Goal: Task Accomplishment & Management: Use online tool/utility

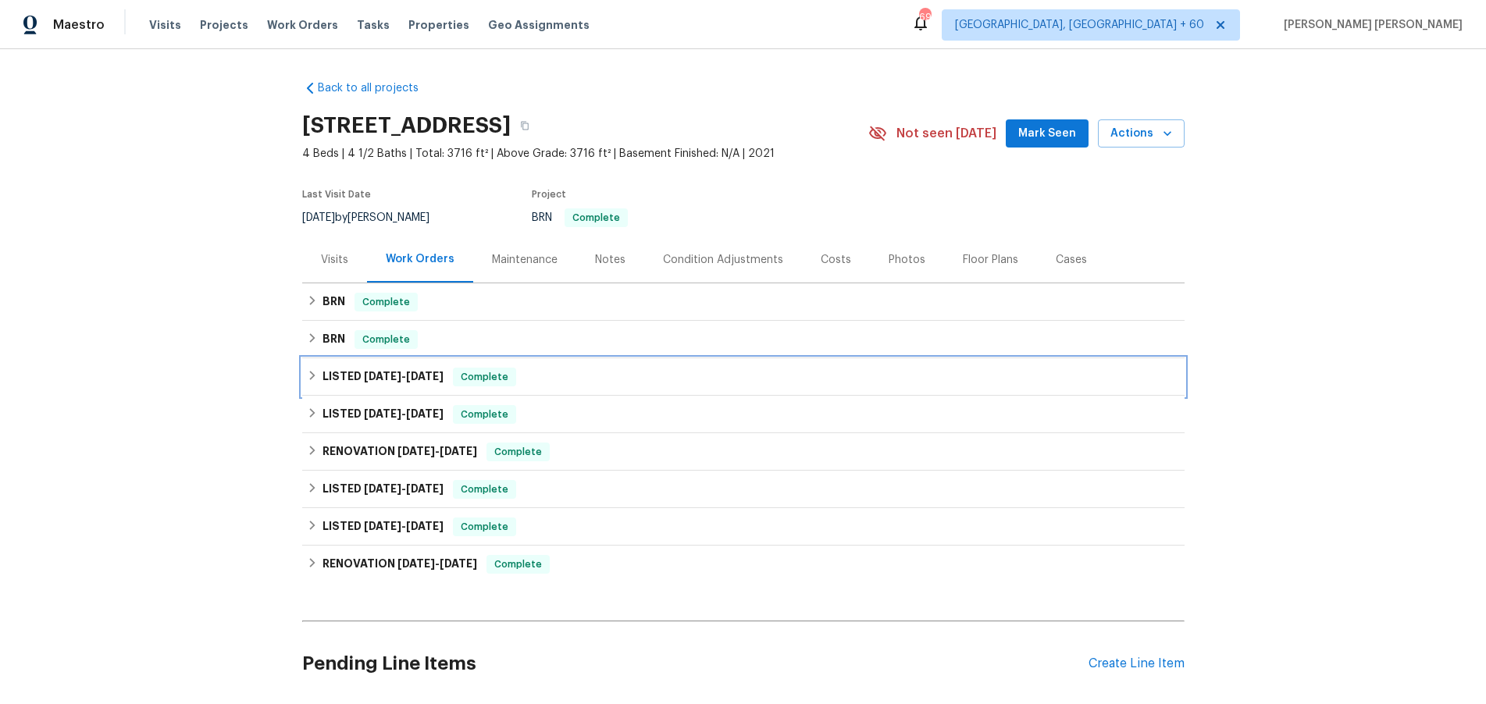
drag, startPoint x: 344, startPoint y: 375, endPoint x: 383, endPoint y: 394, distance: 43.6
click at [344, 374] on h6 "LISTED 7/12/25 - 7/28/25" at bounding box center [382, 377] width 121 height 19
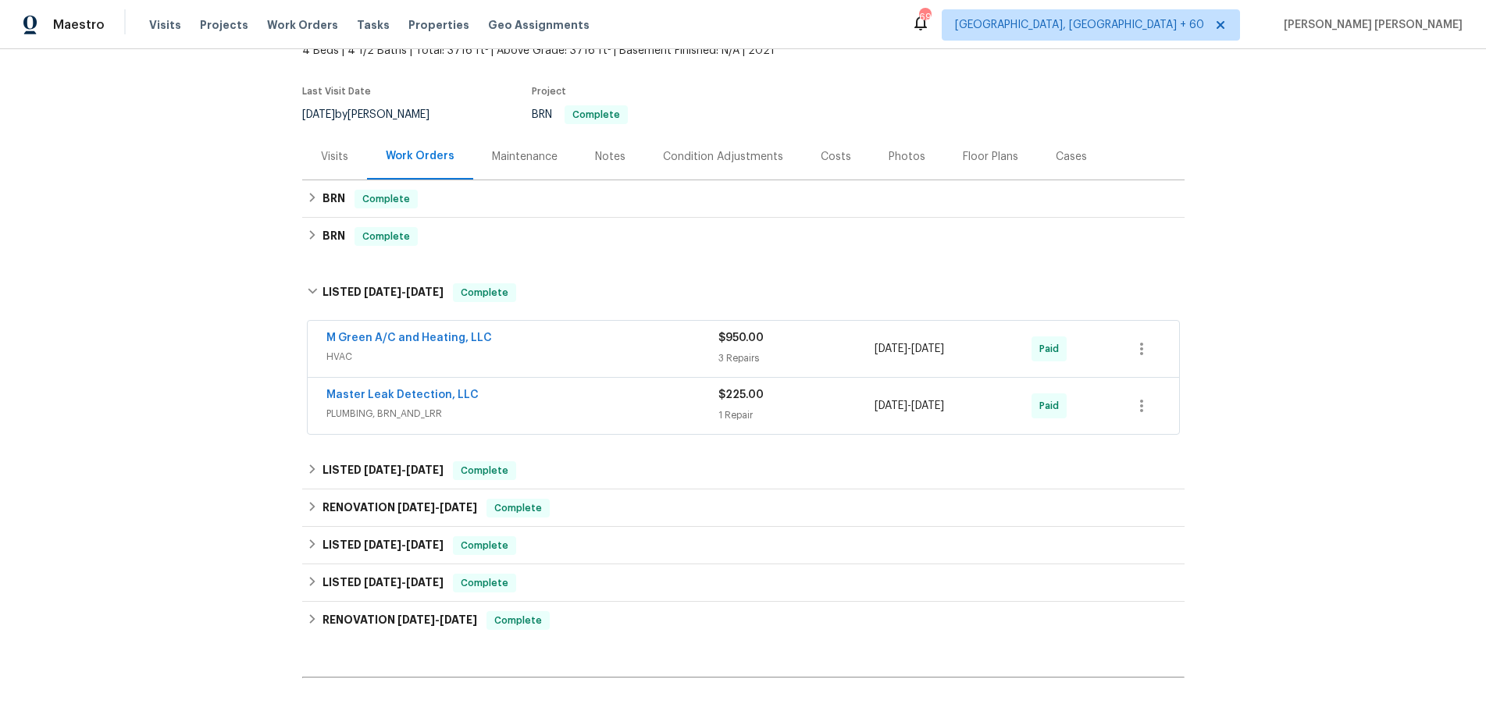
scroll to position [105, 0]
click at [331, 473] on h6 "LISTED 7/1/25 - 7/2/25" at bounding box center [382, 469] width 121 height 19
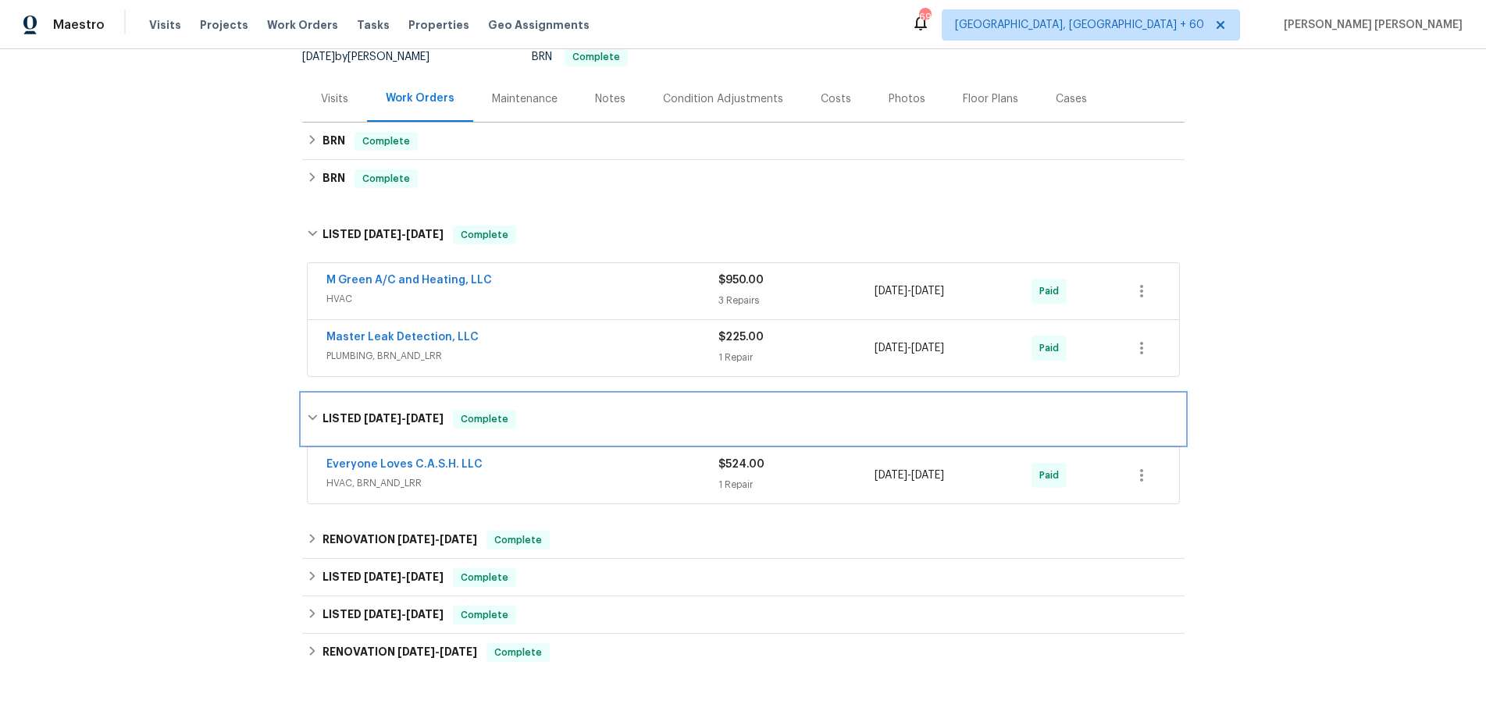
scroll to position [177, 0]
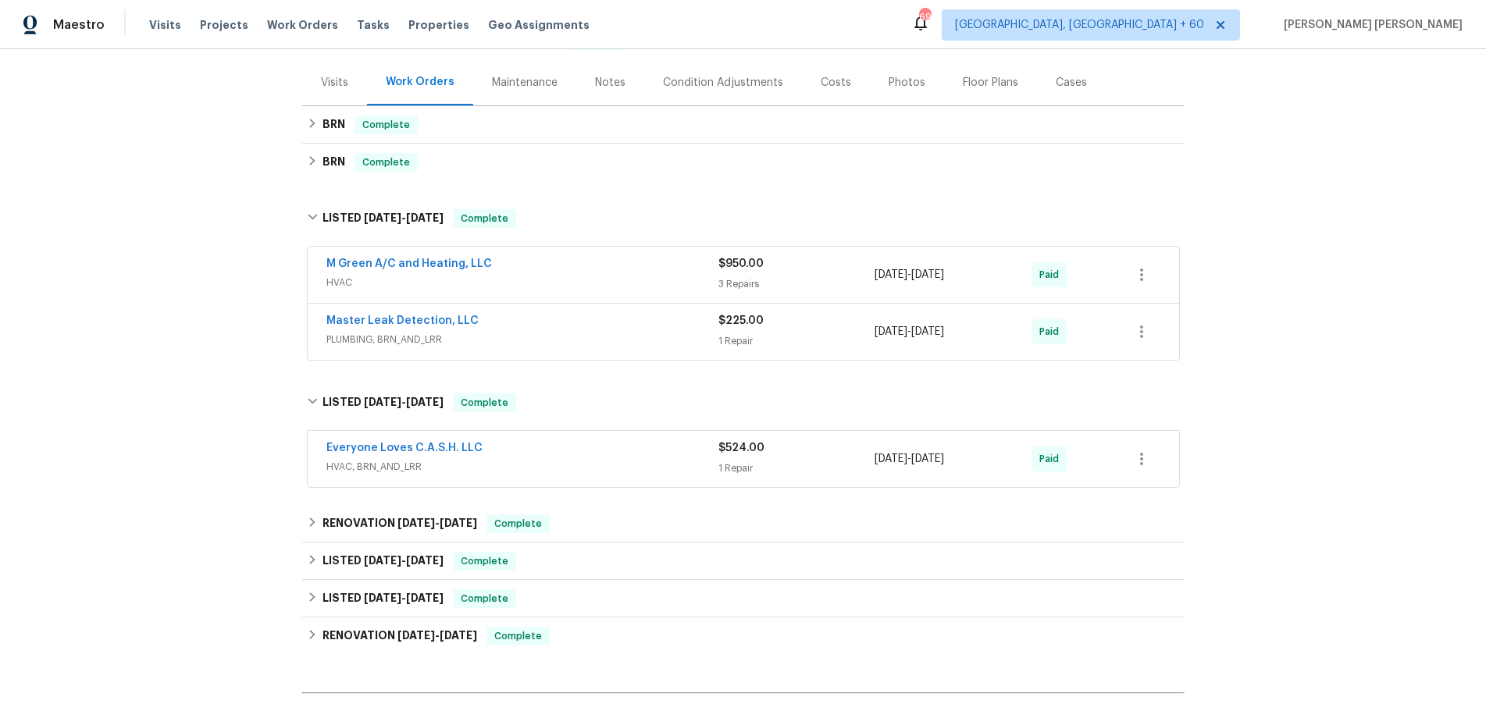
click at [532, 463] on span "HVAC, BRN_AND_LRR" at bounding box center [522, 467] width 392 height 16
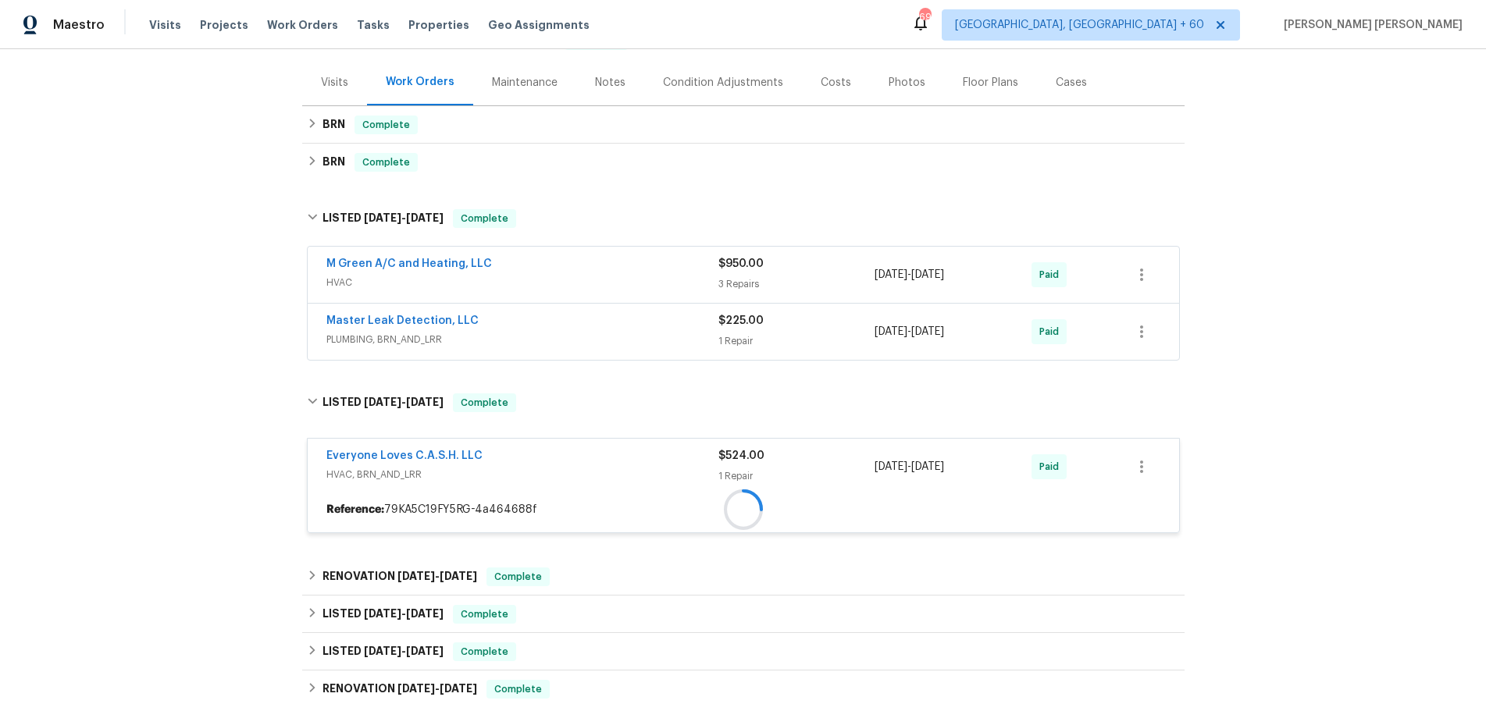
click at [532, 463] on div "Everyone Loves C.A.S.H. LLC HVAC, BRN_AND_LRR" at bounding box center [522, 465] width 392 height 34
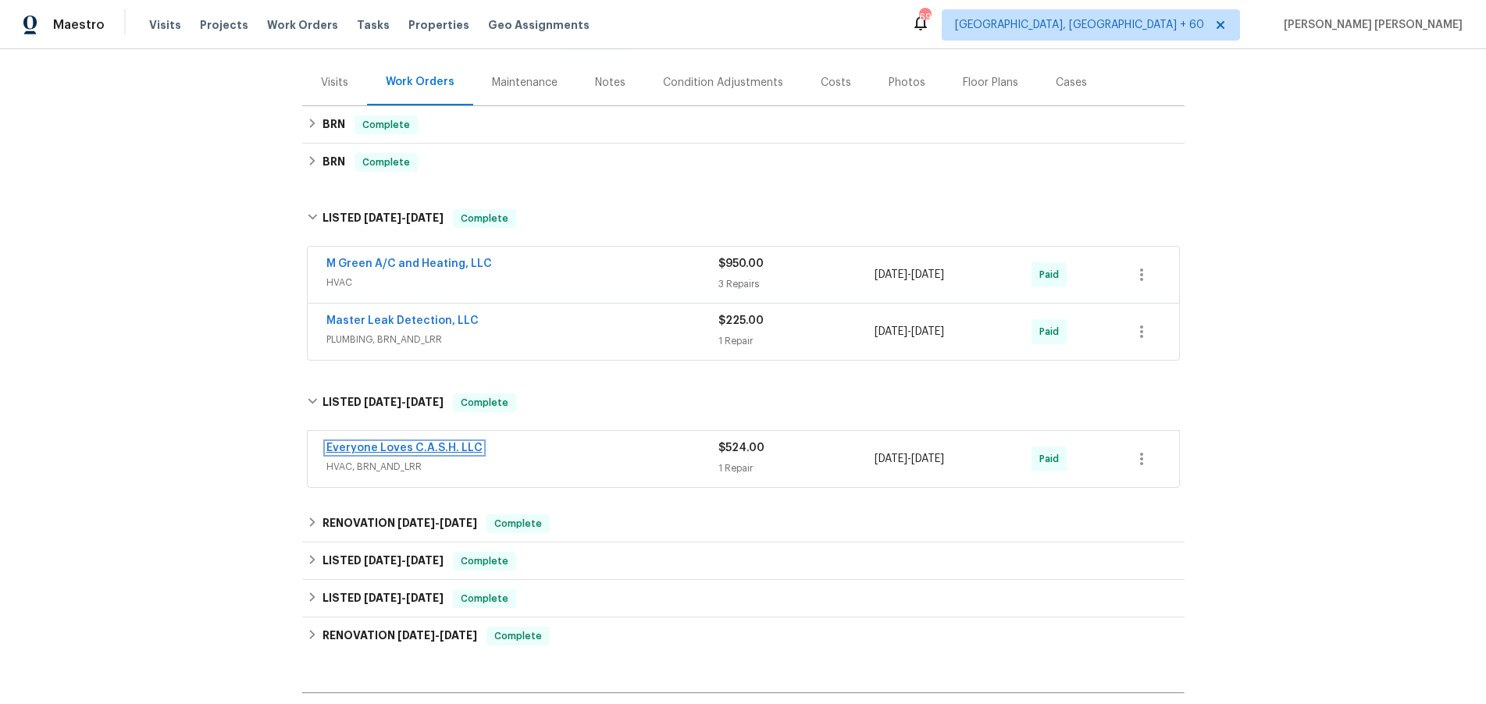
click at [436, 451] on link "Everyone Loves C.A.S.H. LLC" at bounding box center [404, 448] width 156 height 11
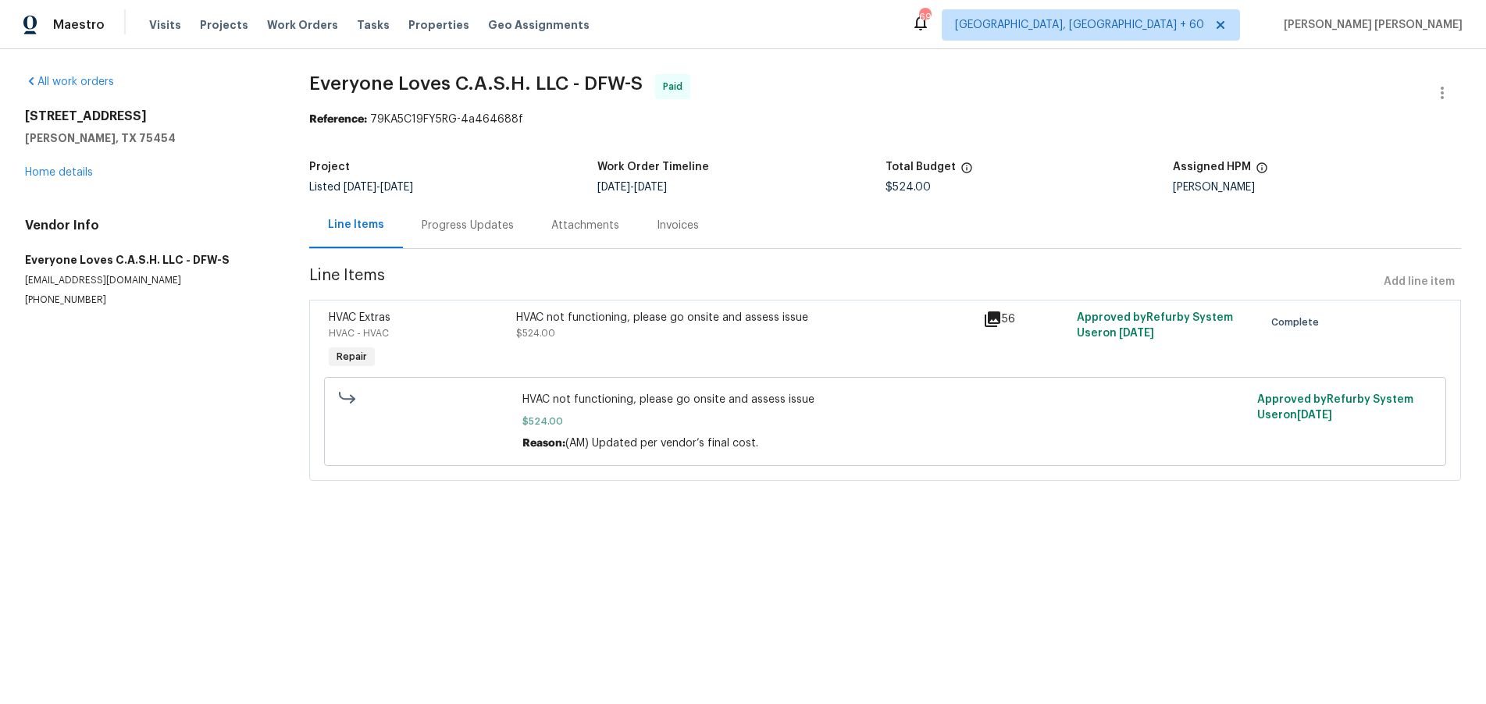
click at [459, 236] on div "Progress Updates" at bounding box center [468, 225] width 130 height 46
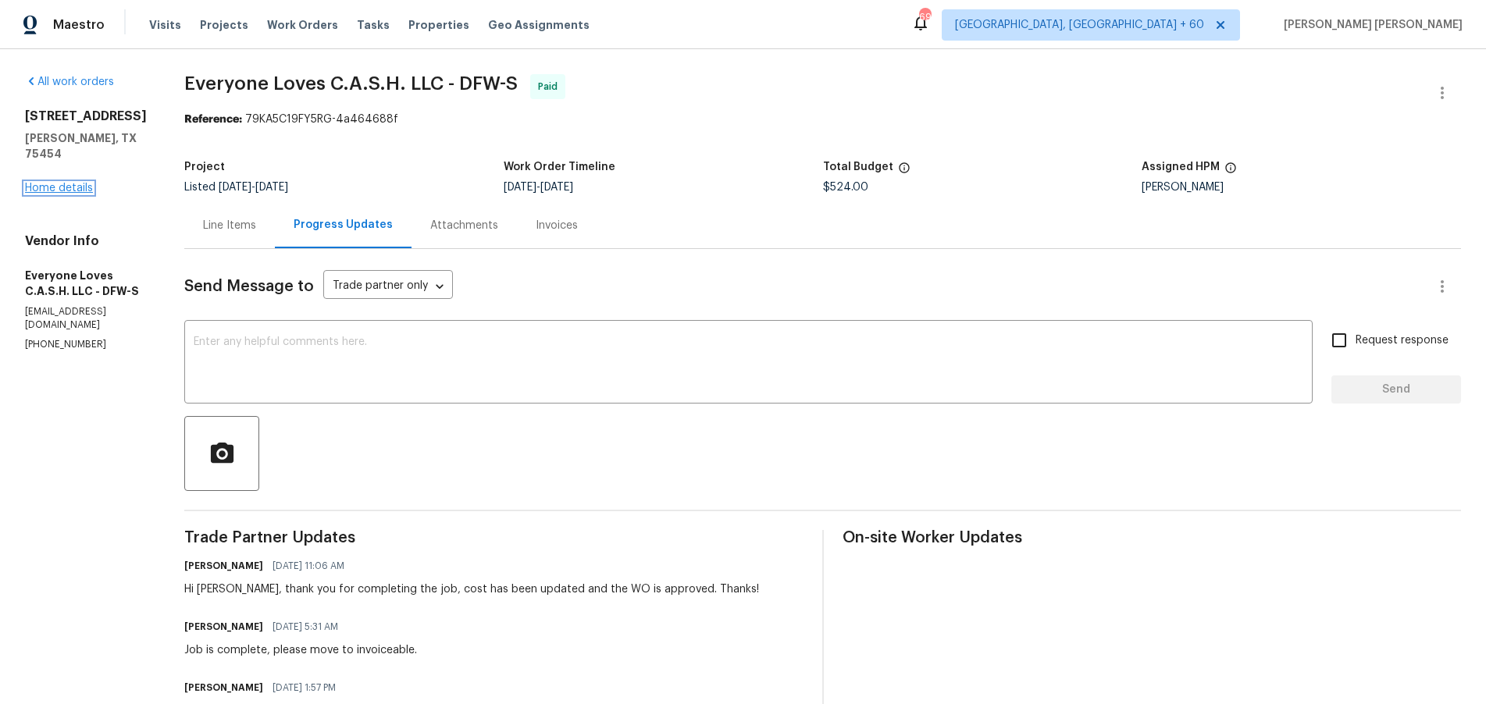
click at [59, 183] on link "Home details" at bounding box center [59, 188] width 68 height 11
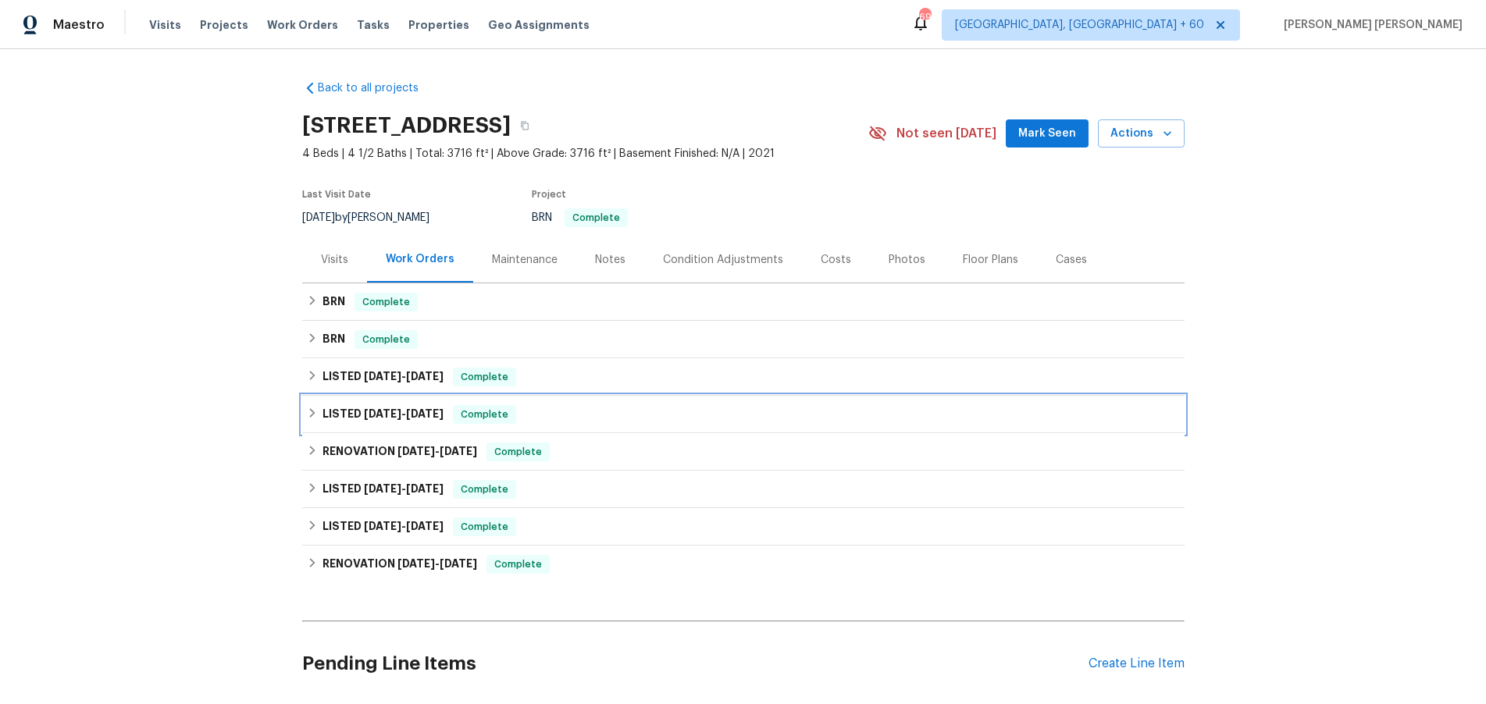
click at [317, 408] on icon at bounding box center [312, 413] width 11 height 11
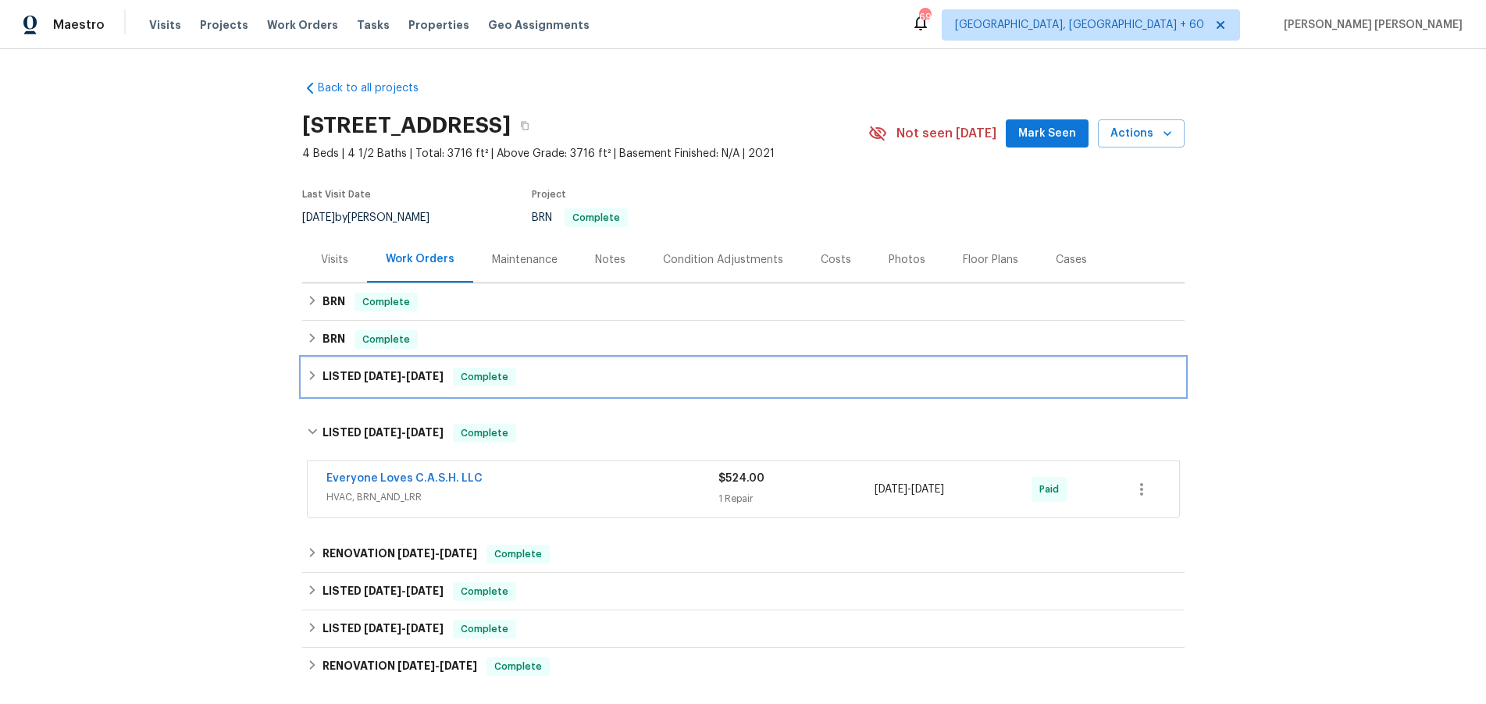
click at [335, 377] on h6 "LISTED 7/12/25 - 7/28/25" at bounding box center [382, 377] width 121 height 19
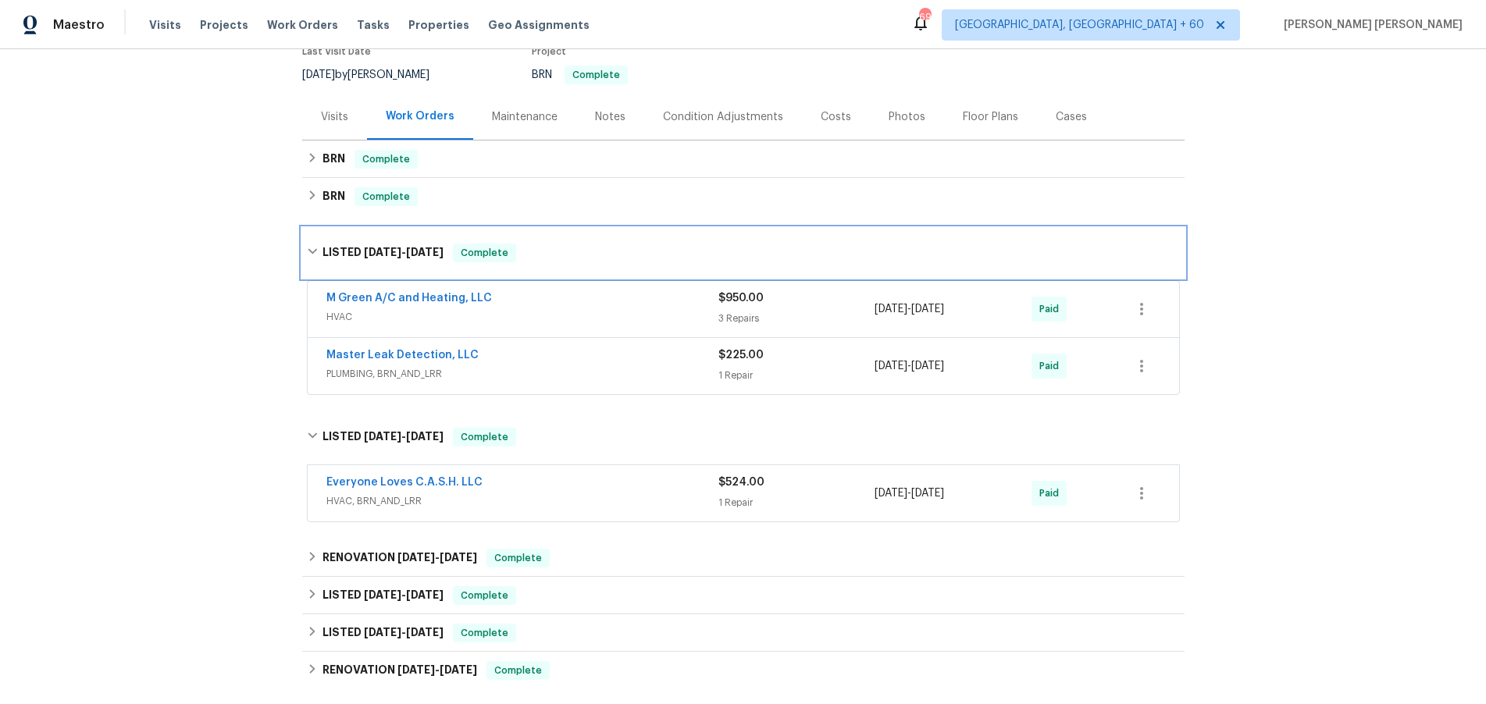
scroll to position [148, 0]
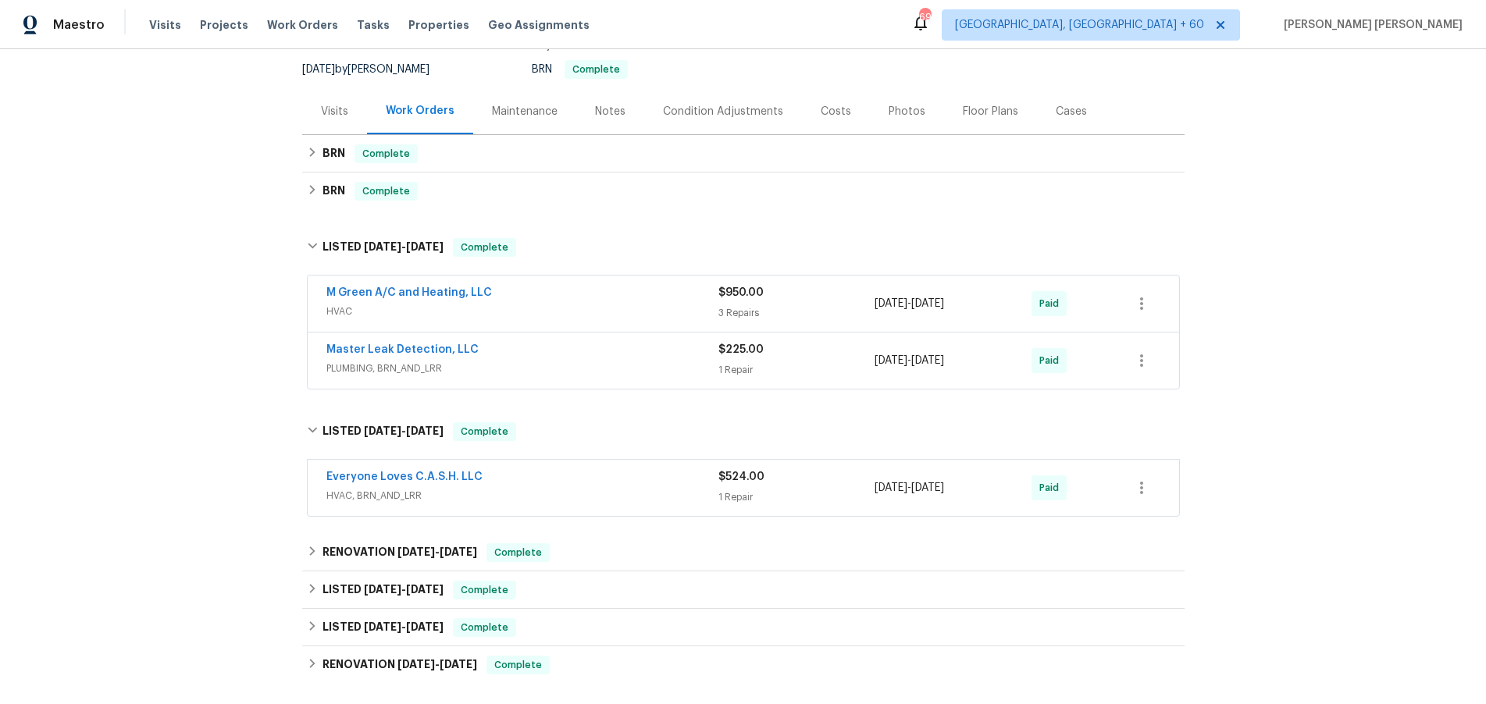
click at [653, 304] on span "HVAC" at bounding box center [522, 312] width 392 height 16
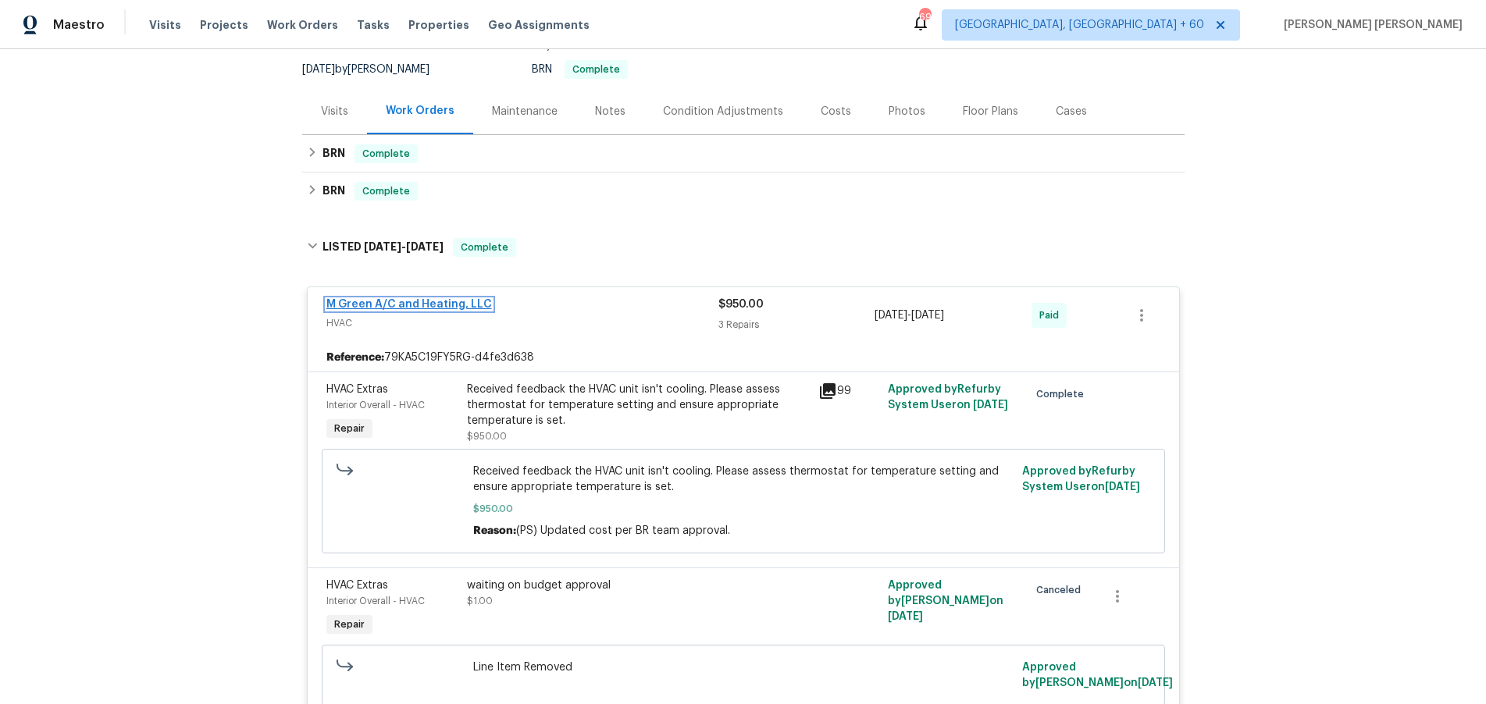
click at [397, 301] on link "M Green A/C and Heating, LLC" at bounding box center [409, 304] width 166 height 11
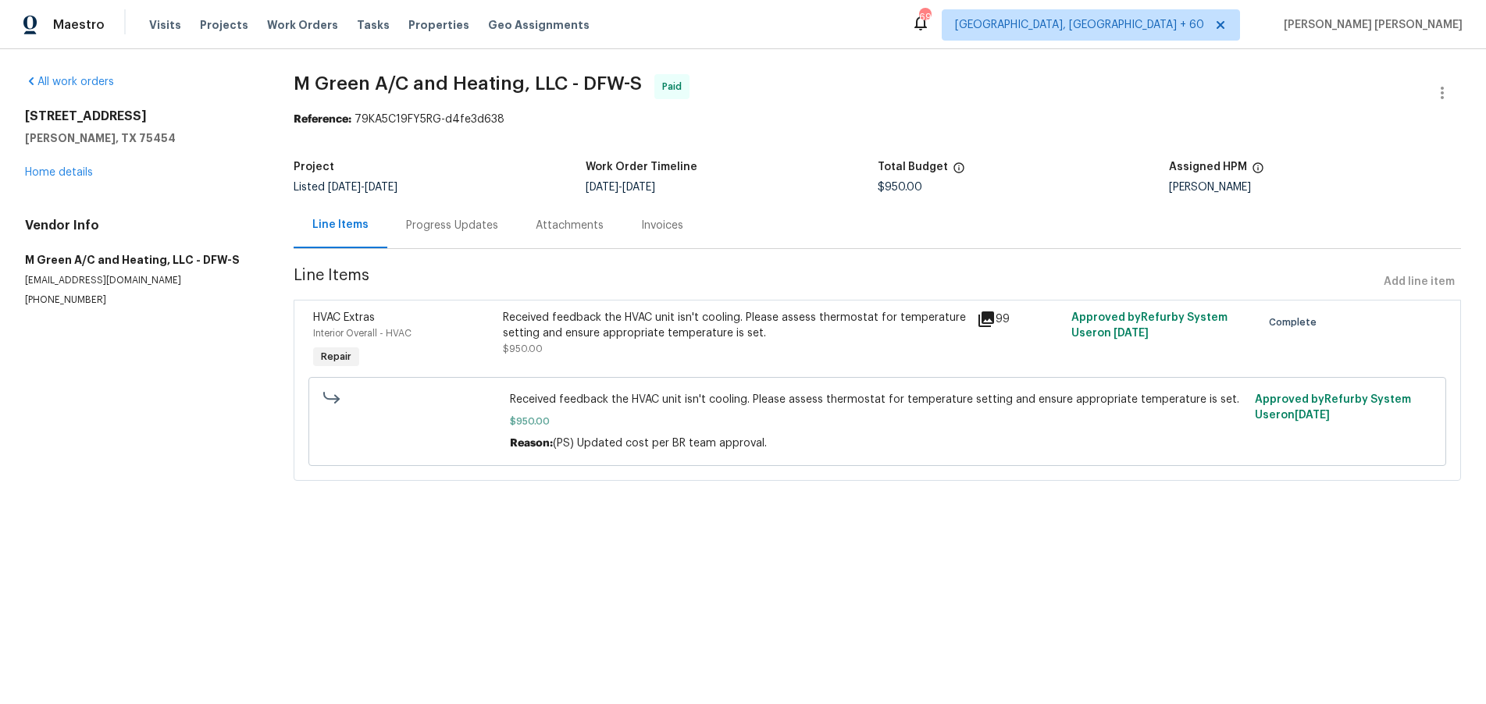
click at [431, 222] on div "Progress Updates" at bounding box center [452, 226] width 92 height 16
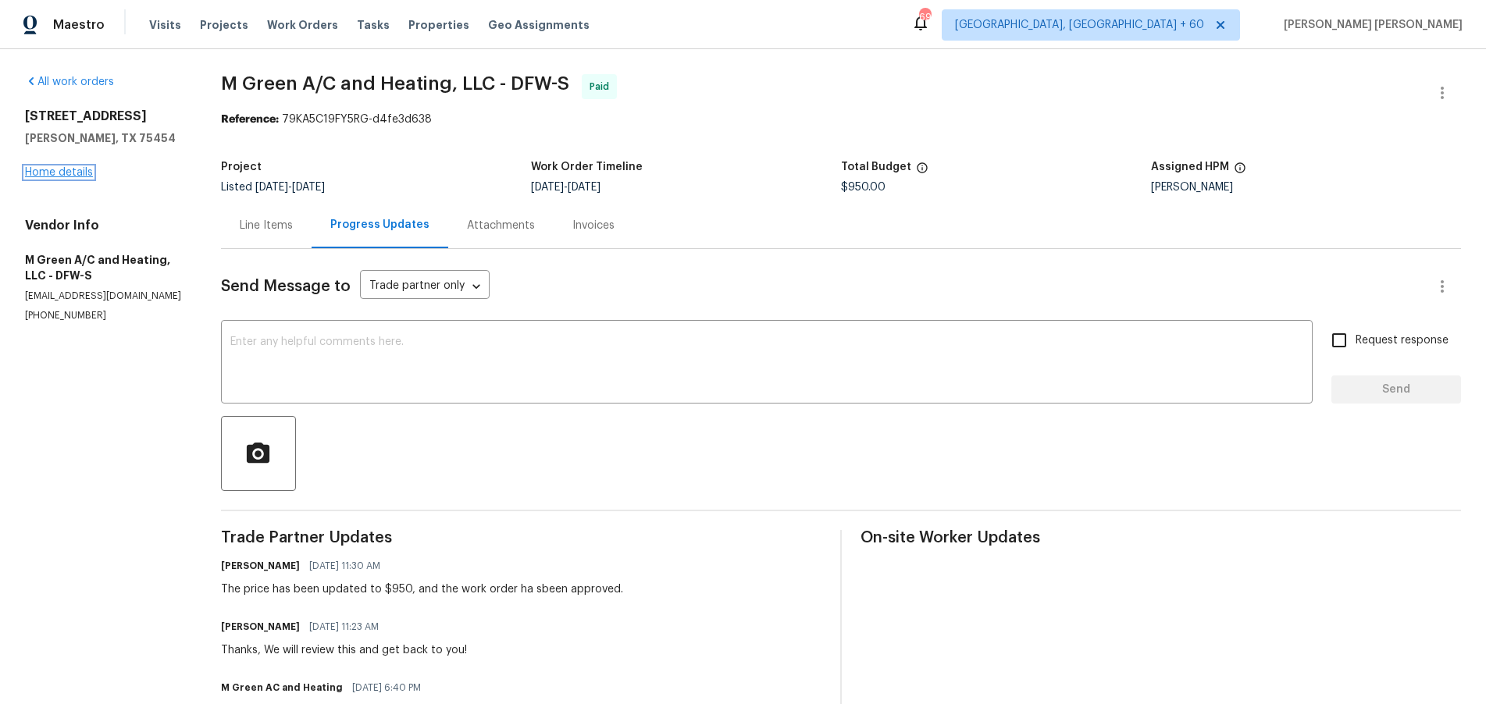
click at [66, 174] on link "Home details" at bounding box center [59, 172] width 68 height 11
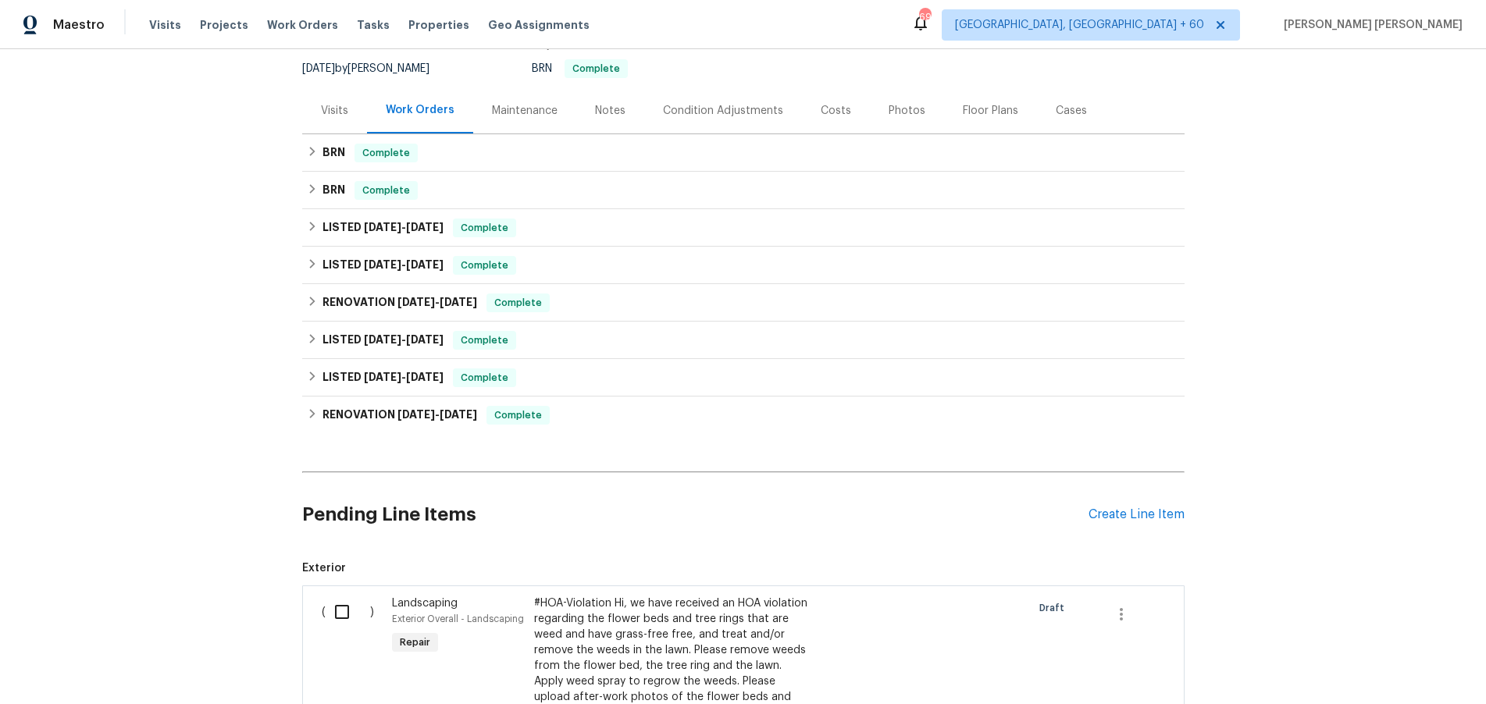
scroll to position [154, 0]
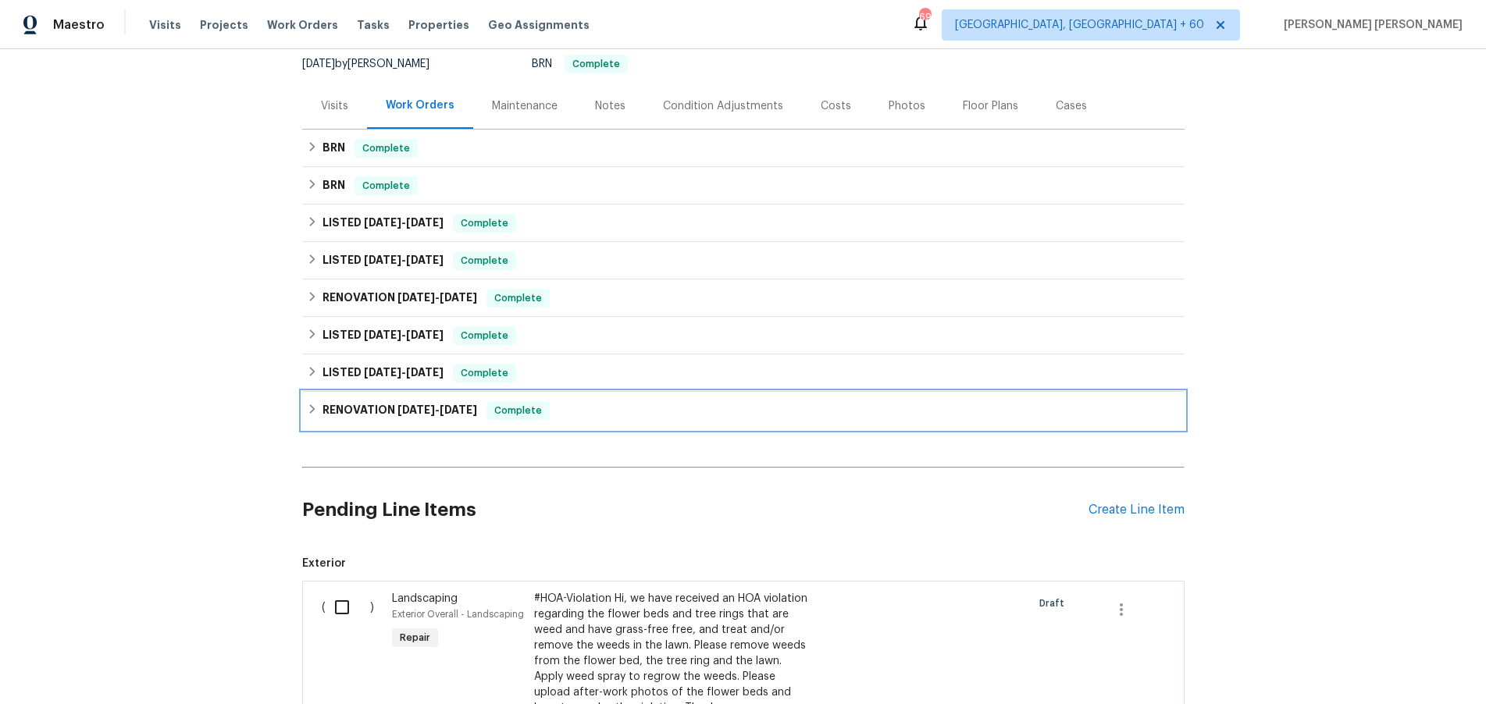
click at [362, 406] on h6 "RENOVATION 2/5/25 - 2/5/25" at bounding box center [399, 410] width 155 height 19
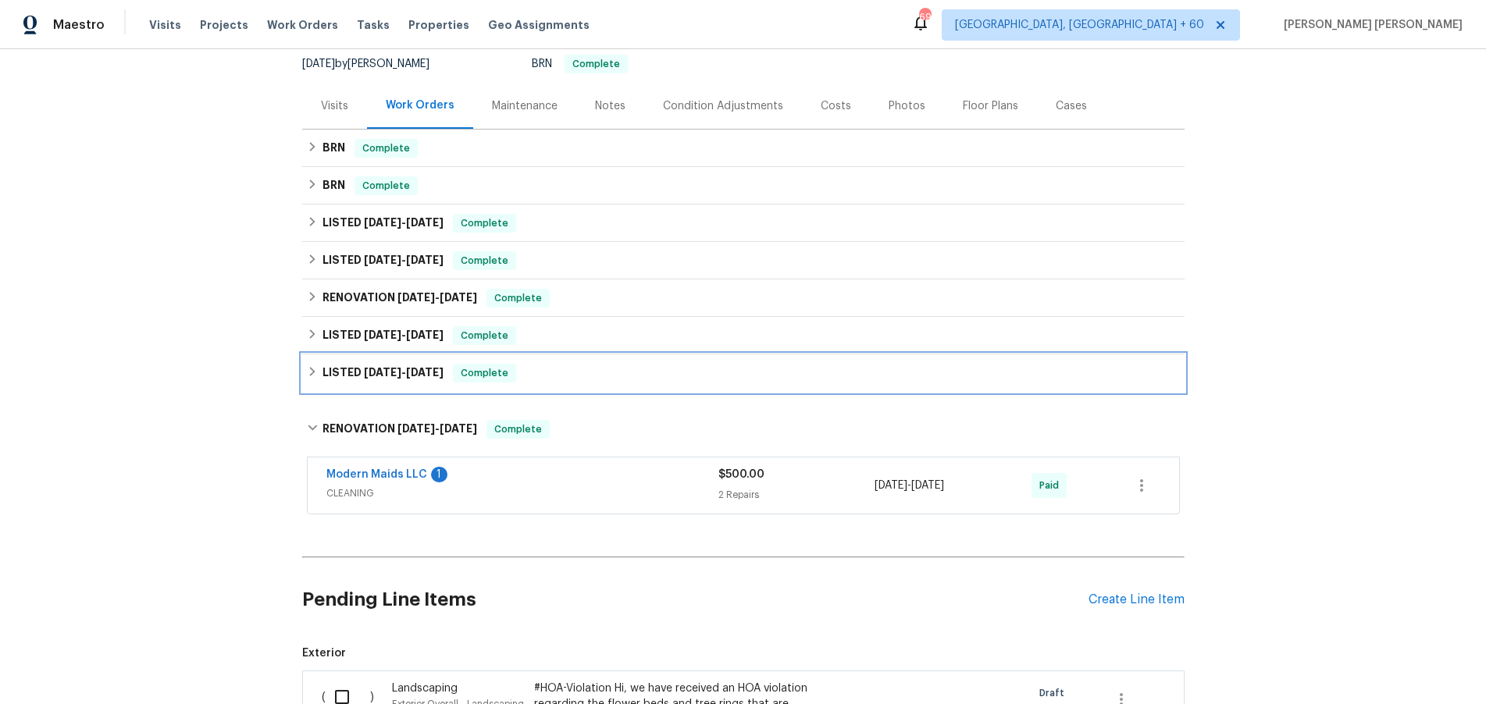
click at [318, 377] on div "LISTED 4/9/25 - 4/11/25 Complete" at bounding box center [743, 373] width 873 height 19
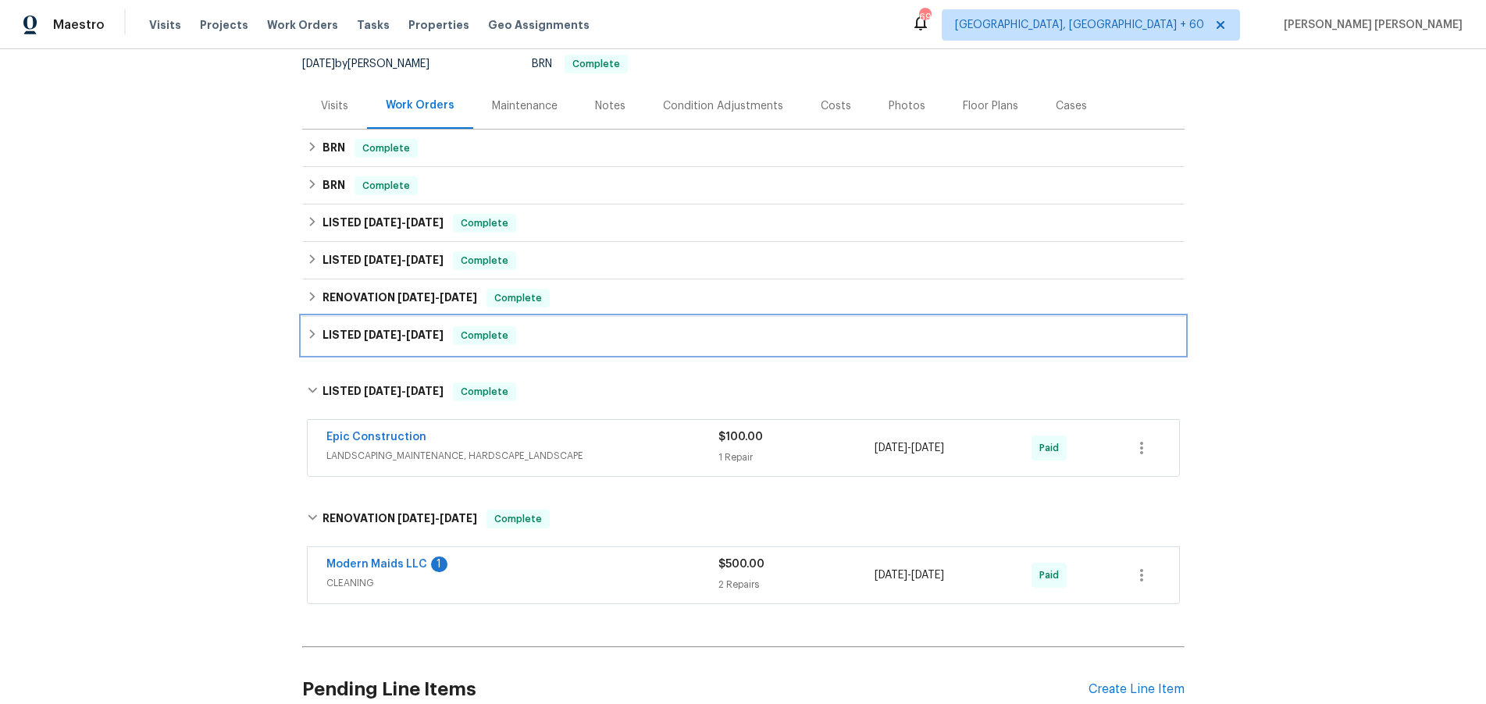
click at [332, 343] on h6 "LISTED 5/19/25 - 5/27/25" at bounding box center [382, 335] width 121 height 19
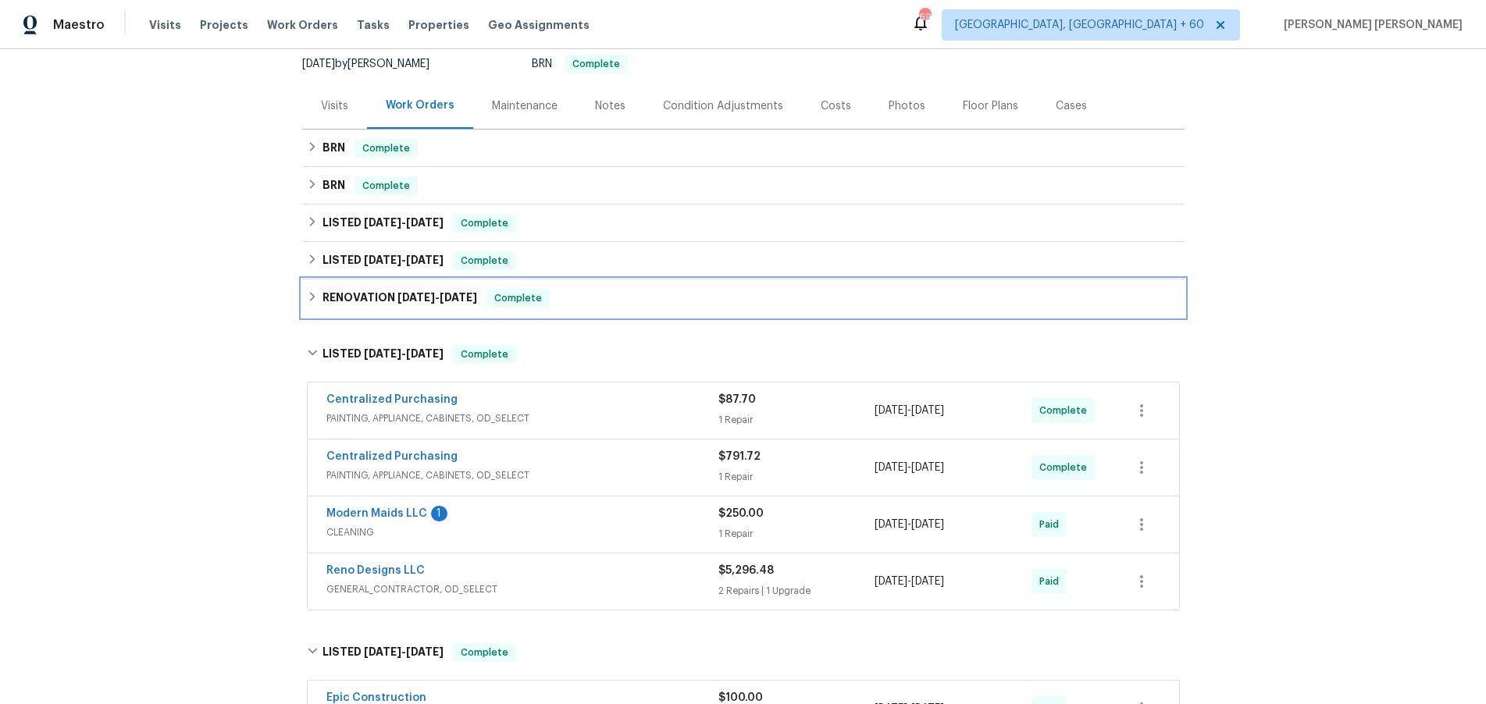
click at [397, 300] on span "5/27/25" at bounding box center [415, 297] width 37 height 11
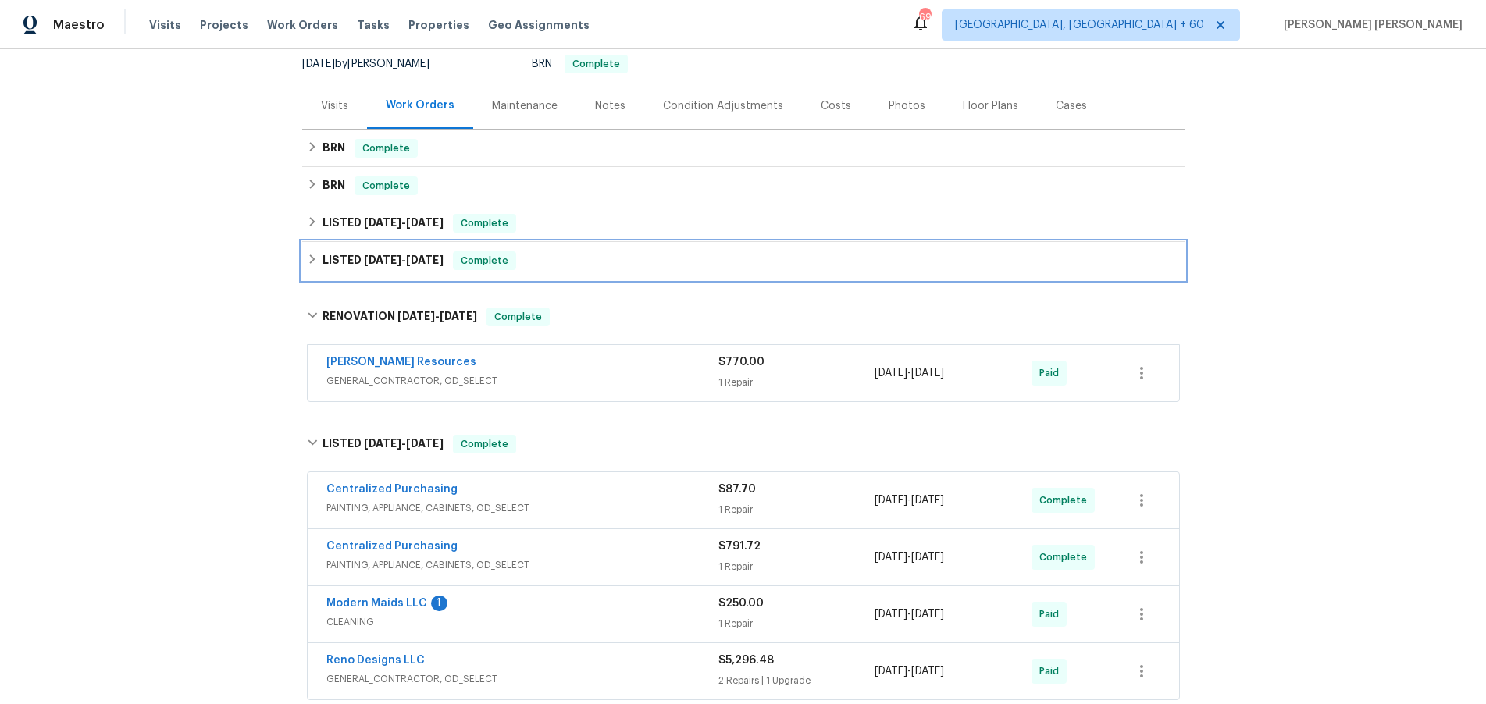
click at [401, 264] on span "7/1/25 - 7/2/25" at bounding box center [404, 260] width 80 height 11
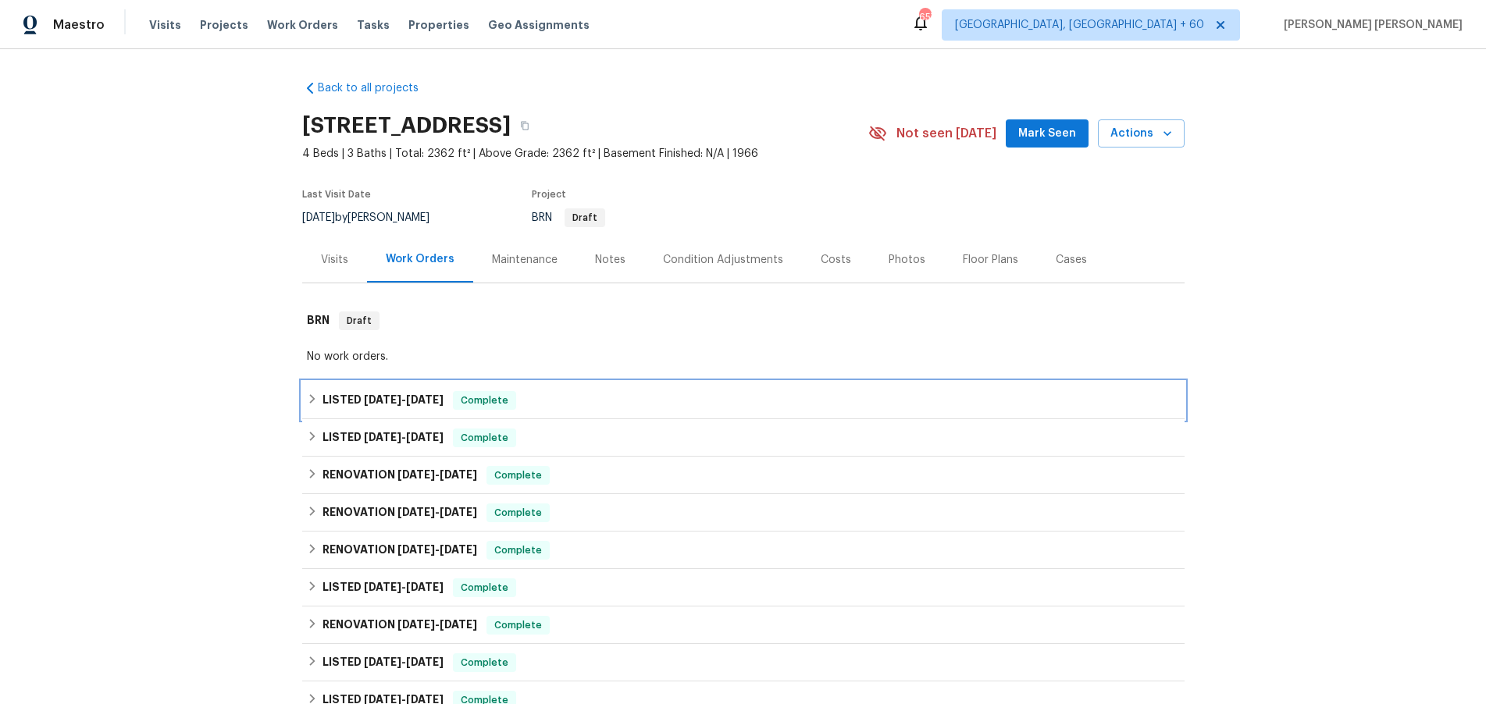
click at [381, 401] on span "9/4/25" at bounding box center [382, 399] width 37 height 11
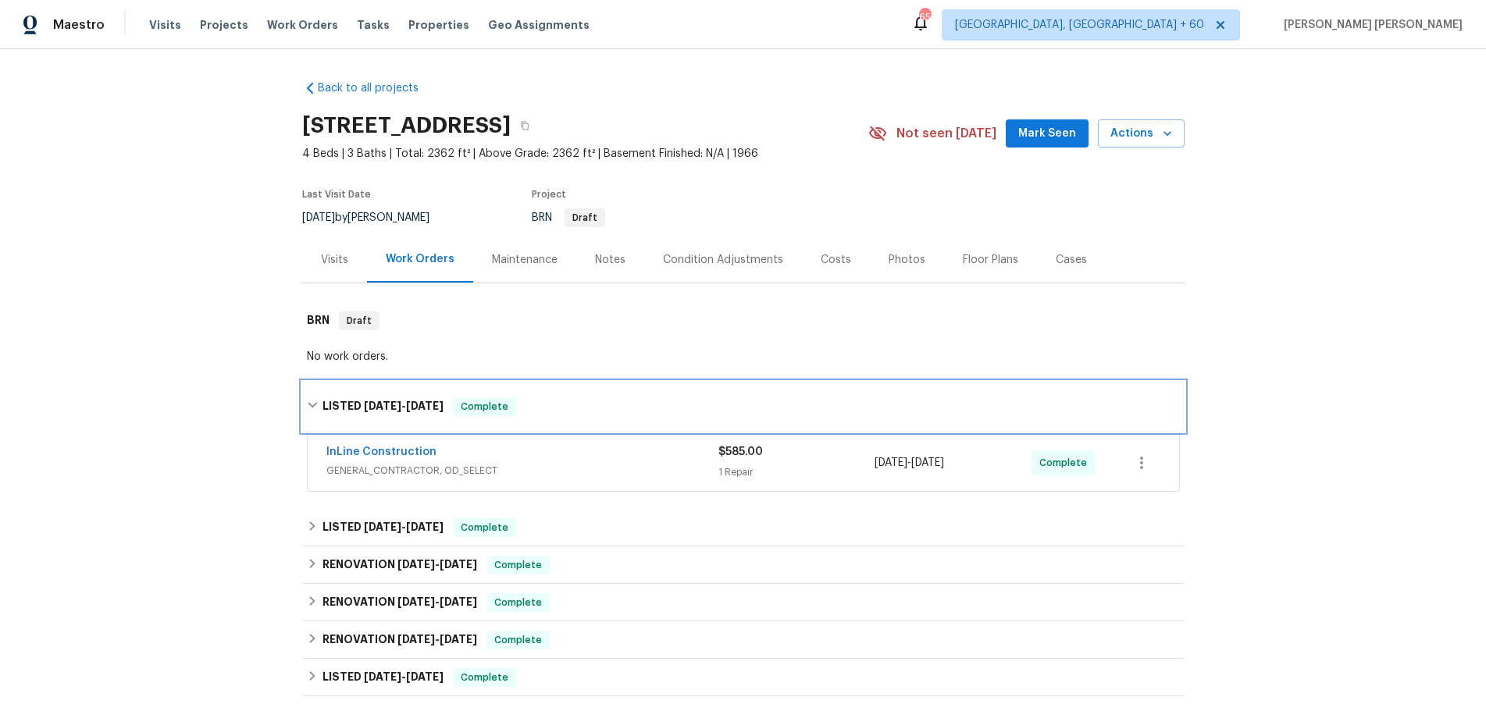
click at [381, 401] on span "9/4/25" at bounding box center [382, 406] width 37 height 11
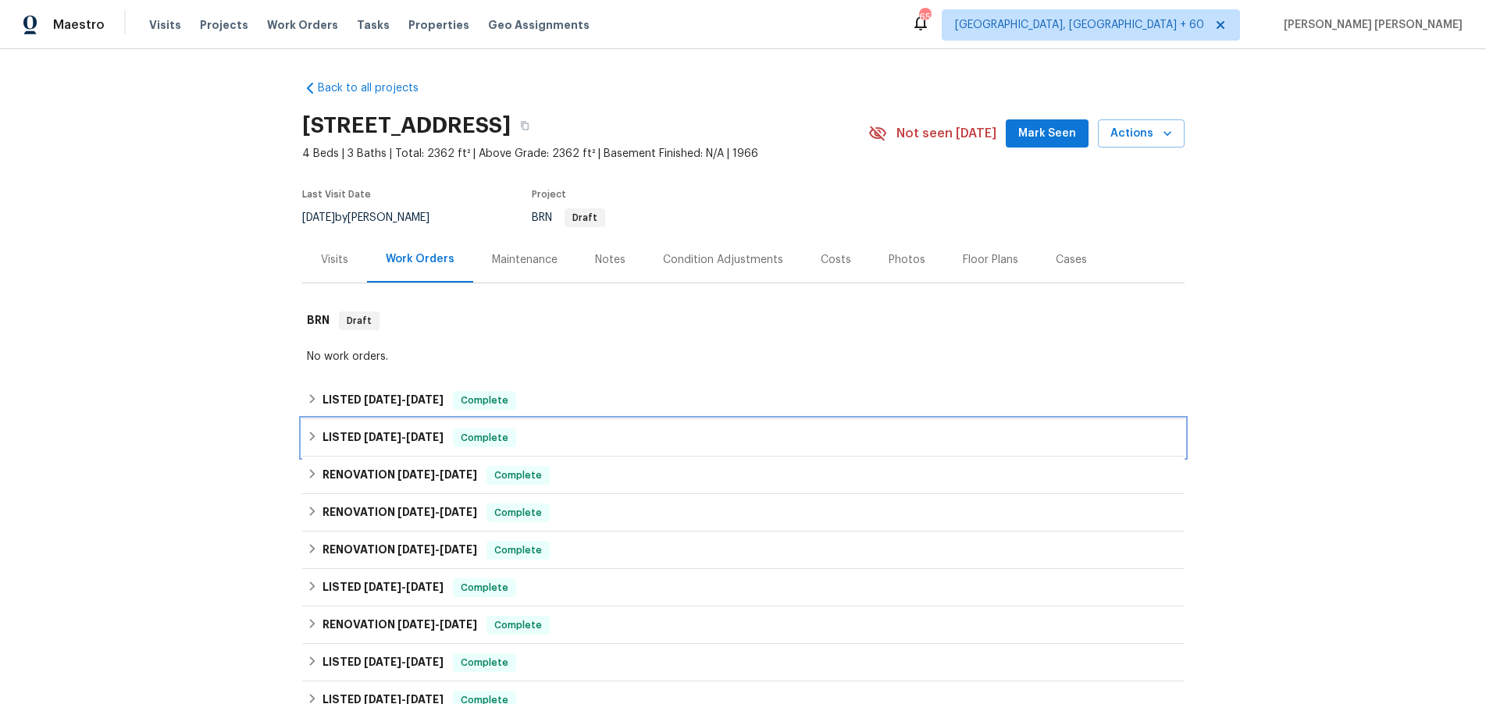
click at [388, 437] on span "8/25/25" at bounding box center [382, 437] width 37 height 11
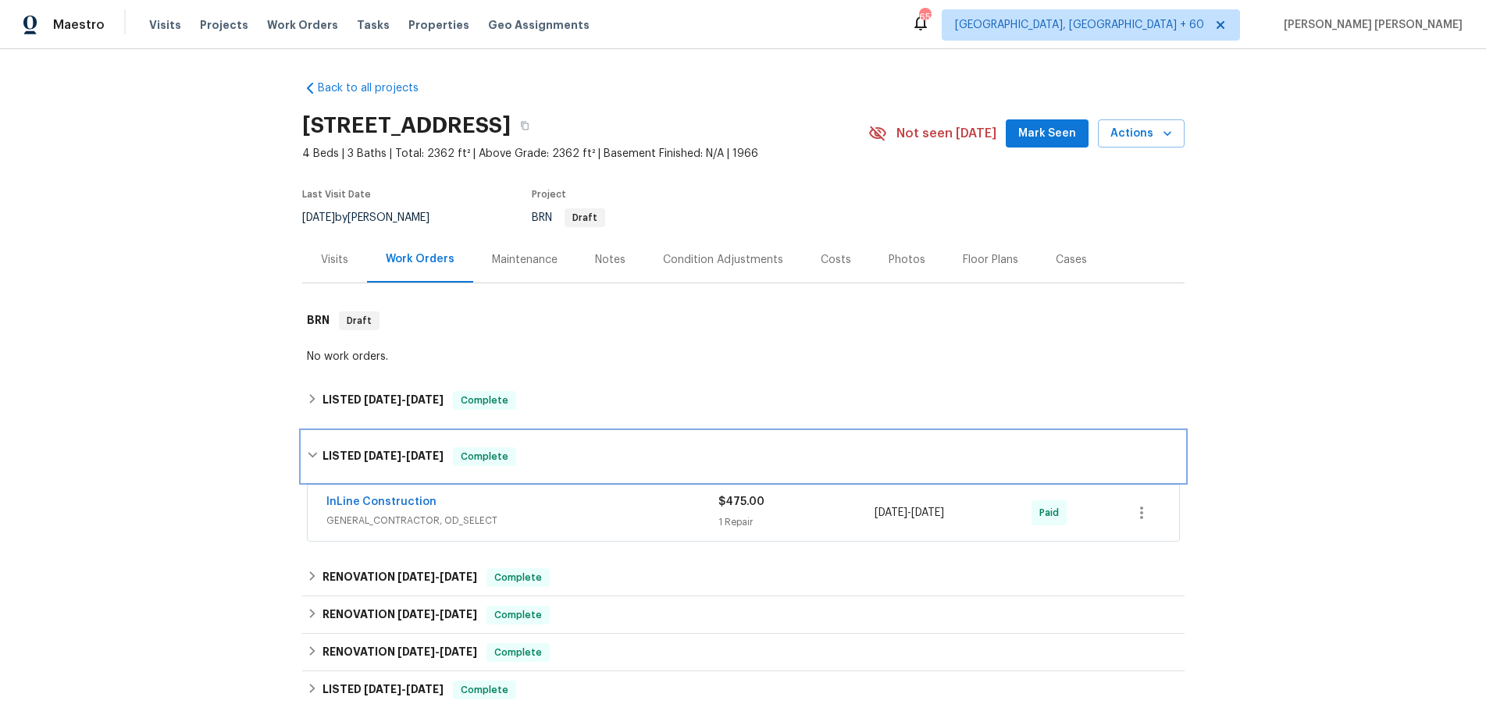
click at [390, 441] on div "LISTED 8/25/25 - 8/27/25 Complete" at bounding box center [743, 457] width 882 height 50
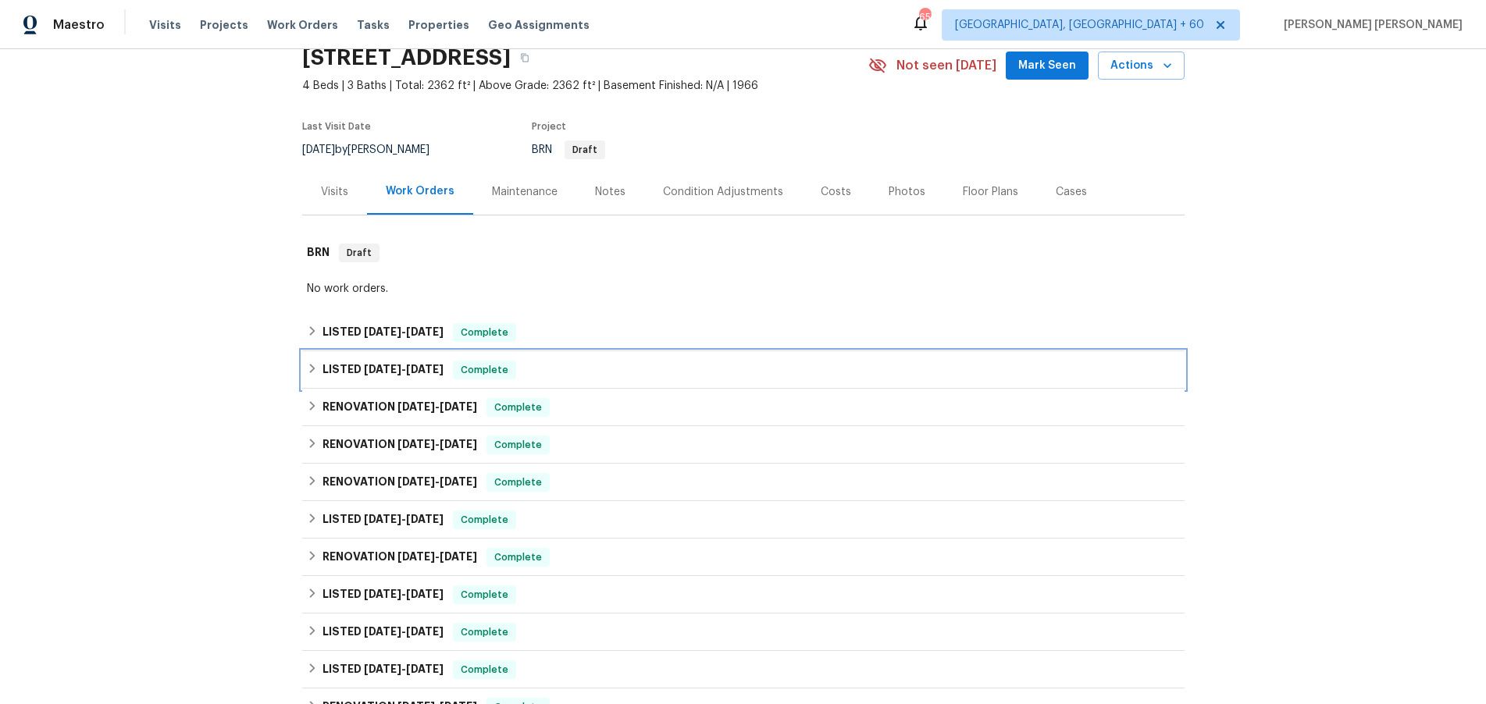
scroll to position [70, 0]
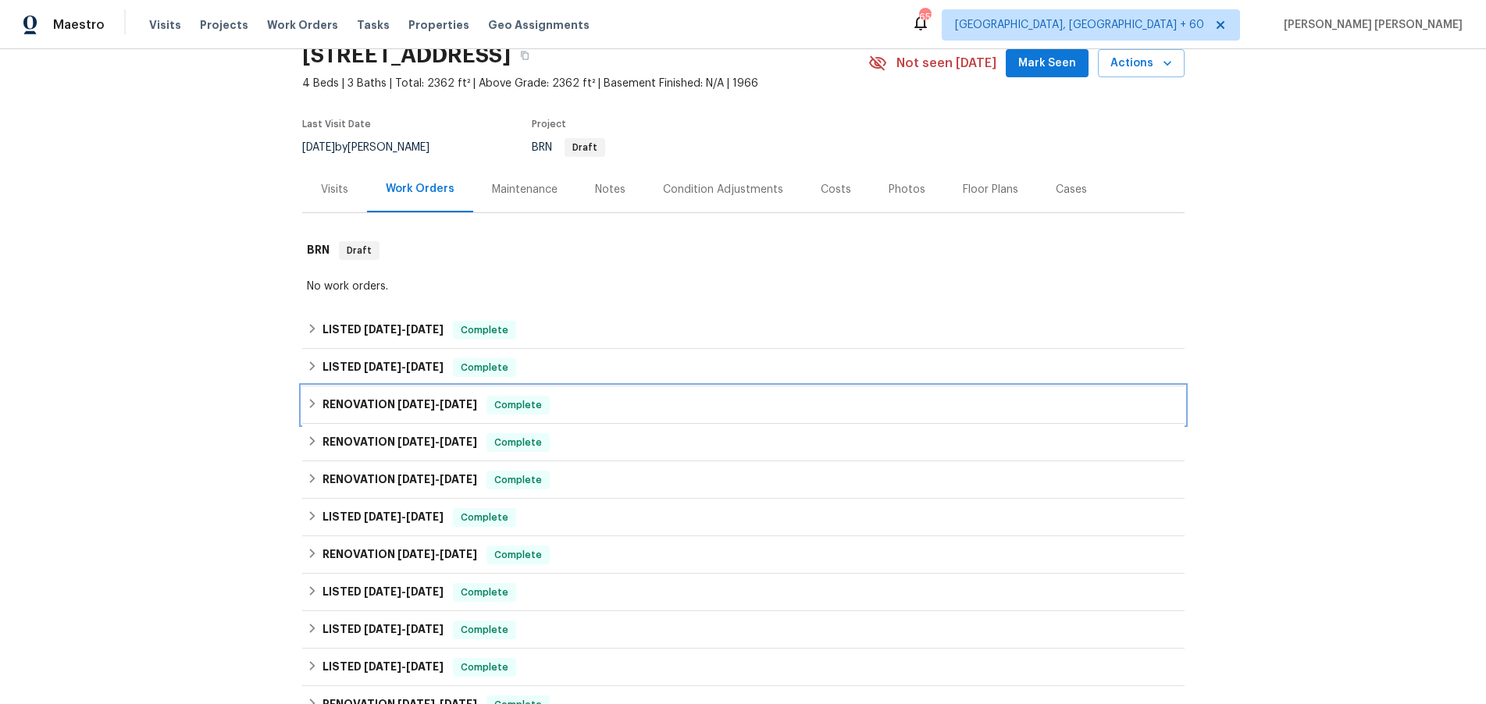
click at [395, 414] on h6 "RENOVATION 7/31/25 - 8/1/25" at bounding box center [399, 405] width 155 height 19
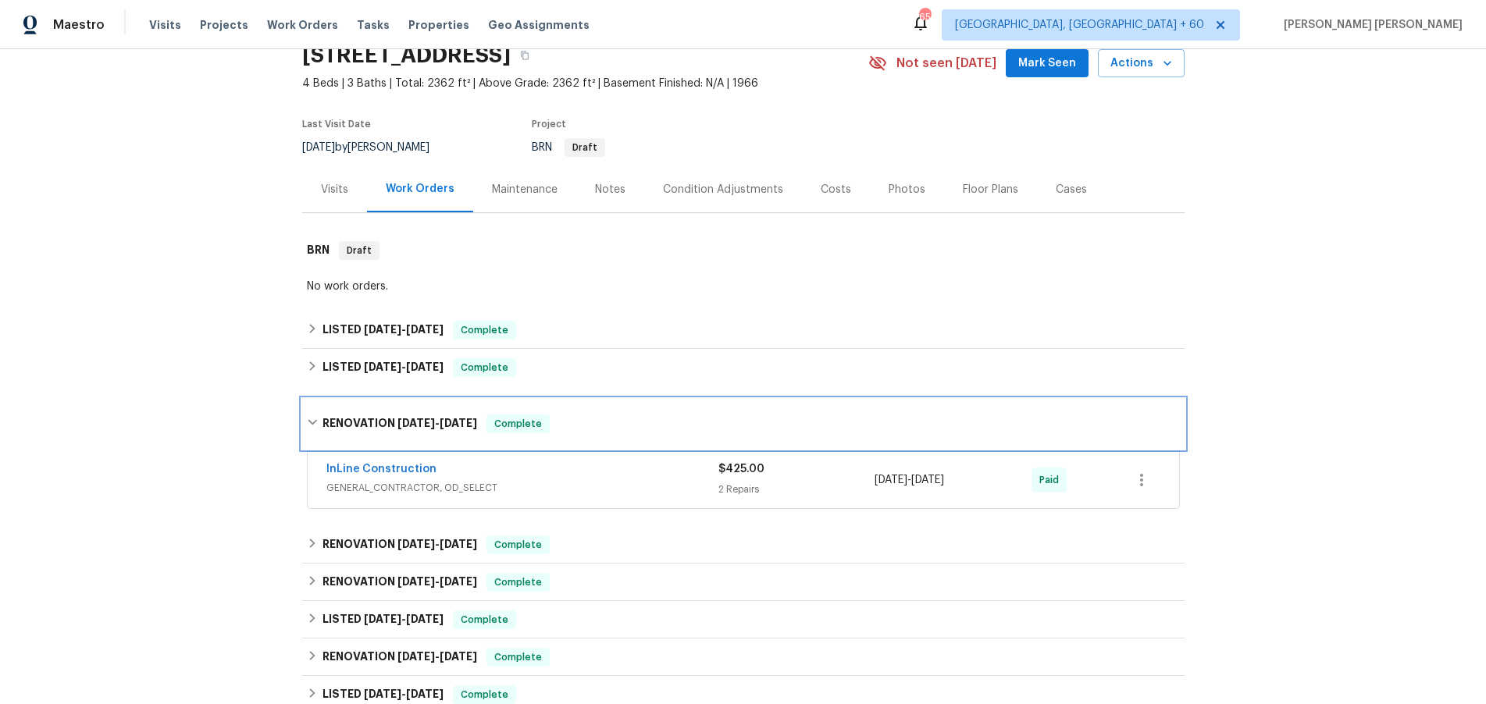
click at [394, 415] on h6 "RENOVATION 7/31/25 - 8/1/25" at bounding box center [399, 424] width 155 height 19
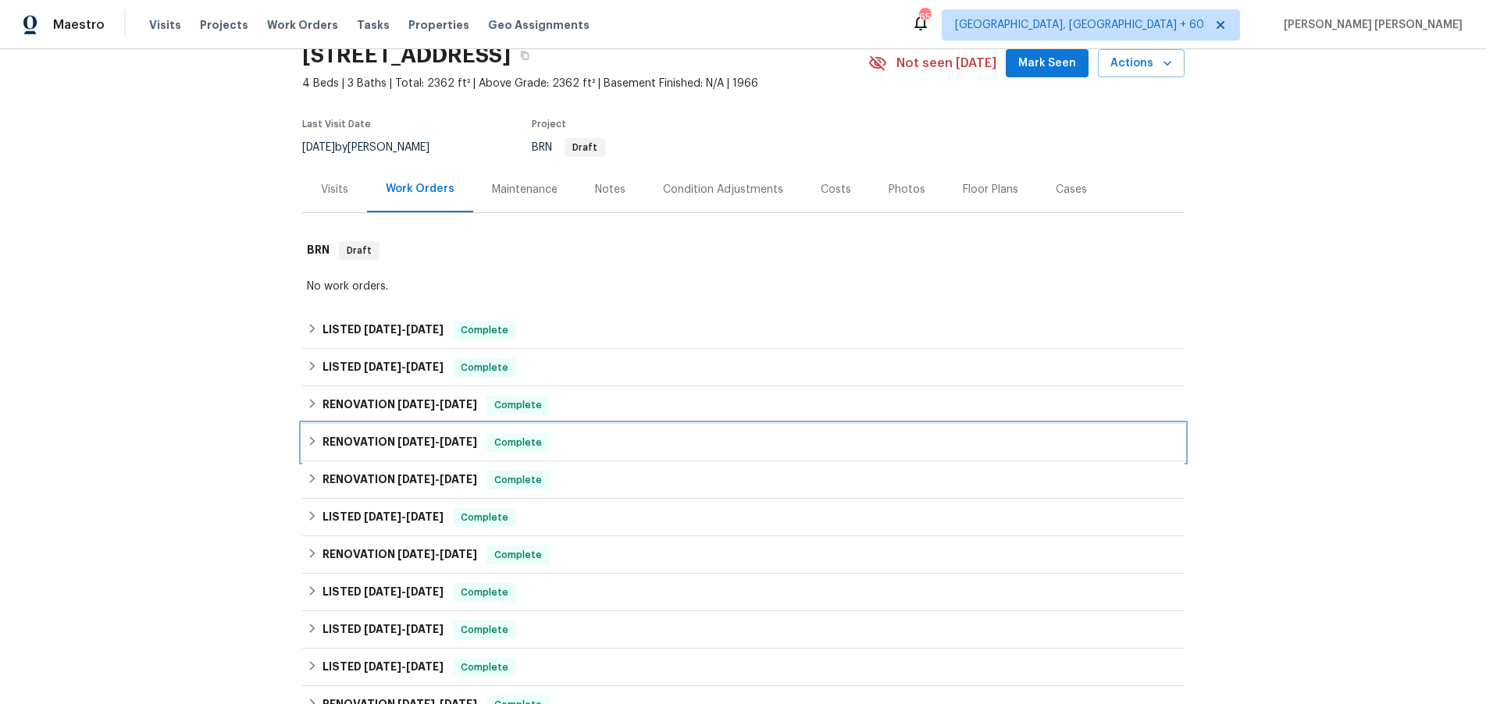
click at [404, 441] on span "[DATE]" at bounding box center [415, 441] width 37 height 11
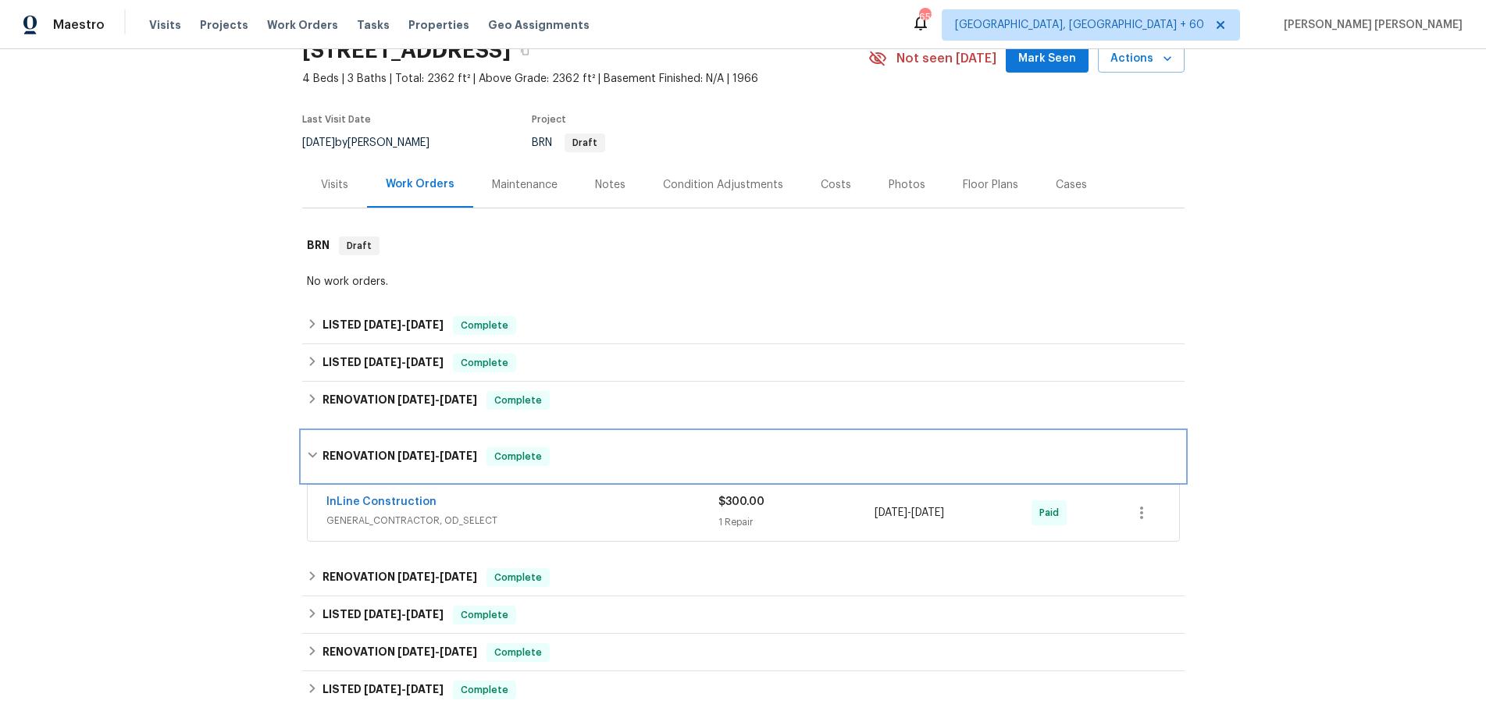
click at [408, 451] on span "[DATE]" at bounding box center [415, 456] width 37 height 11
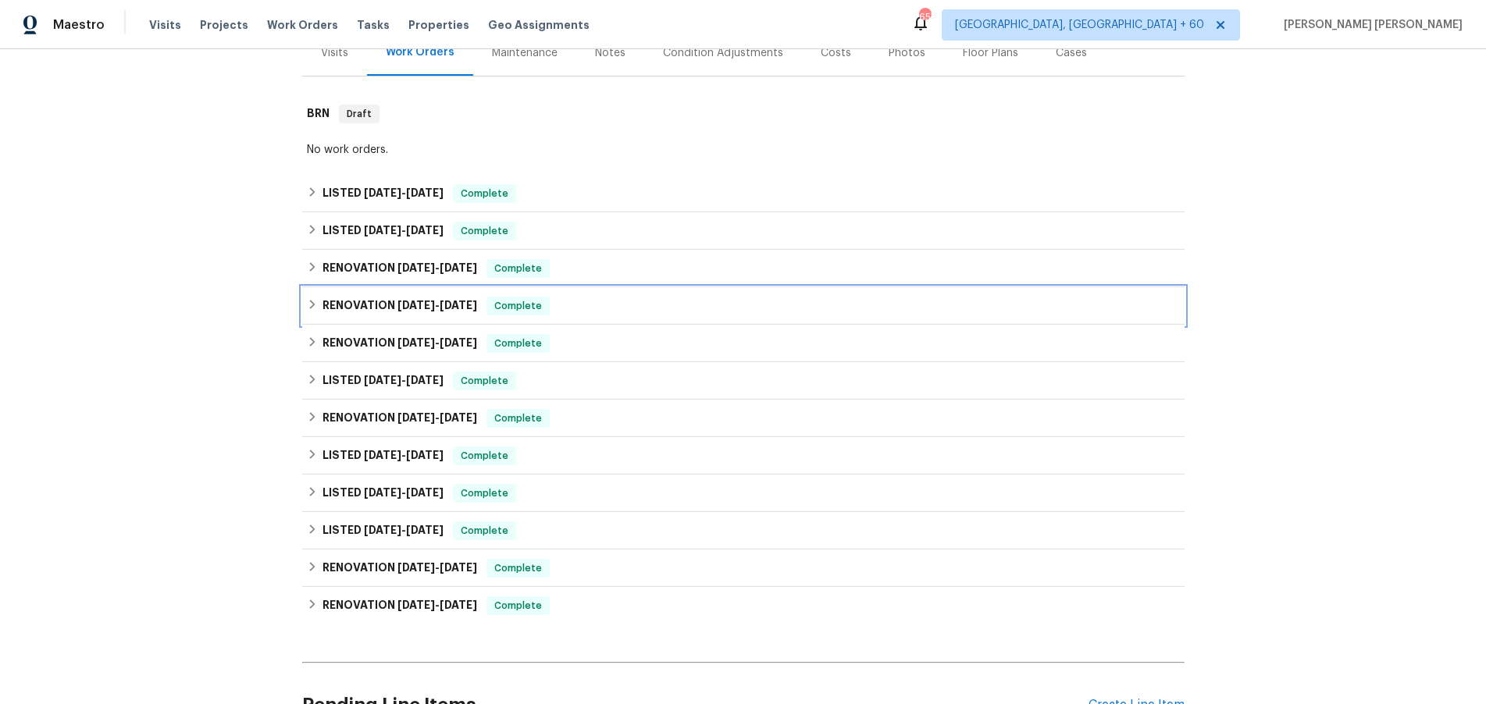
scroll to position [208, 0]
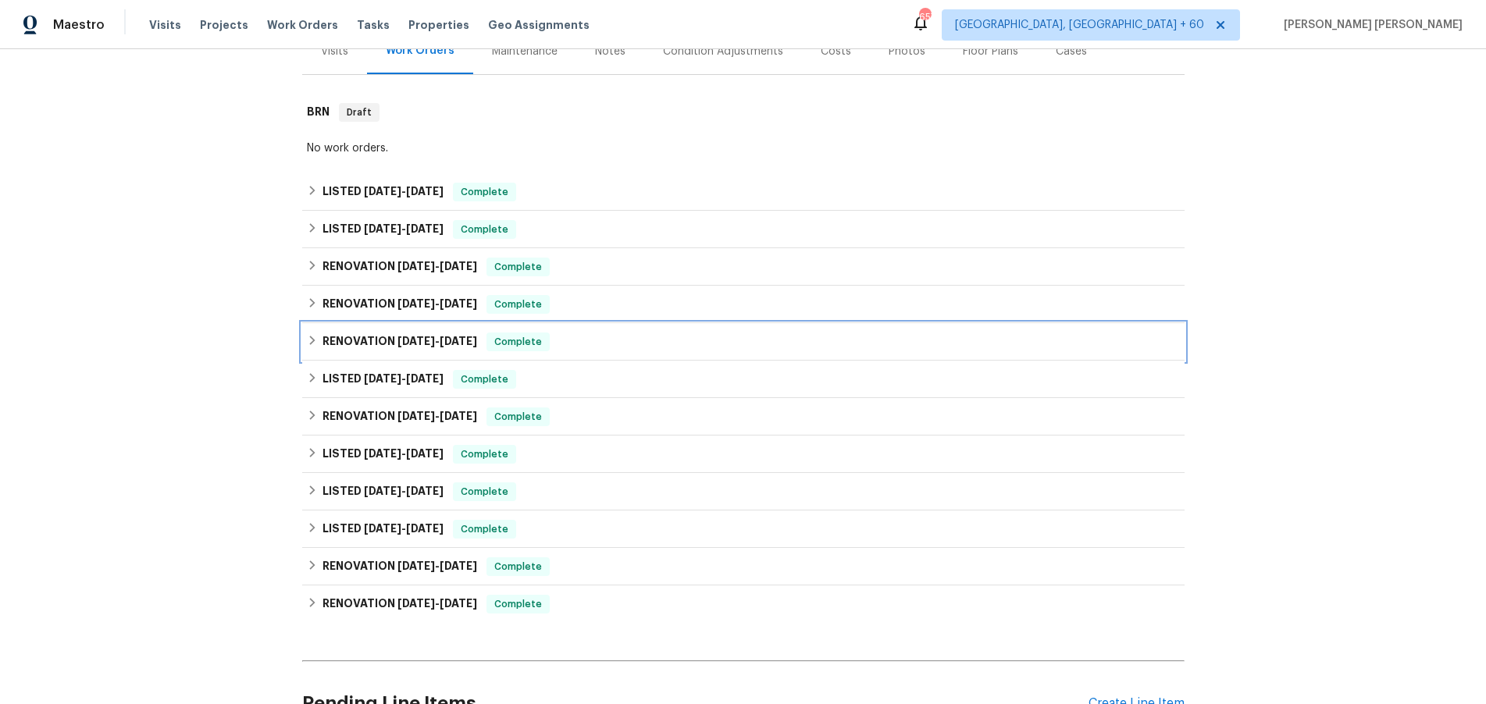
click at [400, 342] on span "6/16/25" at bounding box center [415, 341] width 37 height 11
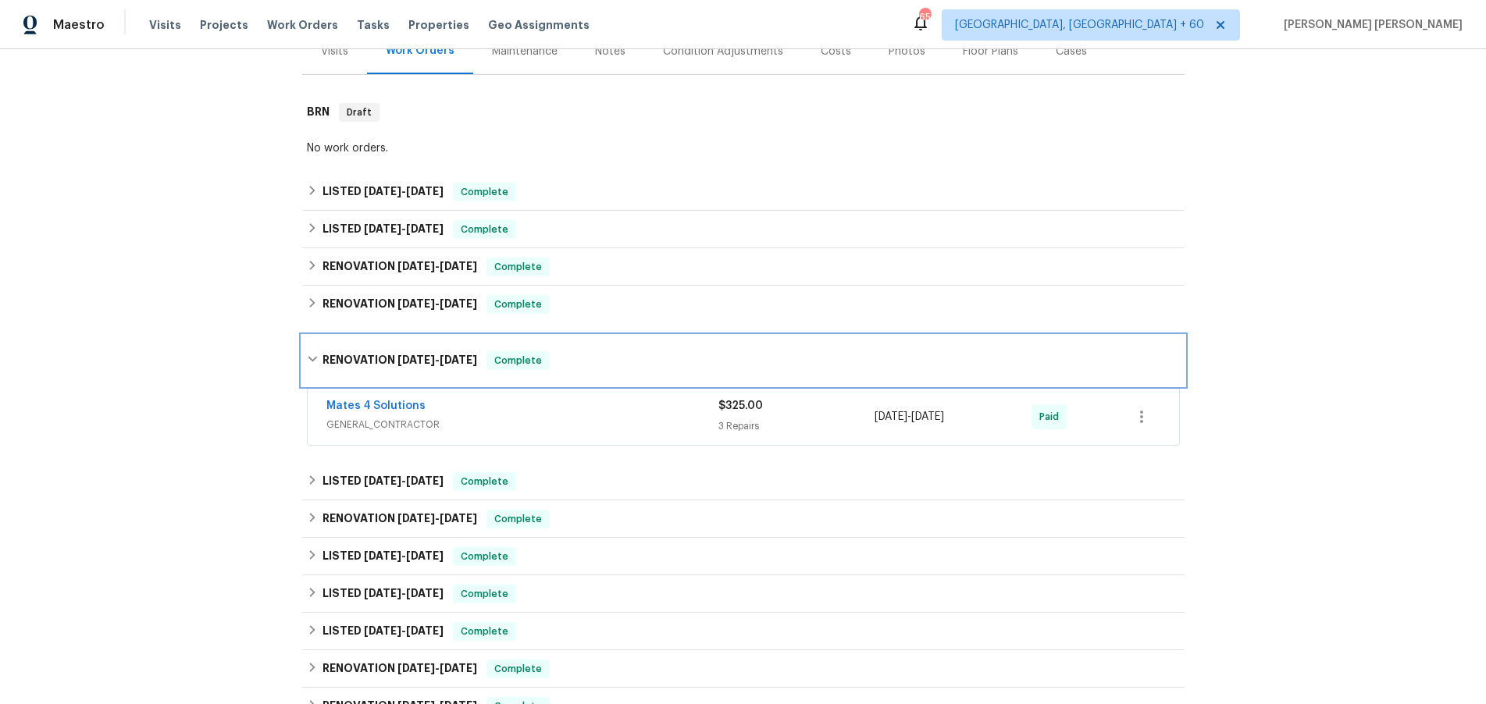
click at [401, 351] on h6 "RENOVATION 6/16/25 - 6/17/25" at bounding box center [399, 360] width 155 height 19
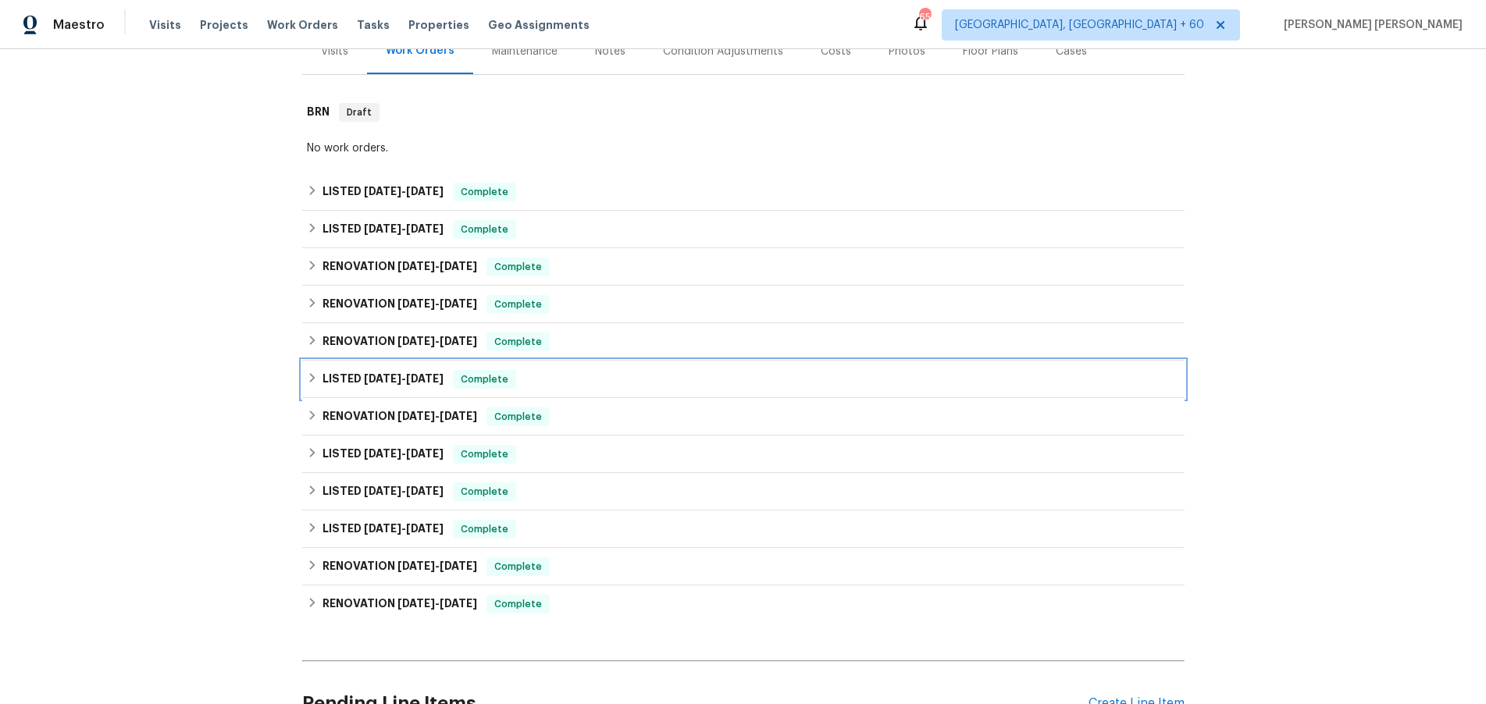
click at [401, 379] on span "6/5/25 - 6/5/25" at bounding box center [404, 378] width 80 height 11
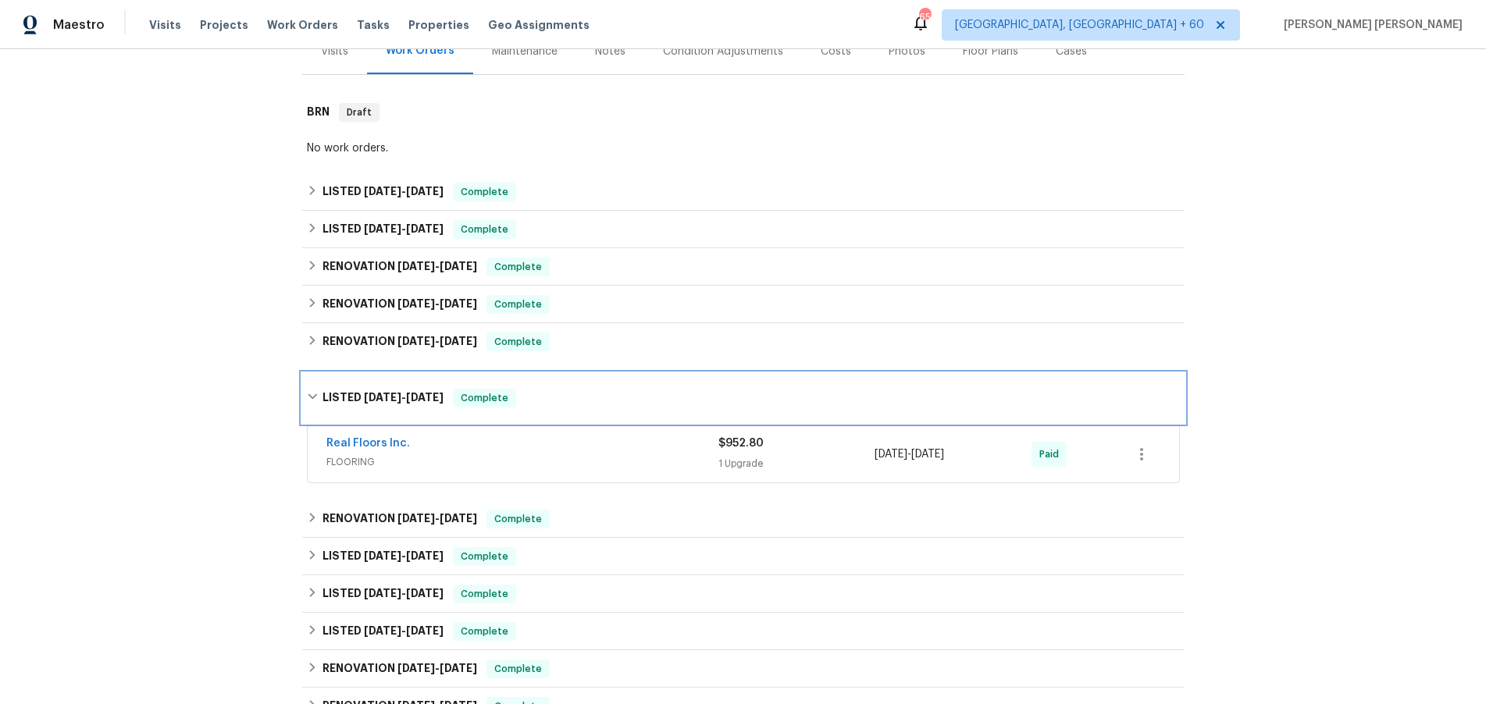
click at [400, 393] on span "6/5/25 - 6/5/25" at bounding box center [404, 397] width 80 height 11
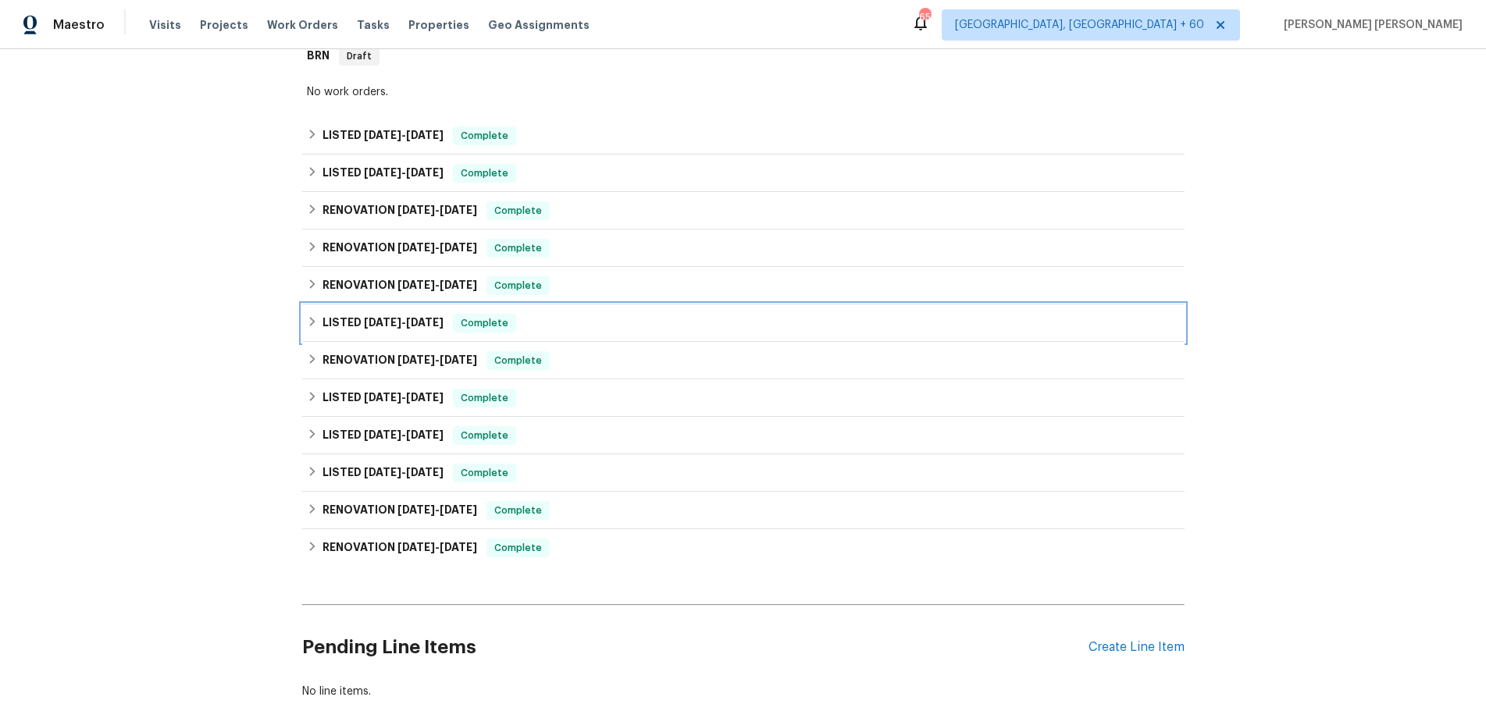
scroll to position [268, 0]
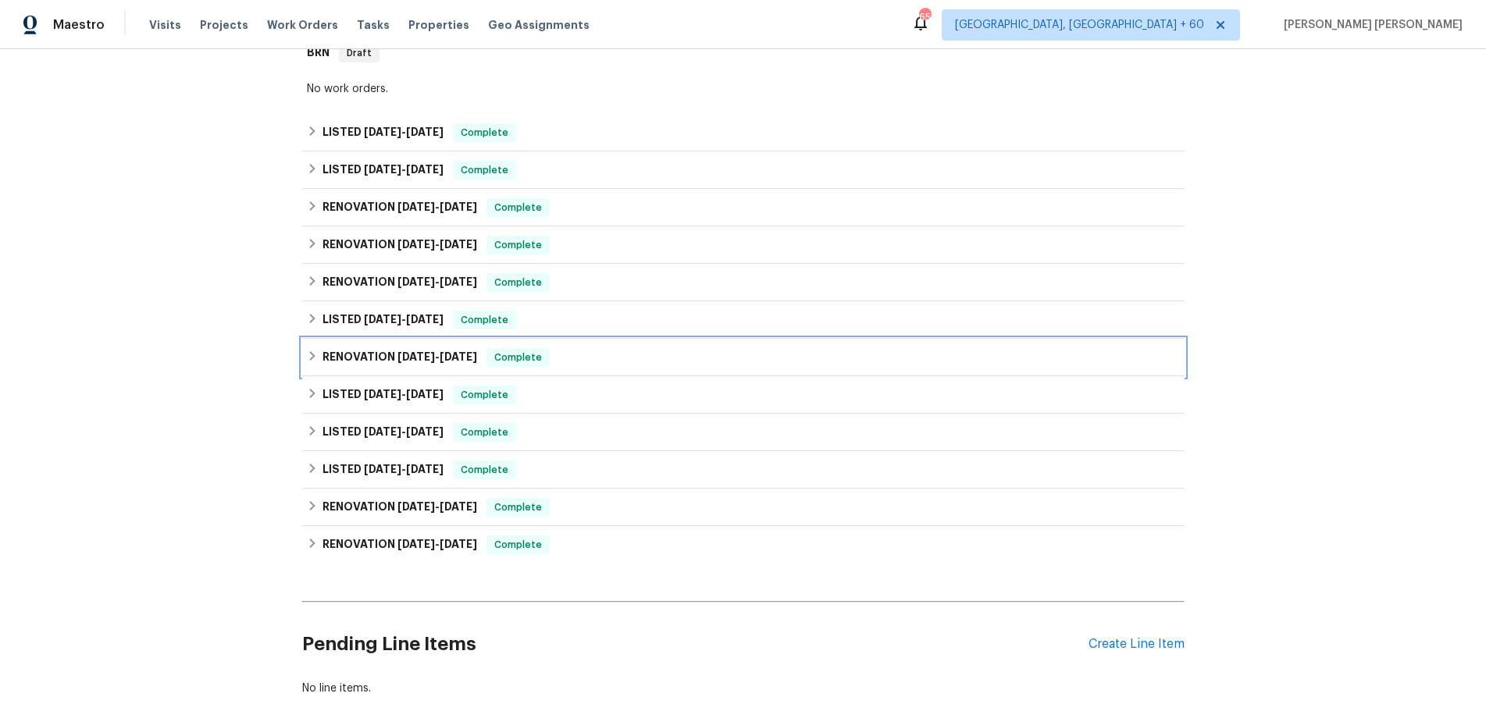
click at [394, 362] on h6 "RENOVATION 6/5/25 - 6/11/25" at bounding box center [399, 357] width 155 height 19
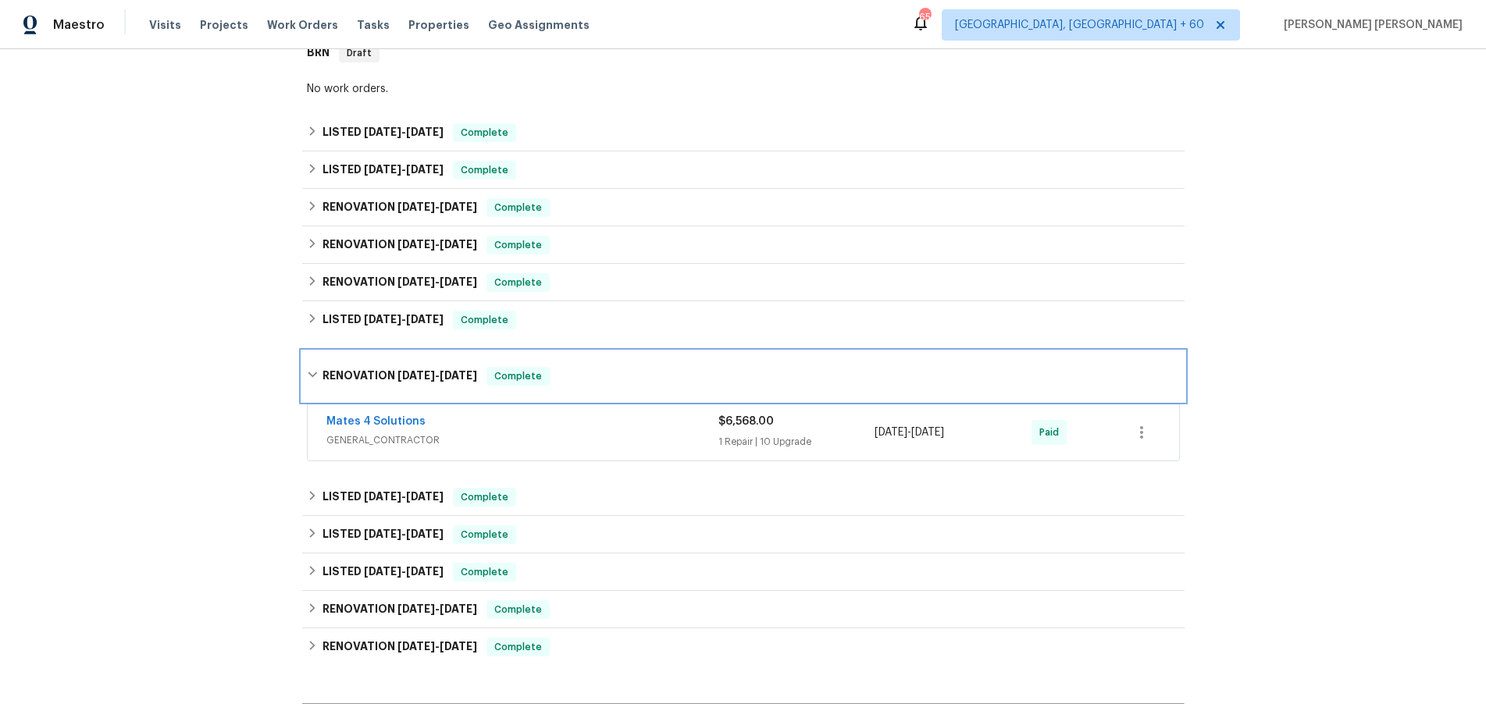
drag, startPoint x: 394, startPoint y: 362, endPoint x: 187, endPoint y: 362, distance: 207.7
click at [187, 362] on div "Back to all projects 4406 Daffodil Cir S, Palm Beach Gardens, FL 33410 4 Beds |…" at bounding box center [743, 376] width 1486 height 655
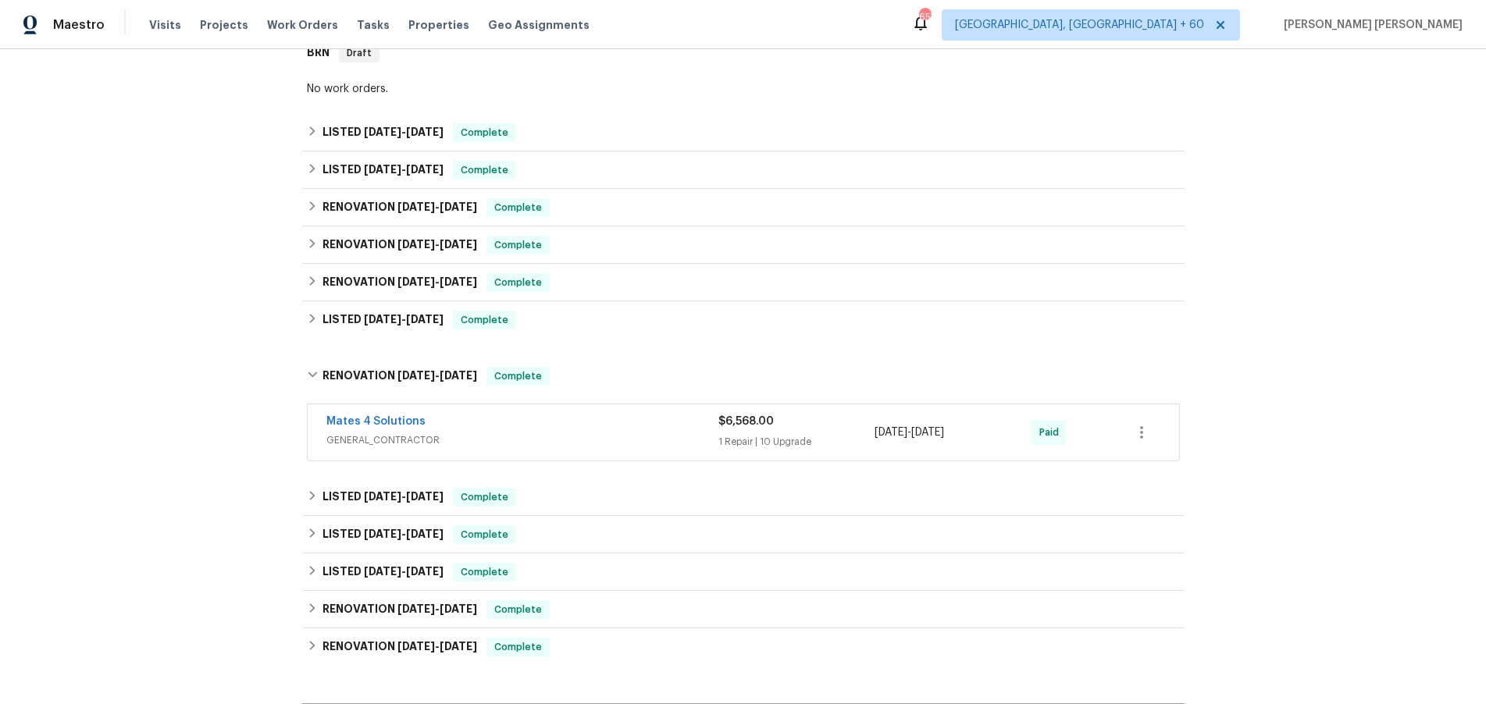
click at [647, 438] on span "GENERAL_CONTRACTOR" at bounding box center [522, 441] width 392 height 16
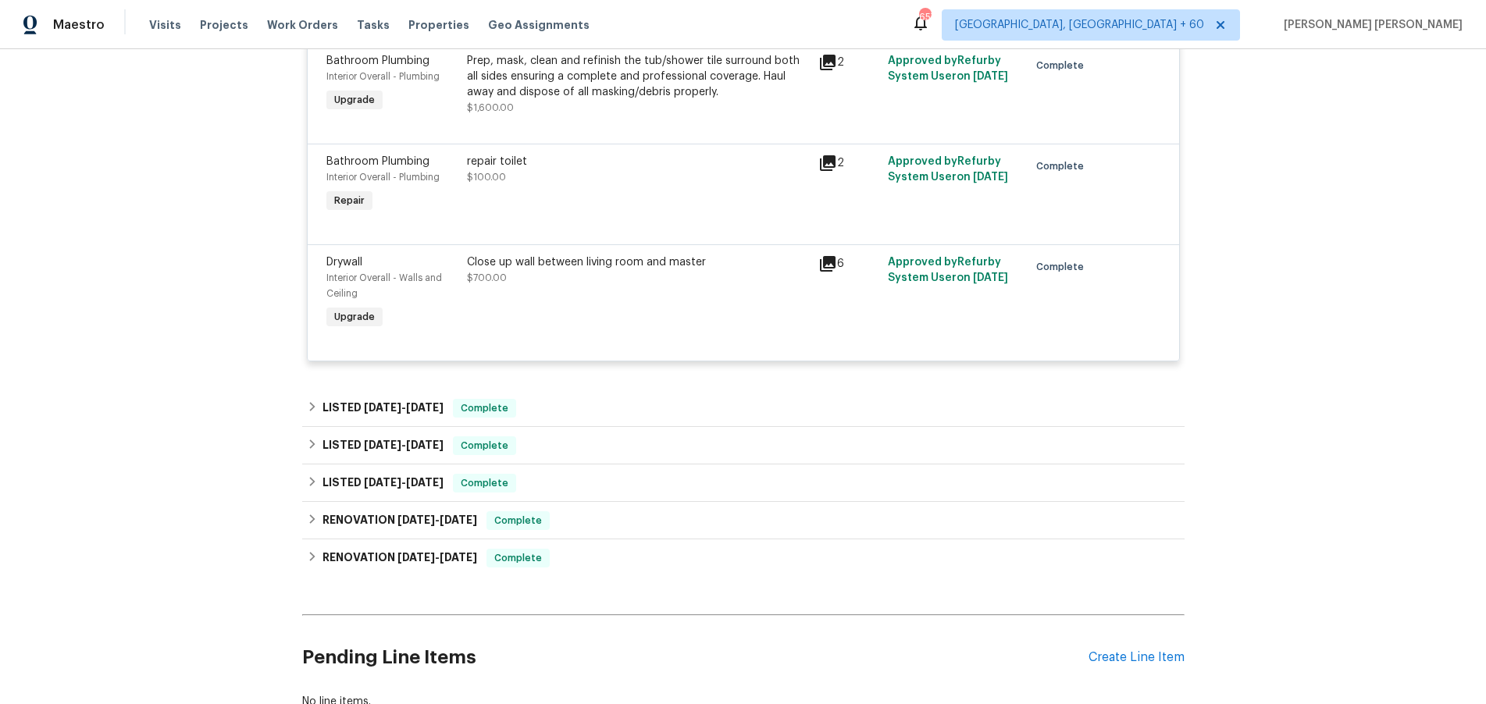
scroll to position [1927, 0]
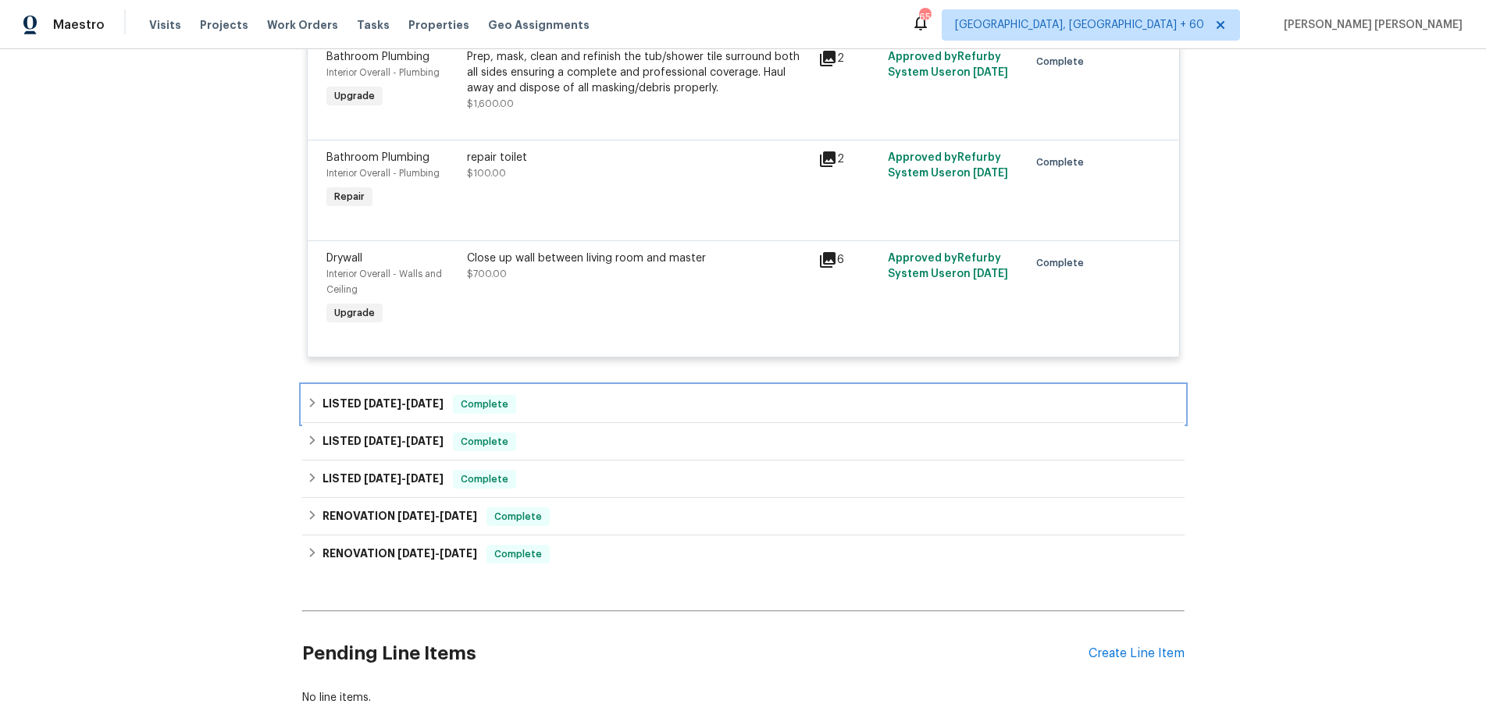
click at [387, 410] on h6 "LISTED 4/11/25 - 4/14/25" at bounding box center [382, 404] width 121 height 19
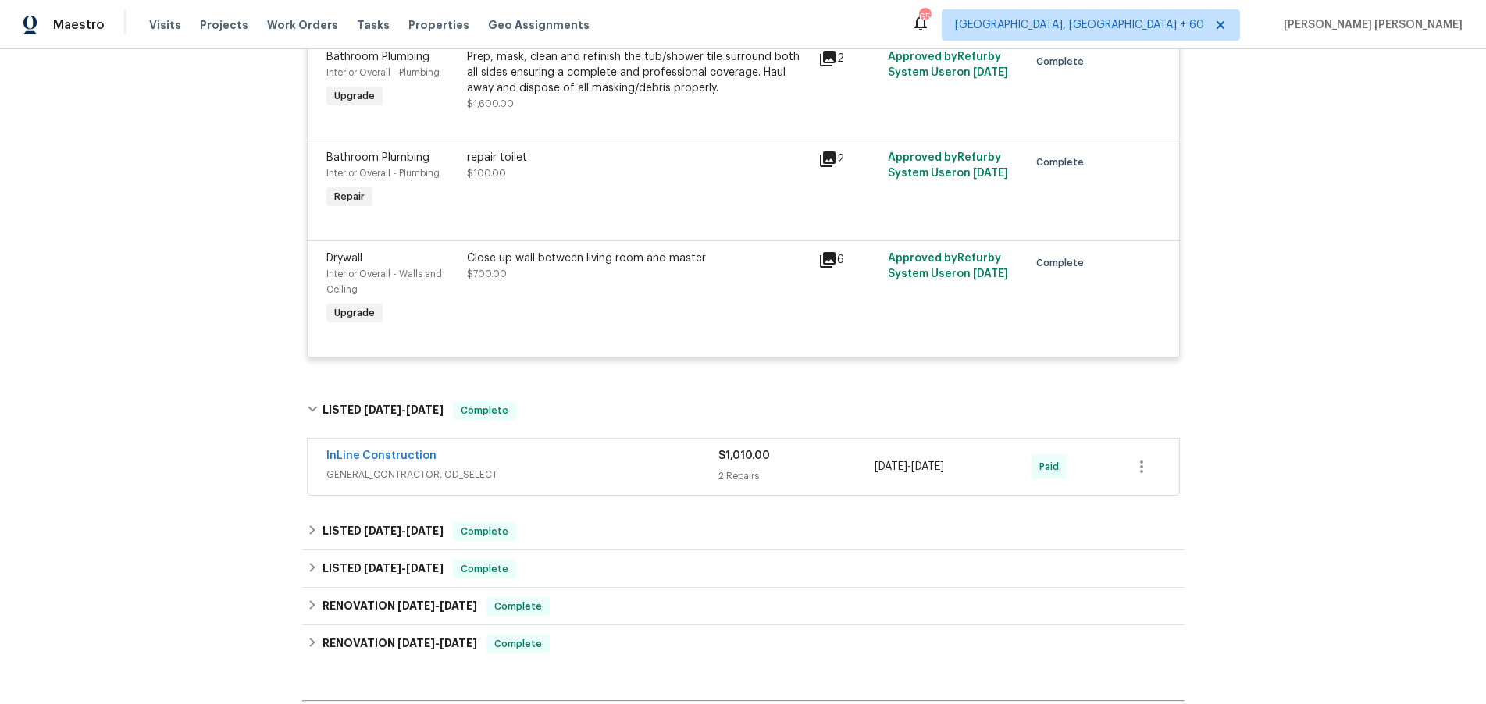
click at [641, 467] on span "GENERAL_CONTRACTOR, OD_SELECT" at bounding box center [522, 475] width 392 height 16
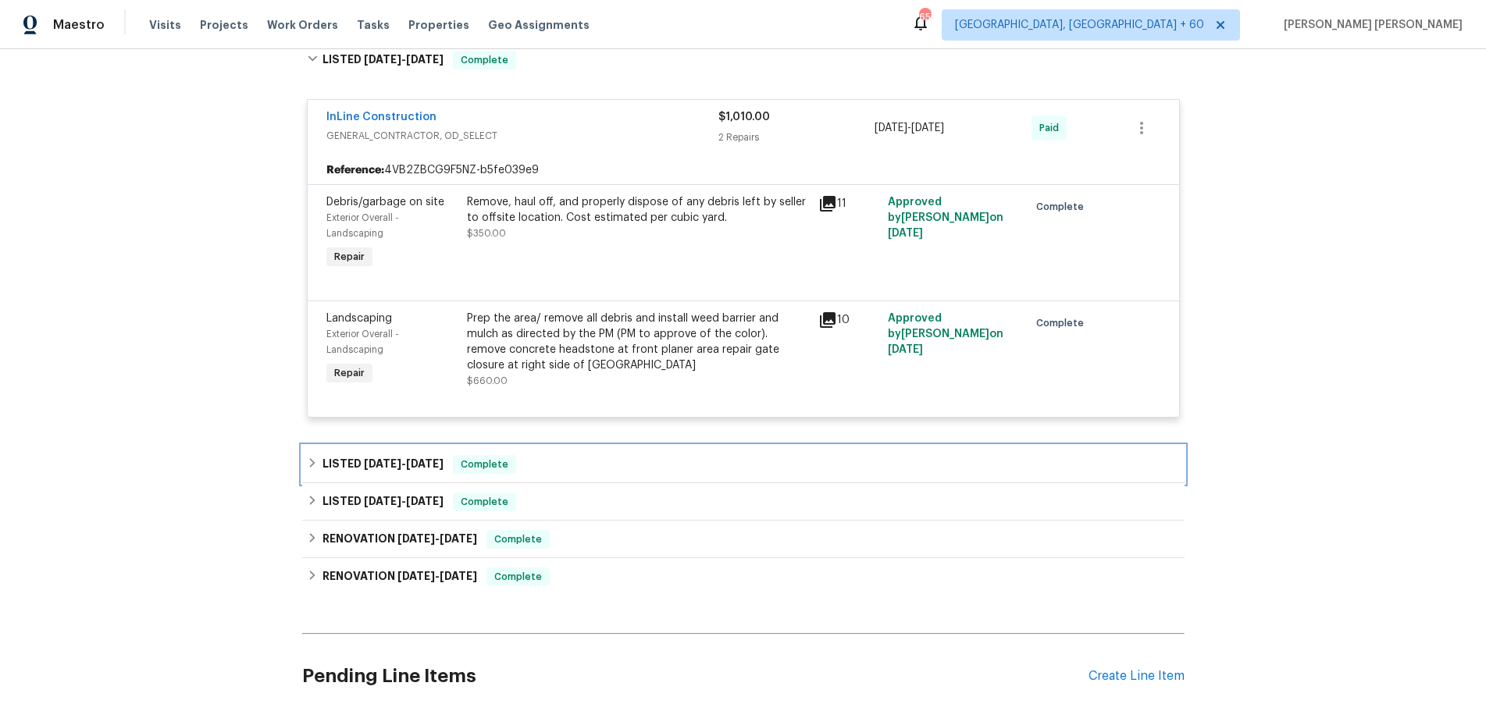
click at [575, 466] on div "LISTED 1/28/25 - 1/30/25 Complete" at bounding box center [743, 464] width 873 height 19
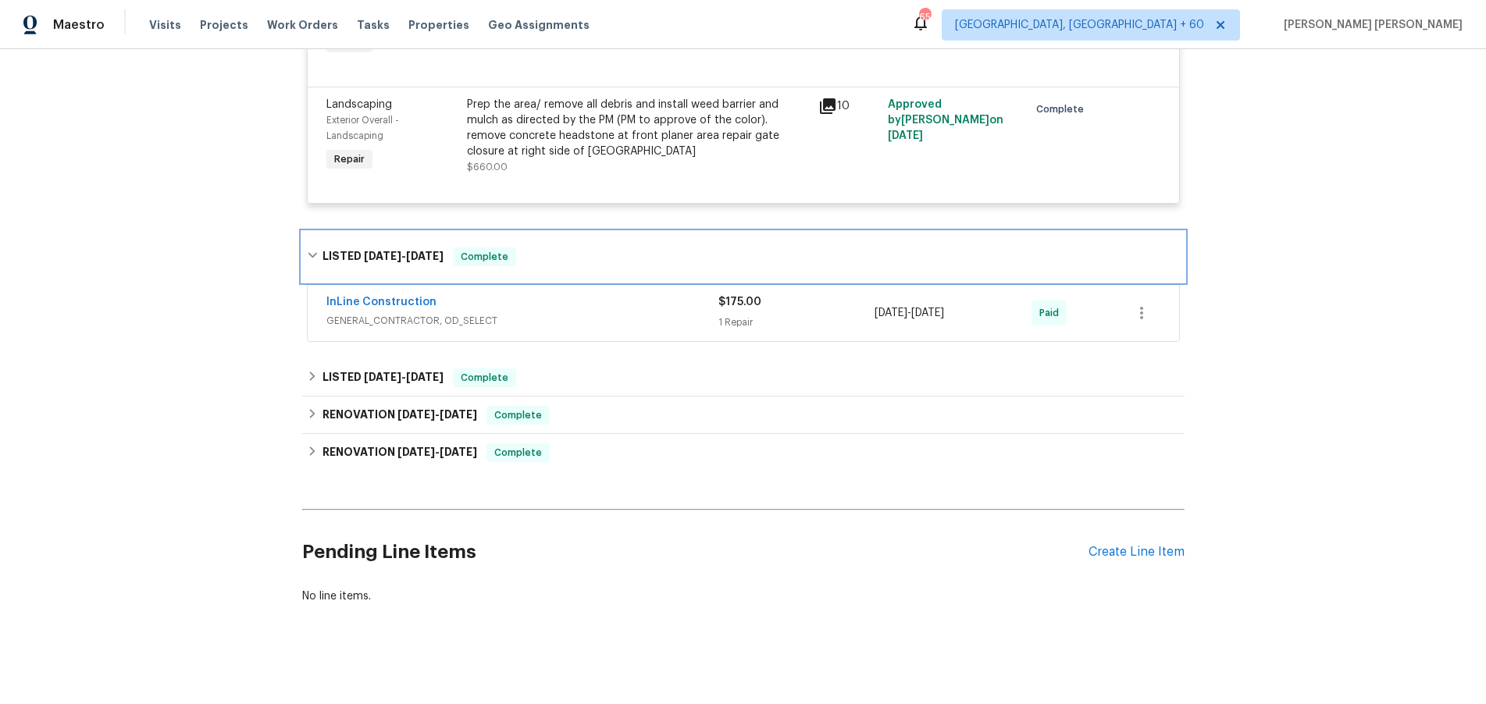
scroll to position [2499, 0]
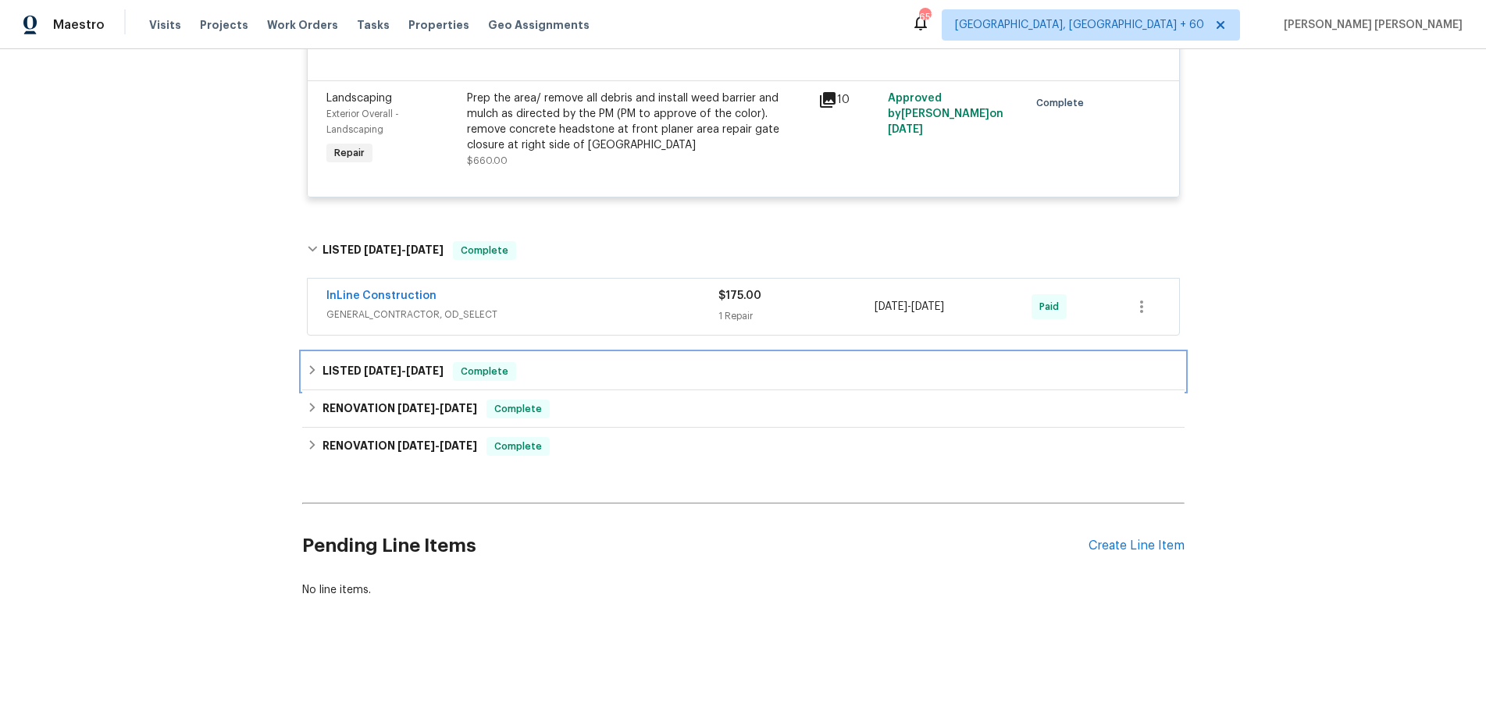
click at [375, 372] on span "1/6/25" at bounding box center [382, 370] width 37 height 11
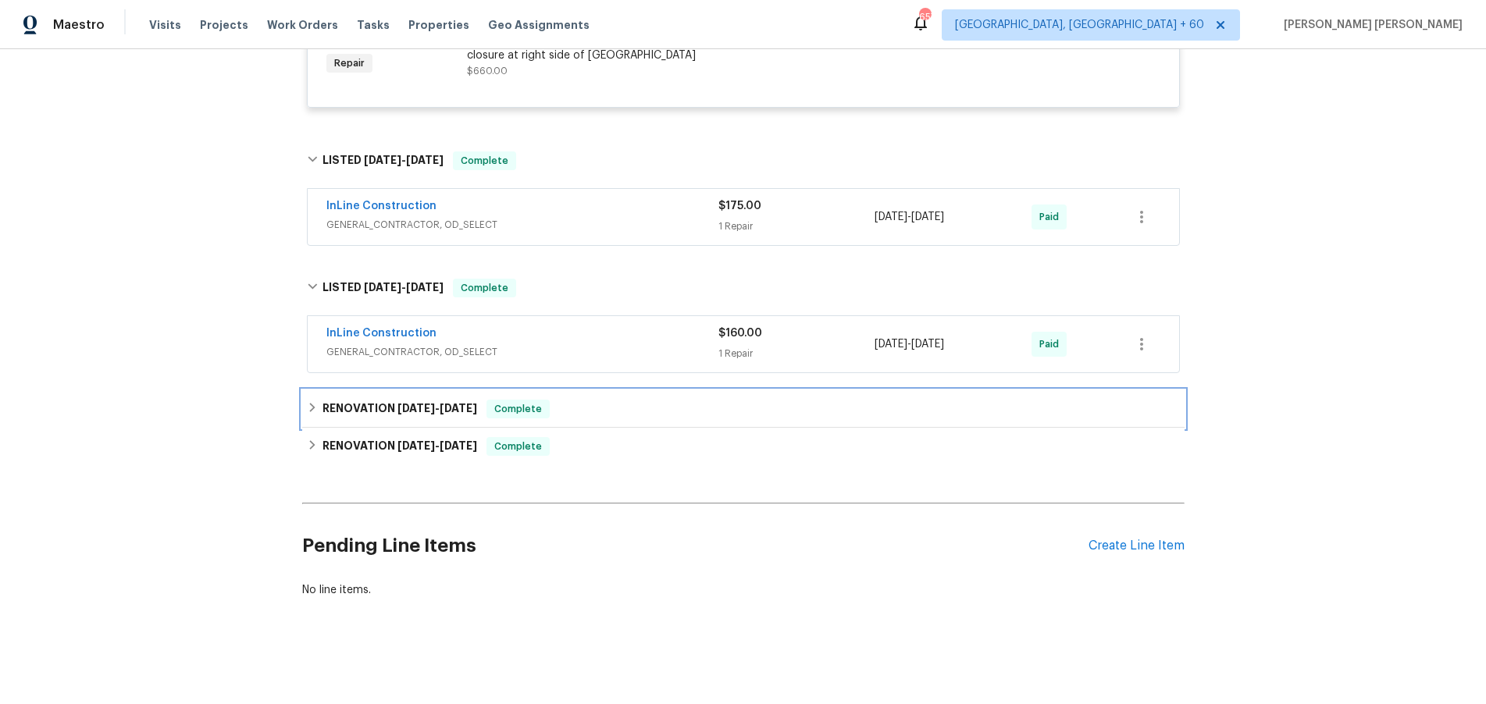
click at [442, 417] on h6 "RENOVATION 12/24/24 - 12/24/24" at bounding box center [399, 409] width 155 height 19
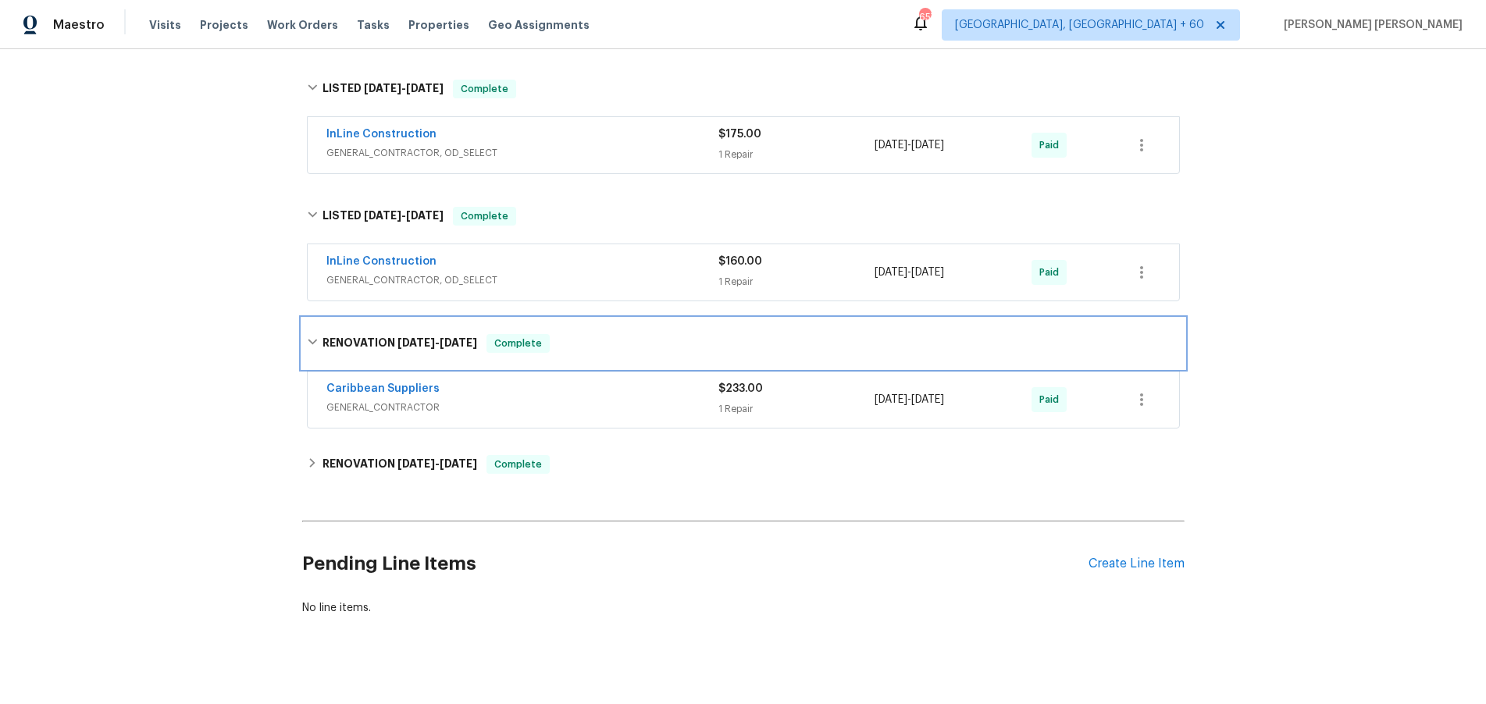
scroll to position [2678, 0]
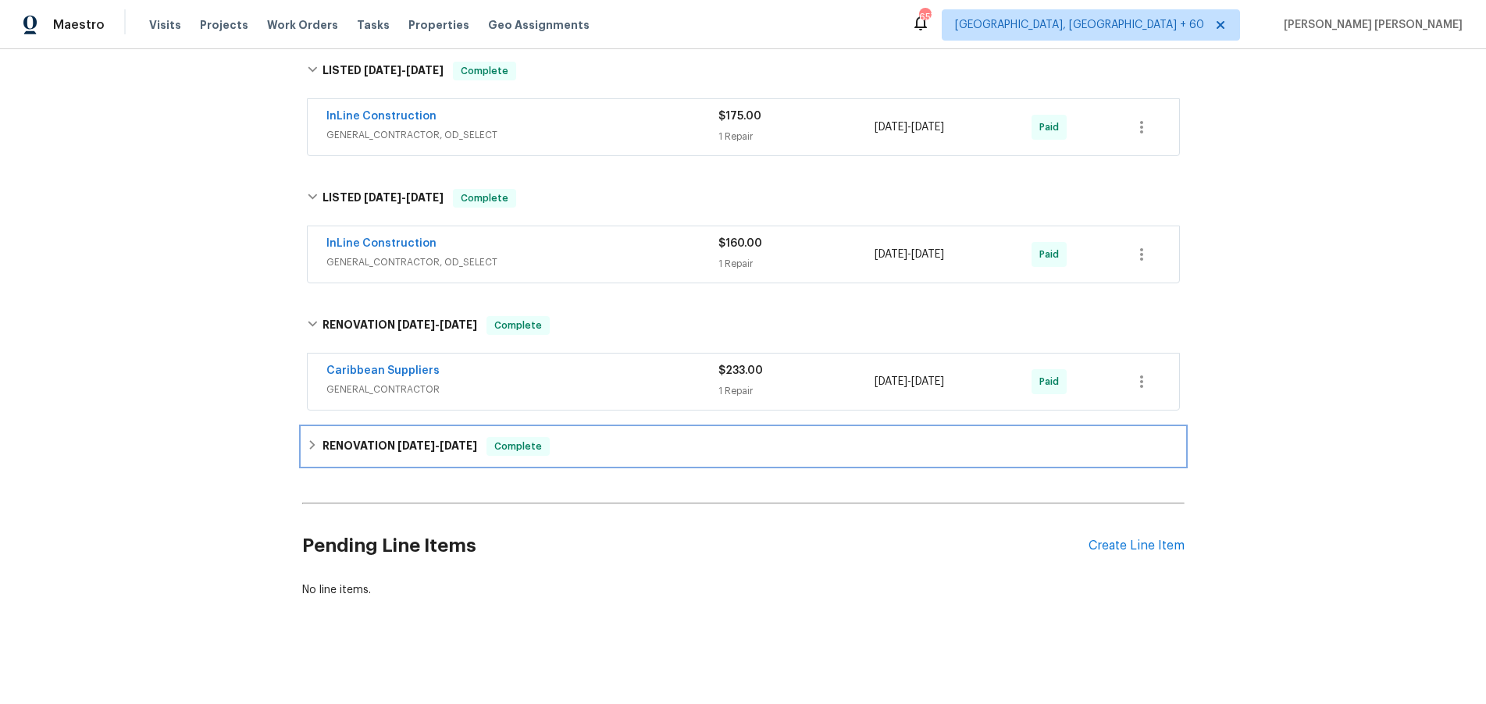
click at [447, 444] on span "12/17/24 - 12/23/24" at bounding box center [437, 445] width 80 height 11
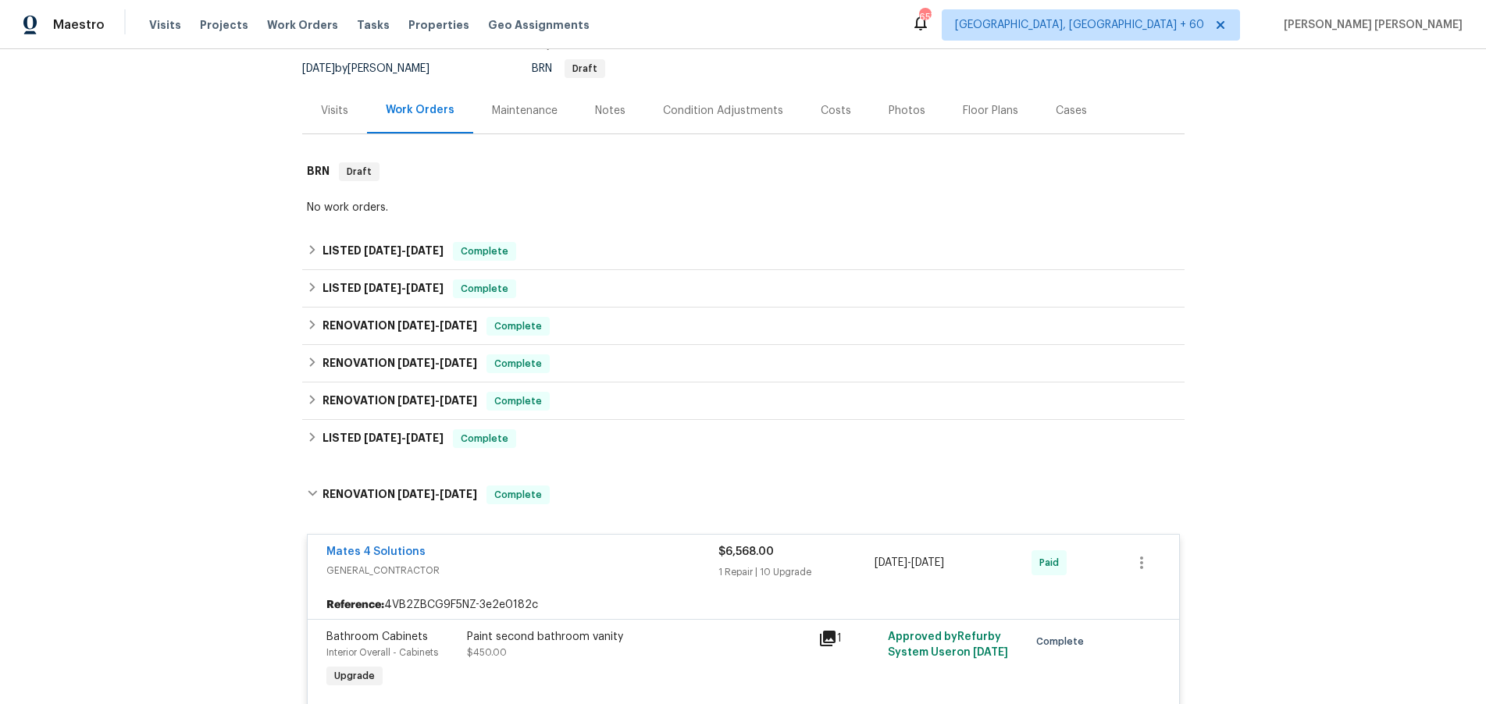
scroll to position [0, 0]
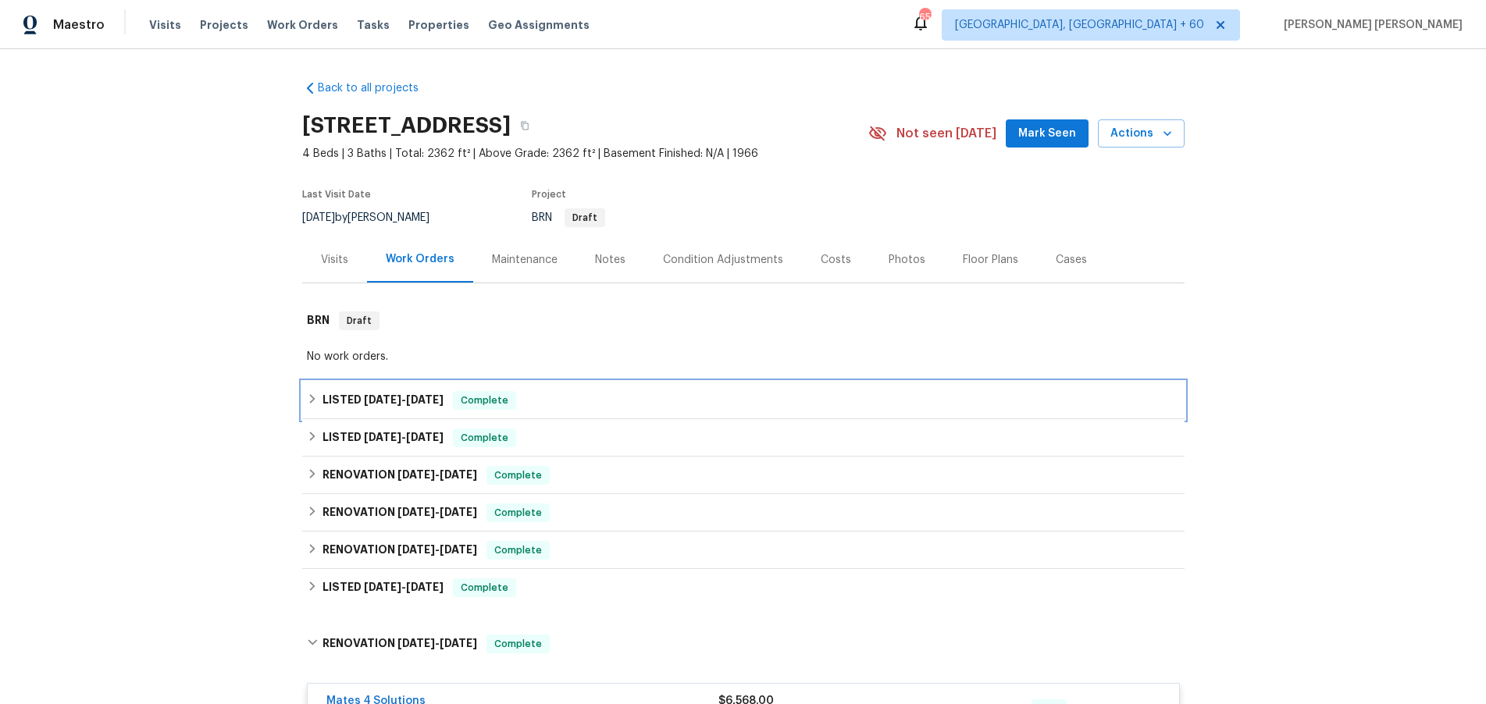
click at [311, 402] on icon at bounding box center [311, 398] width 5 height 9
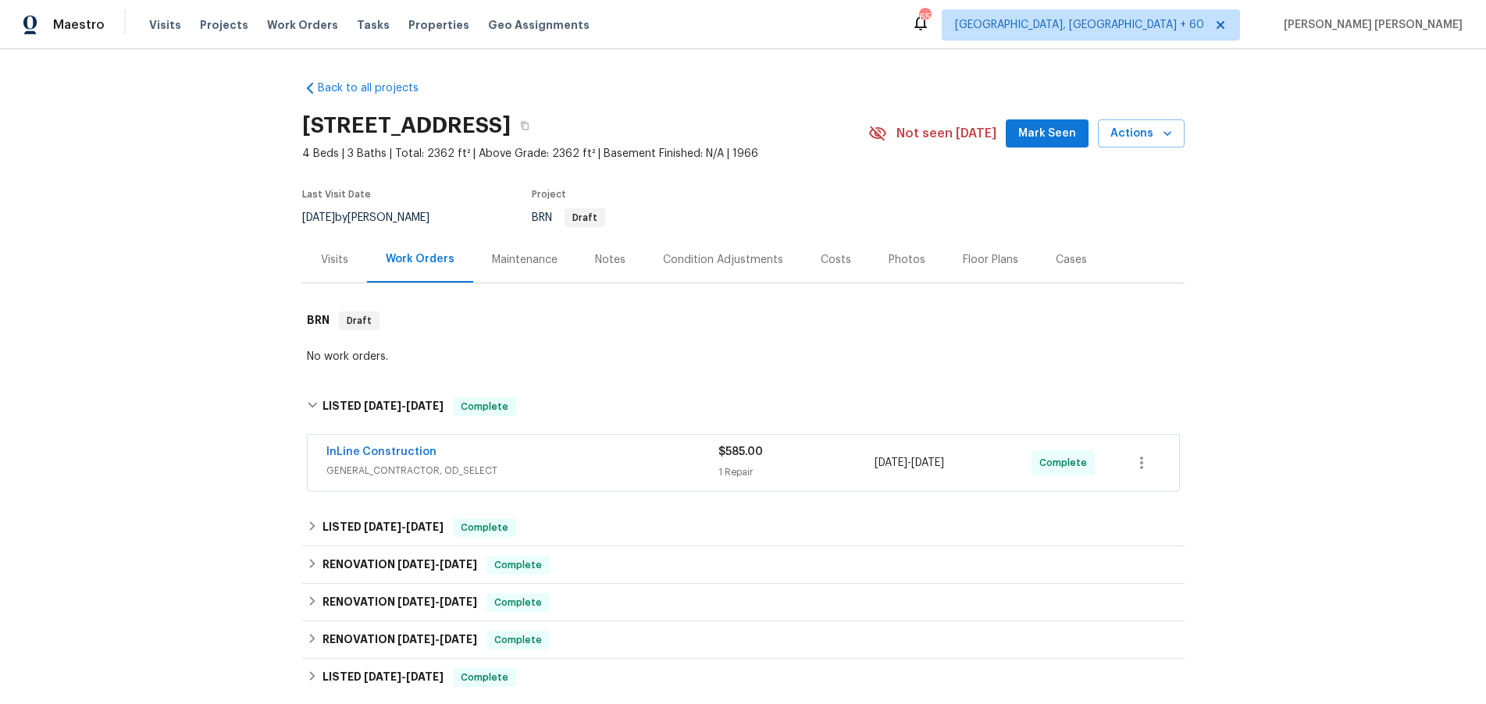
click at [618, 465] on span "GENERAL_CONTRACTOR, OD_SELECT" at bounding box center [522, 471] width 392 height 16
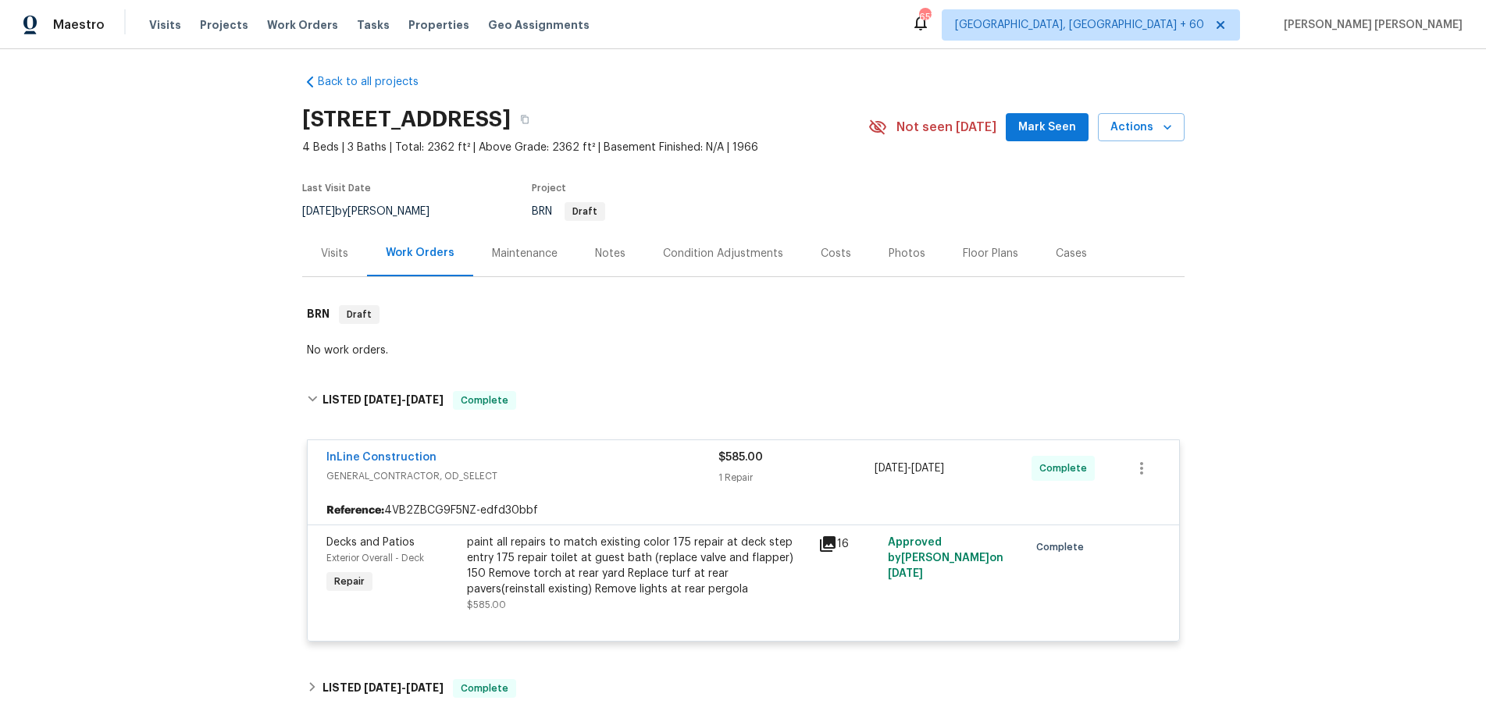
scroll to position [9, 0]
click at [587, 471] on span "GENERAL_CONTRACTOR, OD_SELECT" at bounding box center [522, 474] width 392 height 16
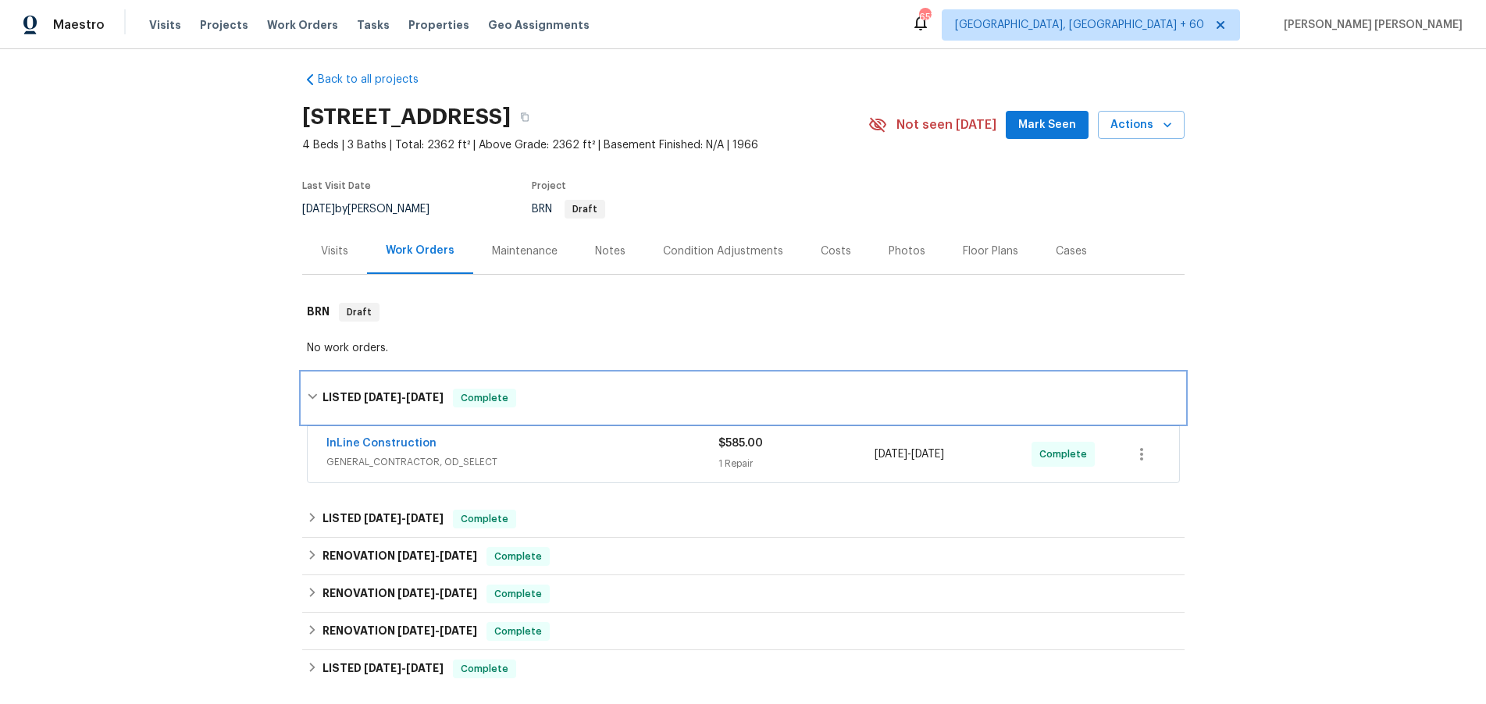
click at [305, 395] on div "LISTED 9/4/25 - 9/8/25 Complete" at bounding box center [743, 398] width 882 height 50
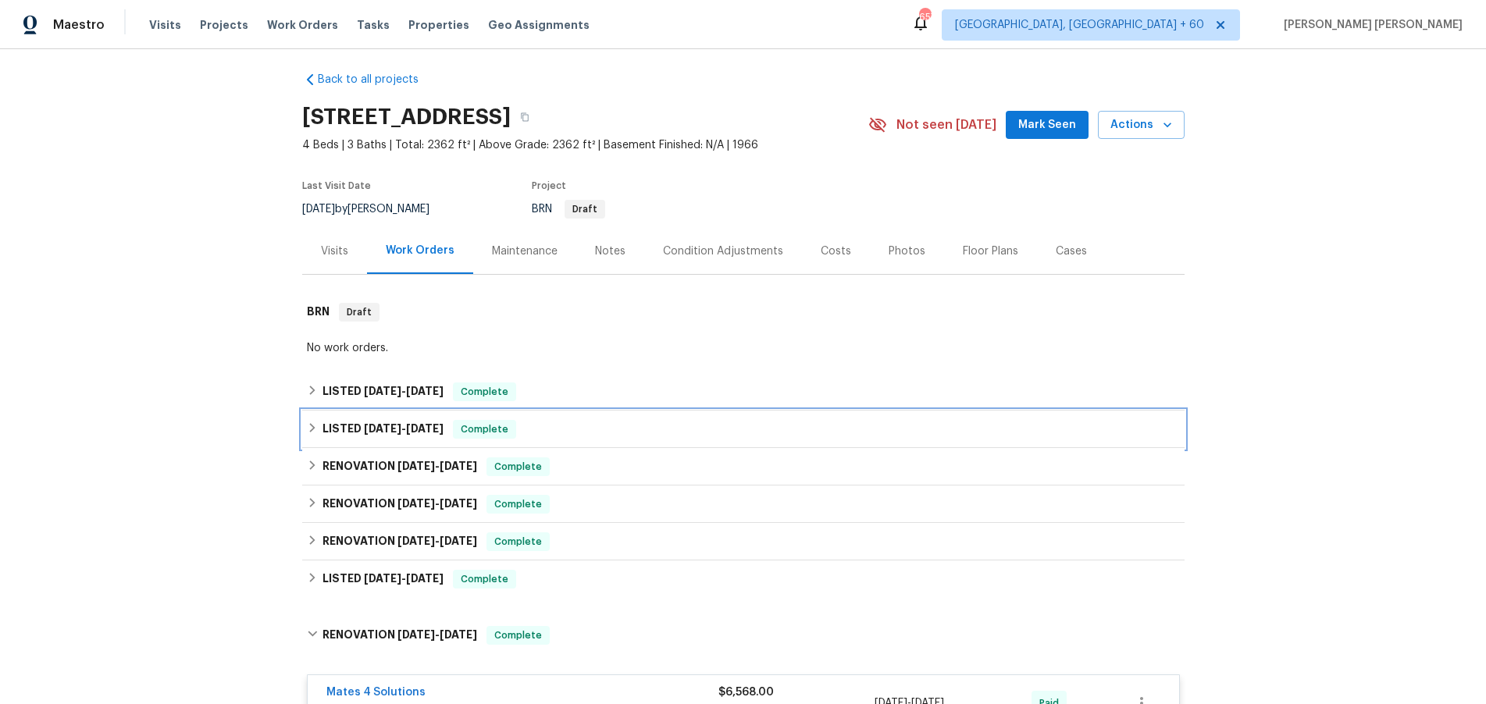
click at [314, 426] on icon at bounding box center [312, 427] width 11 height 11
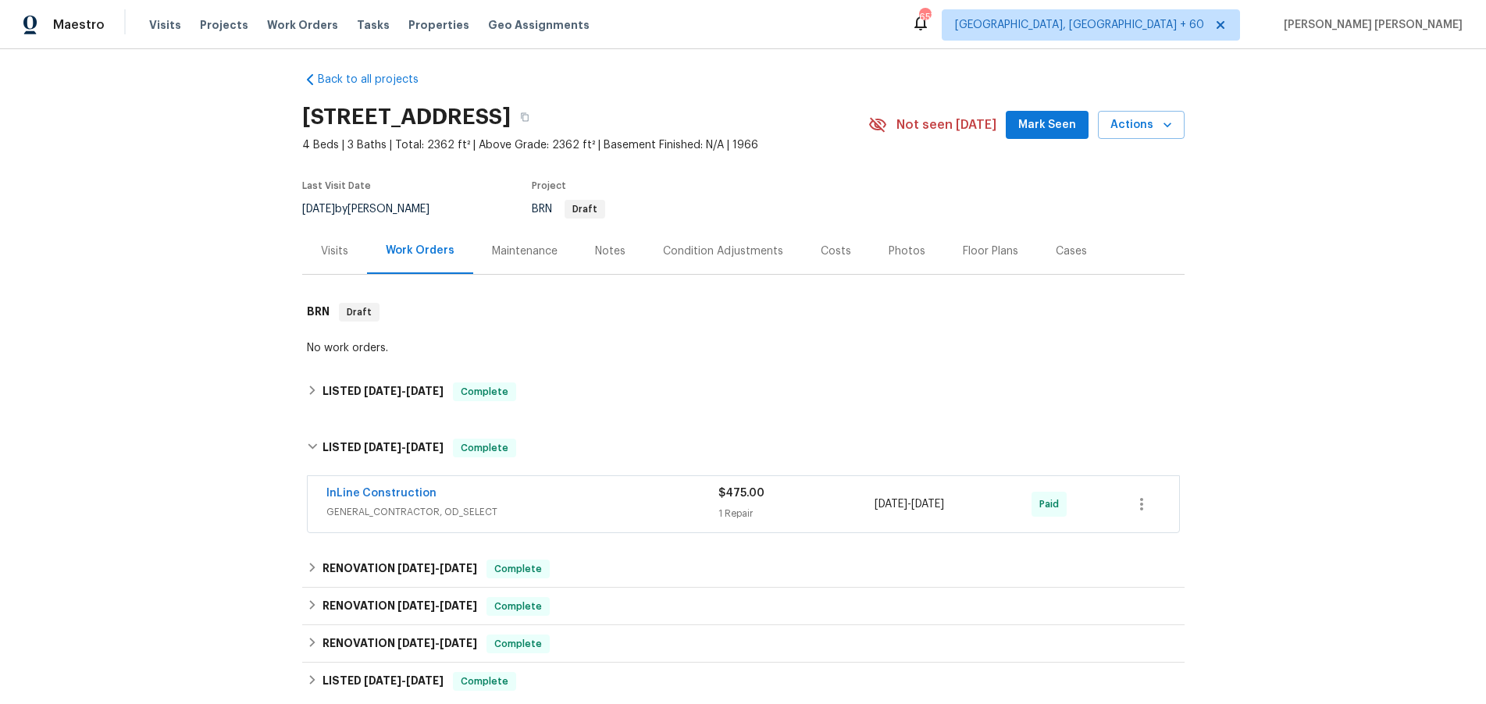
click at [607, 513] on span "GENERAL_CONTRACTOR, OD_SELECT" at bounding box center [522, 512] width 392 height 16
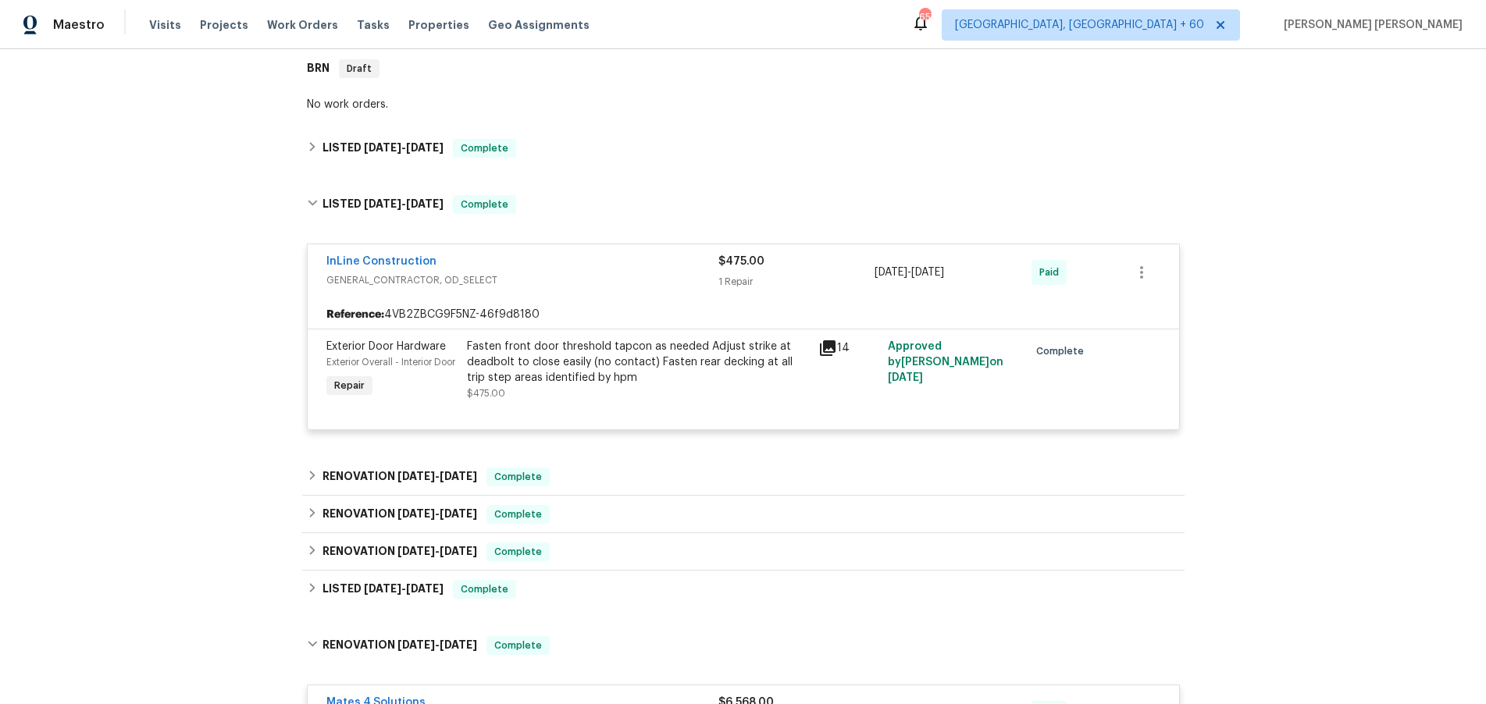
scroll to position [253, 0]
click at [310, 205] on icon at bounding box center [312, 202] width 11 height 11
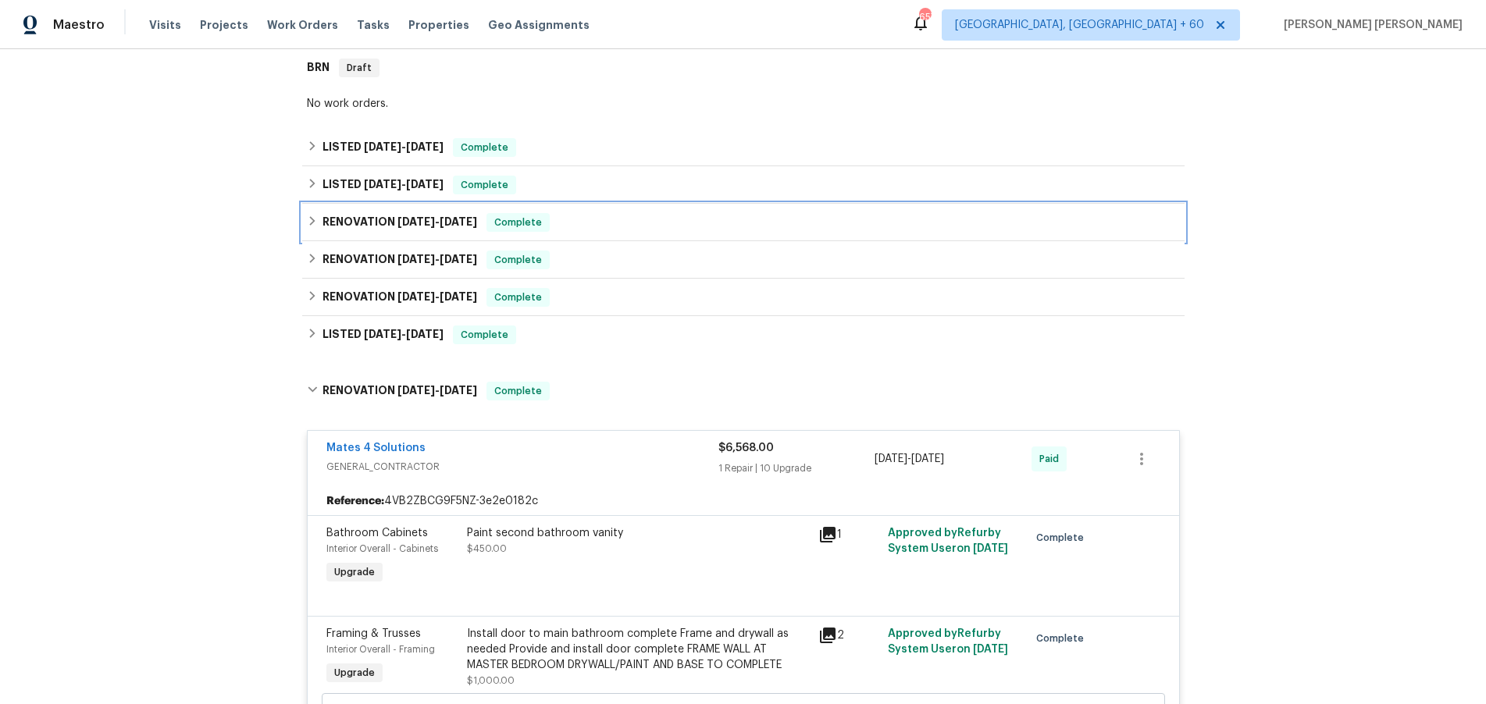
click at [308, 220] on icon at bounding box center [312, 221] width 11 height 11
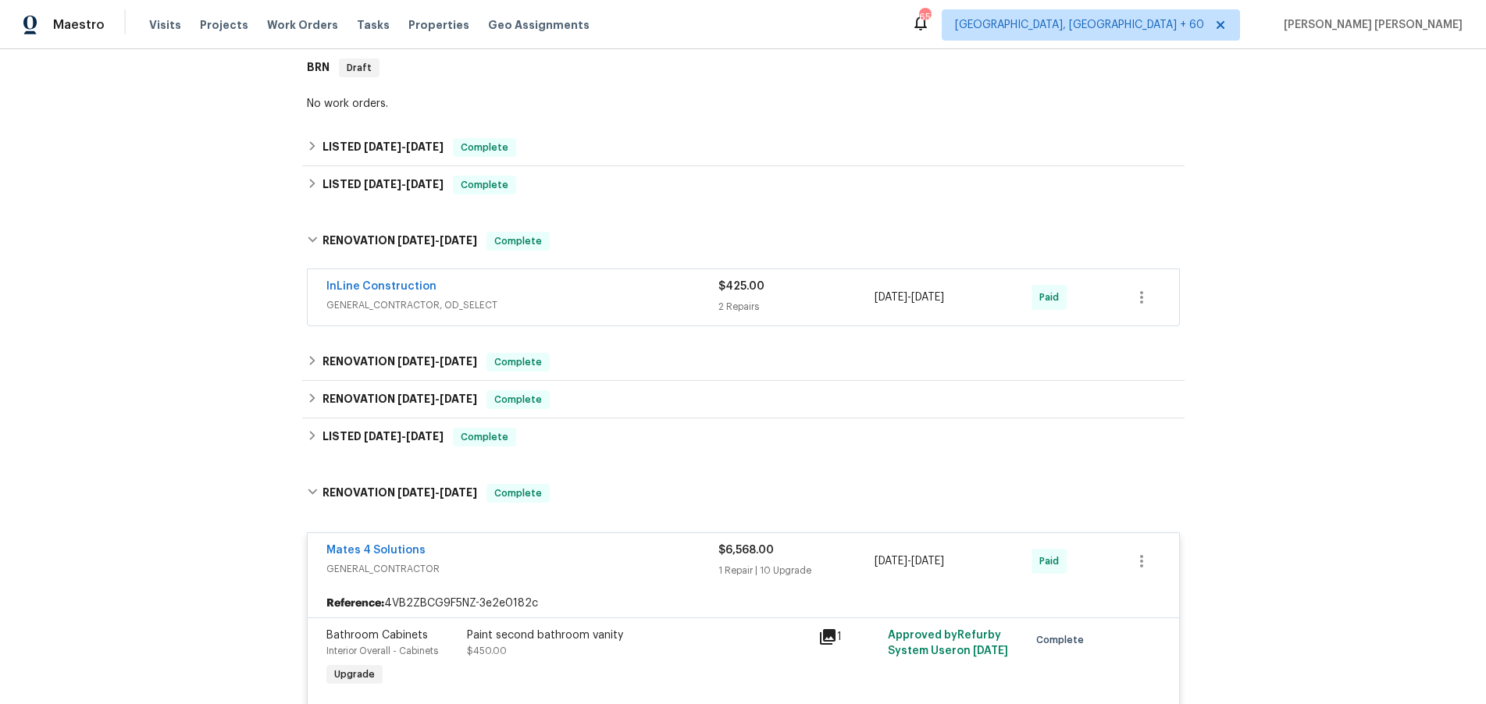
click at [584, 297] on span "GENERAL_CONTRACTOR, OD_SELECT" at bounding box center [522, 305] width 392 height 16
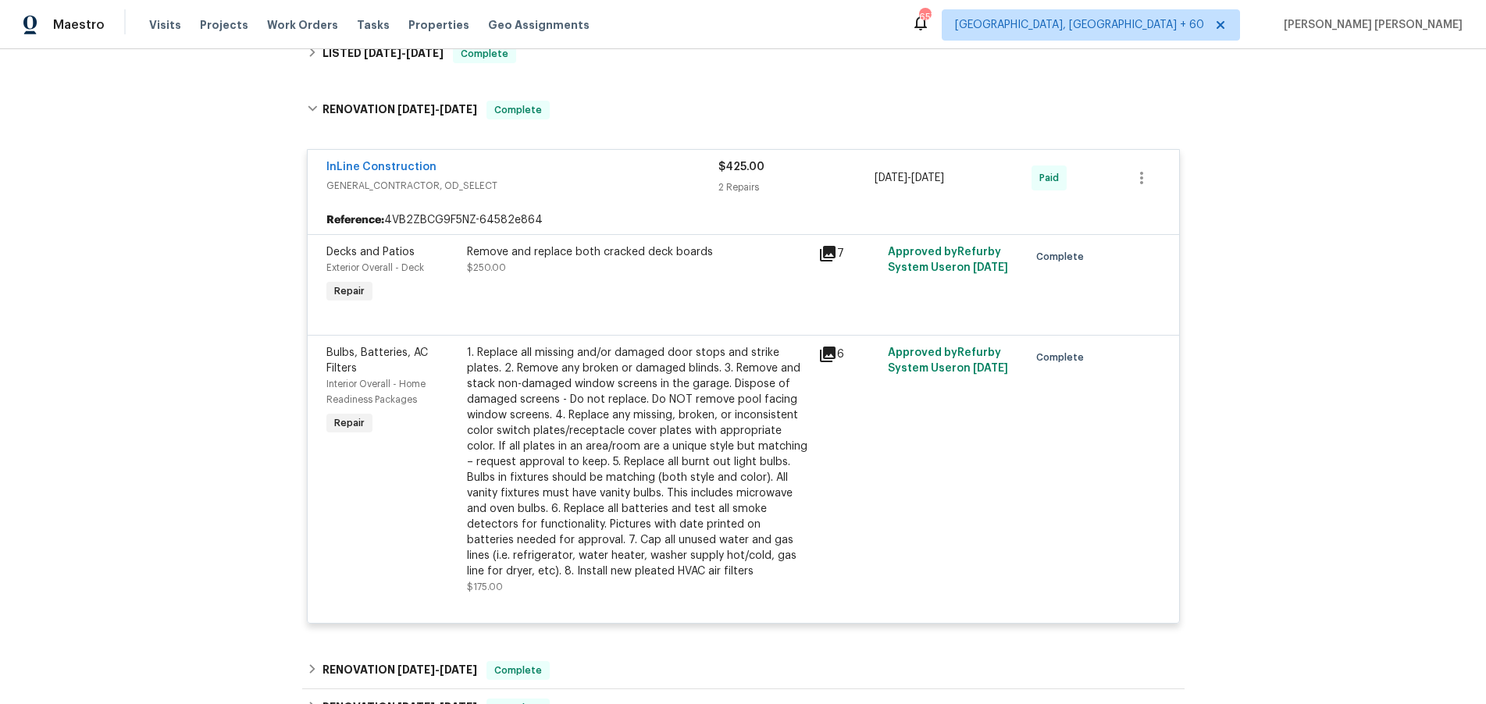
scroll to position [380, 0]
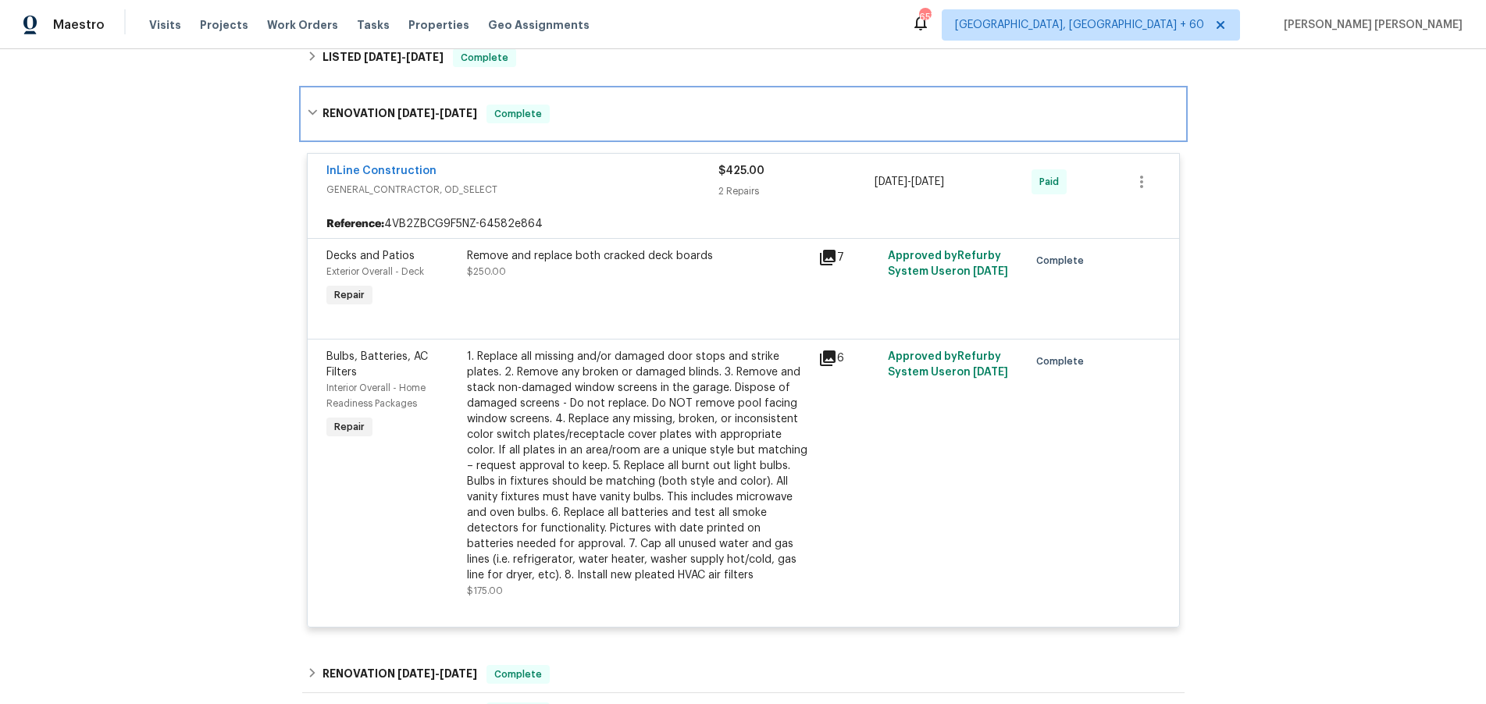
click at [314, 113] on icon at bounding box center [312, 112] width 9 height 5
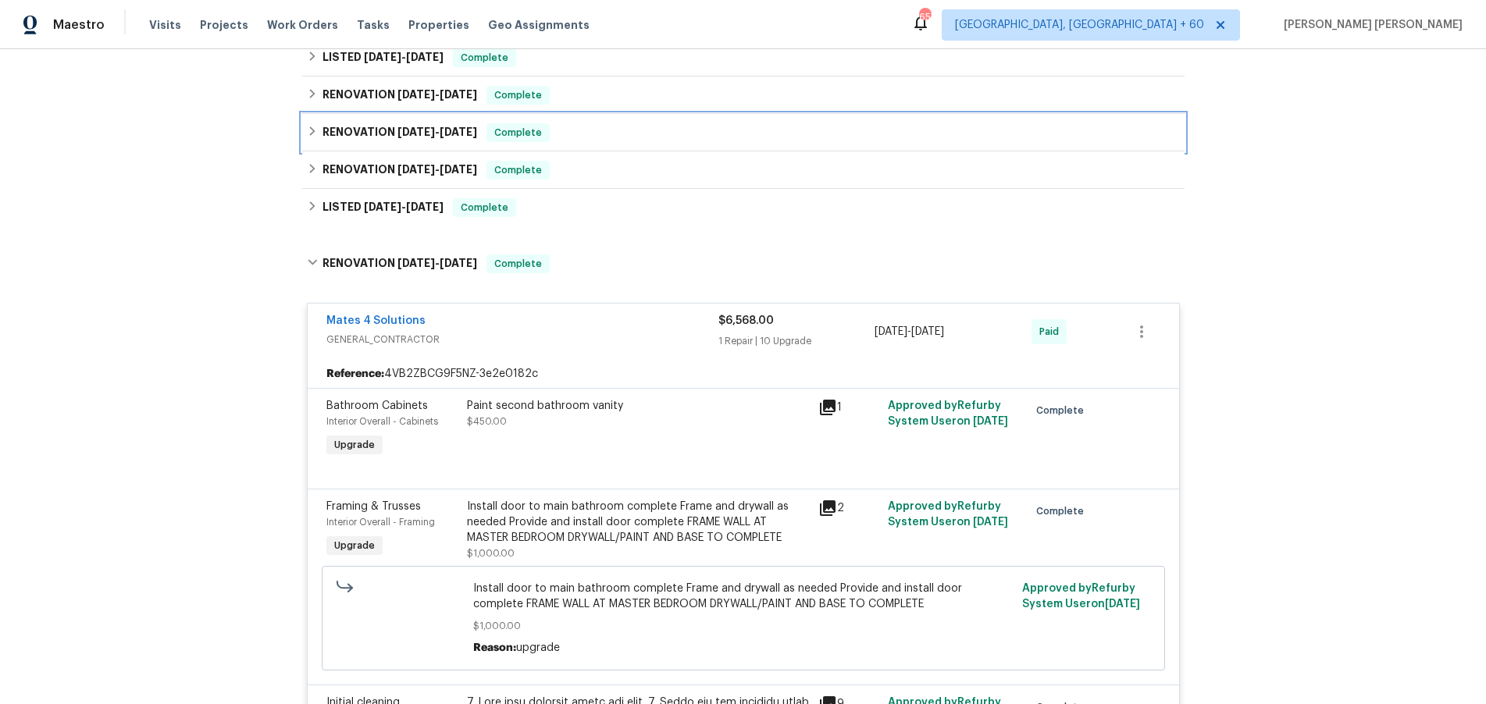
click at [311, 130] on icon at bounding box center [312, 131] width 11 height 11
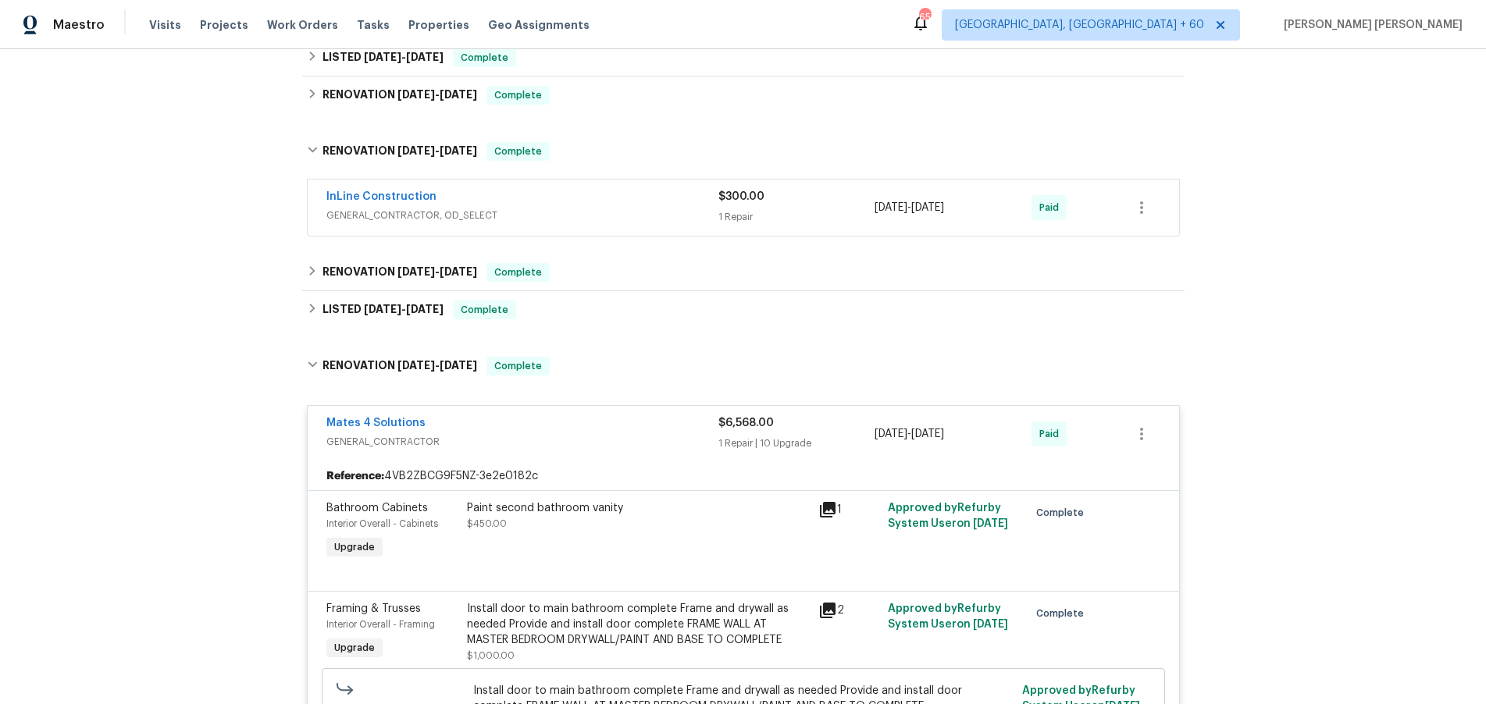
click at [619, 212] on span "GENERAL_CONTRACTOR, OD_SELECT" at bounding box center [522, 216] width 392 height 16
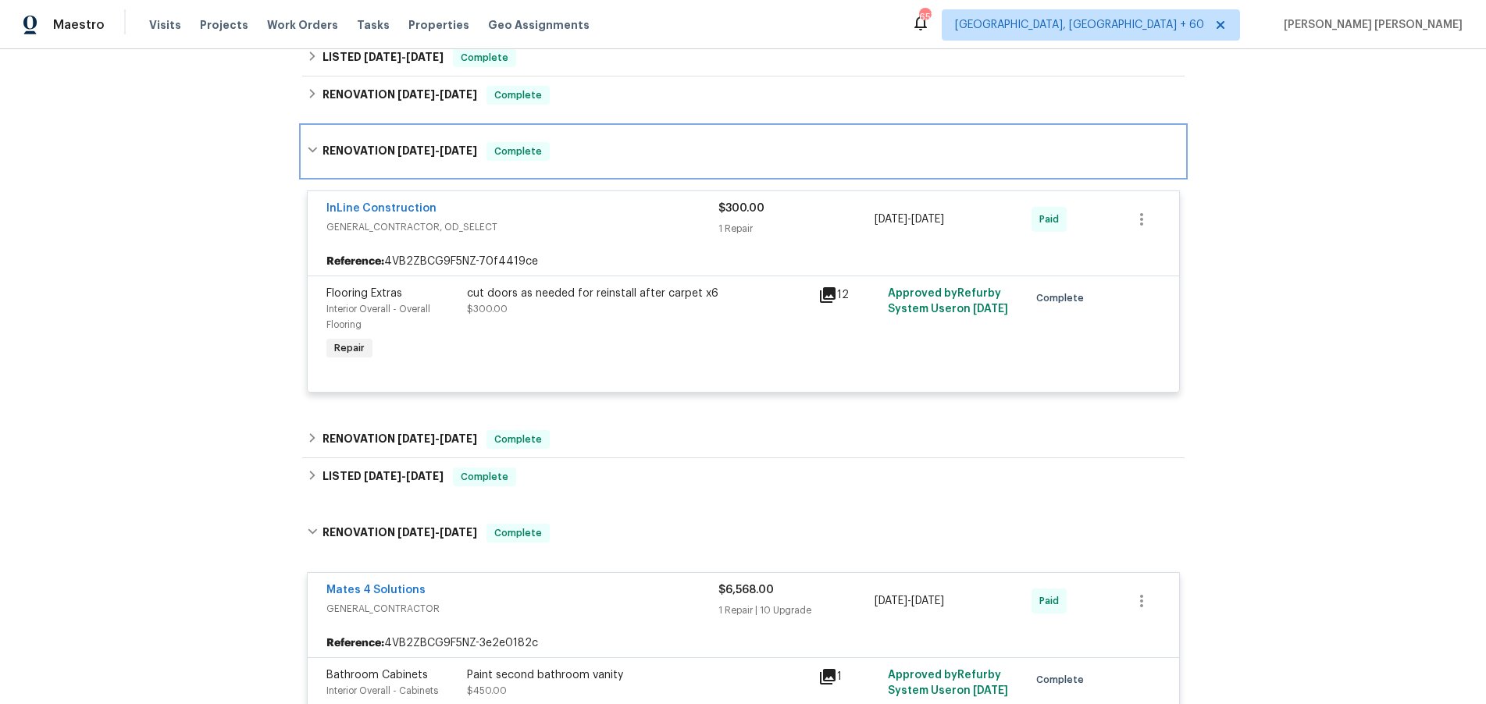
click at [312, 151] on icon at bounding box center [312, 150] width 9 height 5
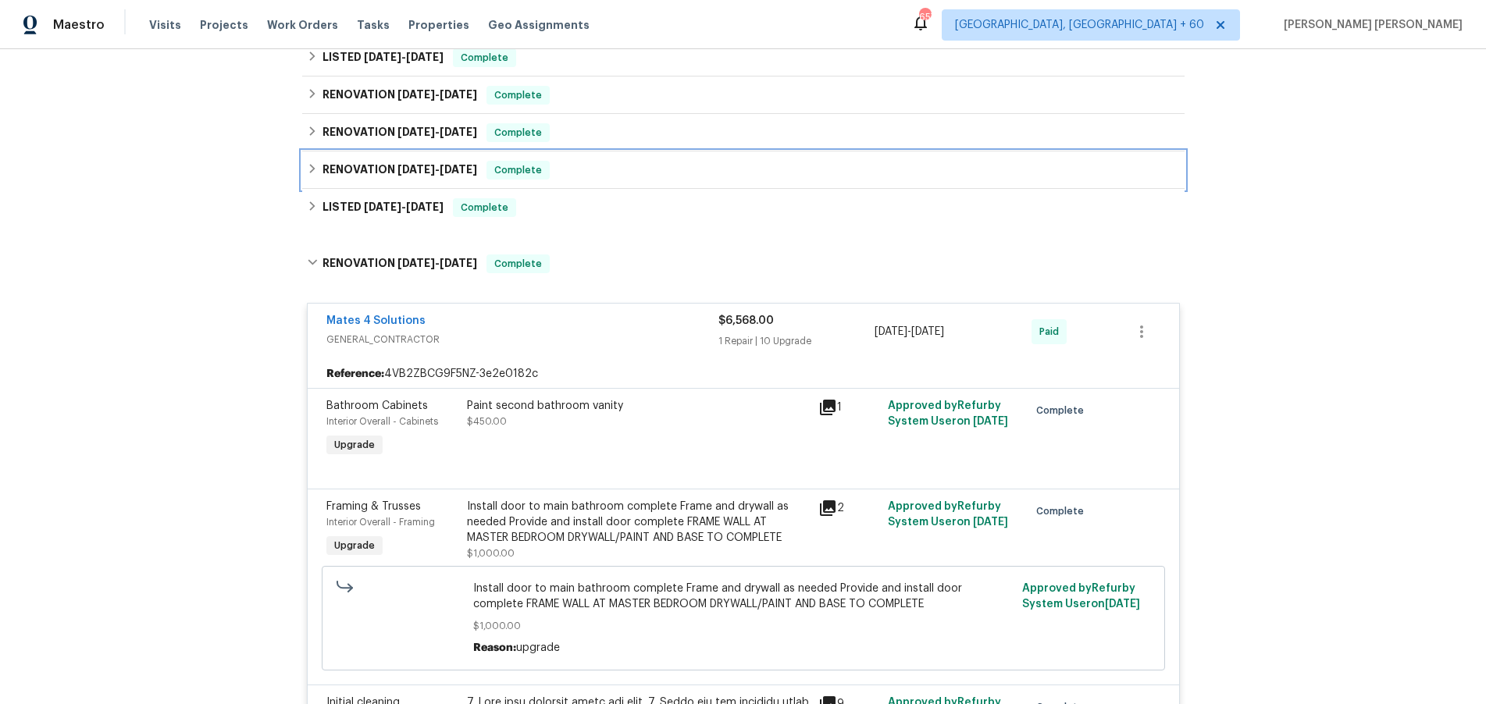
click at [312, 166] on icon at bounding box center [312, 168] width 11 height 11
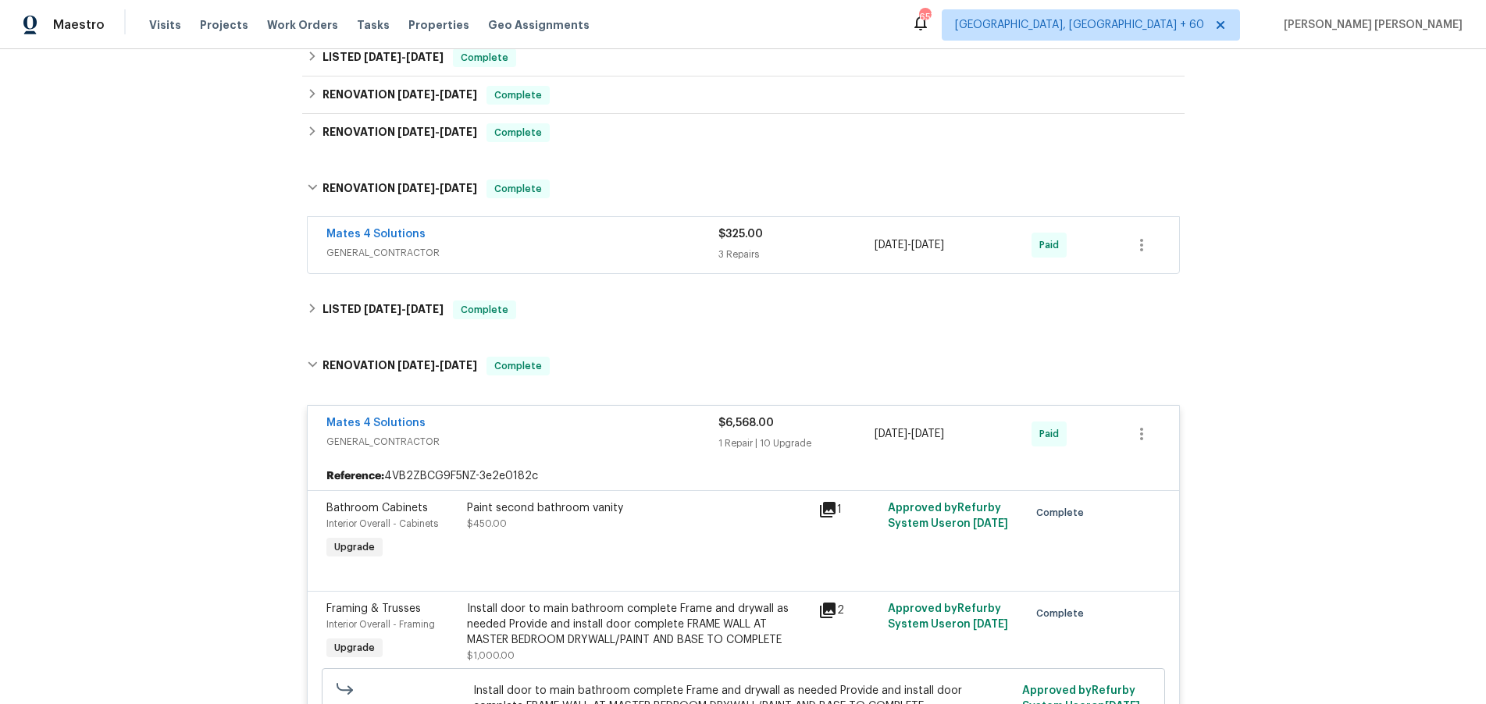
click at [638, 248] on span "GENERAL_CONTRACTOR" at bounding box center [522, 253] width 392 height 16
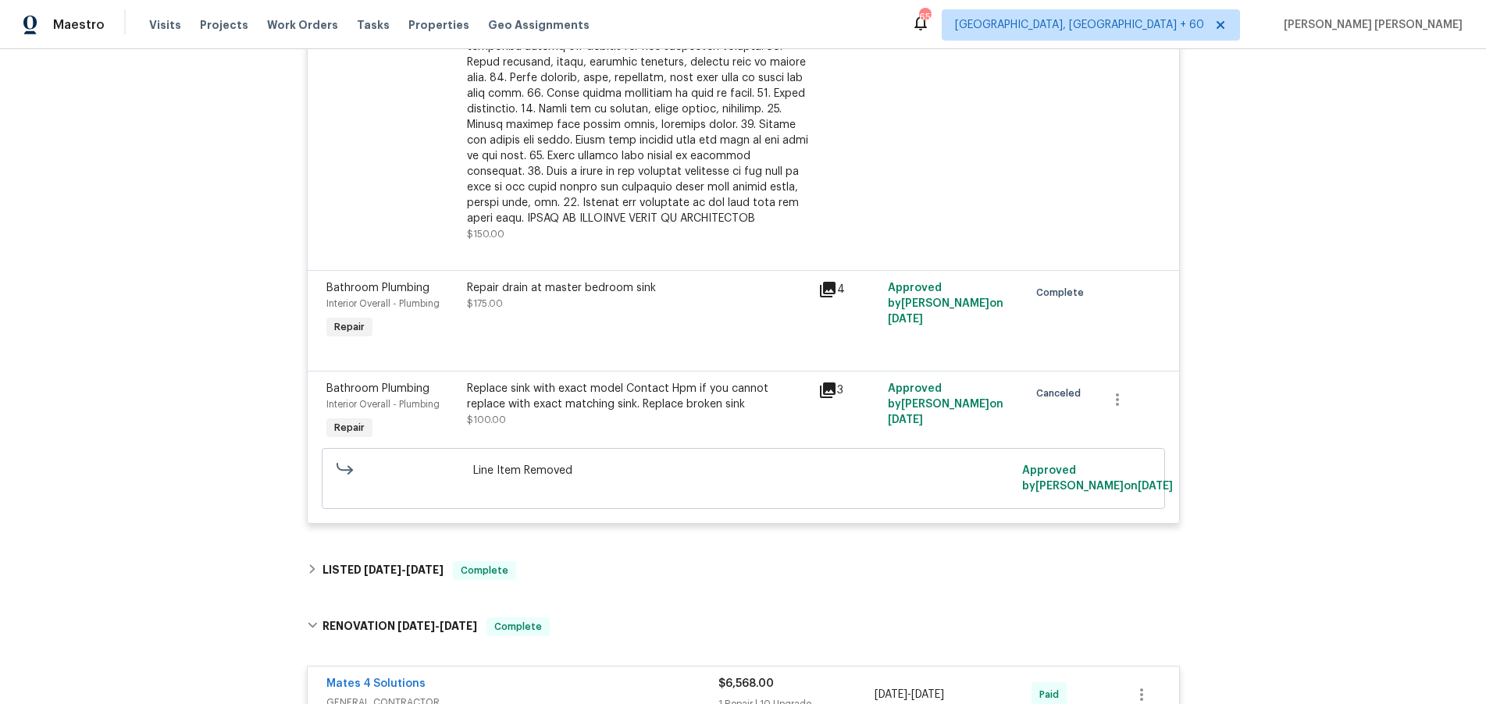
scroll to position [883, 0]
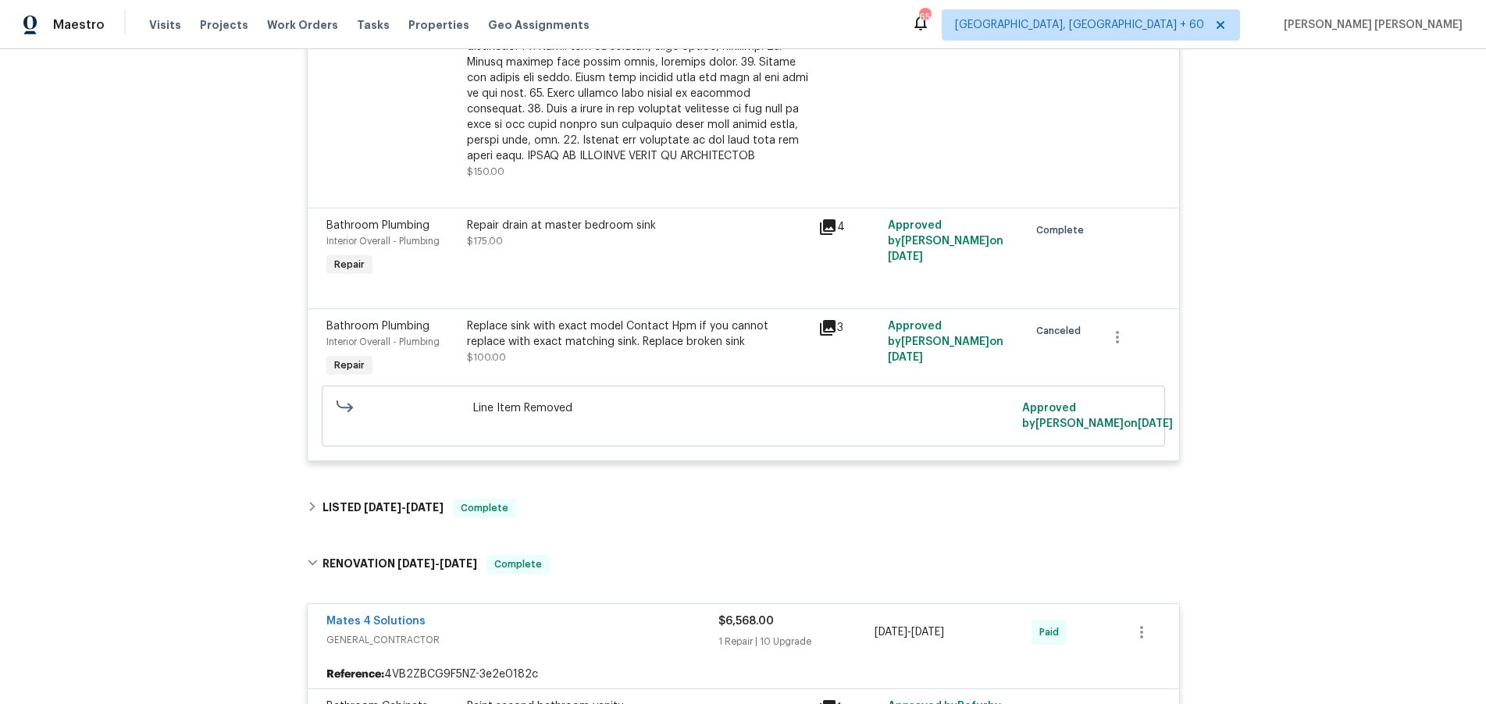
click at [828, 226] on icon at bounding box center [828, 227] width 16 height 16
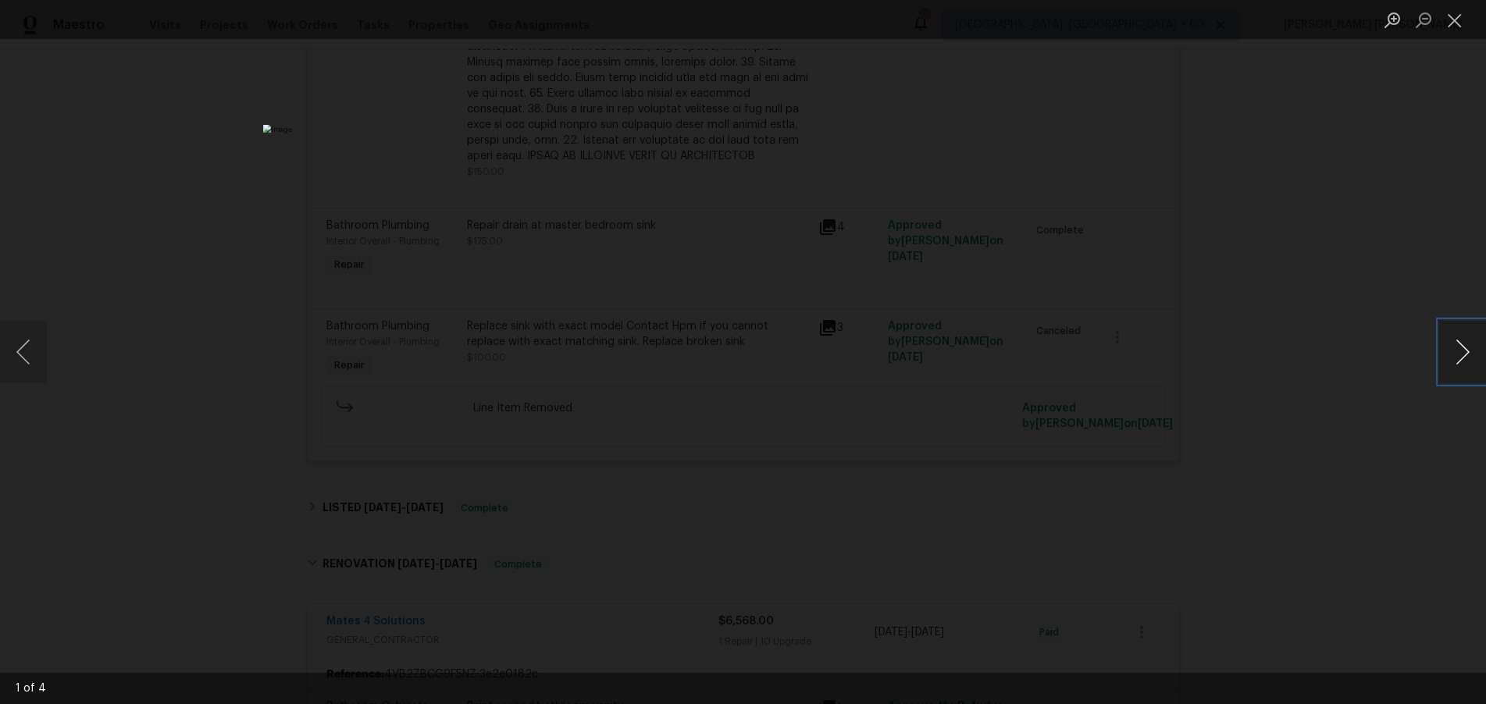
click at [1455, 354] on button "Next image" at bounding box center [1462, 352] width 47 height 62
click at [1398, 410] on div "Lightbox" at bounding box center [743, 352] width 1486 height 704
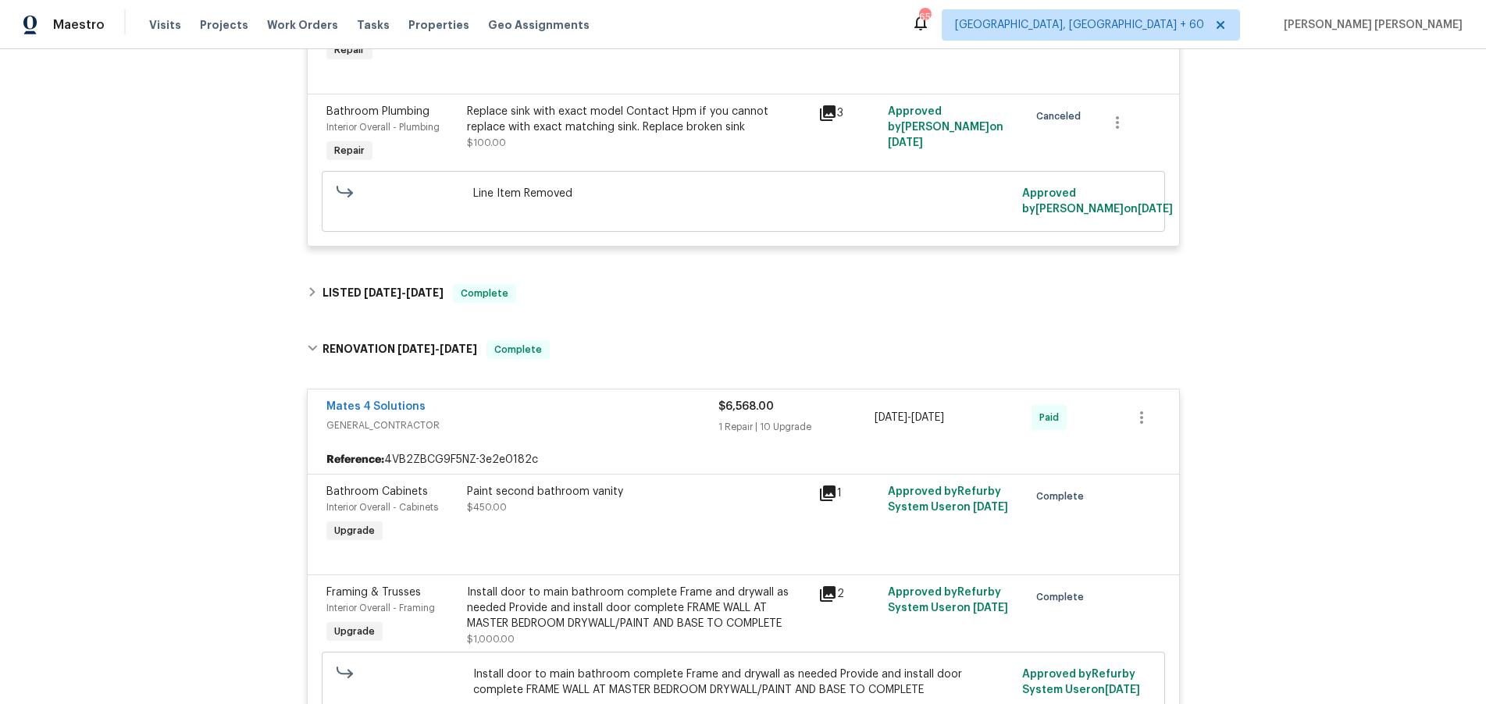
scroll to position [1106, 0]
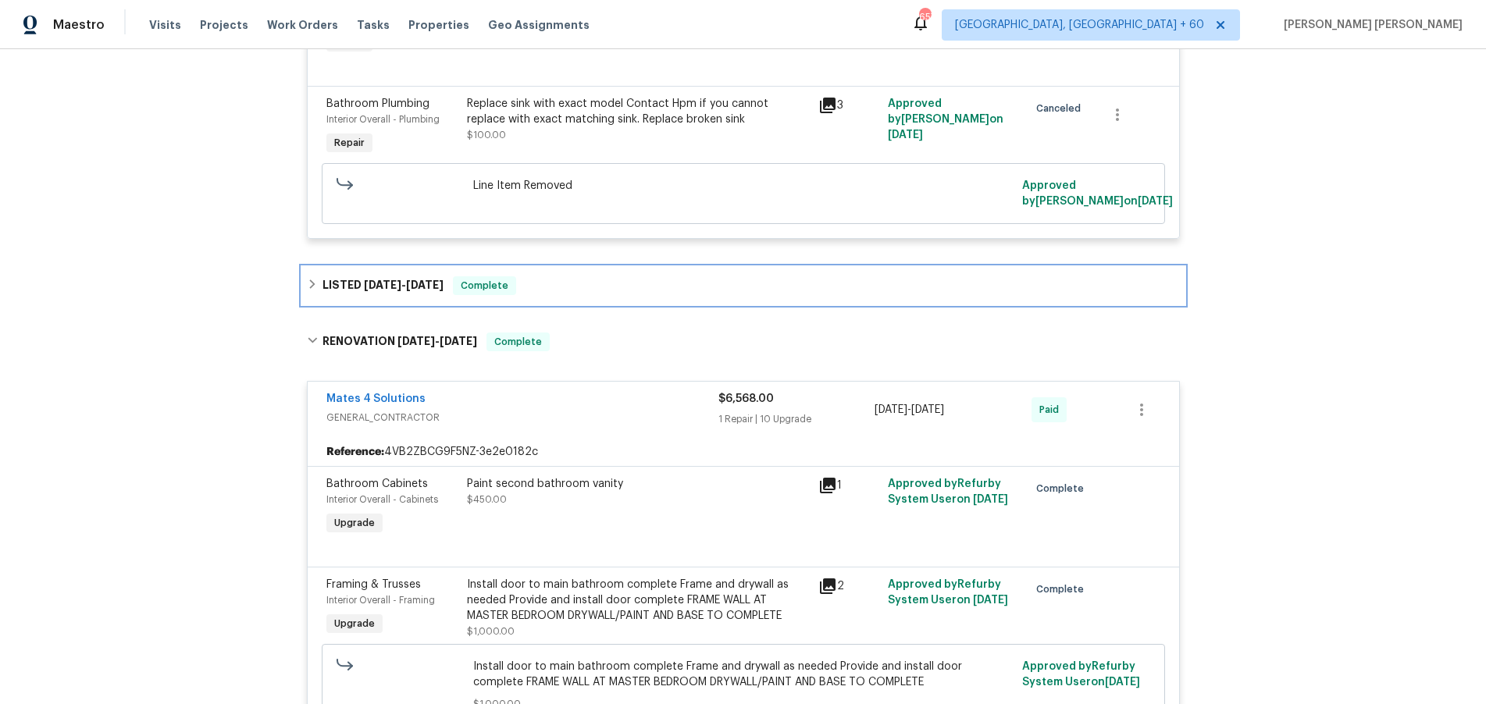
drag, startPoint x: 309, startPoint y: 282, endPoint x: 318, endPoint y: 281, distance: 8.6
click at [312, 281] on icon at bounding box center [312, 284] width 11 height 11
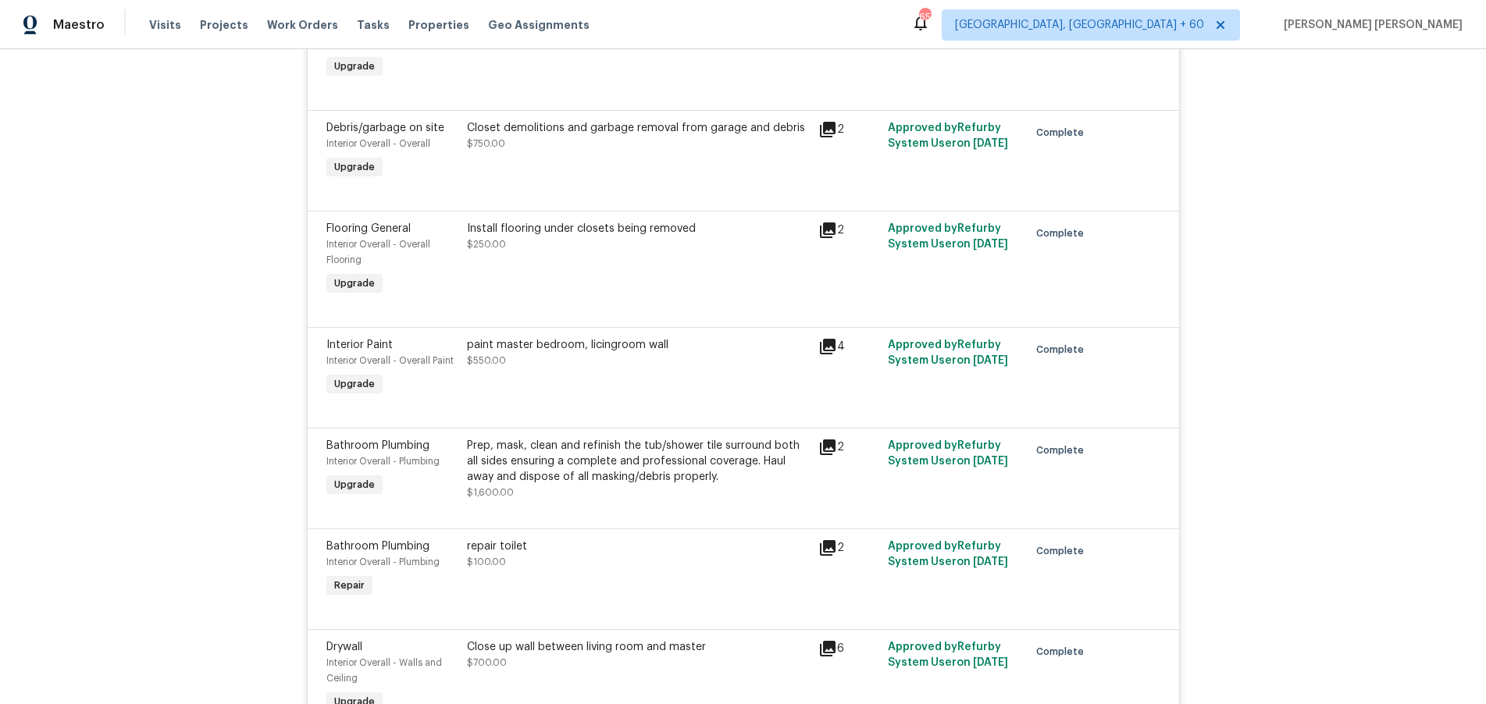
scroll to position [2420, 0]
click at [830, 348] on icon at bounding box center [827, 345] width 19 height 19
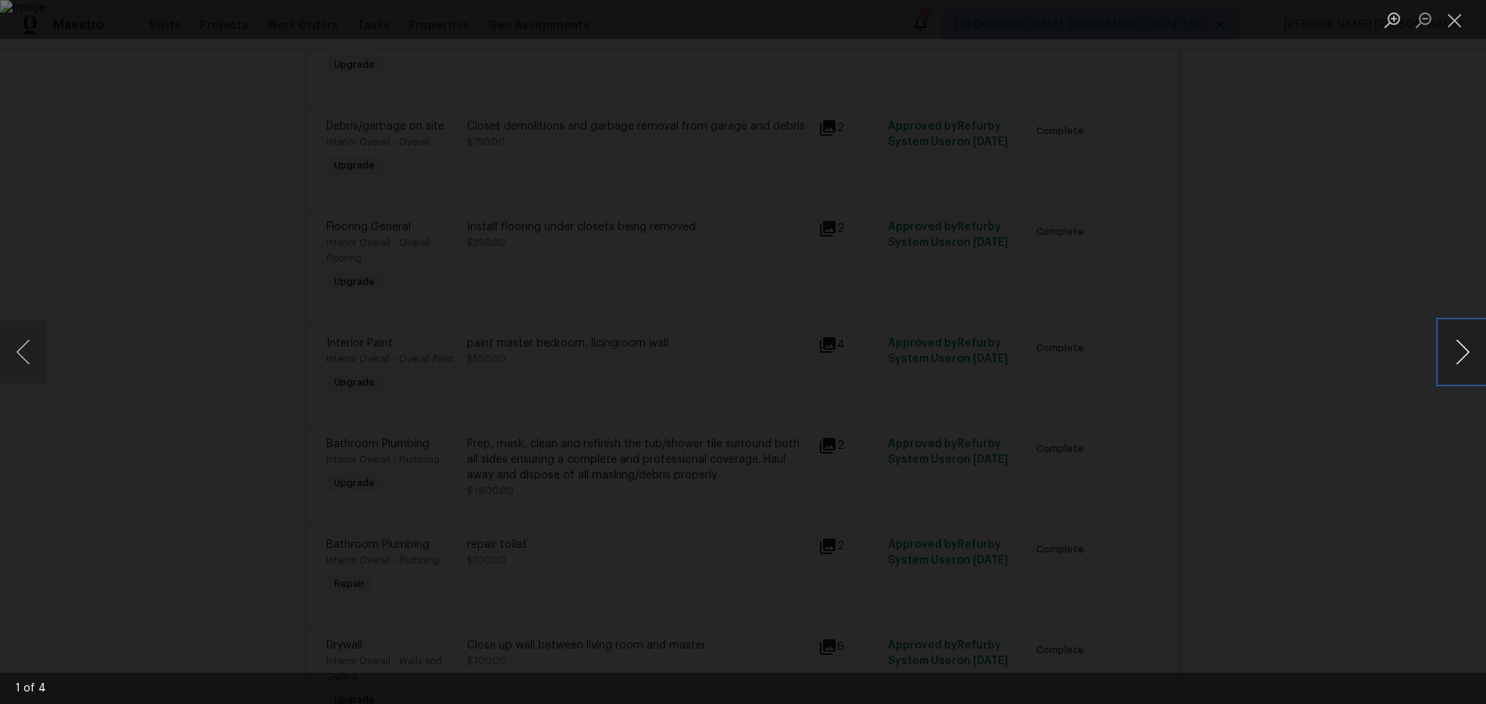
click at [1462, 370] on button "Next image" at bounding box center [1462, 352] width 47 height 62
click at [1381, 476] on div "Lightbox" at bounding box center [743, 352] width 1486 height 704
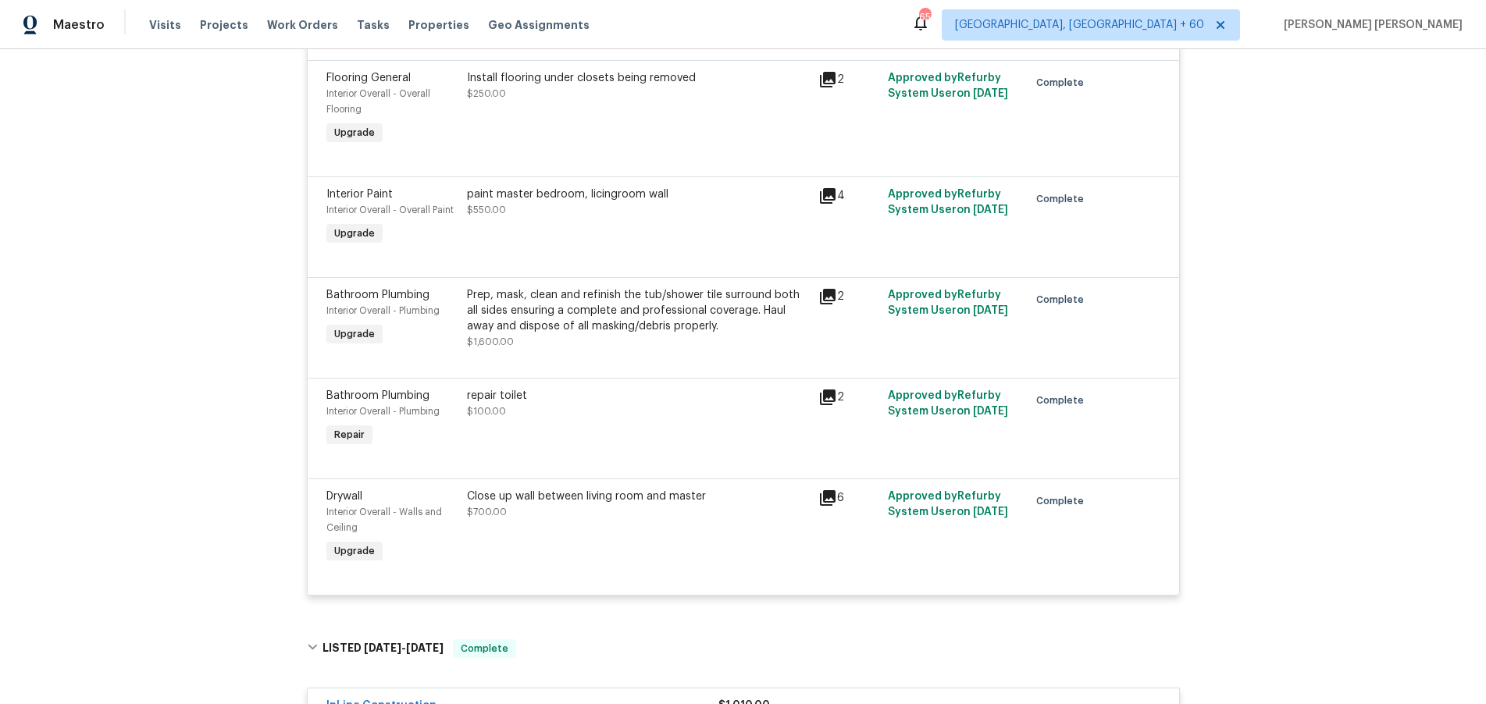
scroll to position [2575, 0]
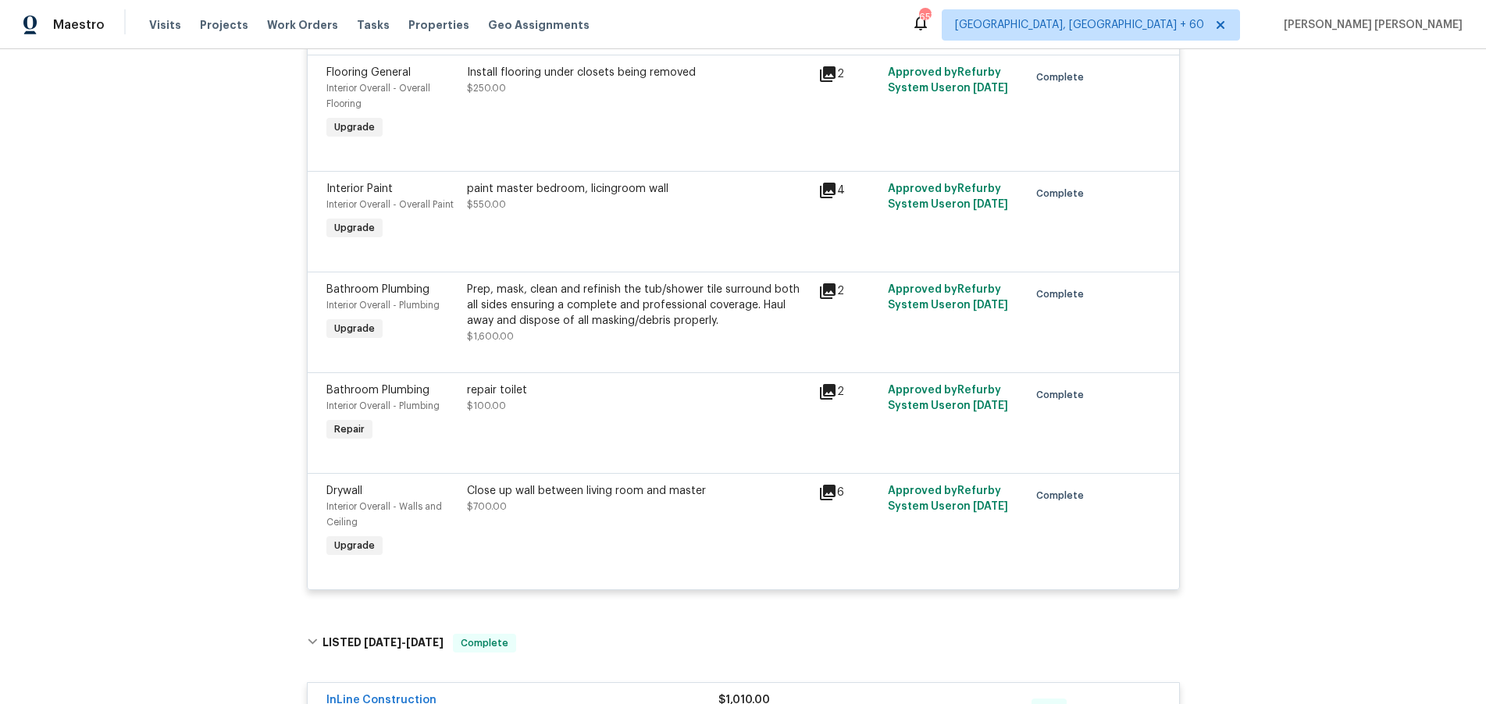
click at [821, 487] on icon at bounding box center [827, 492] width 19 height 19
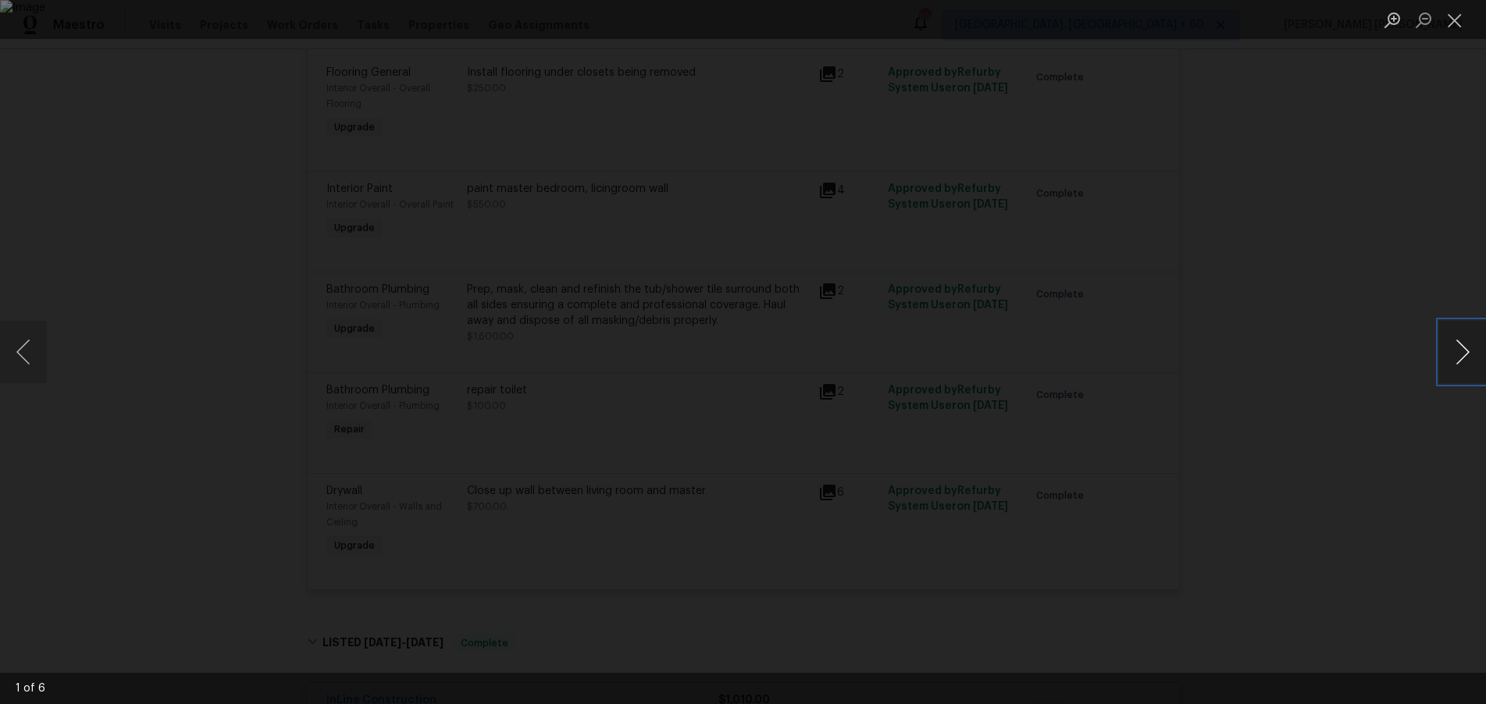
click at [1444, 369] on button "Next image" at bounding box center [1462, 352] width 47 height 62
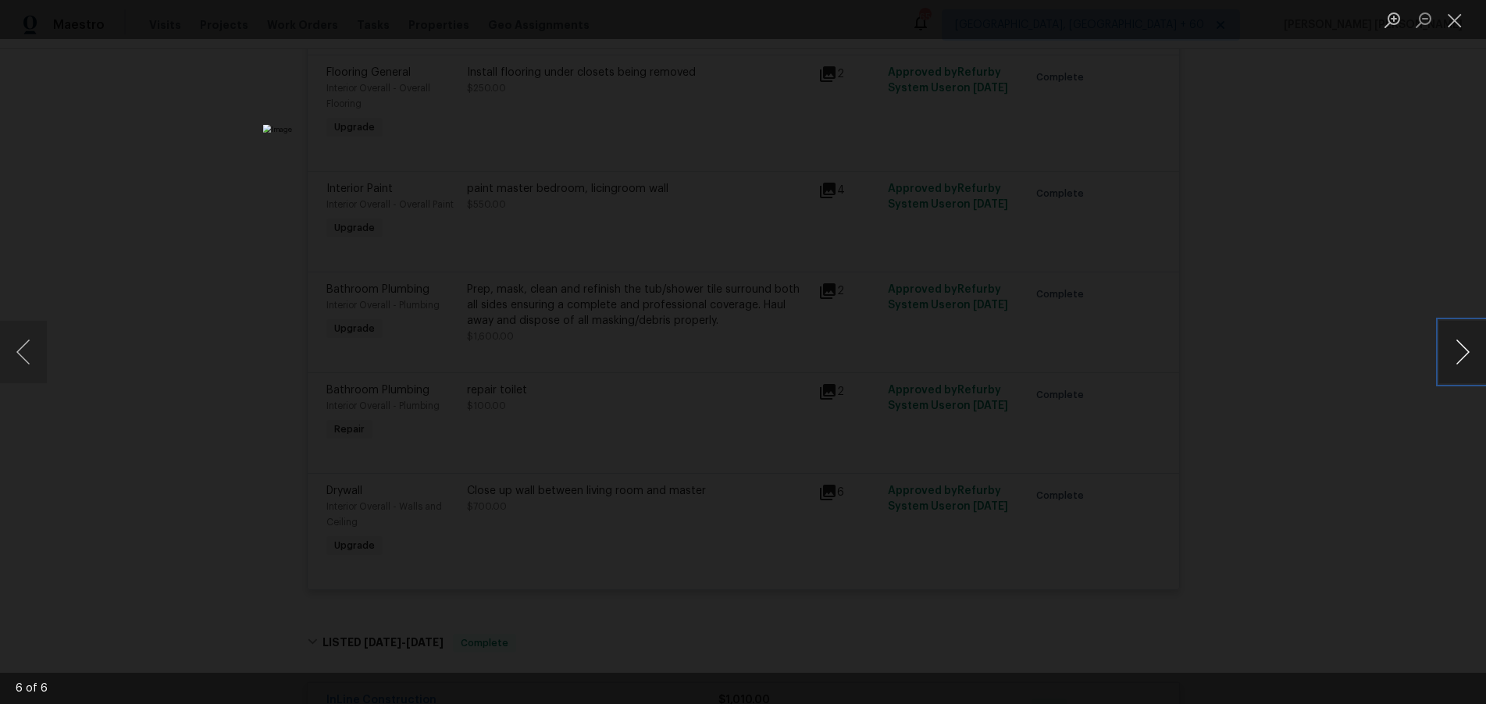
click at [1444, 369] on button "Next image" at bounding box center [1462, 352] width 47 height 62
click at [1362, 438] on div "Lightbox" at bounding box center [743, 352] width 1486 height 704
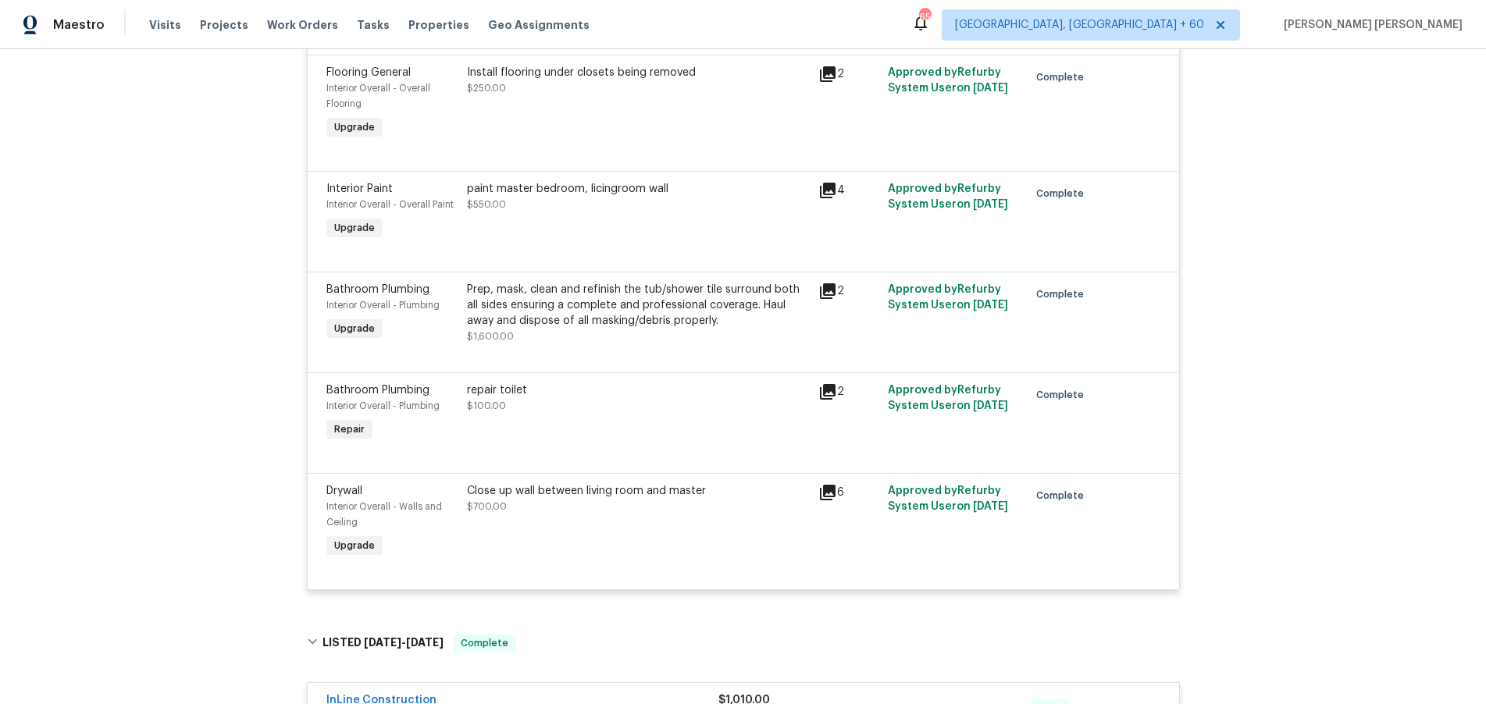
click at [1362, 438] on div "Lightbox" at bounding box center [743, 352] width 1486 height 704
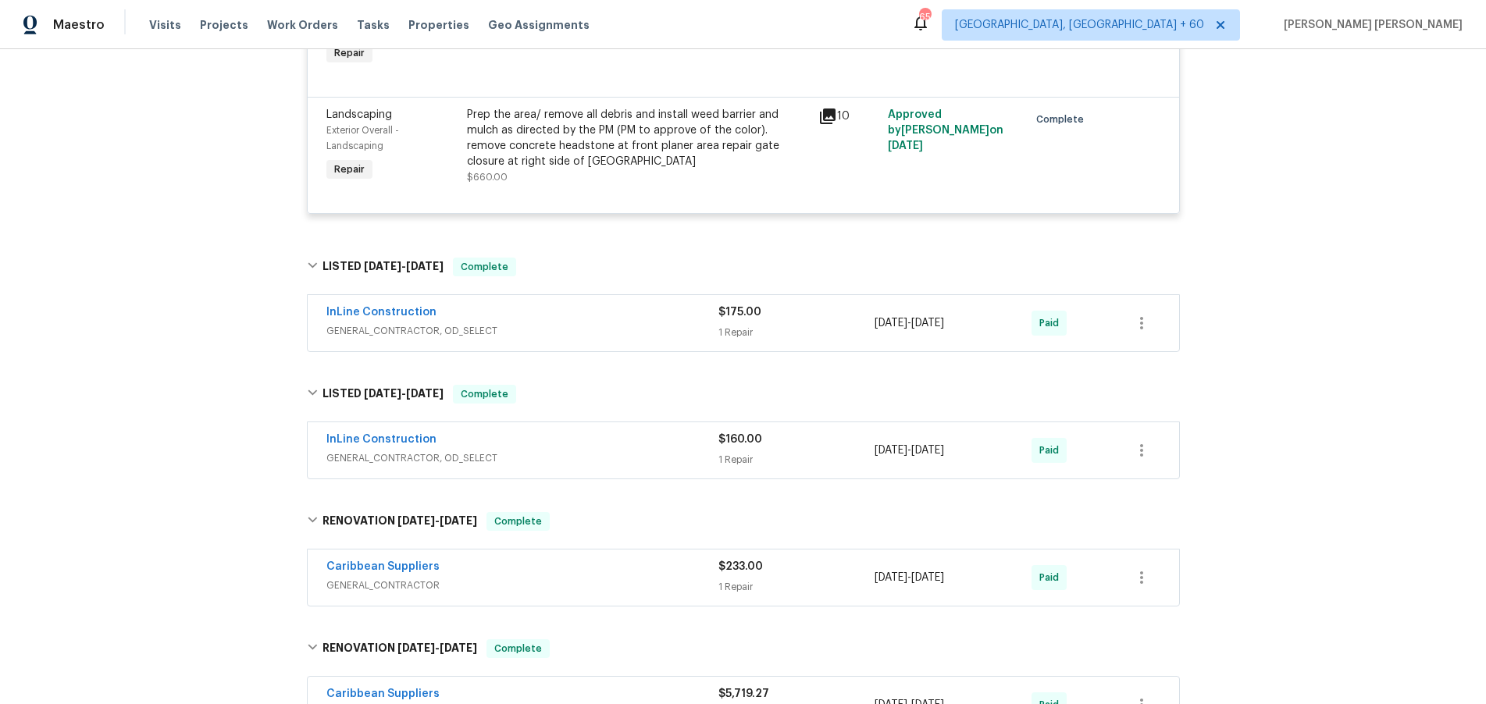
scroll to position [3459, 0]
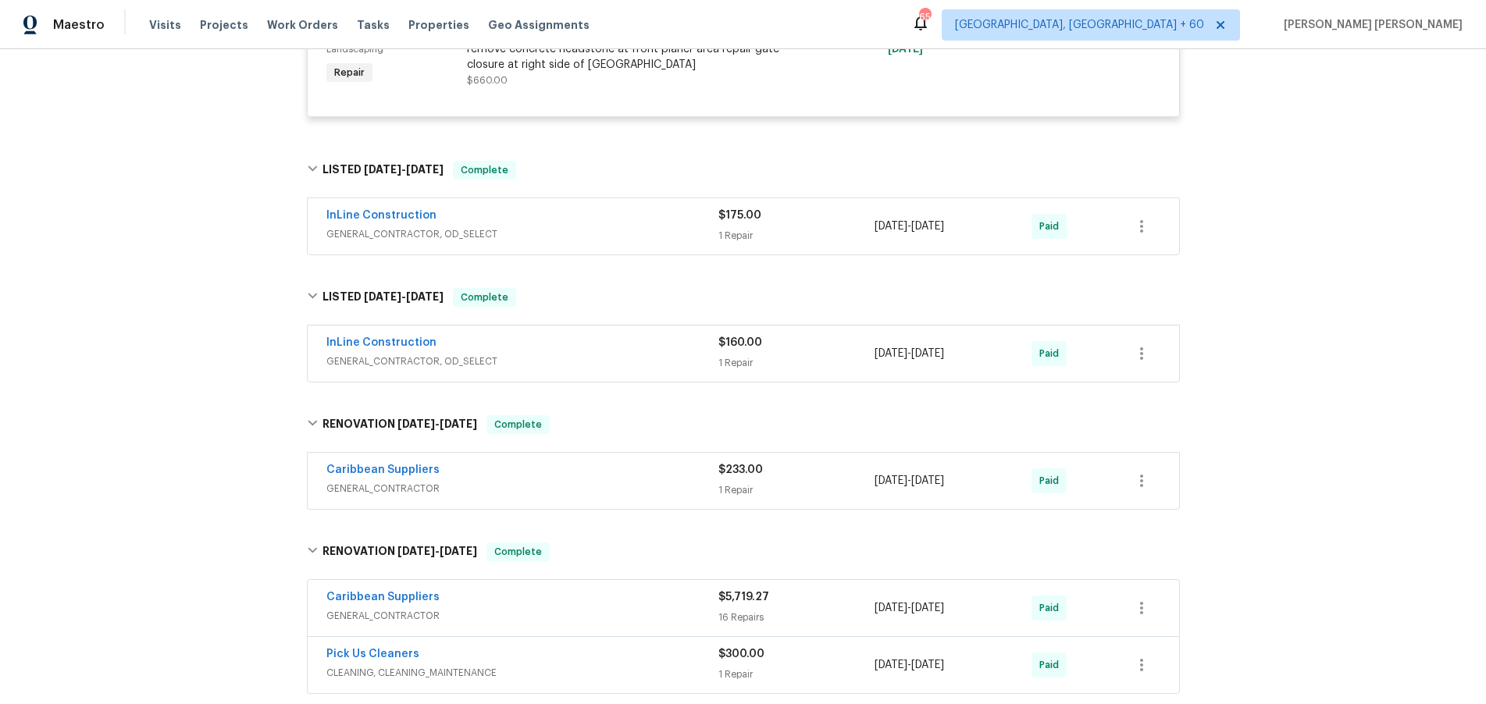
click at [618, 229] on span "GENERAL_CONTRACTOR, OD_SELECT" at bounding box center [522, 234] width 392 height 16
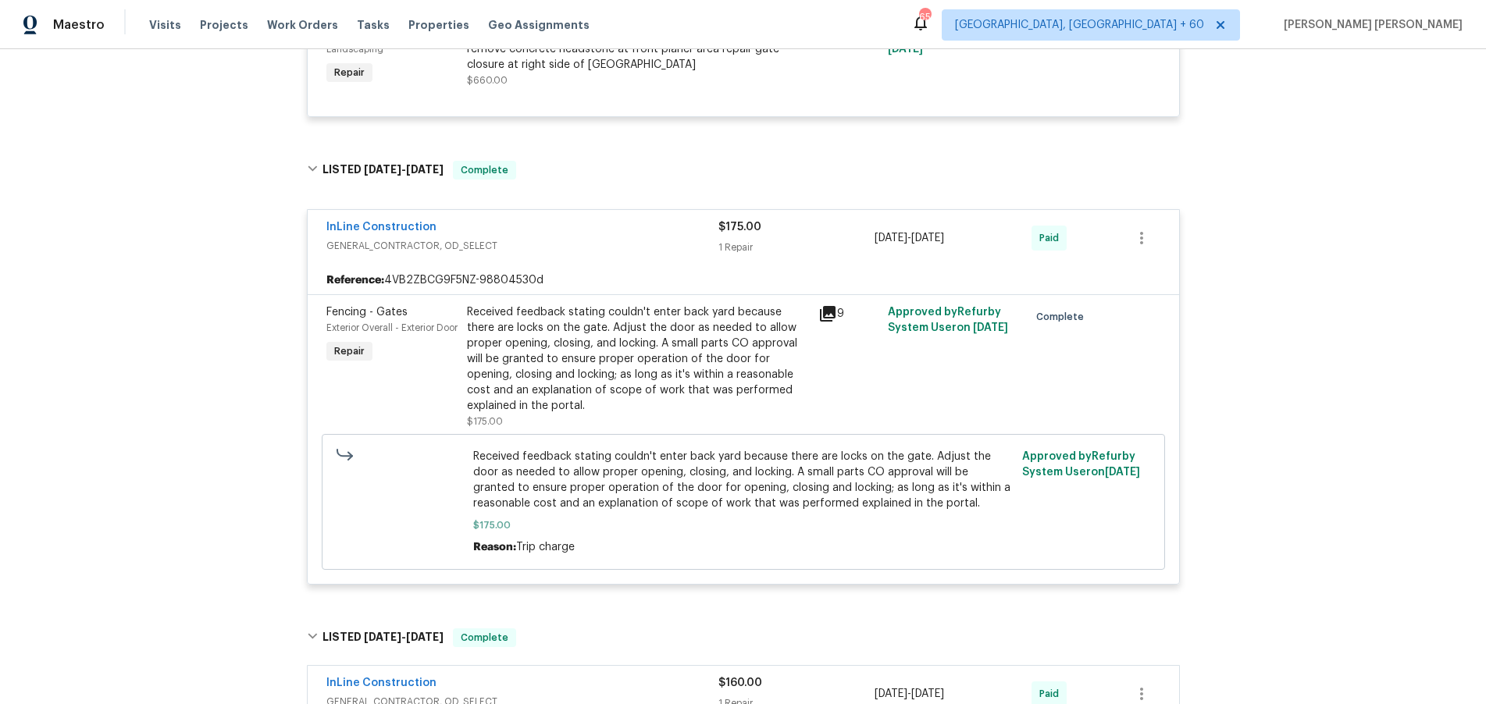
click at [624, 234] on div "InLine Construction" at bounding box center [522, 228] width 392 height 19
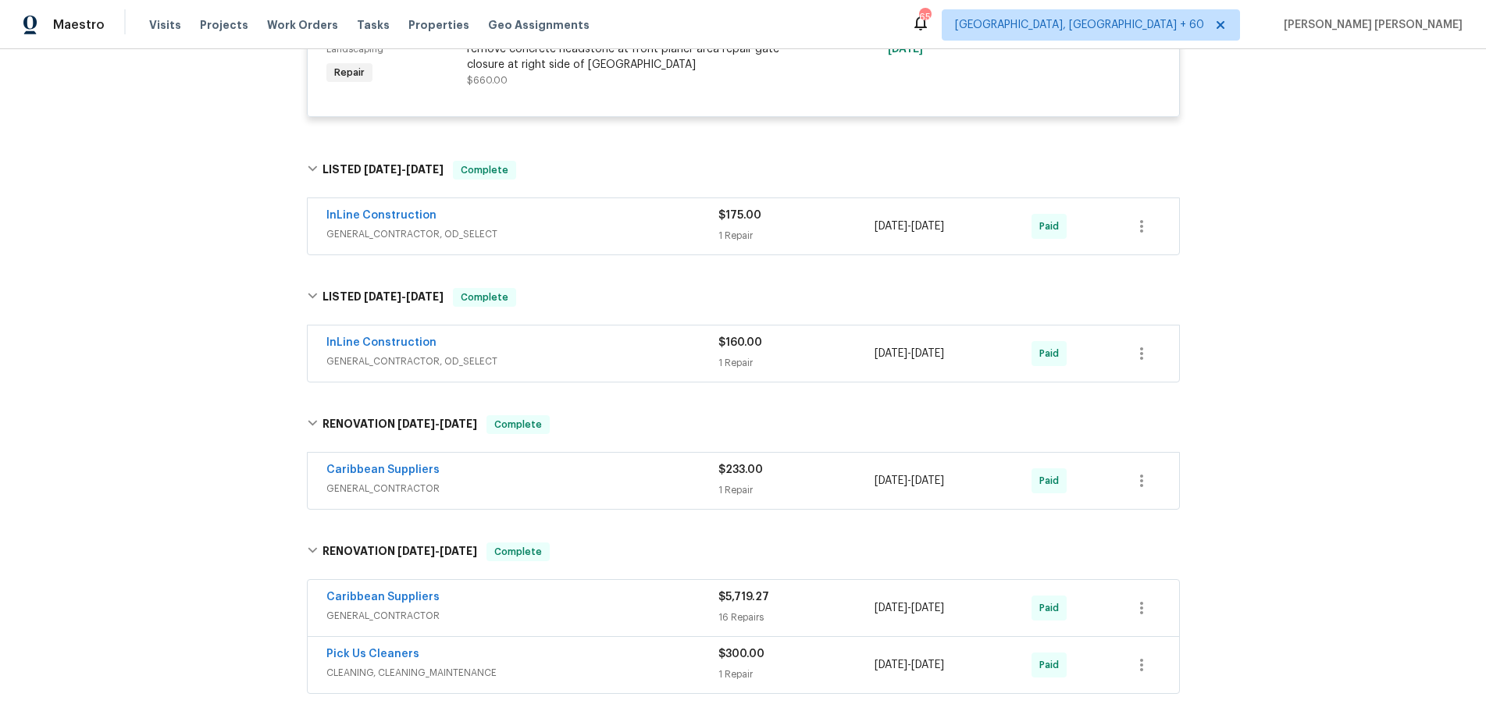
click at [618, 366] on span "GENERAL_CONTRACTOR, OD_SELECT" at bounding box center [522, 362] width 392 height 16
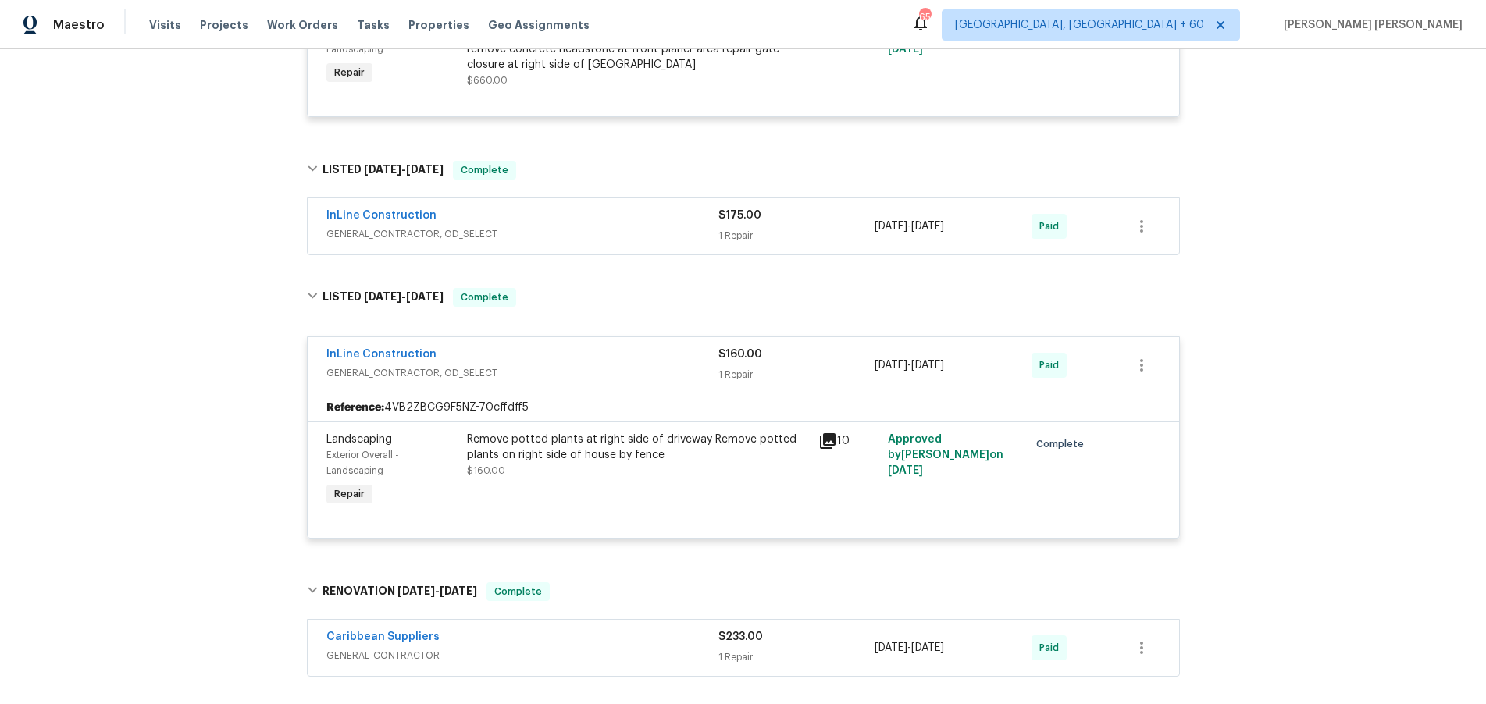
click at [619, 366] on span "GENERAL_CONTRACTOR, OD_SELECT" at bounding box center [522, 373] width 392 height 16
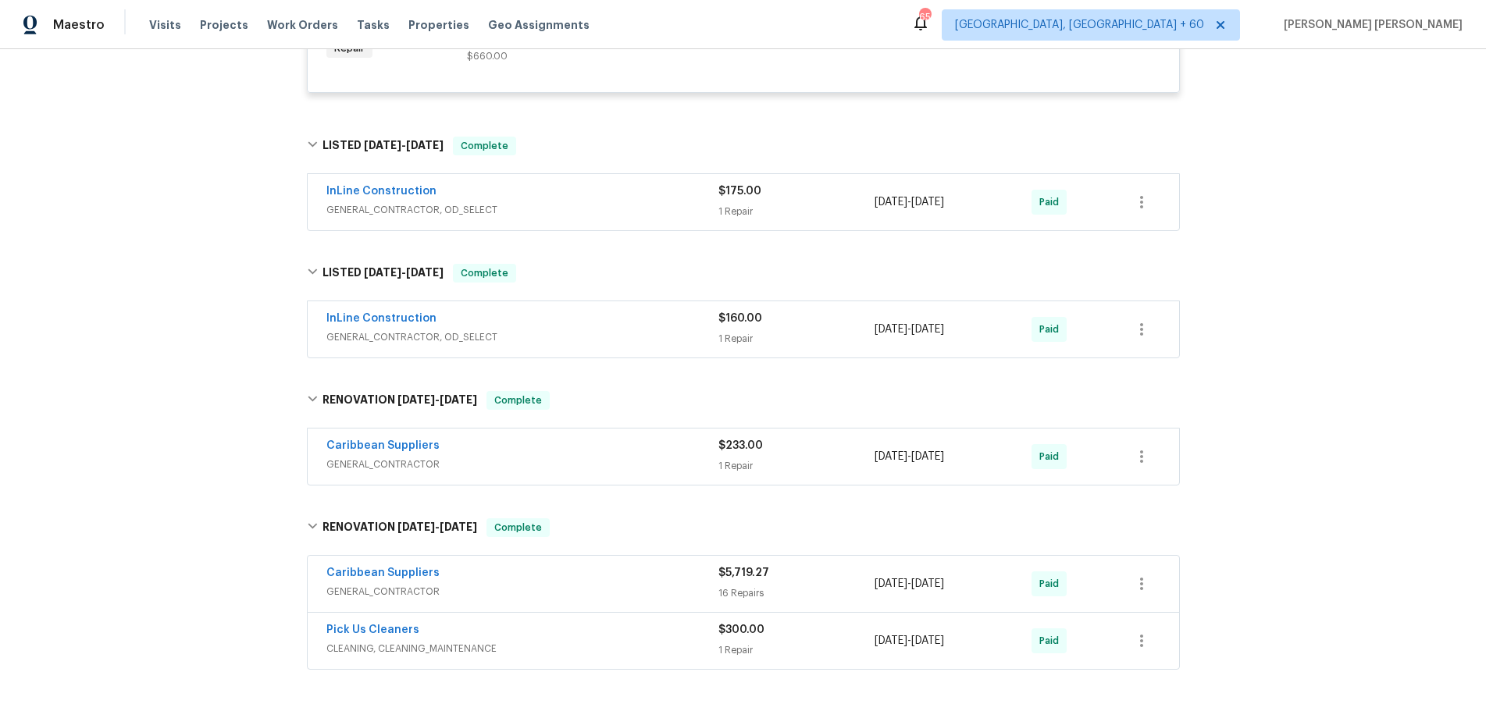
scroll to position [3503, 0]
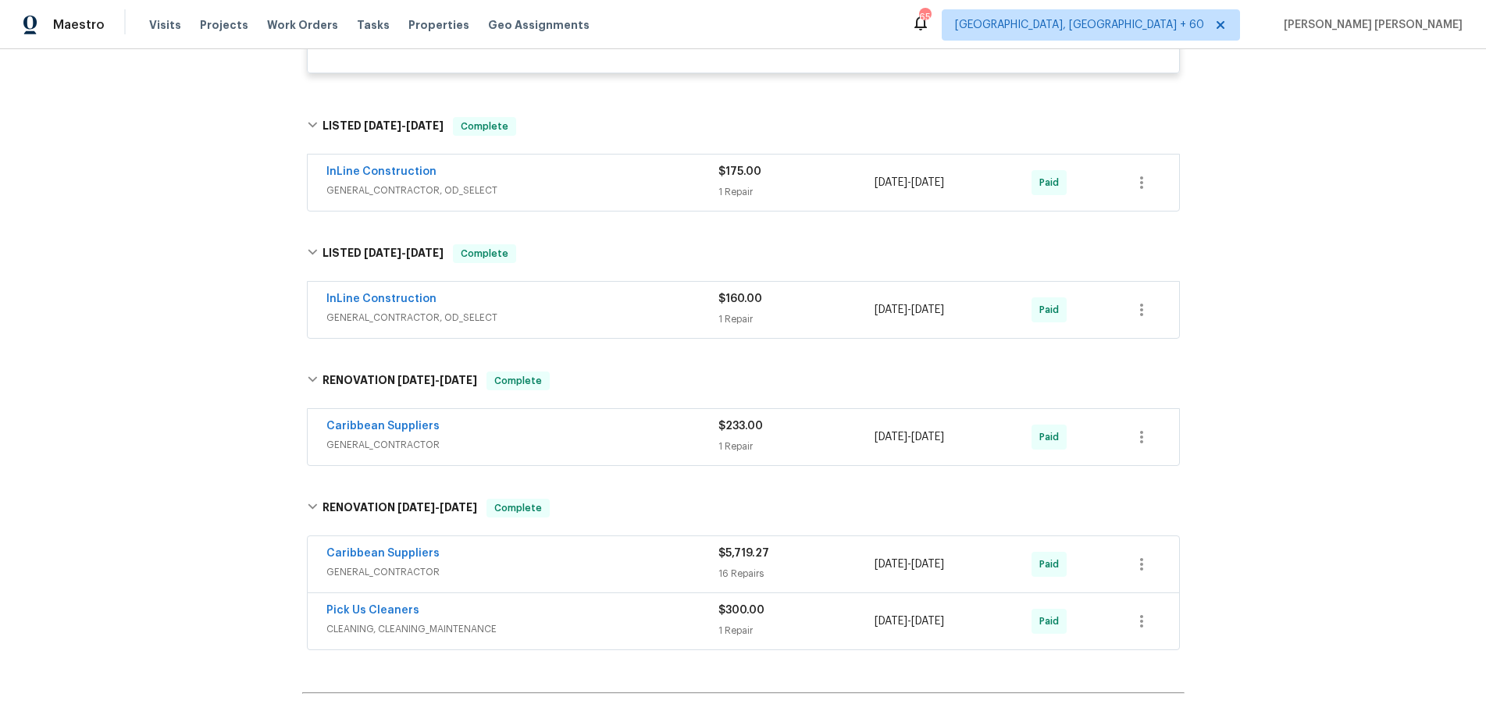
click at [633, 440] on span "GENERAL_CONTRACTOR" at bounding box center [522, 445] width 392 height 16
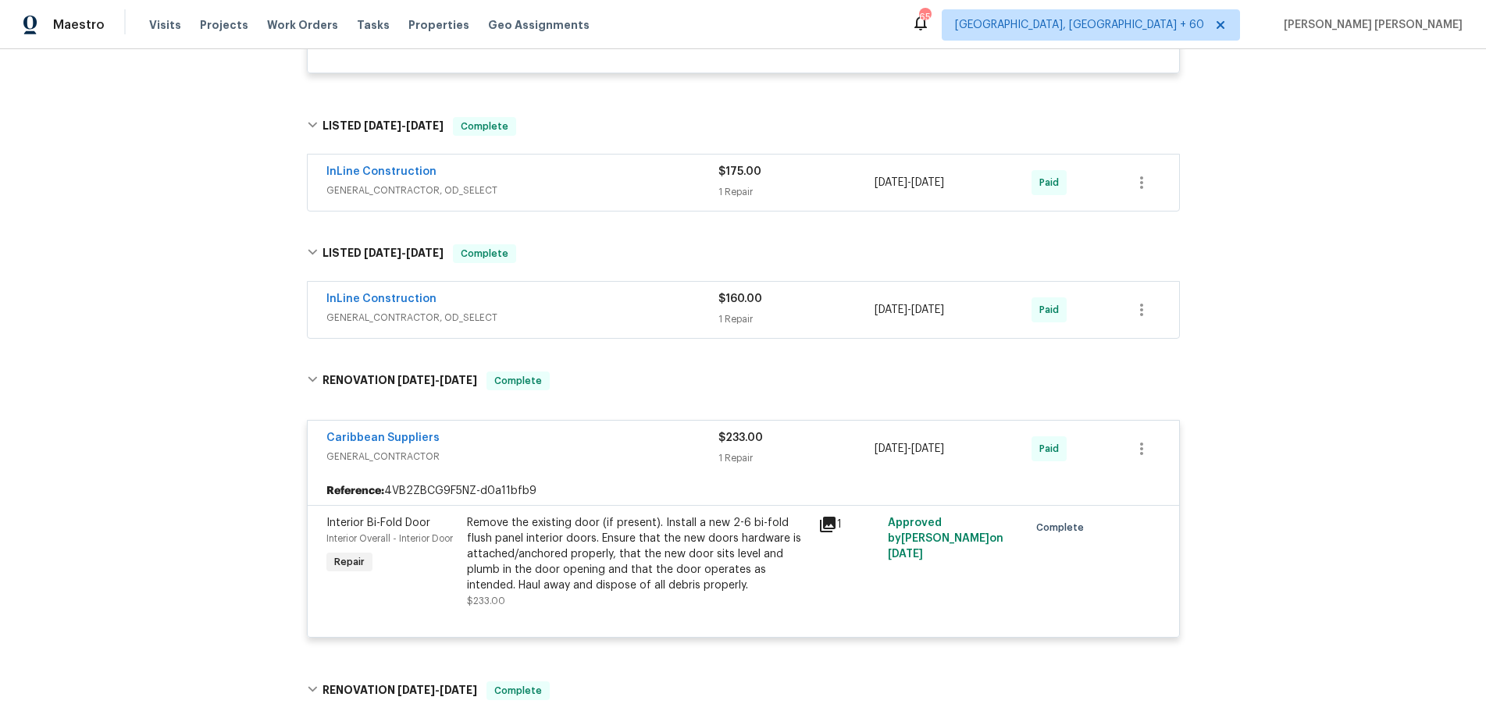
click at [635, 438] on div "Caribbean Suppliers" at bounding box center [522, 439] width 392 height 19
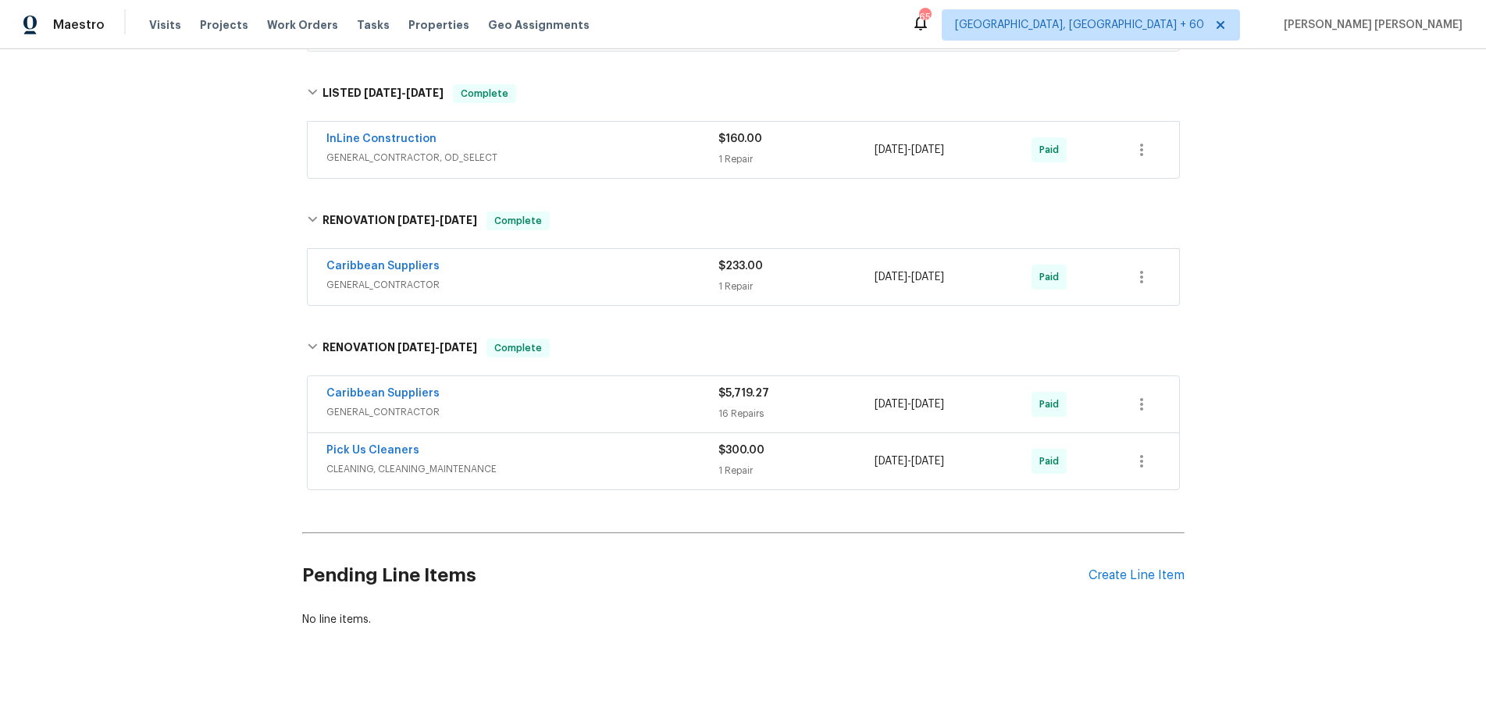
scroll to position [3677, 0]
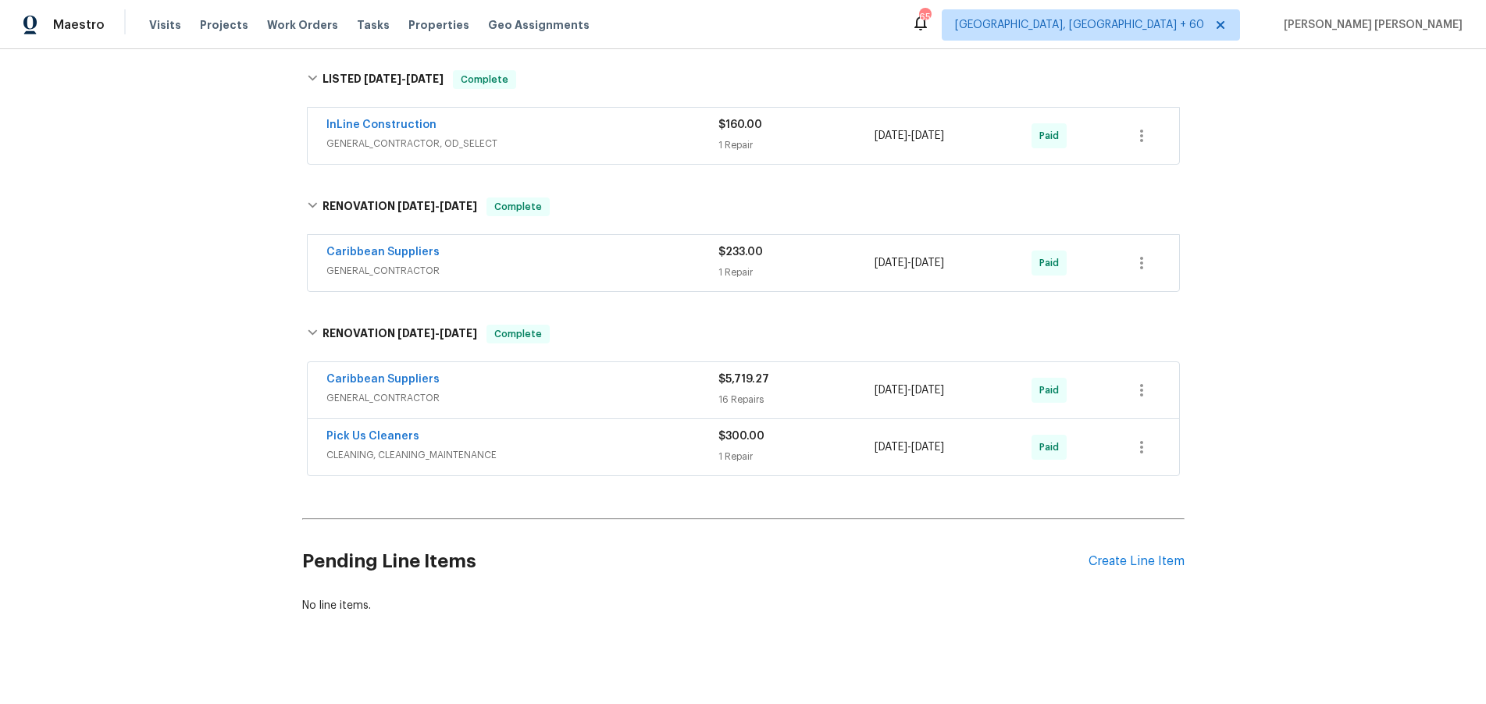
click at [631, 436] on div "Pick Us Cleaners" at bounding box center [522, 438] width 392 height 19
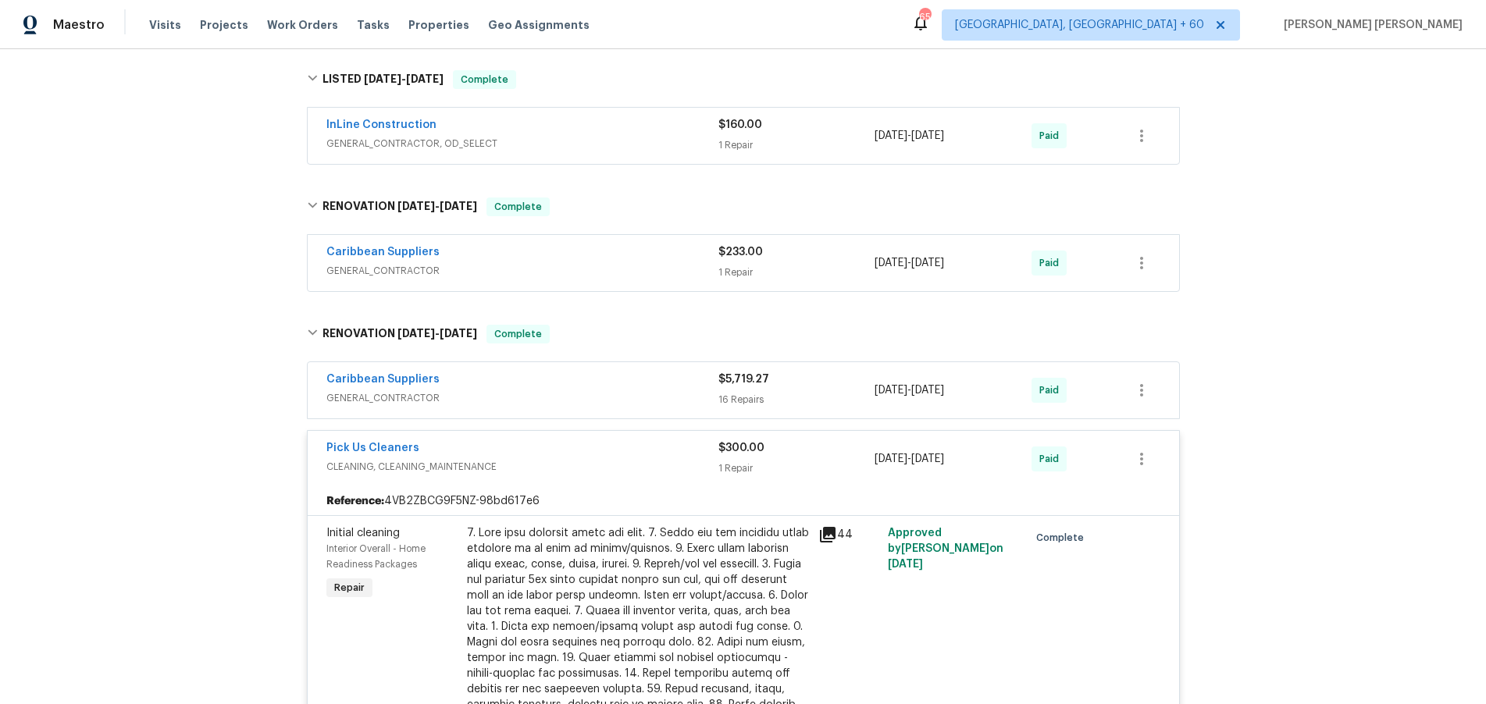
click at [609, 376] on div "Caribbean Suppliers" at bounding box center [522, 381] width 392 height 19
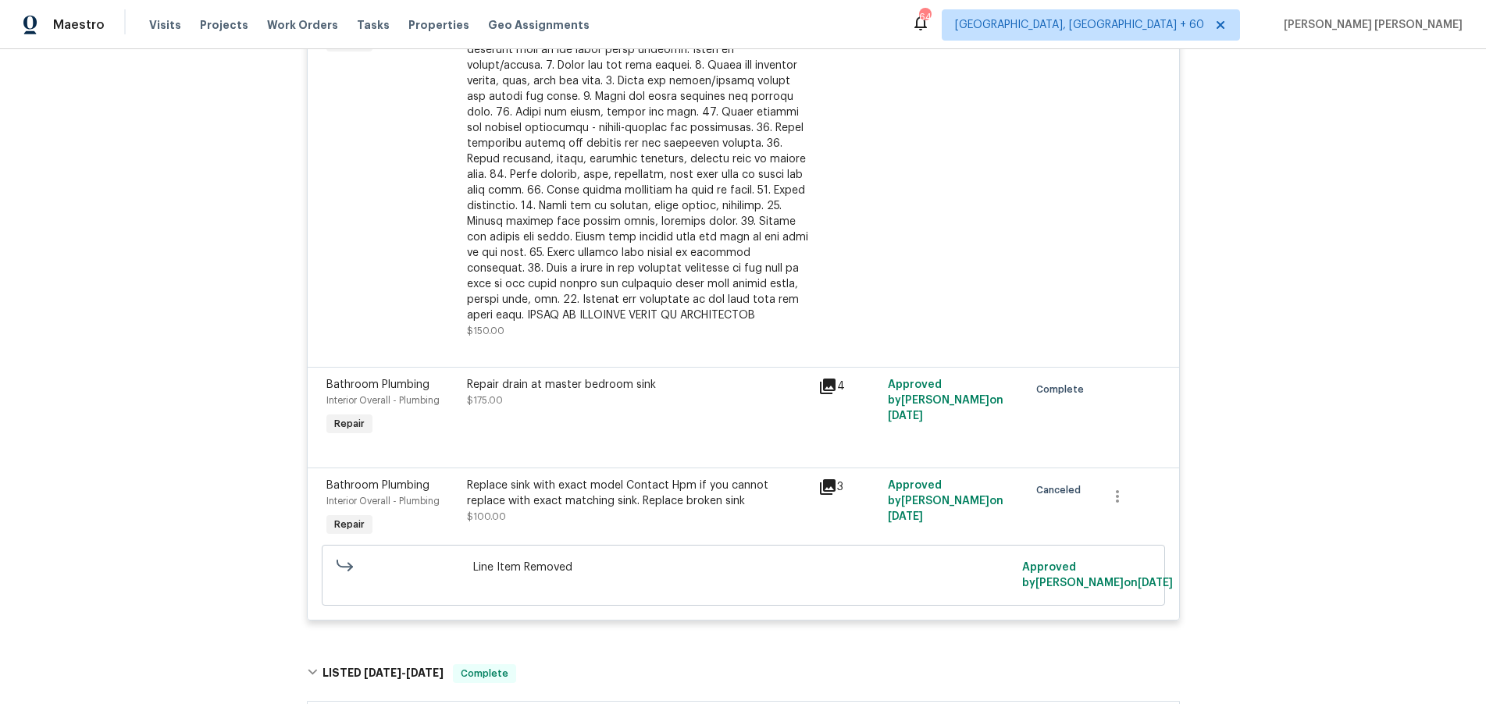
scroll to position [810, 0]
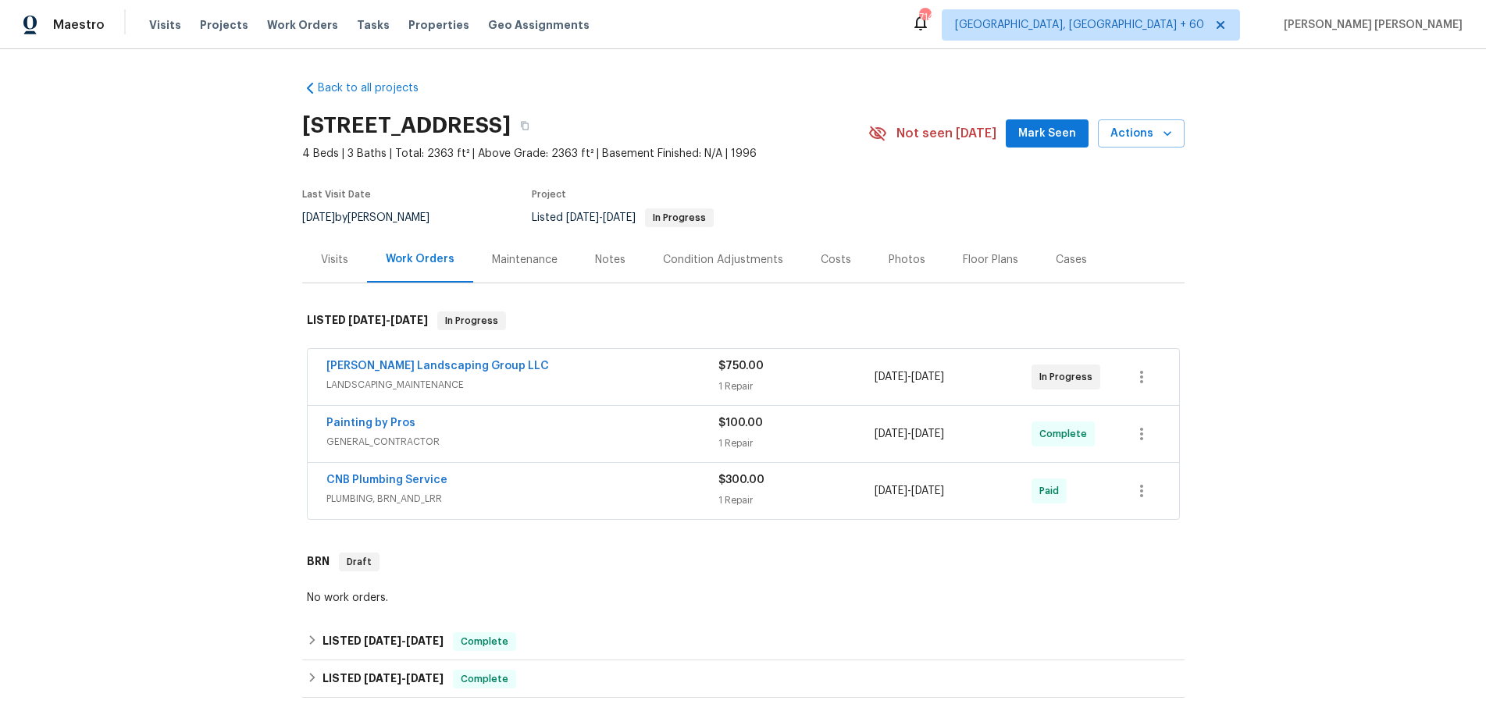
click at [602, 374] on div "[PERSON_NAME] Landscaping Group LLC" at bounding box center [522, 367] width 392 height 19
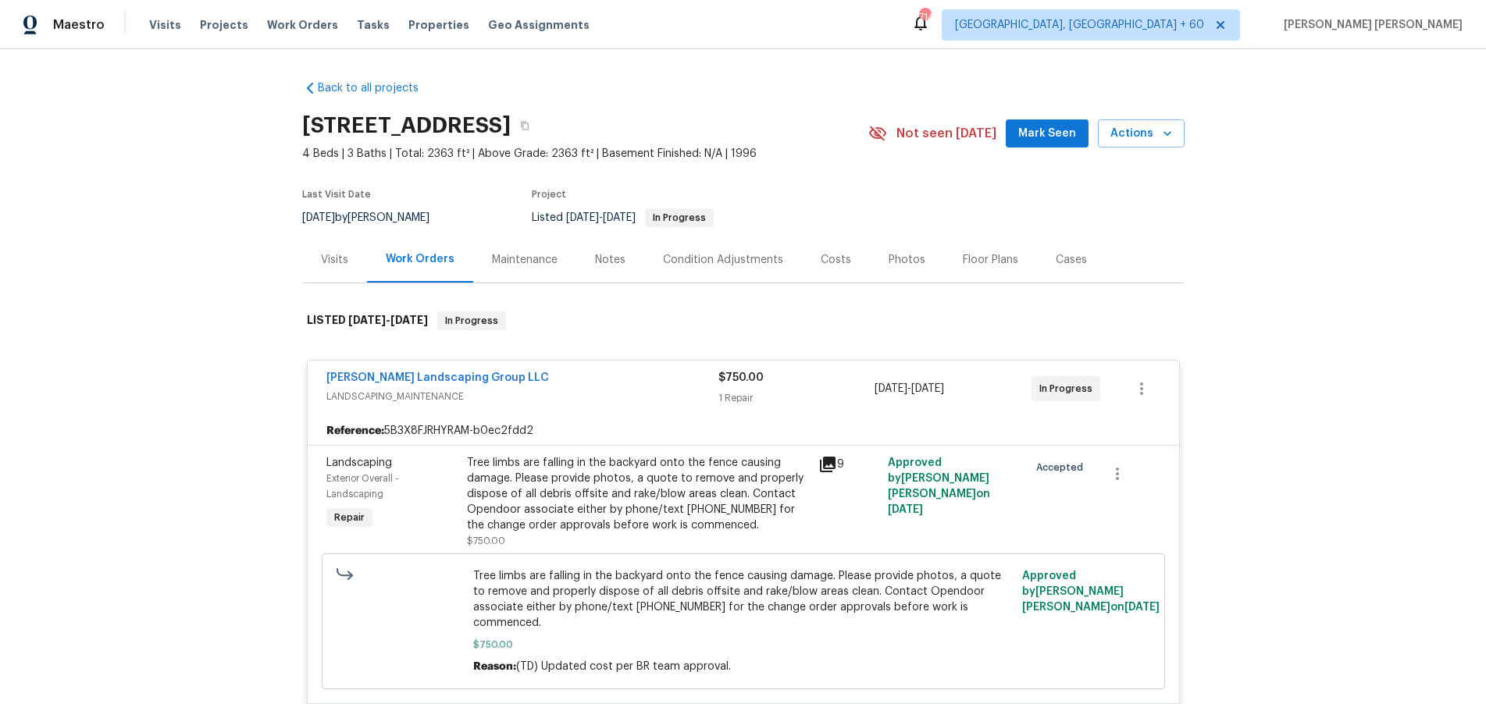
click at [832, 466] on icon at bounding box center [828, 465] width 16 height 16
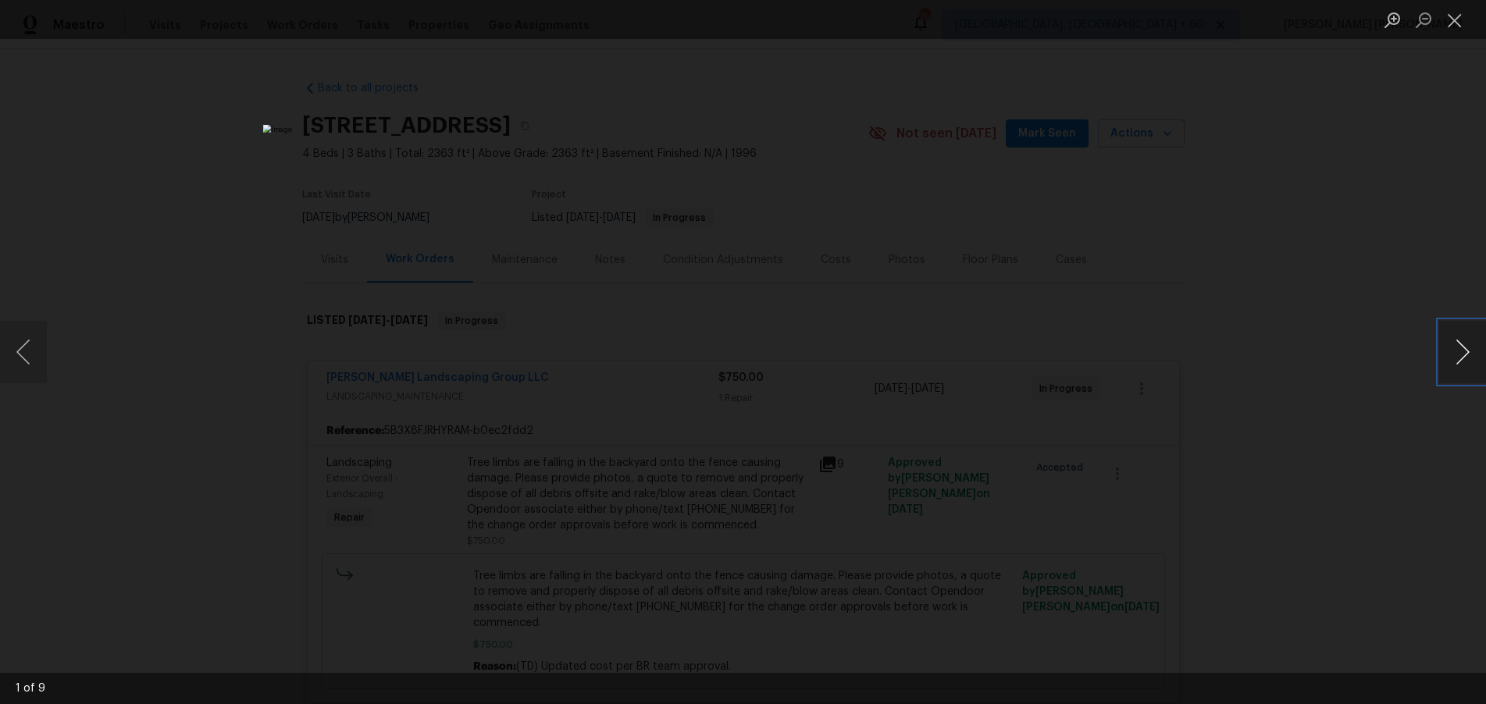
click at [1455, 360] on button "Next image" at bounding box center [1462, 352] width 47 height 62
click at [1347, 500] on div "Lightbox" at bounding box center [743, 352] width 1486 height 704
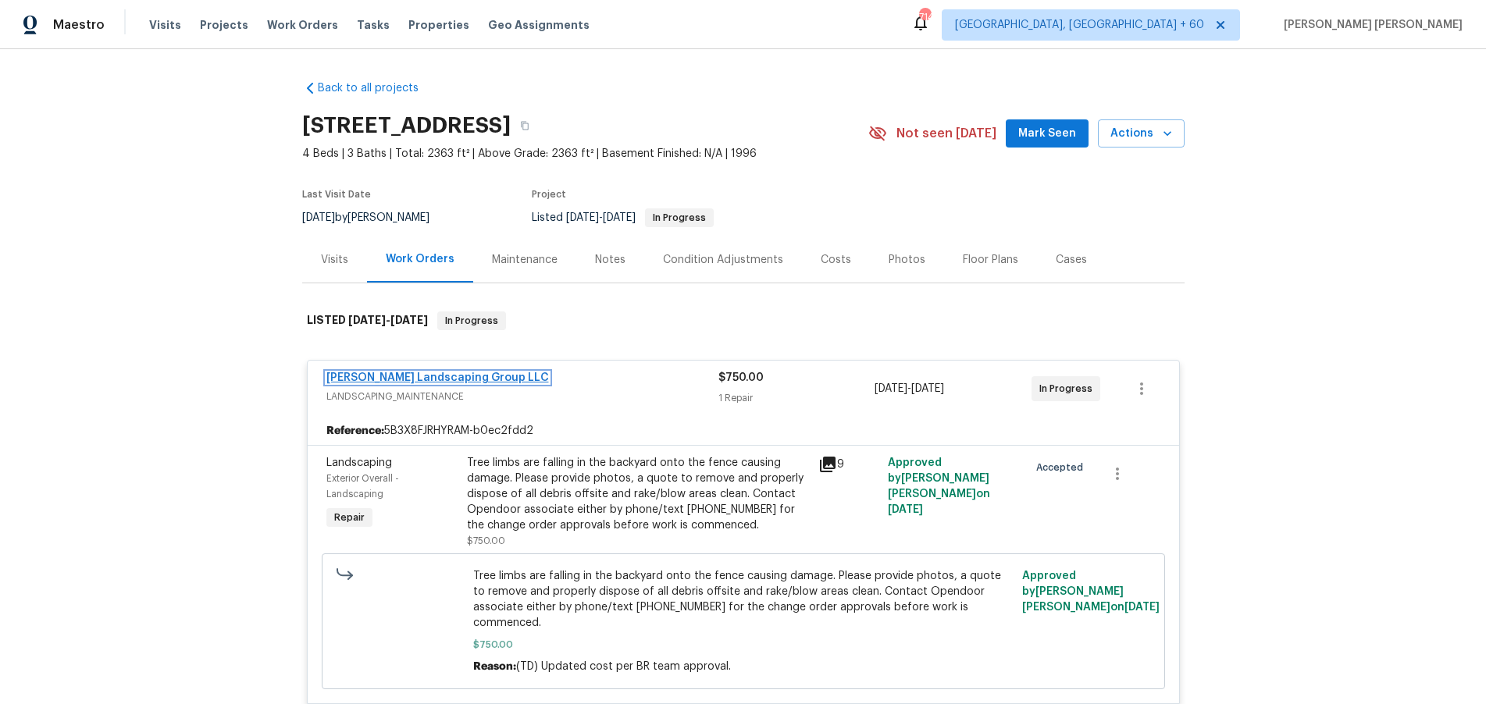
click at [478, 376] on link "Sandoval Landscaping Group LLC" at bounding box center [437, 377] width 223 height 11
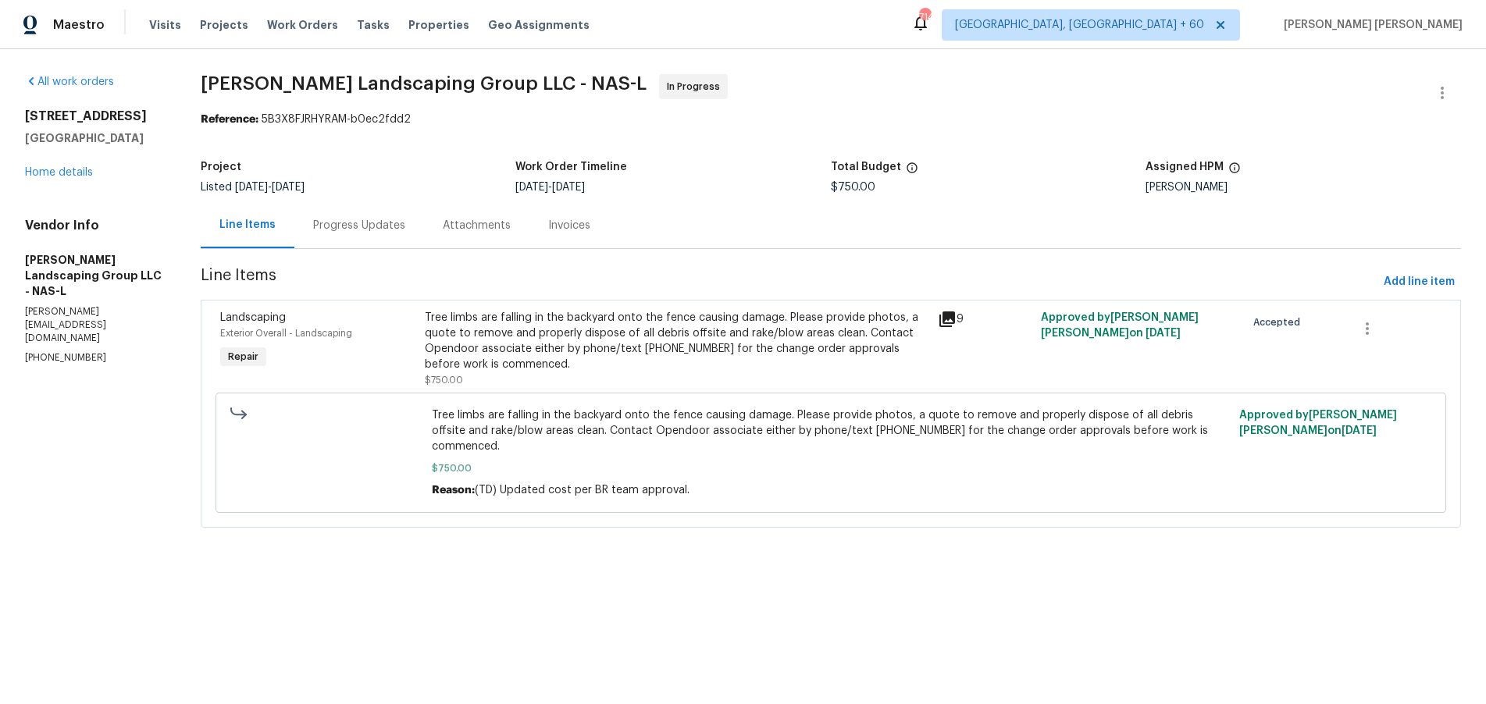
click at [390, 230] on div "Progress Updates" at bounding box center [359, 226] width 92 height 16
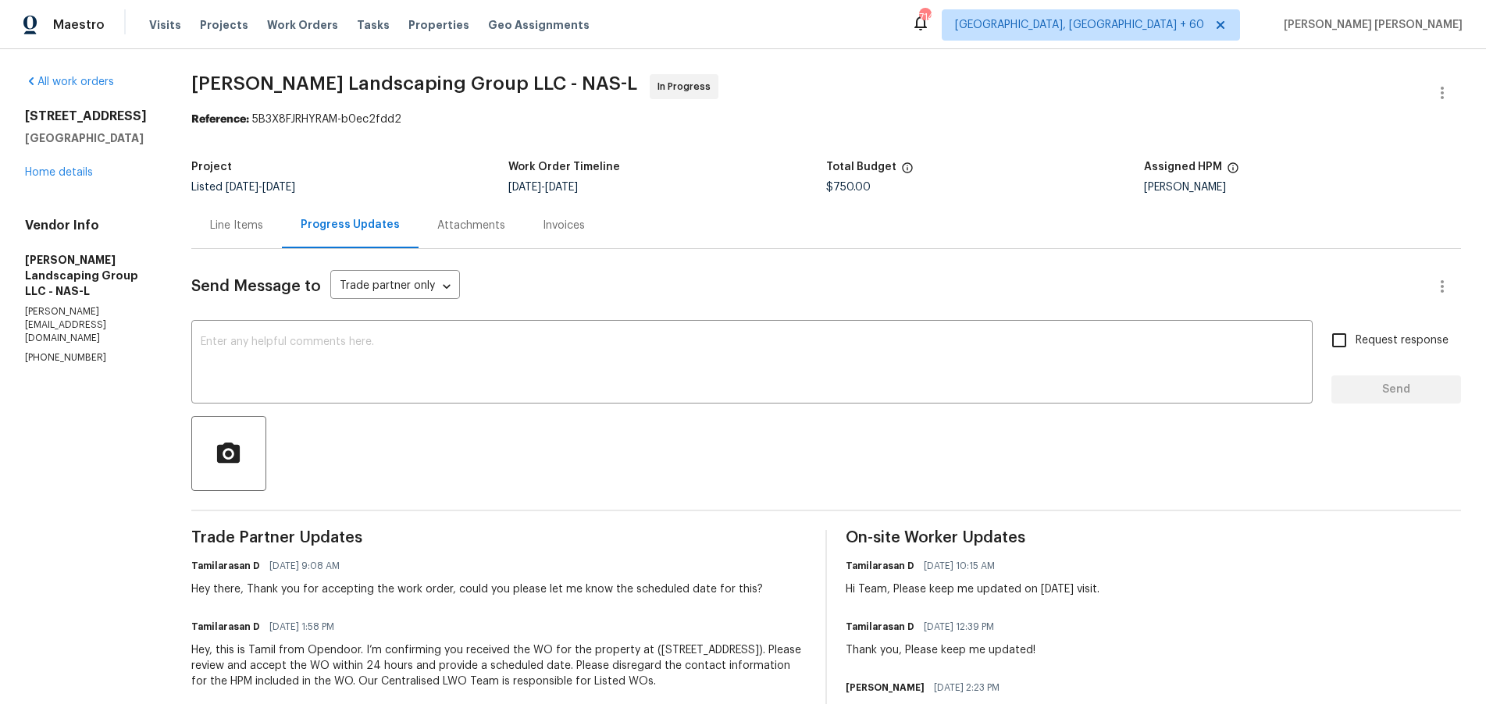
click at [263, 225] on div "Line Items" at bounding box center [236, 226] width 53 height 16
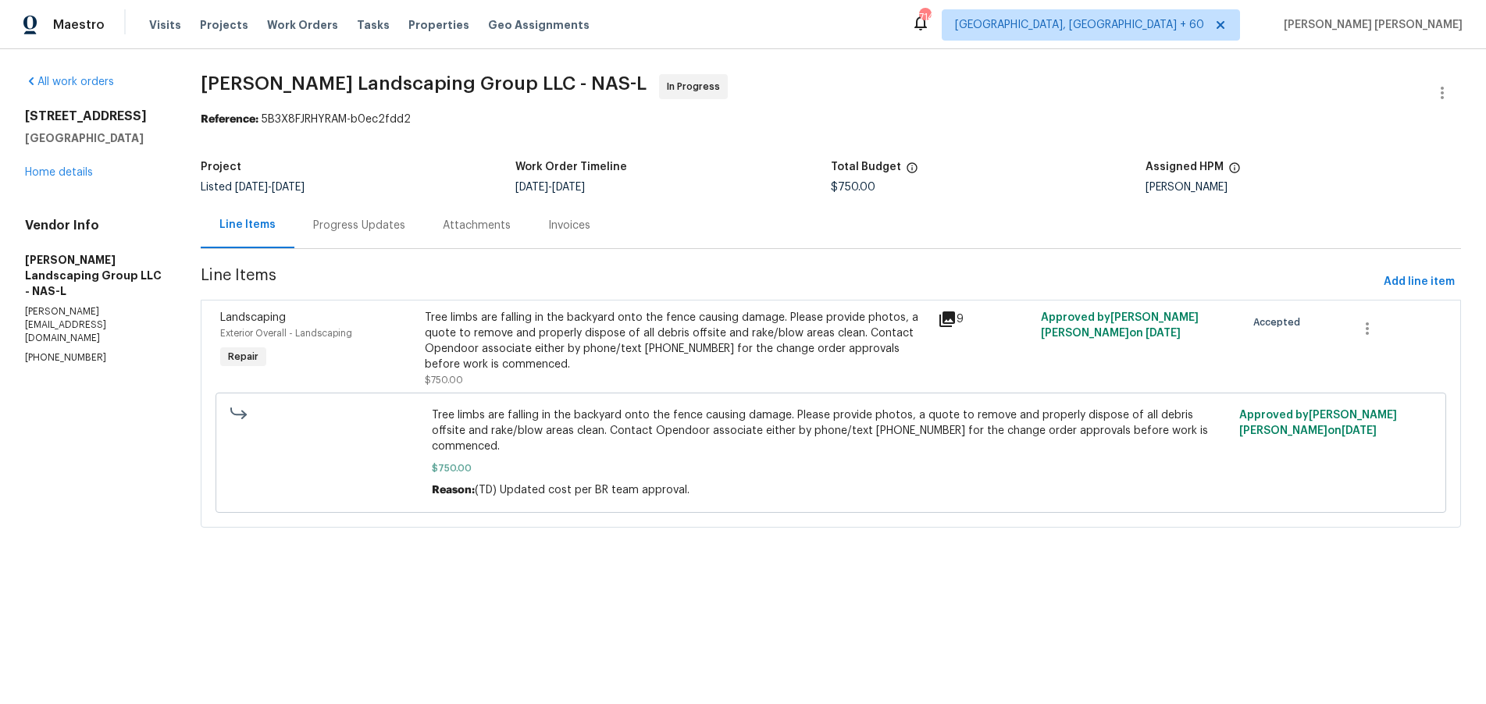
click at [955, 321] on icon at bounding box center [947, 320] width 16 height 16
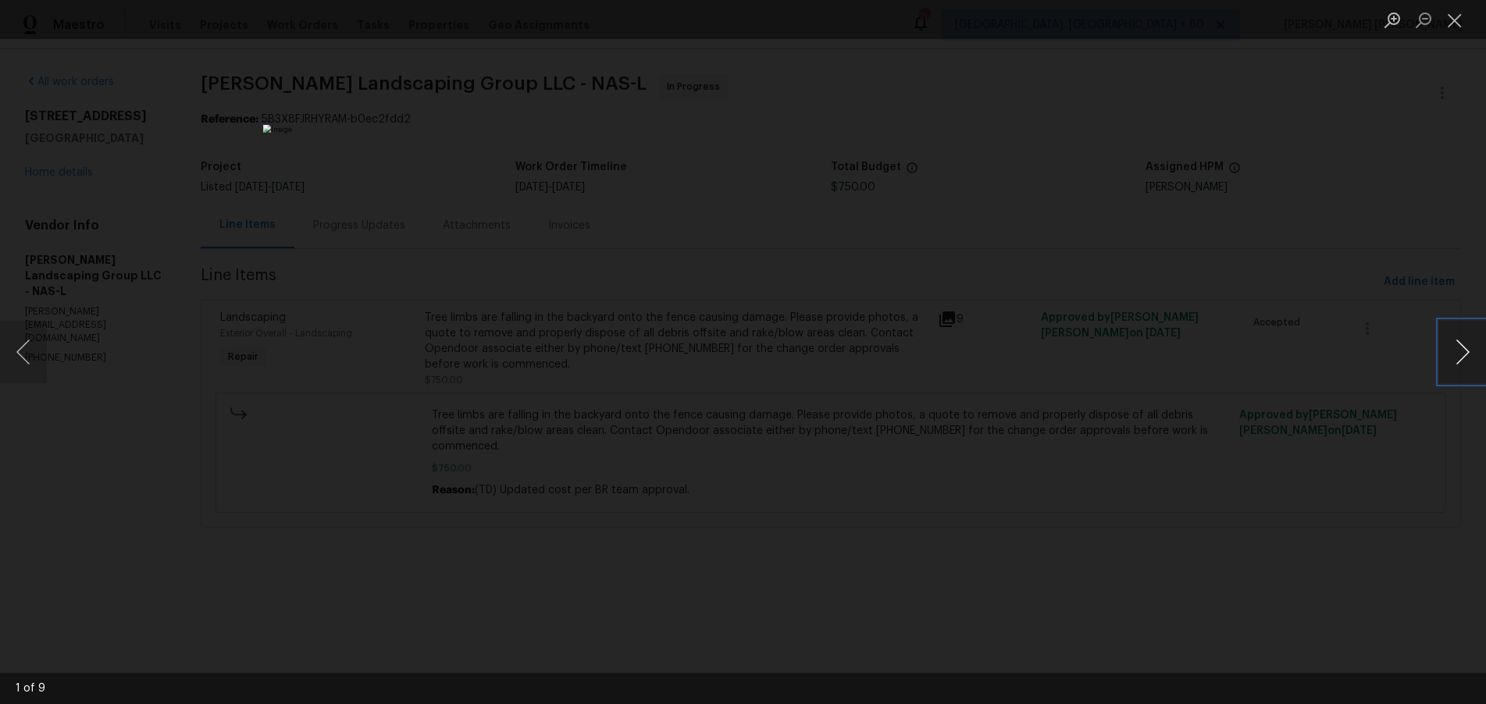
click at [1456, 354] on button "Next image" at bounding box center [1462, 352] width 47 height 62
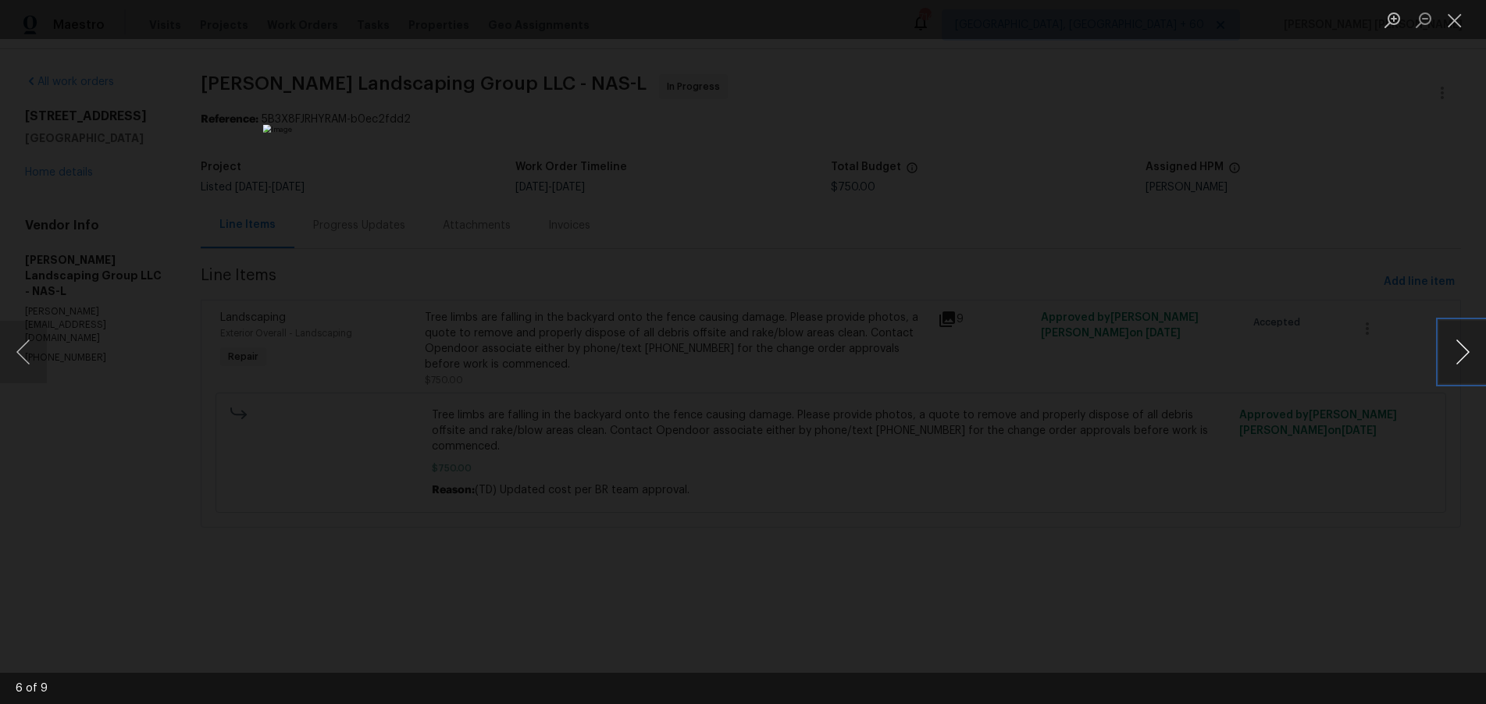
click at [1456, 354] on button "Next image" at bounding box center [1462, 352] width 47 height 62
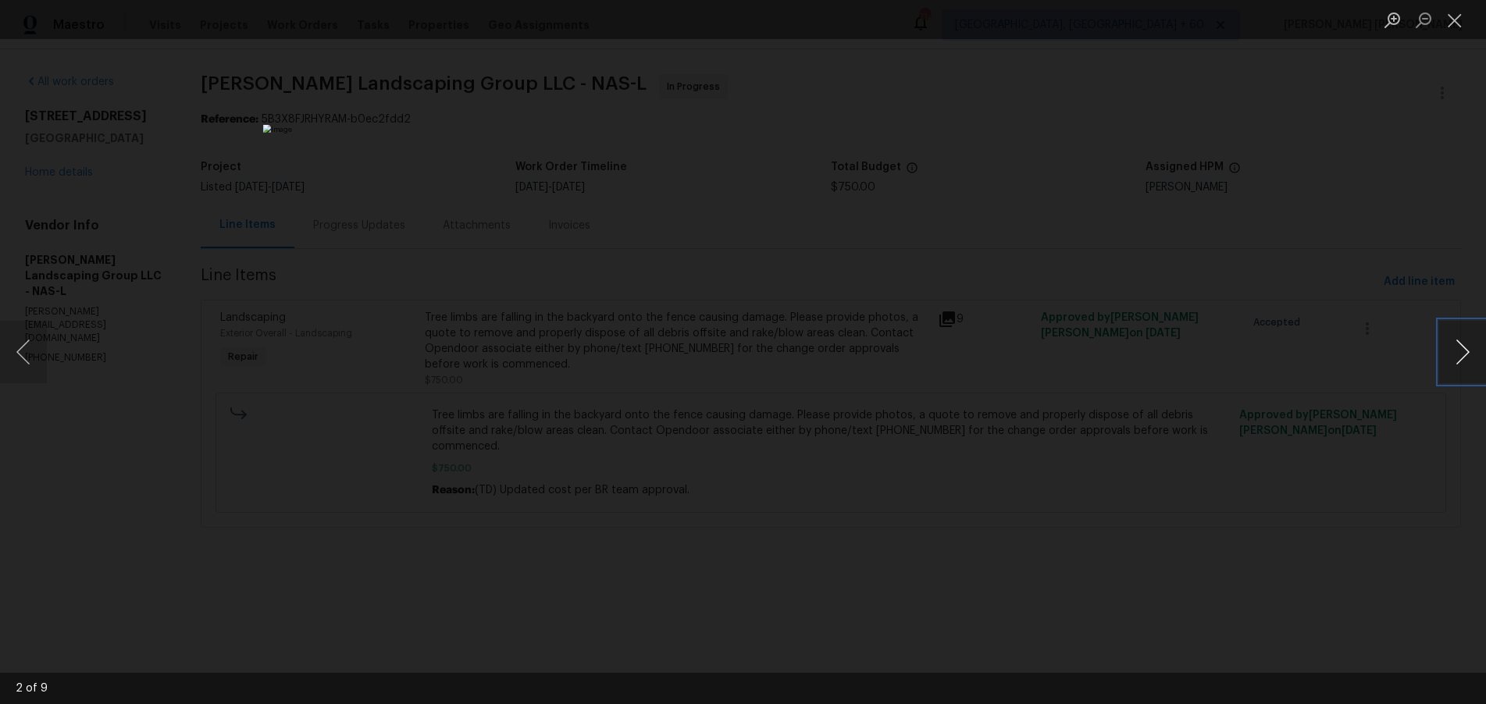
click at [1456, 354] on button "Next image" at bounding box center [1462, 352] width 47 height 62
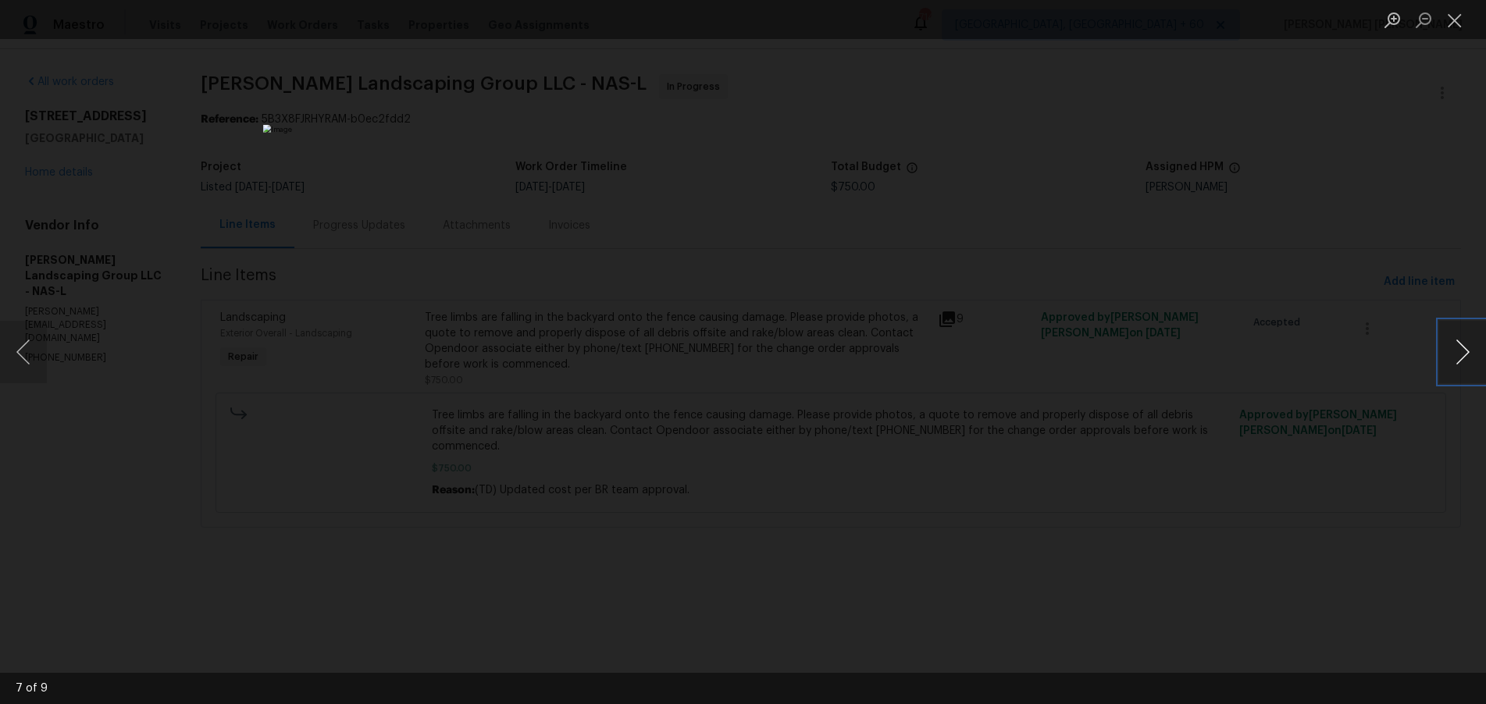
click at [1456, 354] on button "Next image" at bounding box center [1462, 352] width 47 height 62
click at [1473, 358] on button "Next image" at bounding box center [1462, 352] width 47 height 62
click at [1466, 361] on button "Next image" at bounding box center [1462, 352] width 47 height 62
drag, startPoint x: 1354, startPoint y: 556, endPoint x: 1266, endPoint y: 506, distance: 100.7
click at [1325, 535] on div "Lightbox" at bounding box center [743, 352] width 1486 height 704
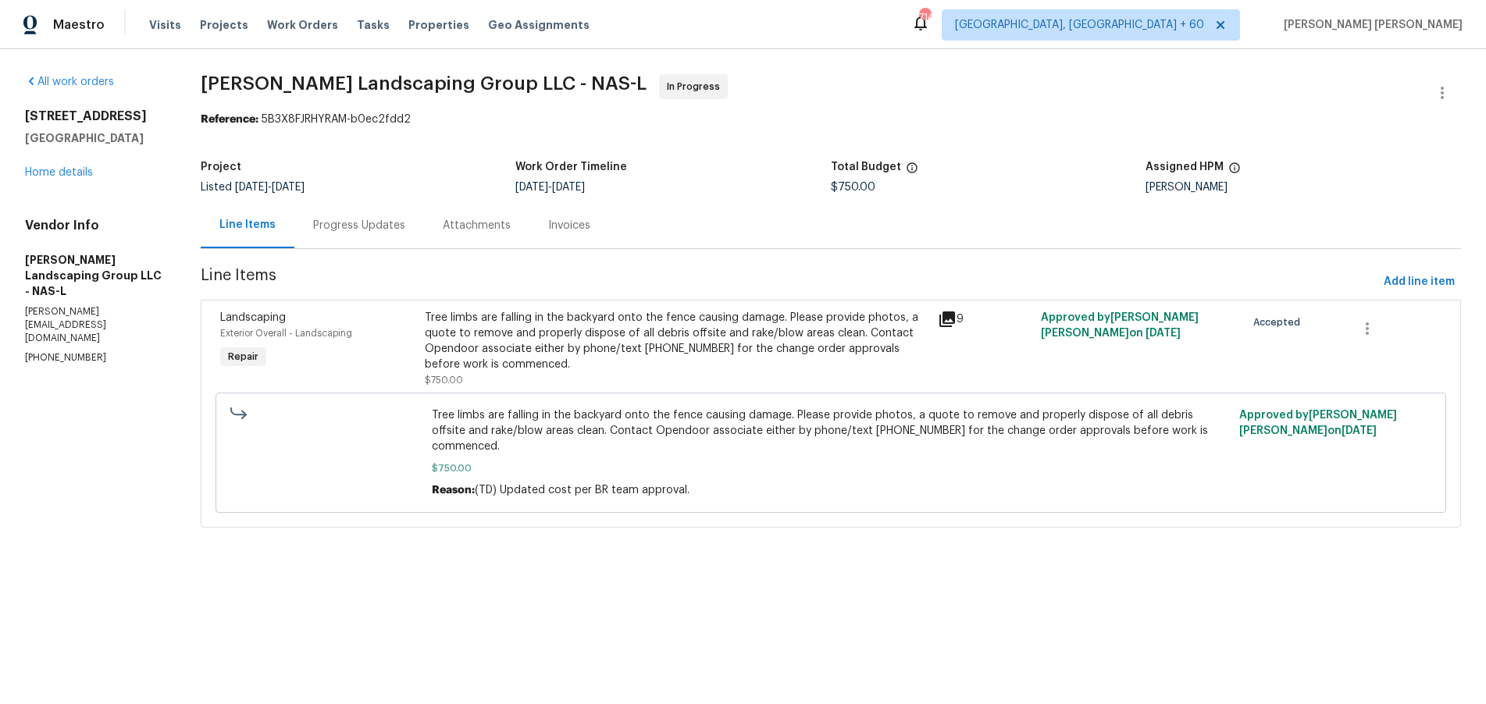
click at [955, 313] on icon at bounding box center [947, 320] width 16 height 16
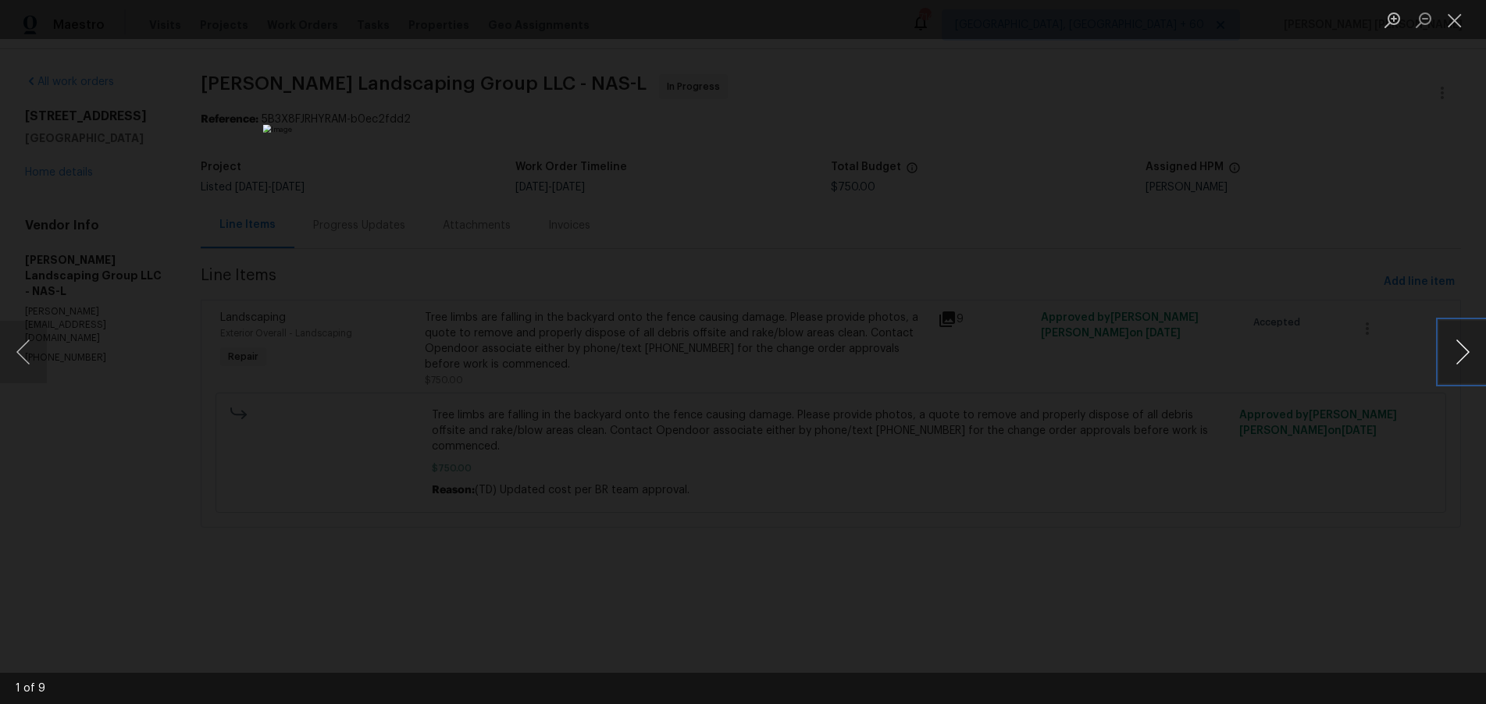
click at [1459, 362] on button "Next image" at bounding box center [1462, 352] width 47 height 62
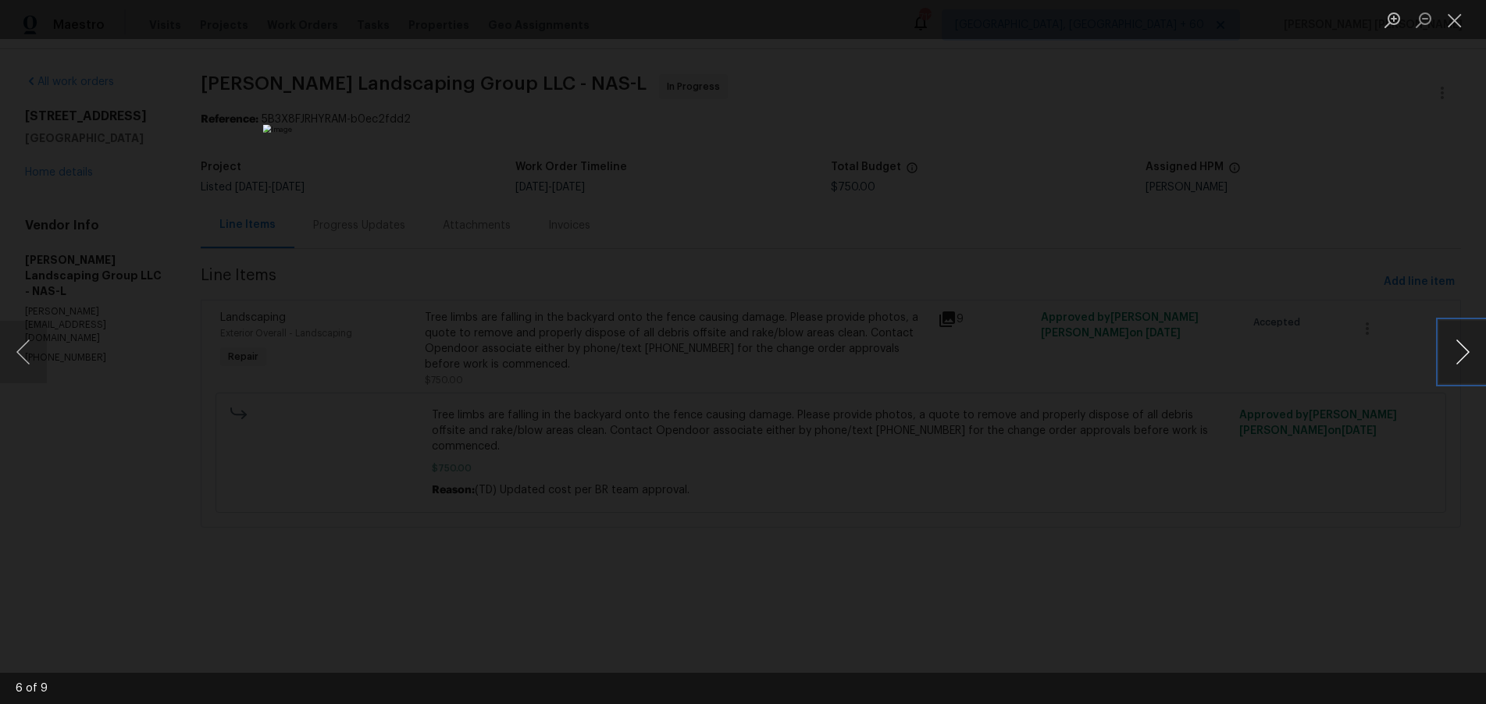
click at [1459, 362] on button "Next image" at bounding box center [1462, 352] width 47 height 62
click at [1219, 543] on div "Lightbox" at bounding box center [743, 352] width 1486 height 704
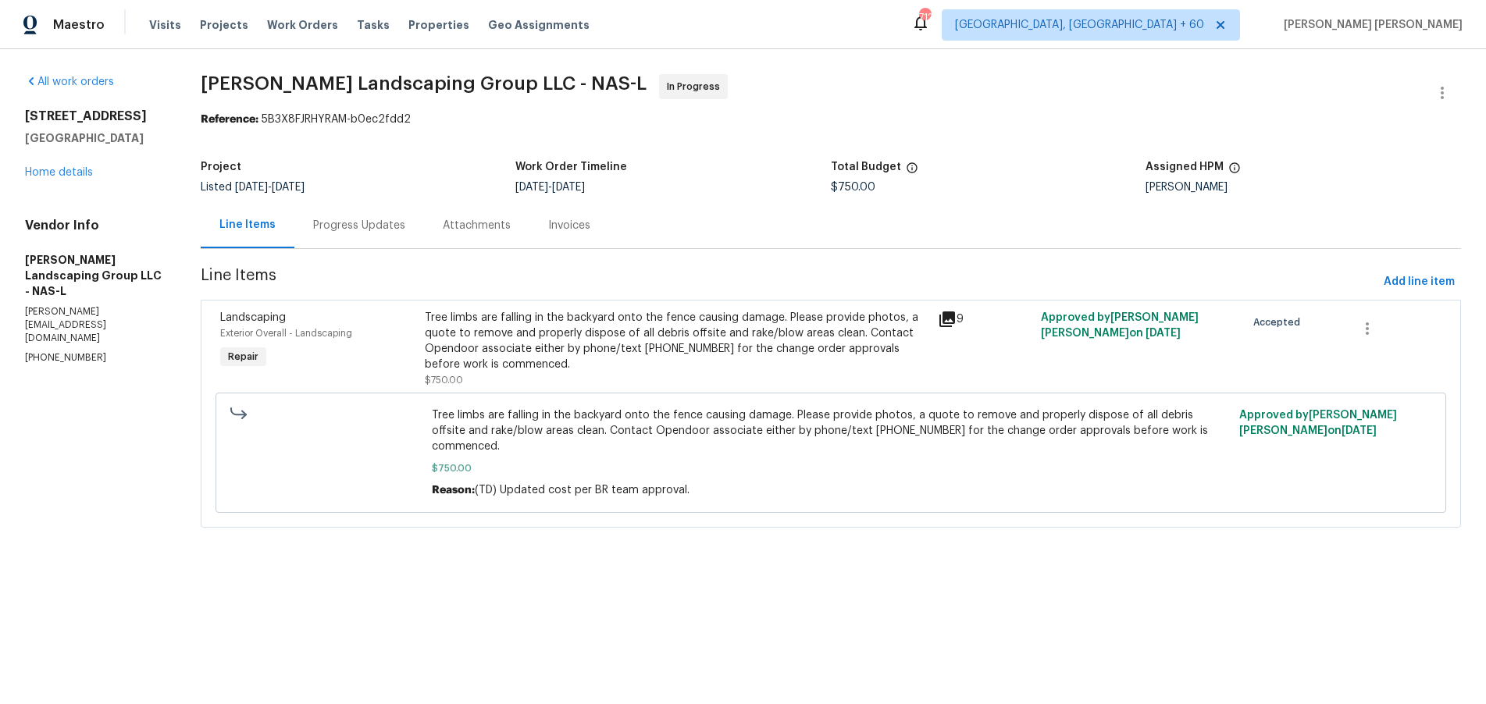
click at [1219, 543] on div "Lightbox" at bounding box center [743, 352] width 1486 height 704
click at [71, 172] on link "Home details" at bounding box center [59, 172] width 68 height 11
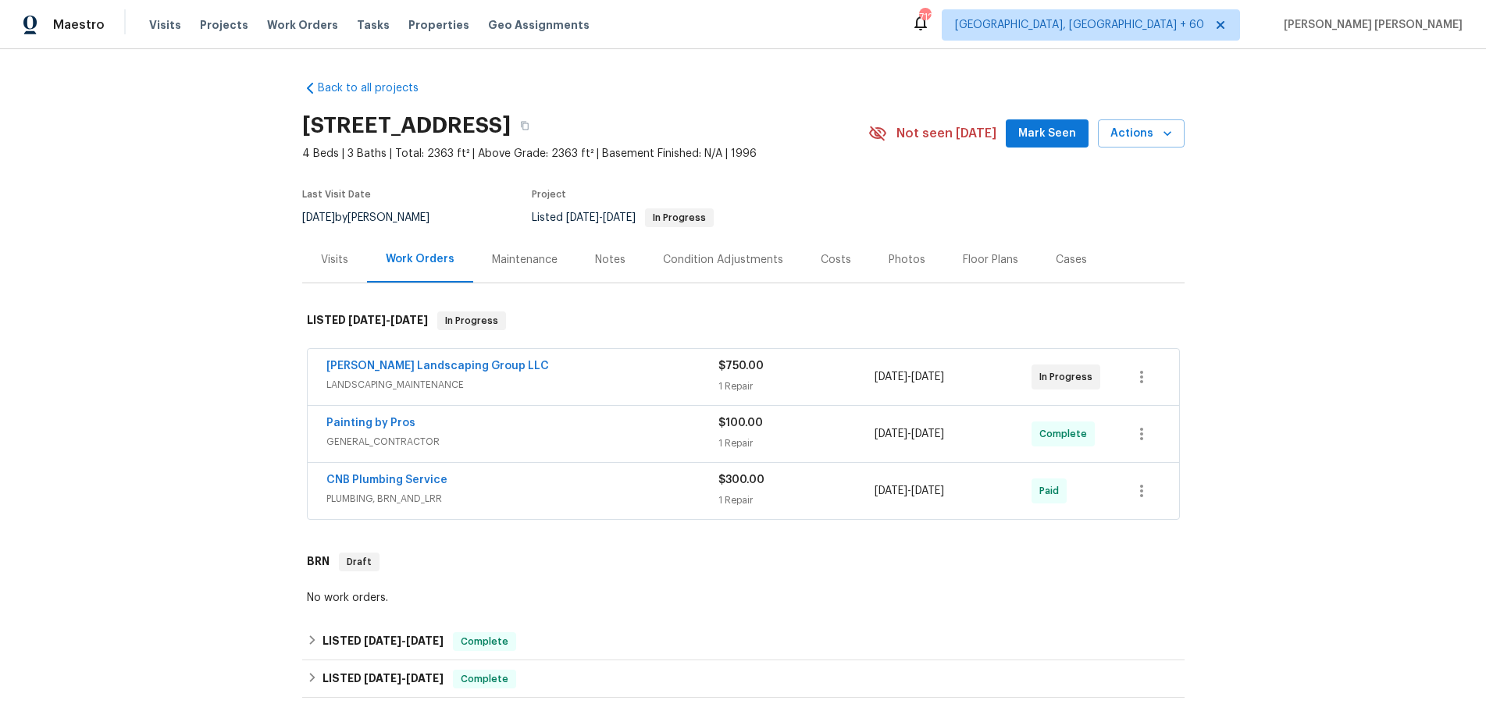
click at [1058, 262] on div "Cases" at bounding box center [1071, 260] width 31 height 16
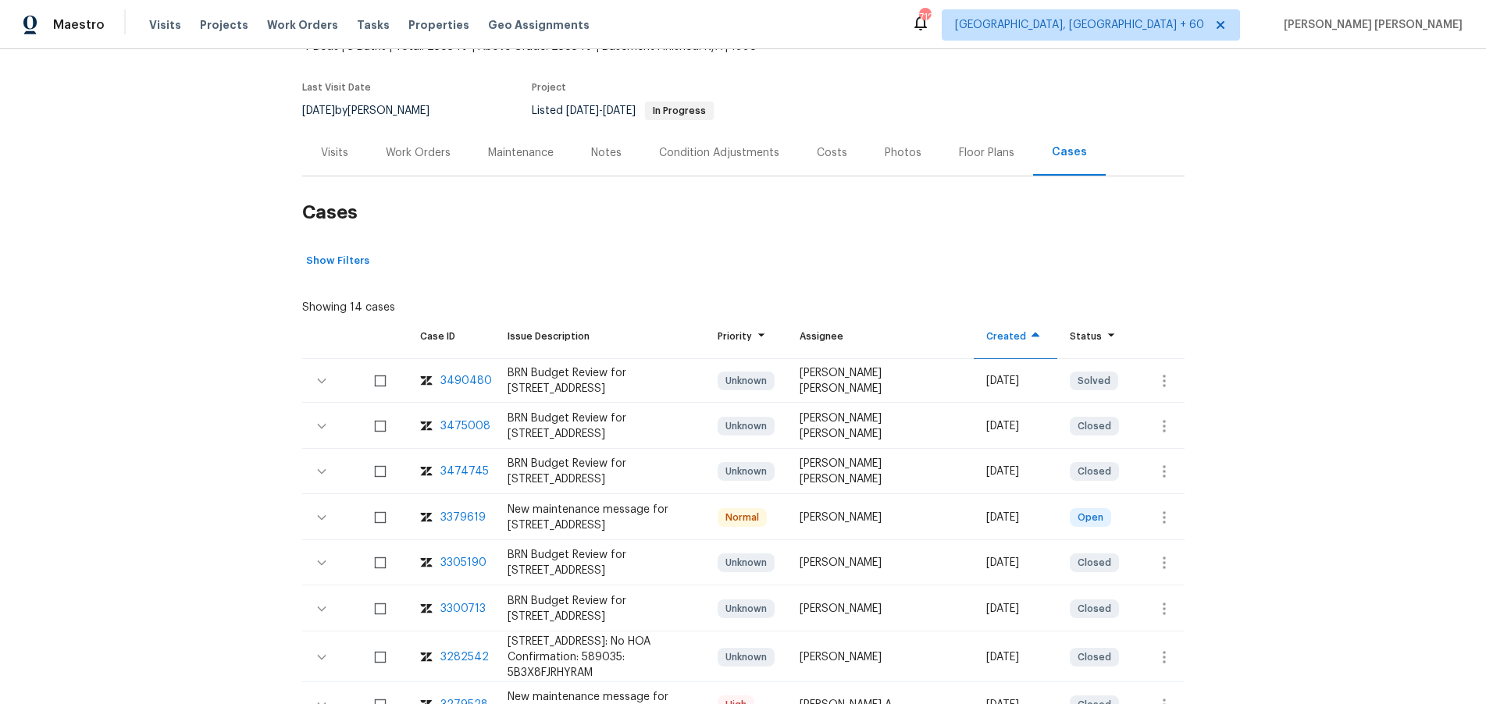
scroll to position [116, 0]
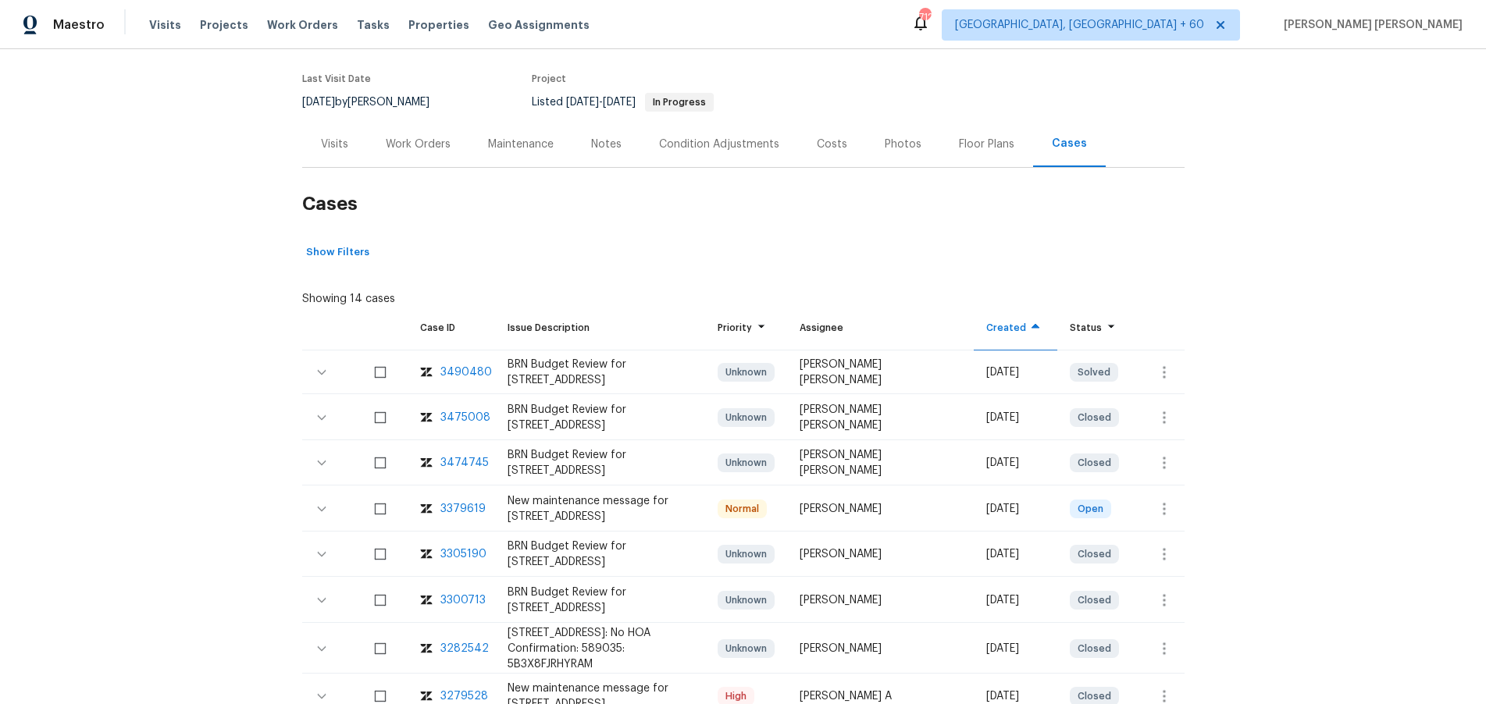
click at [443, 511] on div "3379619" at bounding box center [462, 509] width 45 height 16
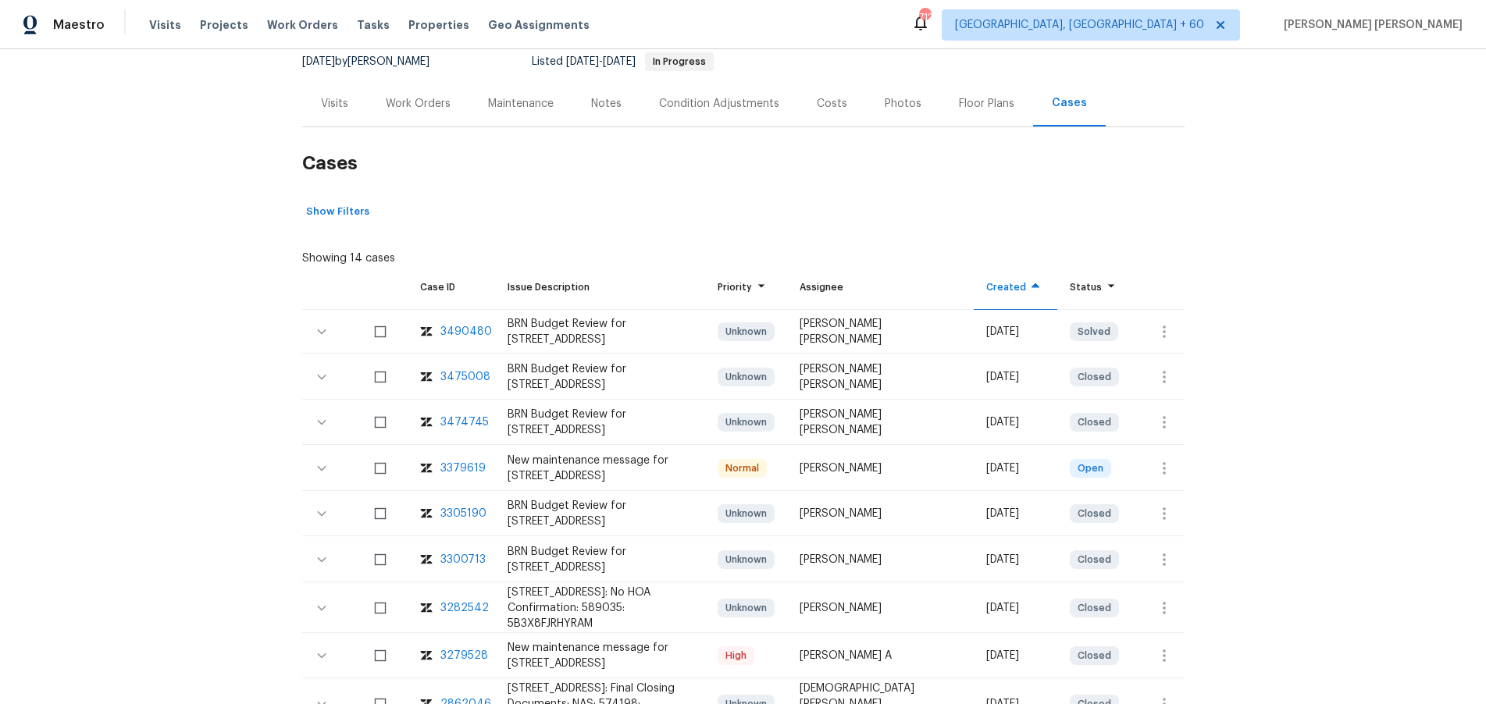
scroll to position [153, 0]
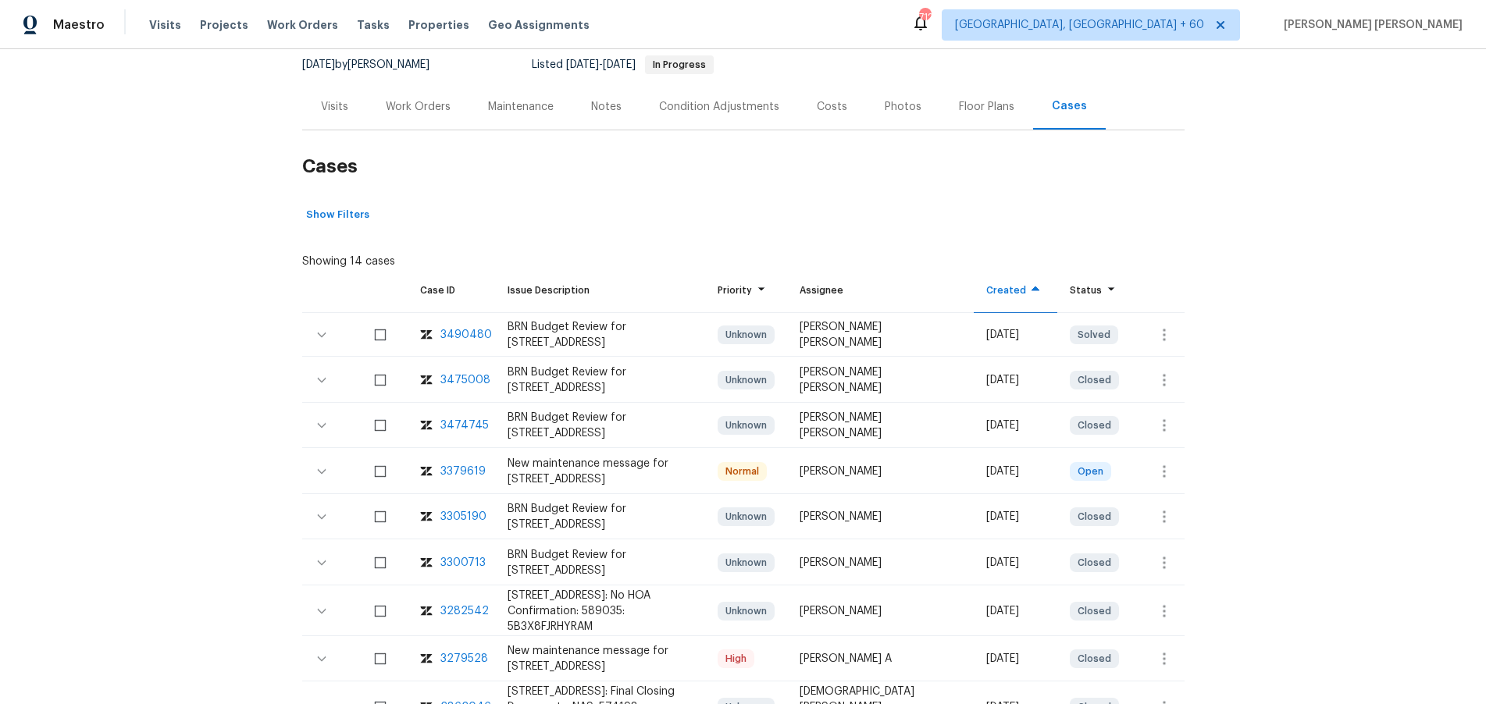
click at [464, 333] on div "3490480" at bounding box center [466, 335] width 52 height 16
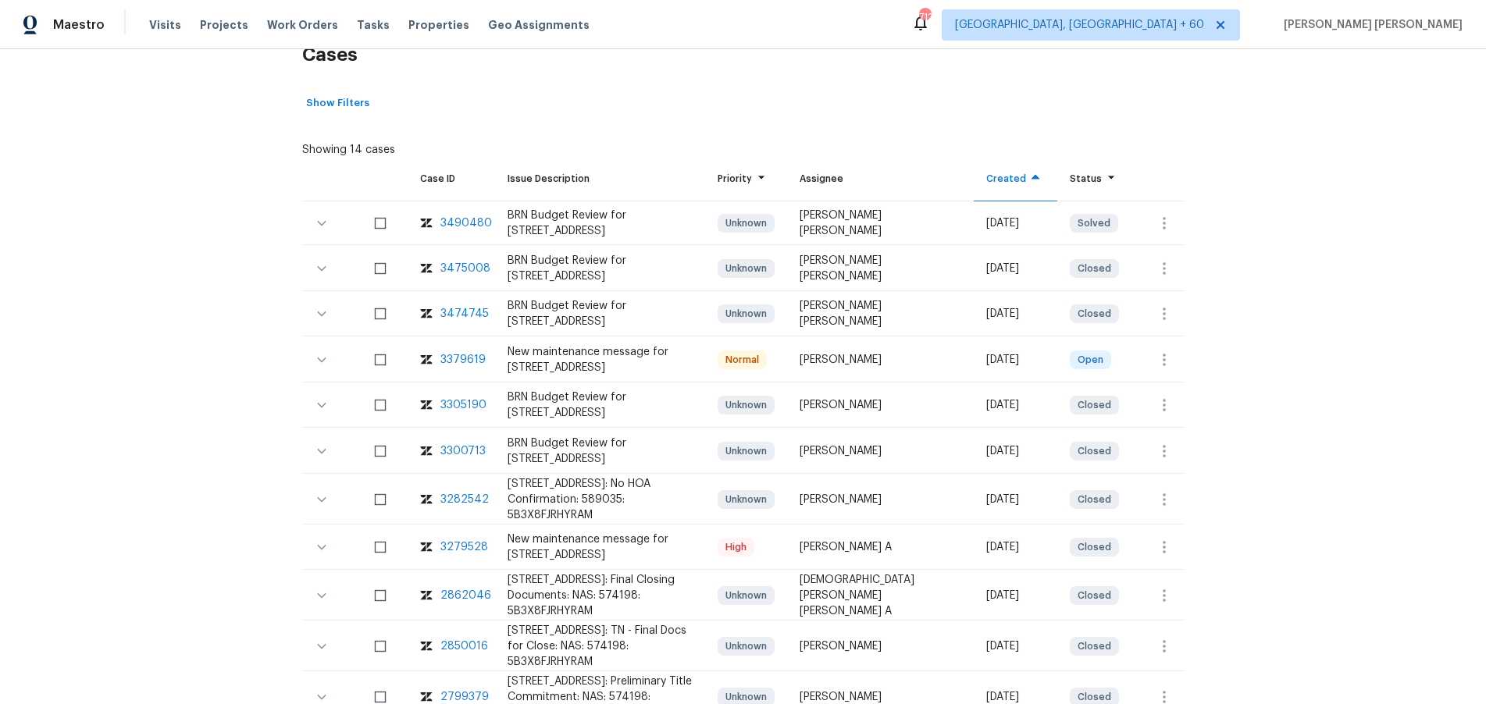
scroll to position [265, 0]
click at [458, 539] on div "3279528" at bounding box center [464, 547] width 48 height 16
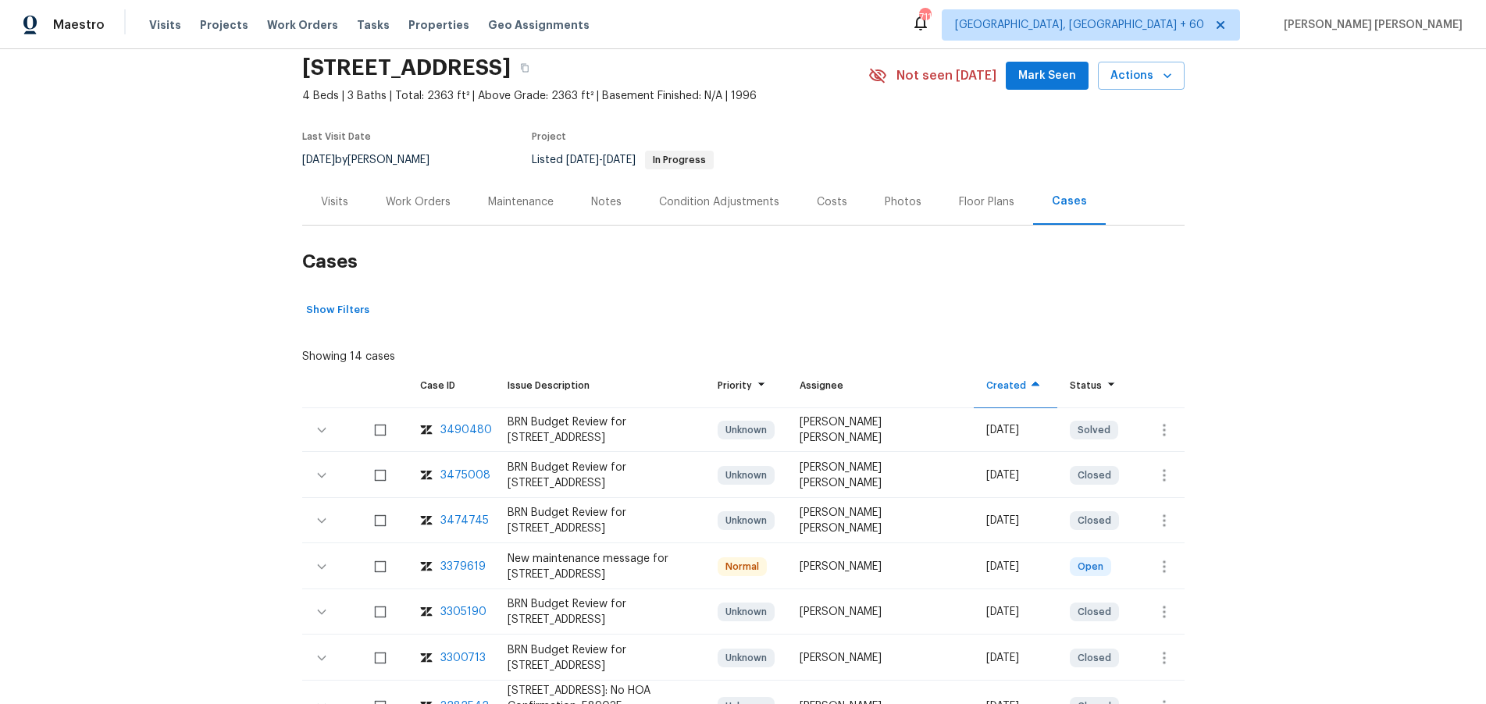
scroll to position [0, 0]
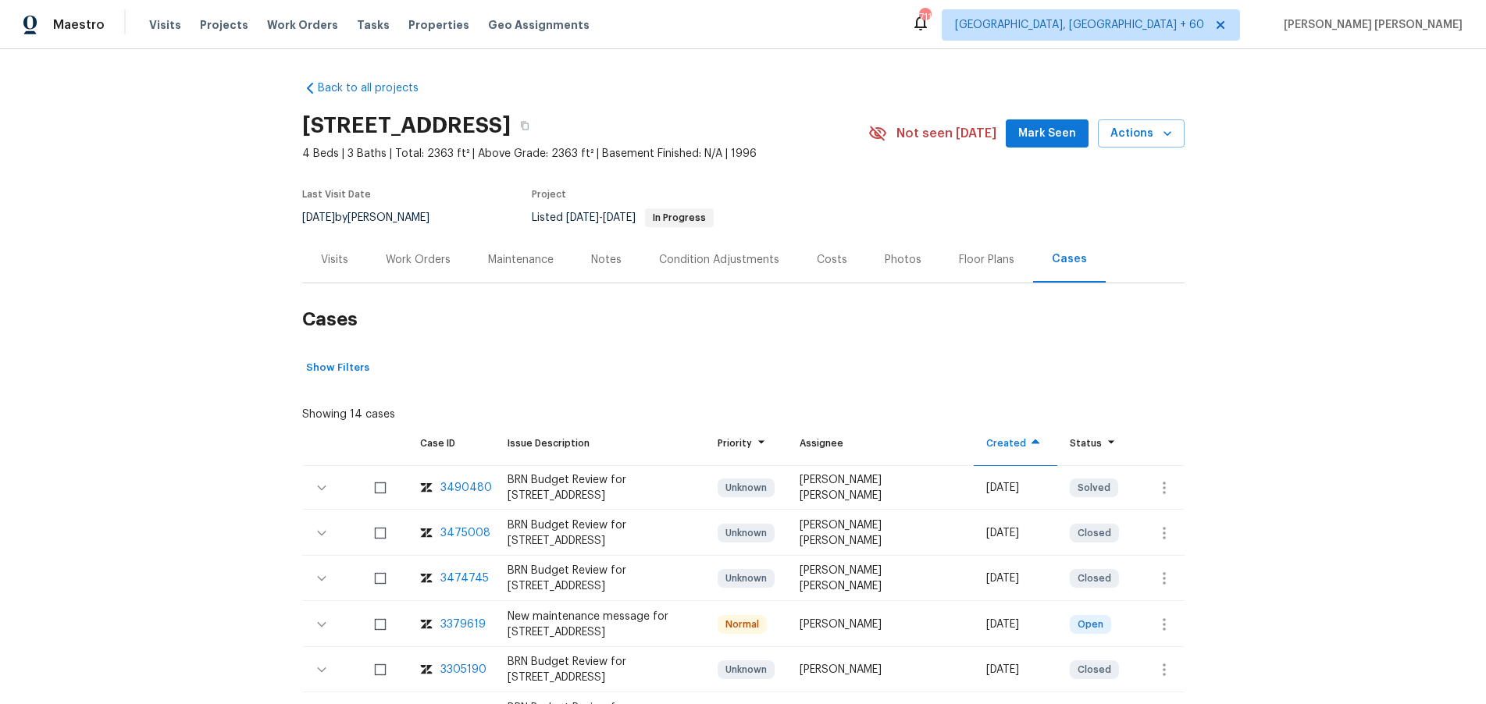
click at [431, 262] on div "Work Orders" at bounding box center [418, 260] width 65 height 16
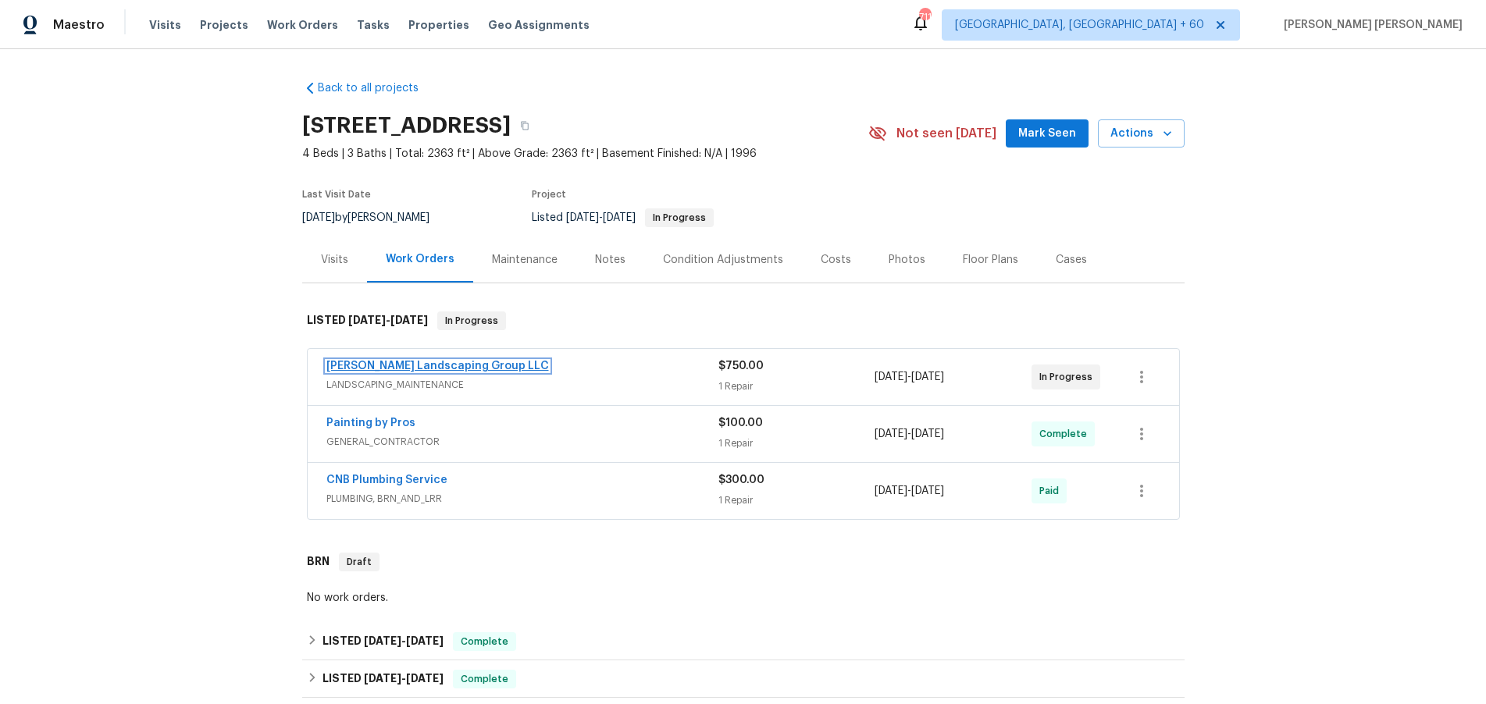
click at [367, 366] on link "Sandoval Landscaping Group LLC" at bounding box center [437, 366] width 223 height 11
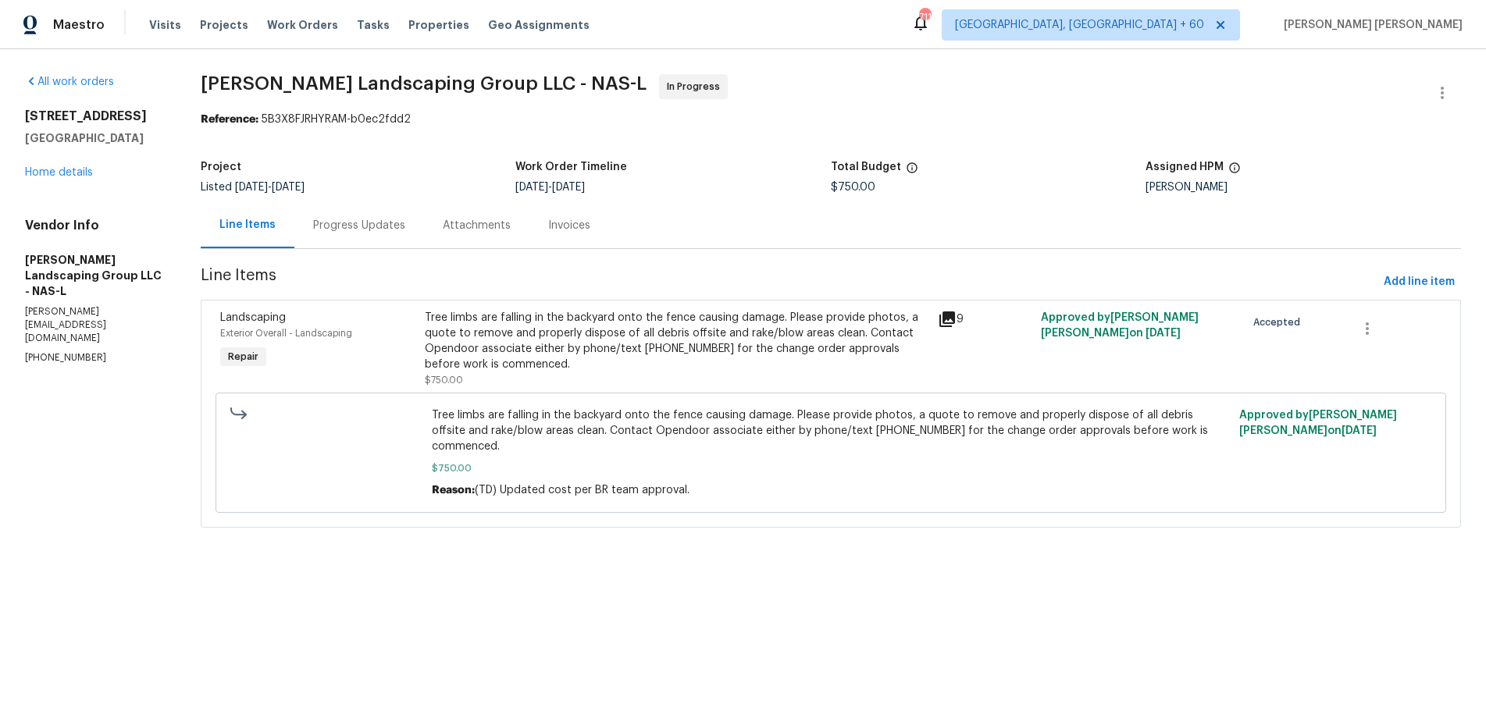
drag, startPoint x: 375, startPoint y: 223, endPoint x: 382, endPoint y: 241, distance: 19.3
click at [377, 223] on div "Progress Updates" at bounding box center [359, 226] width 92 height 16
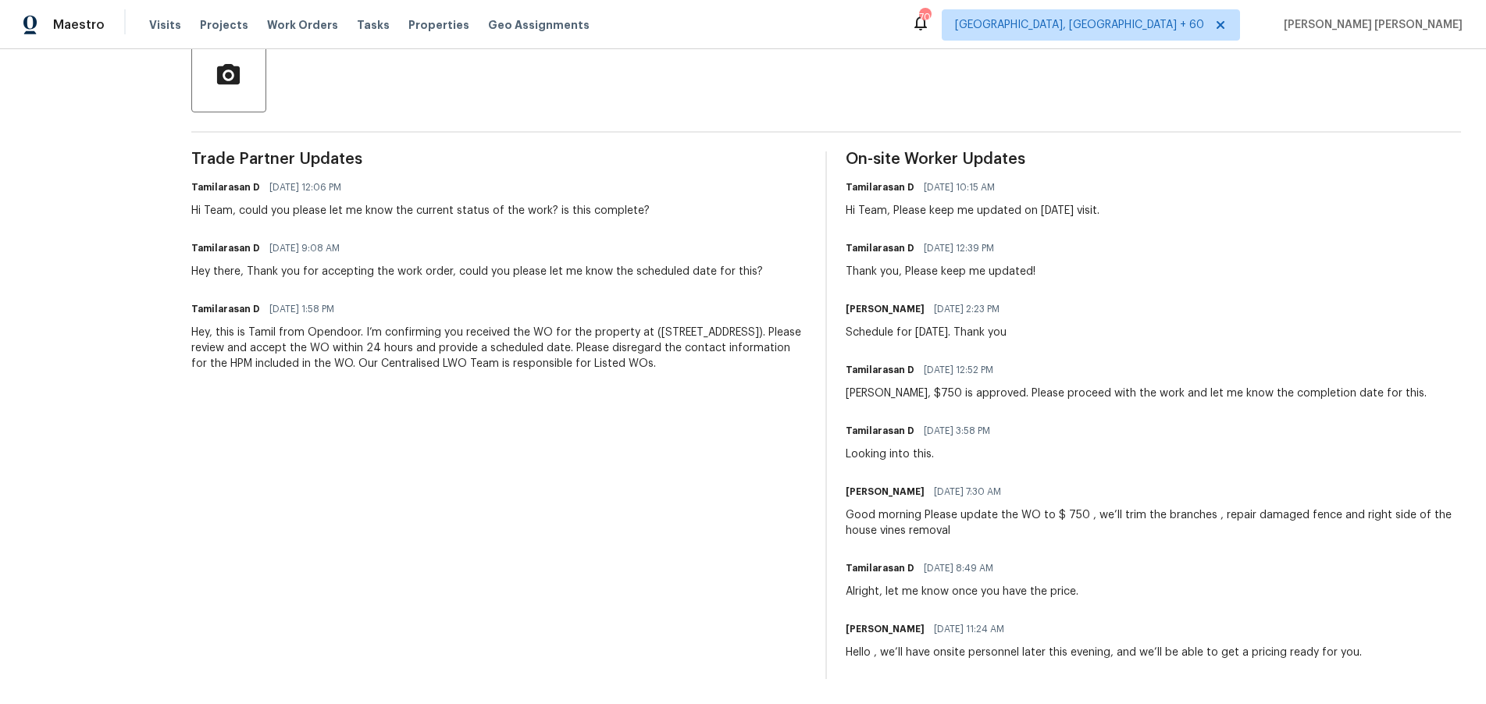
scroll to position [358, 0]
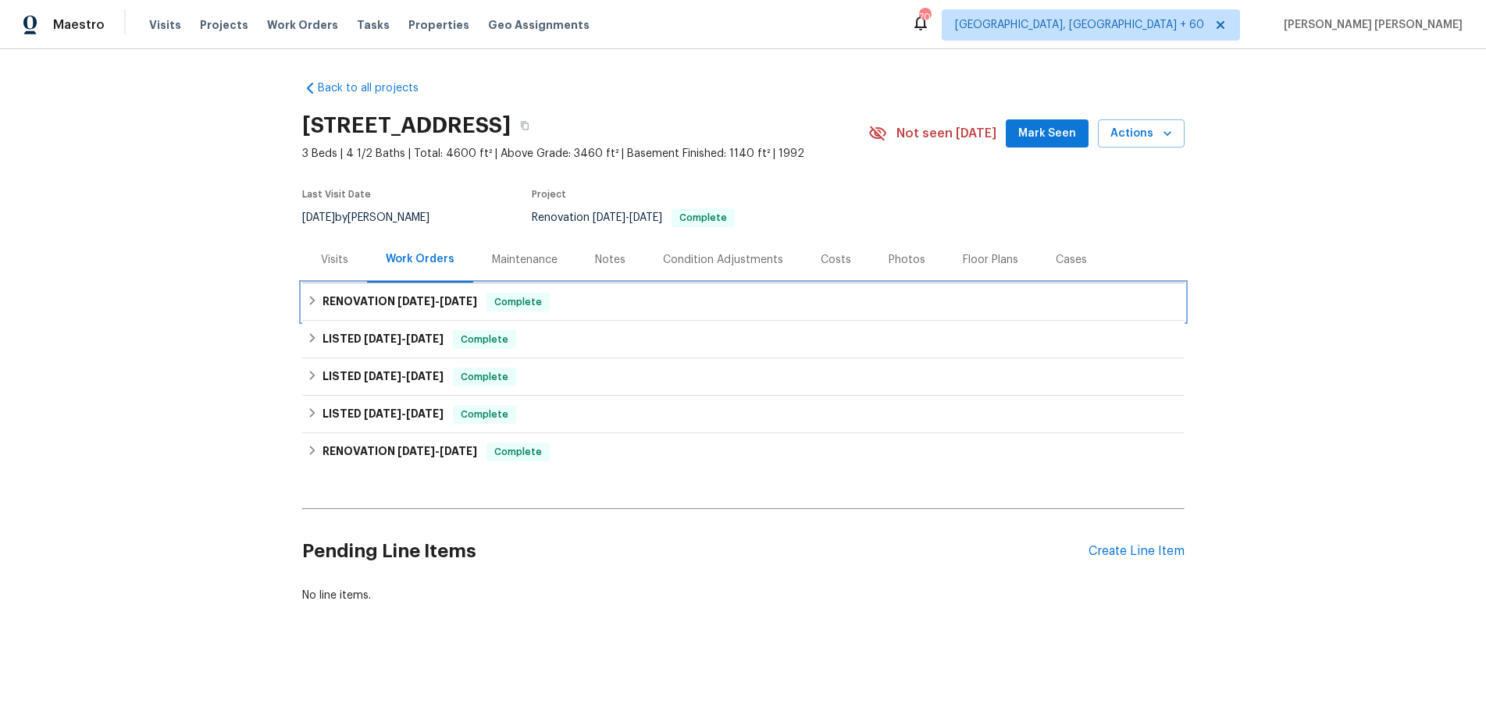
click at [392, 298] on h6 "RENOVATION 7/14/25 - 7/14/25" at bounding box center [399, 302] width 155 height 19
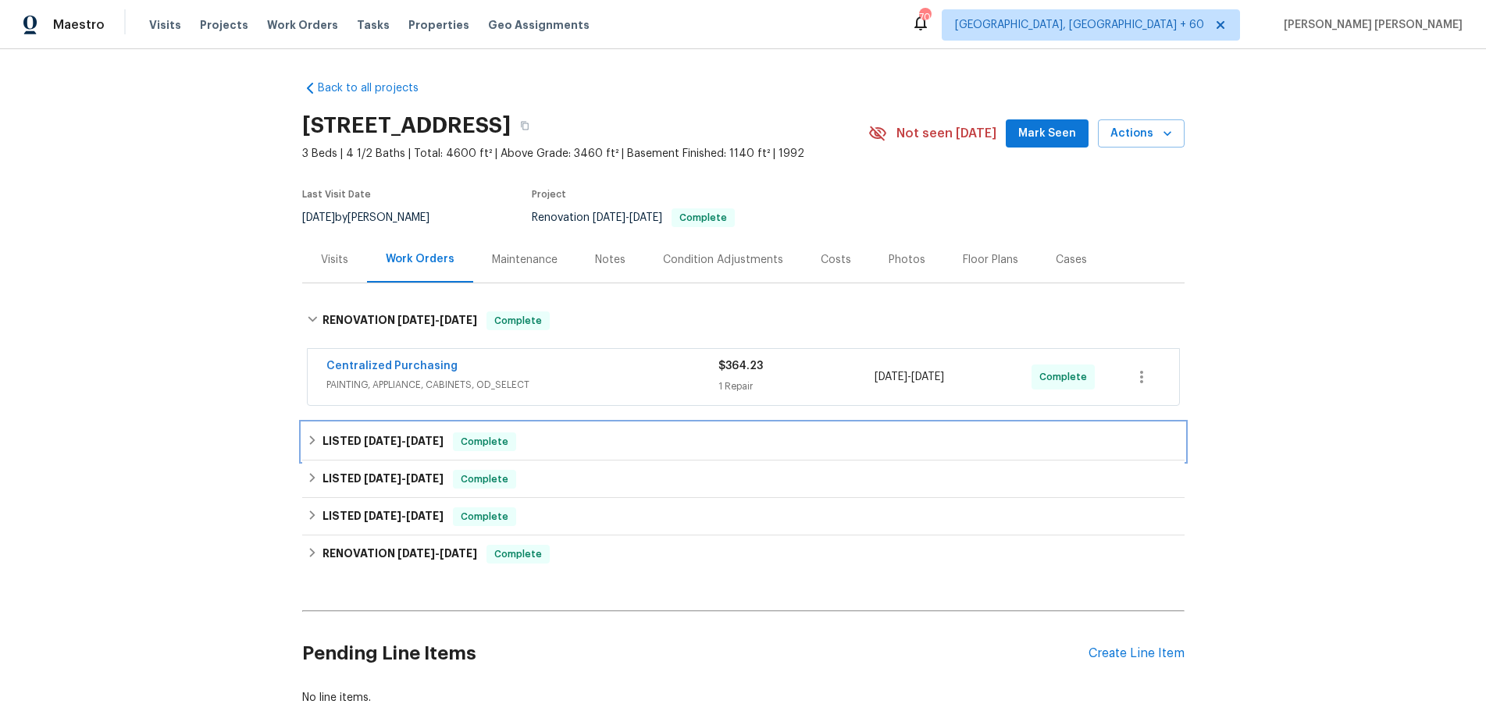
click at [340, 441] on h6 "LISTED 6/28/25 - 8/27/25" at bounding box center [382, 442] width 121 height 19
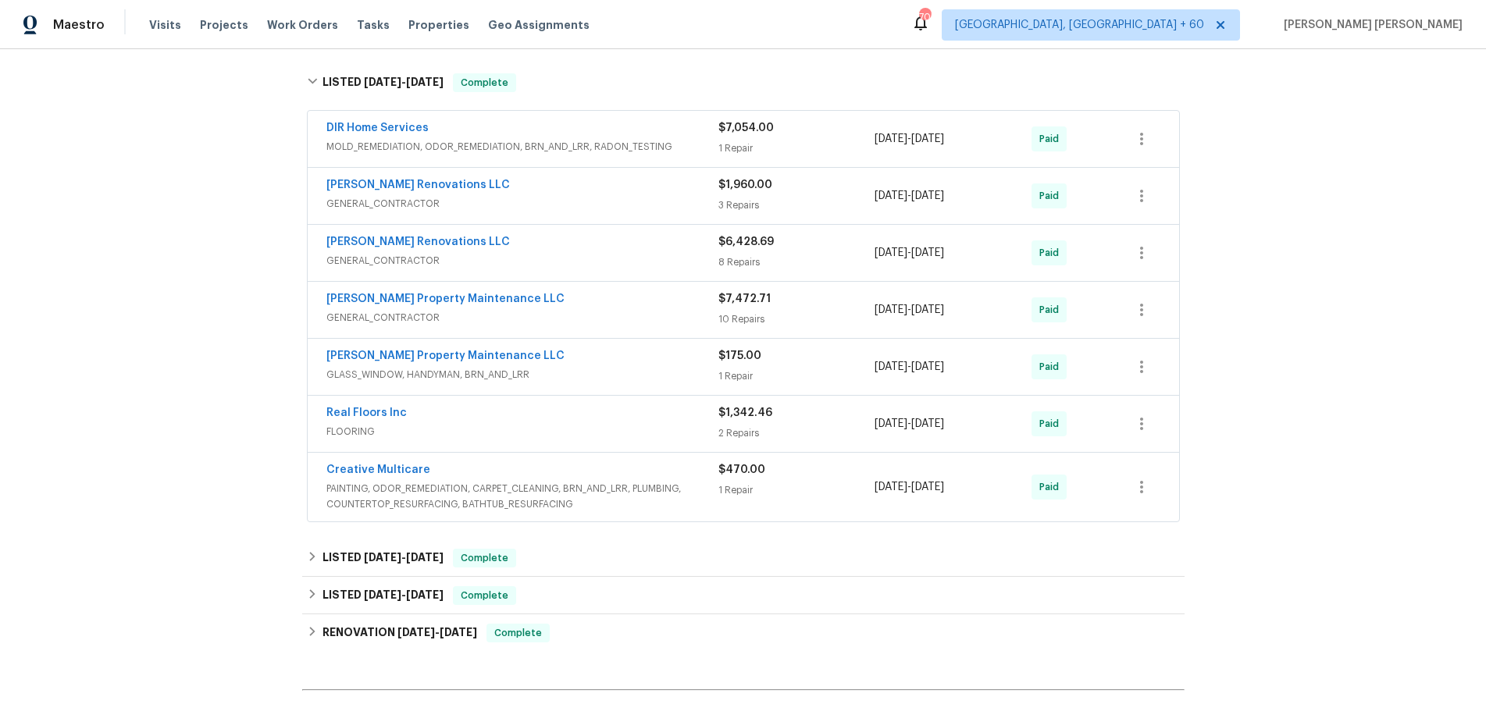
scroll to position [375, 0]
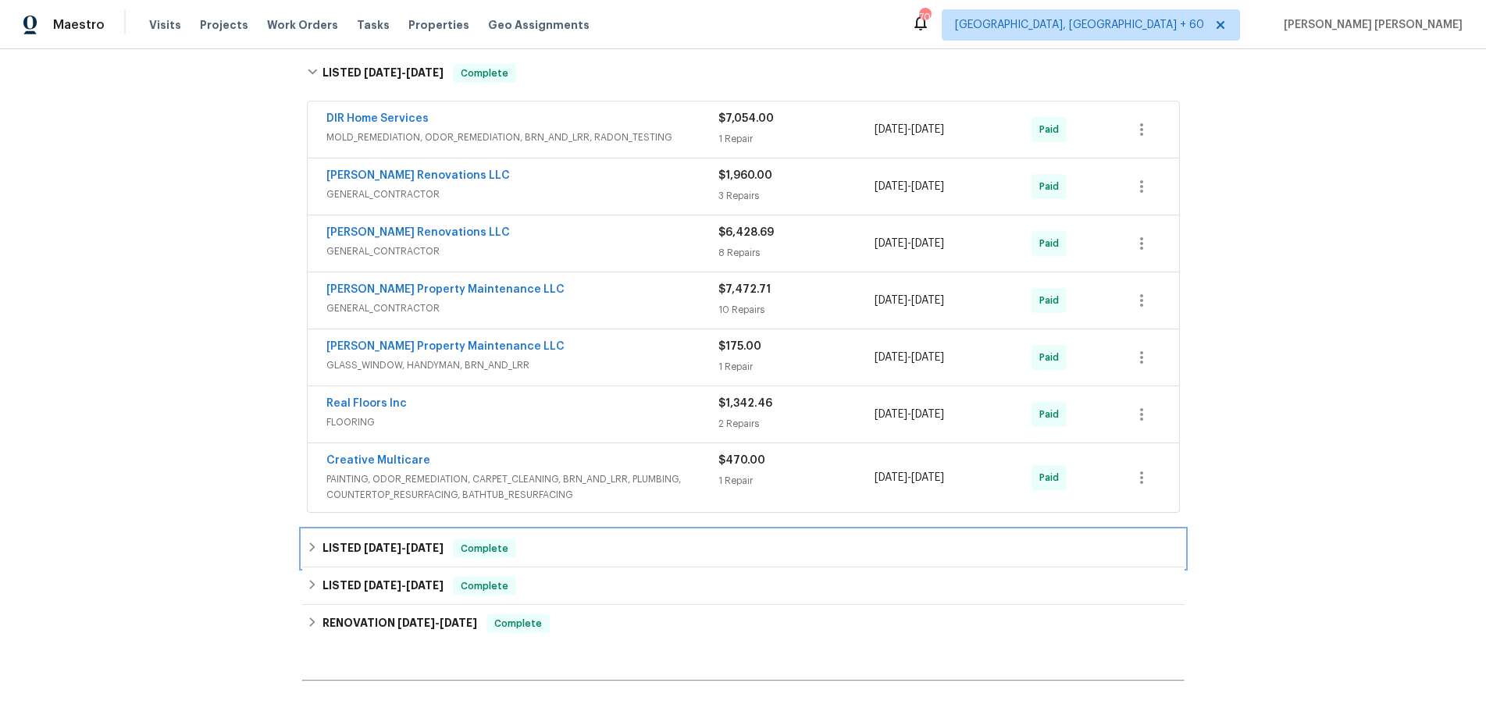
click at [626, 543] on div "LISTED 5/27/25 - 6/5/25 Complete" at bounding box center [743, 549] width 873 height 19
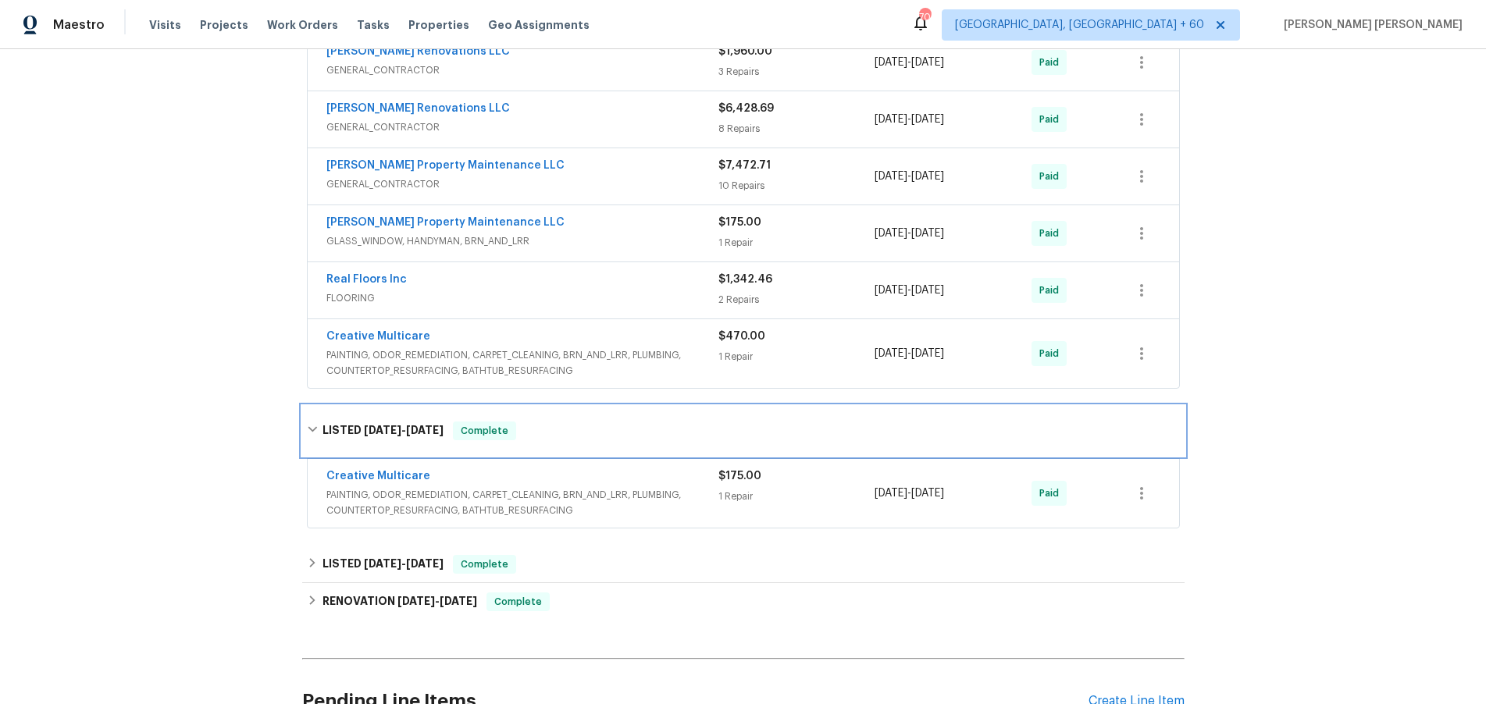
scroll to position [550, 0]
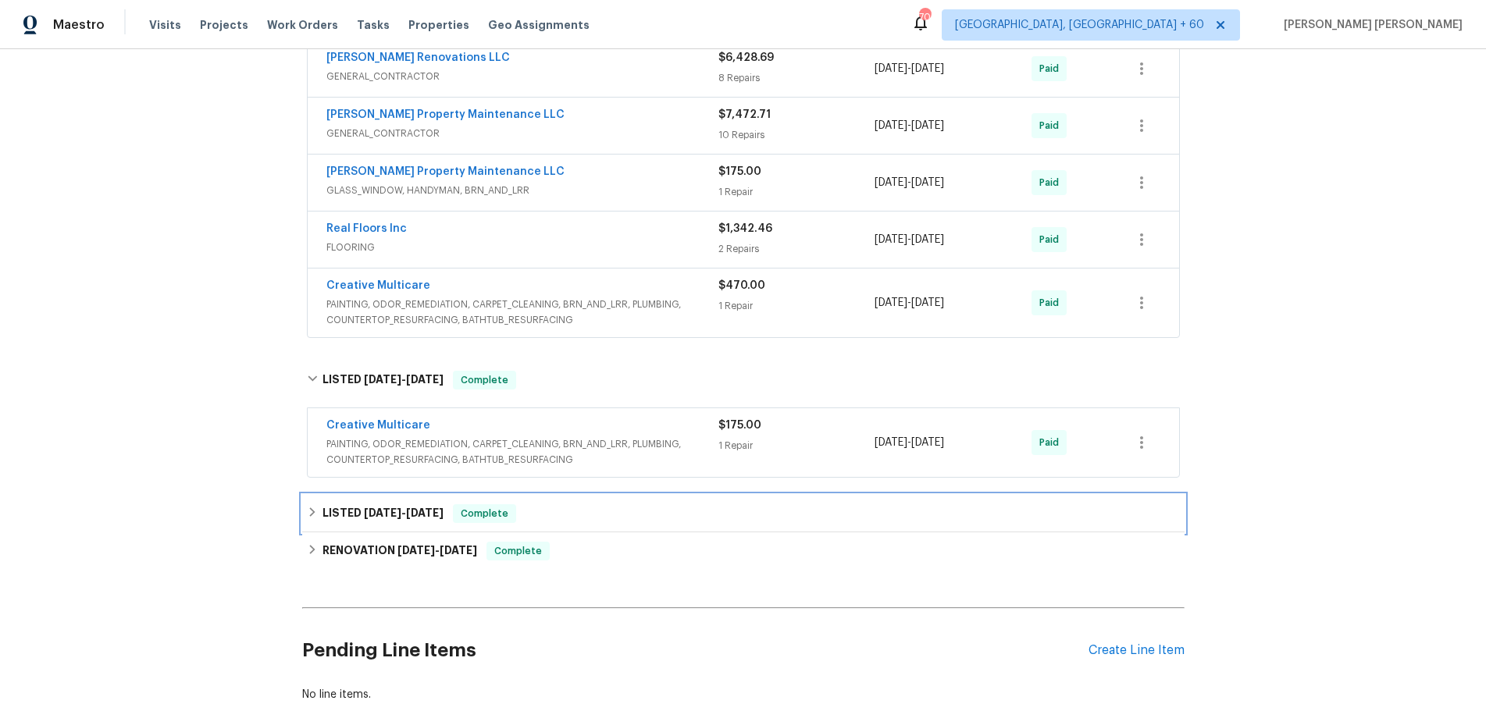
click at [615, 518] on div "LISTED 4/9/25 - 4/10/25 Complete" at bounding box center [743, 513] width 873 height 19
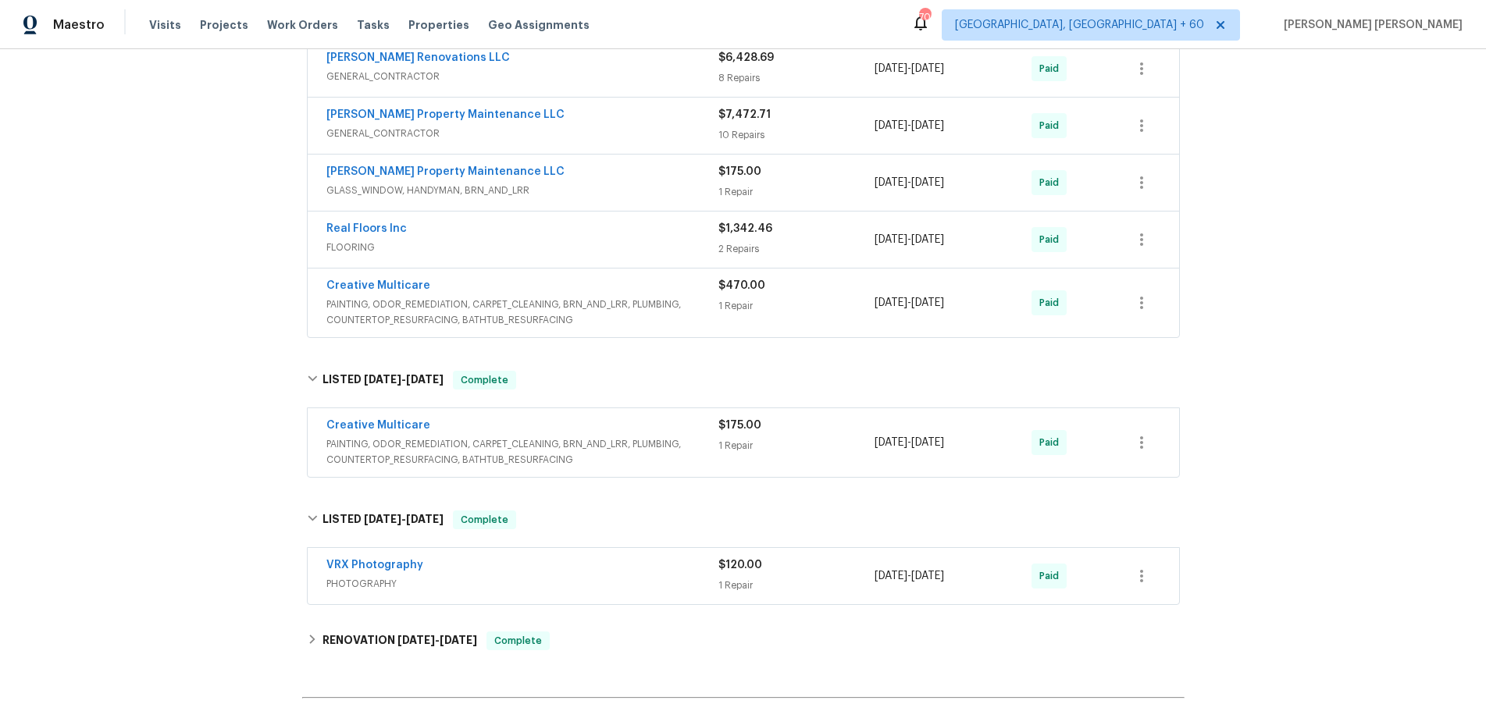
click at [615, 563] on div "VRX Photography" at bounding box center [522, 566] width 392 height 19
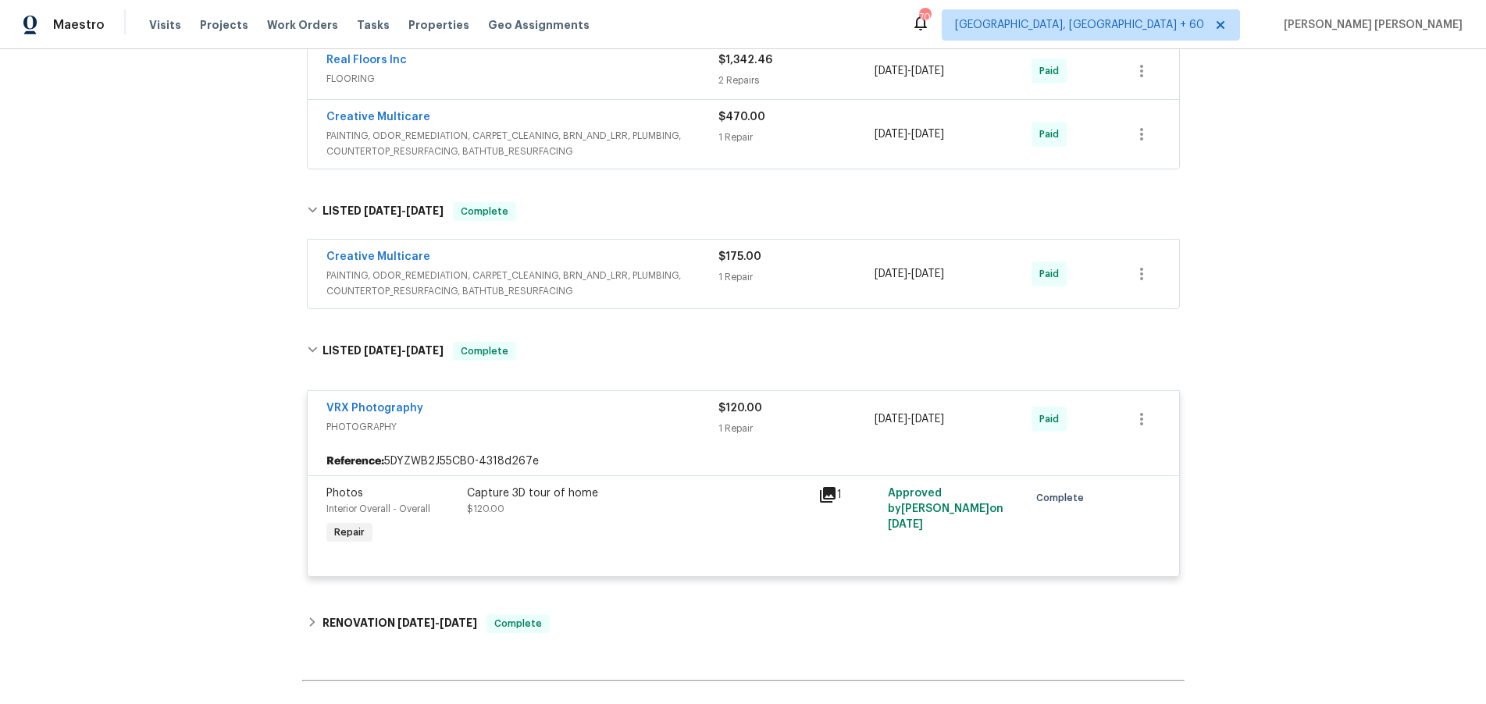
scroll to position [753, 0]
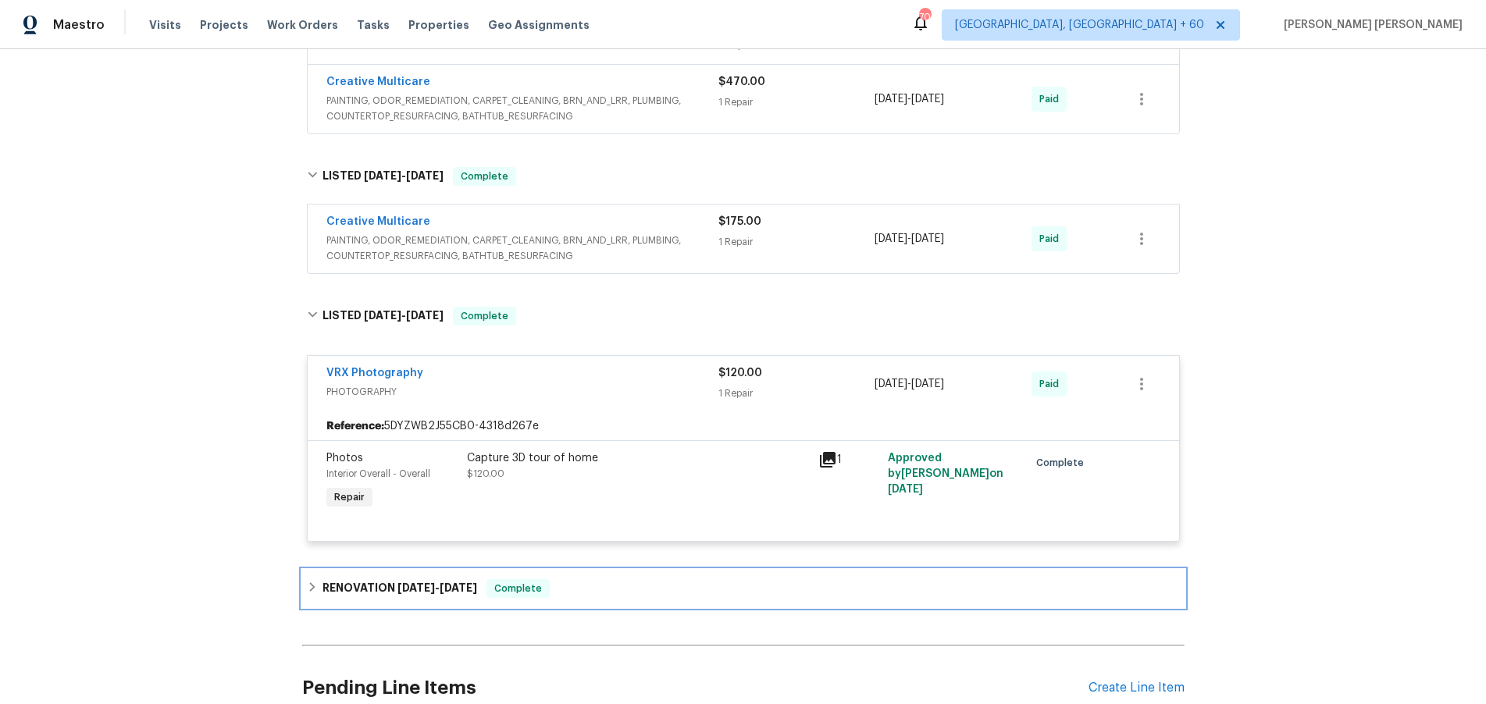
click at [348, 581] on h6 "RENOVATION 2/24/25 - 3/27/25" at bounding box center [399, 588] width 155 height 19
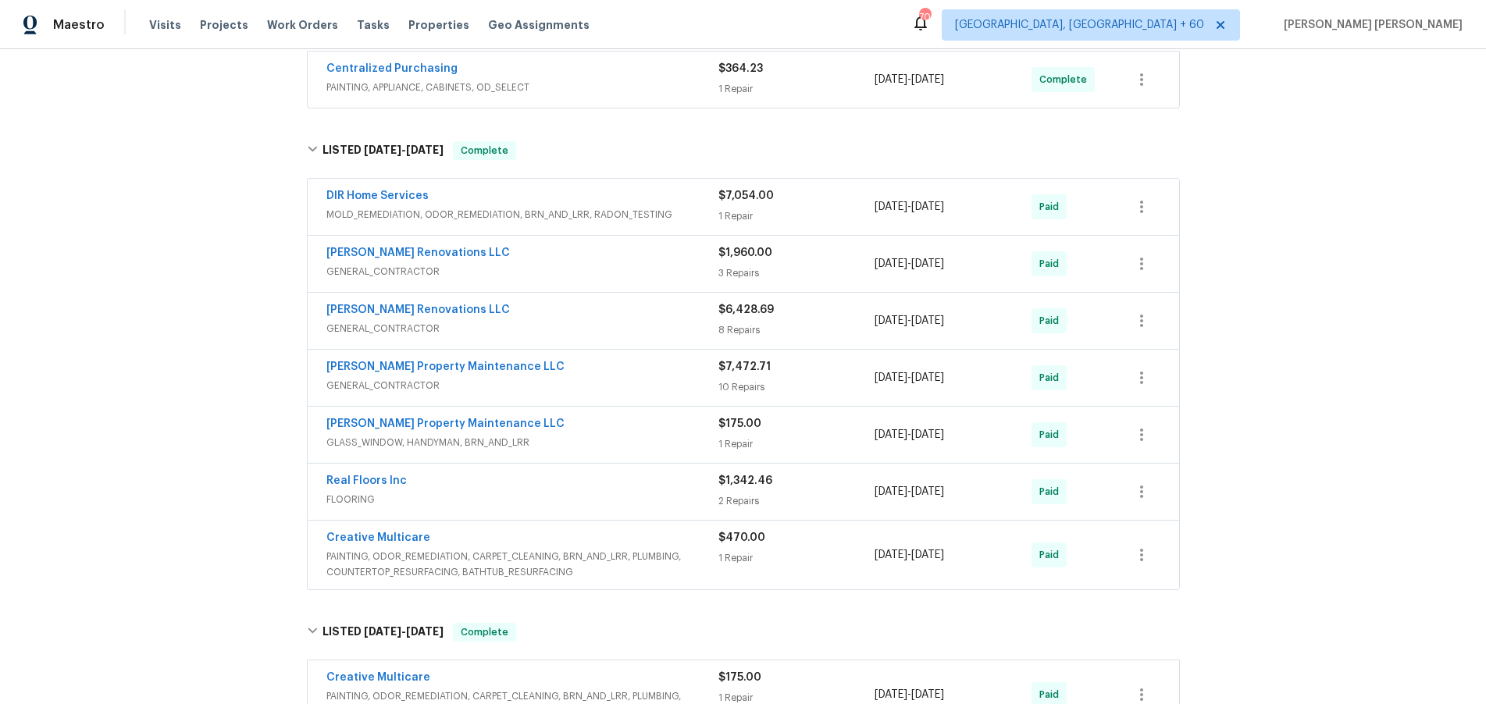
scroll to position [298, 0]
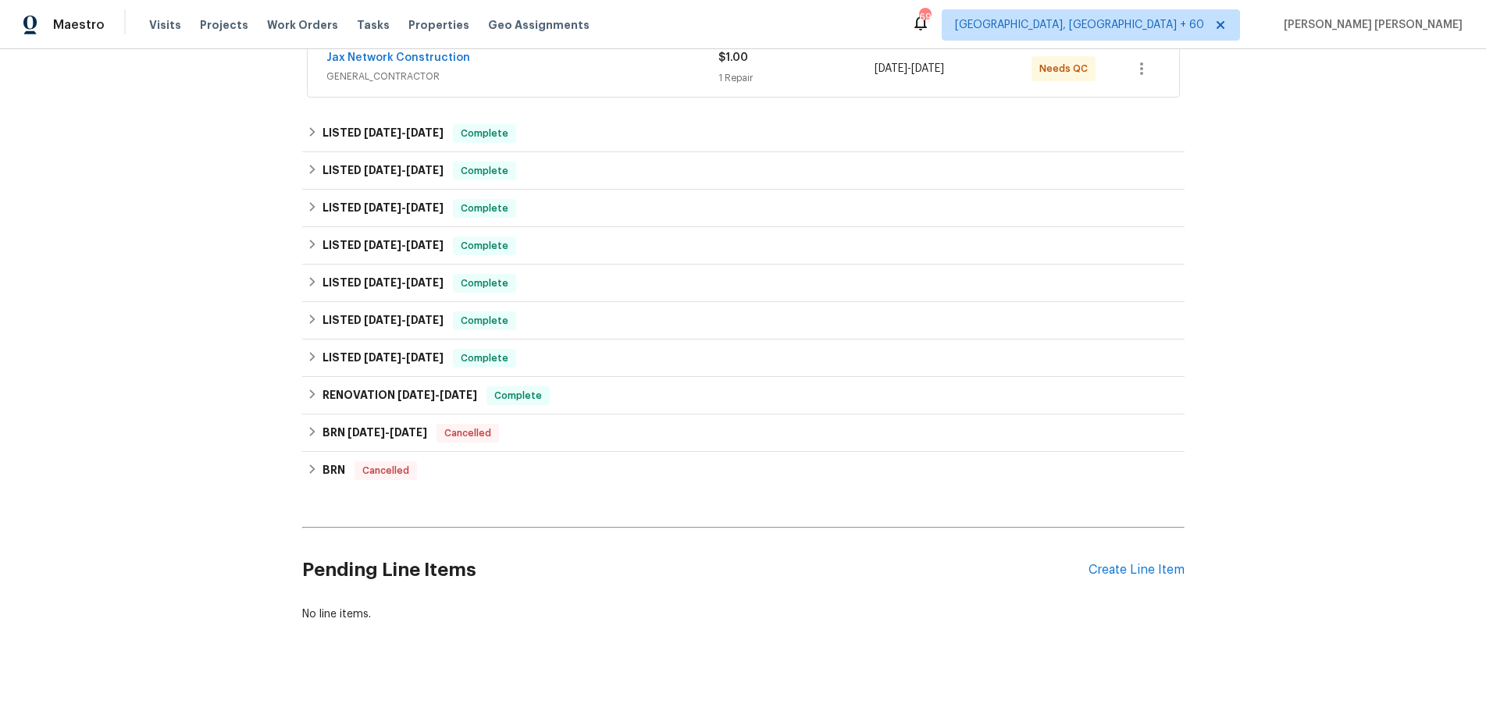
scroll to position [333, 0]
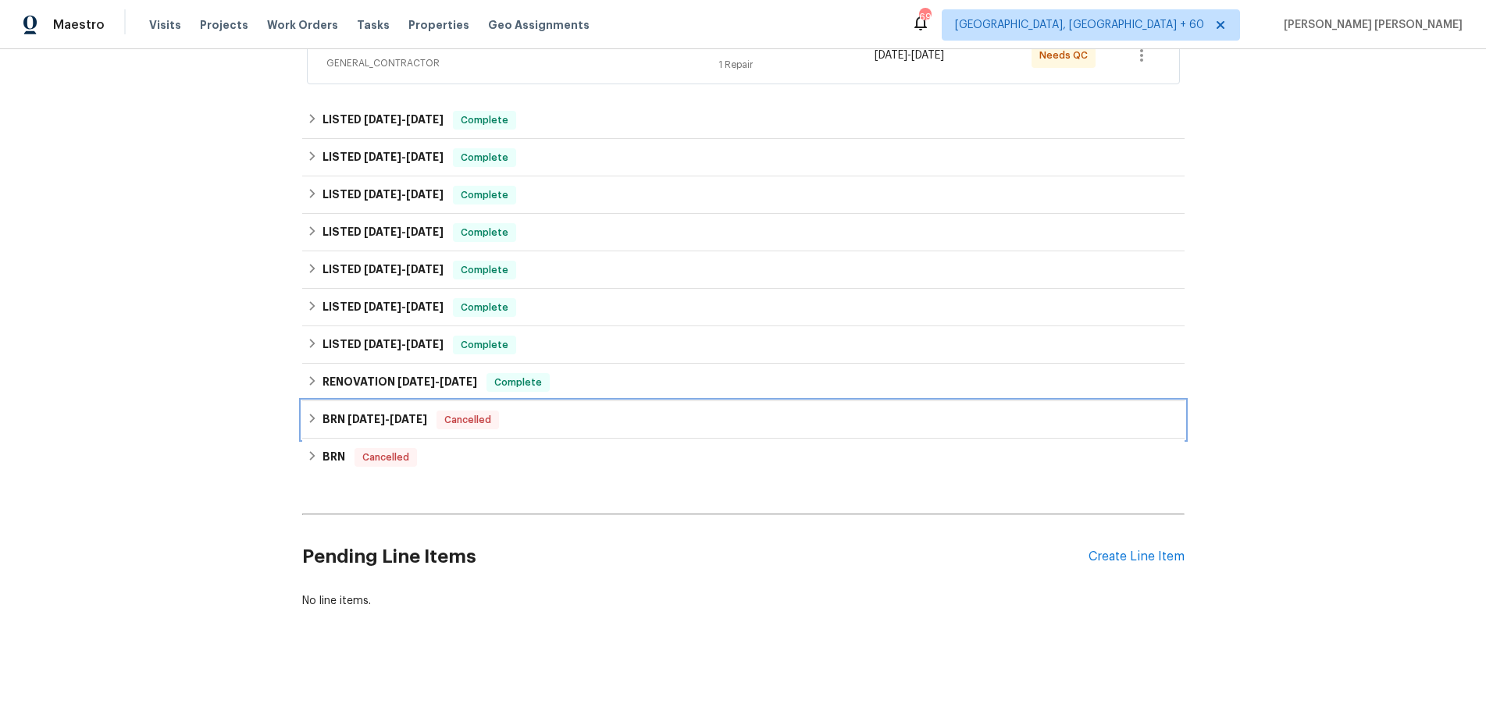
click at [316, 413] on icon at bounding box center [312, 418] width 11 height 11
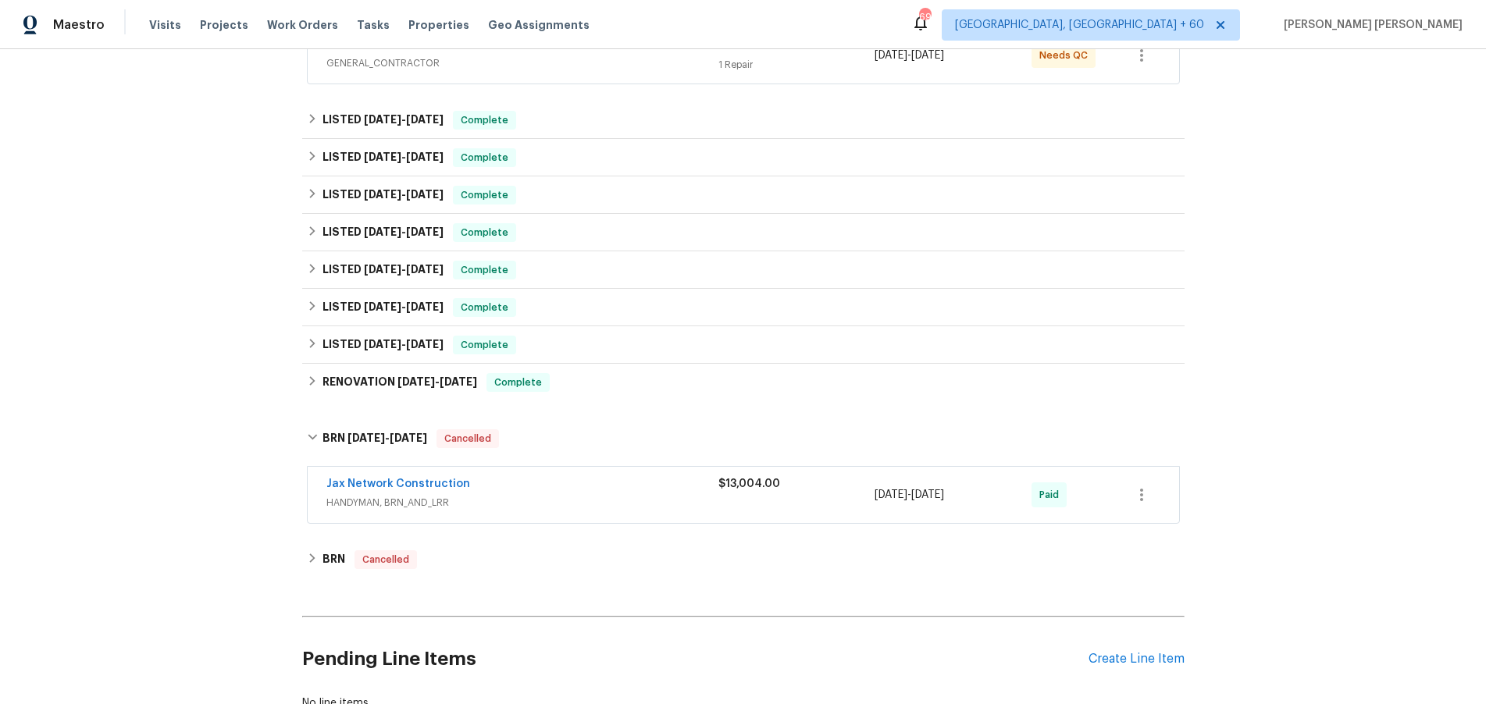
click at [525, 483] on div "Jax Network Construction" at bounding box center [522, 485] width 392 height 19
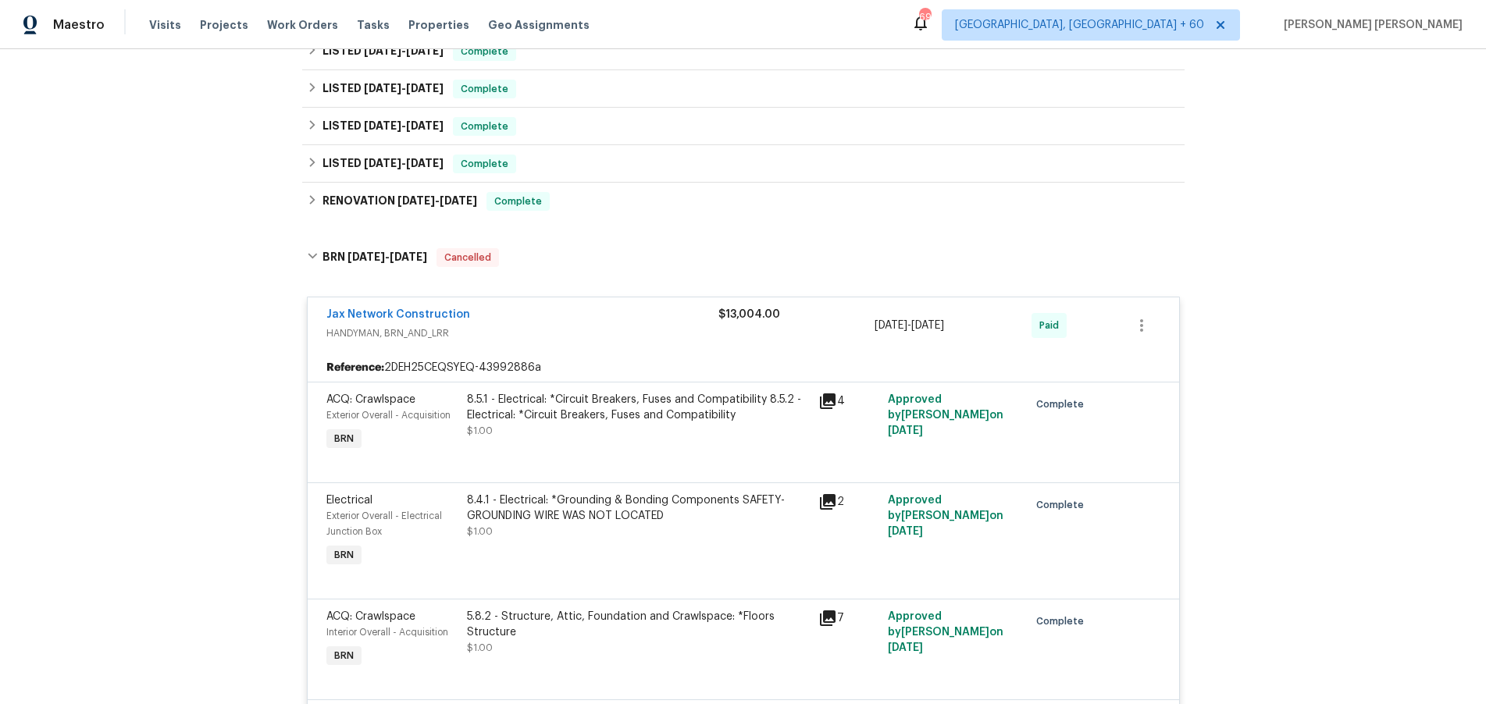
scroll to position [181, 0]
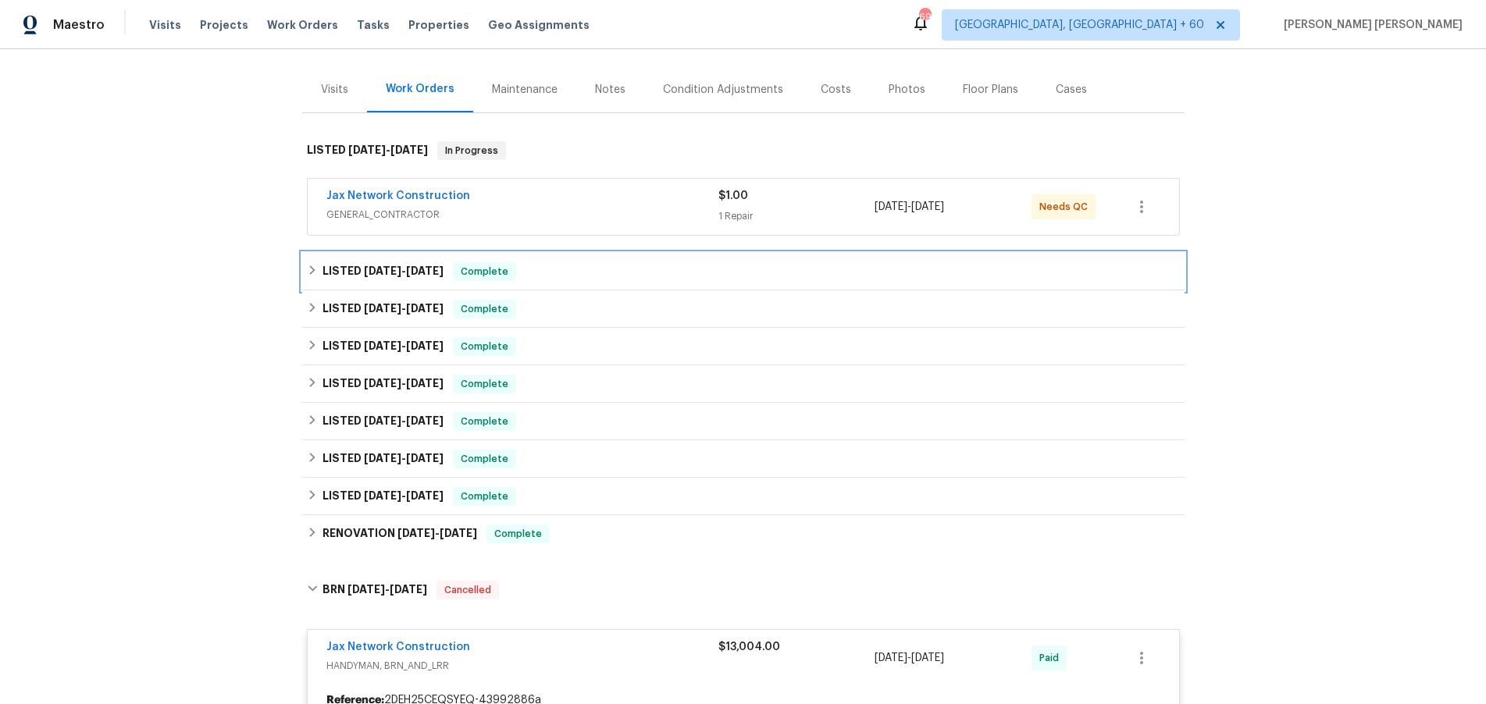
click at [312, 265] on icon at bounding box center [312, 270] width 11 height 11
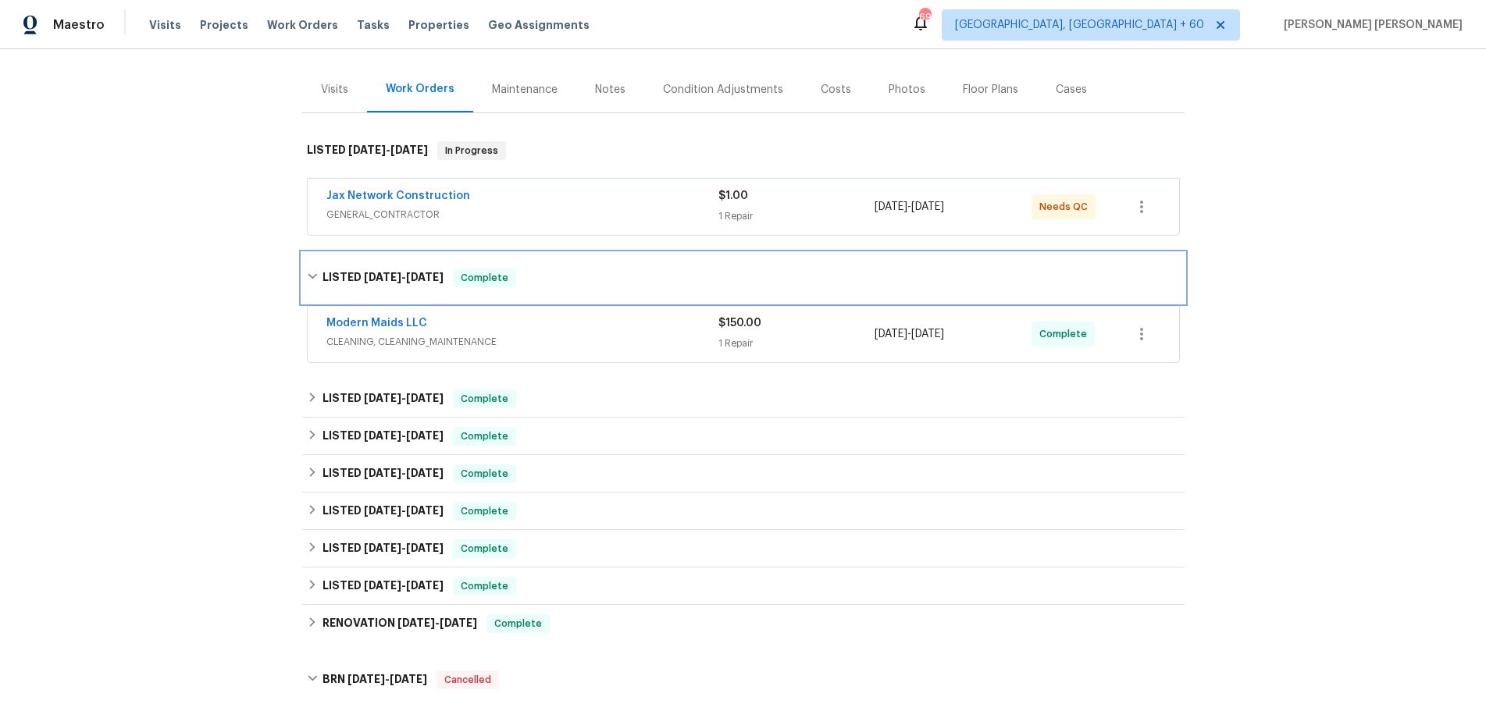
click at [312, 269] on div "LISTED [DATE] - [DATE] Complete" at bounding box center [743, 278] width 873 height 19
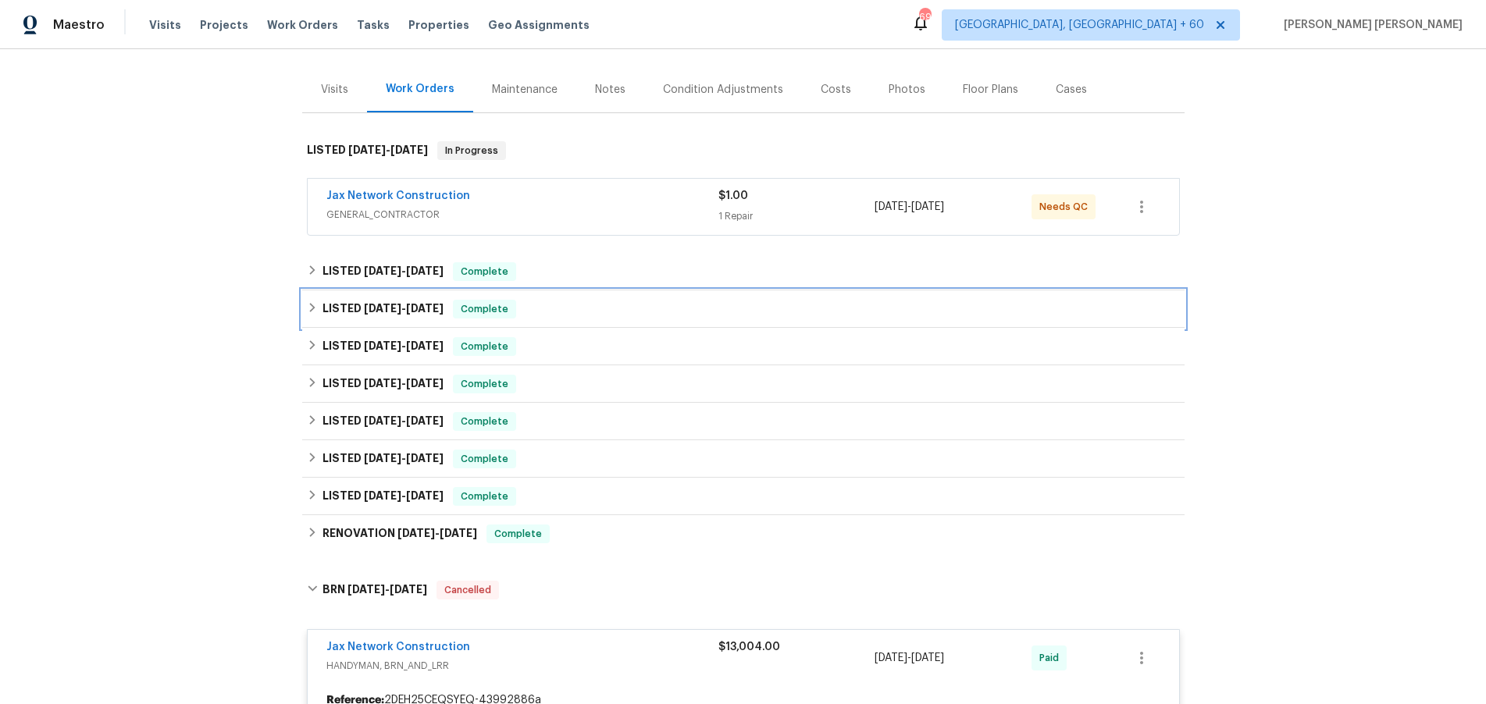
click at [316, 305] on div "LISTED [DATE] - [DATE] Complete" at bounding box center [743, 309] width 873 height 19
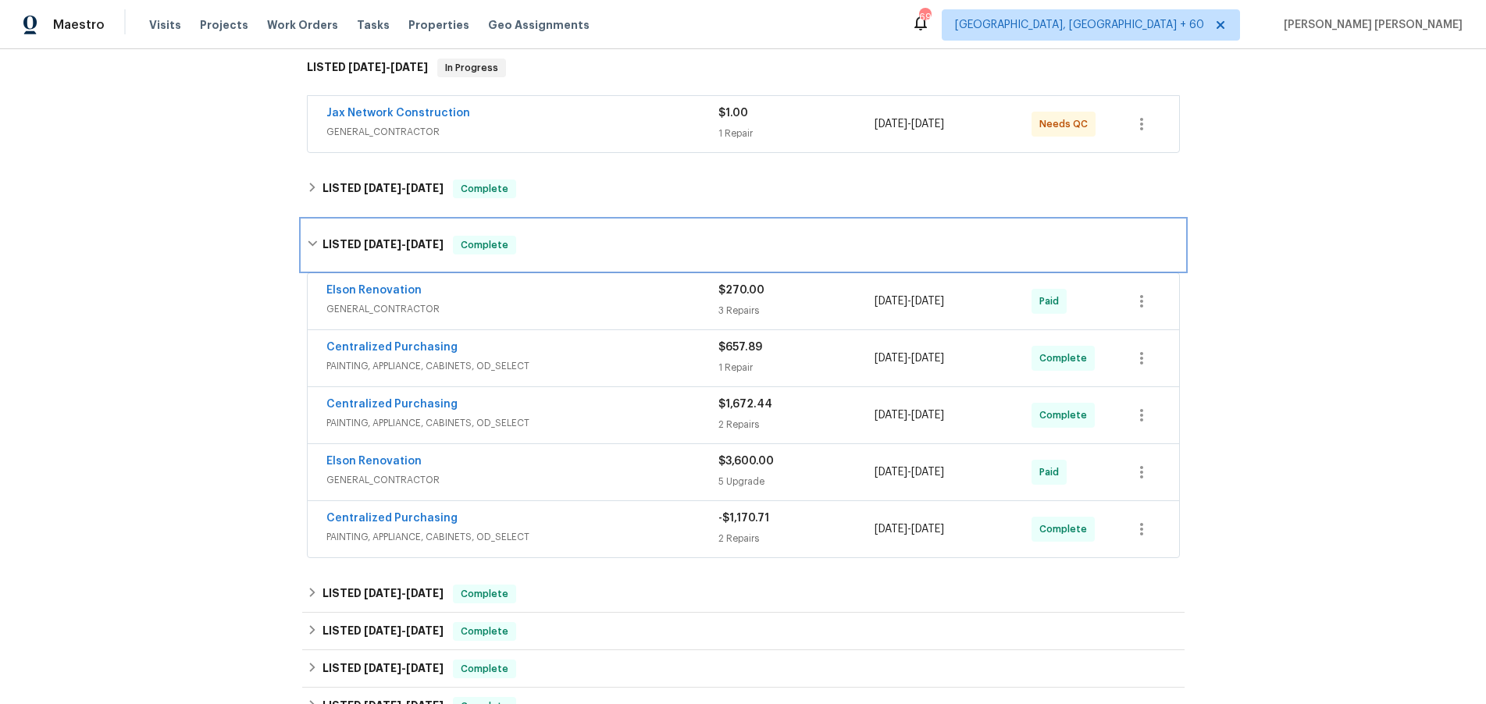
scroll to position [277, 0]
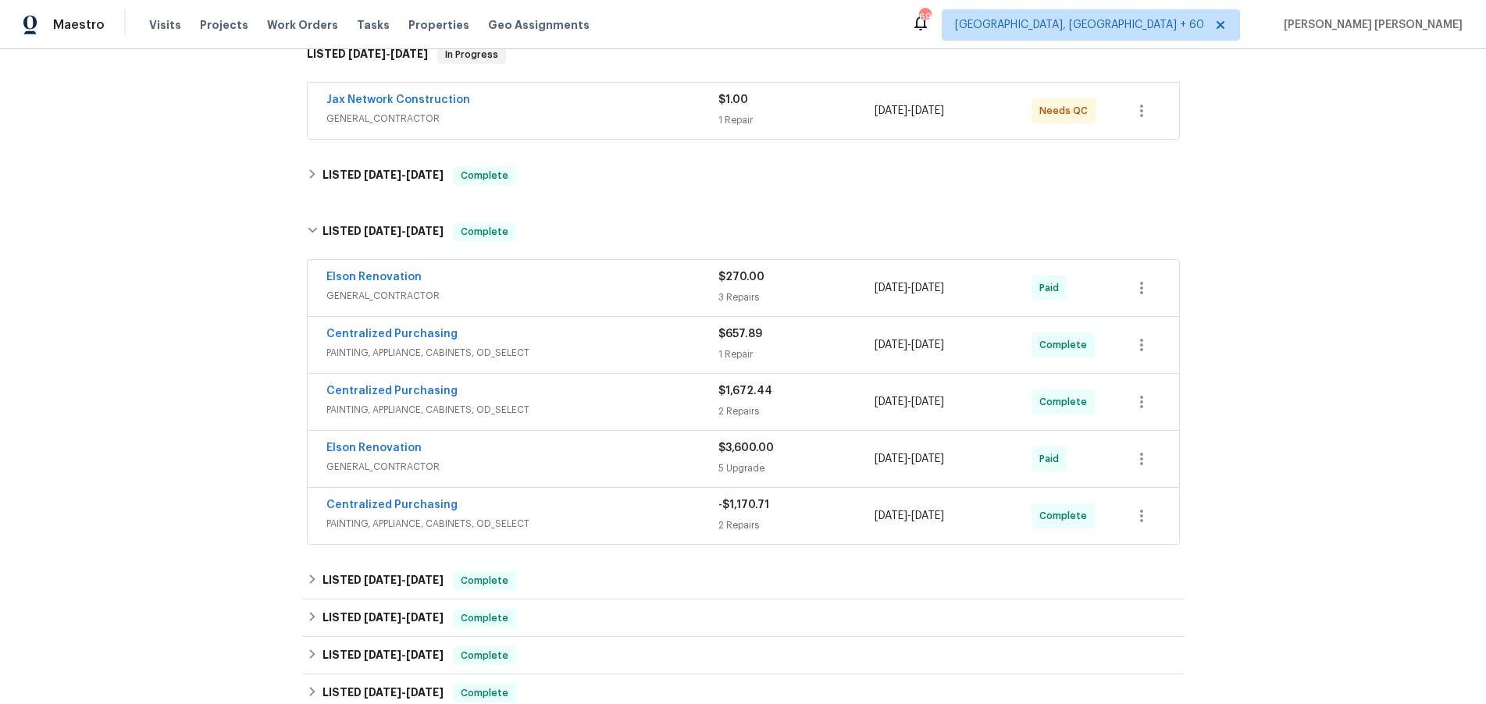
click at [580, 443] on div "Elson Renovation" at bounding box center [522, 449] width 392 height 19
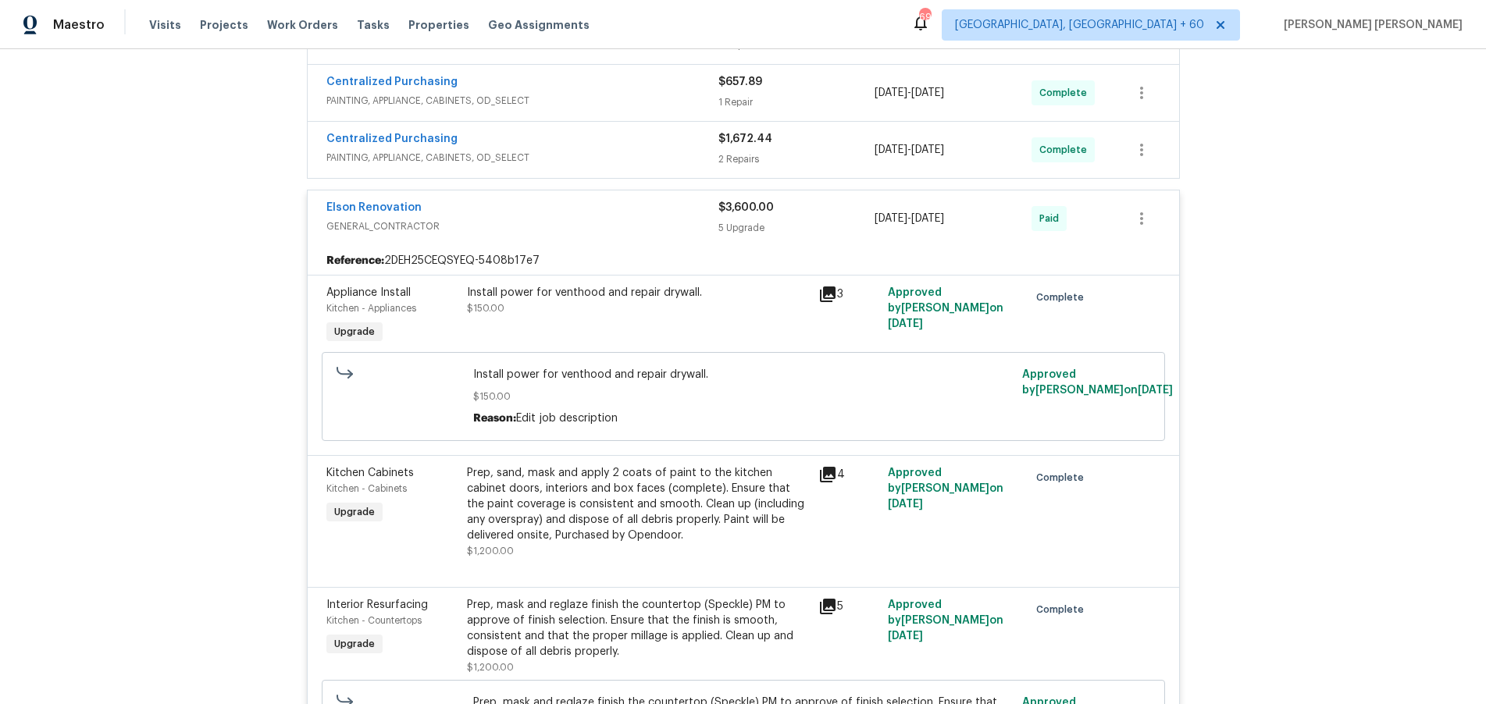
scroll to position [305, 0]
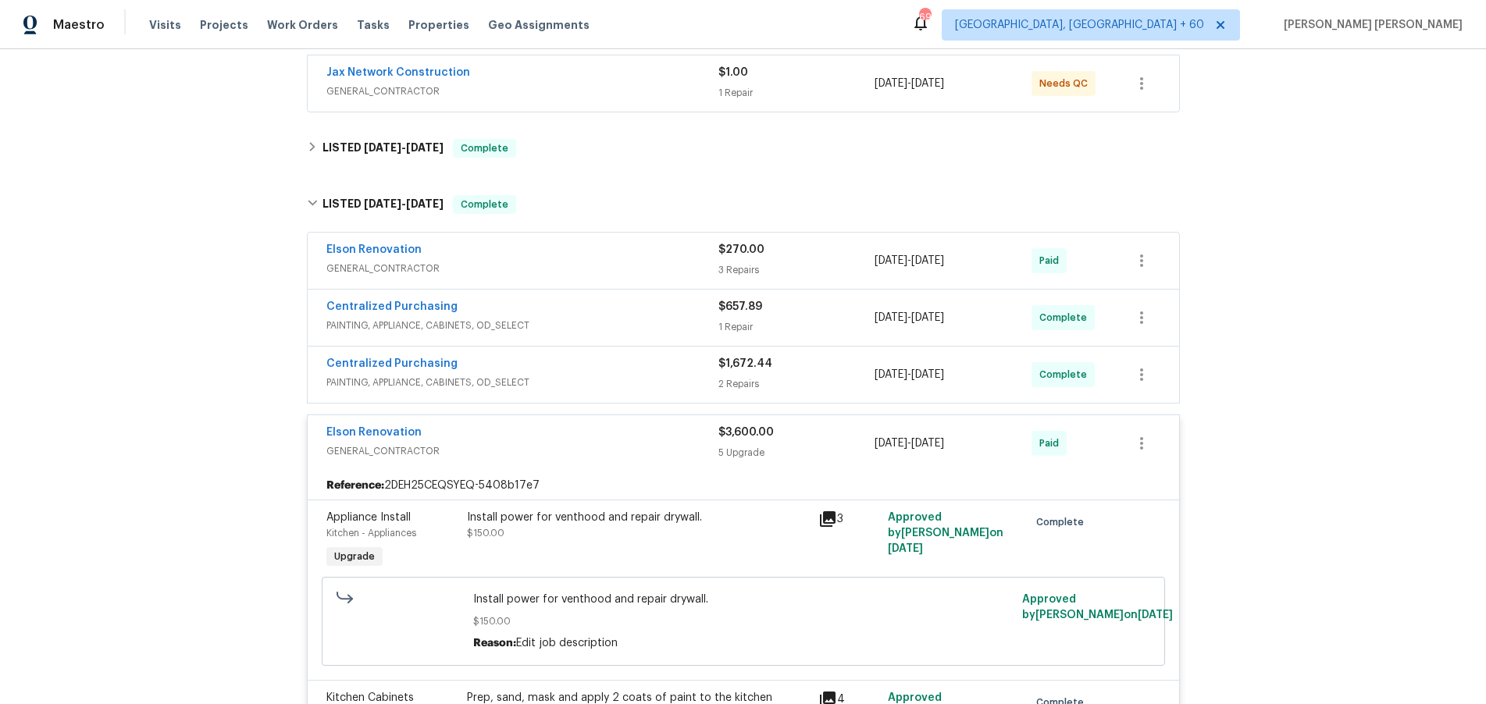
click at [615, 451] on div "Elson Renovation GENERAL_CONTRACTOR" at bounding box center [522, 443] width 392 height 37
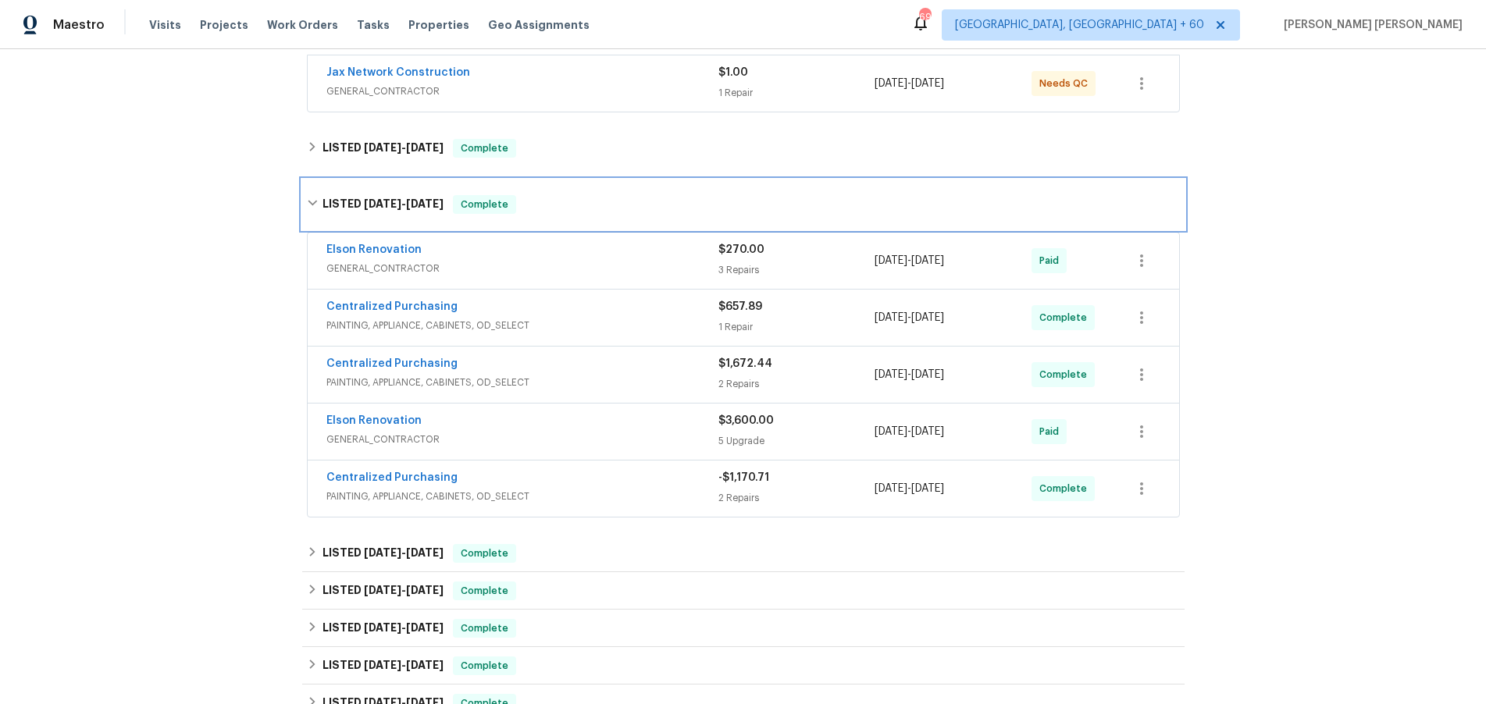
click at [312, 201] on icon at bounding box center [312, 203] width 9 height 5
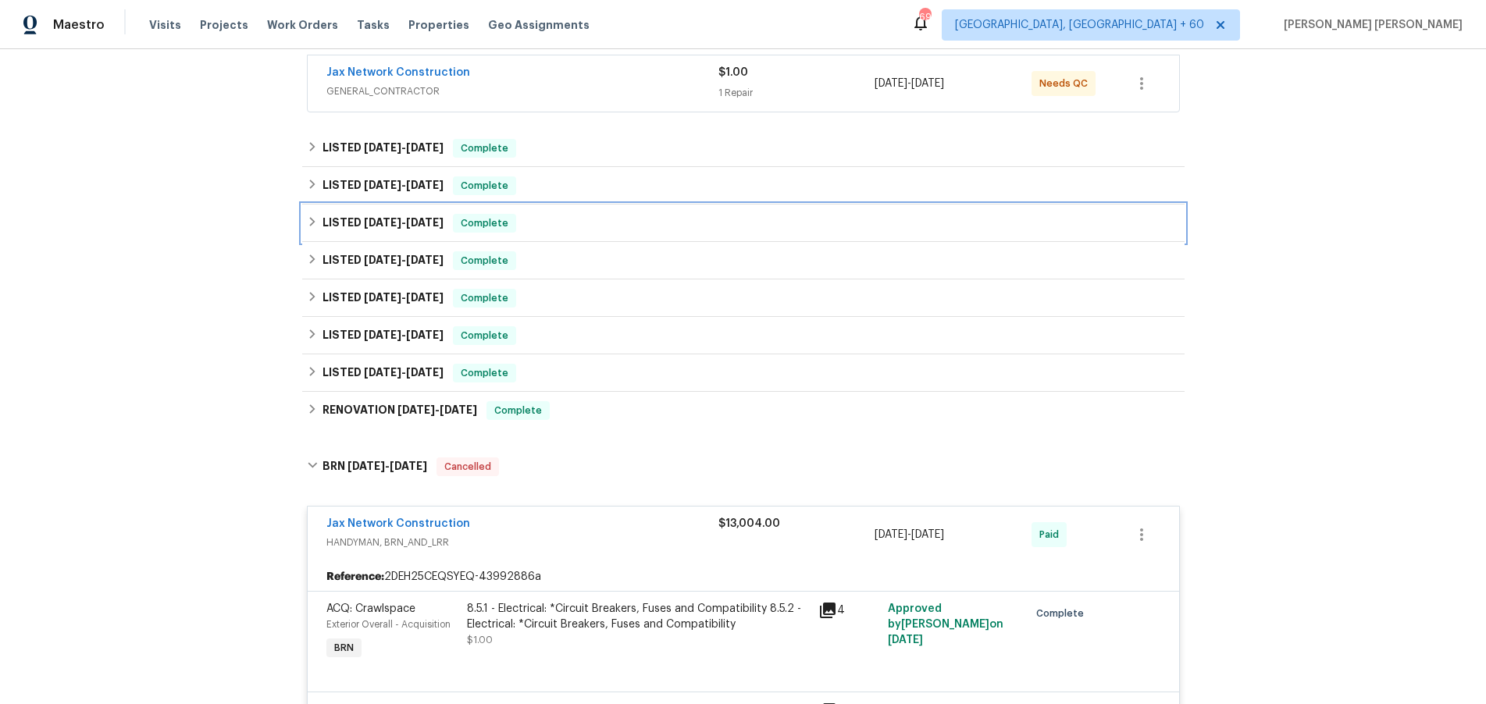
click at [312, 224] on div "LISTED [DATE] - [DATE] Complete" at bounding box center [743, 223] width 882 height 37
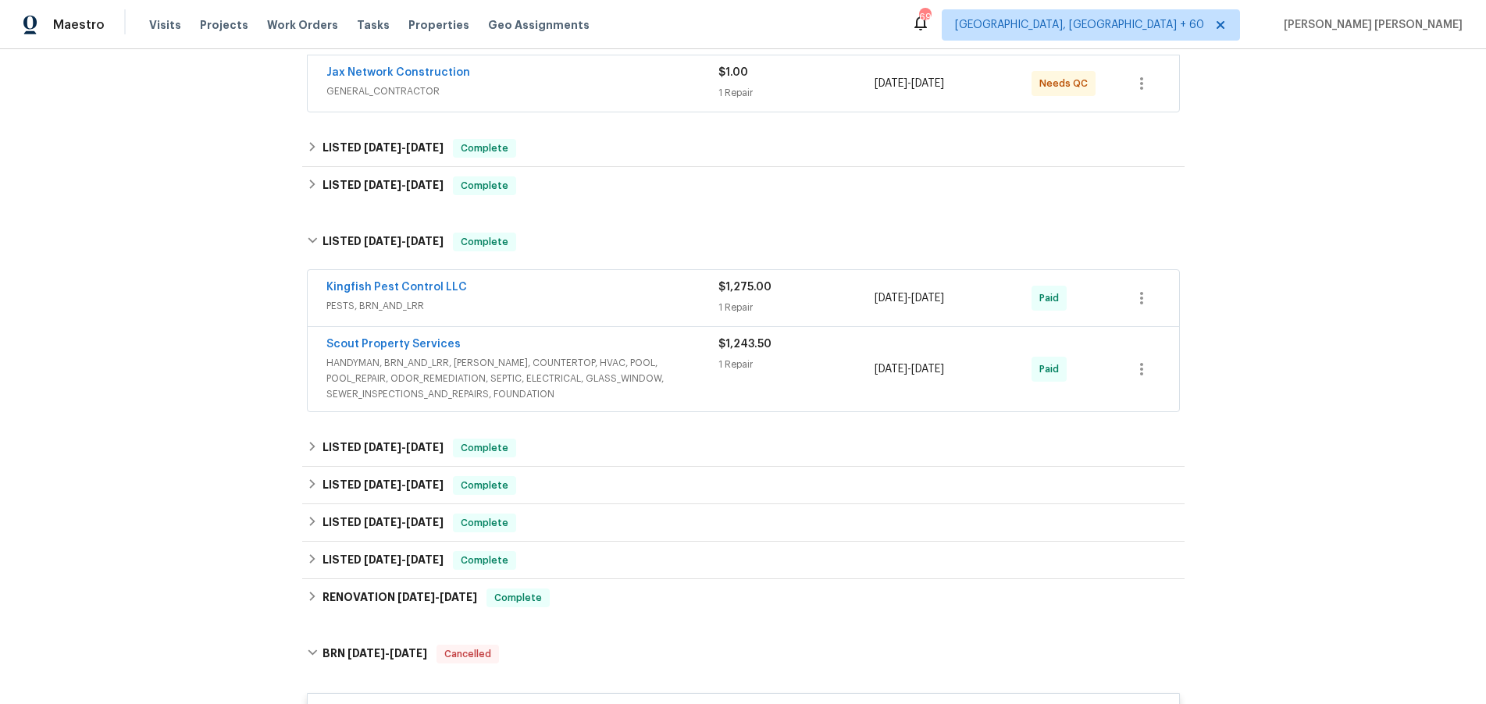
click at [658, 383] on span "HANDYMAN, BRN_AND_LRR, [PERSON_NAME], COUNTERTOP, HVAC, POOL, POOL_REPAIR, ODOR…" at bounding box center [522, 378] width 392 height 47
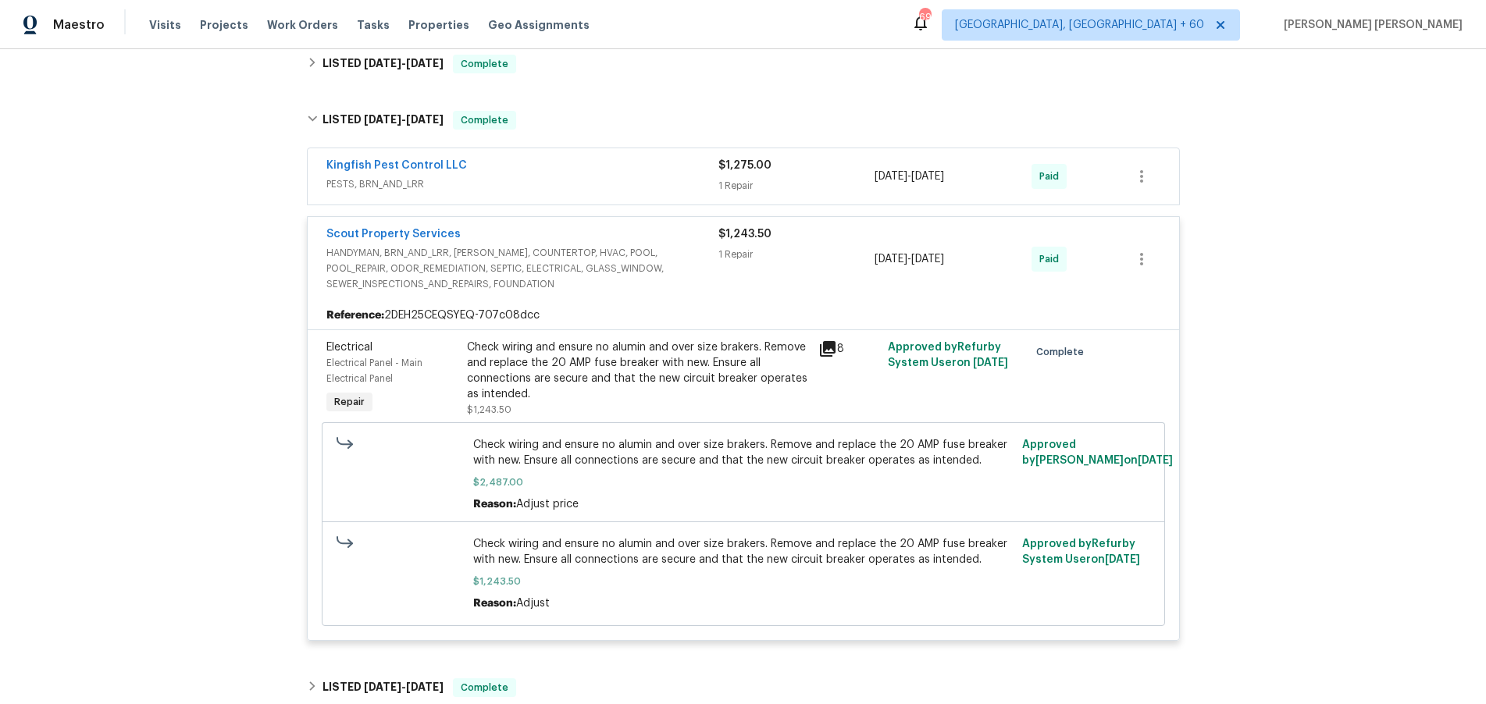
scroll to position [428, 0]
click at [826, 338] on icon at bounding box center [827, 347] width 19 height 19
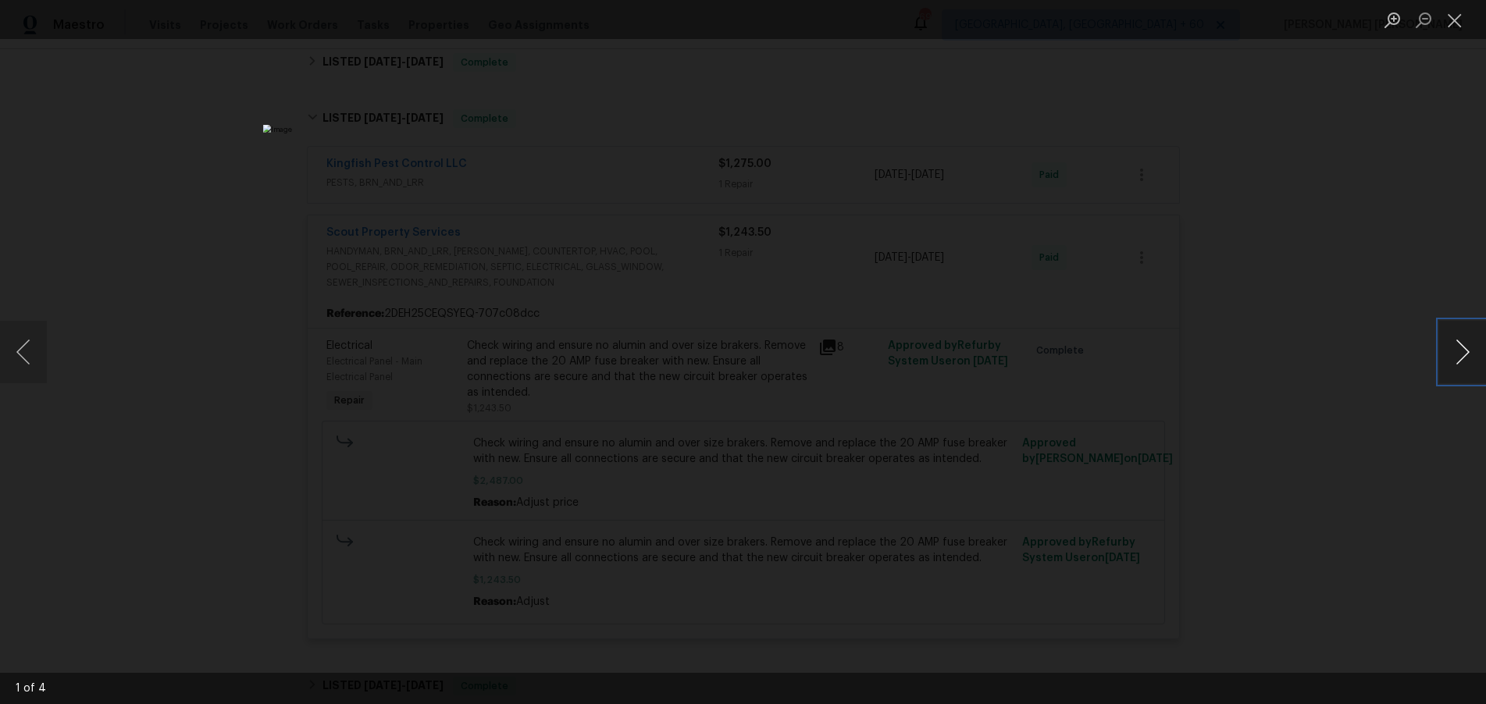
click at [1466, 367] on button "Next image" at bounding box center [1462, 352] width 47 height 62
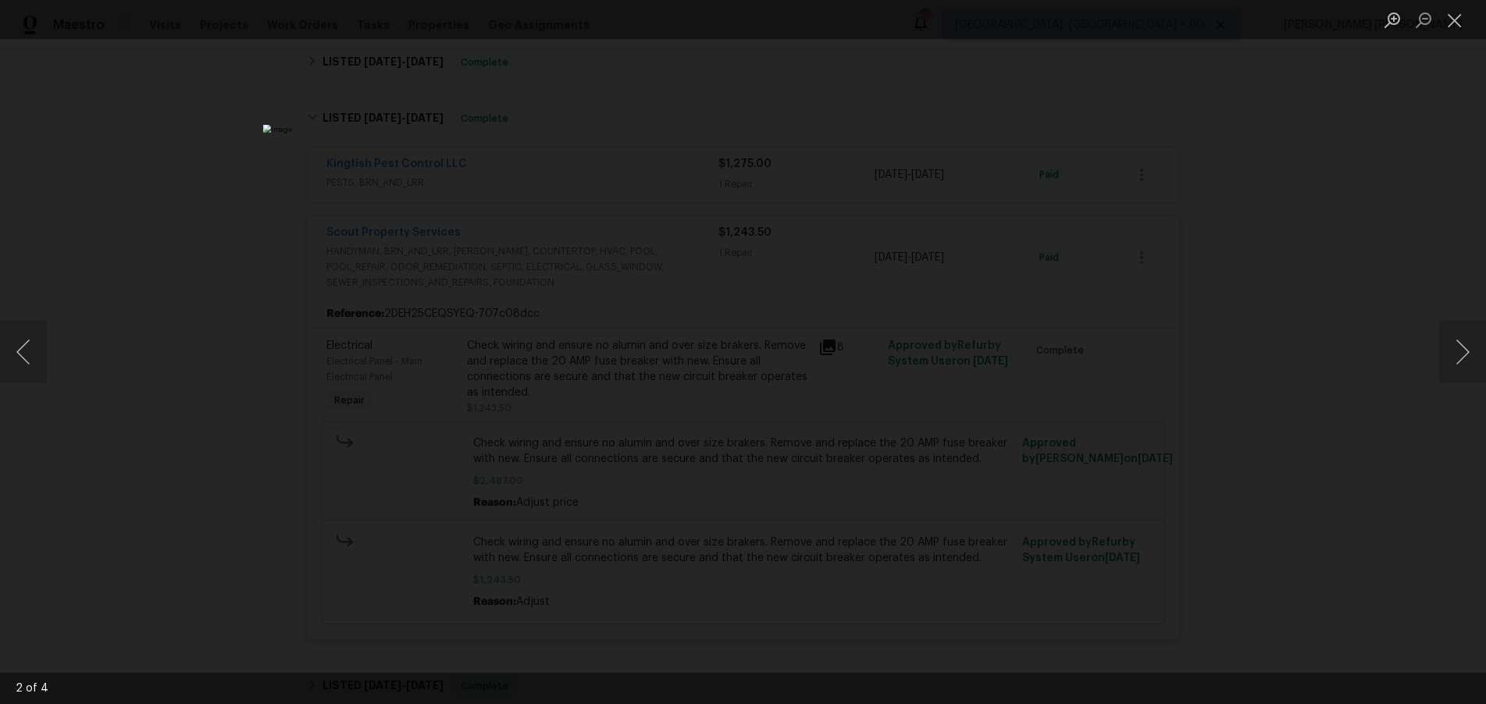
click at [1363, 446] on div "Lightbox" at bounding box center [743, 352] width 1486 height 704
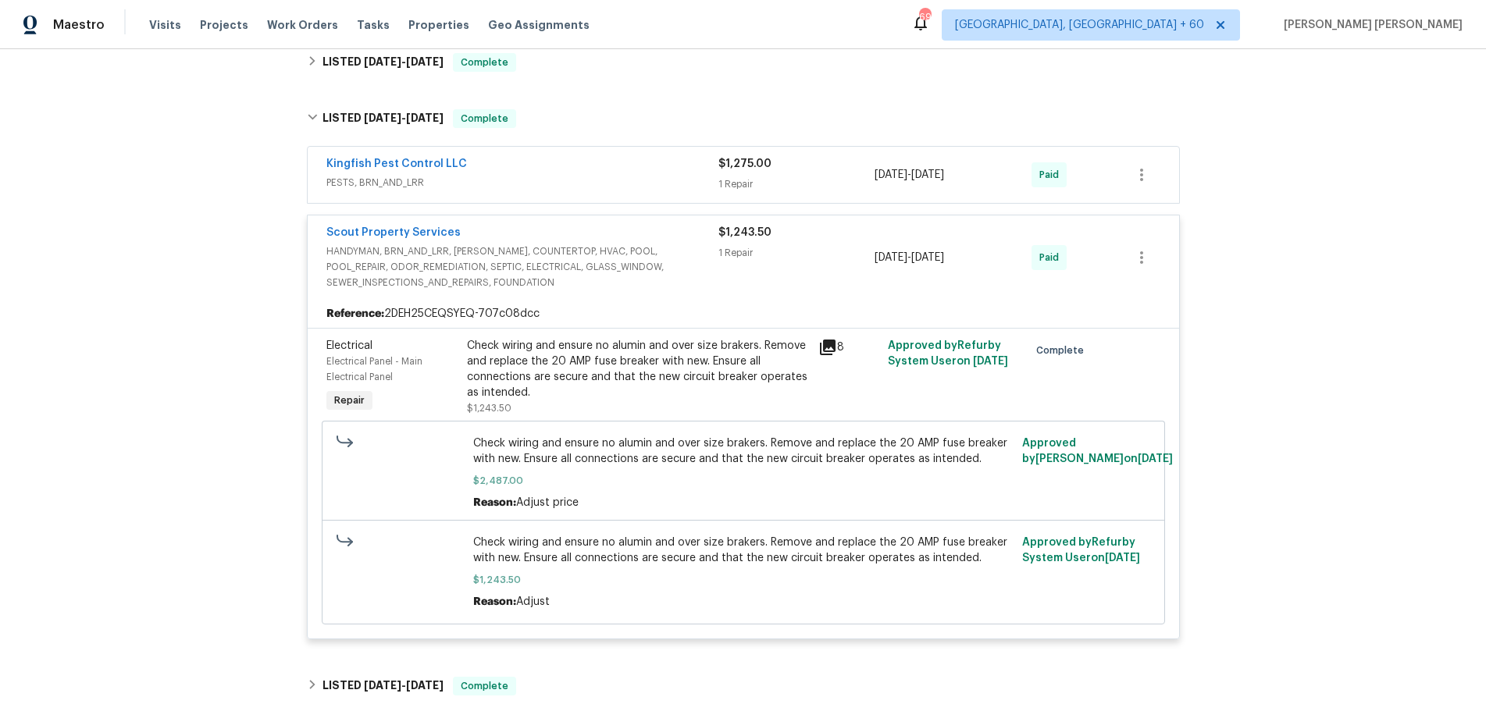
click at [829, 340] on icon at bounding box center [828, 348] width 16 height 16
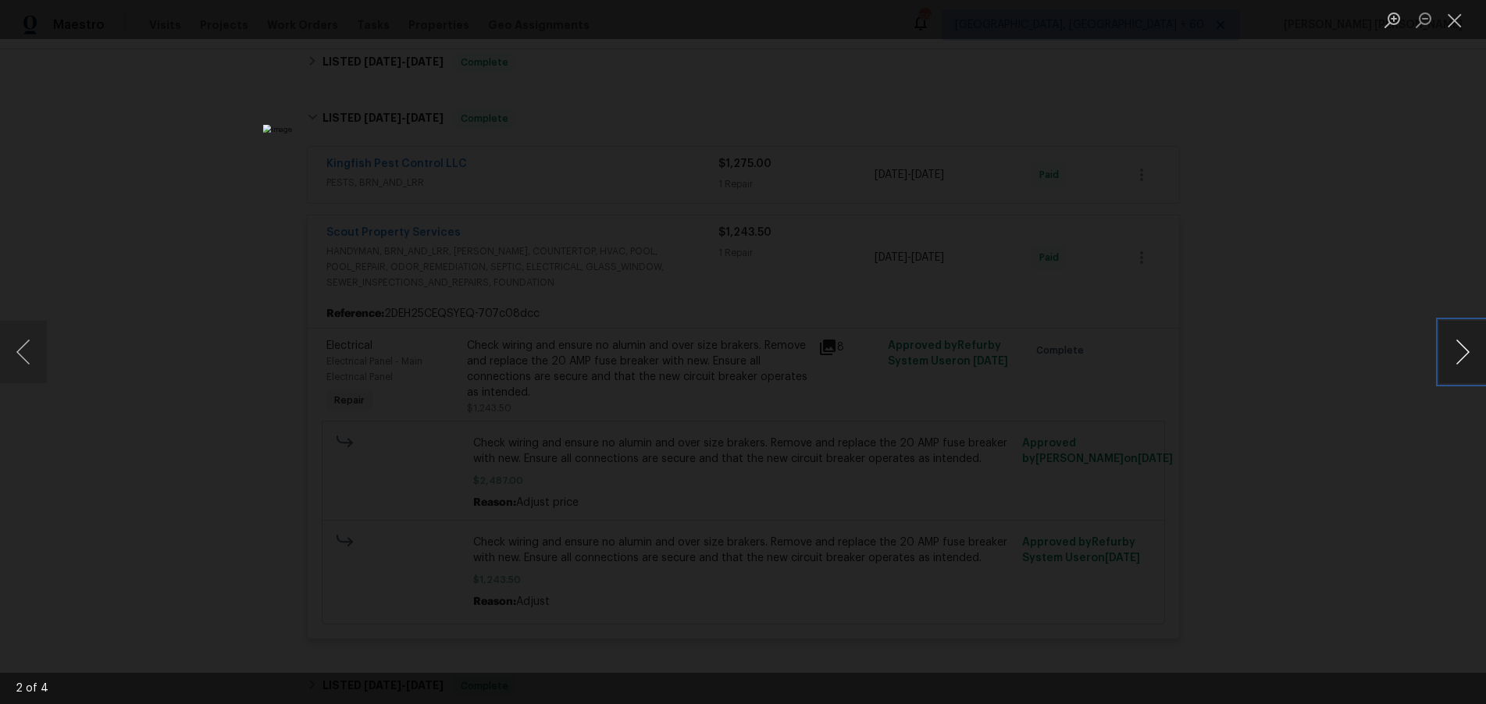
click at [1476, 358] on button "Next image" at bounding box center [1462, 352] width 47 height 62
click at [1413, 443] on div "Lightbox" at bounding box center [743, 352] width 1486 height 704
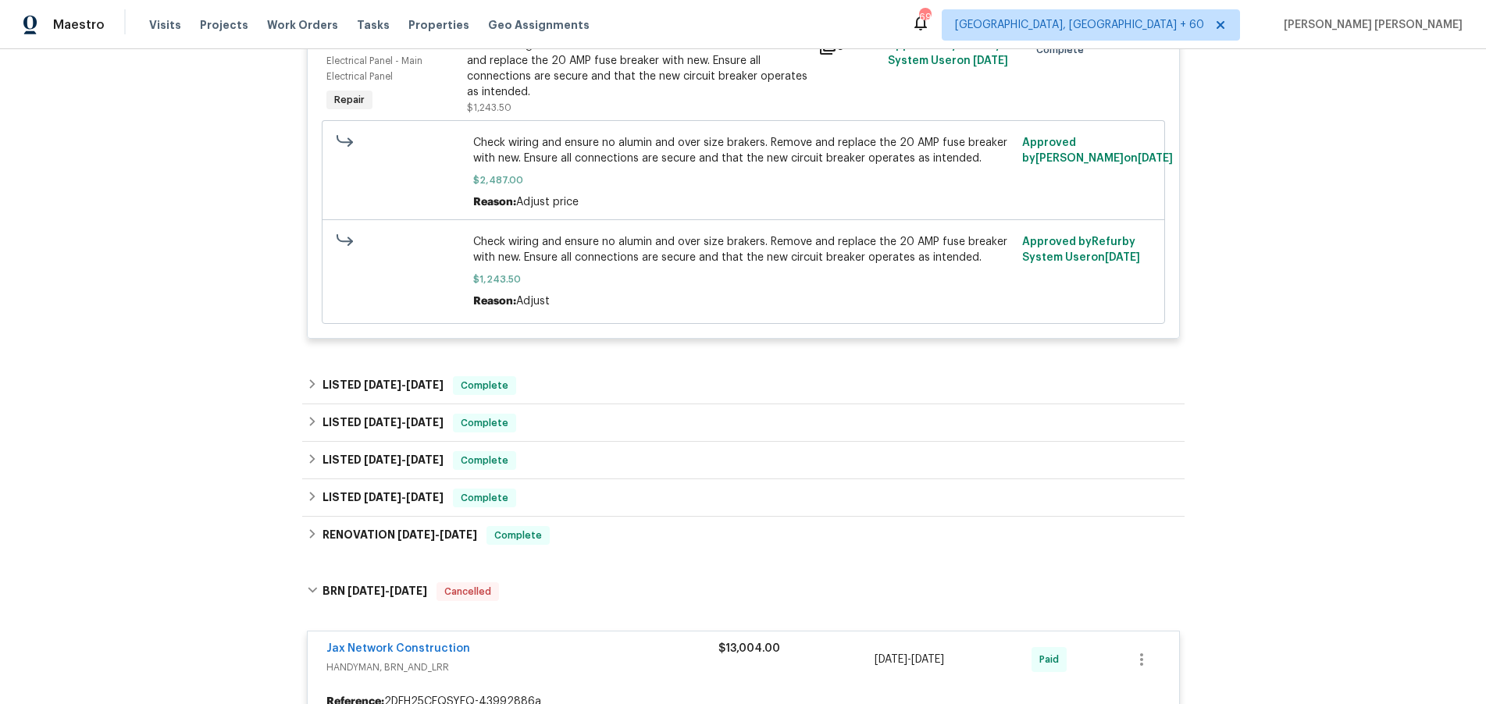
scroll to position [729, 0]
click at [522, 366] on div "LISTED 5/16/25 - 5/22/25 Complete" at bounding box center [743, 384] width 882 height 37
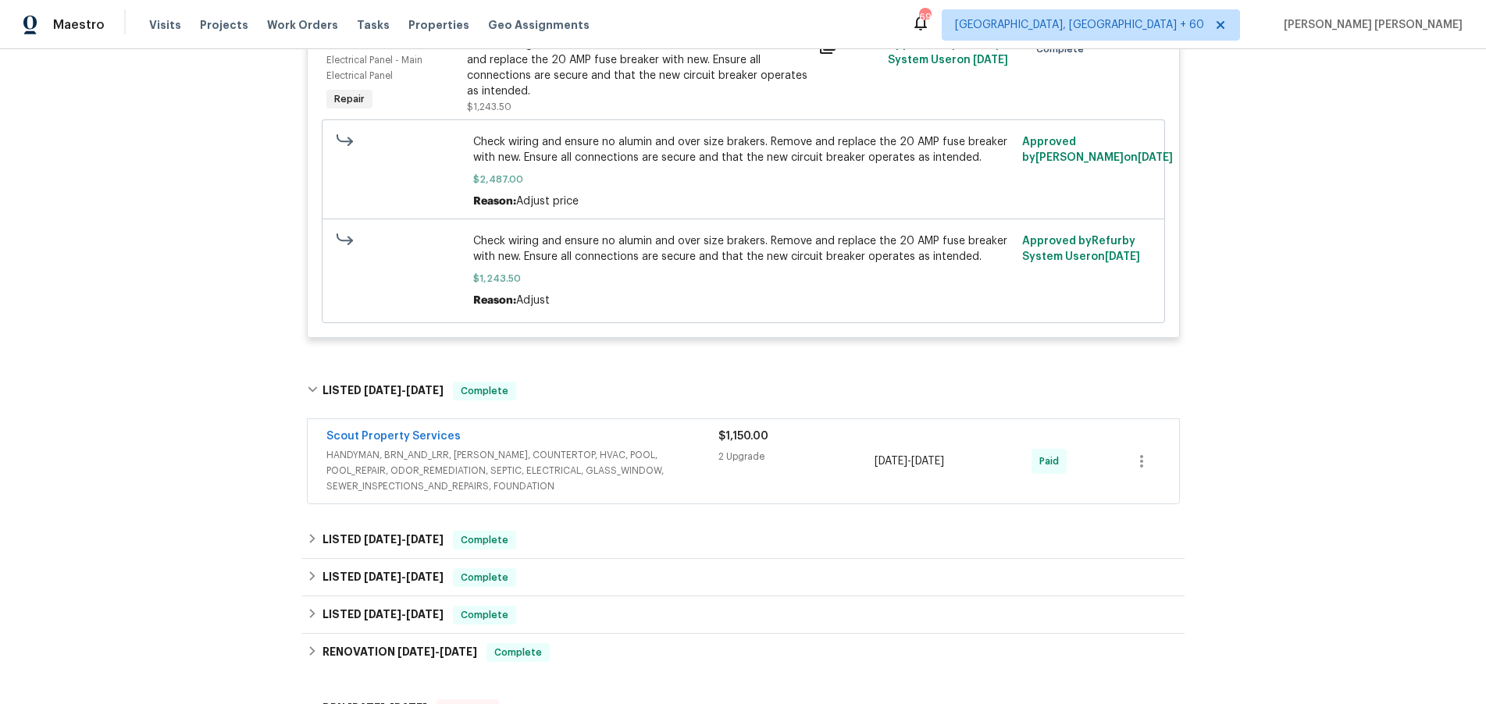
click at [685, 451] on span "HANDYMAN, BRN_AND_LRR, WELLS, COUNTERTOP, HVAC, POOL, POOL_REPAIR, ODOR_REMEDIA…" at bounding box center [522, 470] width 392 height 47
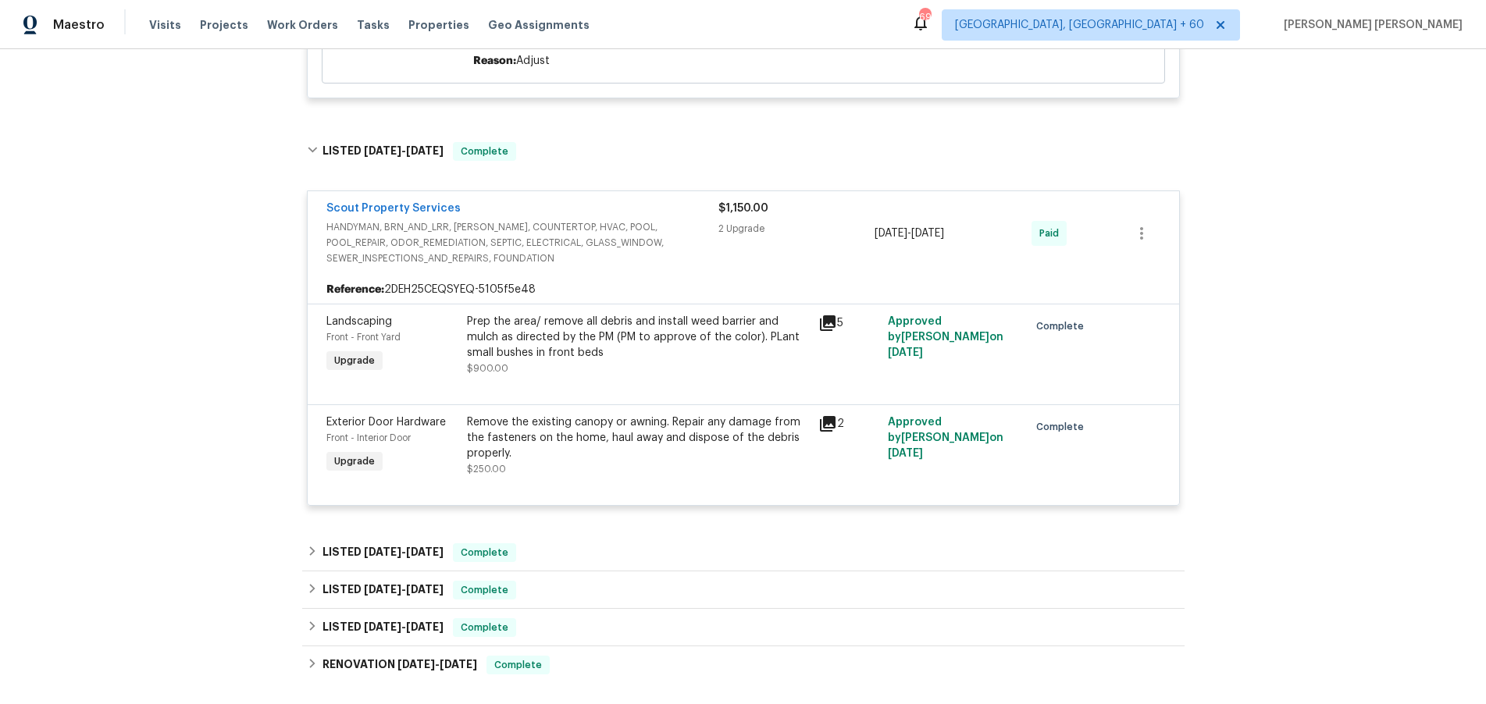
scroll to position [1002, 0]
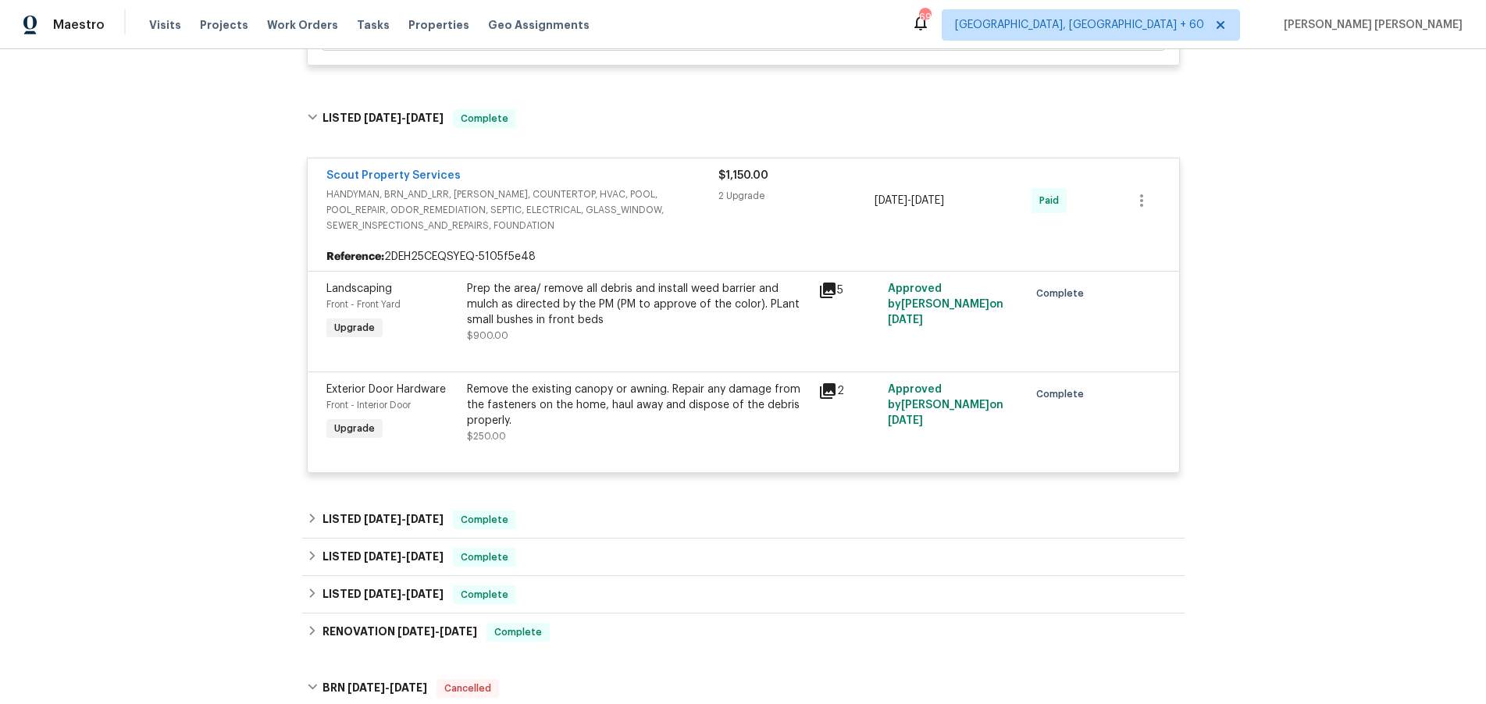
click at [713, 490] on div "Back to all projects 3686 Smithfield St, Jacksonville, FL 32217 3 Beds | 2 Bath…" at bounding box center [743, 426] width 882 height 2720
click at [715, 511] on div "LISTED 7/8/24 - 8/13/24 Complete" at bounding box center [743, 520] width 873 height 19
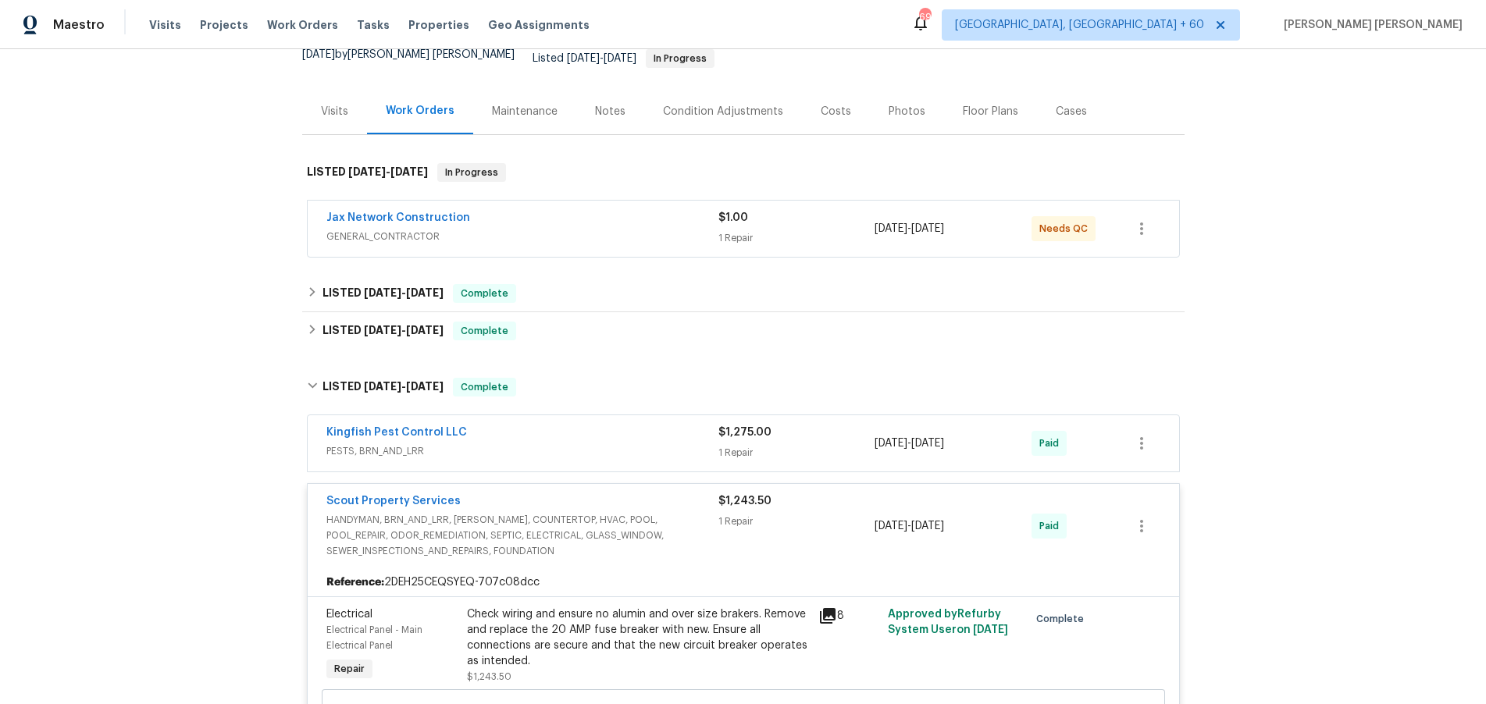
scroll to position [173, 0]
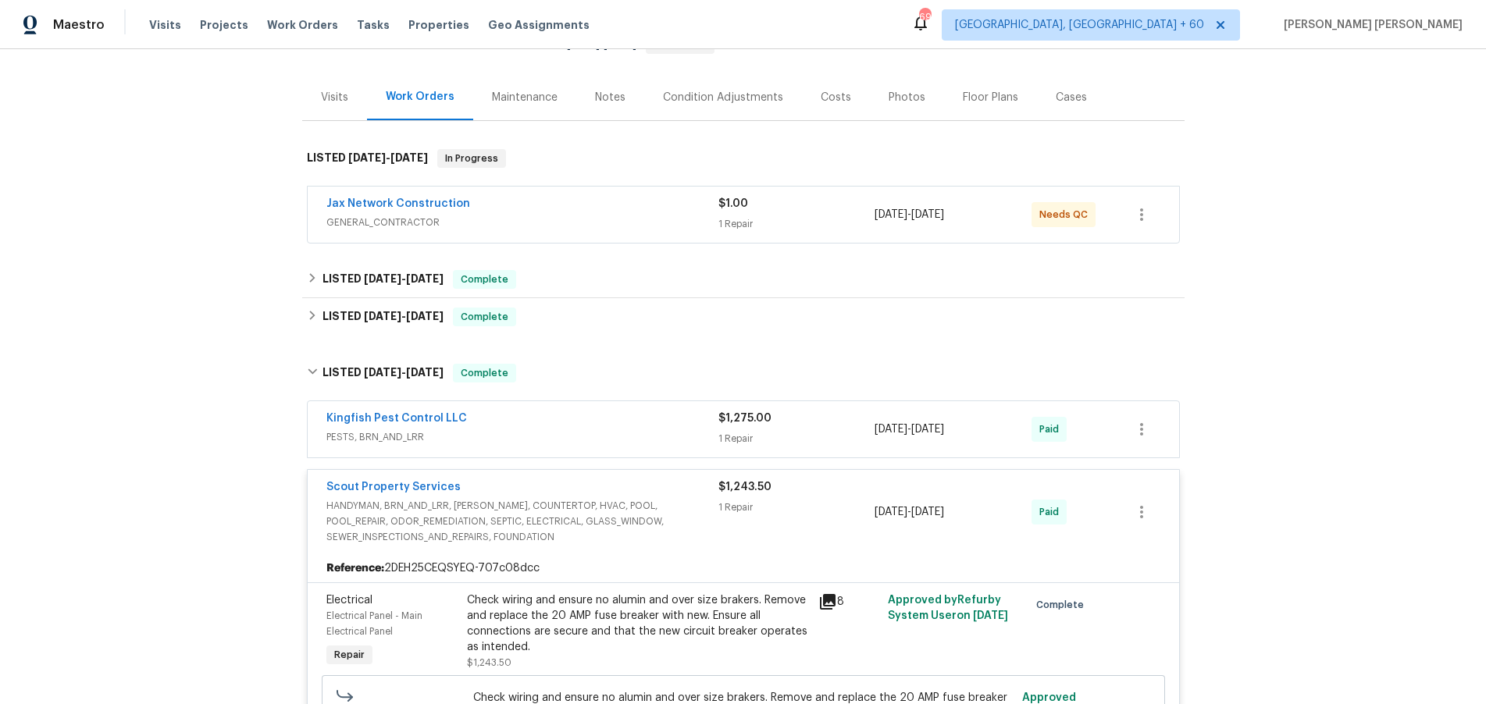
click at [626, 215] on span "GENERAL_CONTRACTOR" at bounding box center [522, 223] width 392 height 16
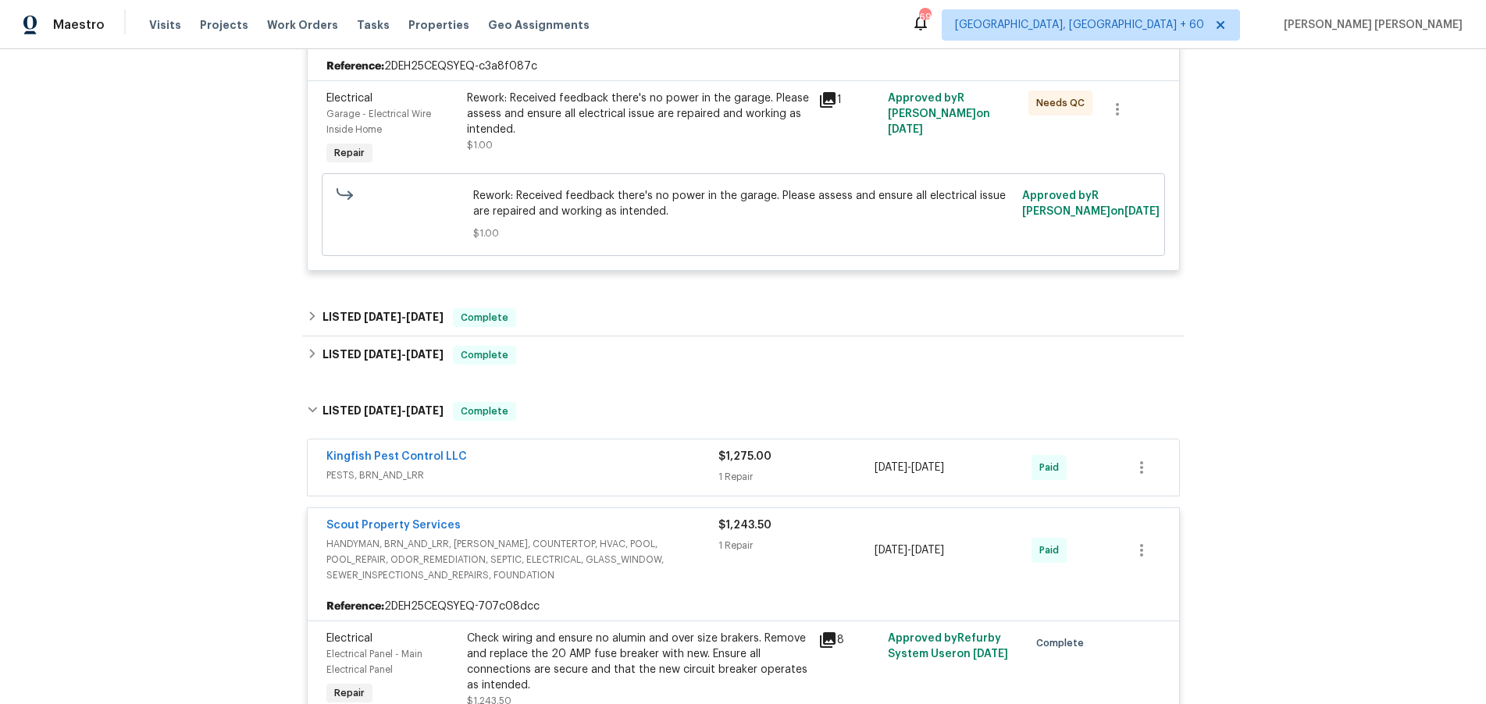
scroll to position [377, 0]
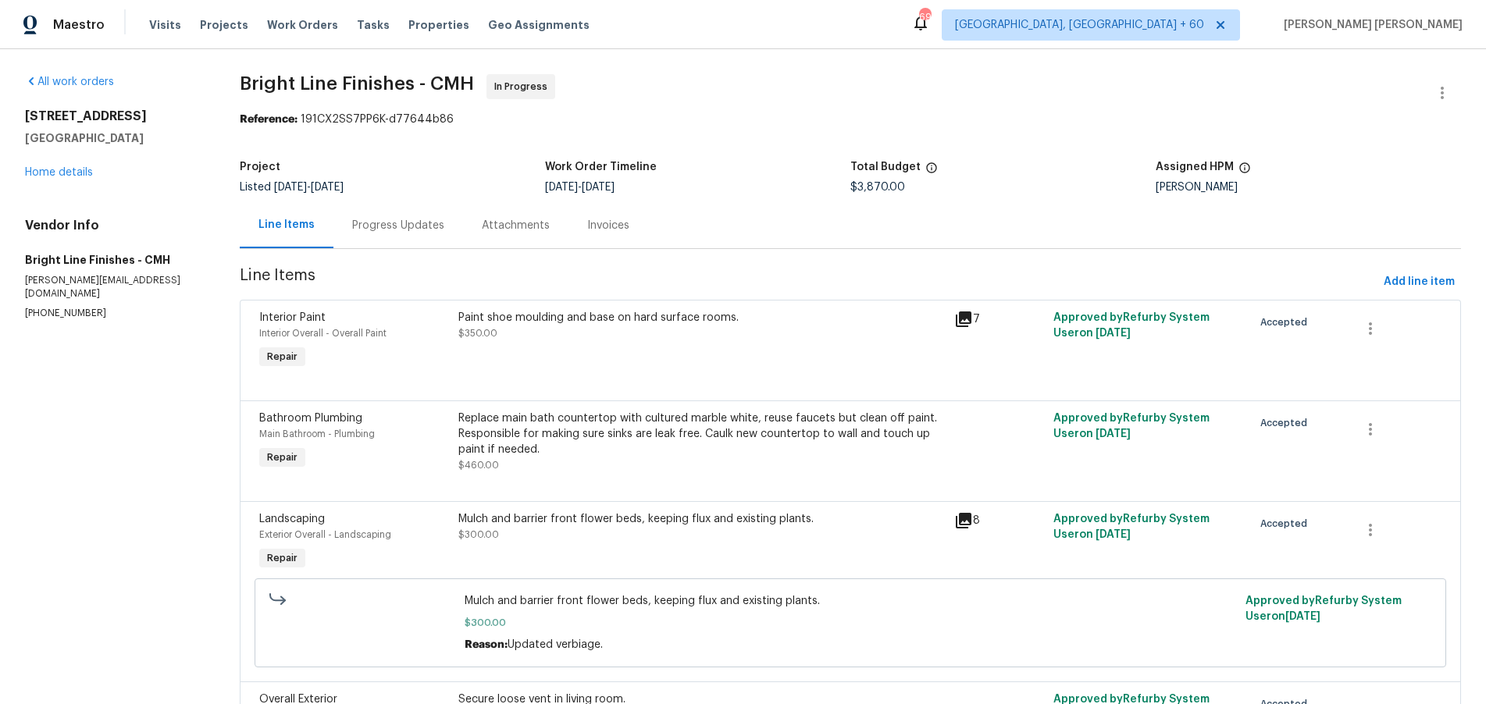
scroll to position [18, 0]
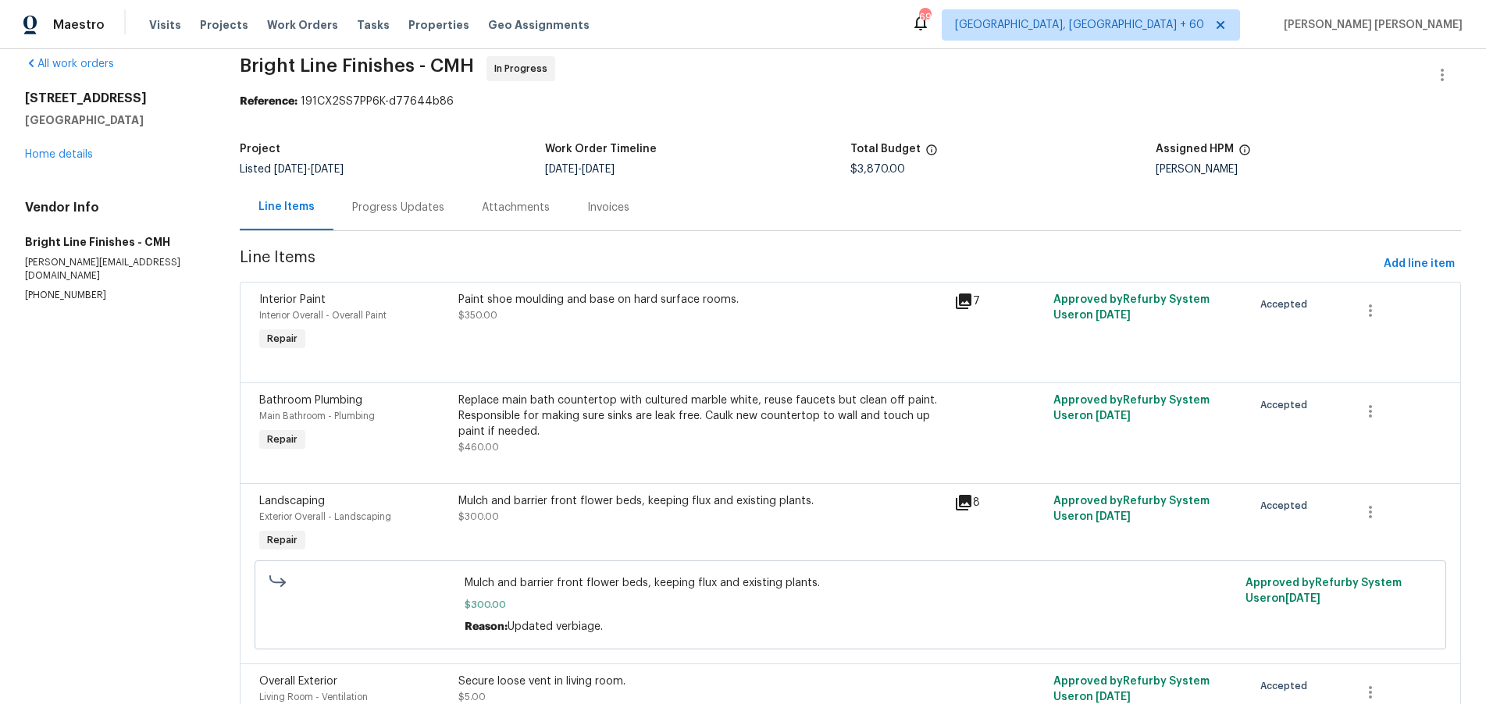
click at [846, 417] on div "Replace main bath countertop with cultured marble white, reuse faucets but clea…" at bounding box center [701, 416] width 487 height 47
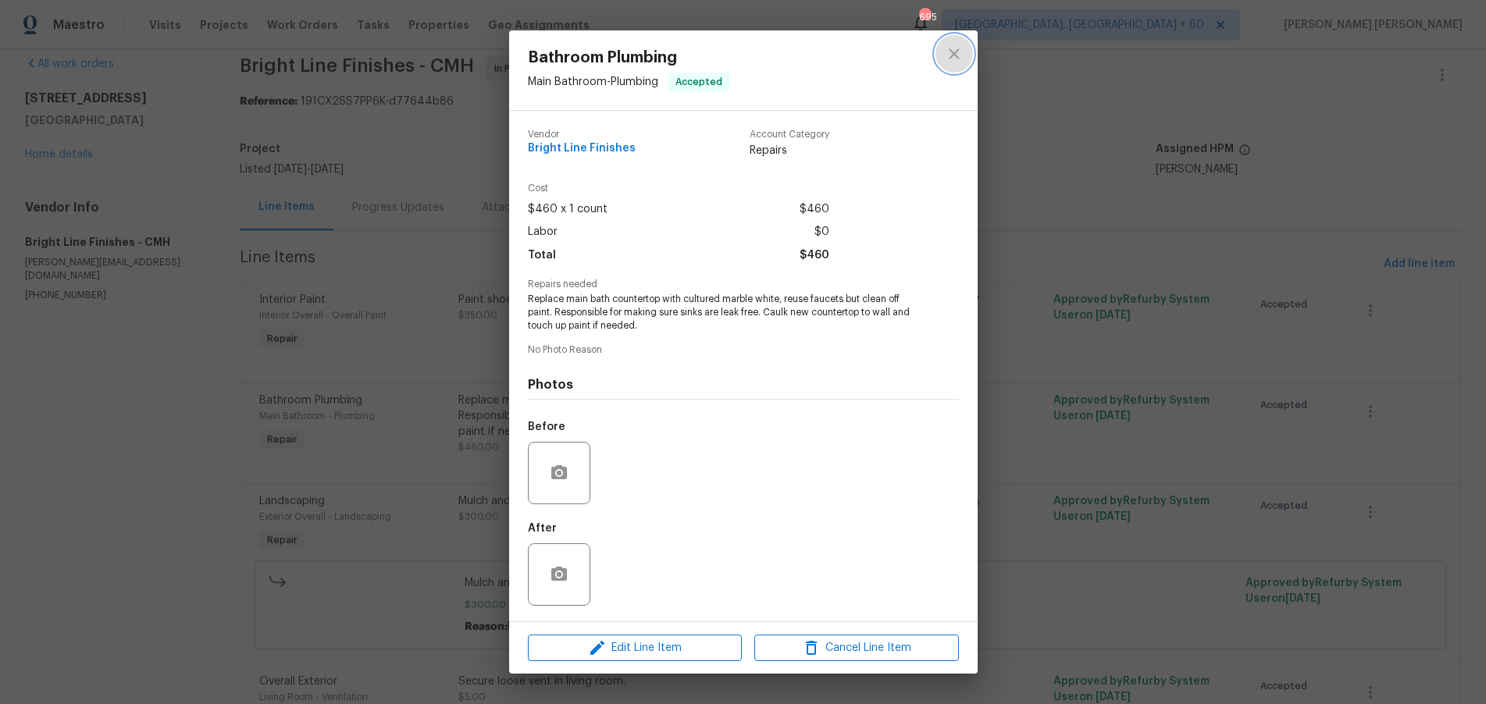
click at [952, 48] on icon "close" at bounding box center [954, 54] width 19 height 19
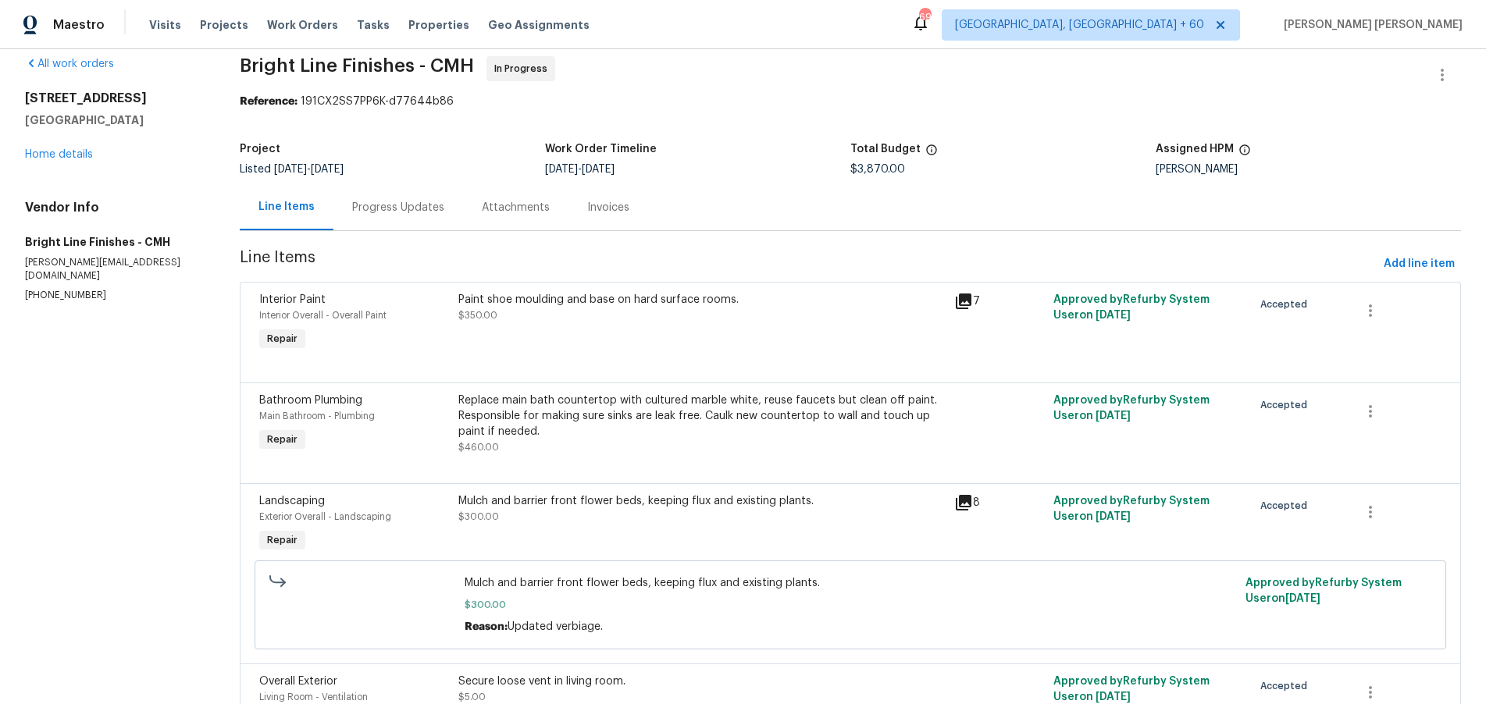
click at [672, 362] on div at bounding box center [850, 363] width 1182 height 19
click at [644, 351] on div "Paint shoe moulding and base on hard surface rooms. $350.00" at bounding box center [702, 323] width 497 height 72
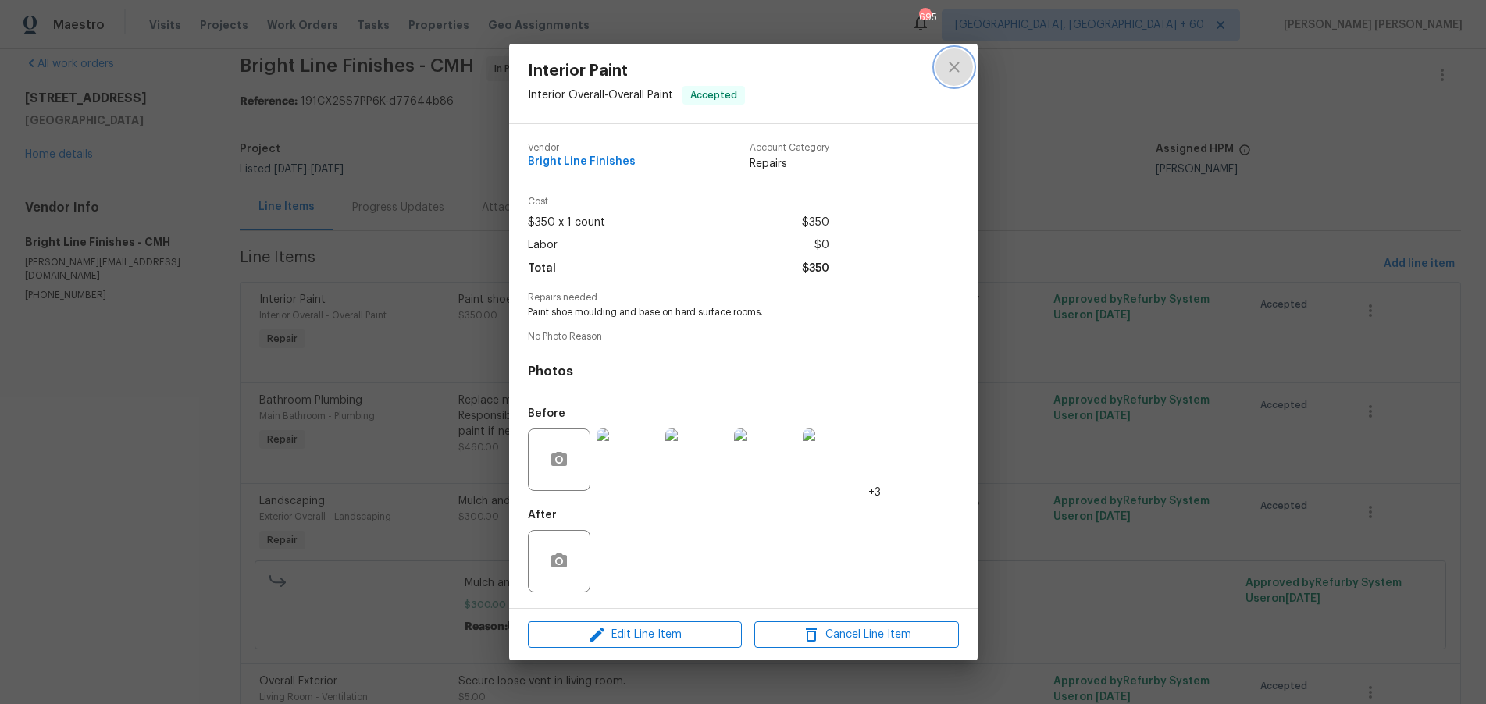
click at [955, 66] on icon "close" at bounding box center [954, 67] width 19 height 19
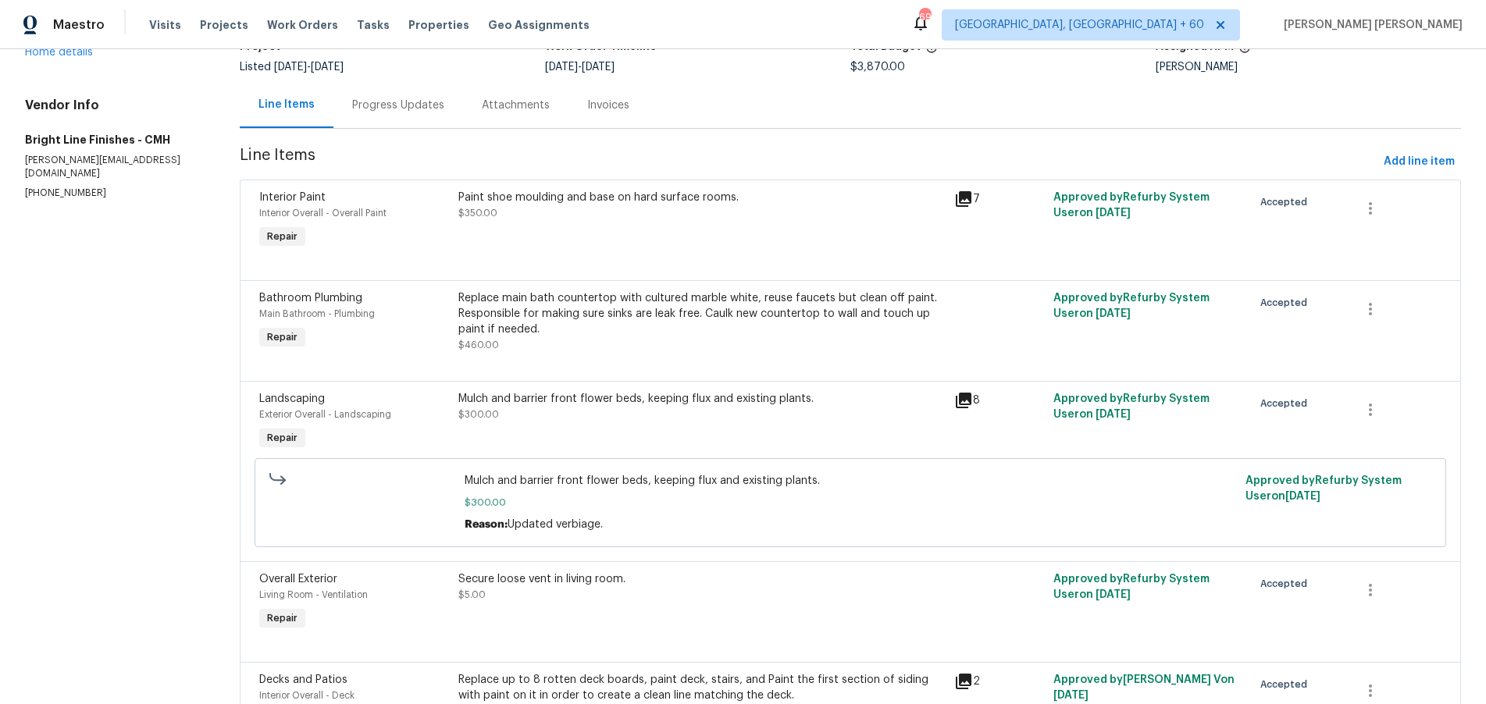
scroll to position [0, 0]
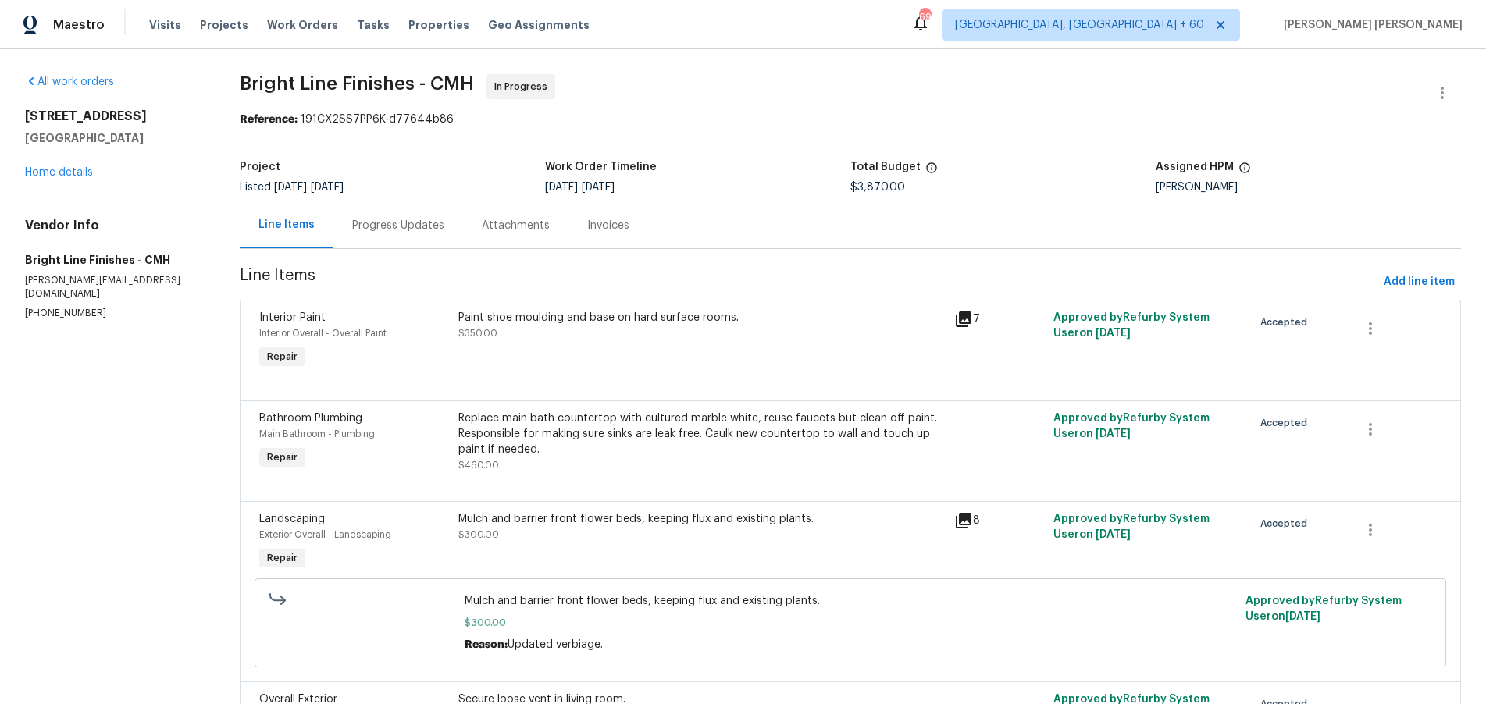
click at [117, 116] on h2 "[STREET_ADDRESS]" at bounding box center [113, 117] width 177 height 16
drag, startPoint x: 117, startPoint y: 116, endPoint x: -6, endPoint y: 109, distance: 123.6
click at [0, 109] on html "Maestro Visits Projects Work Orders Tasks Properties Geo Assignments 695 [GEOGR…" at bounding box center [743, 352] width 1486 height 704
copy h2 "[STREET_ADDRESS]"
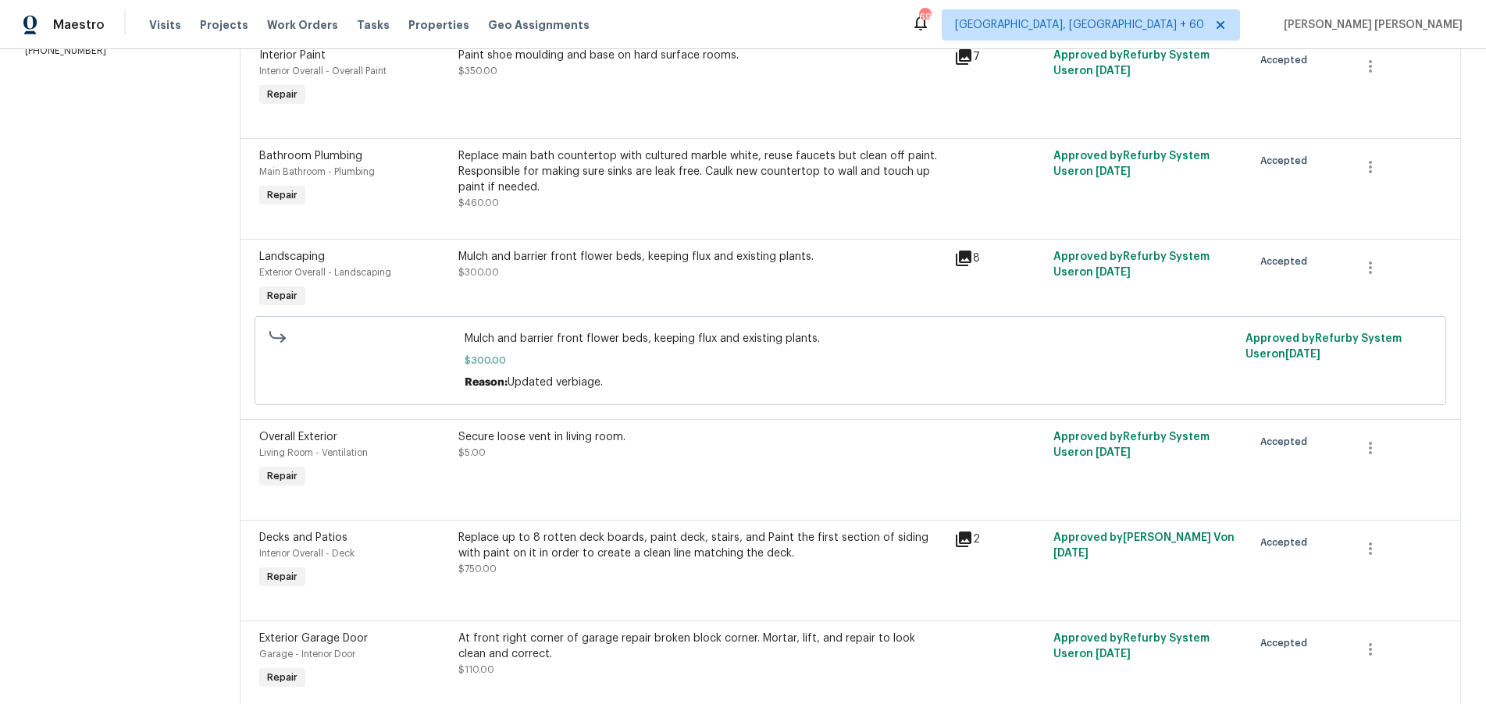
scroll to position [393, 0]
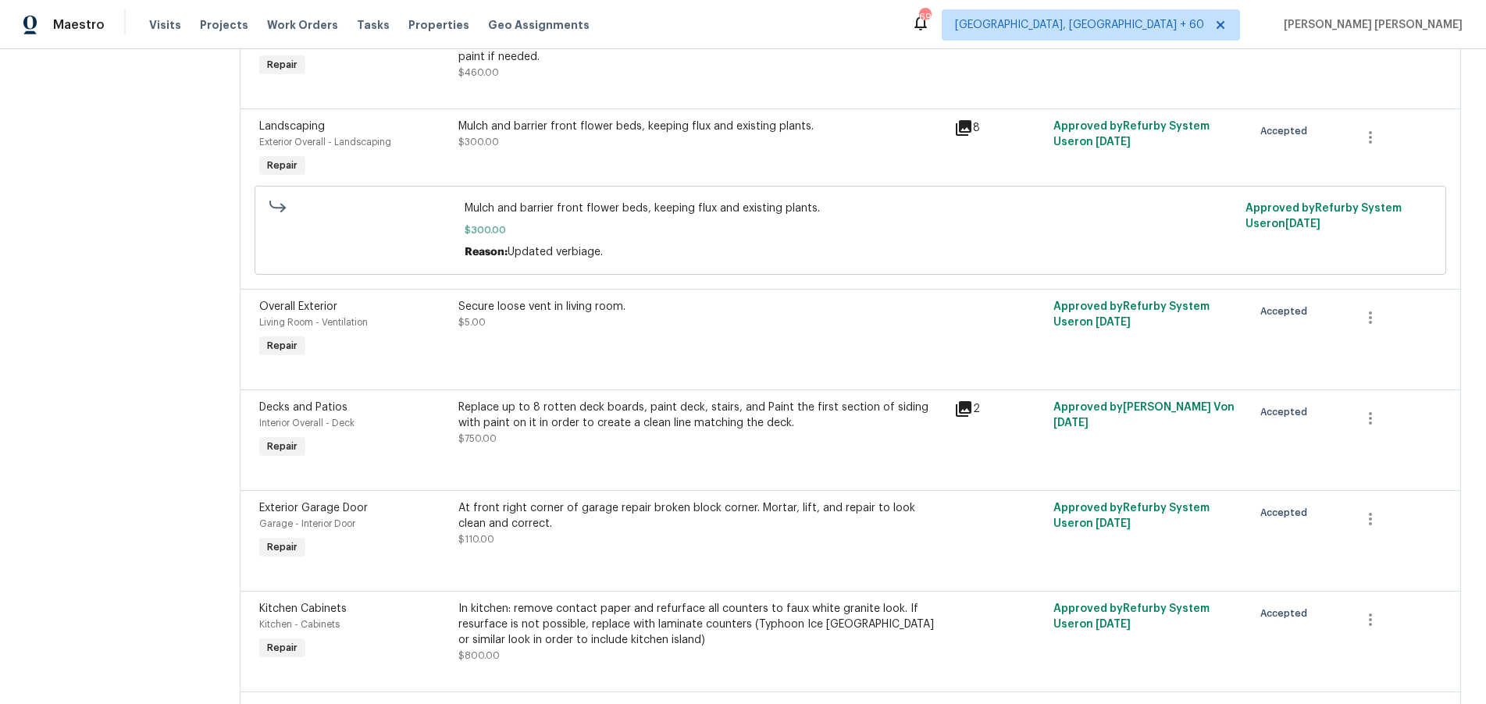
click at [675, 415] on div "Replace up to 8 rotten deck boards, paint deck, stairs, and Paint the first sec…" at bounding box center [701, 415] width 487 height 31
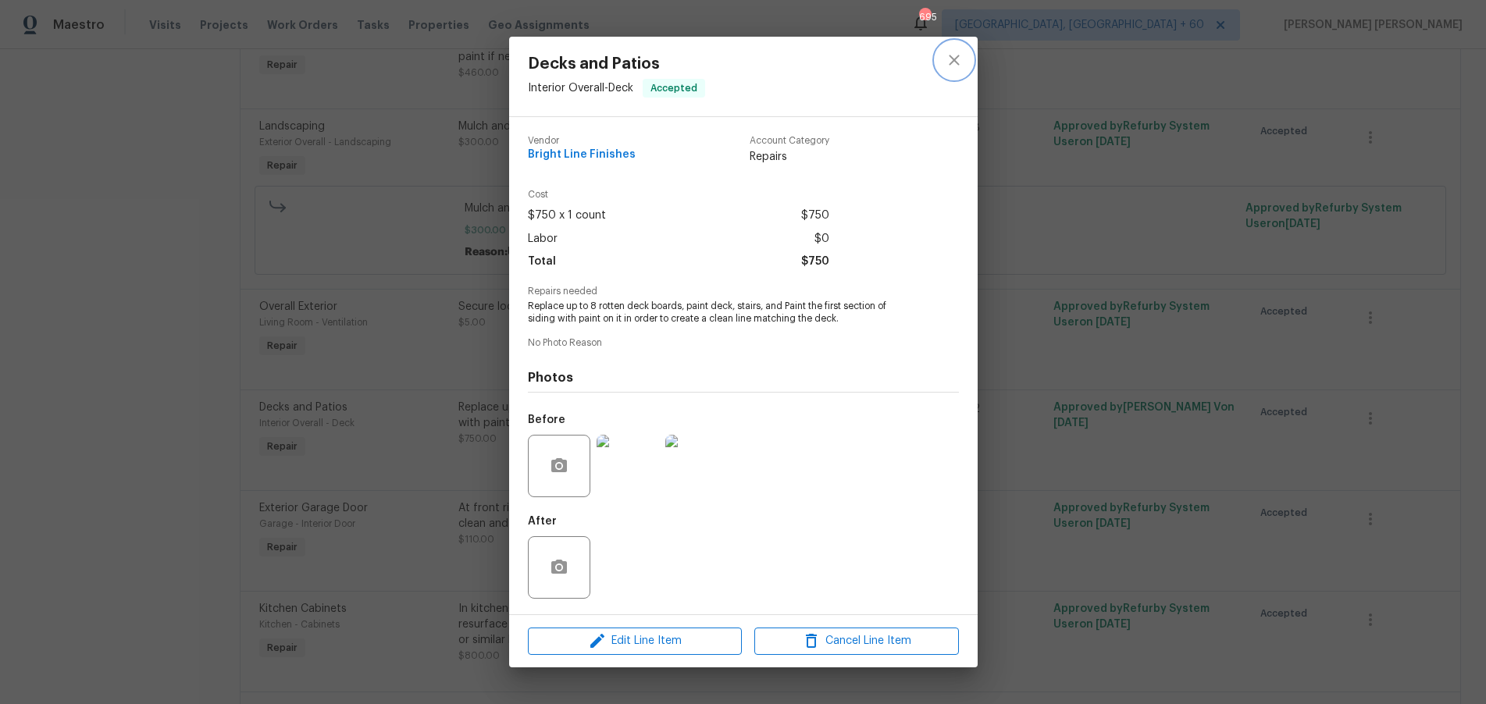
click at [954, 65] on icon "close" at bounding box center [954, 60] width 19 height 19
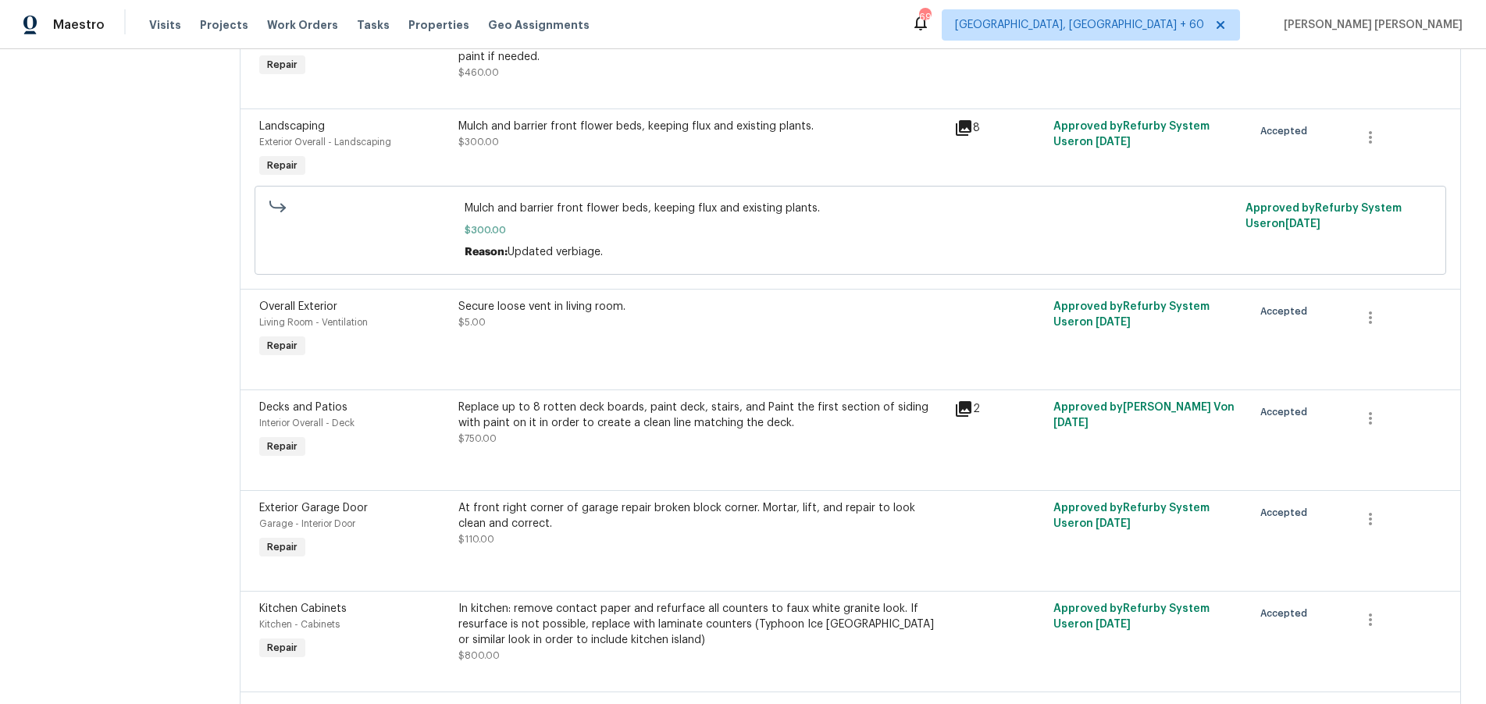
click at [714, 404] on div "Replace up to 8 rotten deck boards, paint deck, stairs, and Paint the first sec…" at bounding box center [701, 415] width 487 height 31
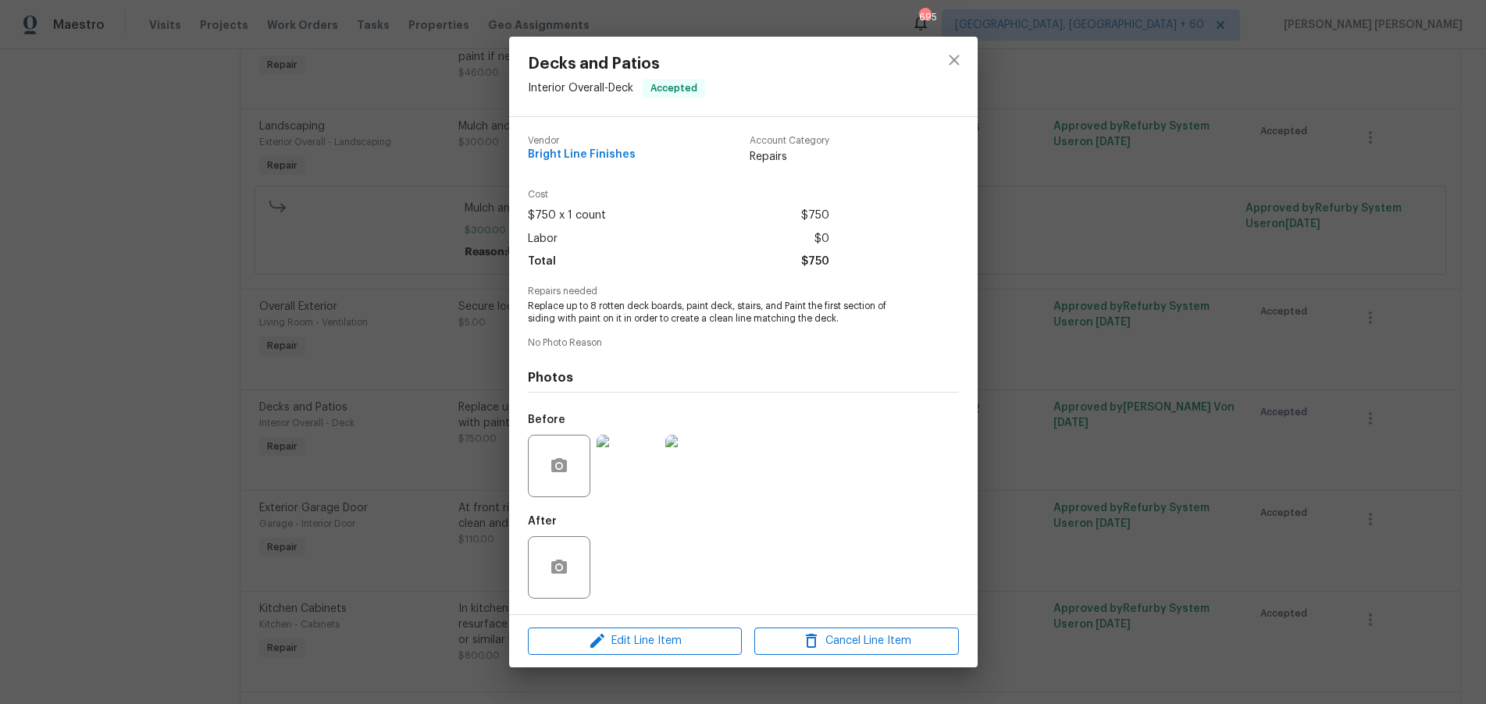
drag, startPoint x: 1218, startPoint y: 265, endPoint x: 1104, endPoint y: 102, distance: 198.4
click at [1206, 249] on div "Decks and Patios Interior Overall - Deck Accepted Vendor Bright Line Finishes A…" at bounding box center [743, 352] width 1486 height 704
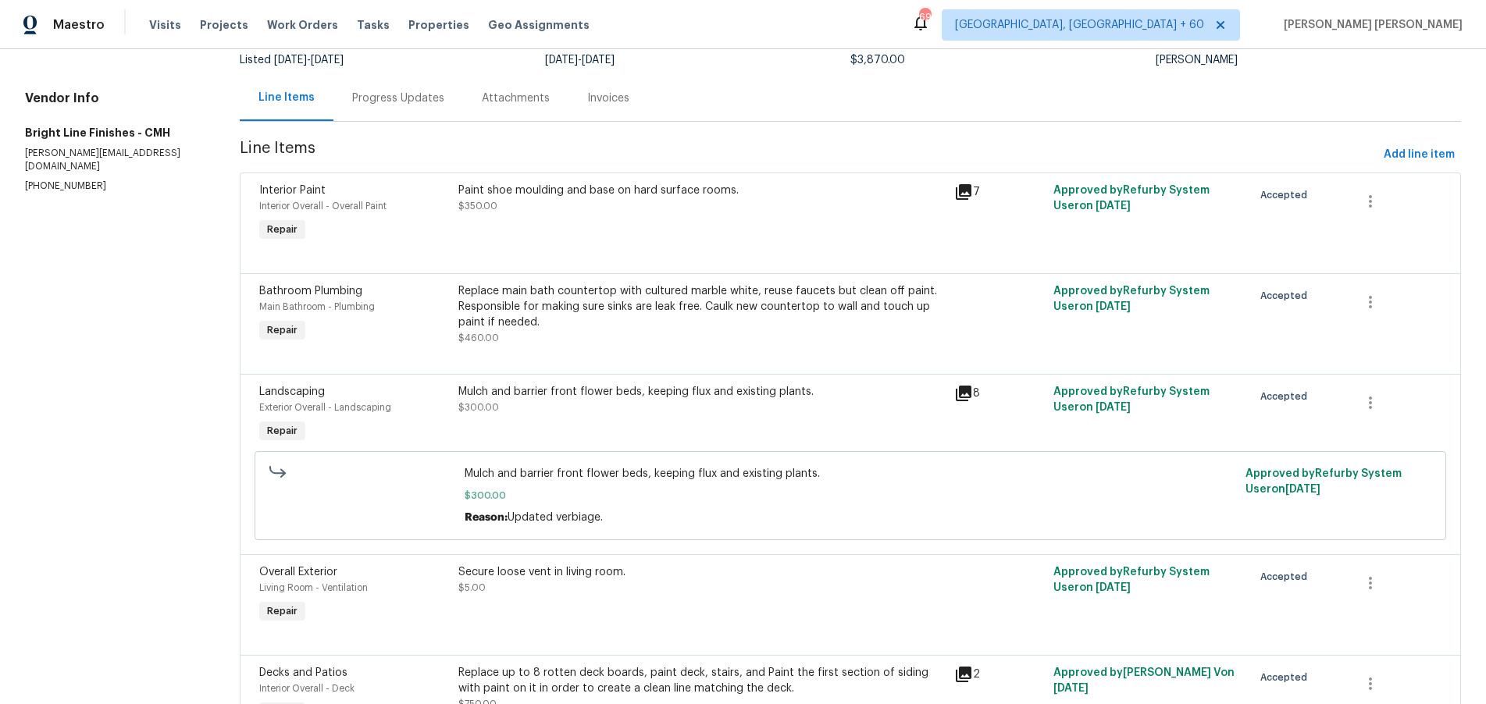
scroll to position [0, 0]
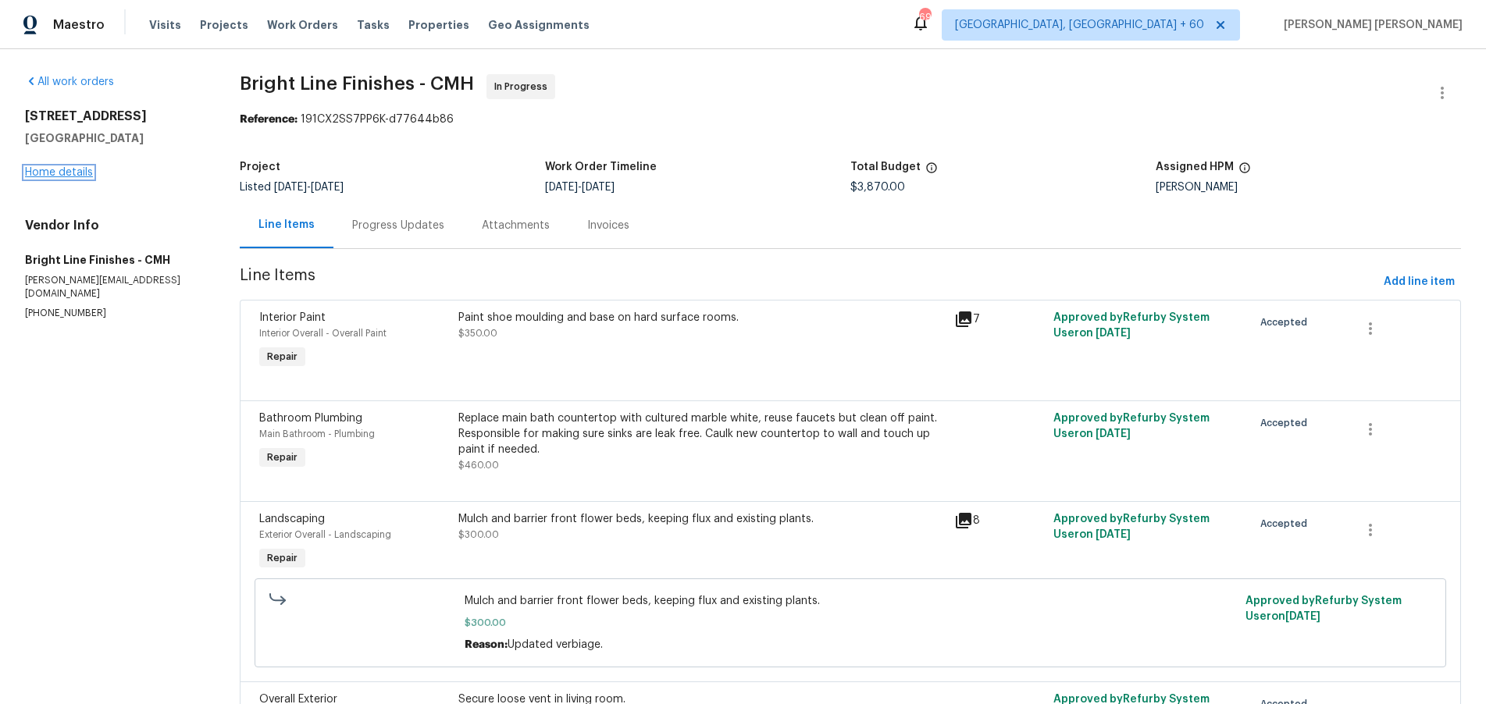
click at [52, 170] on link "Home details" at bounding box center [59, 172] width 68 height 11
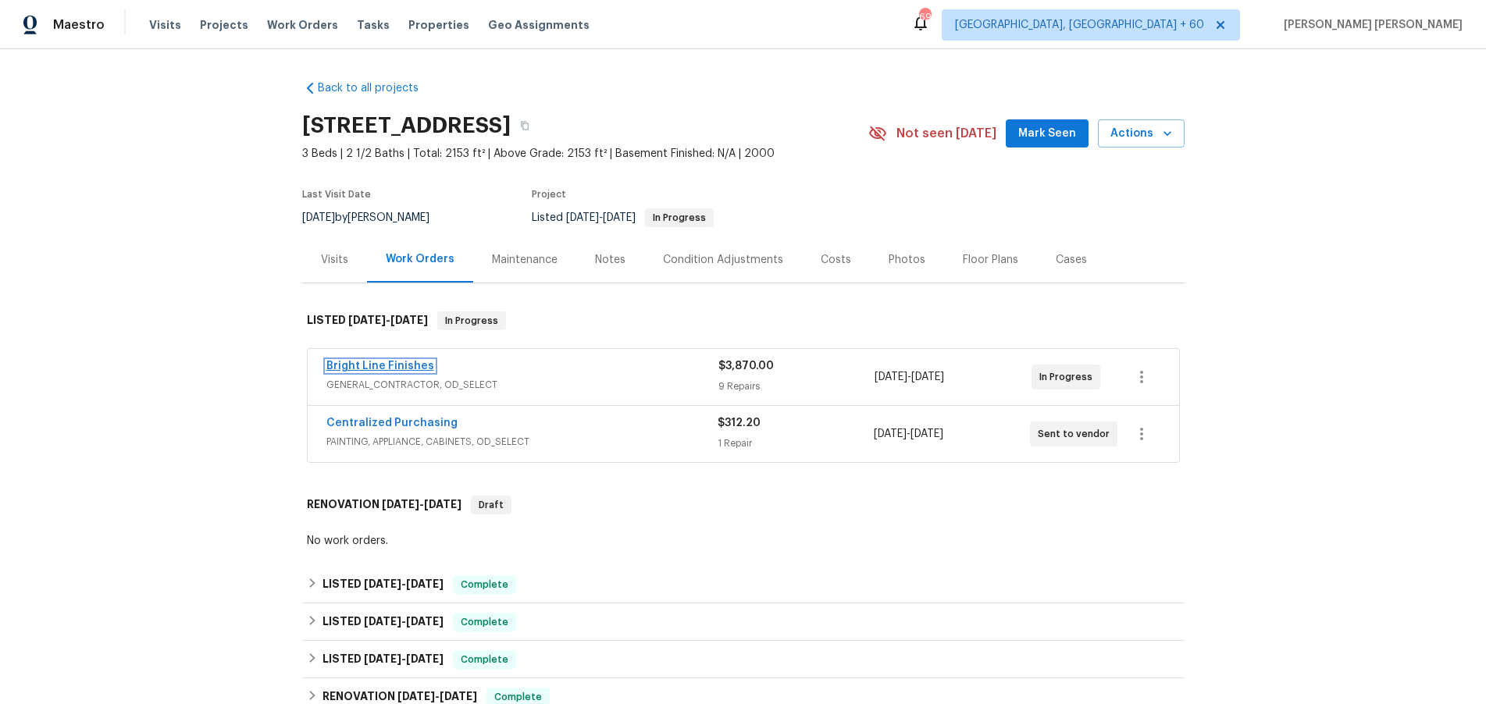
click at [394, 366] on link "Bright Line Finishes" at bounding box center [380, 366] width 108 height 11
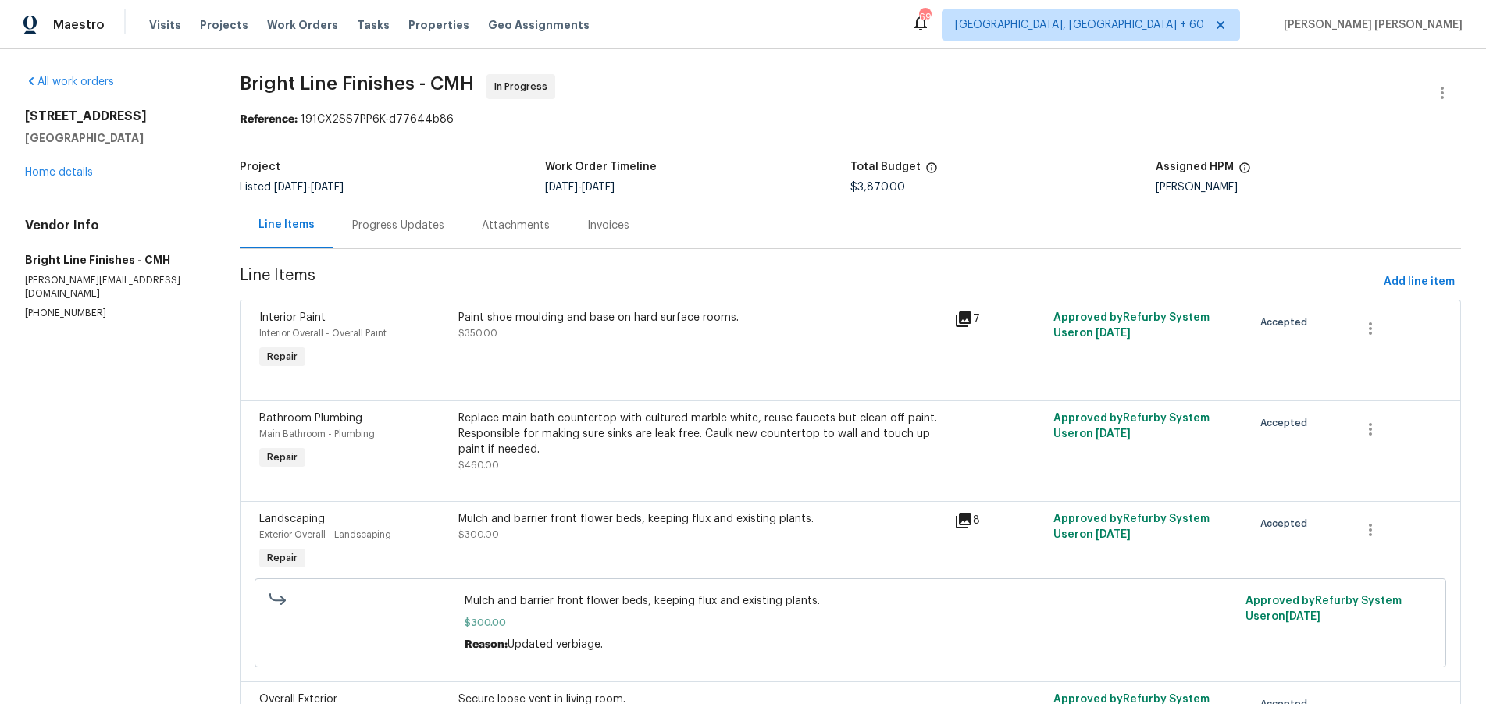
click at [965, 322] on icon at bounding box center [963, 319] width 19 height 19
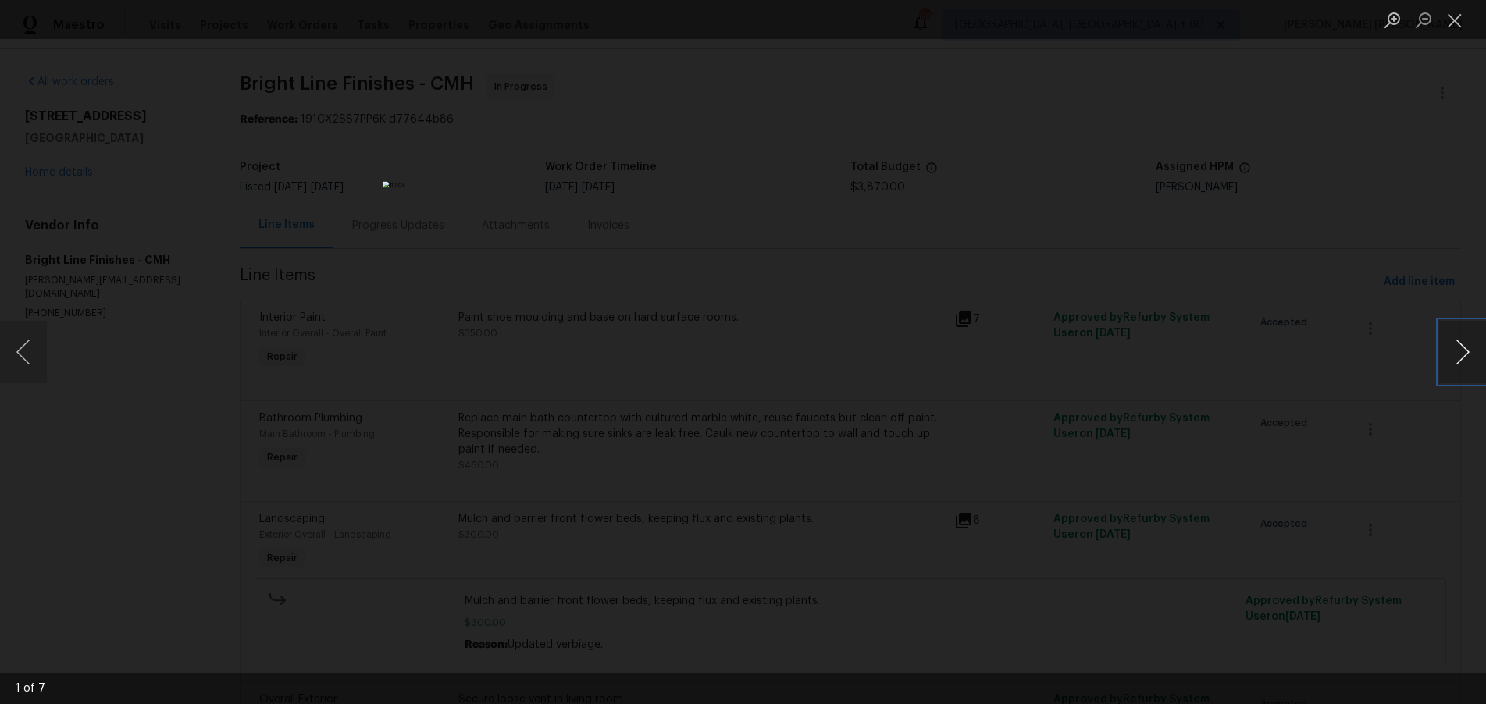
click at [1463, 362] on button "Next image" at bounding box center [1462, 352] width 47 height 62
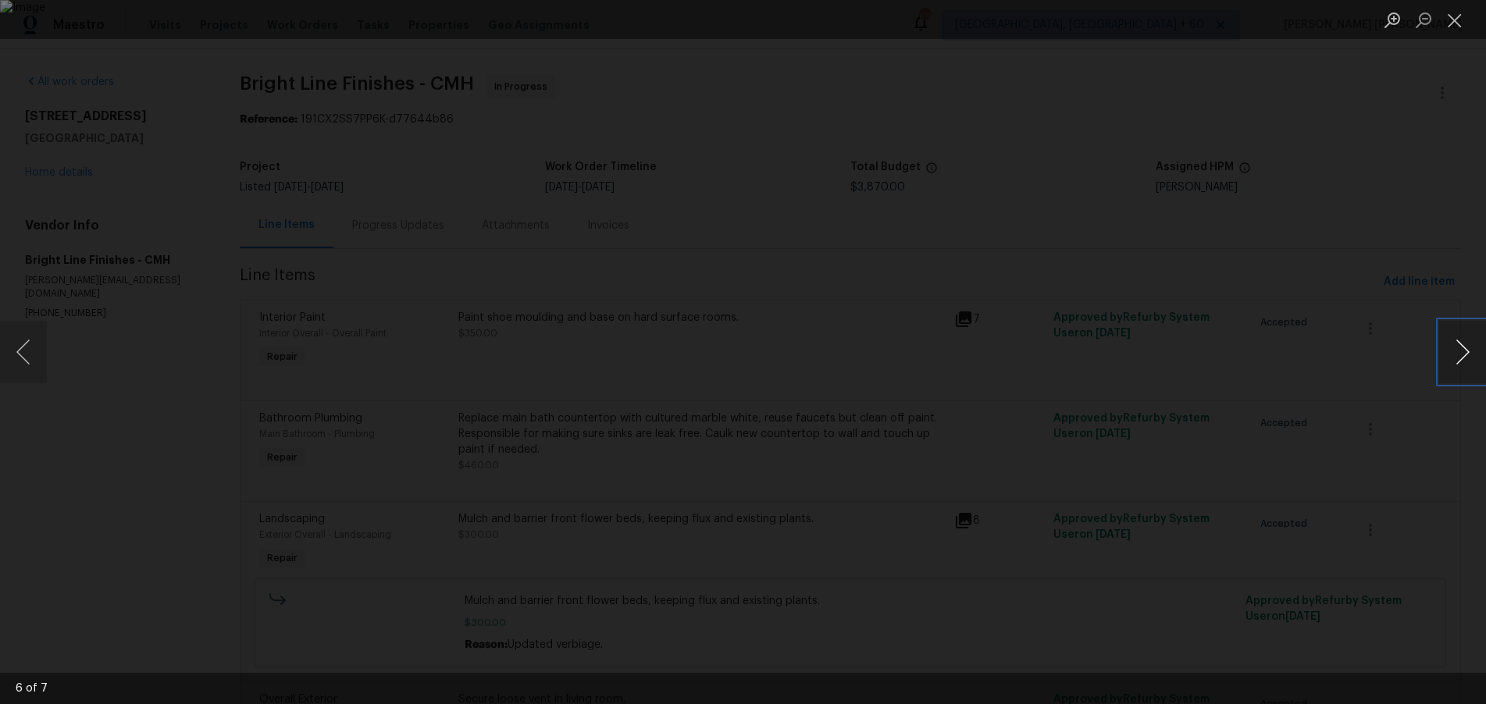
click at [1463, 362] on button "Next image" at bounding box center [1462, 352] width 47 height 62
drag, startPoint x: 1354, startPoint y: 430, endPoint x: 1308, endPoint y: 420, distance: 47.2
click at [1325, 428] on div "Lightbox" at bounding box center [743, 352] width 1486 height 704
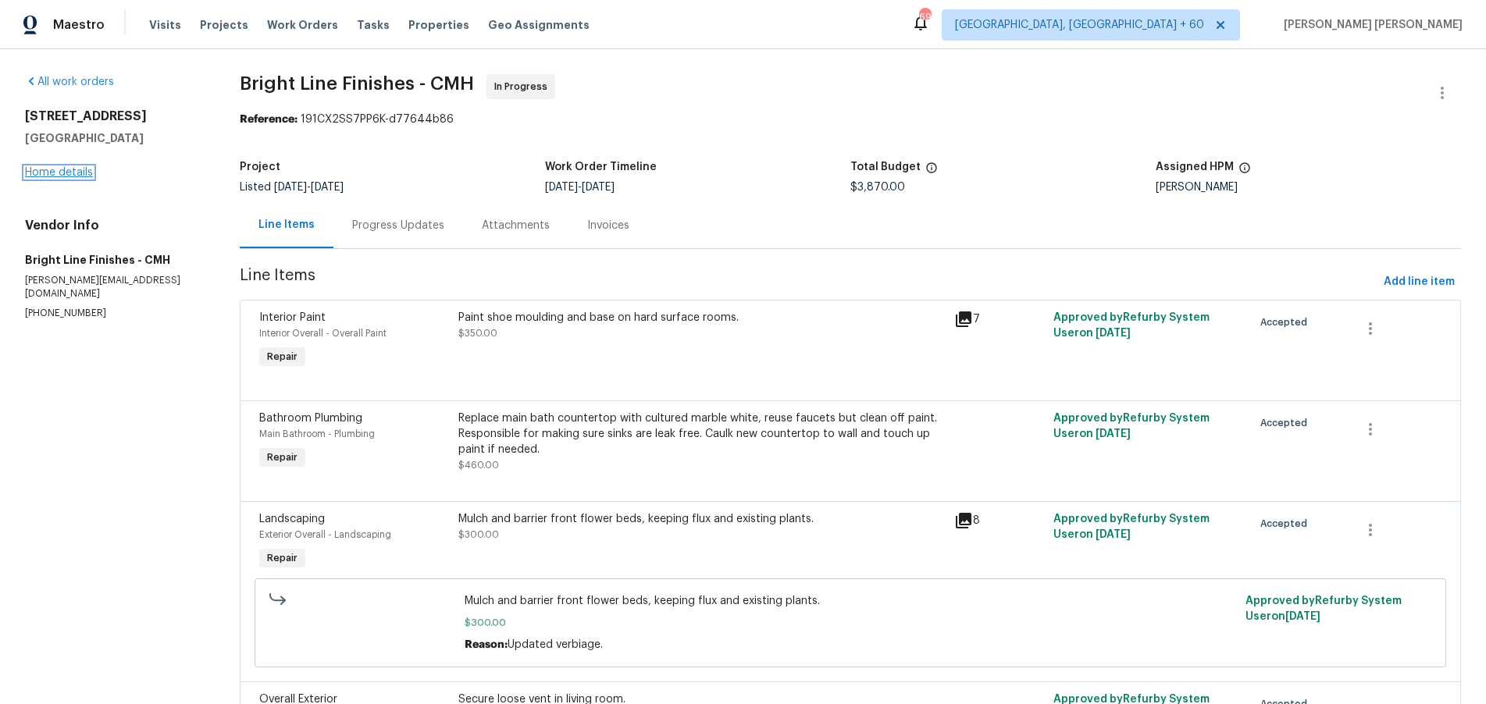
click at [62, 171] on link "Home details" at bounding box center [59, 172] width 68 height 11
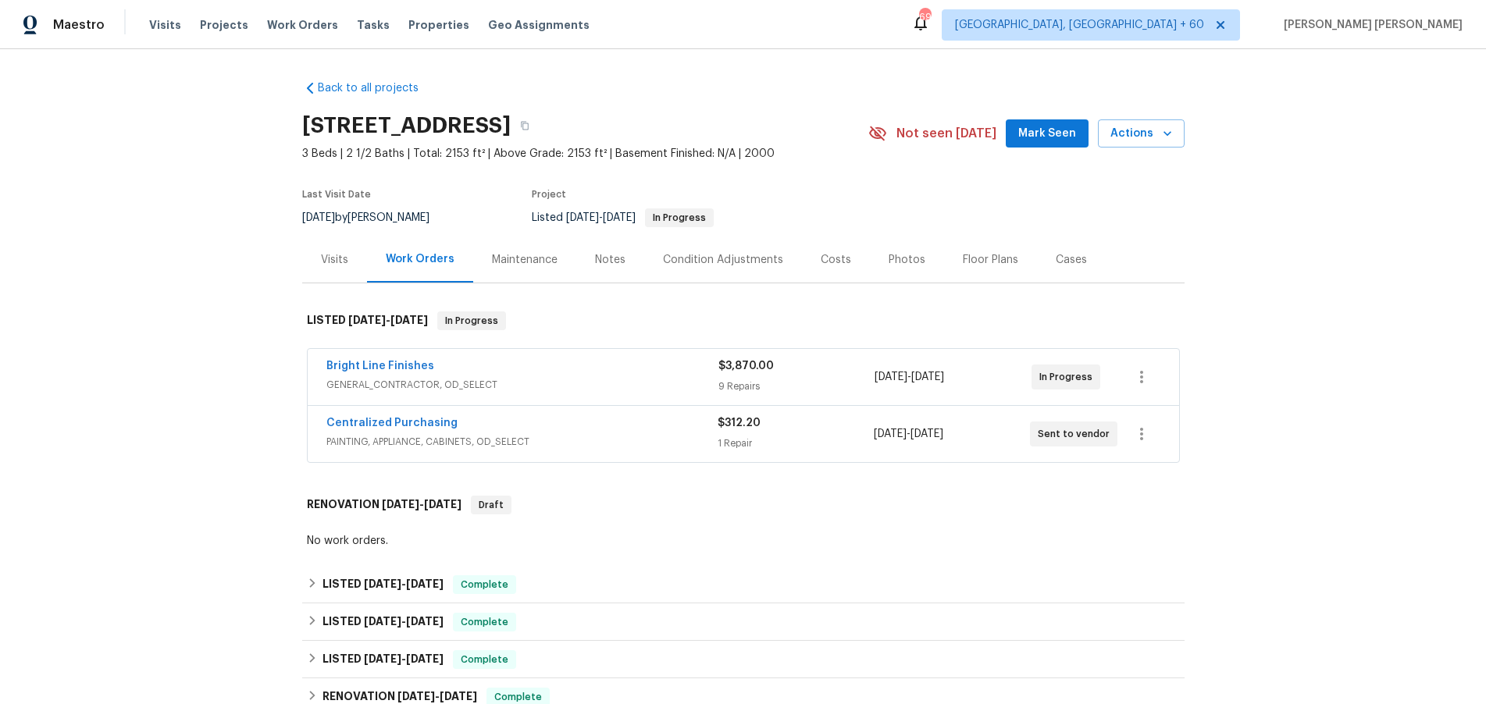
click at [341, 259] on div "Visits" at bounding box center [334, 260] width 27 height 16
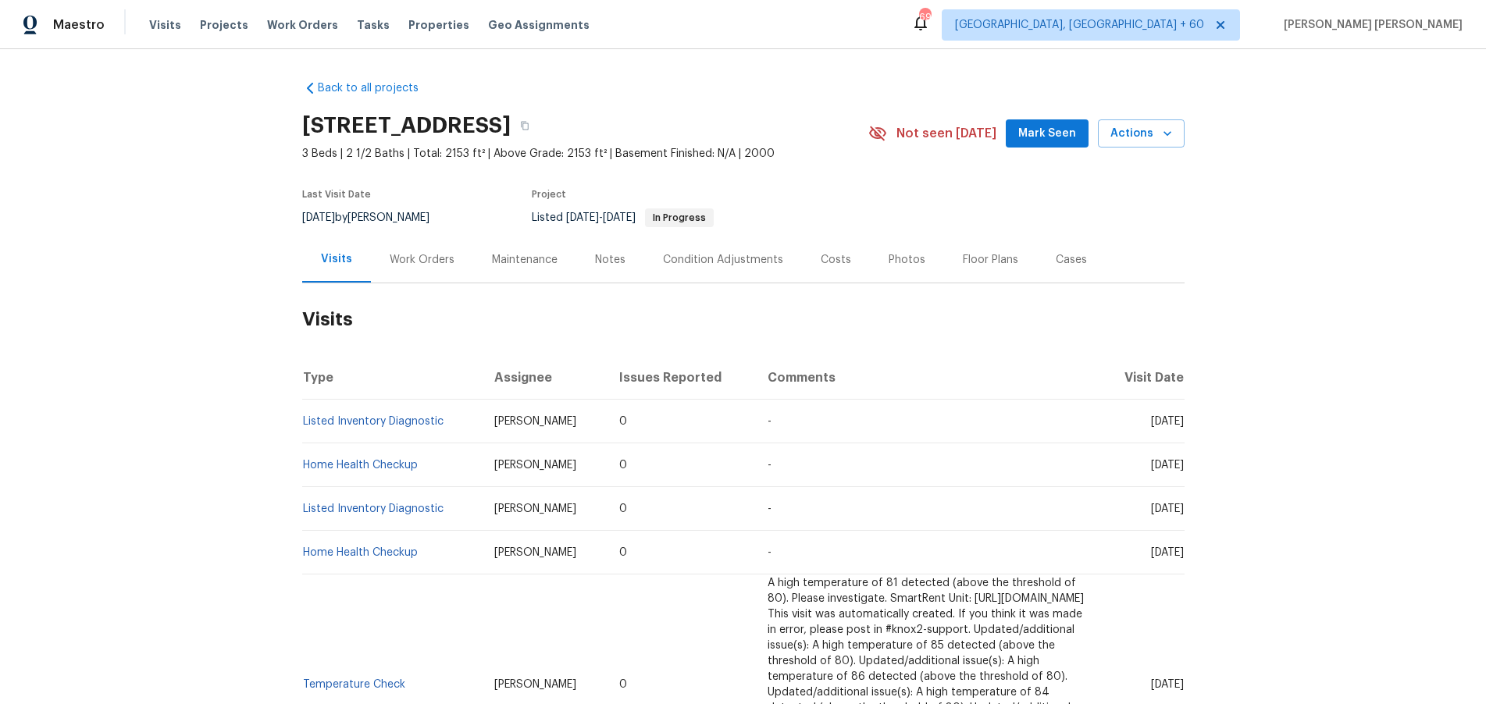
click at [429, 257] on div "Work Orders" at bounding box center [422, 260] width 65 height 16
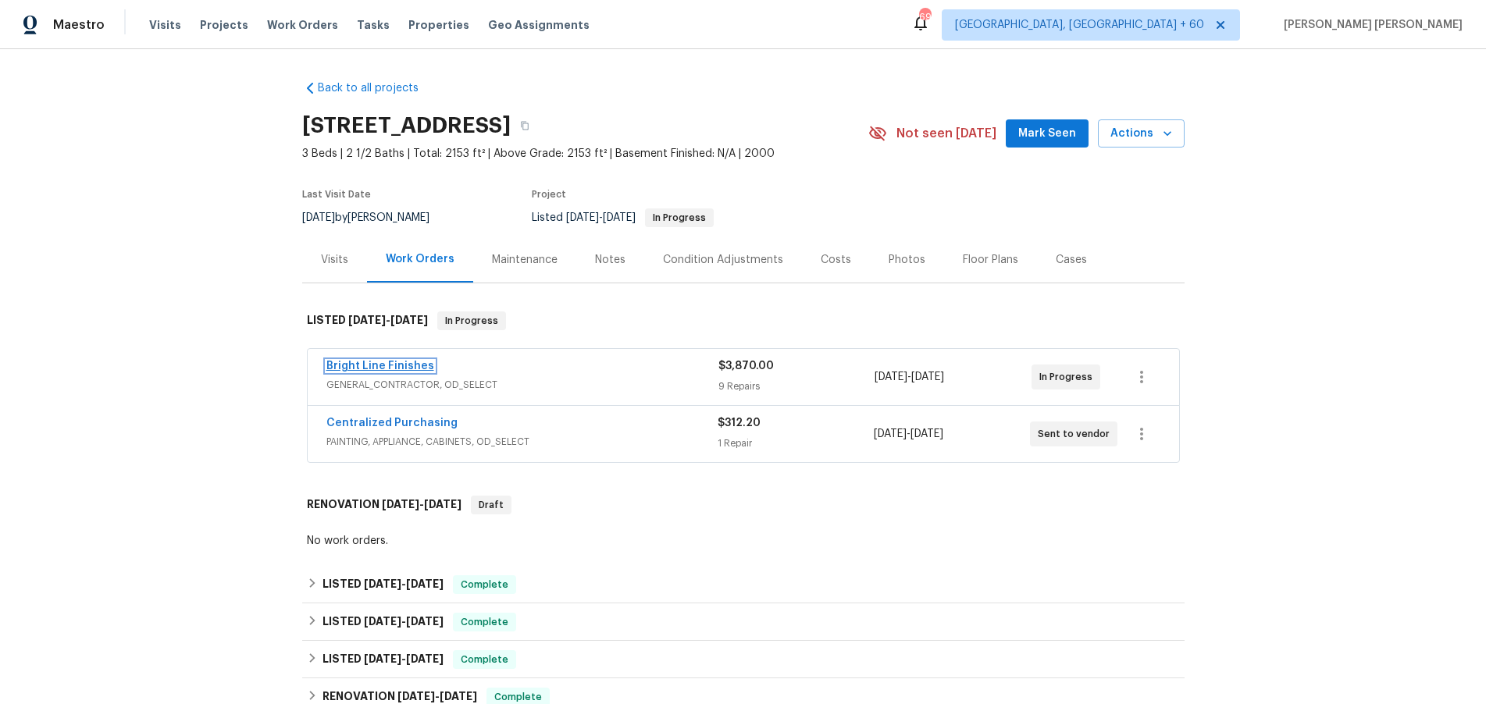
click at [413, 366] on link "Bright Line Finishes" at bounding box center [380, 366] width 108 height 11
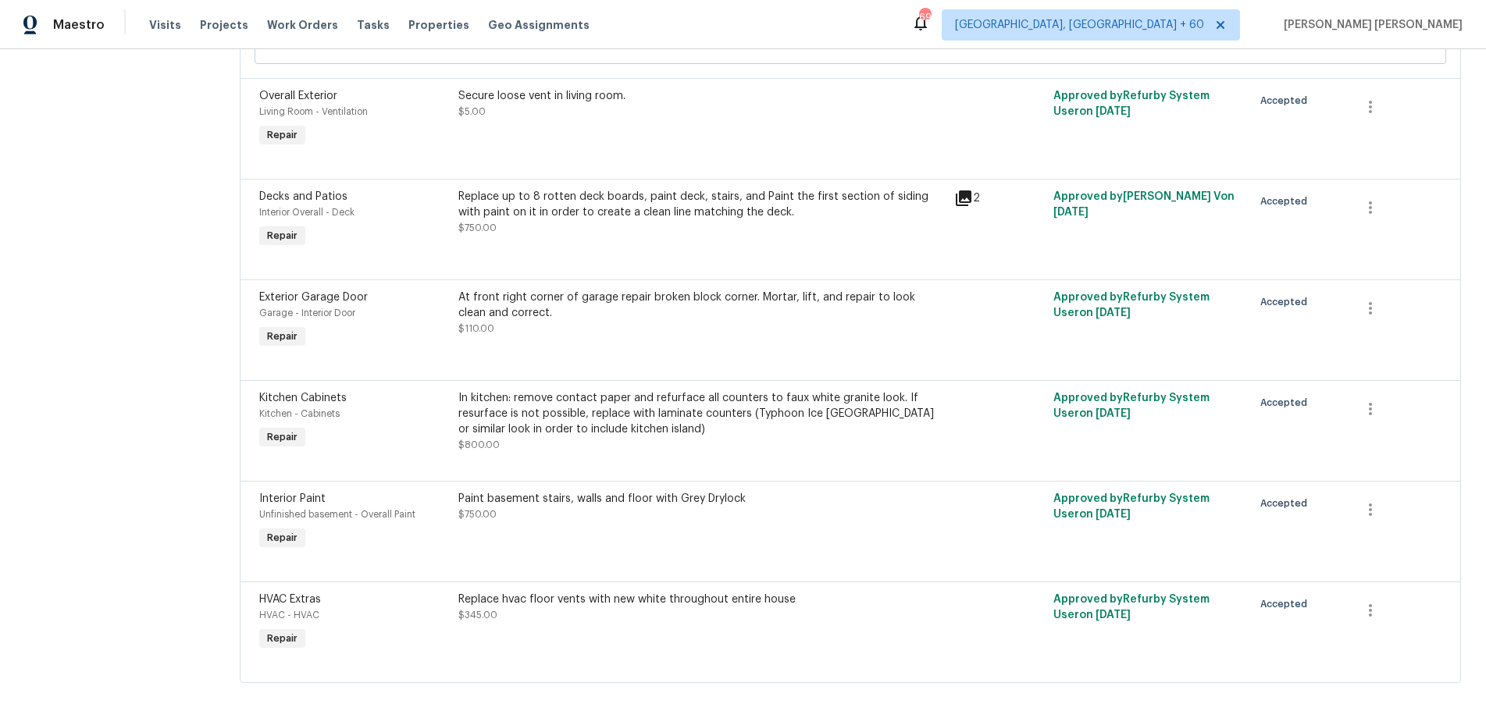
scroll to position [628, 0]
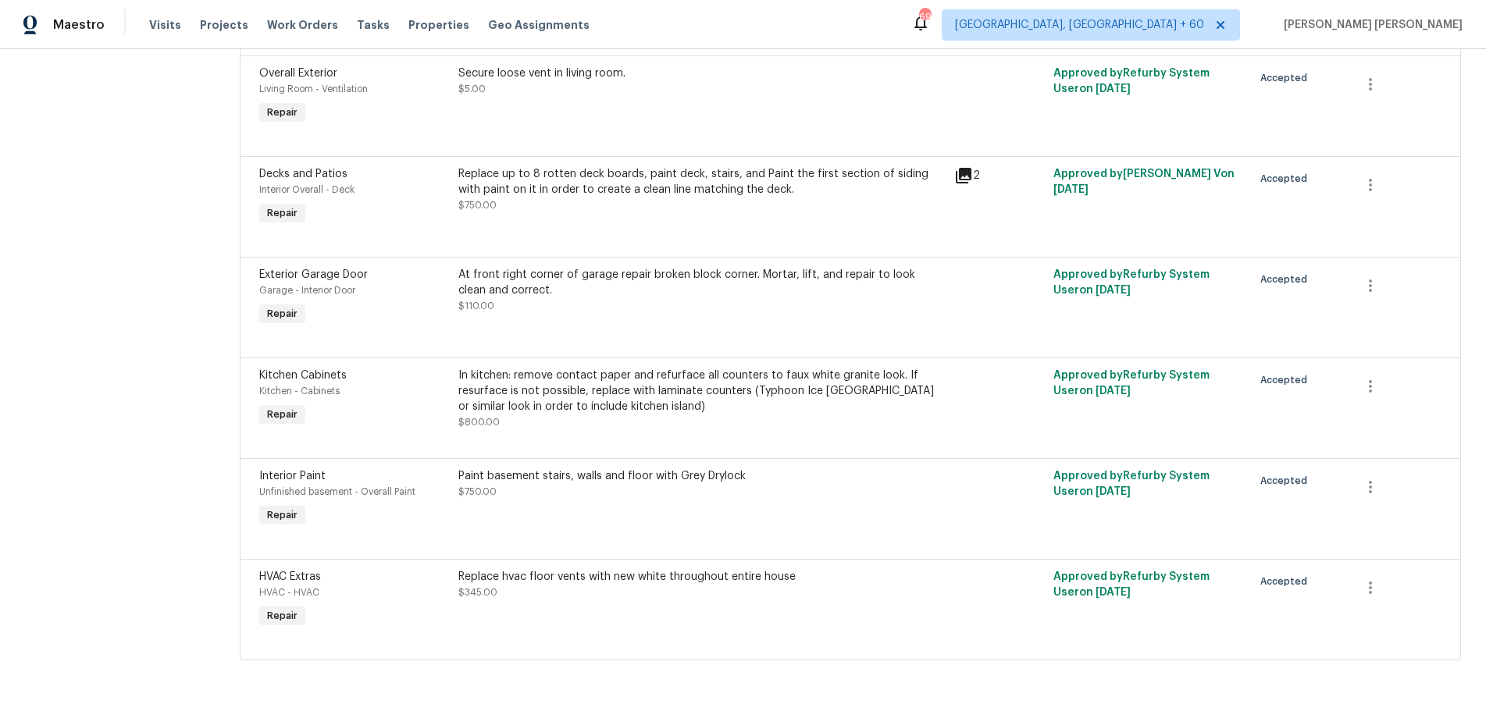
click at [758, 389] on div "In kitchen: remove contact paper and refurface all counters to faux white grani…" at bounding box center [701, 391] width 487 height 47
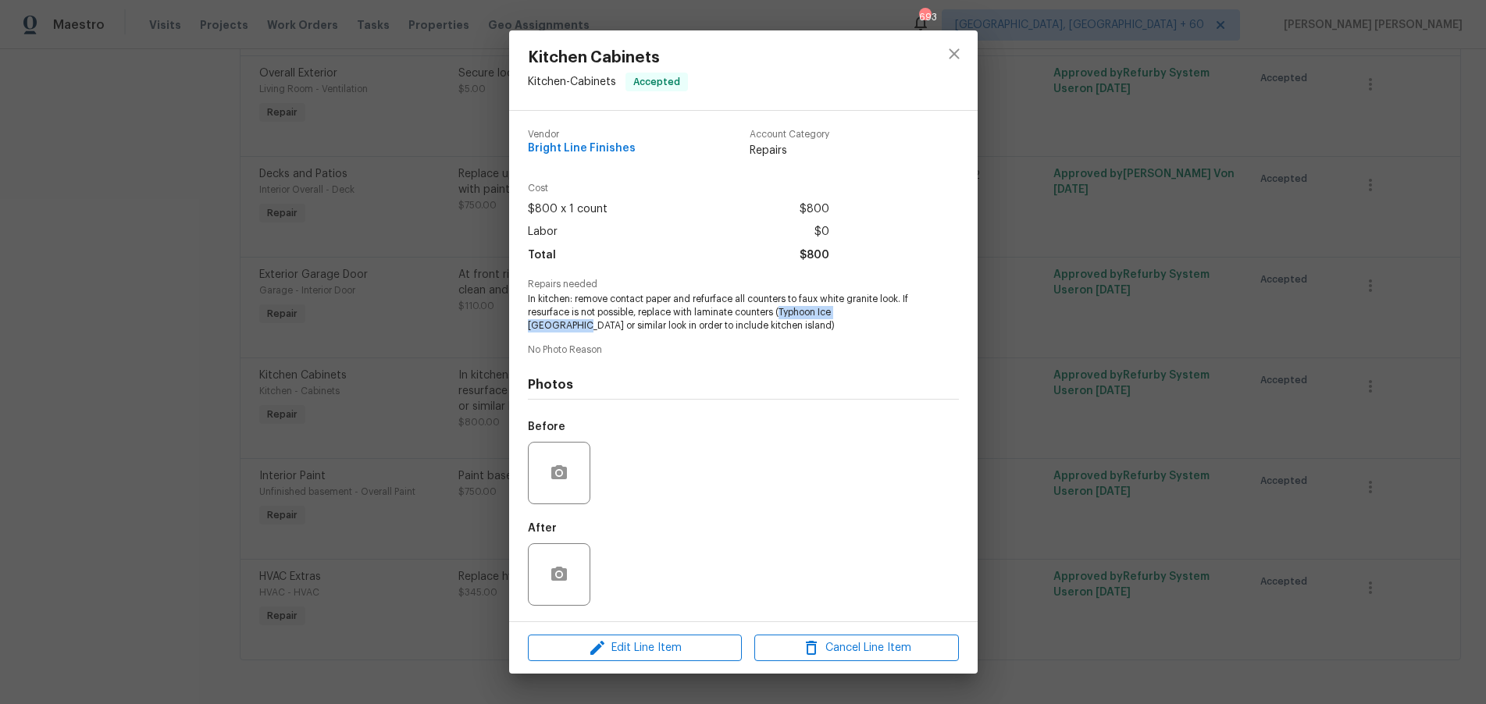
drag, startPoint x: 779, startPoint y: 312, endPoint x: 893, endPoint y: 311, distance: 114.0
click at [893, 311] on span "In kitchen: remove contact paper and refurface all counters to faux white grani…" at bounding box center [722, 312] width 388 height 39
copy span "Typhoon Ice Hampton Bay"
click at [952, 48] on icon "close" at bounding box center [954, 54] width 19 height 19
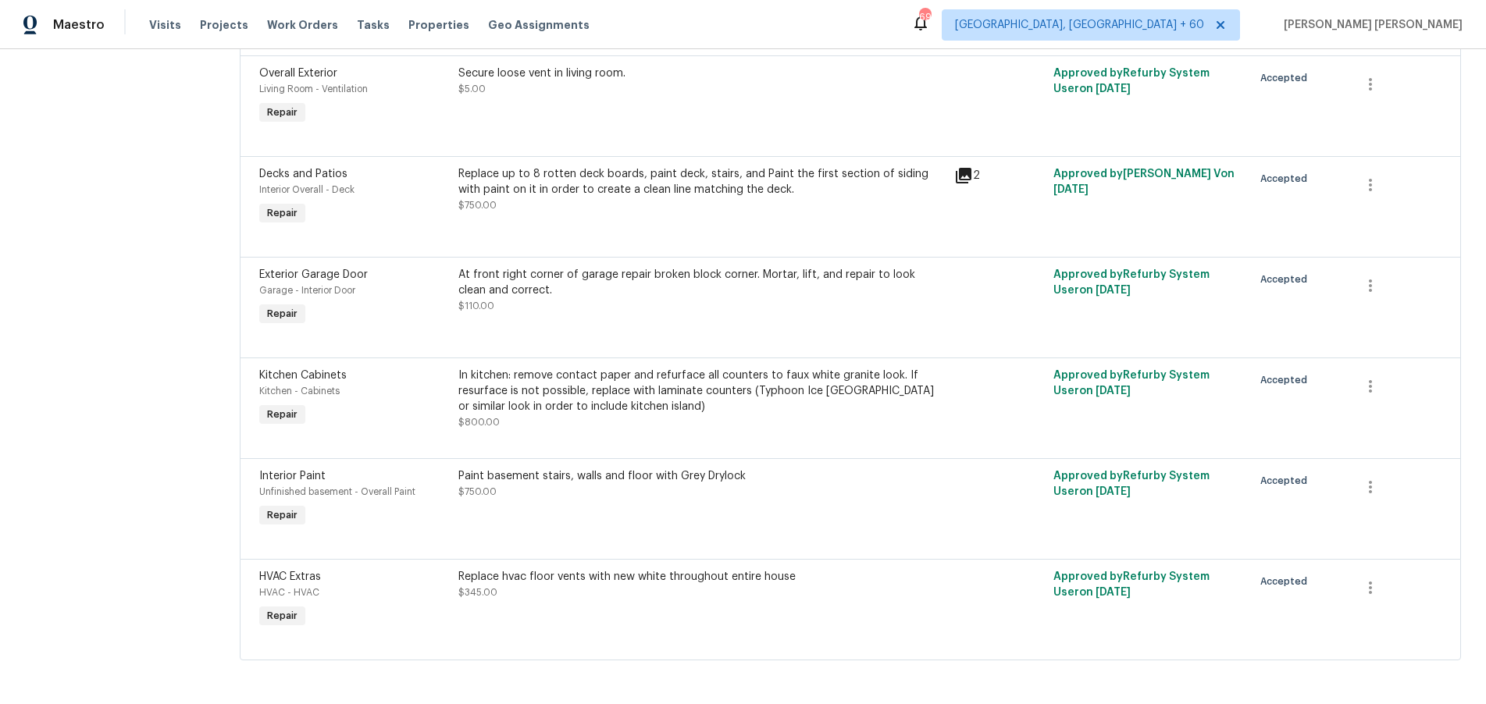
click at [965, 176] on icon at bounding box center [963, 175] width 19 height 19
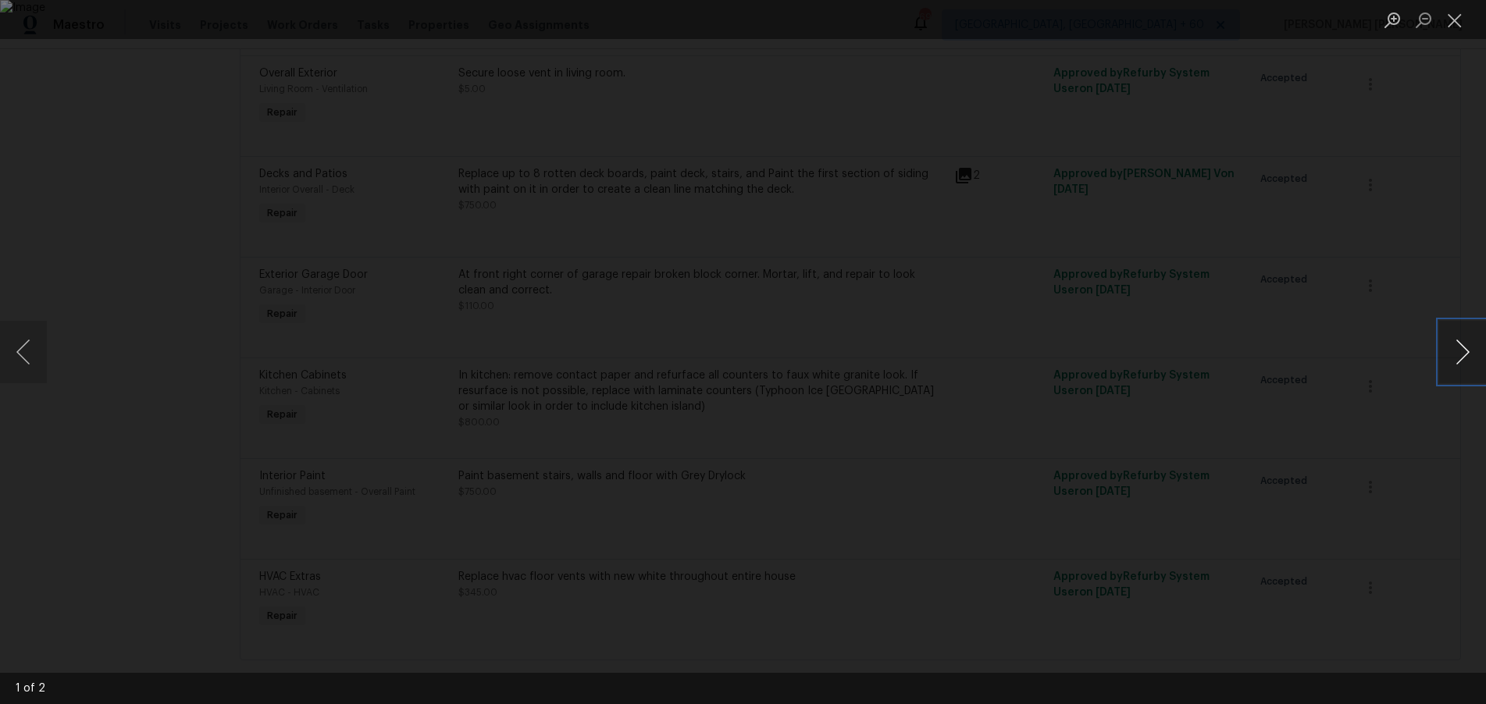
click at [1467, 353] on button "Next image" at bounding box center [1462, 352] width 47 height 62
click at [1347, 303] on div "Lightbox" at bounding box center [743, 352] width 1486 height 704
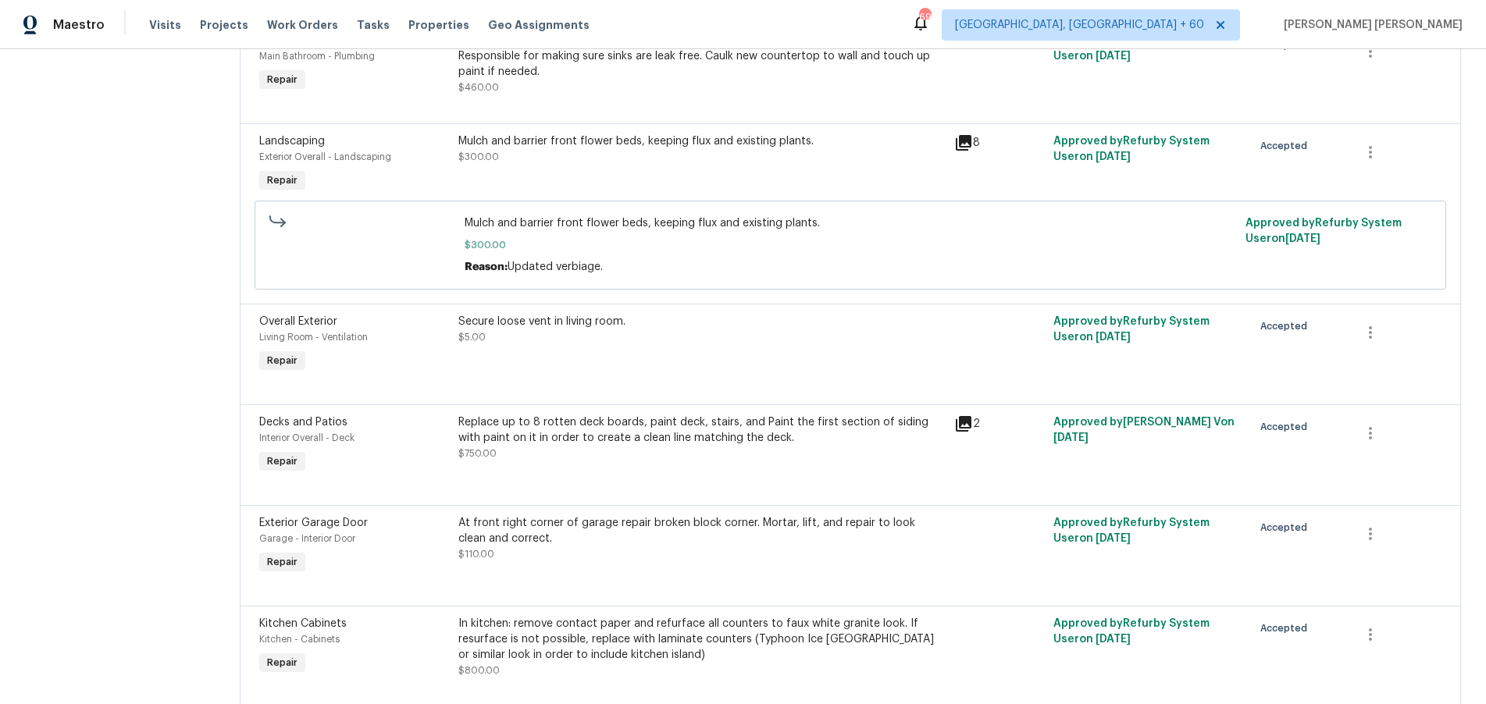
scroll to position [301, 0]
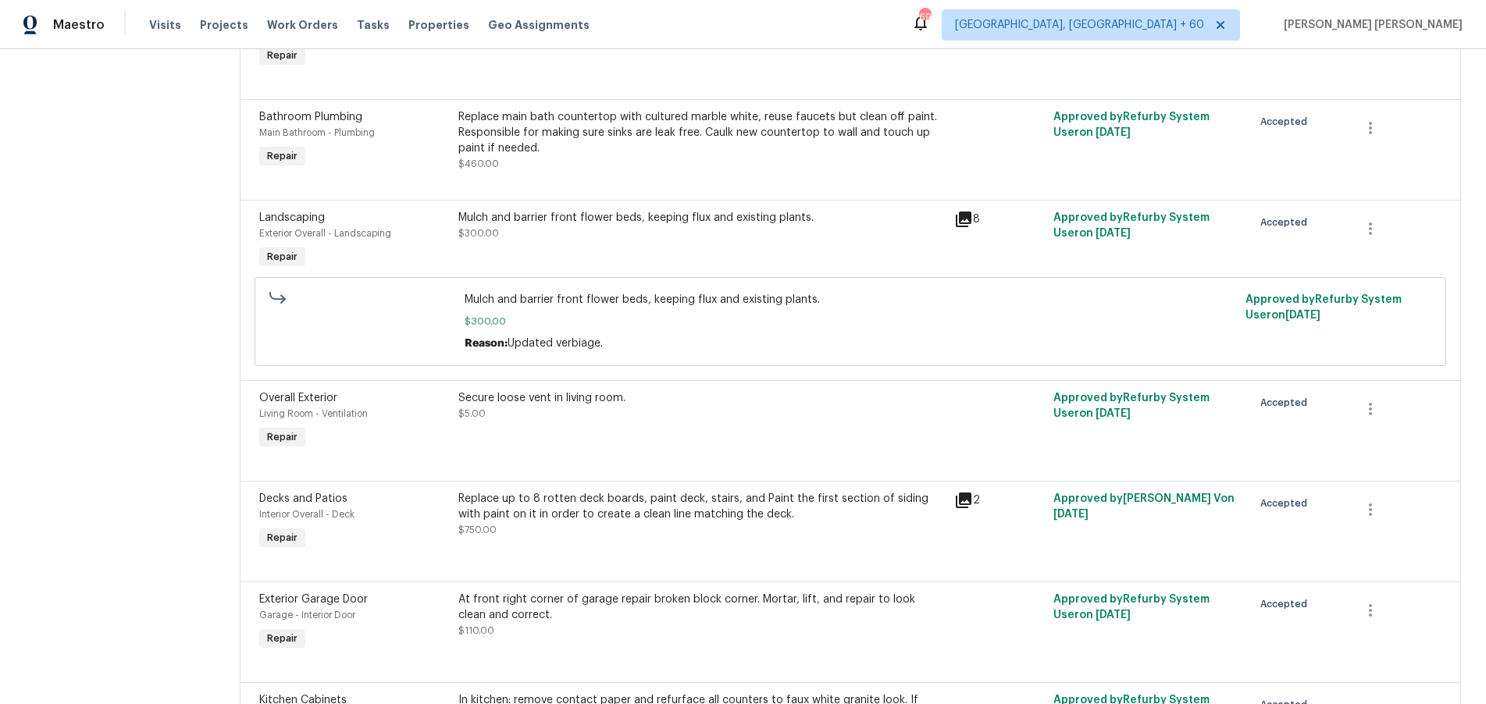
click at [964, 219] on icon at bounding box center [964, 220] width 16 height 16
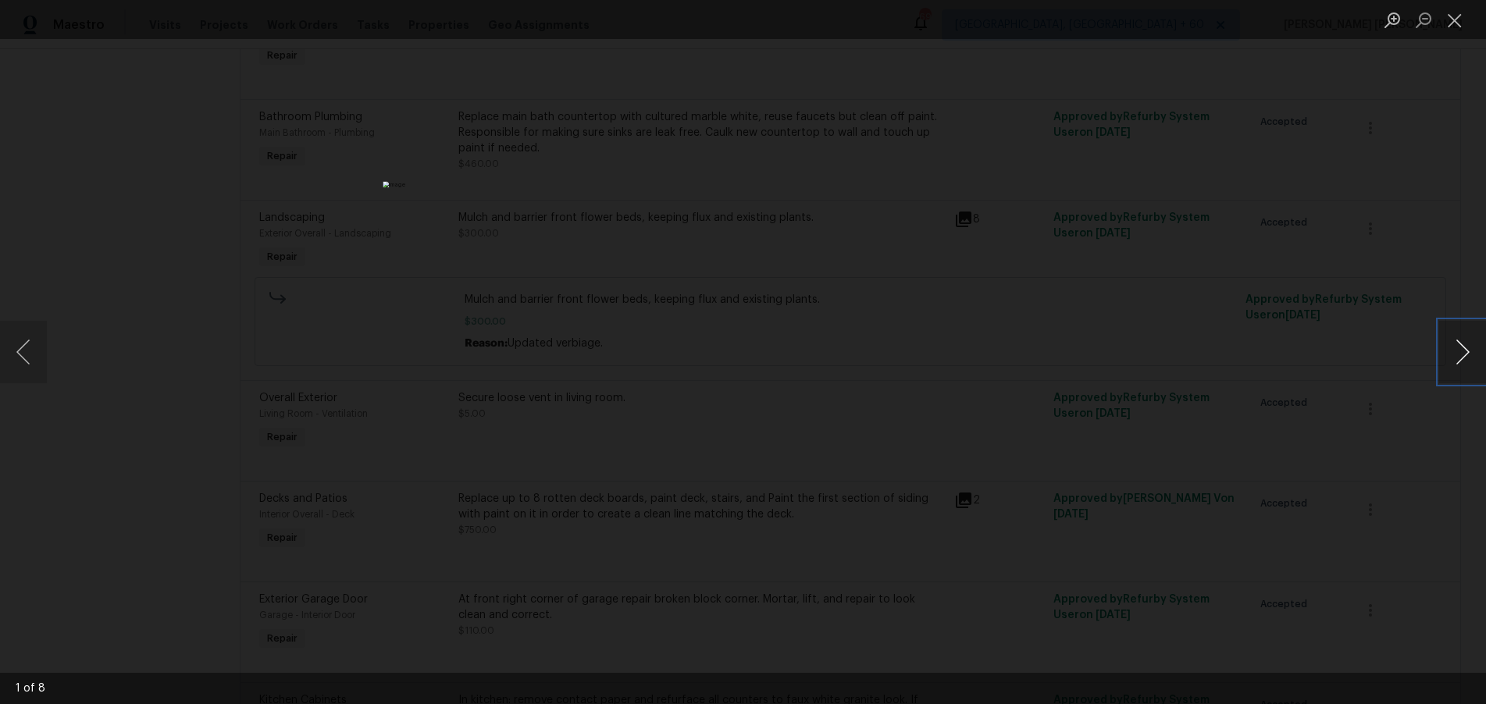
click at [1457, 358] on button "Next image" at bounding box center [1462, 352] width 47 height 62
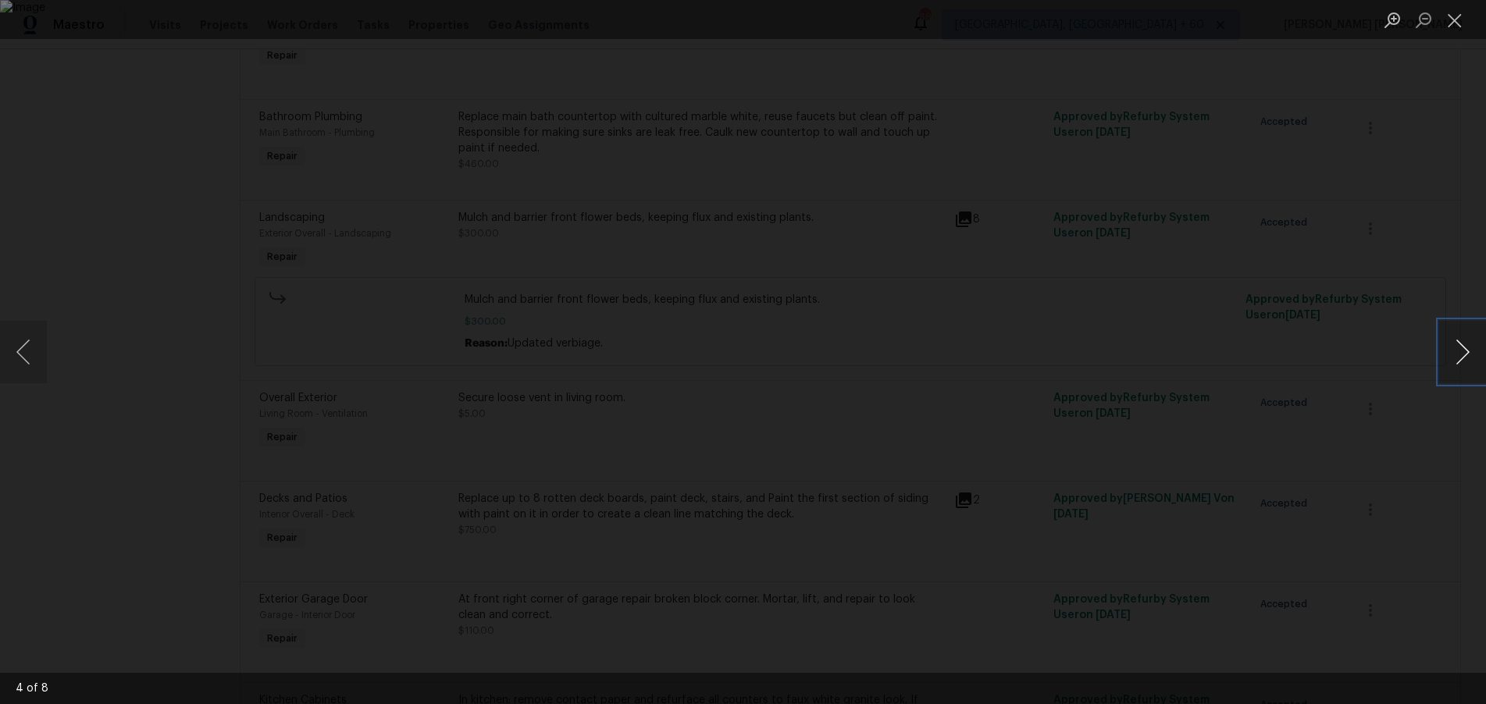
click at [1457, 358] on button "Next image" at bounding box center [1462, 352] width 47 height 62
drag, startPoint x: 1402, startPoint y: 447, endPoint x: 1386, endPoint y: 437, distance: 19.3
click at [1402, 447] on div "Lightbox" at bounding box center [743, 352] width 1486 height 704
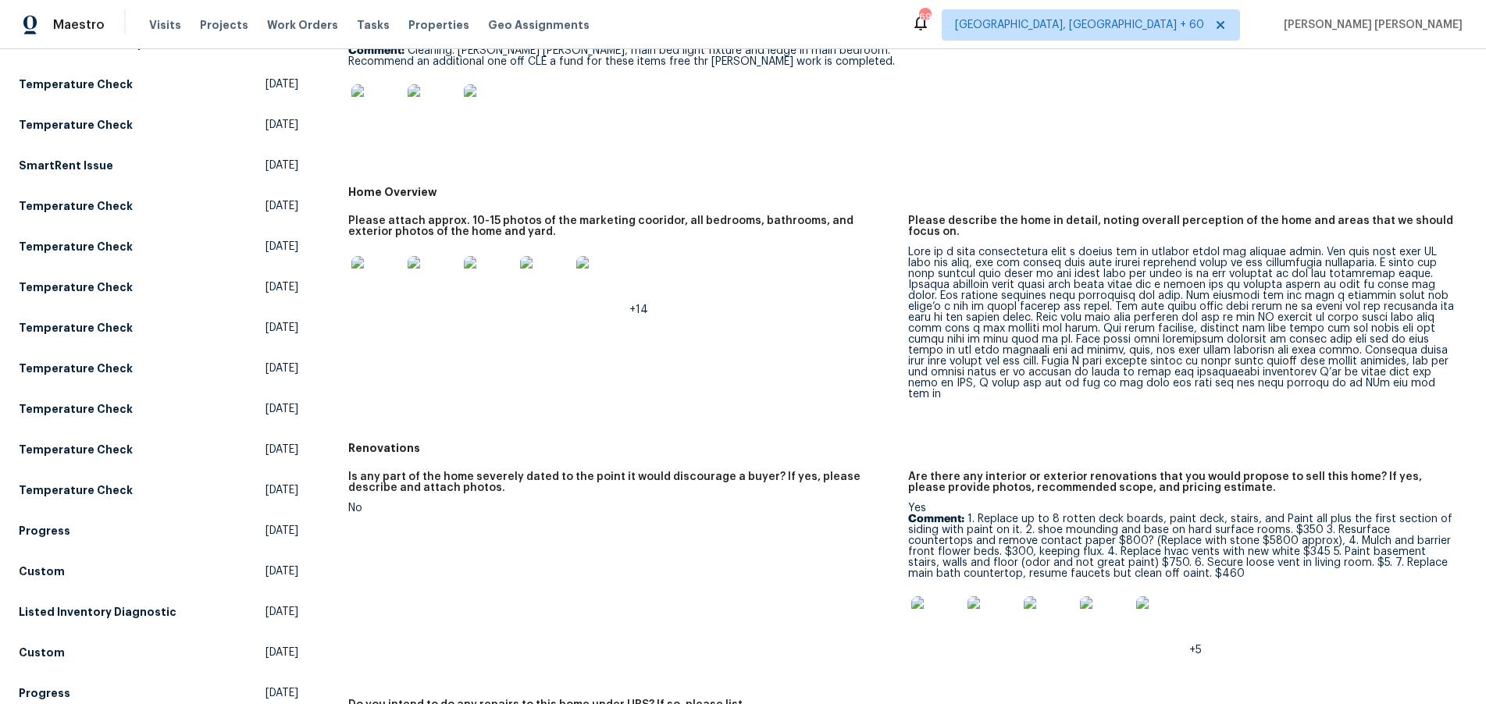
scroll to position [365, 0]
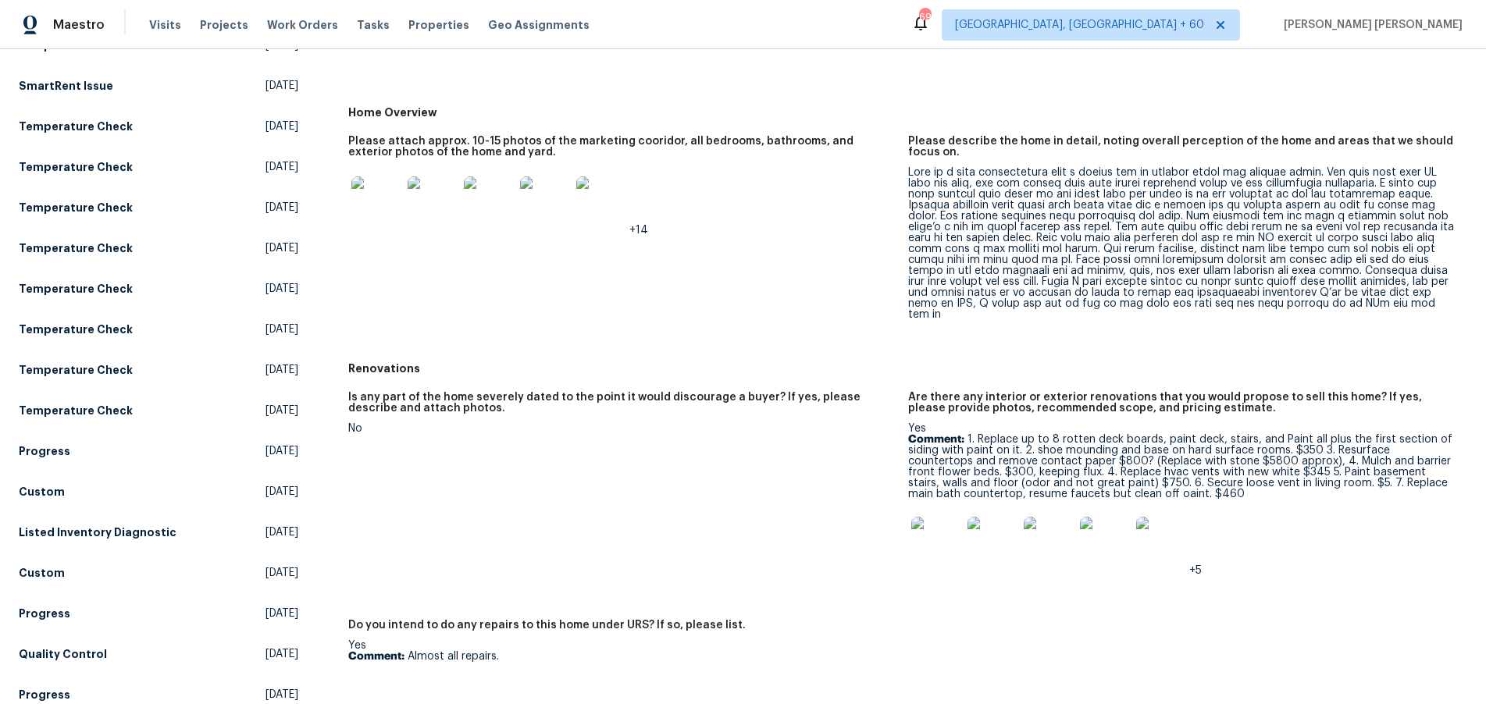
click at [367, 198] on img at bounding box center [376, 201] width 50 height 50
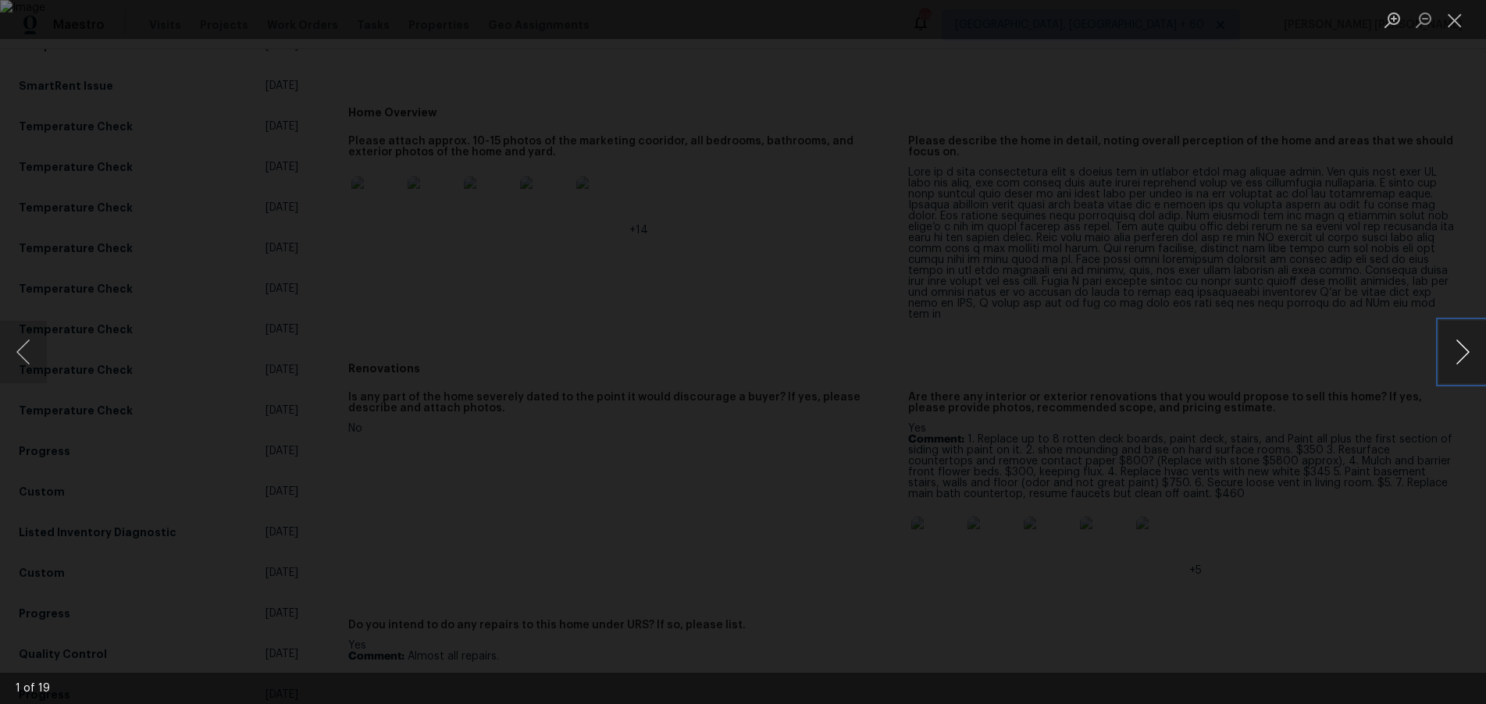
click at [1457, 358] on button "Next image" at bounding box center [1462, 352] width 47 height 62
click at [24, 351] on button "Previous image" at bounding box center [23, 352] width 47 height 62
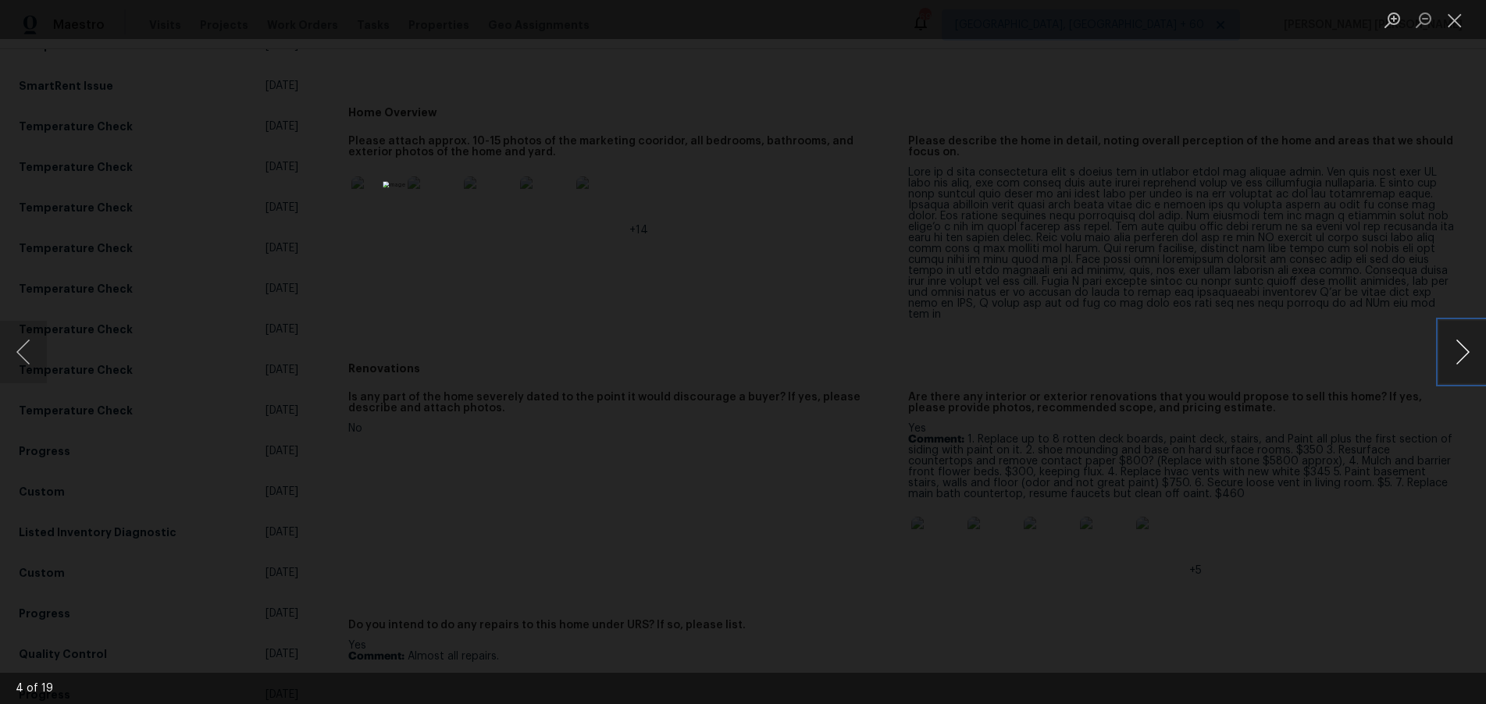
click at [1468, 356] on button "Next image" at bounding box center [1462, 352] width 47 height 62
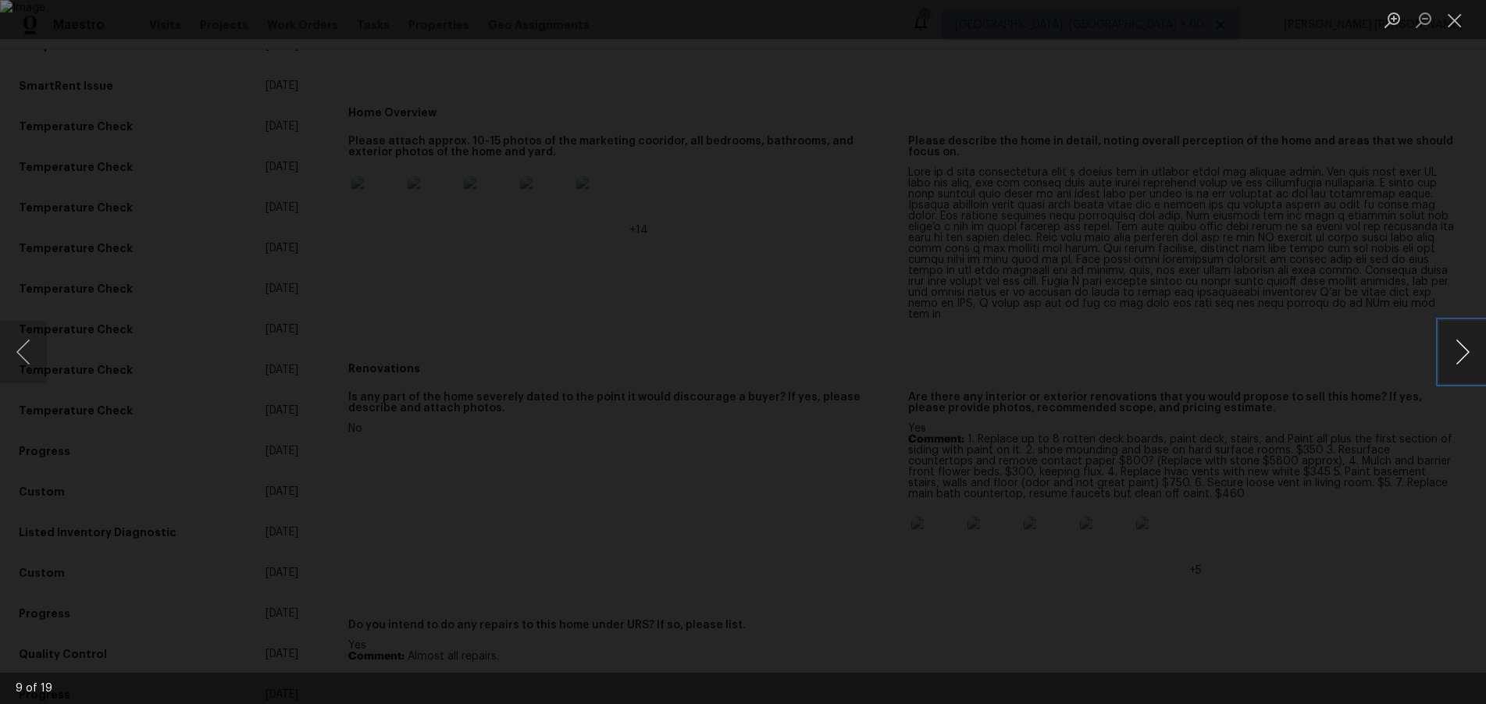
click at [1468, 356] on button "Next image" at bounding box center [1462, 352] width 47 height 62
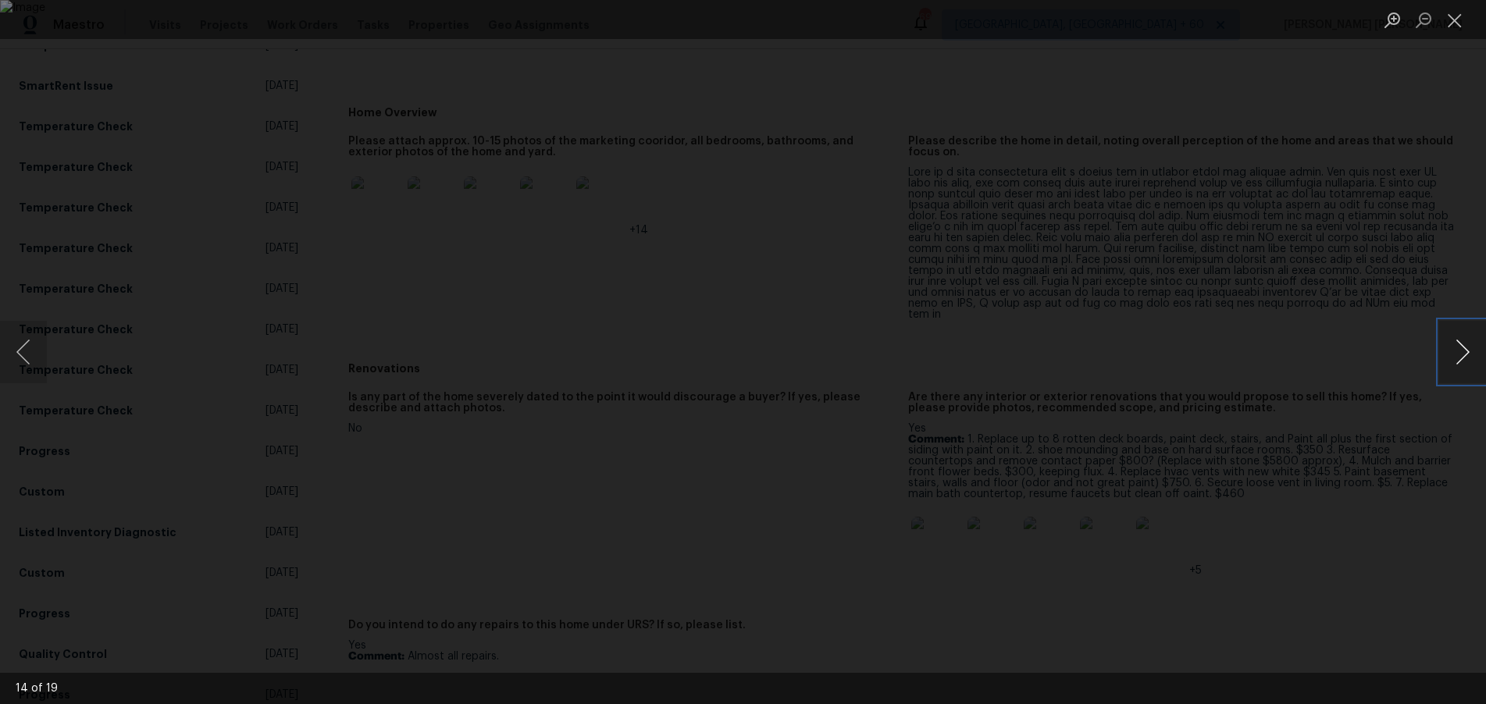
click at [1468, 356] on button "Next image" at bounding box center [1462, 352] width 47 height 62
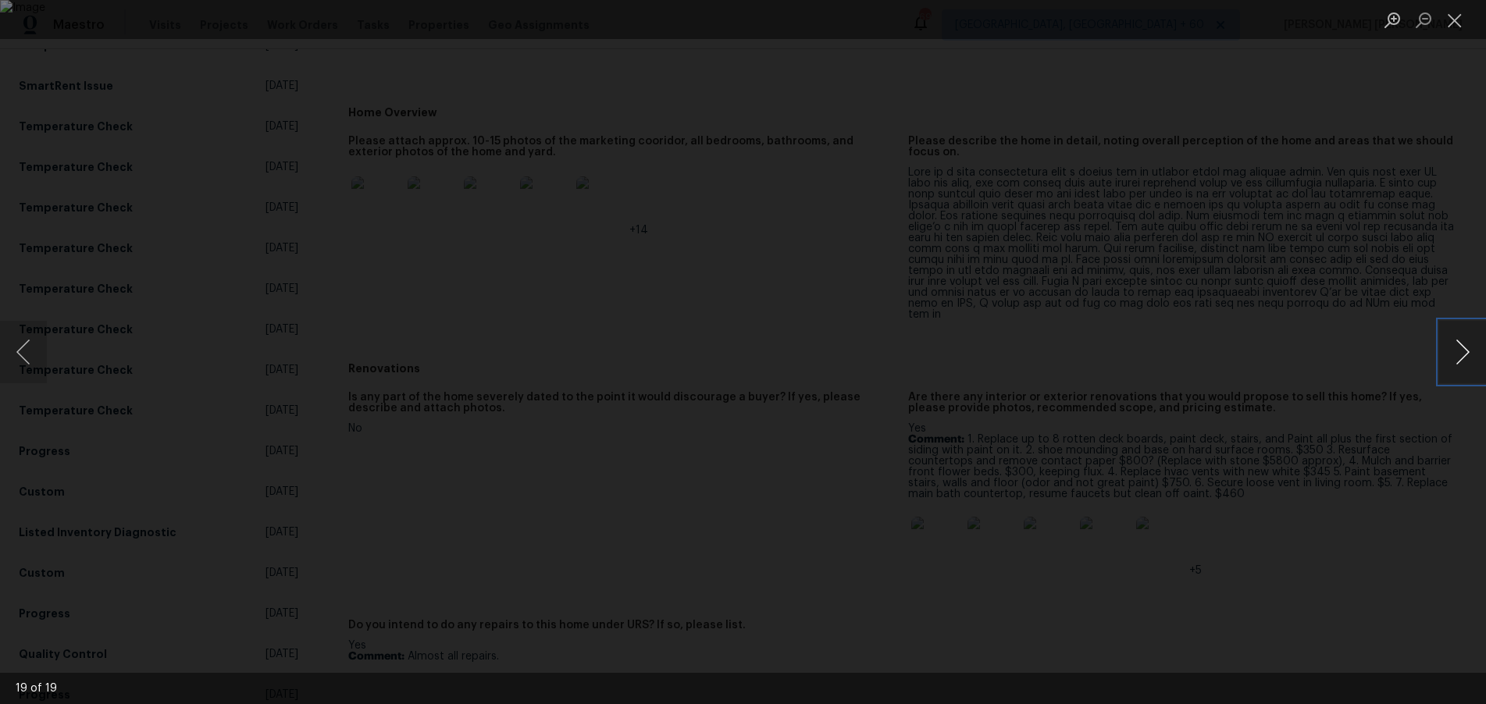
click at [1468, 356] on button "Next image" at bounding box center [1462, 352] width 47 height 62
click at [1461, 359] on button "Next image" at bounding box center [1462, 352] width 47 height 62
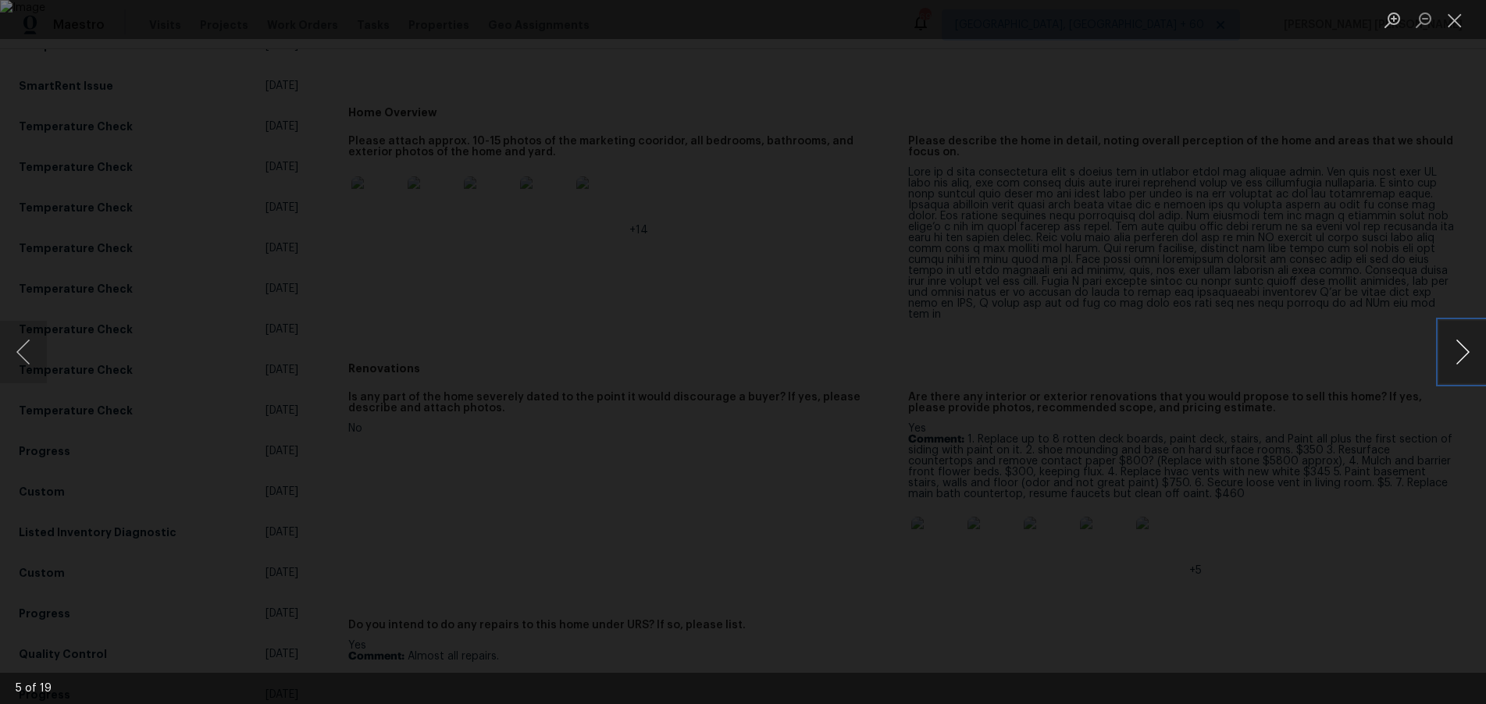
click at [1461, 359] on button "Next image" at bounding box center [1462, 352] width 47 height 62
click at [1385, 533] on div "Lightbox" at bounding box center [743, 352] width 1486 height 704
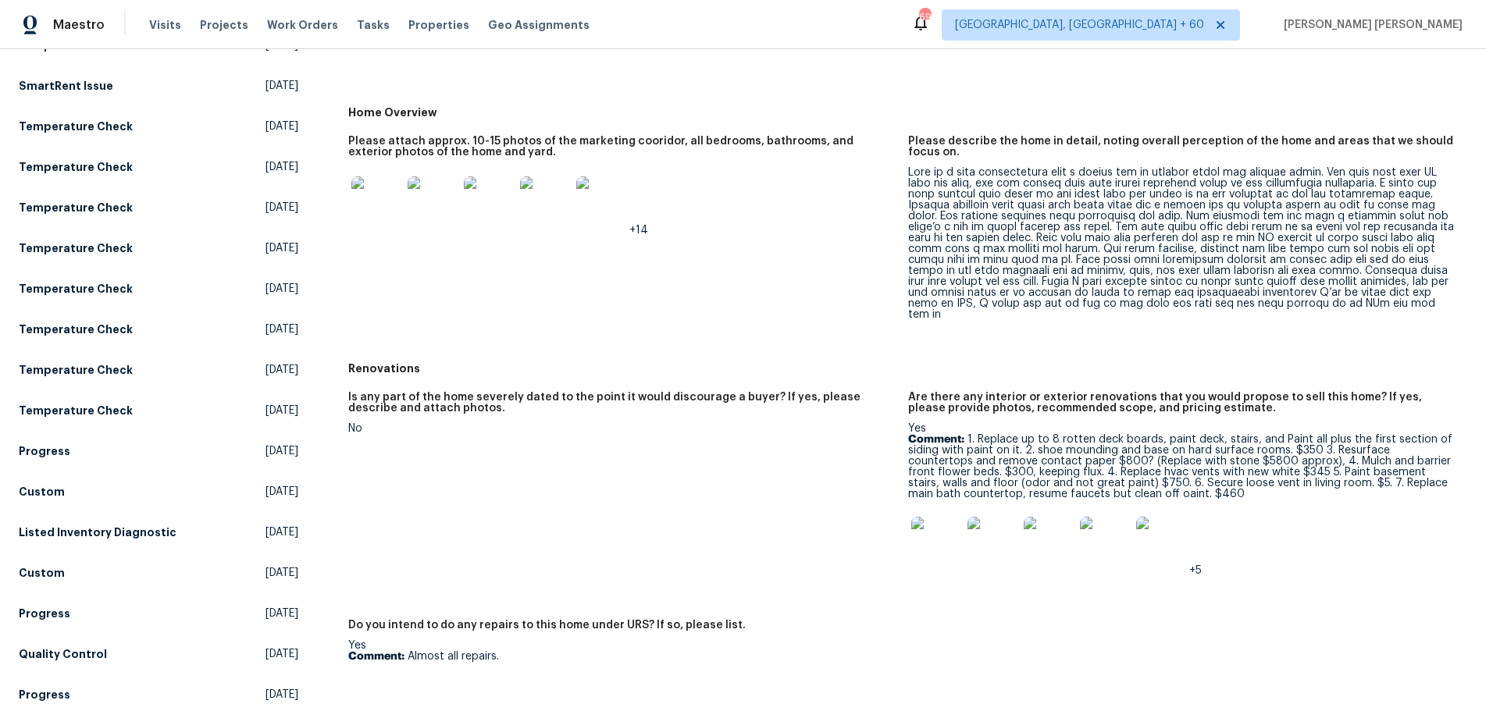
click at [939, 543] on img at bounding box center [936, 542] width 50 height 50
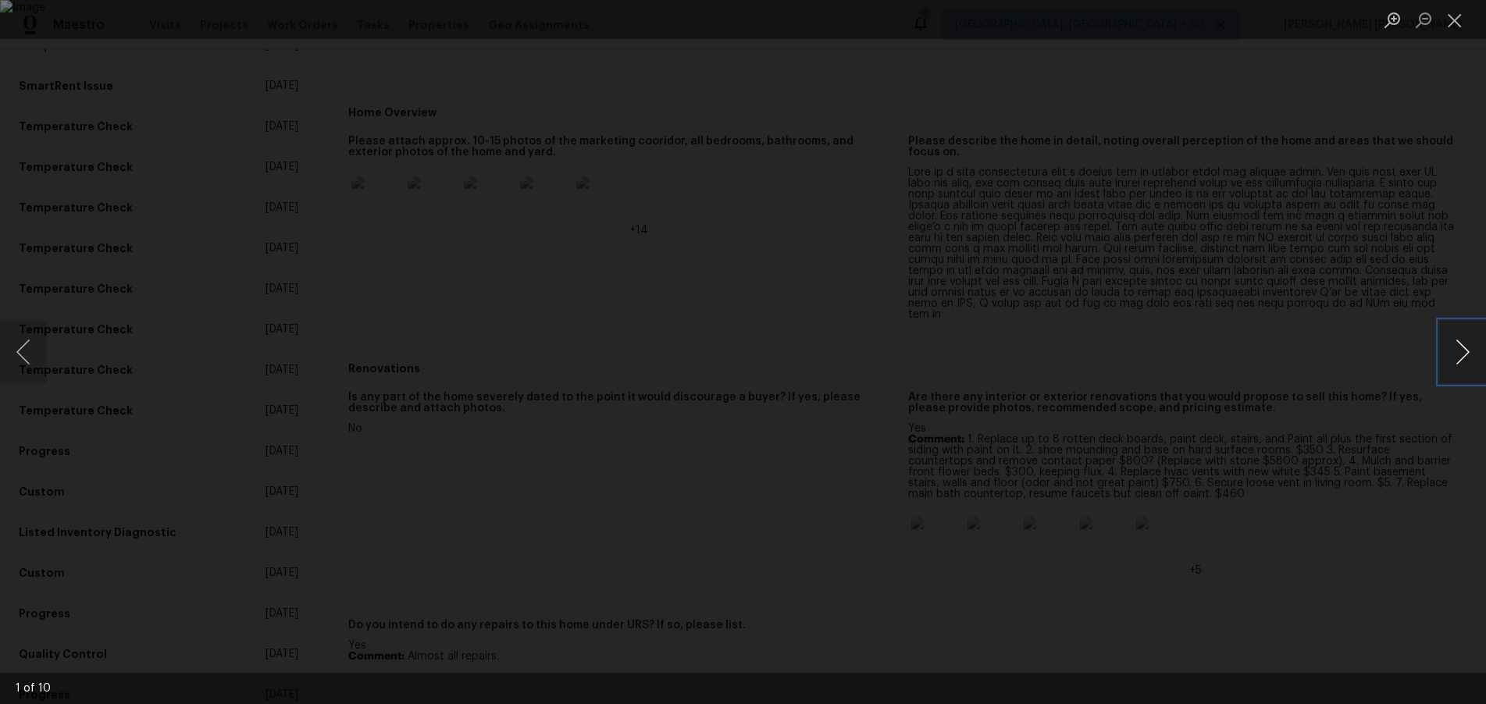
click at [1459, 358] on button "Next image" at bounding box center [1462, 352] width 47 height 62
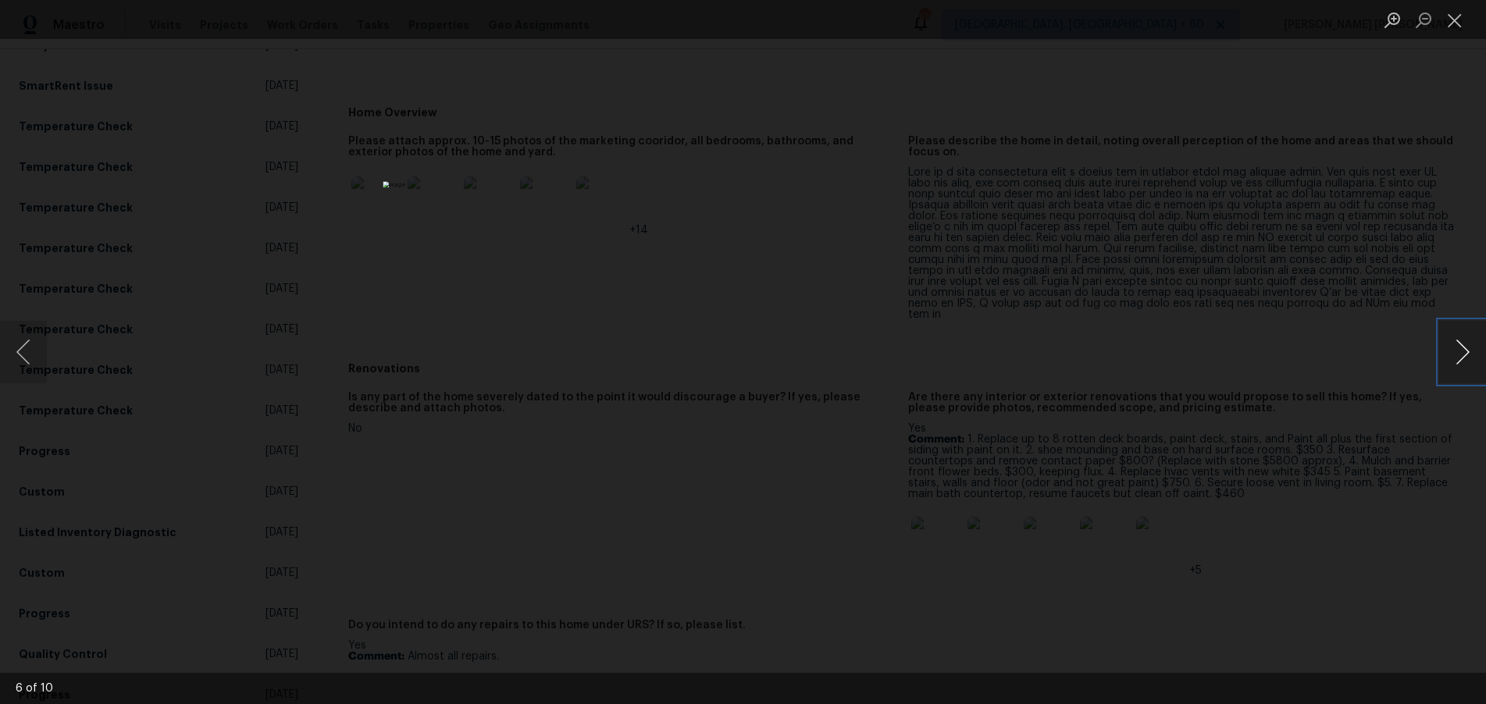
click at [1459, 358] on button "Next image" at bounding box center [1462, 352] width 47 height 62
drag, startPoint x: 234, startPoint y: 208, endPoint x: 294, endPoint y: 112, distance: 112.9
click at [234, 208] on div "Lightbox" at bounding box center [743, 352] width 1486 height 704
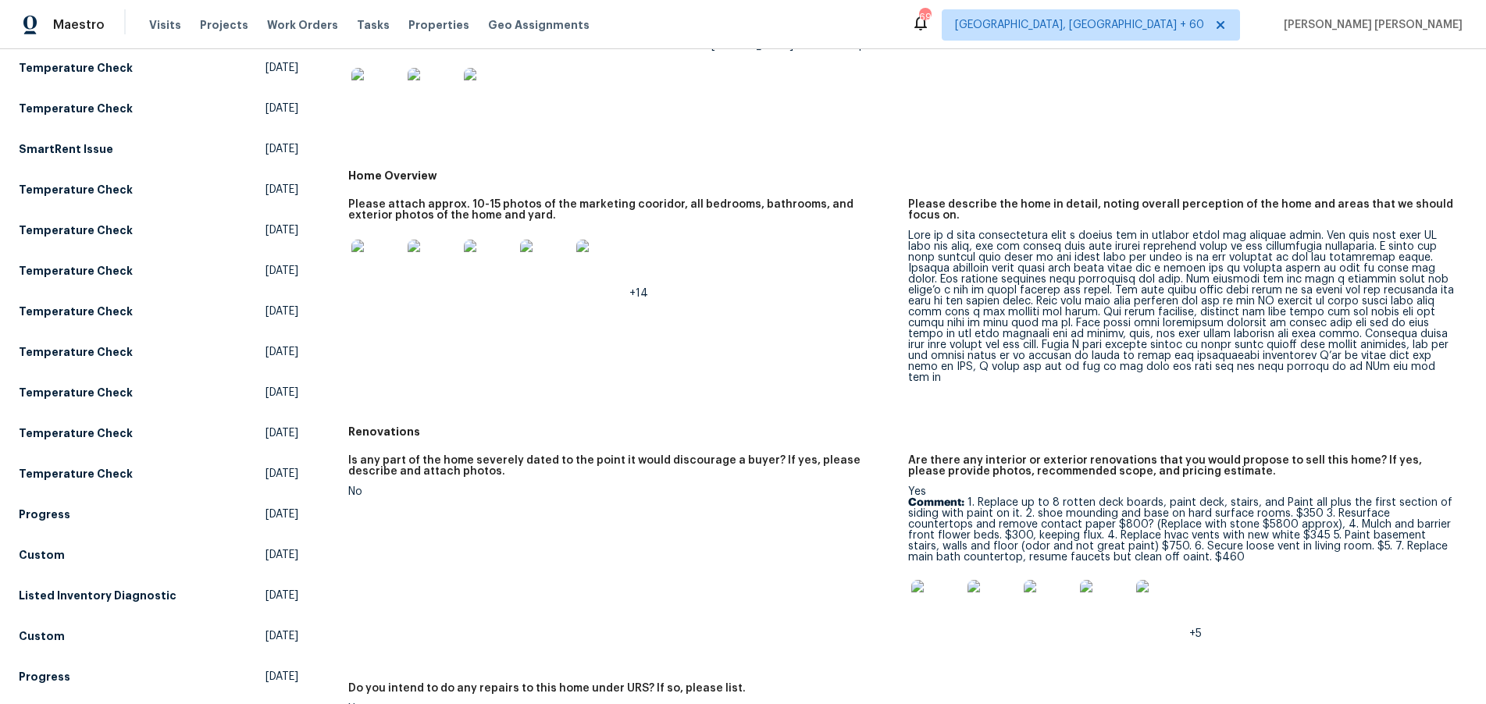
scroll to position [380, 0]
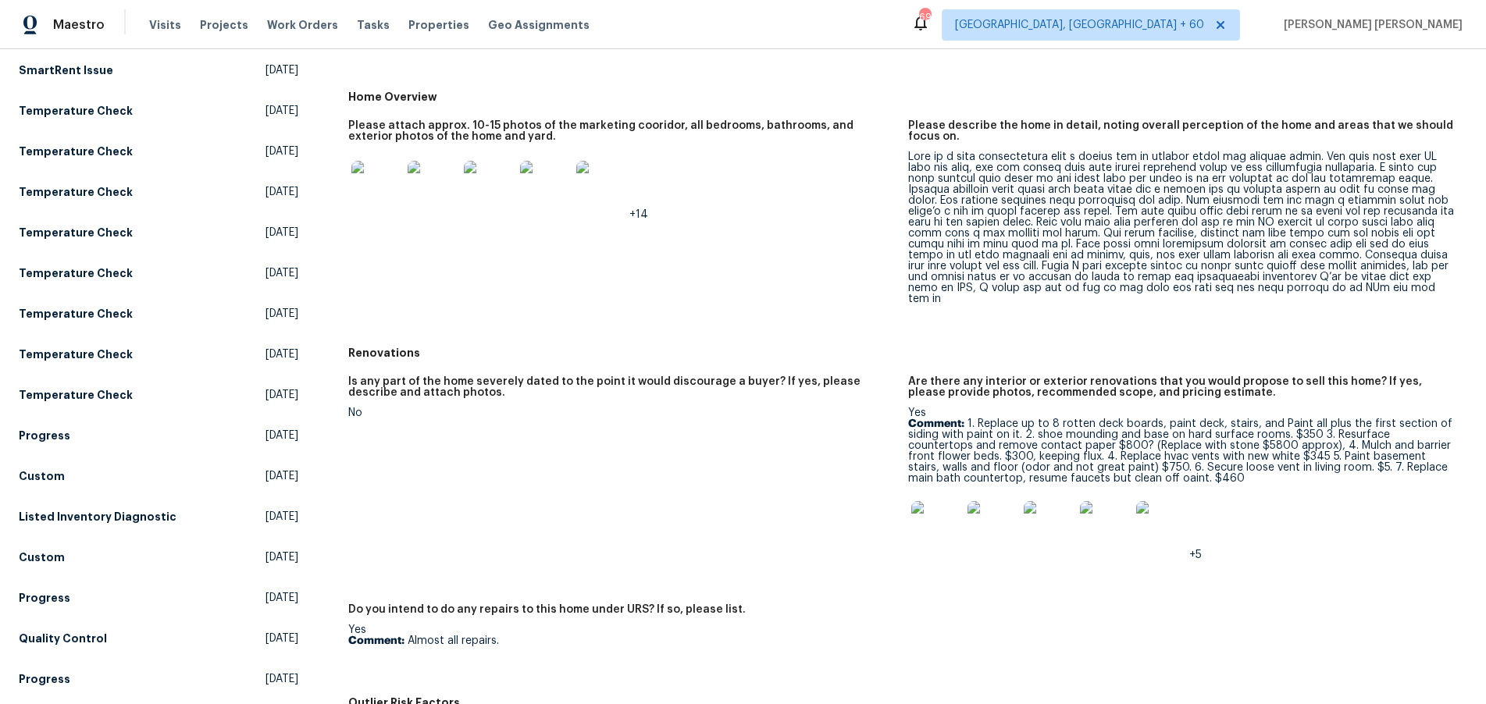
click at [942, 504] on img at bounding box center [936, 526] width 50 height 50
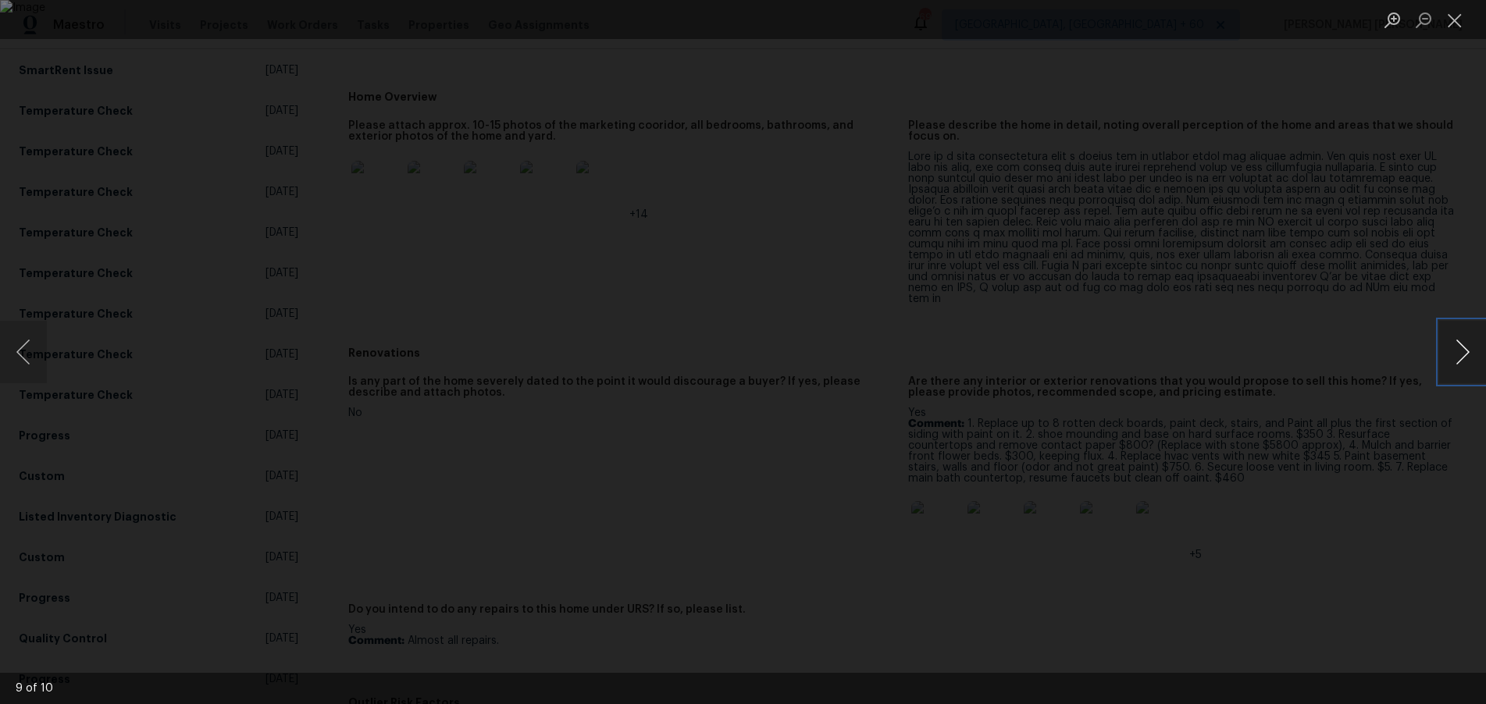
click at [1459, 355] on button "Next image" at bounding box center [1462, 352] width 47 height 62
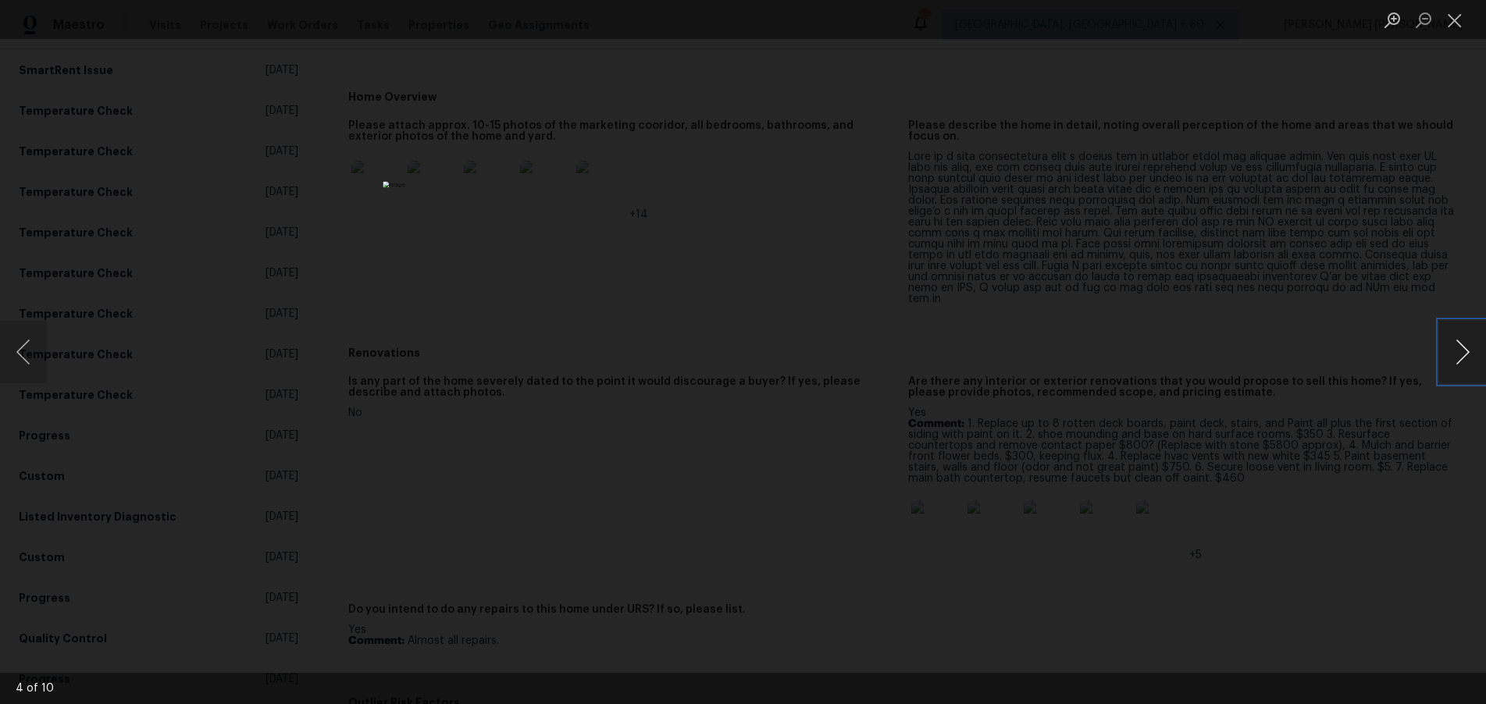
click at [1459, 355] on button "Next image" at bounding box center [1462, 352] width 47 height 62
click at [840, 459] on img "Lightbox" at bounding box center [743, 352] width 1486 height 704
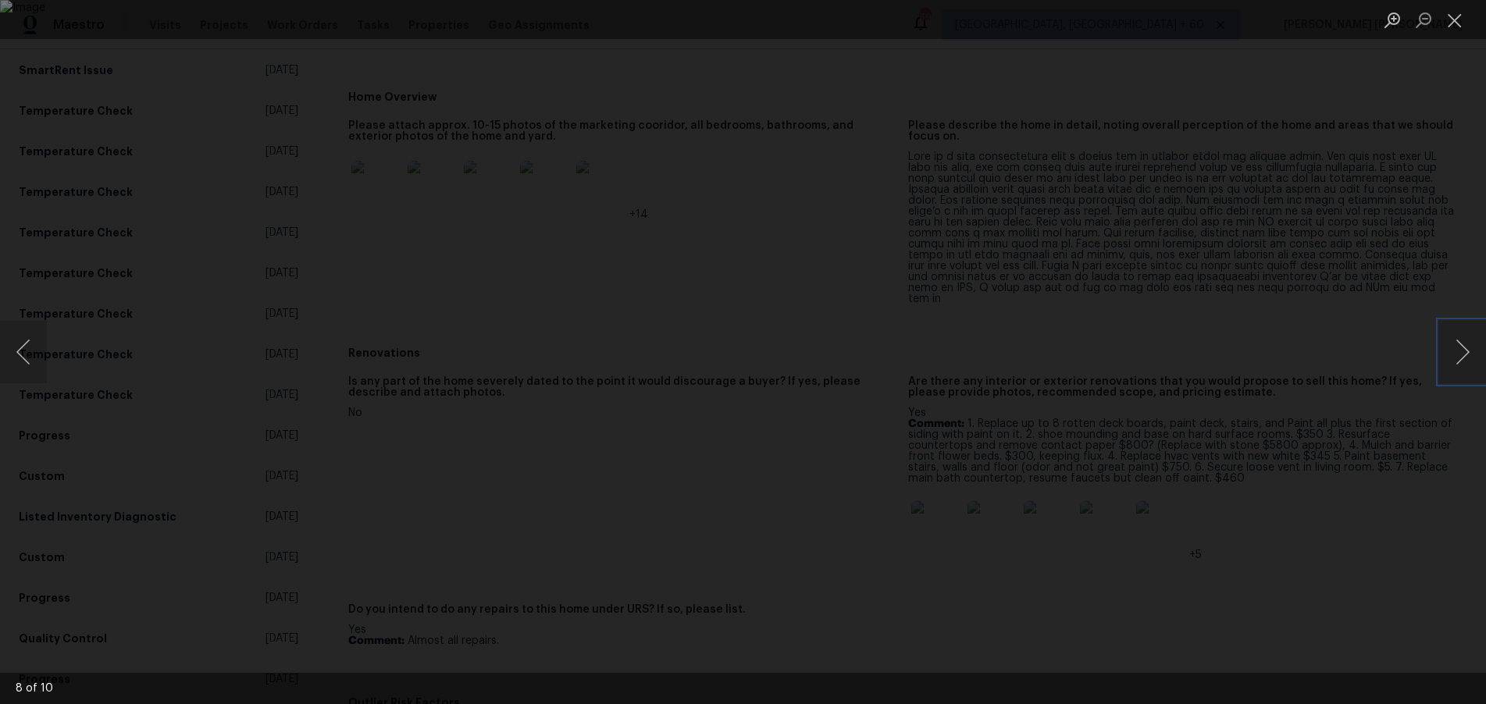
click at [831, 456] on img "Lightbox" at bounding box center [743, 352] width 1486 height 704
click at [702, 433] on img "Lightbox" at bounding box center [743, 352] width 1486 height 704
drag, startPoint x: 1257, startPoint y: 559, endPoint x: 1266, endPoint y: 564, distance: 9.8
click at [1266, 560] on div "Lightbox" at bounding box center [743, 352] width 1486 height 704
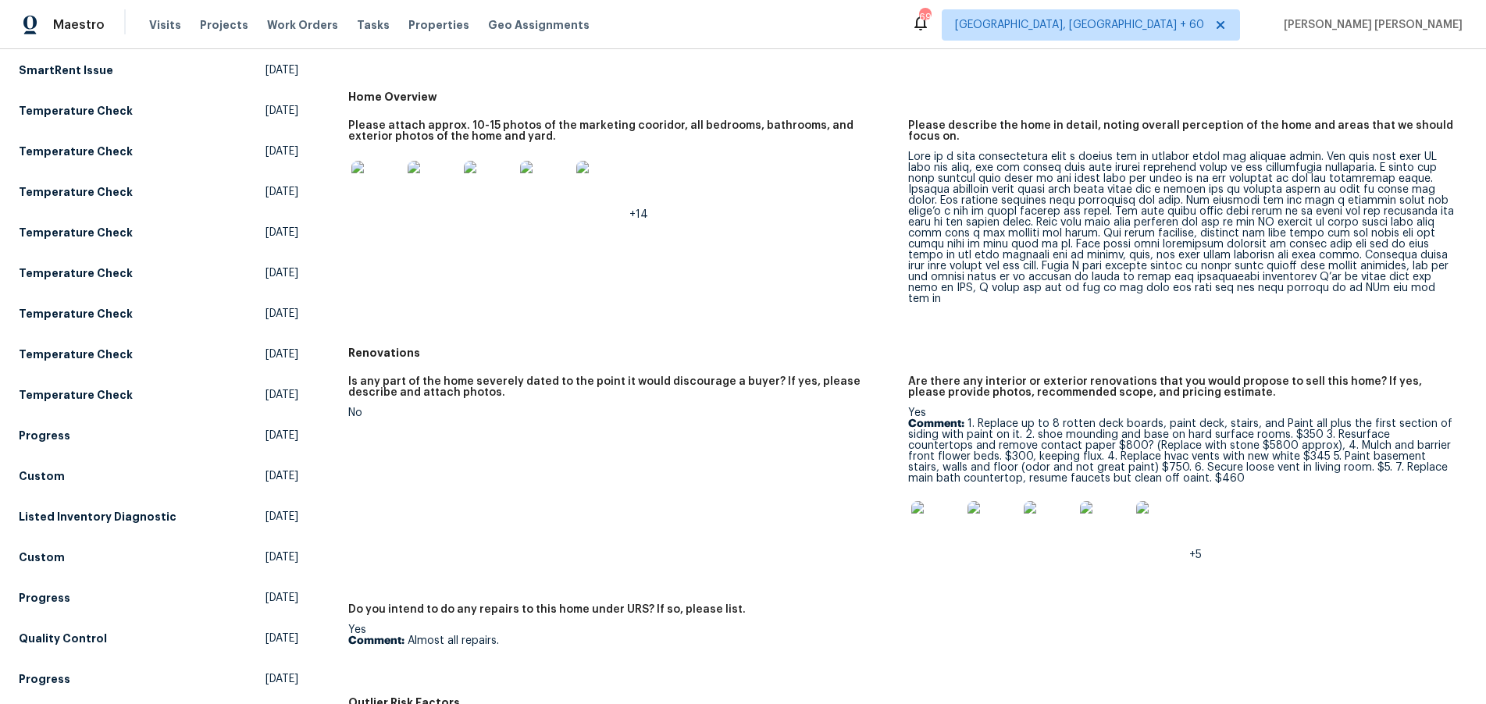
click at [1266, 564] on div "Lightbox" at bounding box center [743, 352] width 1486 height 704
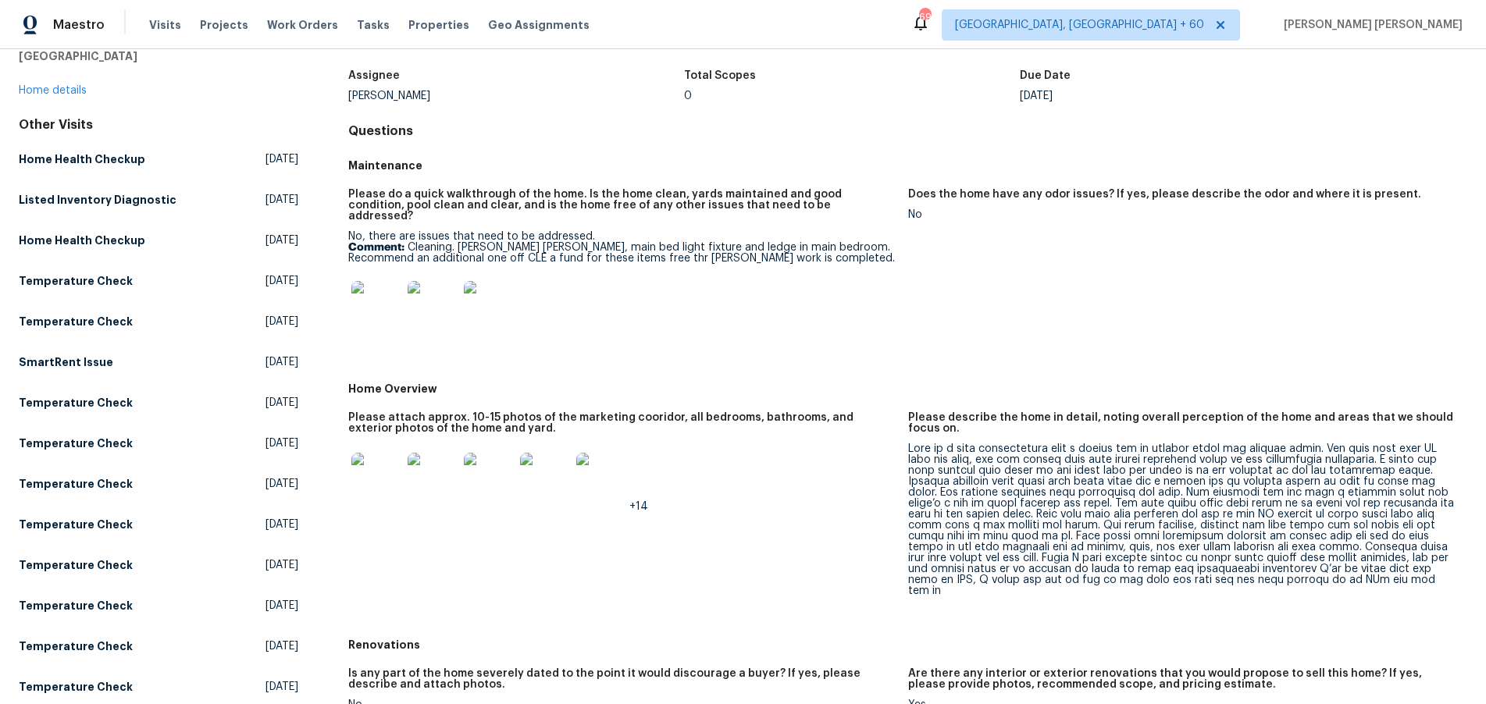
scroll to position [0, 0]
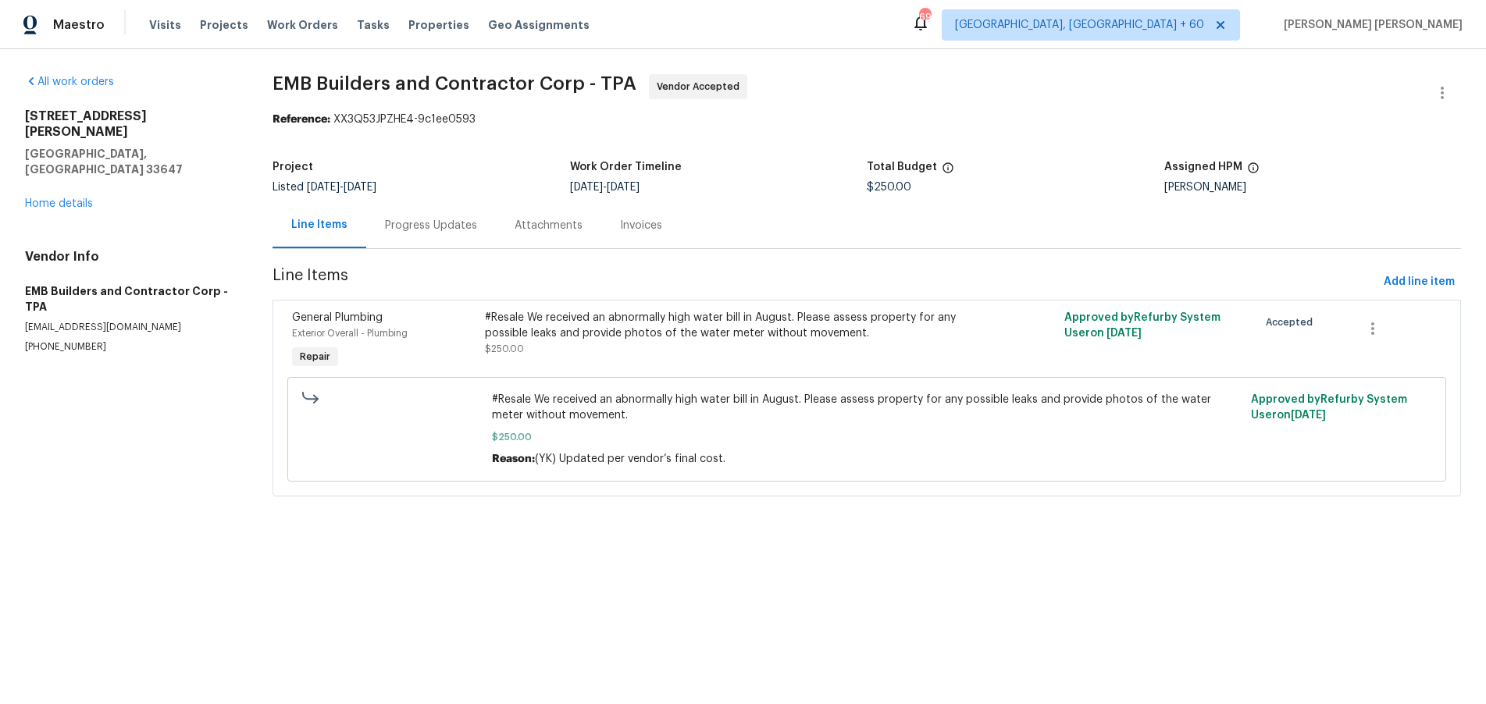
drag, startPoint x: 439, startPoint y: 226, endPoint x: 454, endPoint y: 219, distance: 16.4
click at [440, 226] on div "Progress Updates" at bounding box center [431, 226] width 92 height 16
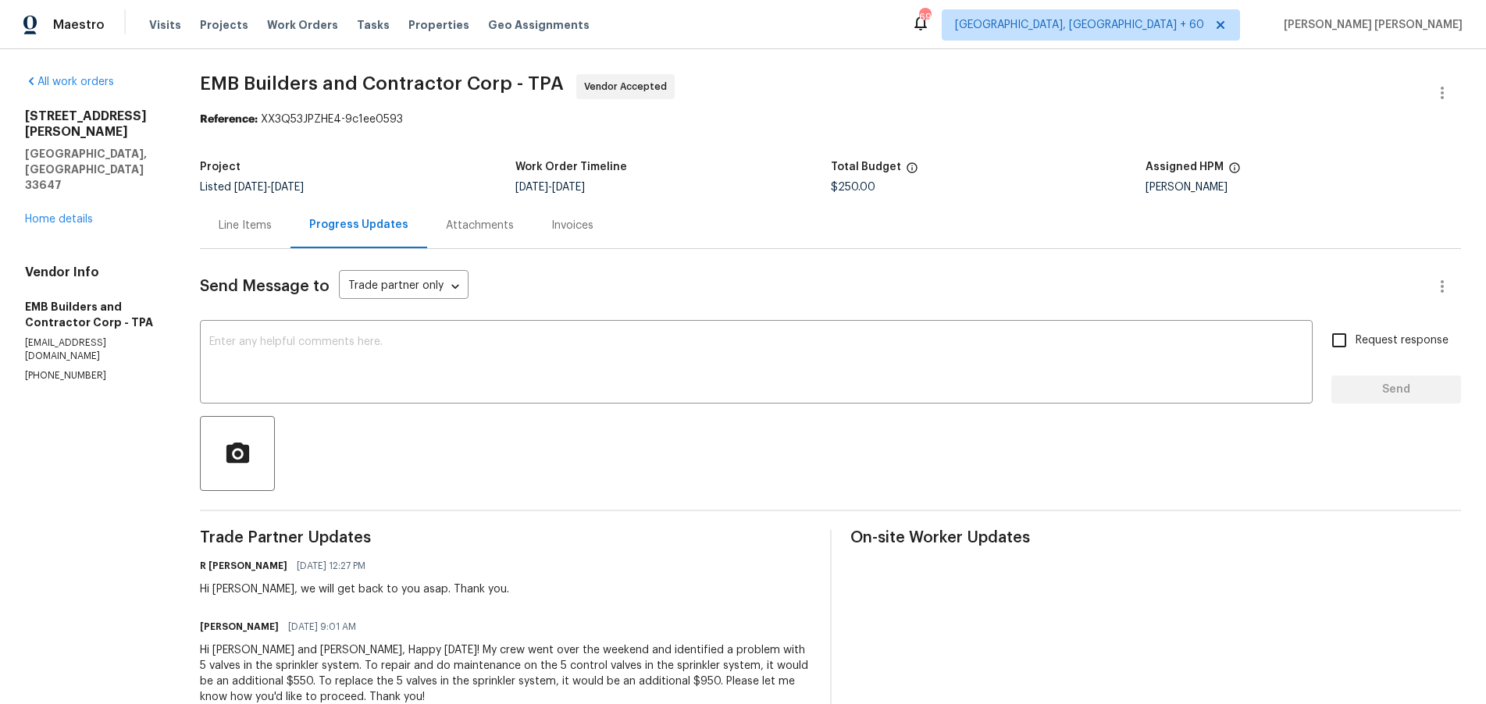
click at [251, 230] on div "Line Items" at bounding box center [245, 226] width 53 height 16
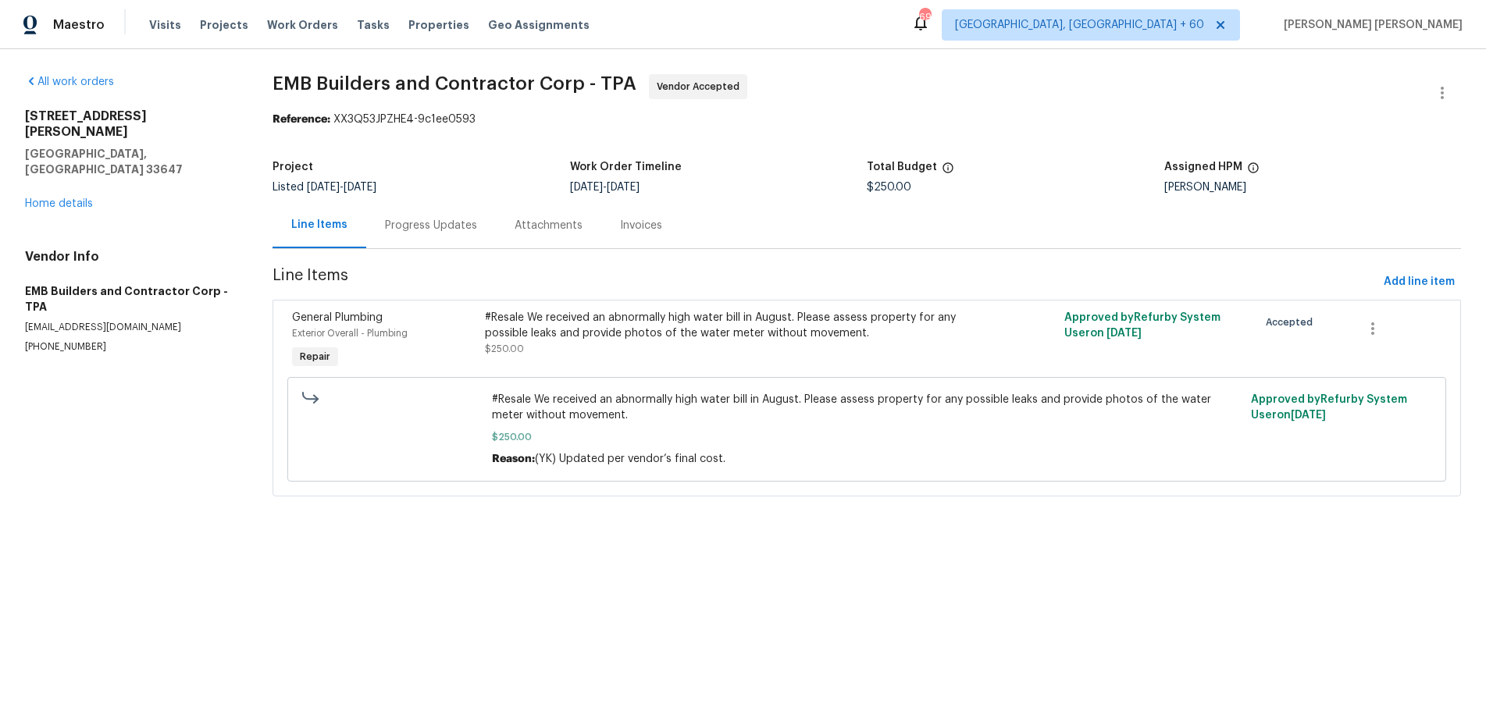
click at [445, 223] on div "Progress Updates" at bounding box center [431, 226] width 92 height 16
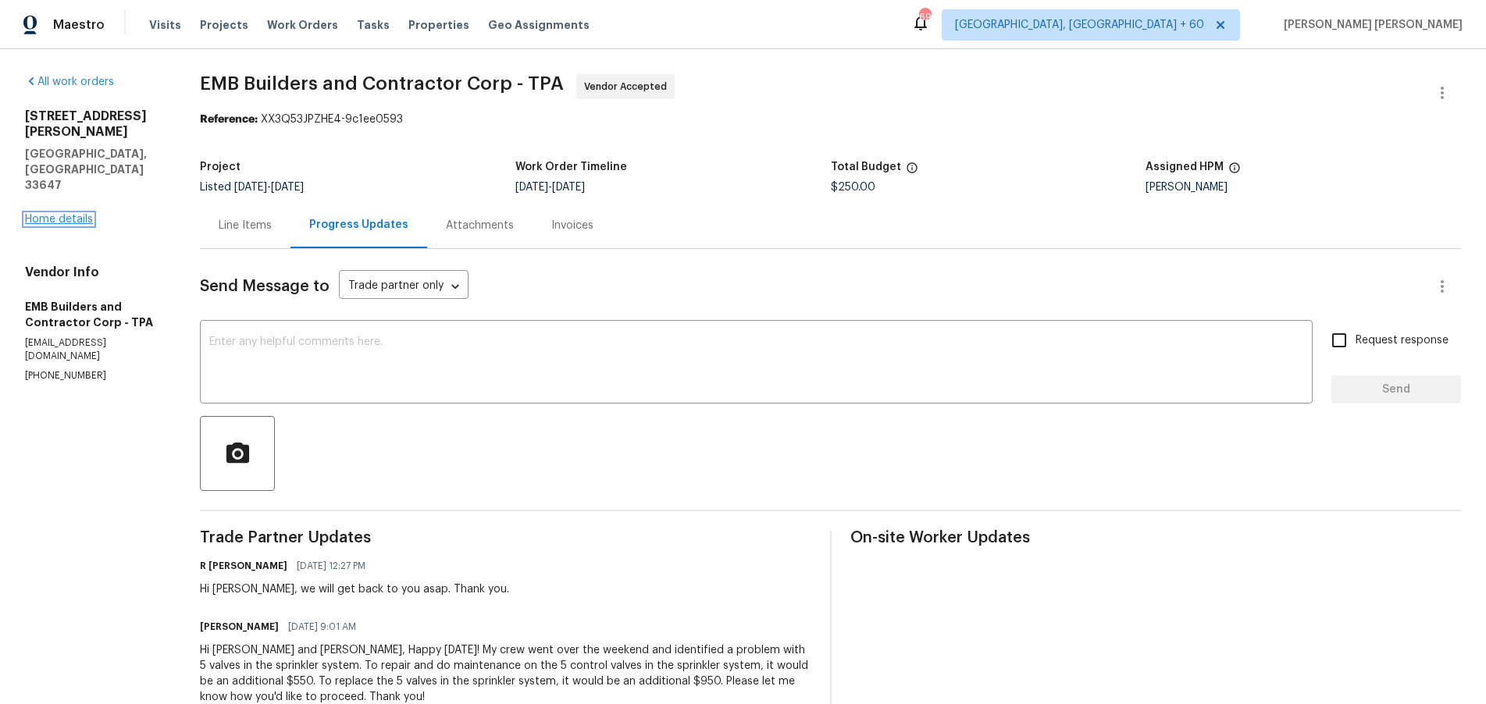
click at [39, 214] on link "Home details" at bounding box center [59, 219] width 68 height 11
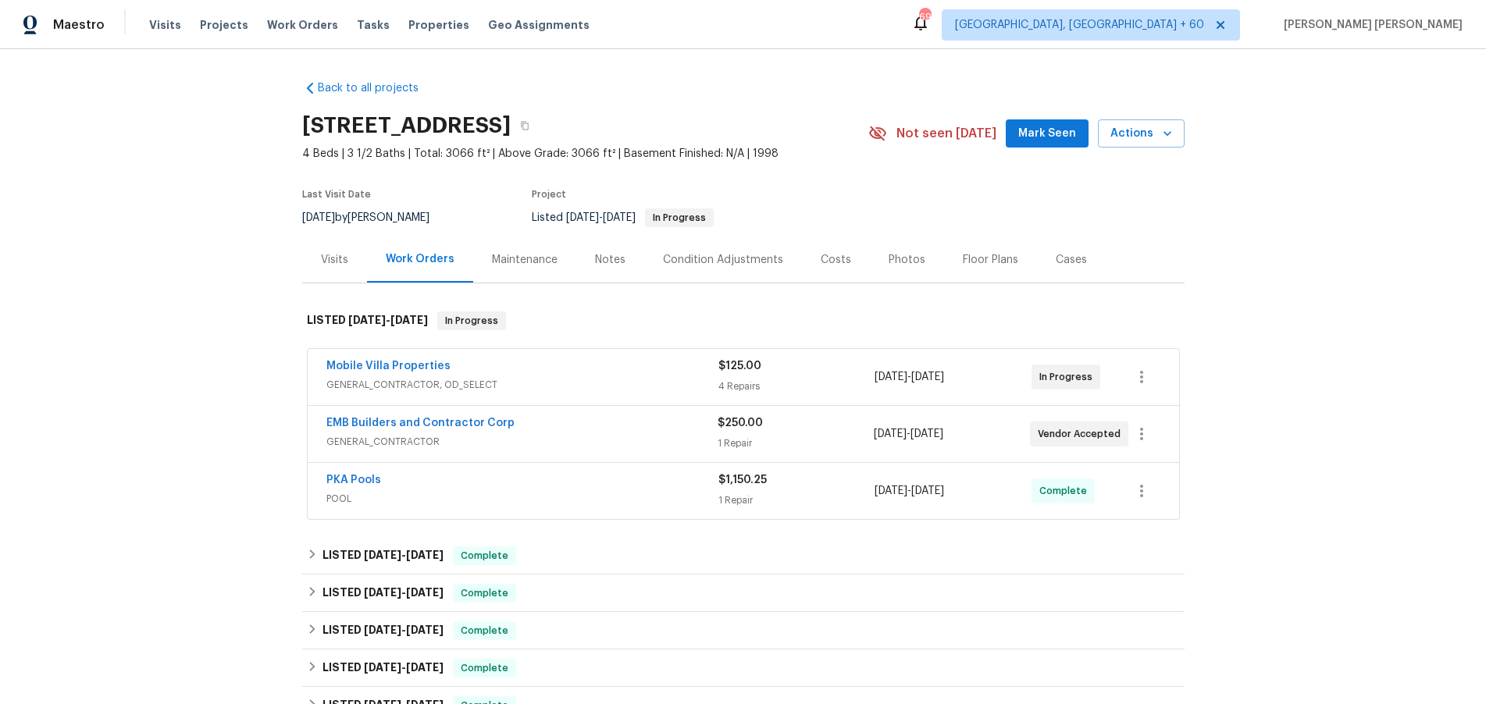
click at [522, 379] on span "GENERAL_CONTRACTOR, OD_SELECT" at bounding box center [522, 385] width 392 height 16
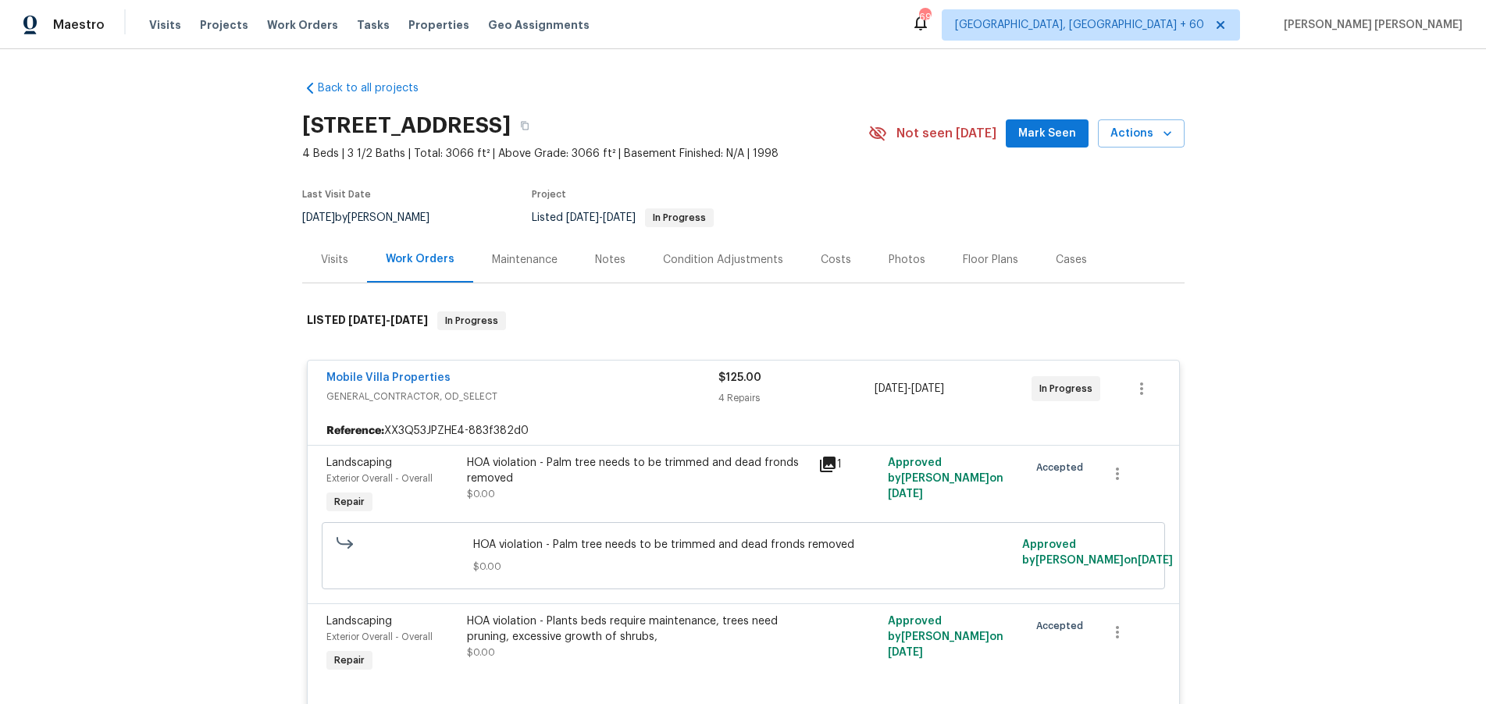
click at [522, 379] on div "Mobile Villa Properties" at bounding box center [522, 379] width 392 height 19
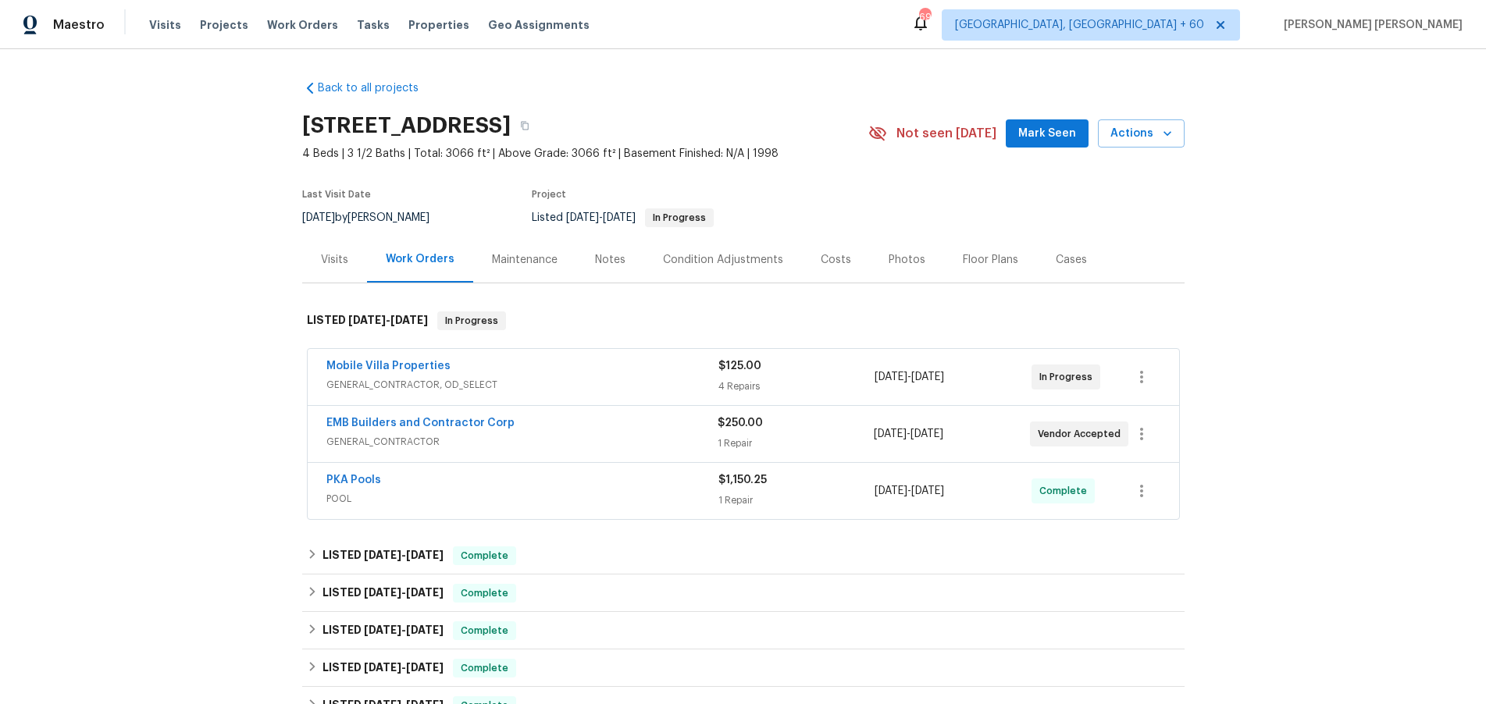
click at [334, 261] on div "Visits" at bounding box center [334, 260] width 27 height 16
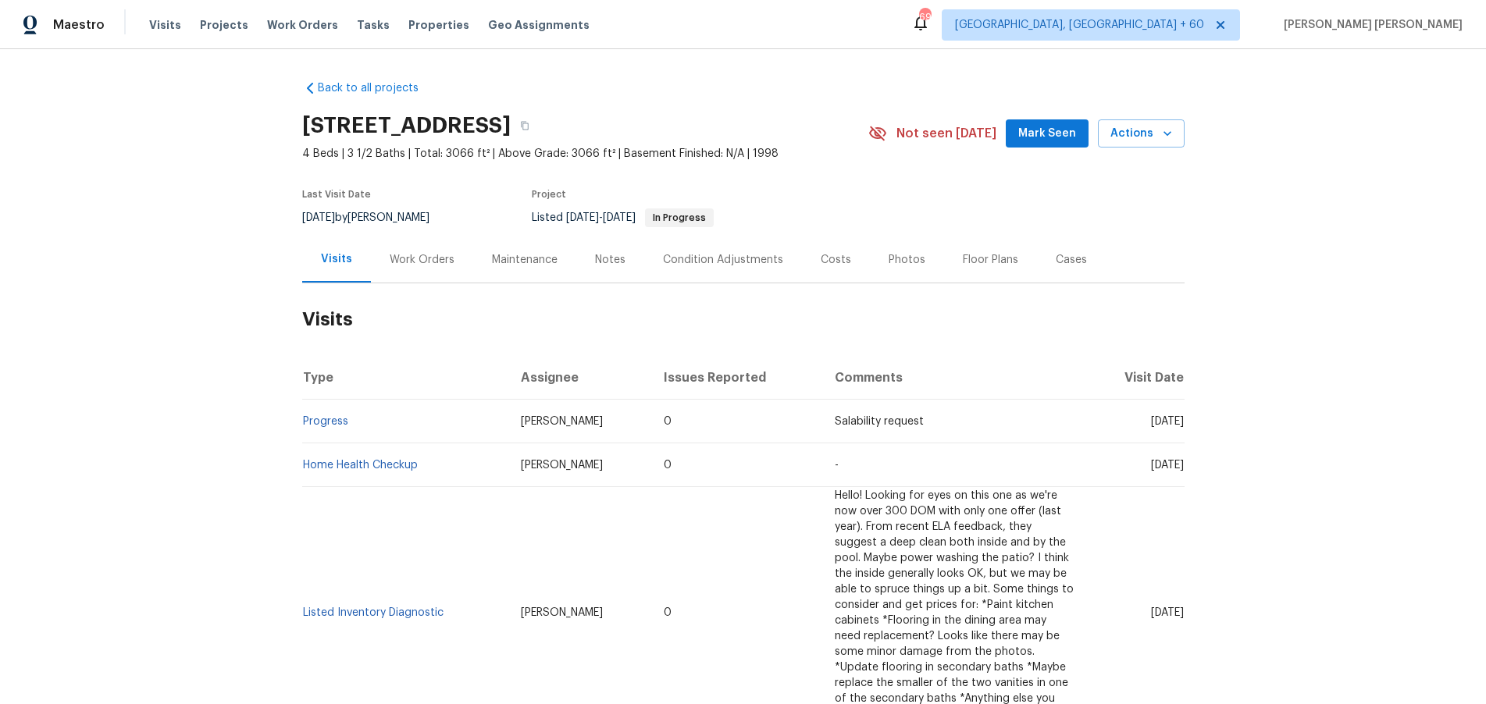
click at [420, 262] on div "Work Orders" at bounding box center [422, 260] width 65 height 16
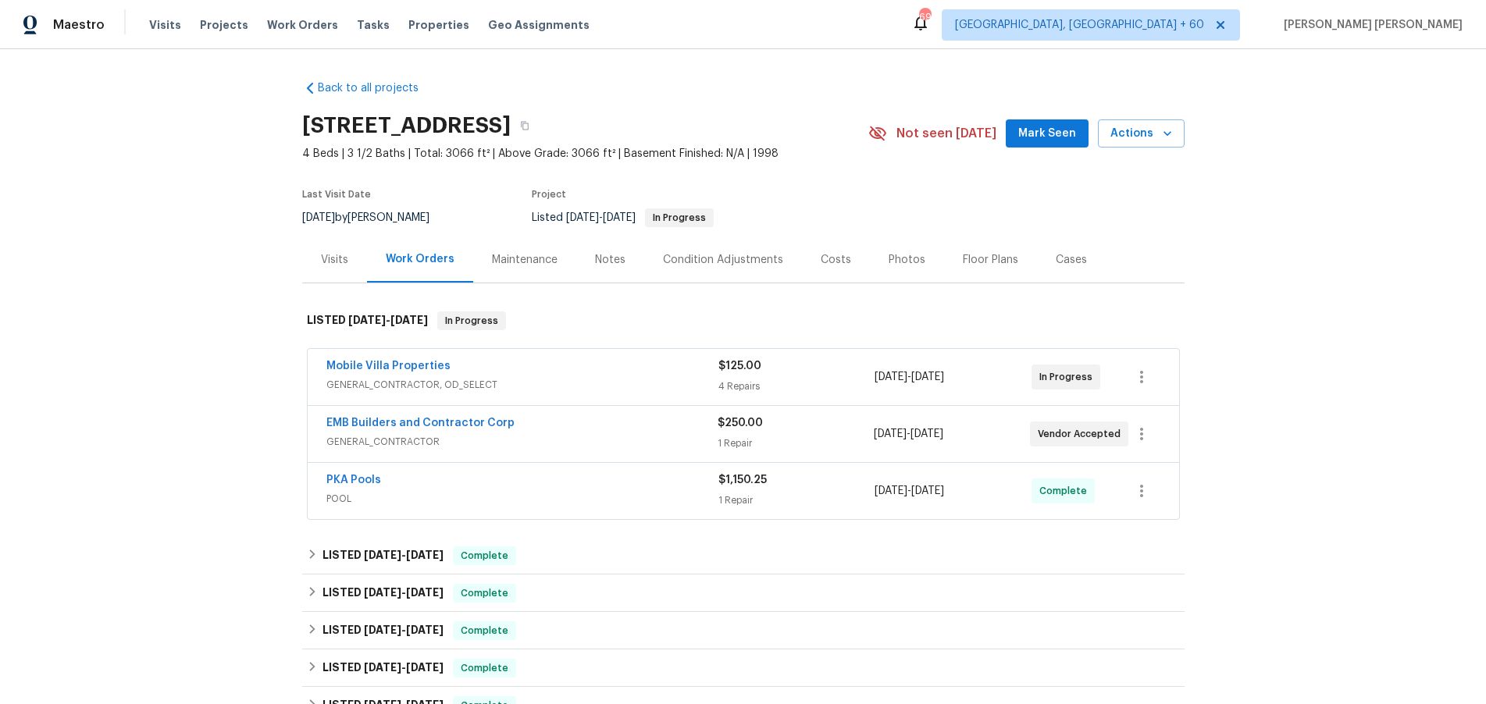
click at [568, 482] on div "PKA Pools" at bounding box center [522, 481] width 392 height 19
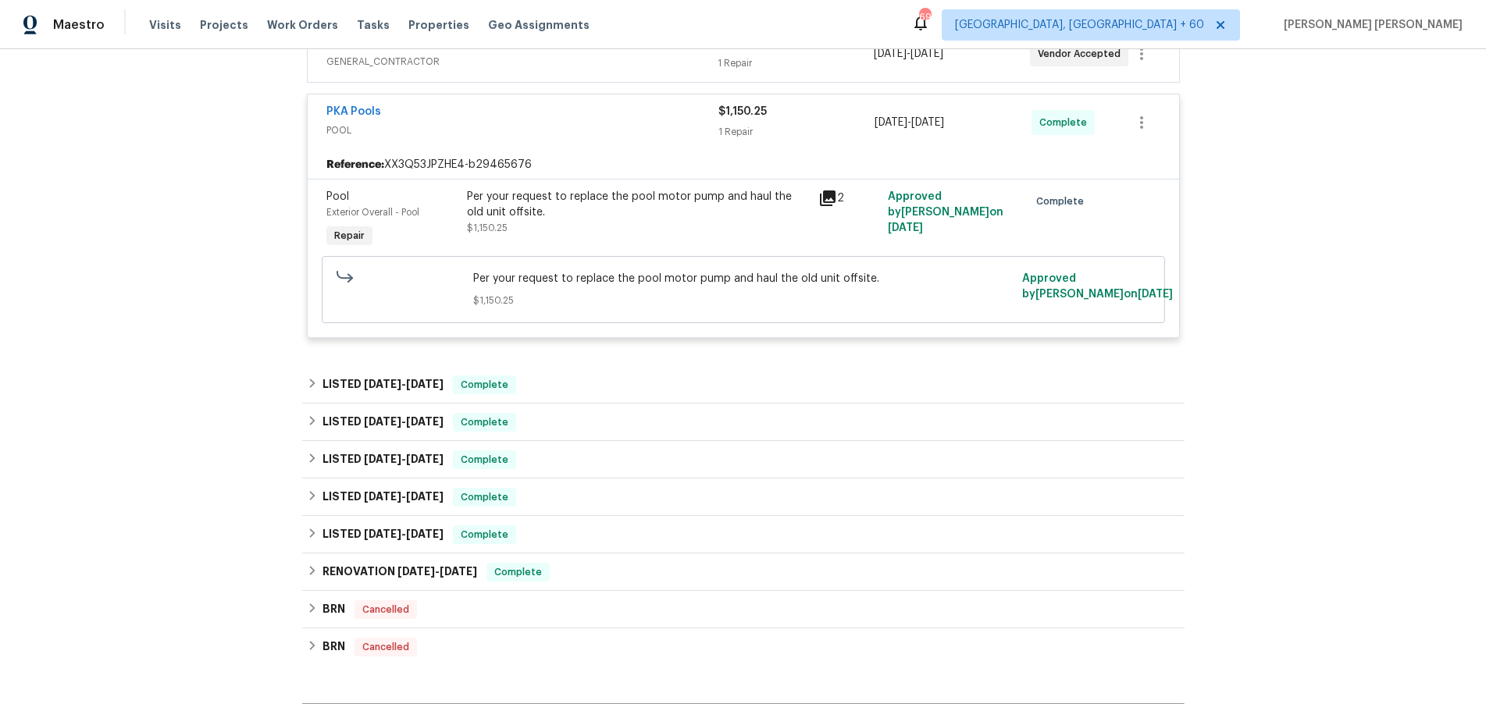
scroll to position [396, 0]
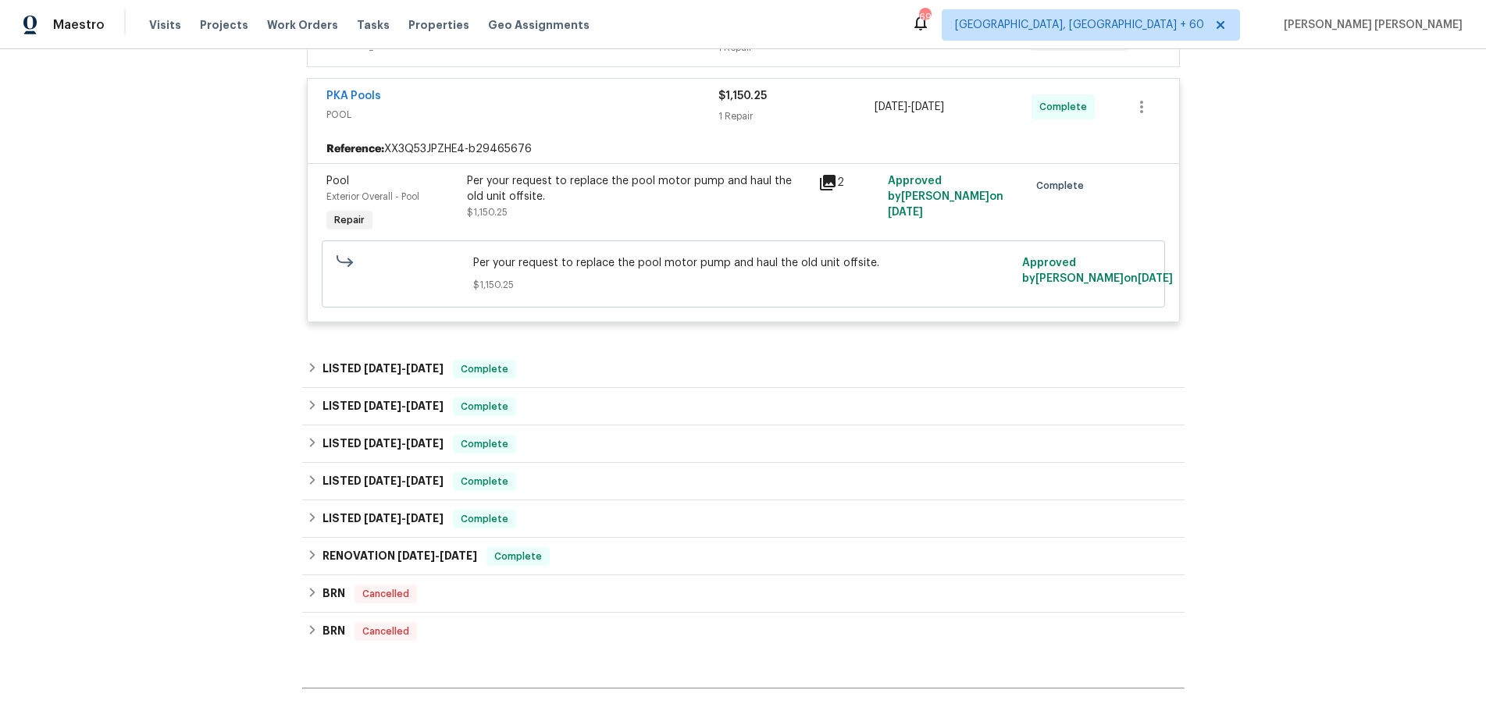
click at [834, 181] on icon at bounding box center [828, 183] width 16 height 16
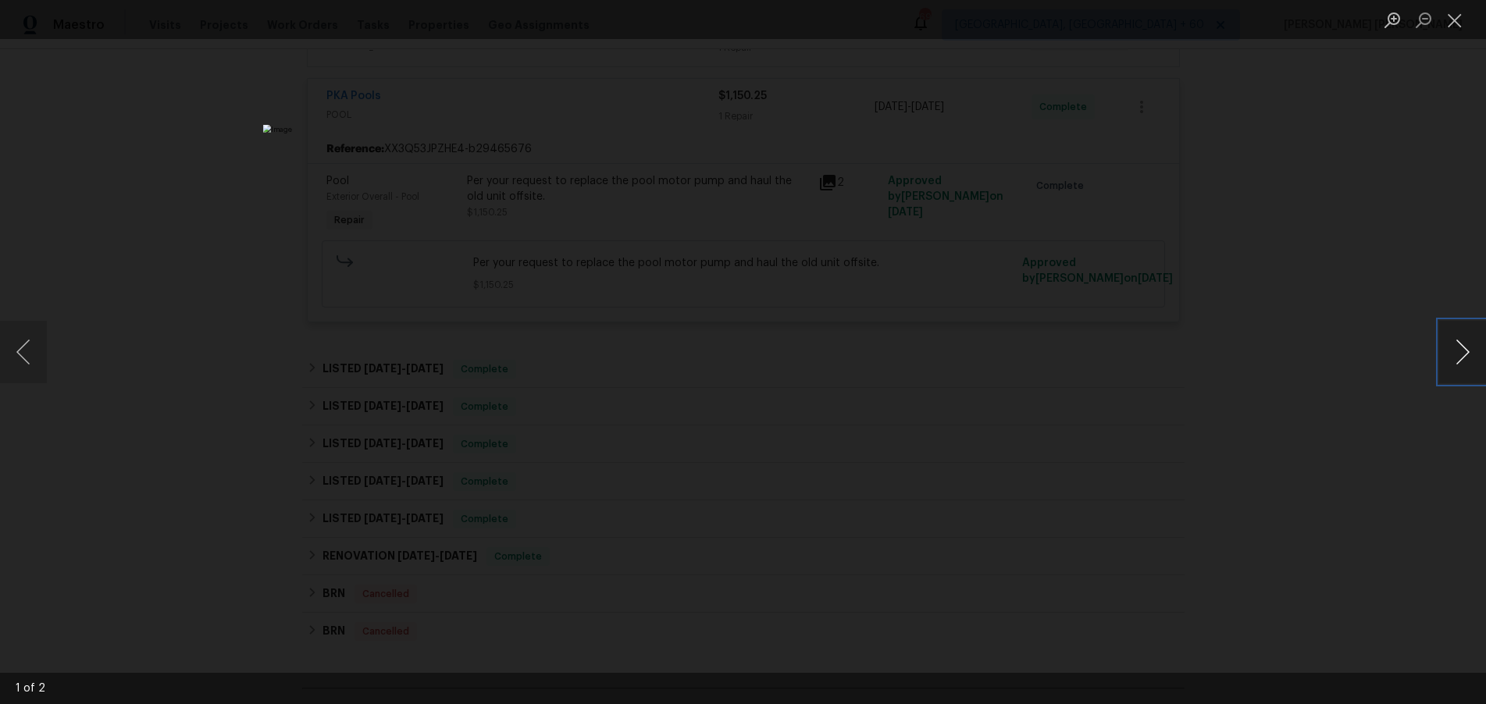
click at [1448, 363] on button "Next image" at bounding box center [1462, 352] width 47 height 62
click at [1448, 362] on button "Next image" at bounding box center [1462, 352] width 47 height 62
click at [1338, 449] on div "Lightbox" at bounding box center [743, 352] width 1486 height 704
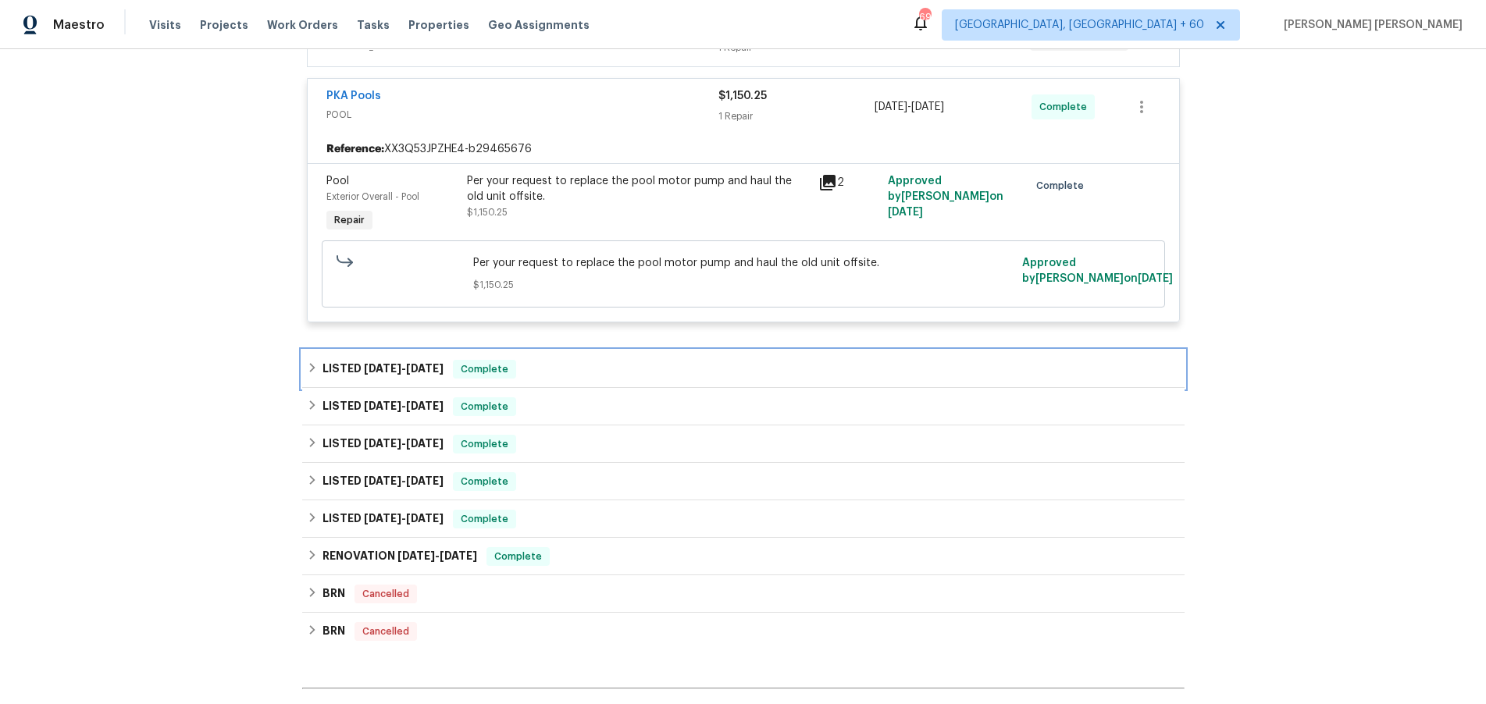
click at [390, 369] on span "6/18/25" at bounding box center [382, 368] width 37 height 11
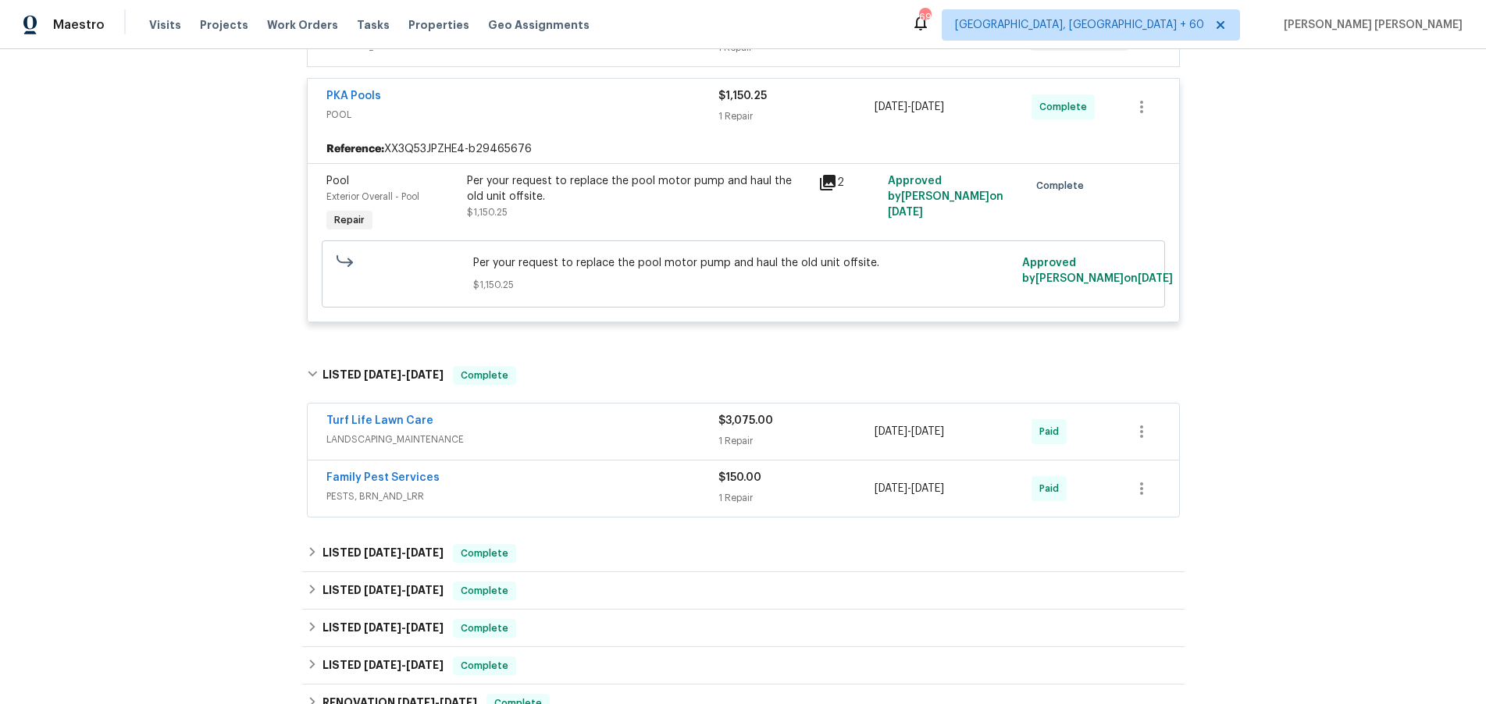
click at [630, 440] on span "LANDSCAPING_MAINTENANCE" at bounding box center [522, 440] width 392 height 16
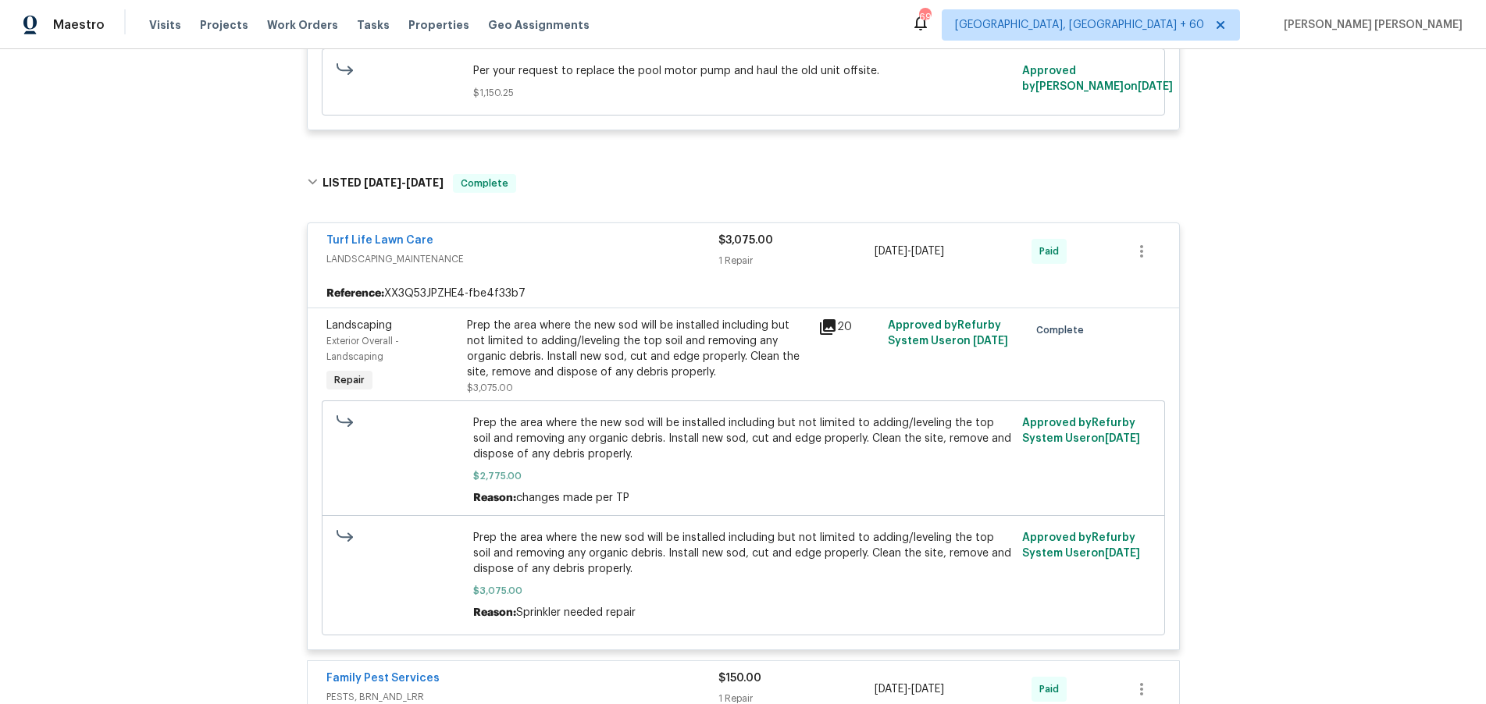
scroll to position [589, 0]
click at [829, 324] on icon at bounding box center [828, 327] width 16 height 16
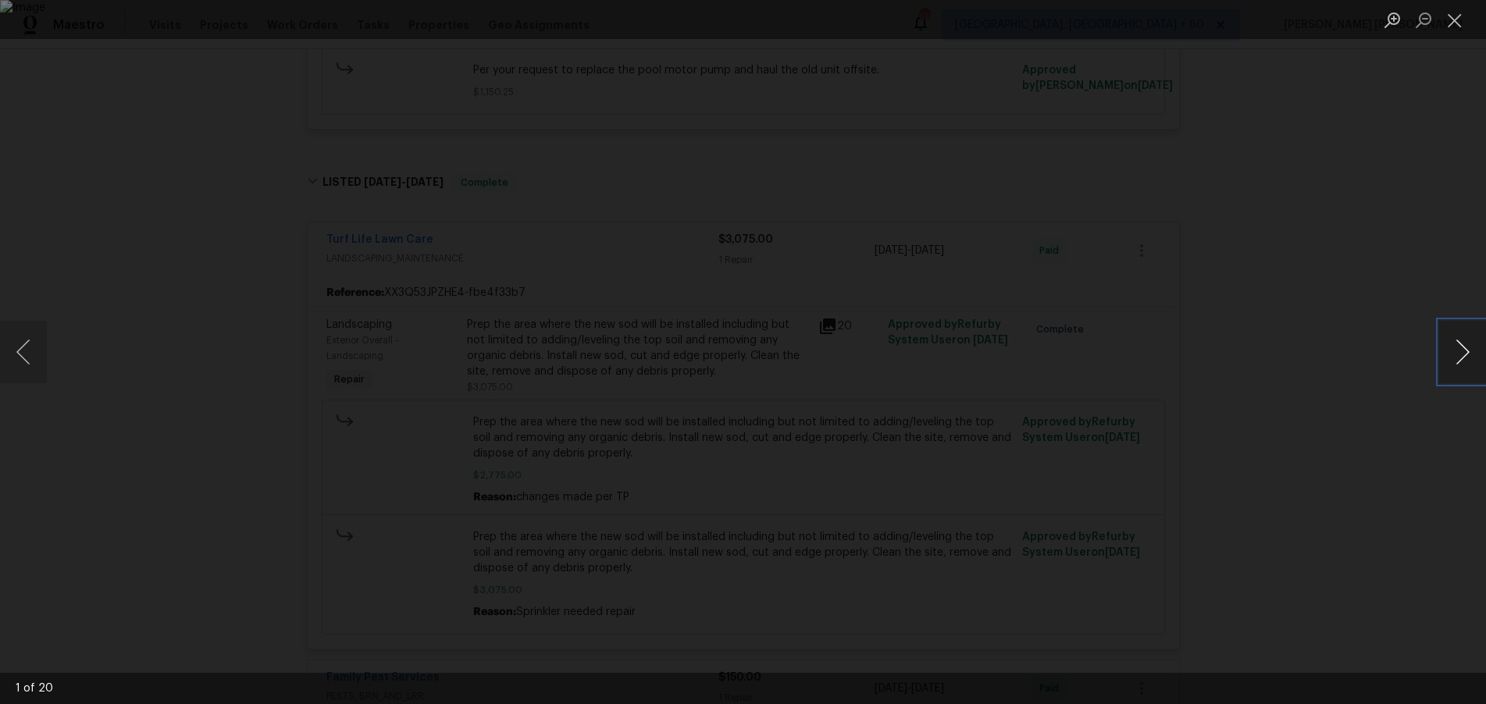
click at [1463, 351] on button "Next image" at bounding box center [1462, 352] width 47 height 62
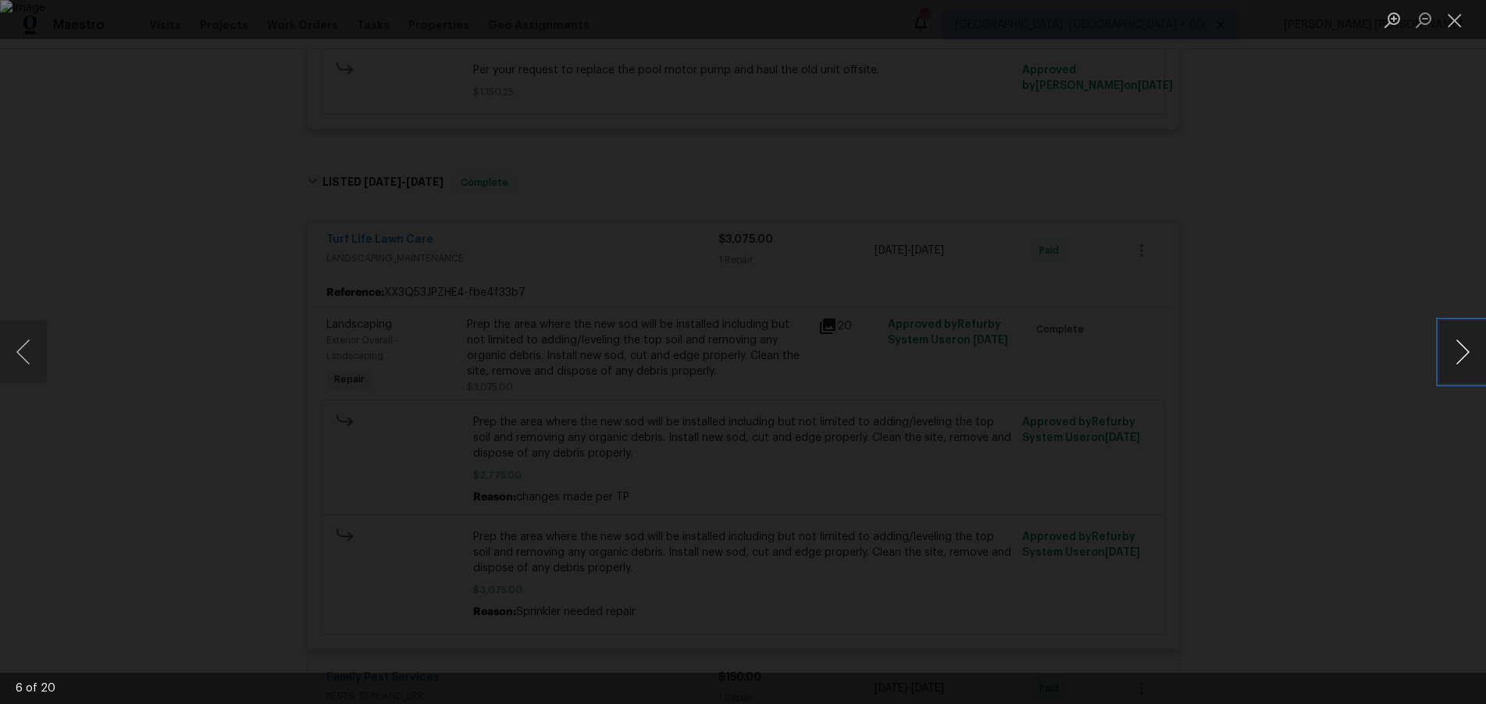
click at [1463, 351] on button "Next image" at bounding box center [1462, 352] width 47 height 62
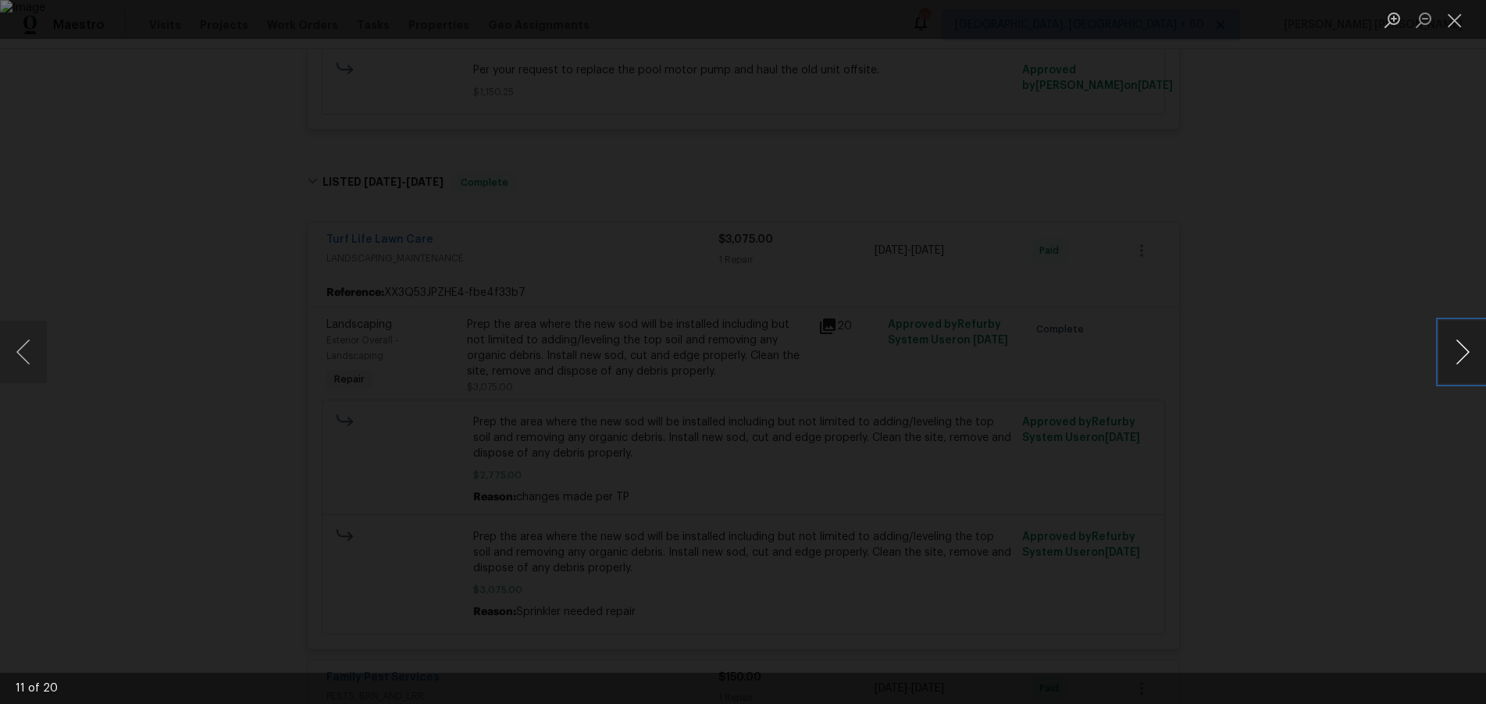
click at [1463, 351] on button "Next image" at bounding box center [1462, 352] width 47 height 62
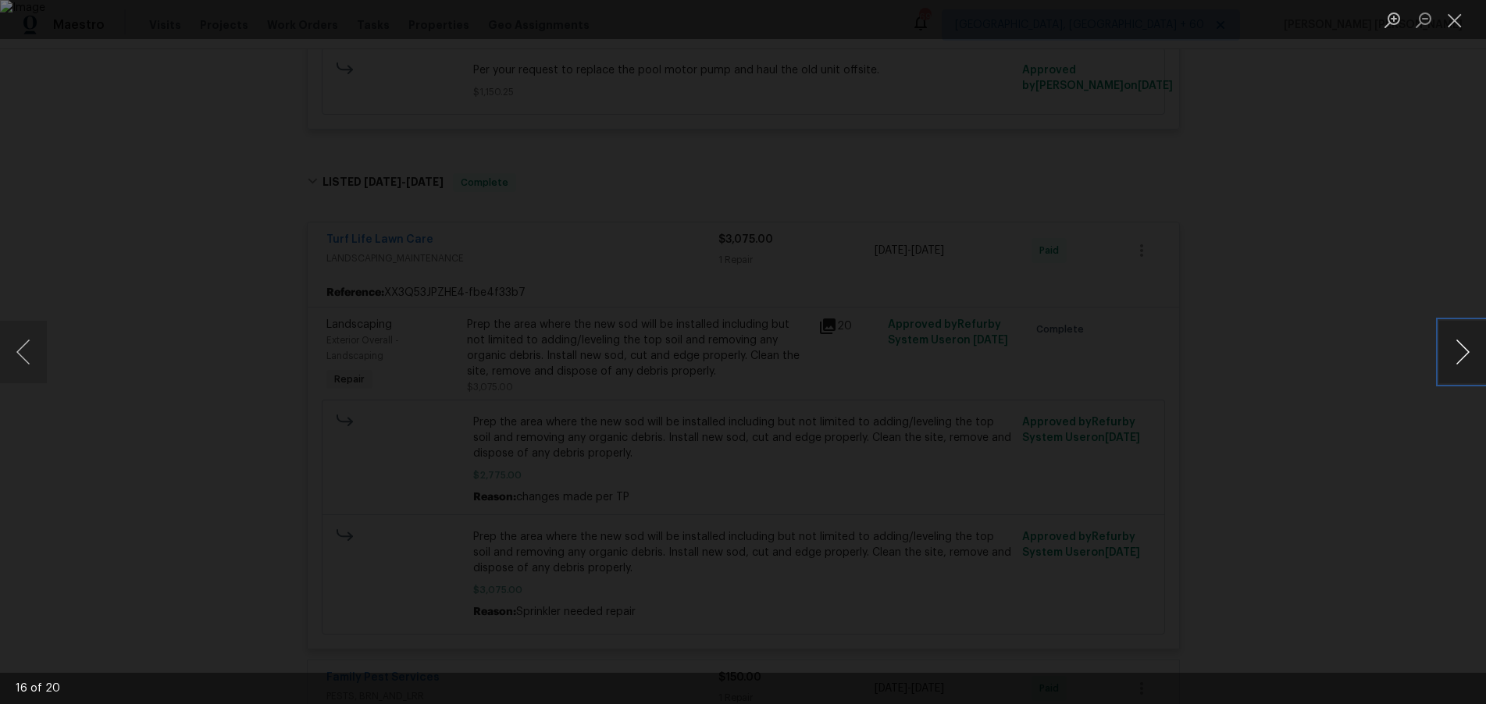
click at [1463, 351] on button "Next image" at bounding box center [1462, 352] width 47 height 62
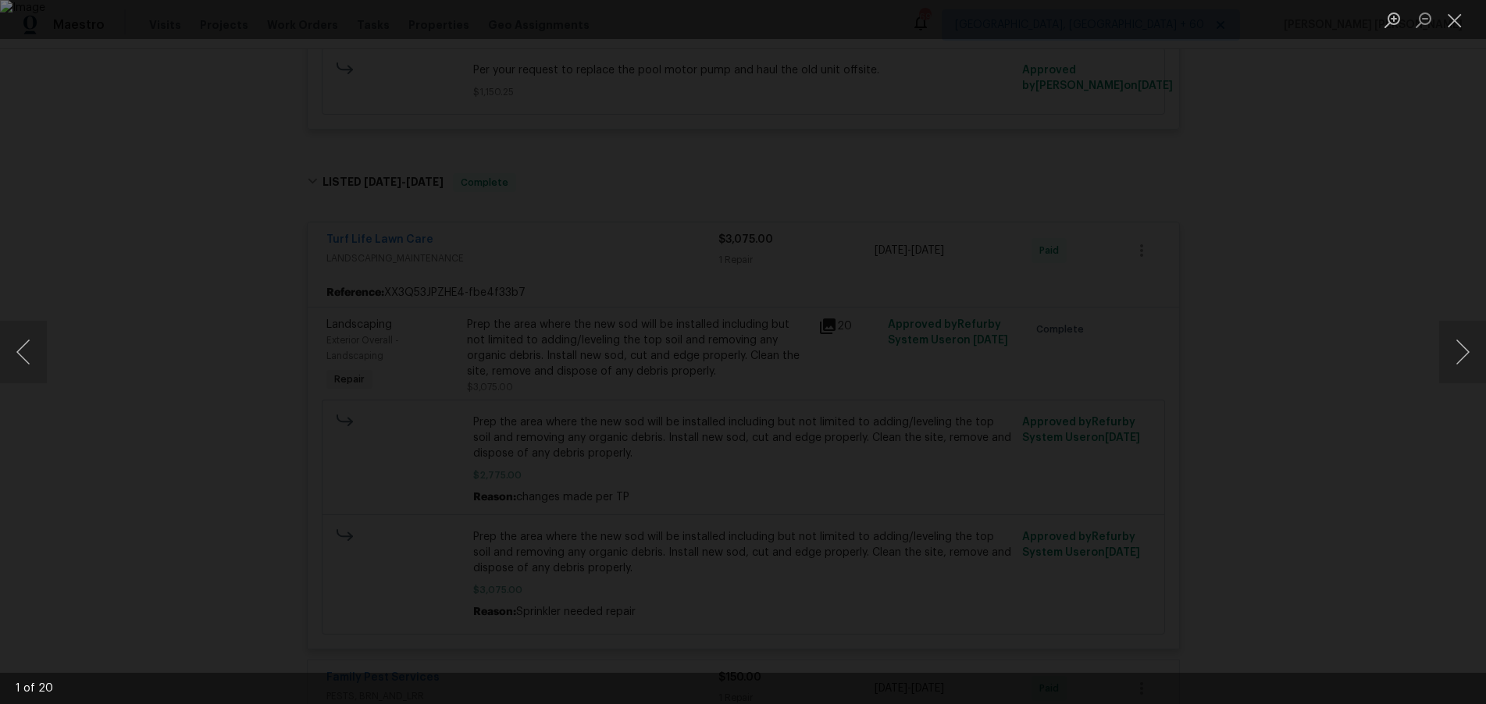
drag, startPoint x: 1282, startPoint y: 512, endPoint x: 1313, endPoint y: 516, distance: 30.7
click at [1281, 512] on div "Lightbox" at bounding box center [743, 352] width 1486 height 704
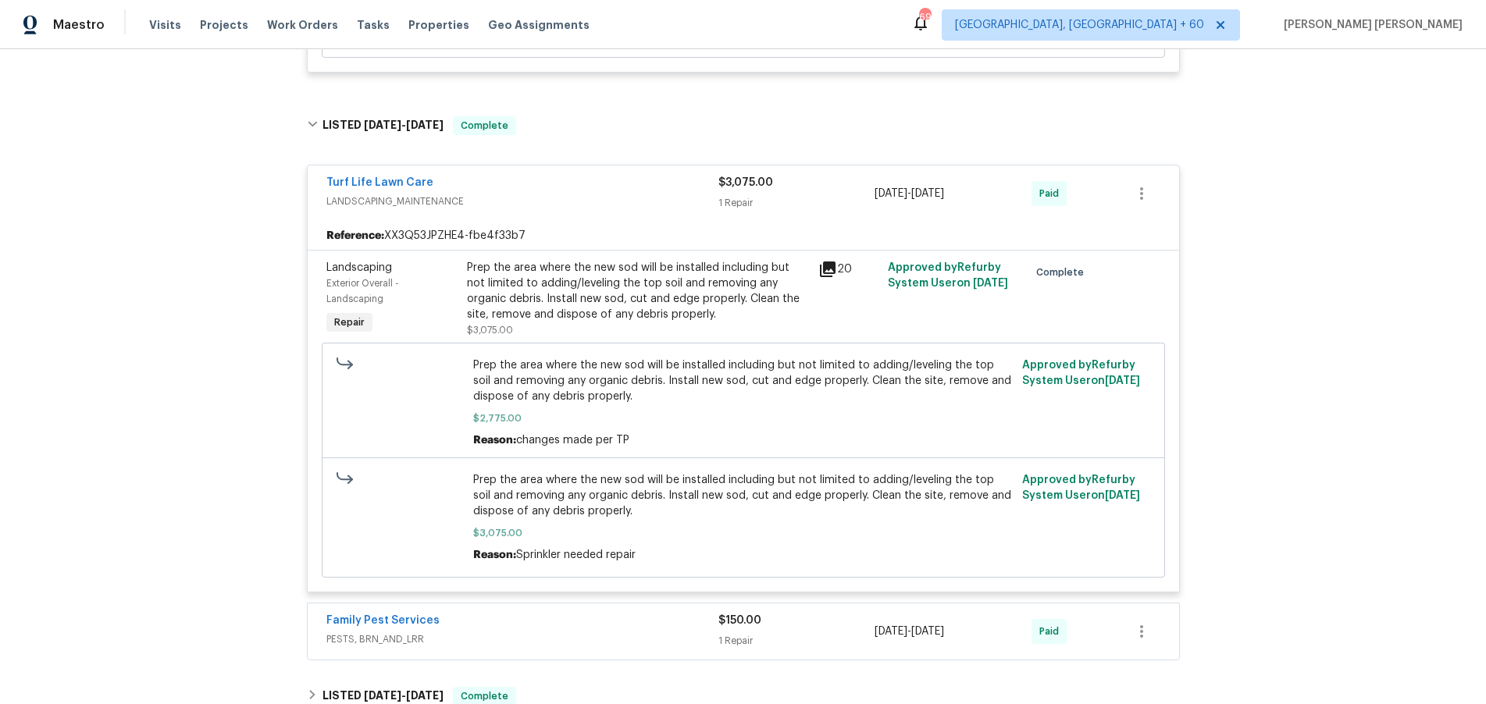
scroll to position [636, 0]
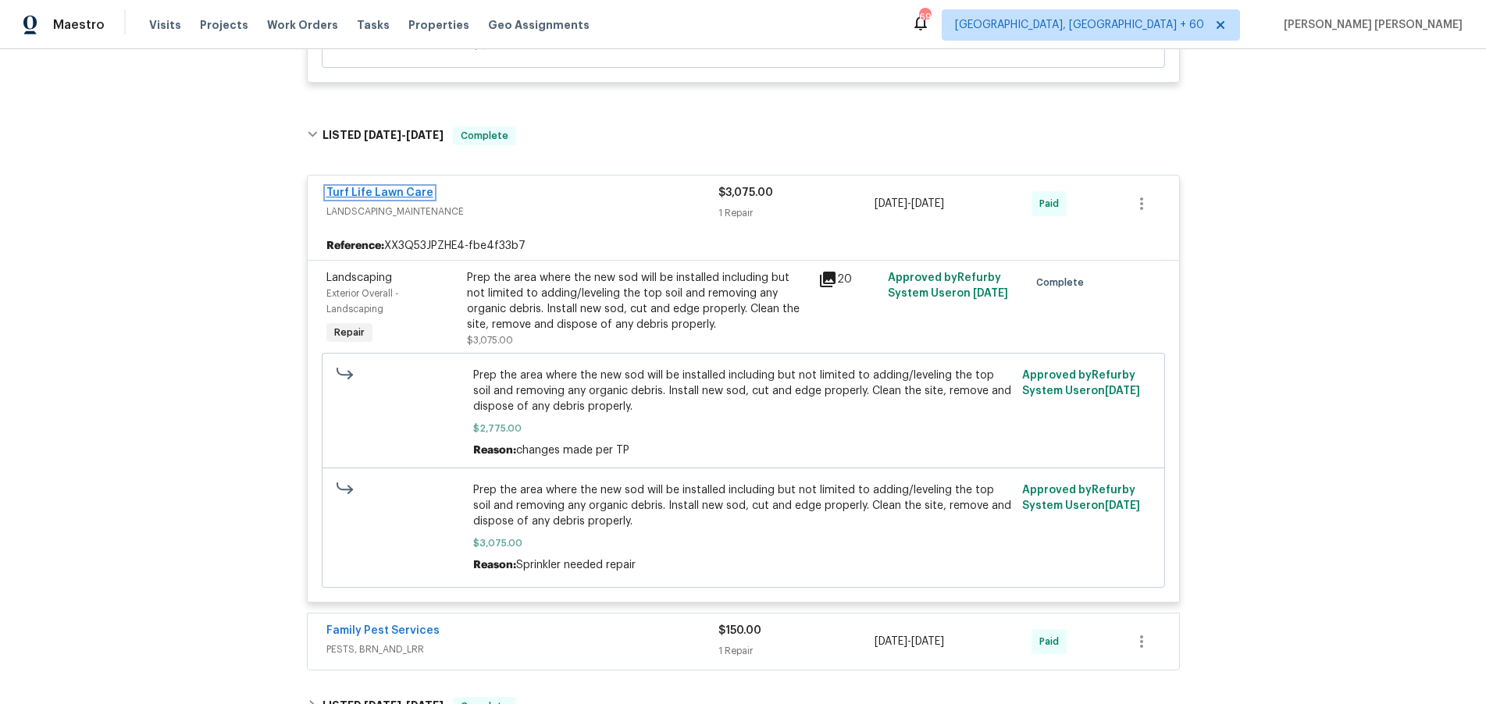
click at [386, 194] on link "Turf Life Lawn Care" at bounding box center [379, 192] width 107 height 11
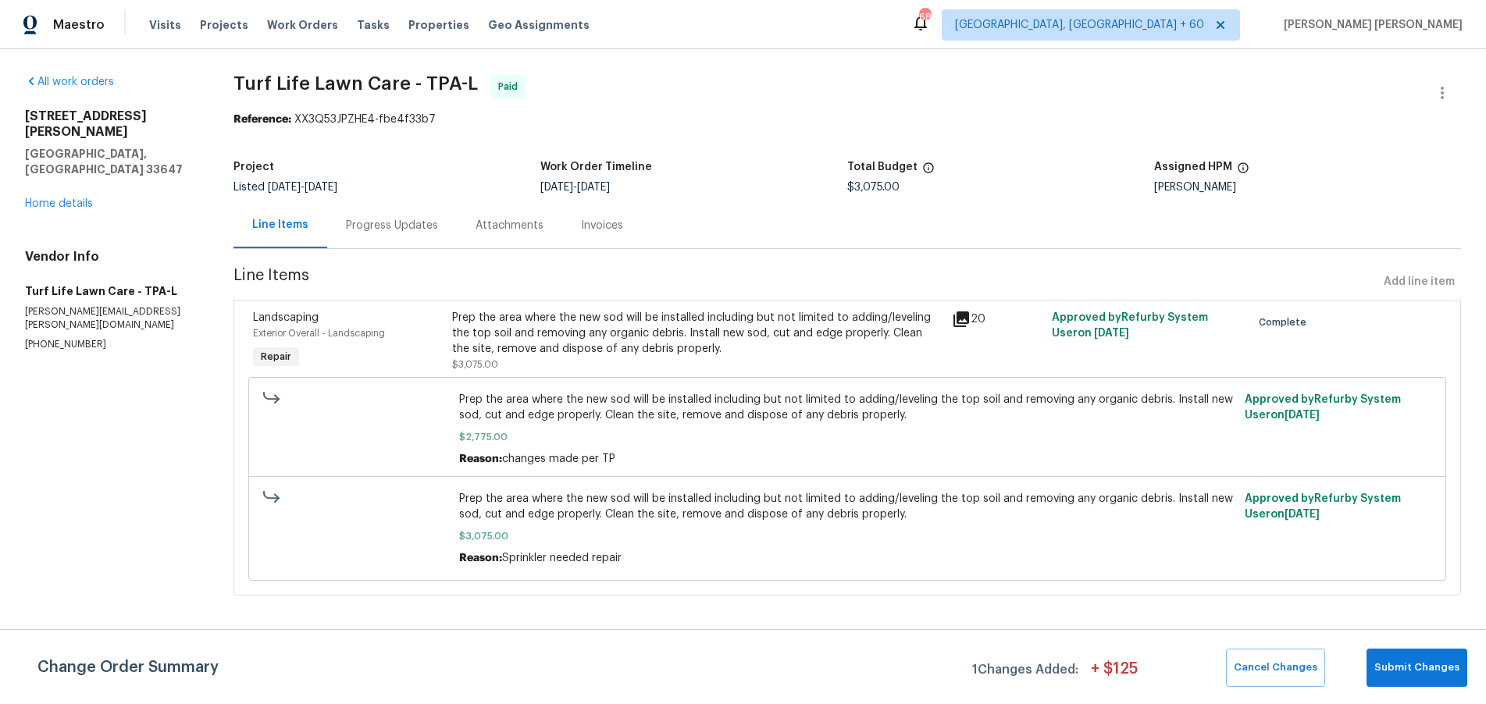
click at [379, 233] on div "Progress Updates" at bounding box center [392, 226] width 92 height 16
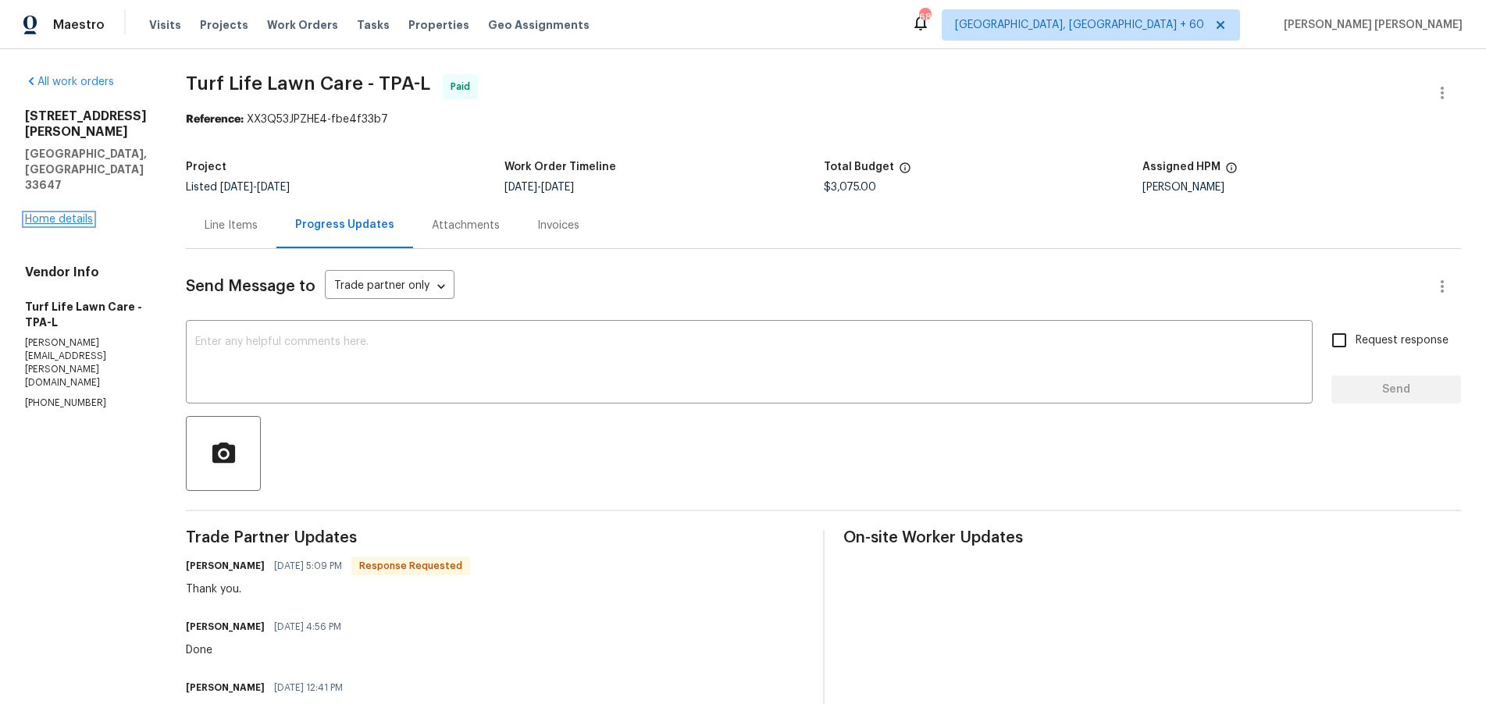
click at [78, 214] on link "Home details" at bounding box center [59, 219] width 68 height 11
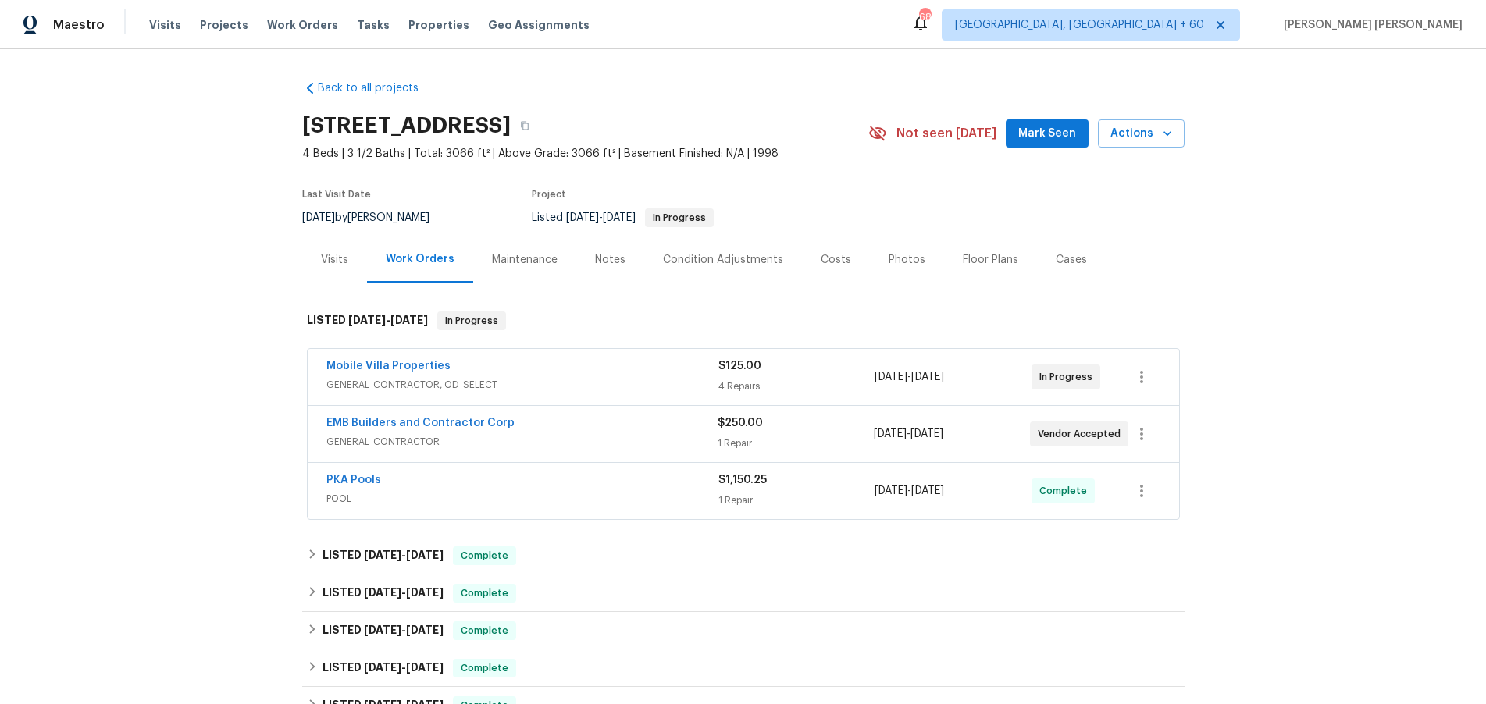
click at [582, 377] on span "GENERAL_CONTRACTOR, OD_SELECT" at bounding box center [522, 385] width 392 height 16
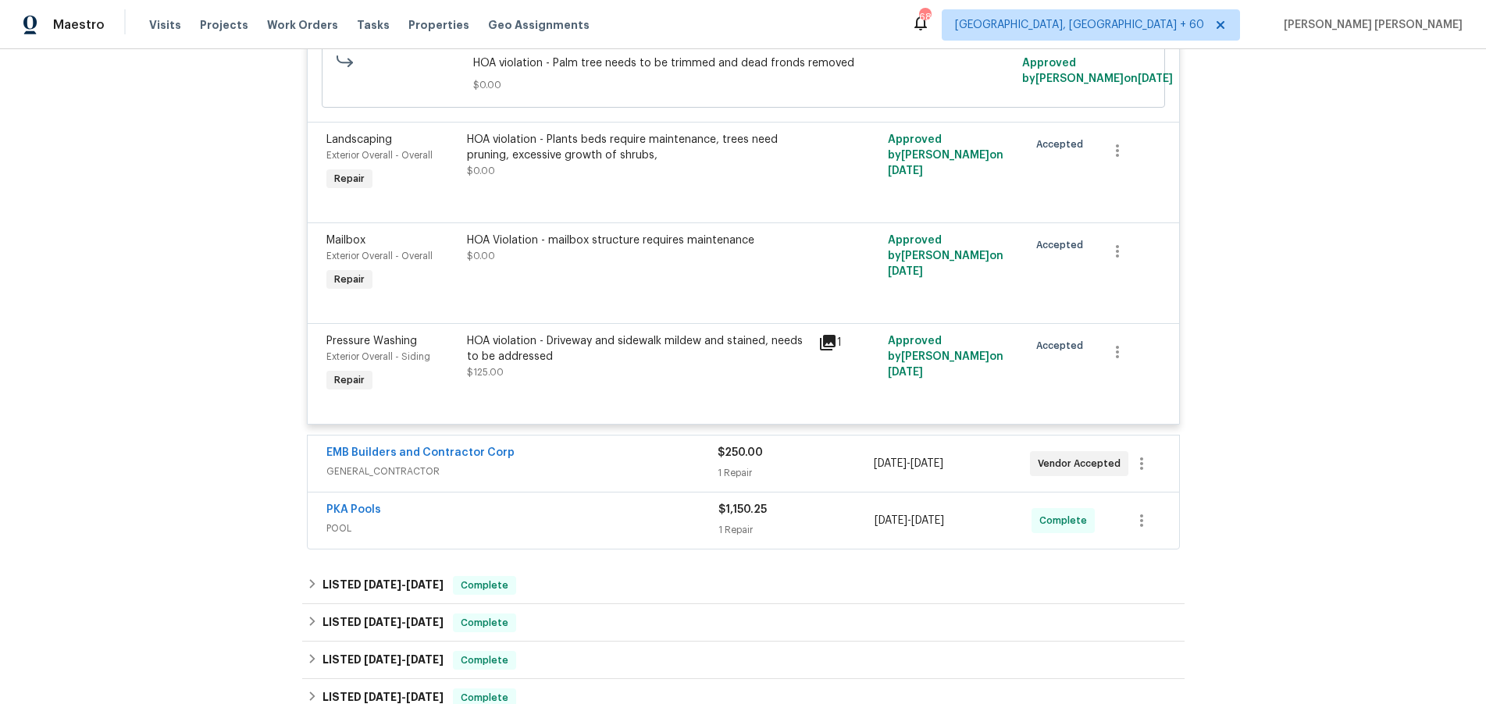
scroll to position [531, 0]
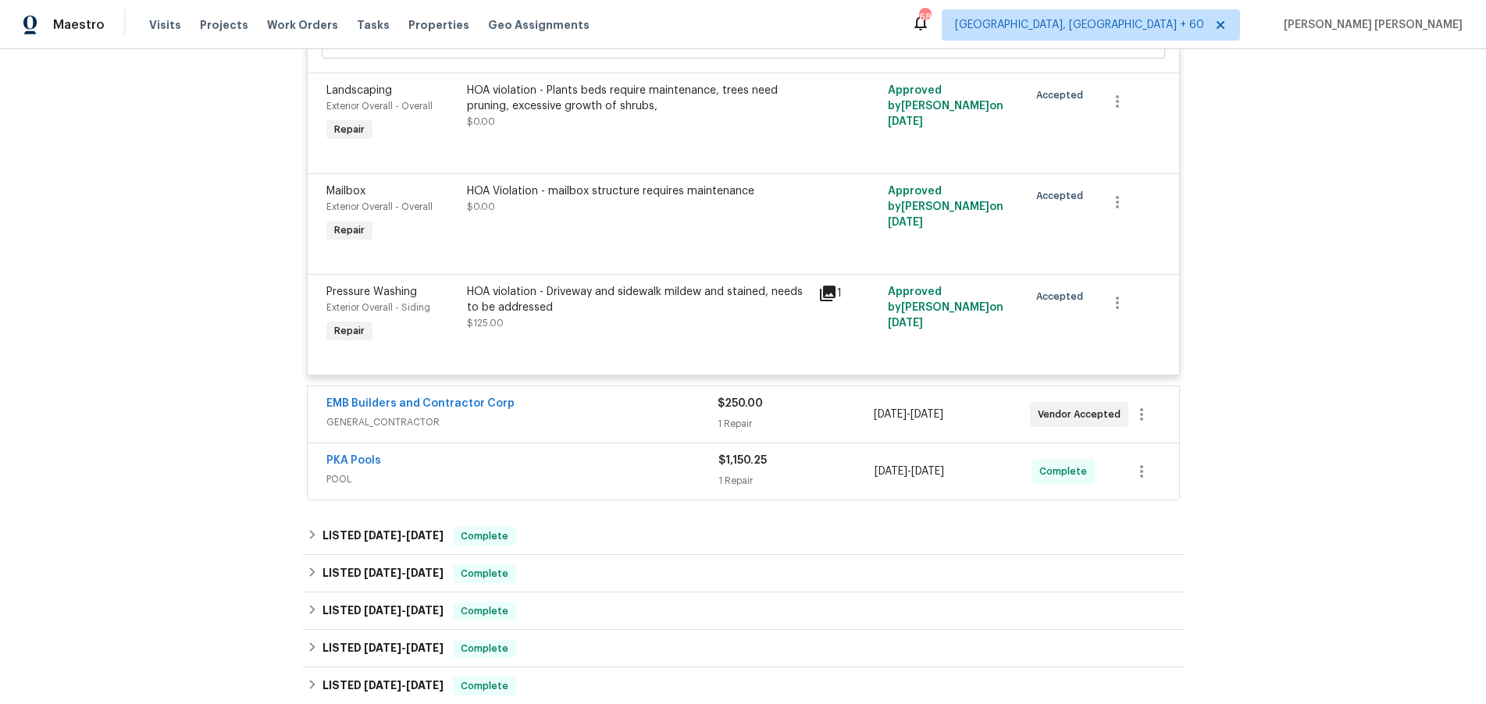
click at [565, 415] on div "EMB Builders and Contractor Corp" at bounding box center [521, 405] width 391 height 19
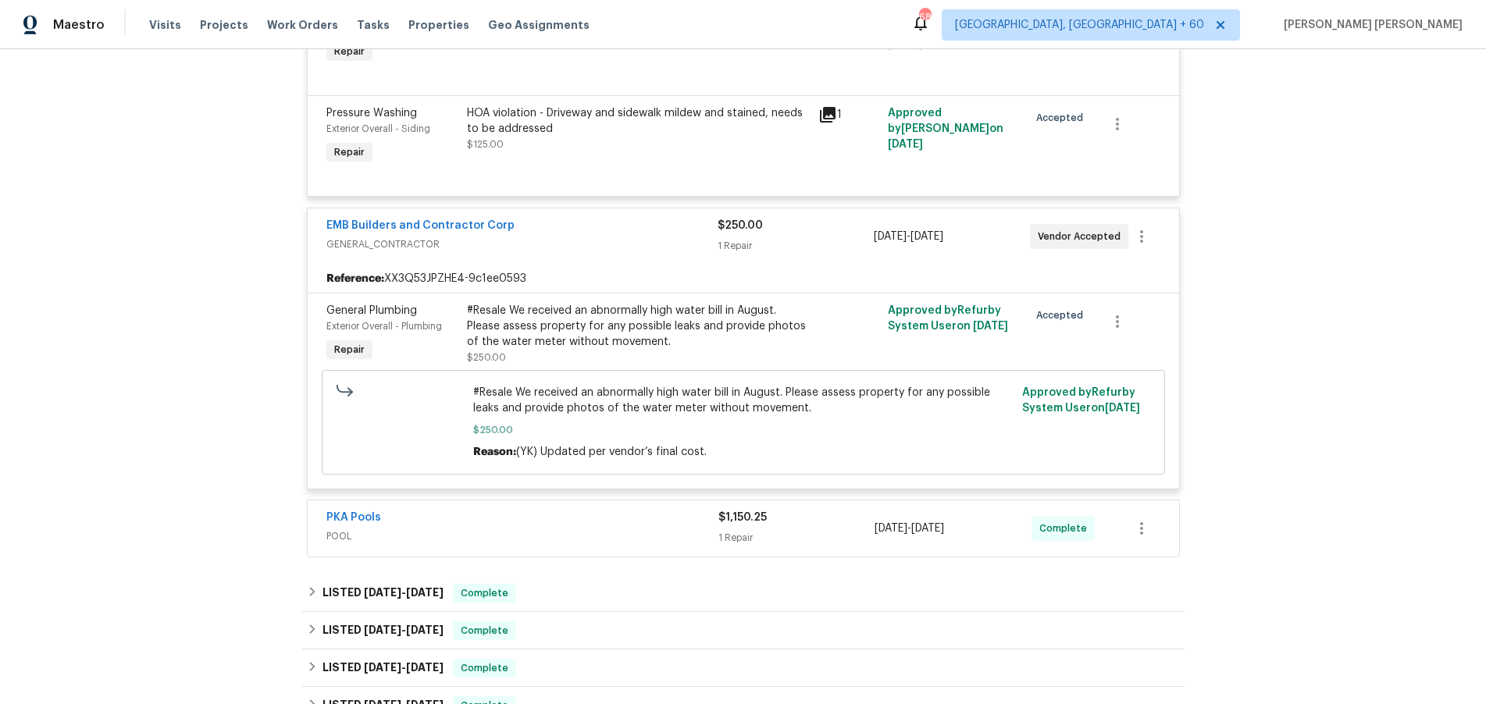
scroll to position [707, 0]
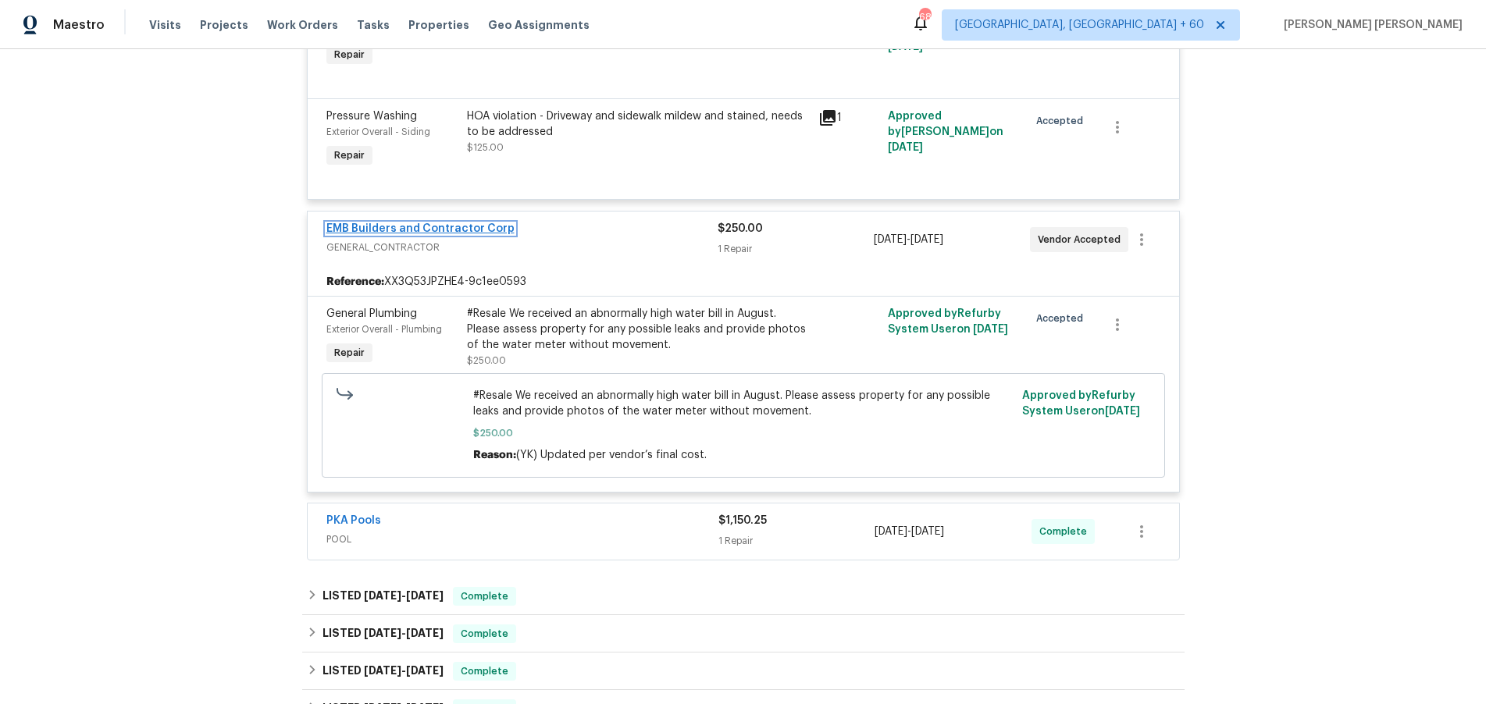
click at [433, 234] on link "EMB Builders and Contractor Corp" at bounding box center [420, 228] width 188 height 11
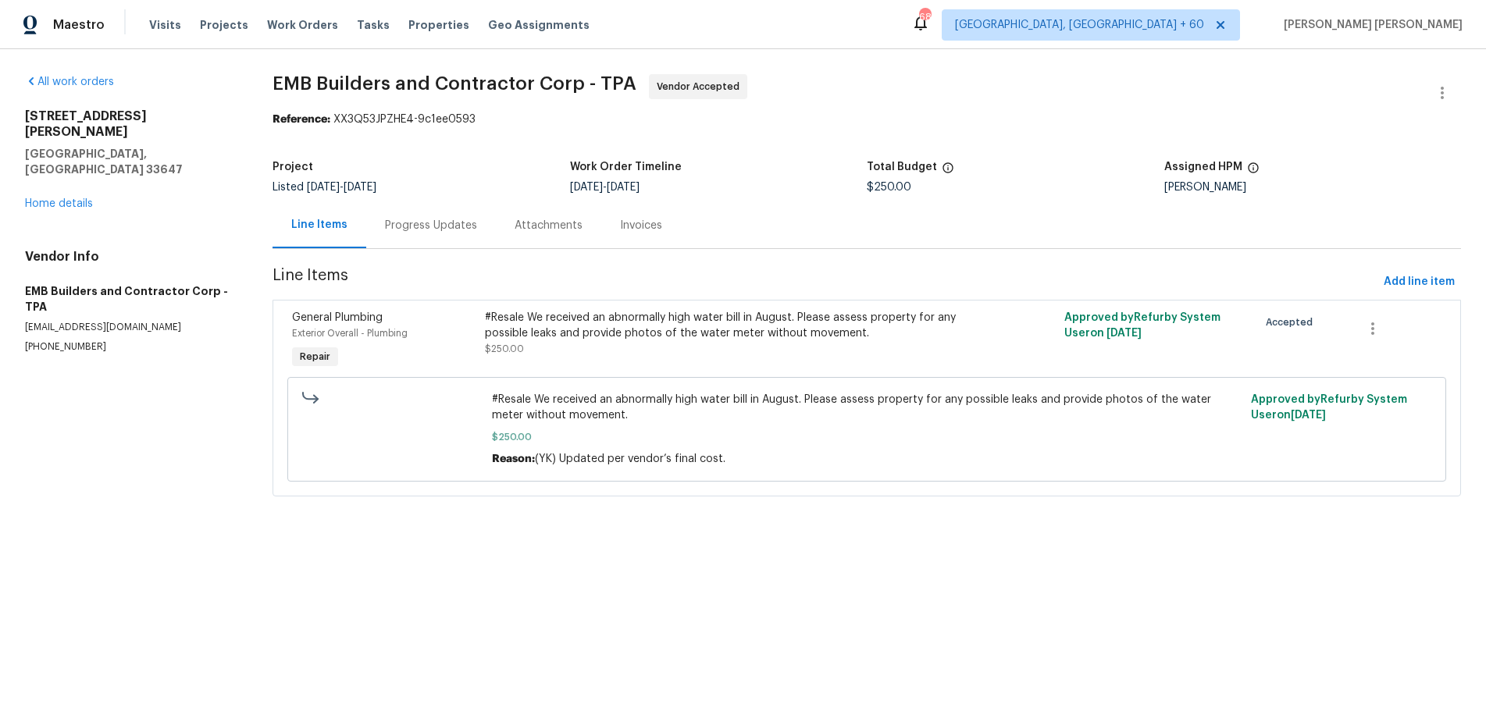
click at [415, 227] on div "Progress Updates" at bounding box center [431, 226] width 92 height 16
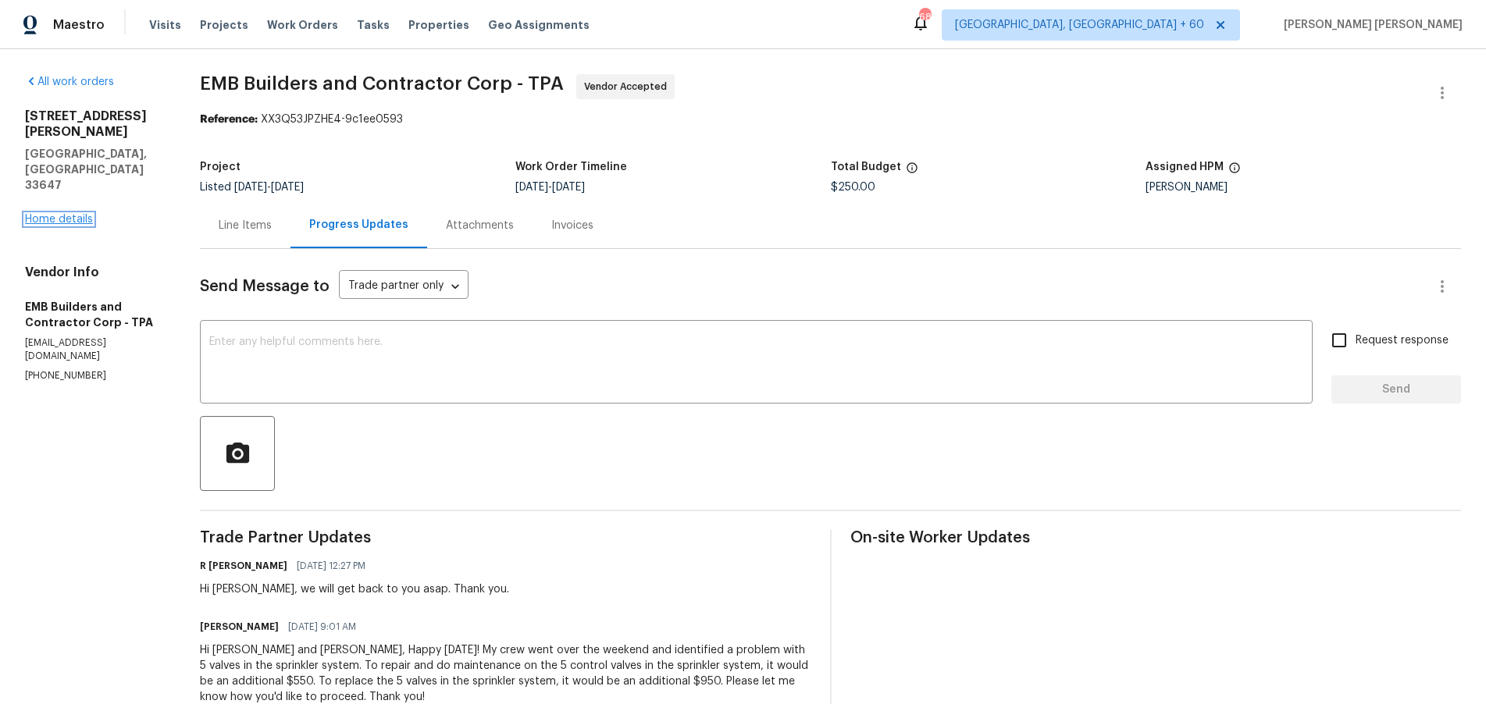
click at [71, 214] on link "Home details" at bounding box center [59, 219] width 68 height 11
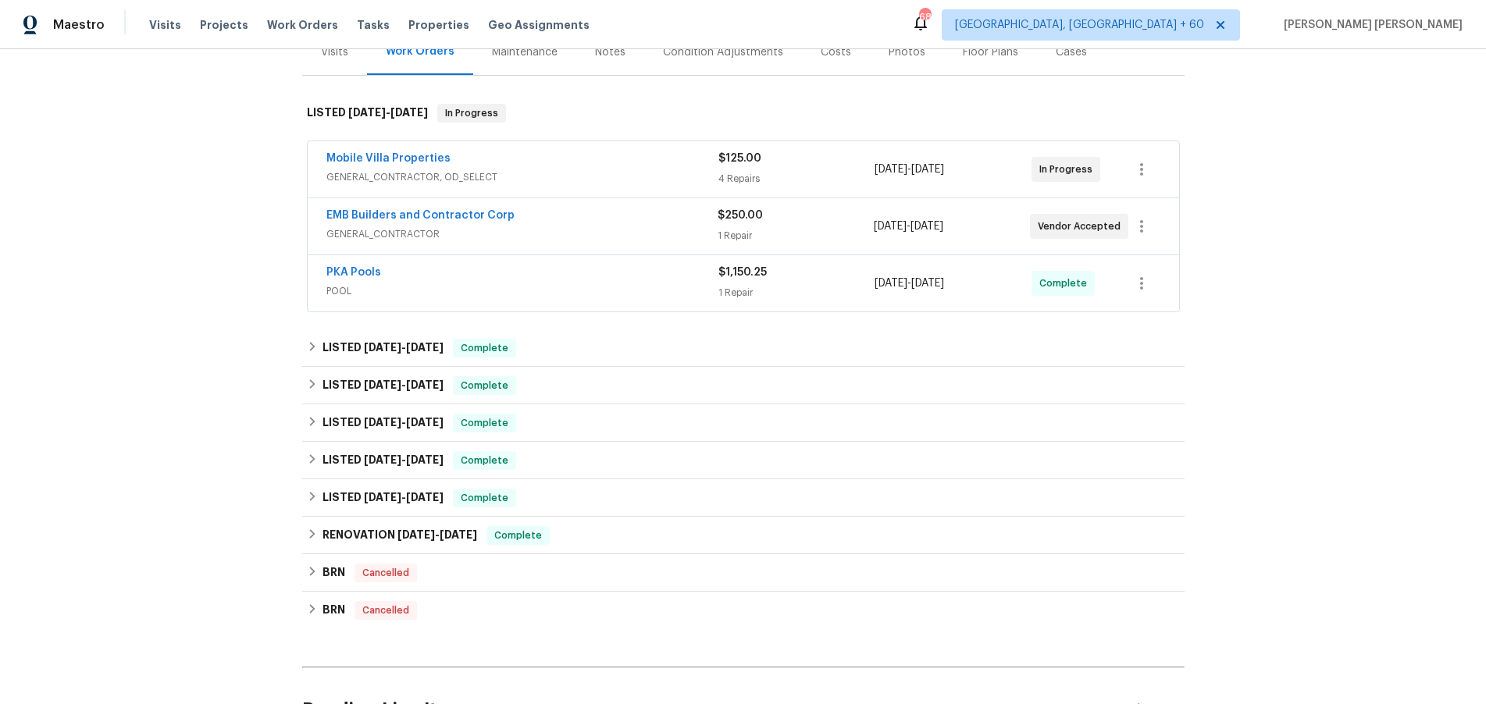
scroll to position [213, 0]
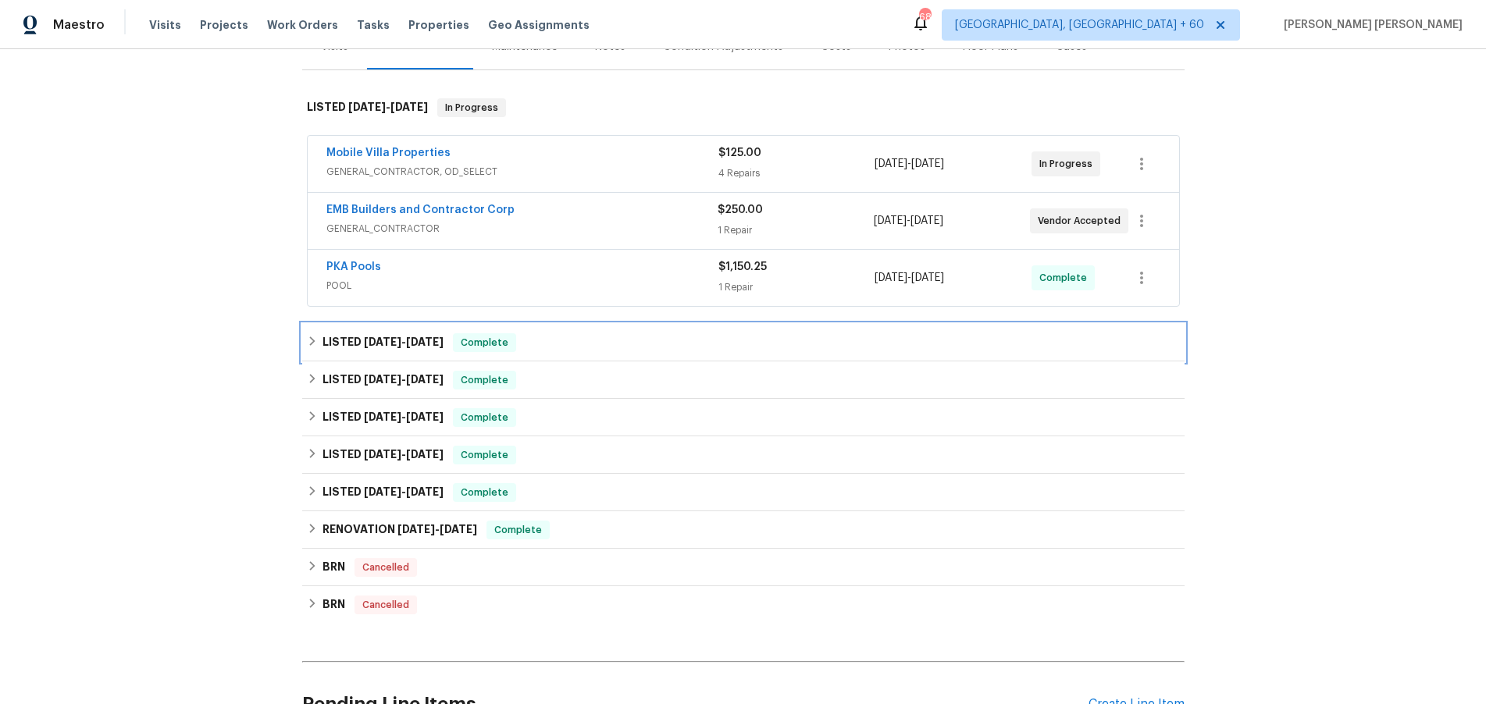
click at [378, 338] on span "6/18/25" at bounding box center [382, 342] width 37 height 11
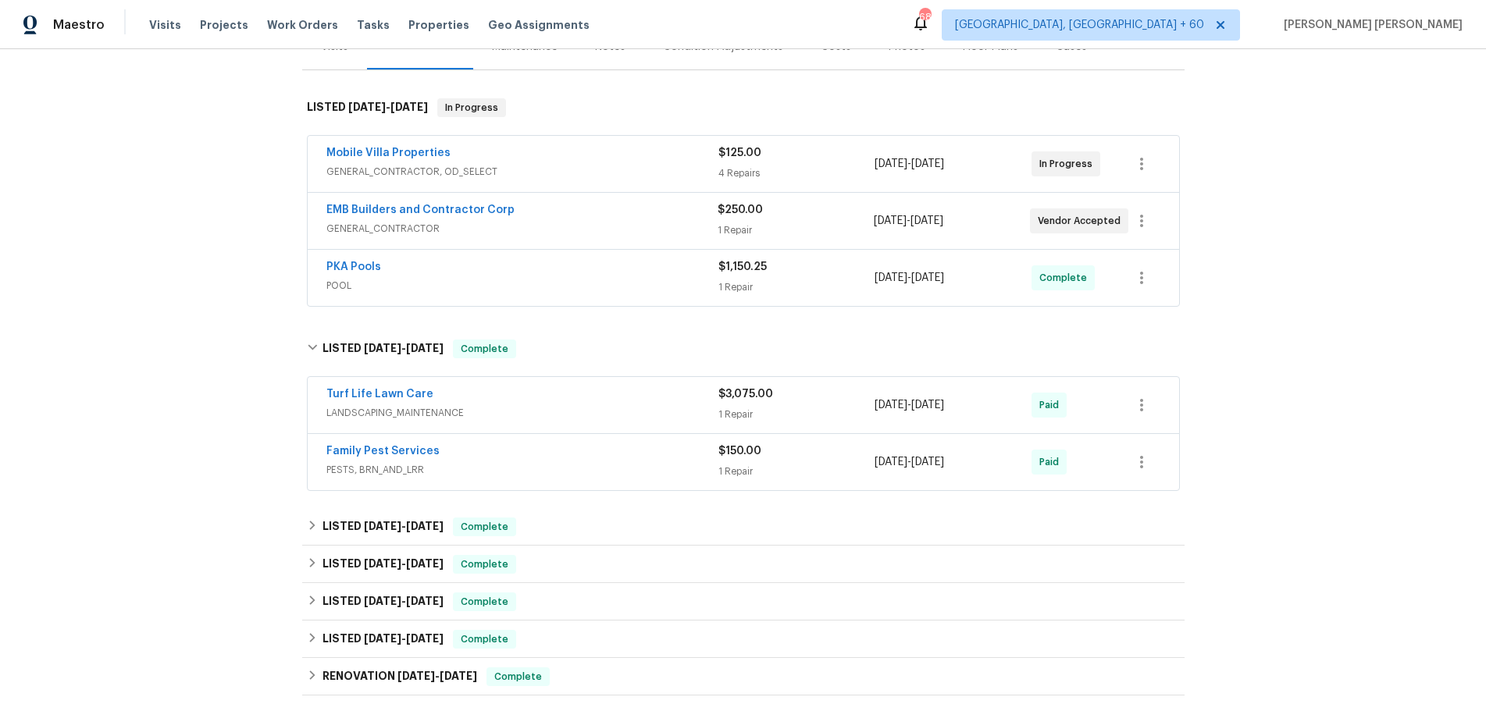
click at [533, 405] on span "LANDSCAPING_MAINTENANCE" at bounding box center [522, 413] width 392 height 16
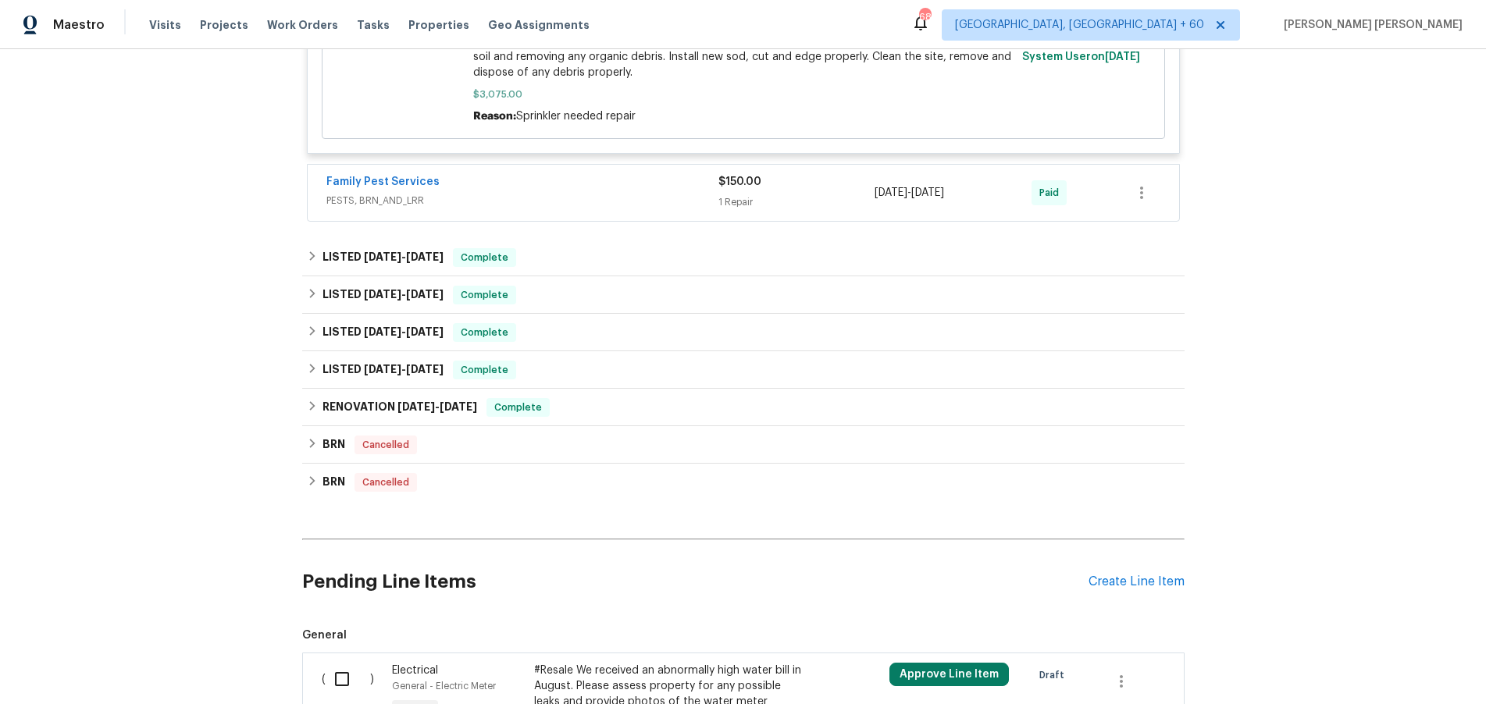
scroll to position [1049, 0]
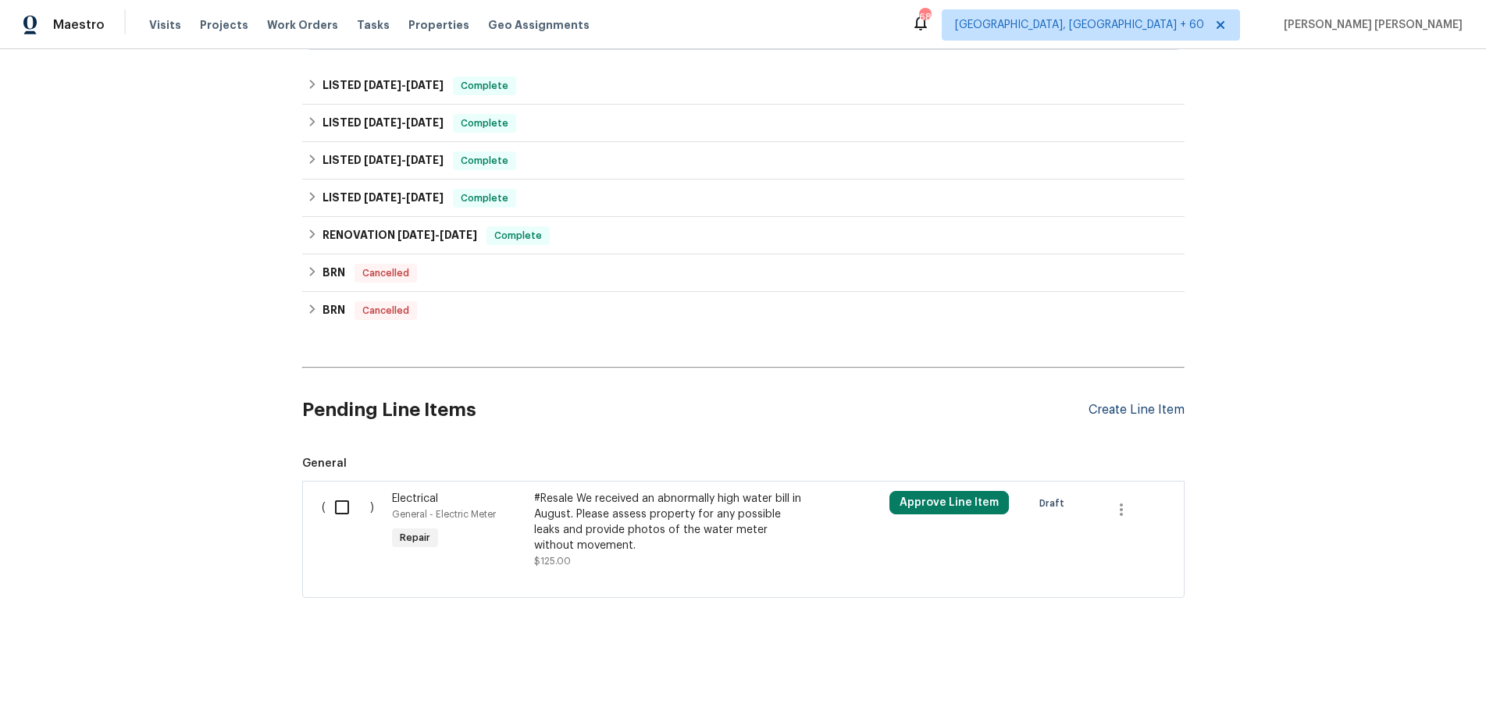
click at [1127, 410] on div "Create Line Item" at bounding box center [1136, 410] width 96 height 15
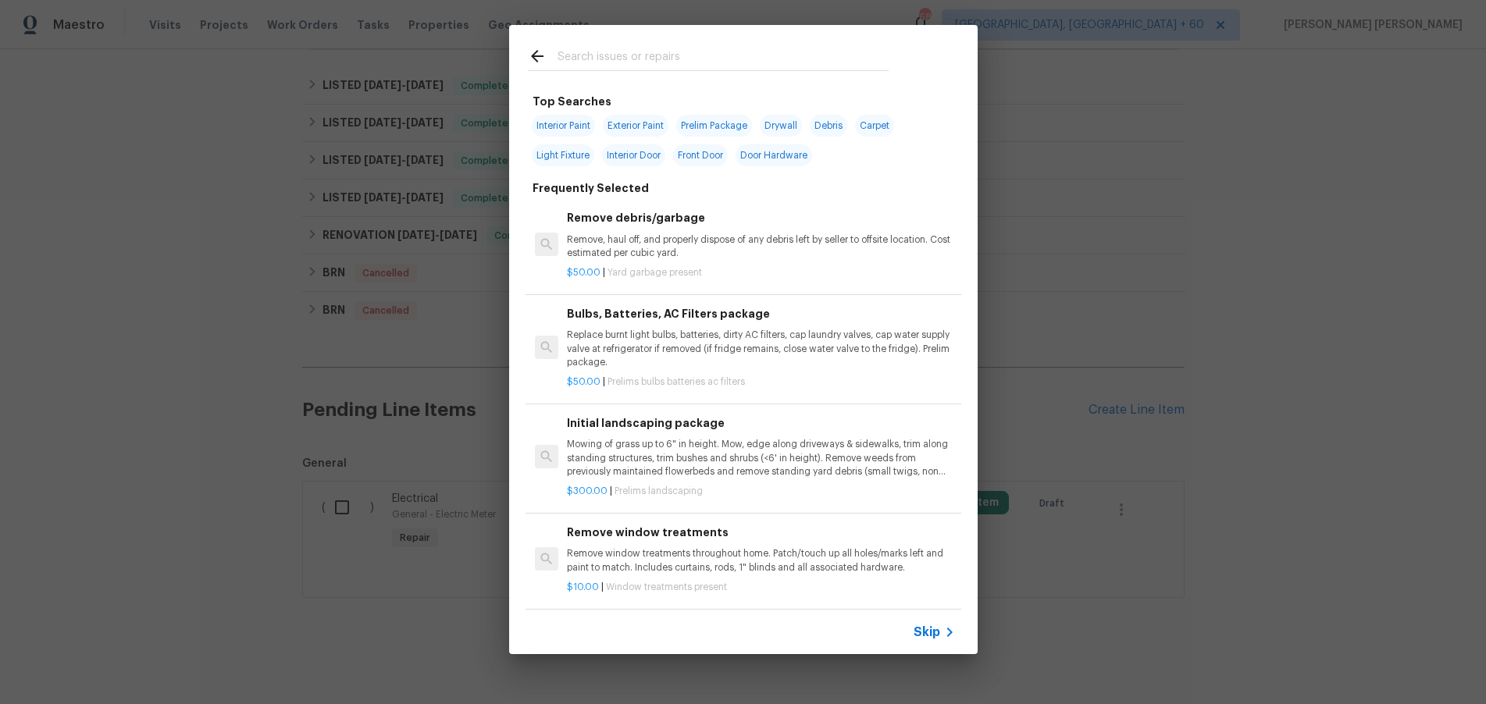
click at [928, 631] on span "Skip" at bounding box center [927, 633] width 27 height 16
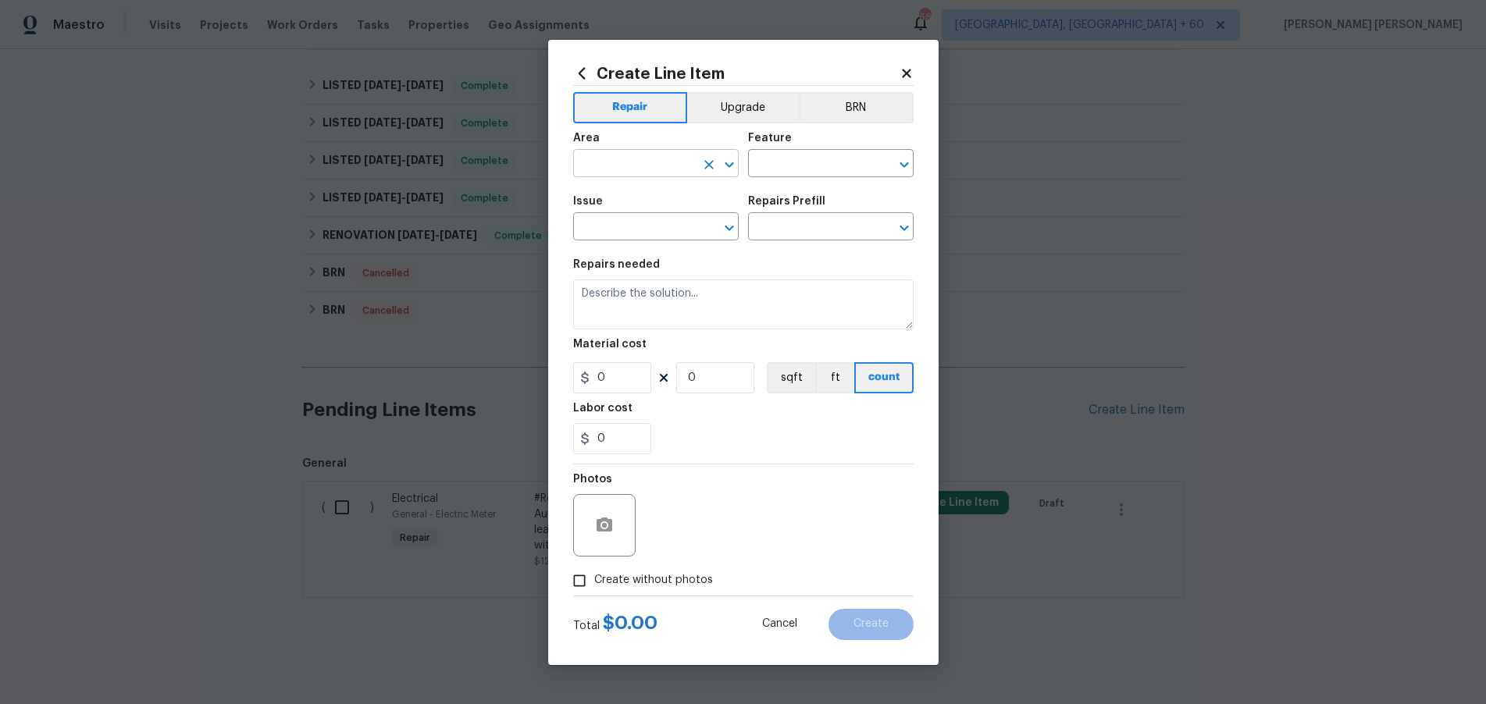
click at [625, 163] on input "text" at bounding box center [634, 165] width 122 height 24
type input "l"
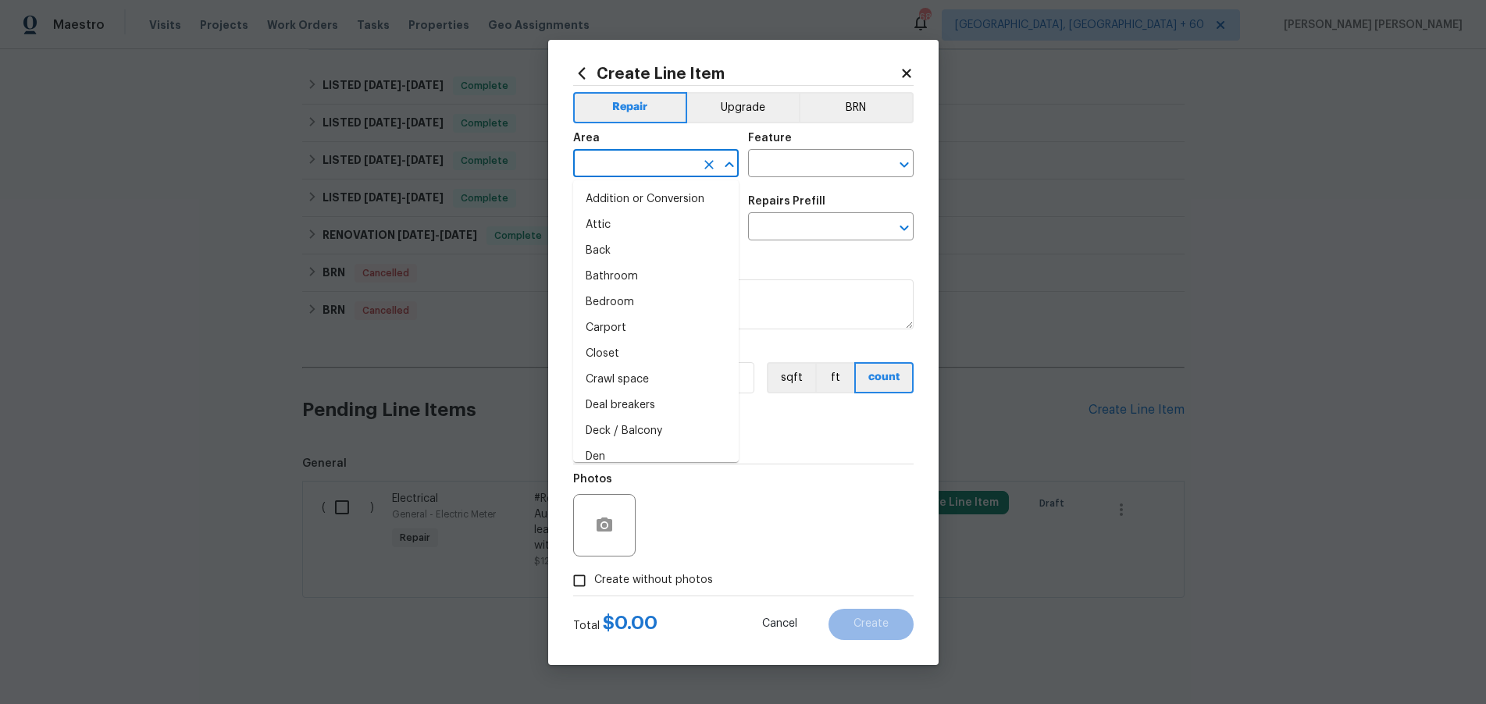
click at [676, 162] on input "text" at bounding box center [634, 165] width 122 height 24
click at [694, 190] on li "Exterior Addition" at bounding box center [656, 200] width 166 height 26
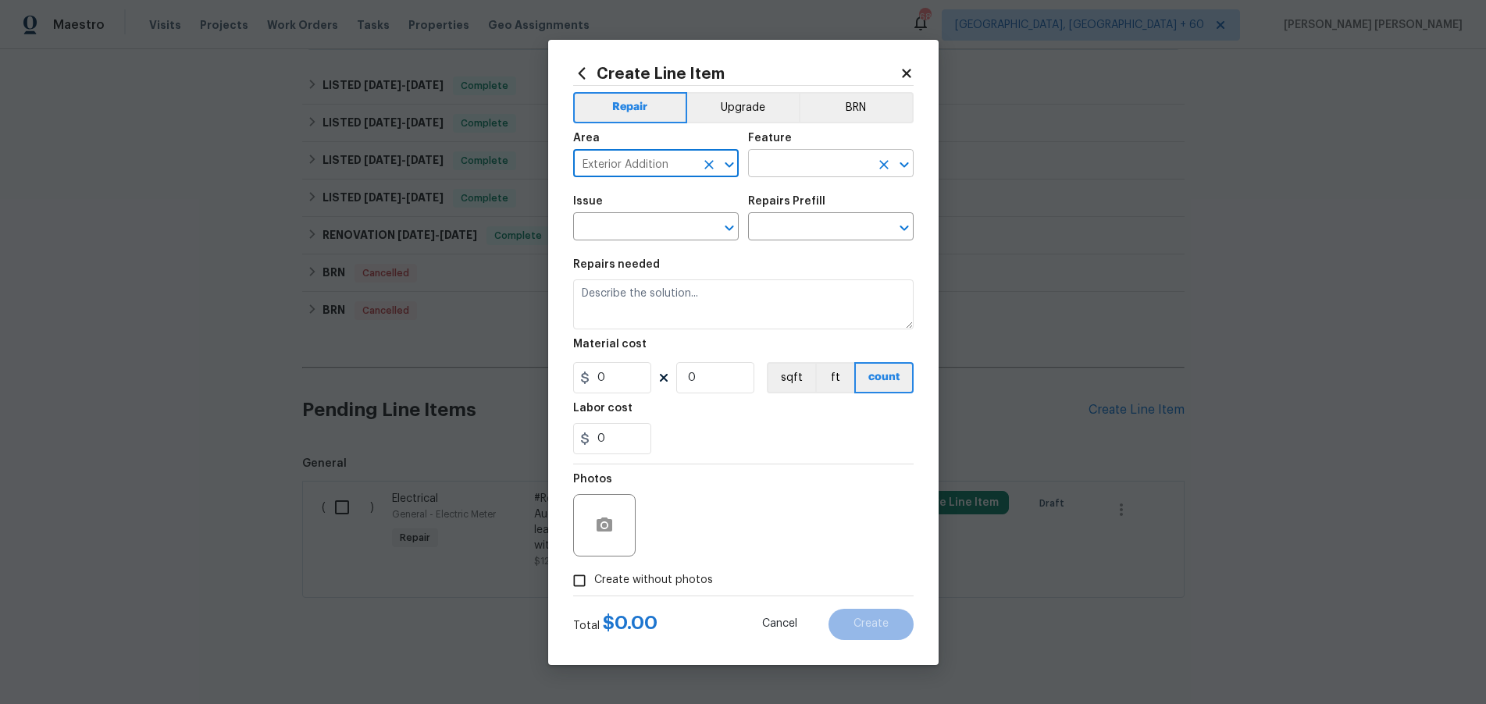
type input "Exterior Addition"
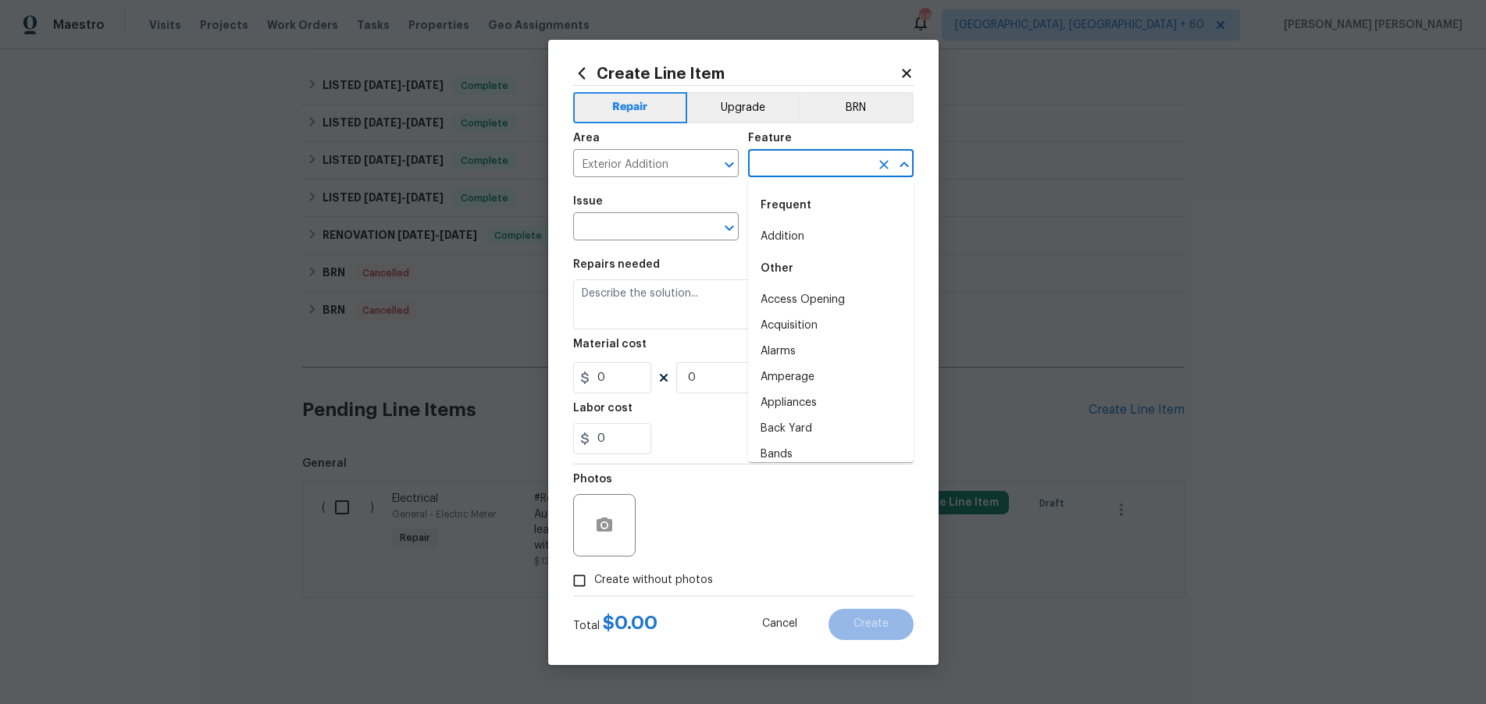
click at [815, 165] on input "text" at bounding box center [809, 165] width 122 height 24
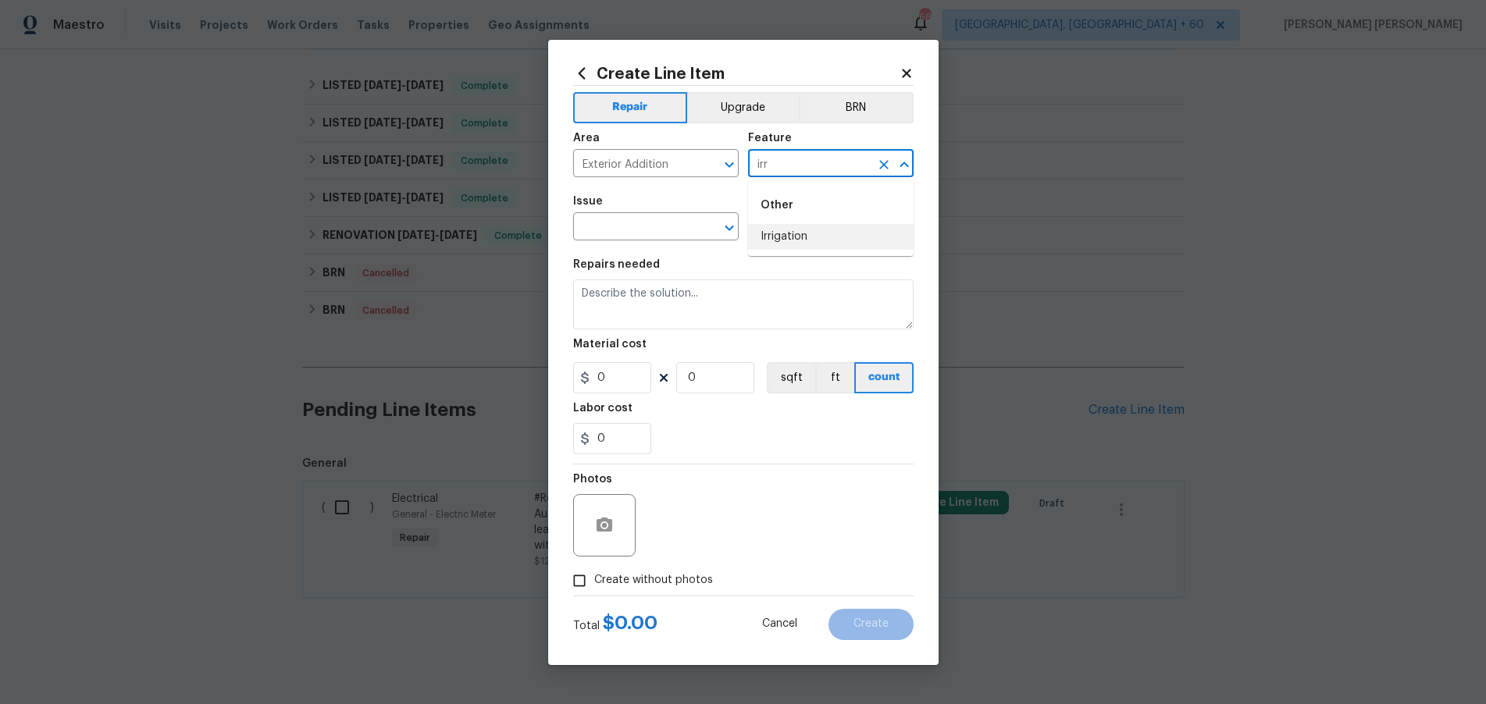
drag, startPoint x: 803, startPoint y: 232, endPoint x: 765, endPoint y: 236, distance: 38.5
click at [792, 233] on li "Irrigation" at bounding box center [831, 237] width 166 height 26
type input "Irrigation"
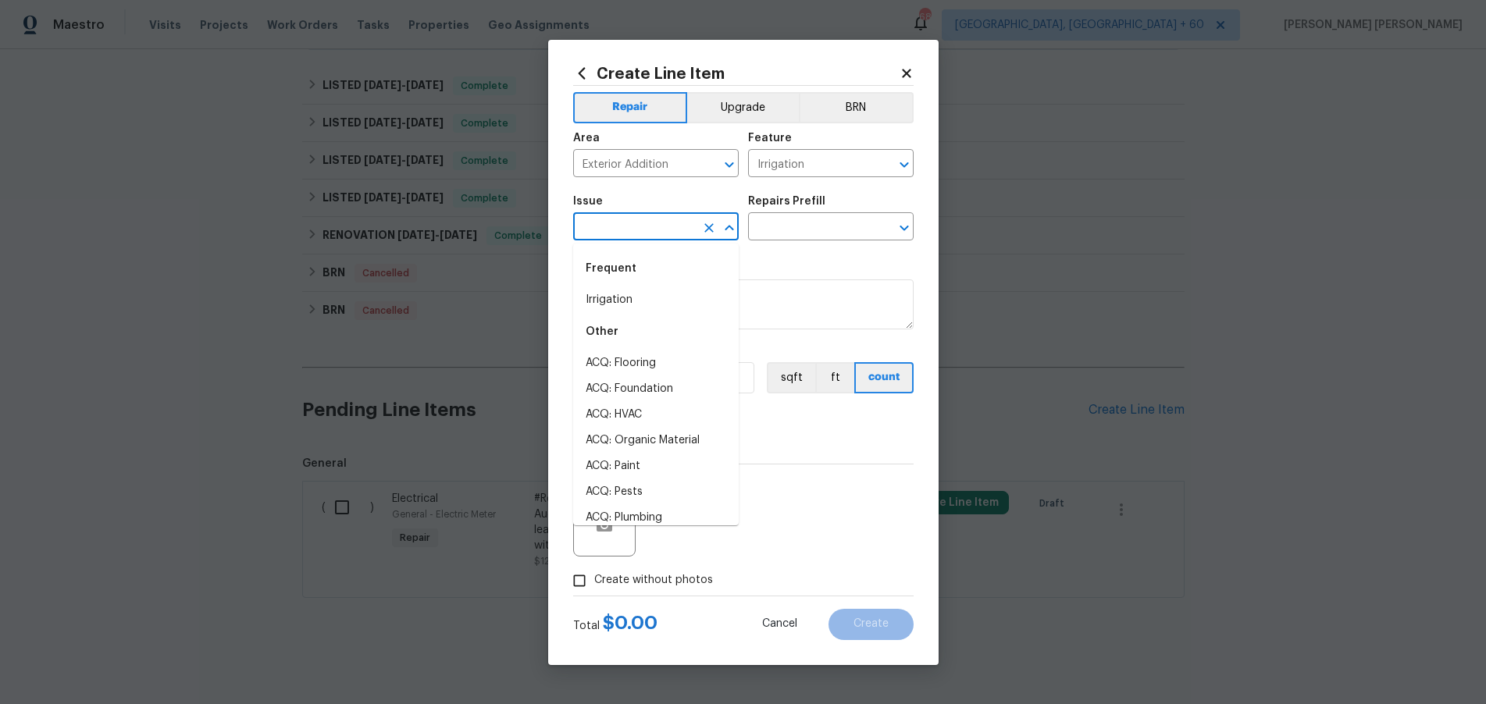
click at [606, 227] on input "text" at bounding box center [634, 228] width 122 height 24
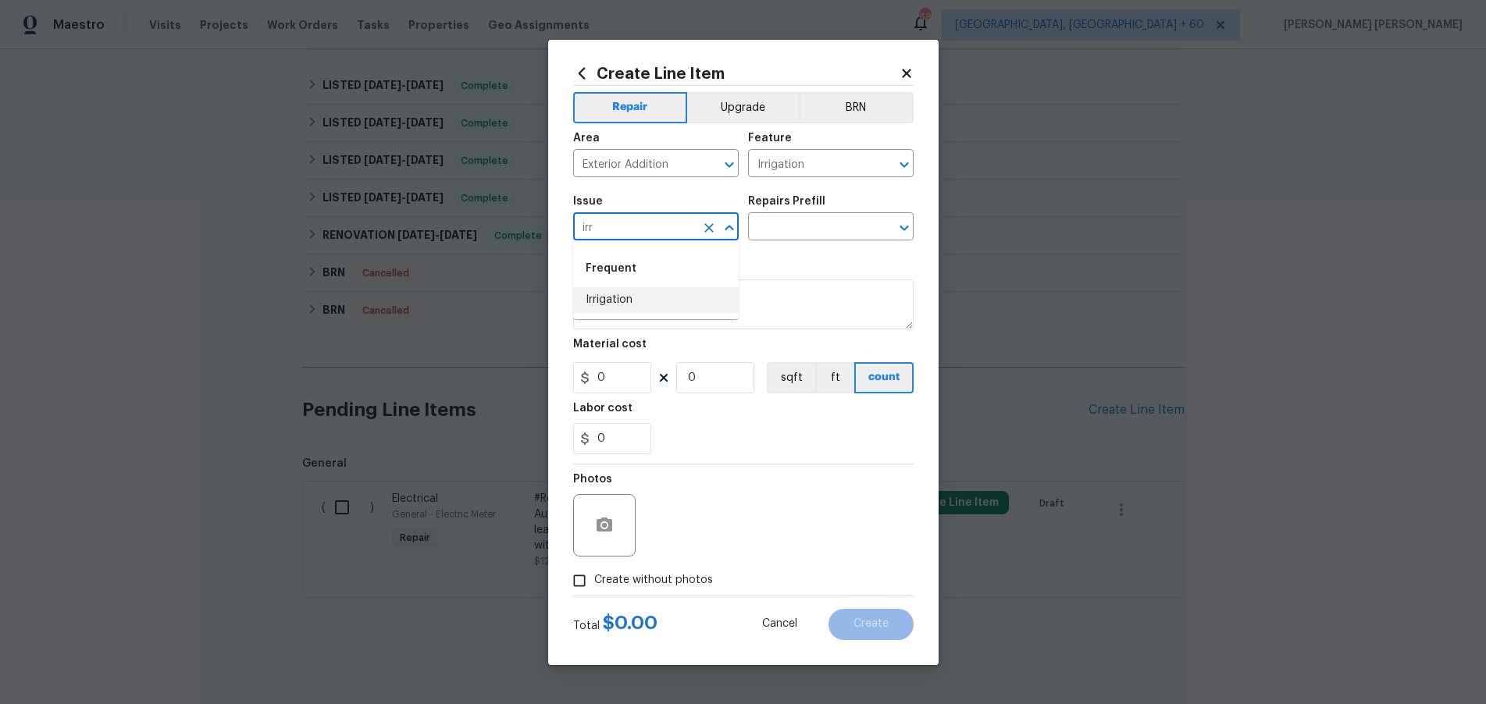
drag, startPoint x: 617, startPoint y: 305, endPoint x: 743, endPoint y: 250, distance: 137.4
click at [648, 291] on li "Irrigation" at bounding box center [656, 300] width 166 height 26
type input "Irrigation"
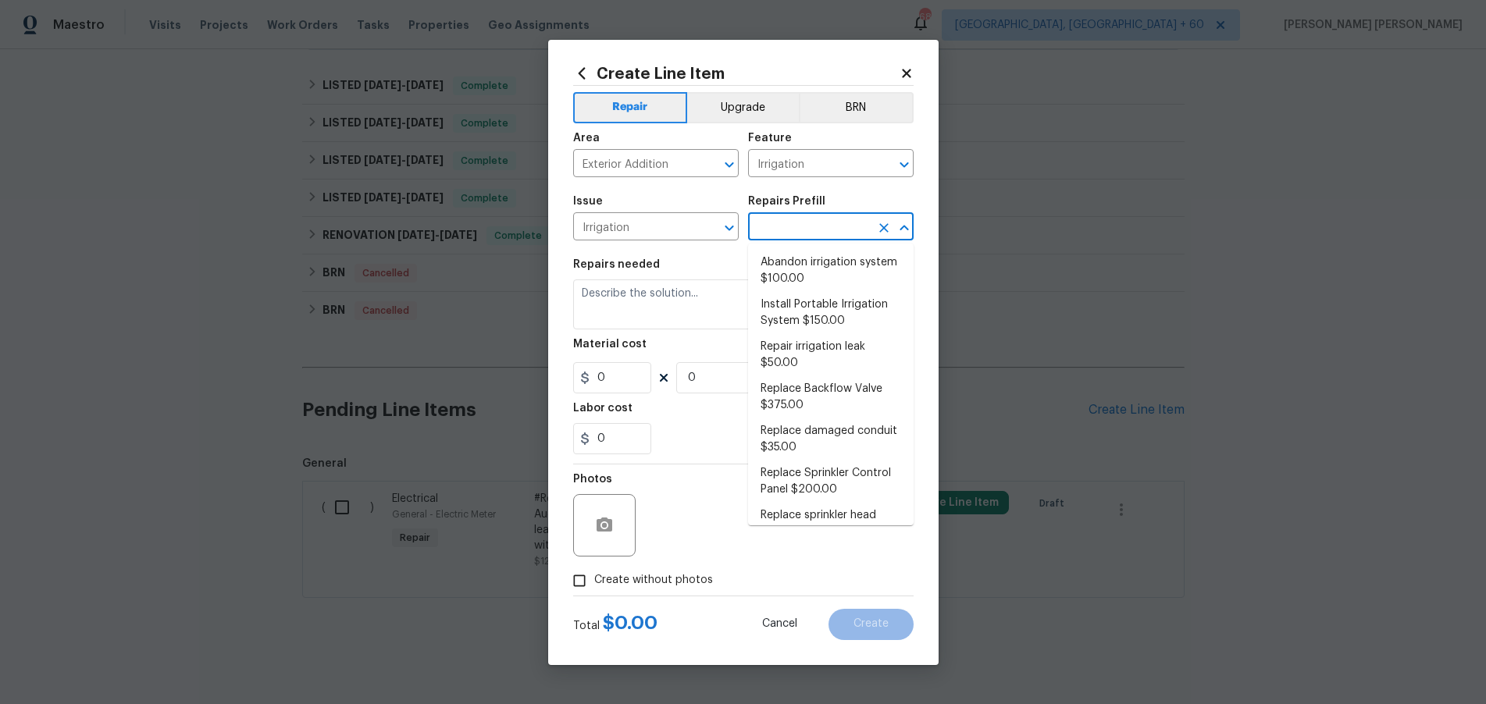
click at [780, 229] on input "text" at bounding box center [809, 228] width 122 height 24
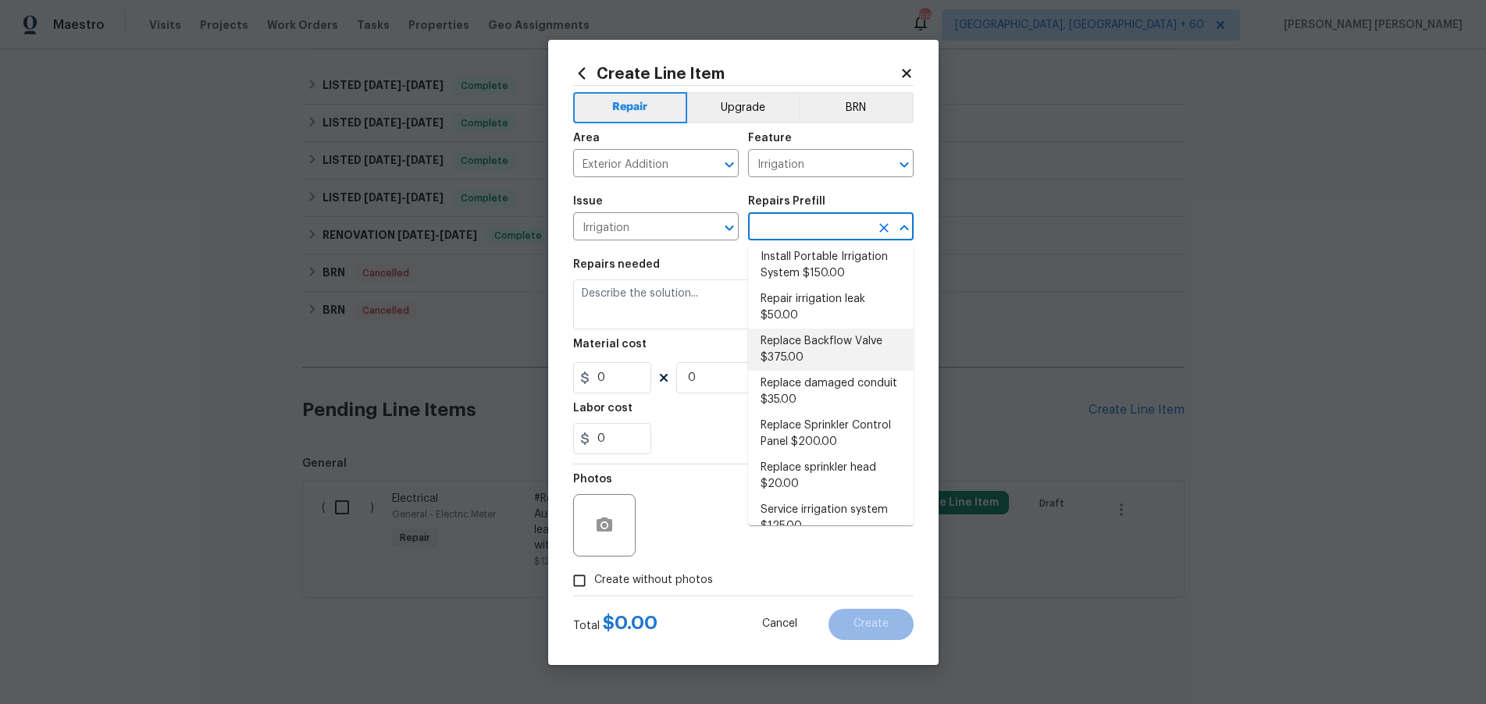
scroll to position [68, 0]
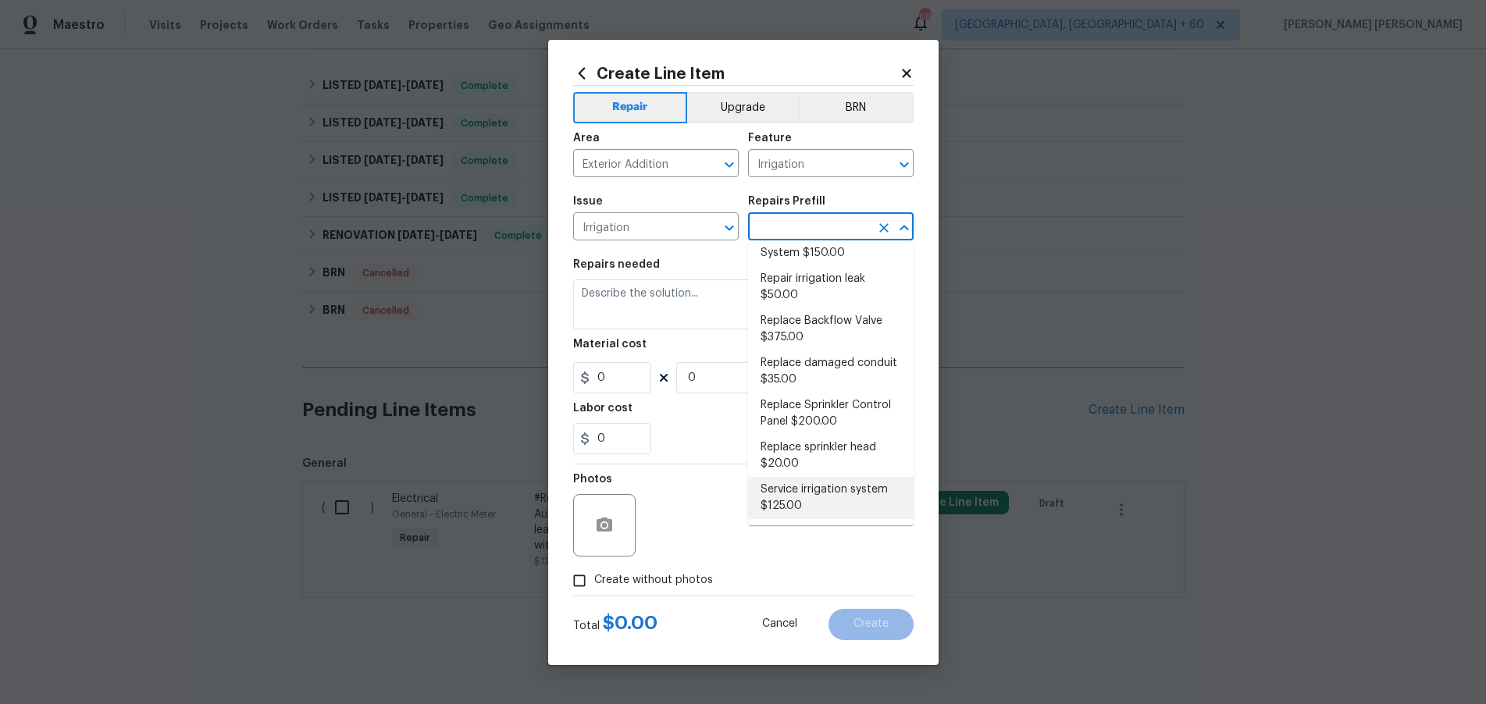
click at [857, 499] on li "Service irrigation system $125.00" at bounding box center [831, 498] width 166 height 42
type input "Service irrigation system $125.00"
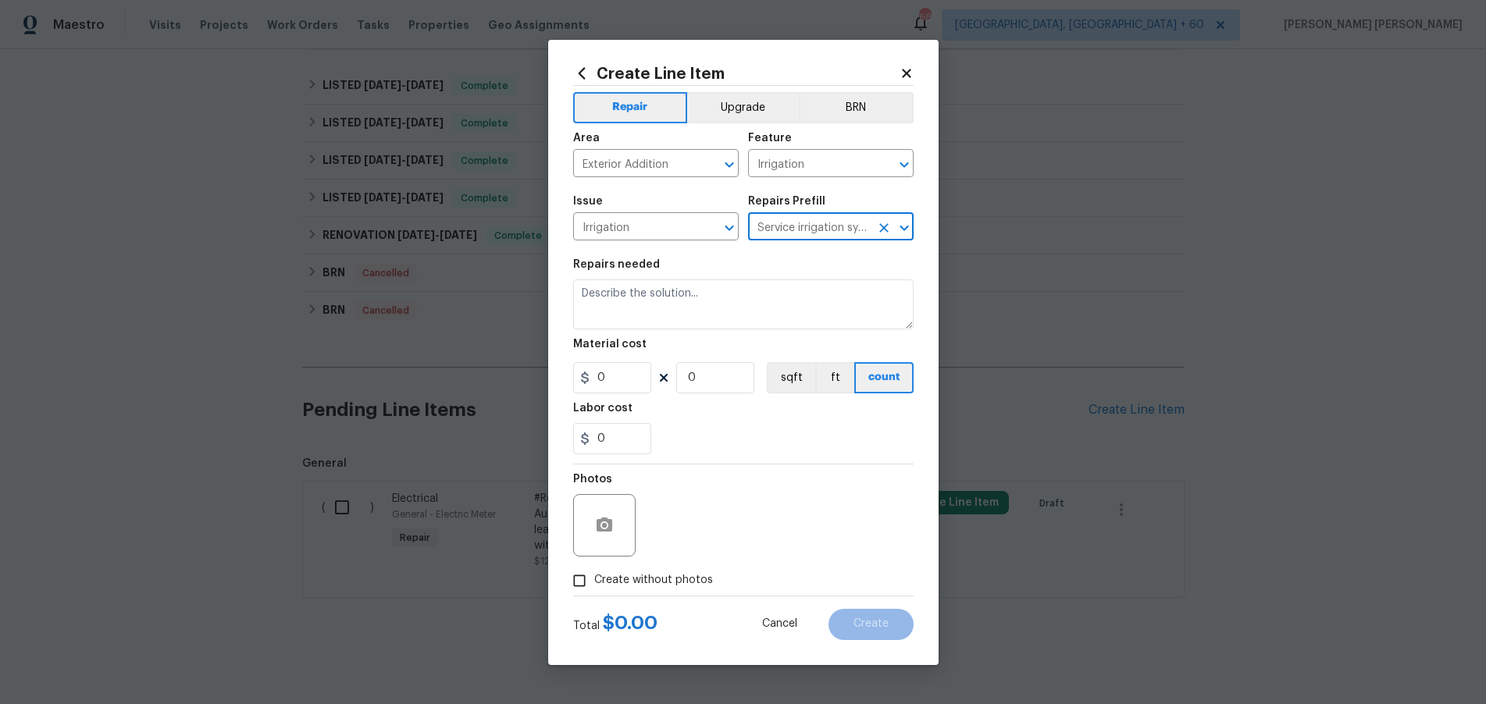
type textarea "Service and repair non-functioning irrigation system per zone."
type input "1"
type input "125"
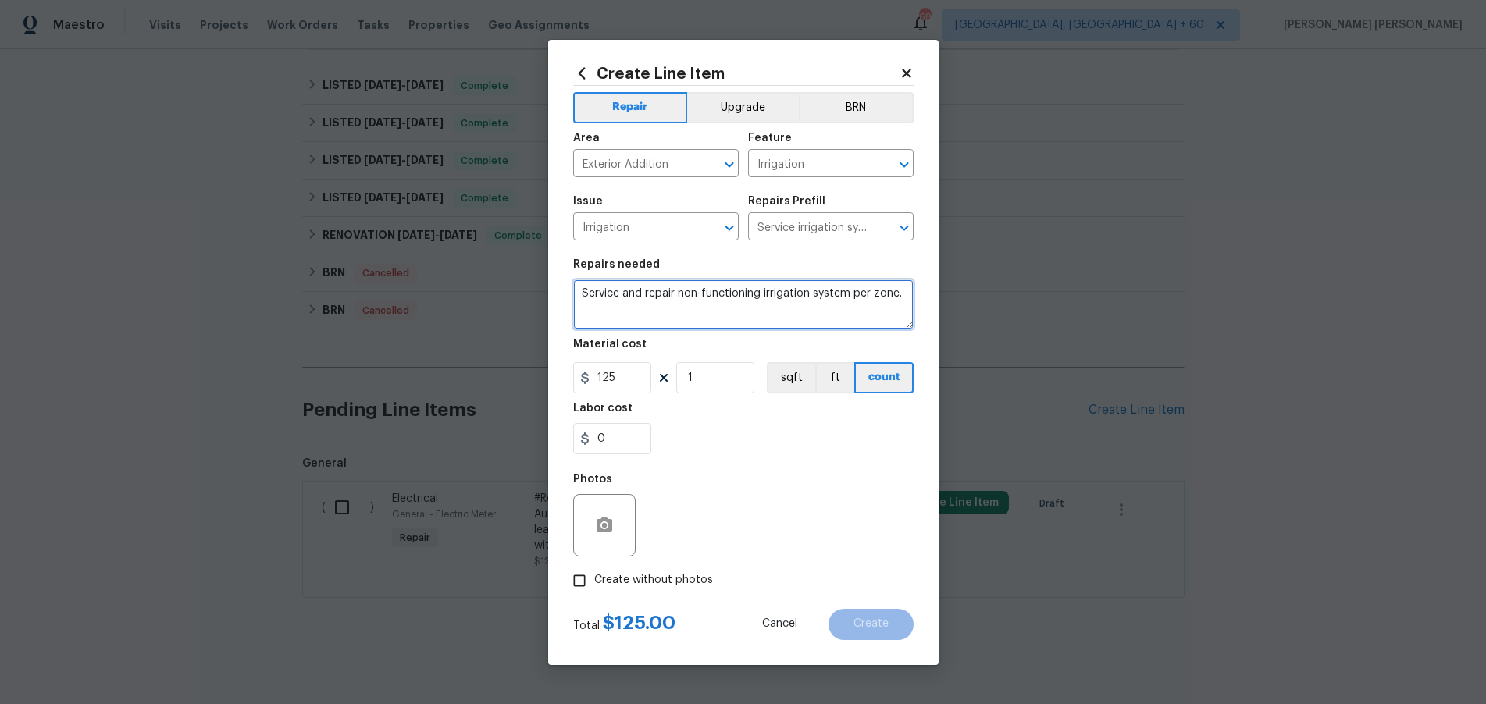
drag, startPoint x: 579, startPoint y: 293, endPoint x: 628, endPoint y: 282, distance: 50.4
click at [579, 290] on textarea "Service and repair non-functioning irrigation system per zone." at bounding box center [743, 305] width 340 height 50
click at [905, 69] on icon at bounding box center [906, 73] width 14 height 14
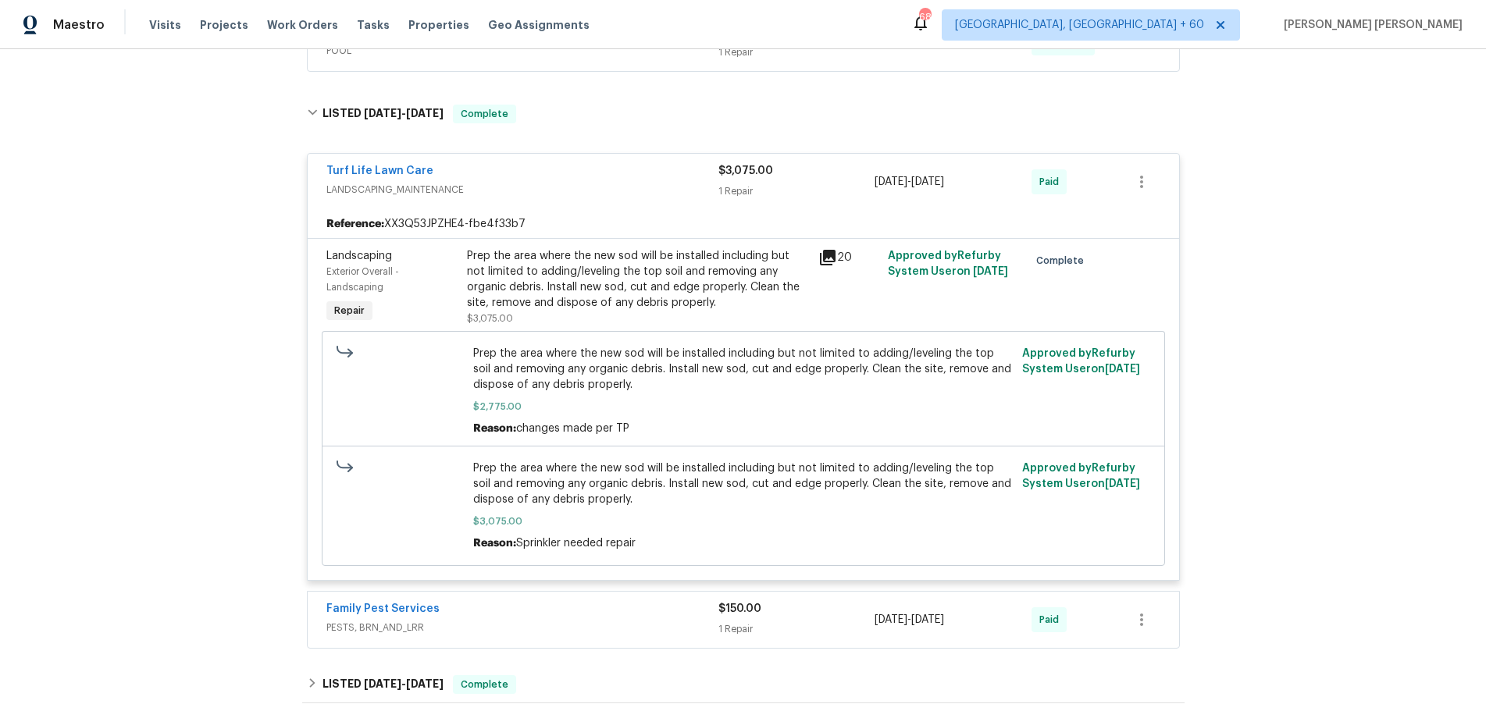
scroll to position [500, 0]
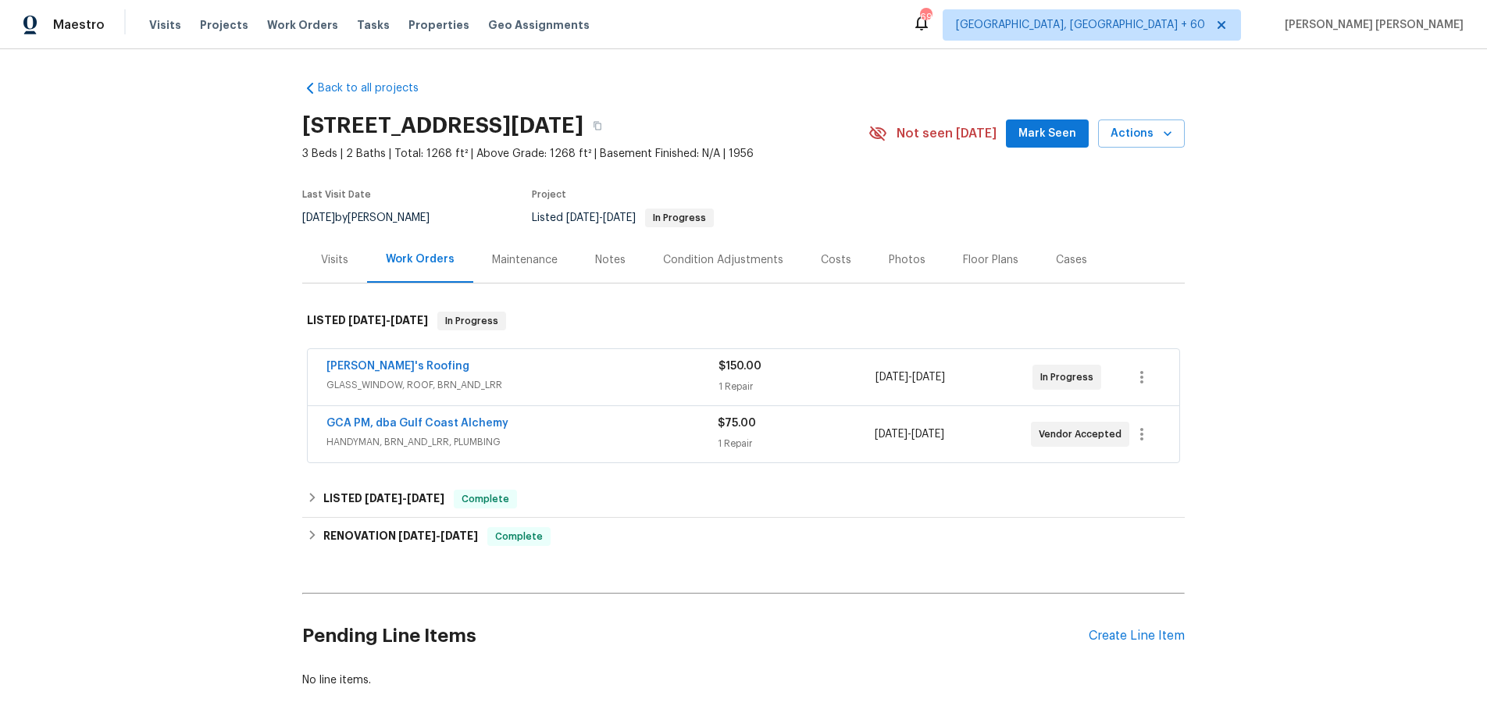
click at [628, 438] on span "HANDYMAN, BRN_AND_LRR, PLUMBING" at bounding box center [521, 442] width 391 height 16
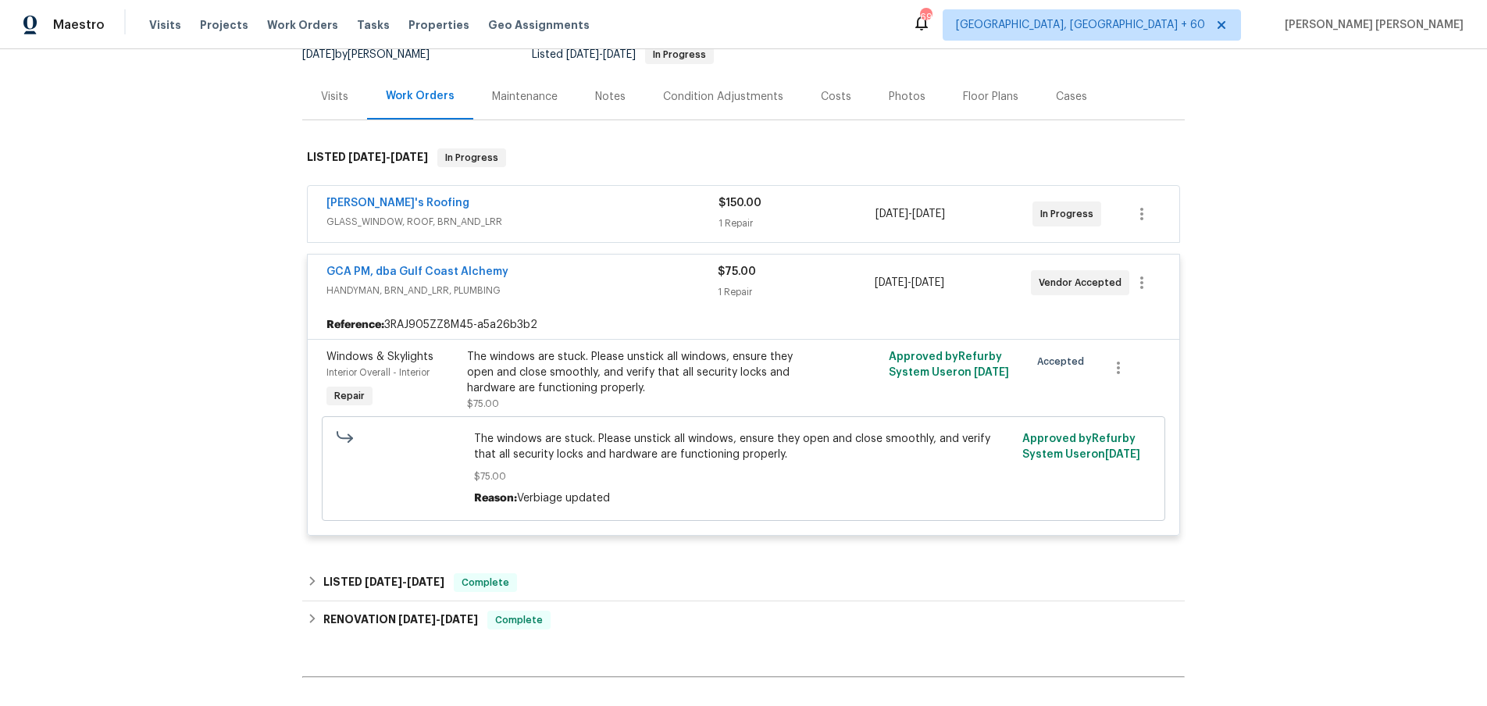
scroll to position [162, 0]
click at [463, 270] on link "GCA PM, dba Gulf Coast Alchemy" at bounding box center [417, 272] width 182 height 11
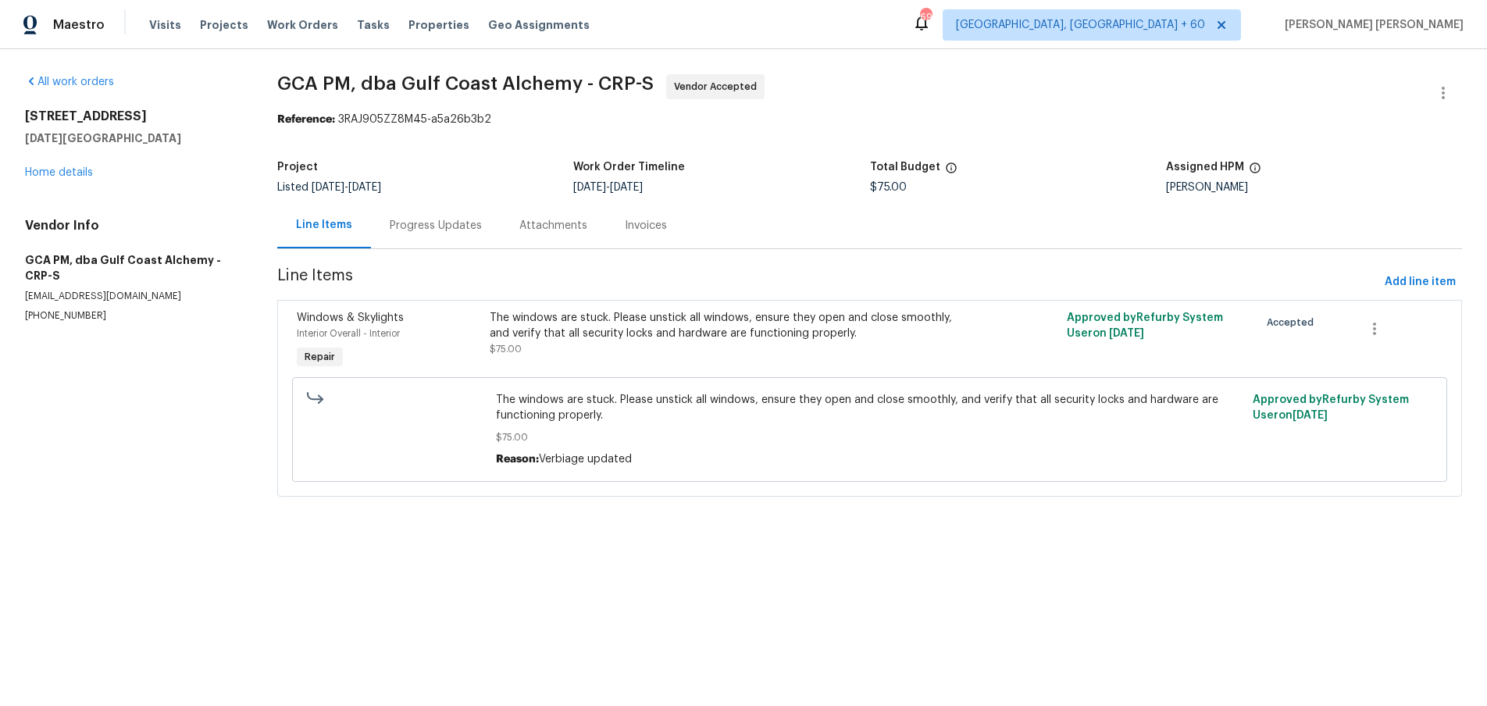
click at [422, 229] on div "Progress Updates" at bounding box center [436, 226] width 92 height 16
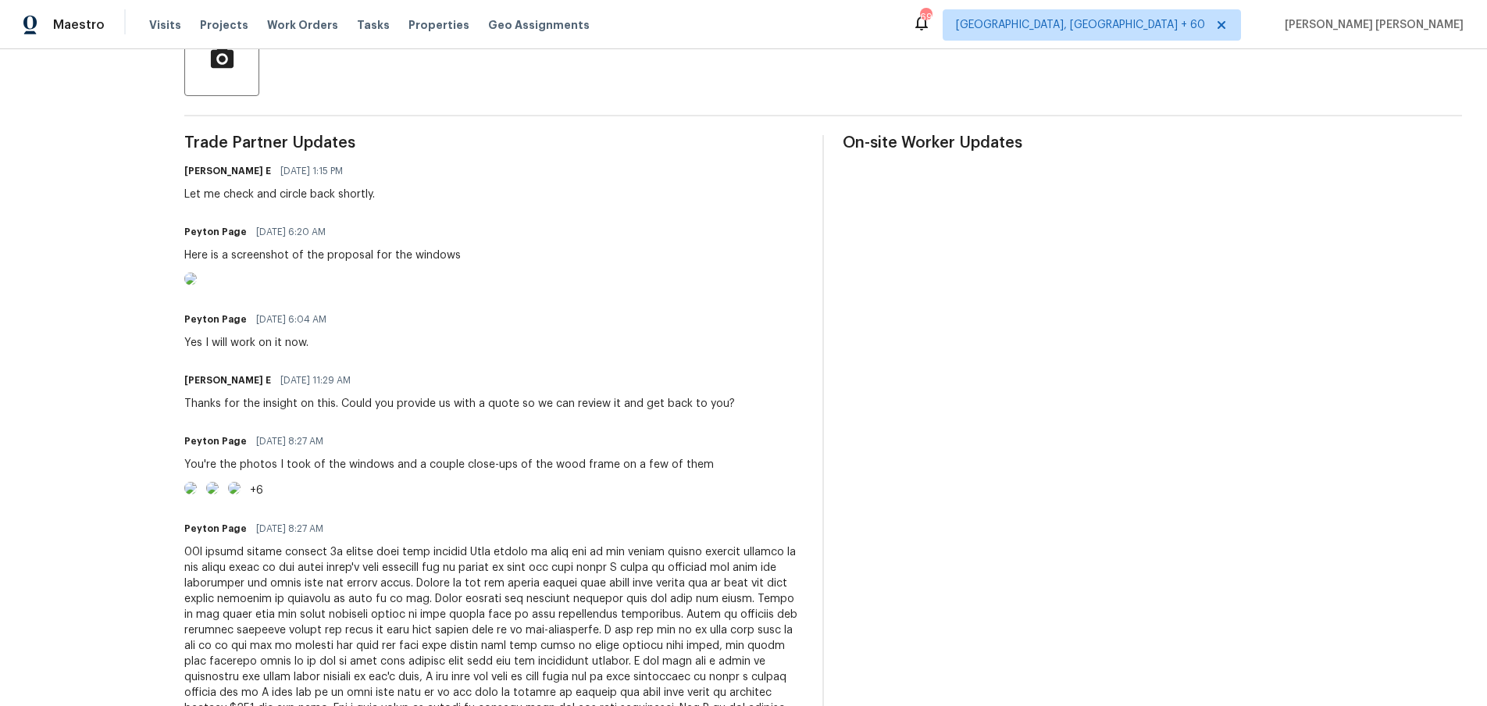
scroll to position [378, 0]
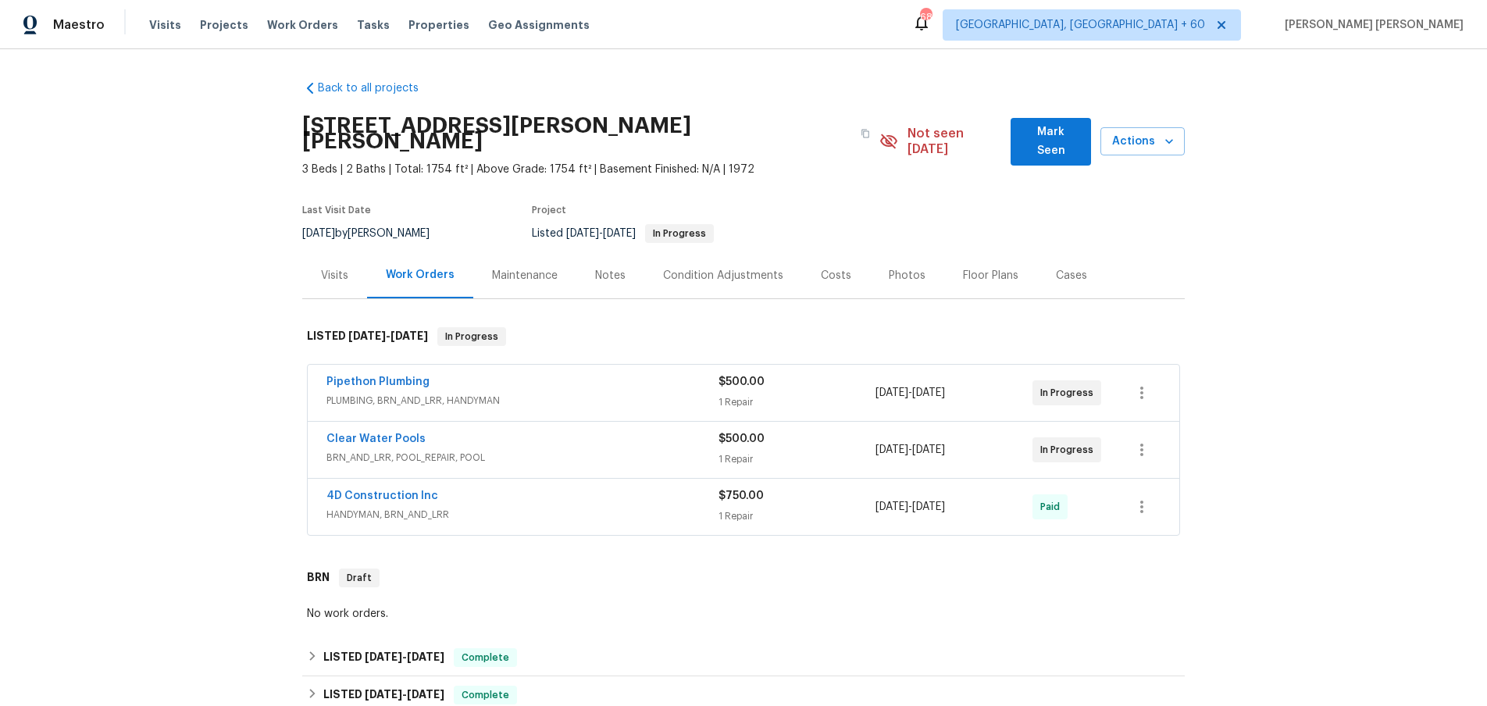
click at [639, 431] on div "Clear Water Pools" at bounding box center [522, 440] width 392 height 19
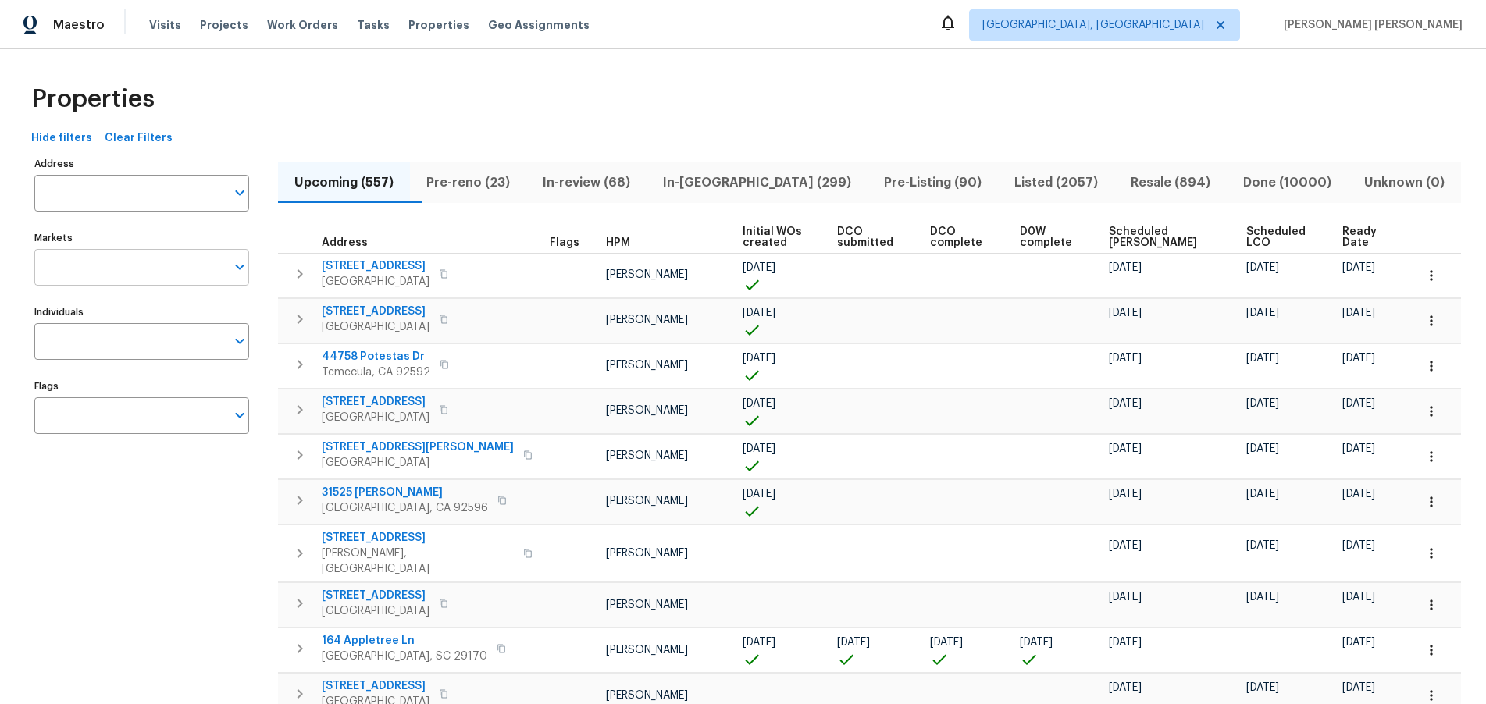
click at [105, 271] on input "Markets" at bounding box center [129, 267] width 191 height 37
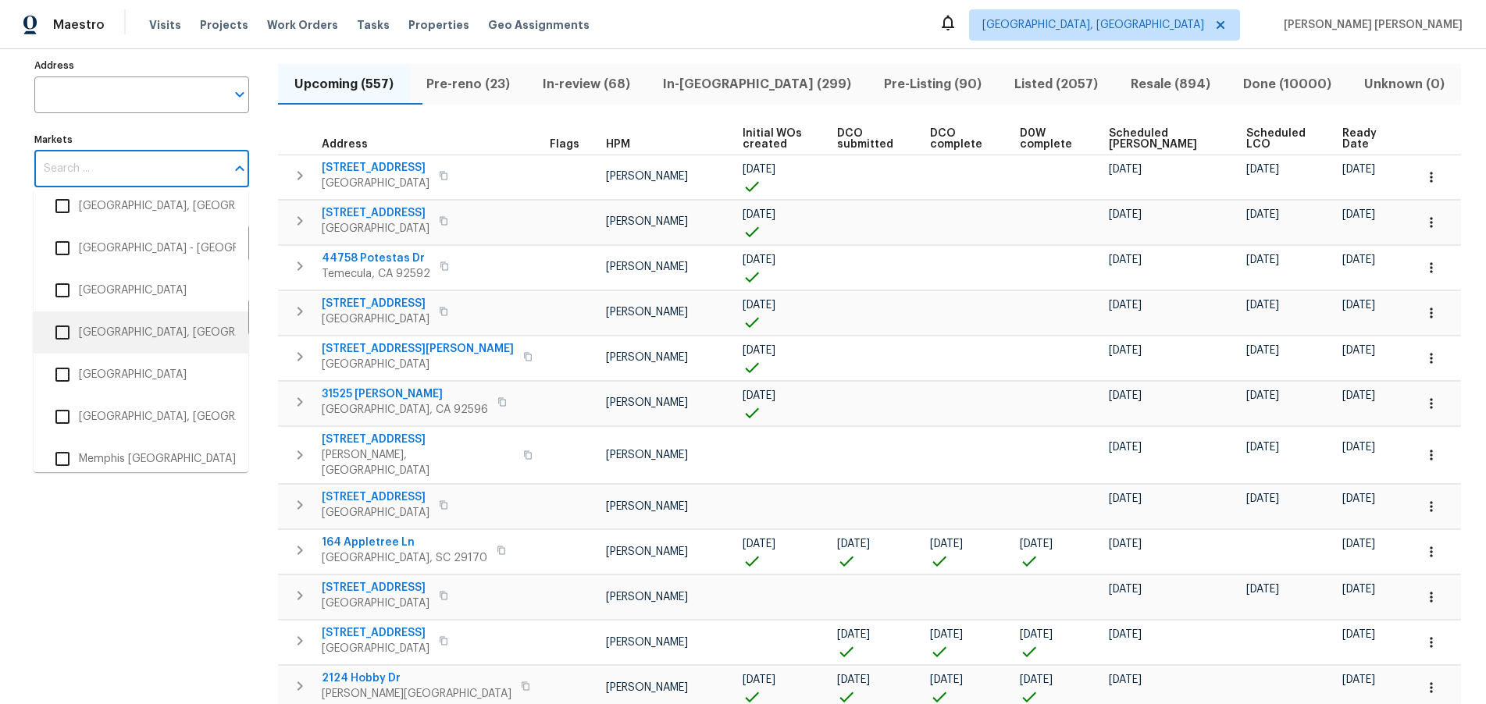
scroll to position [1540, 0]
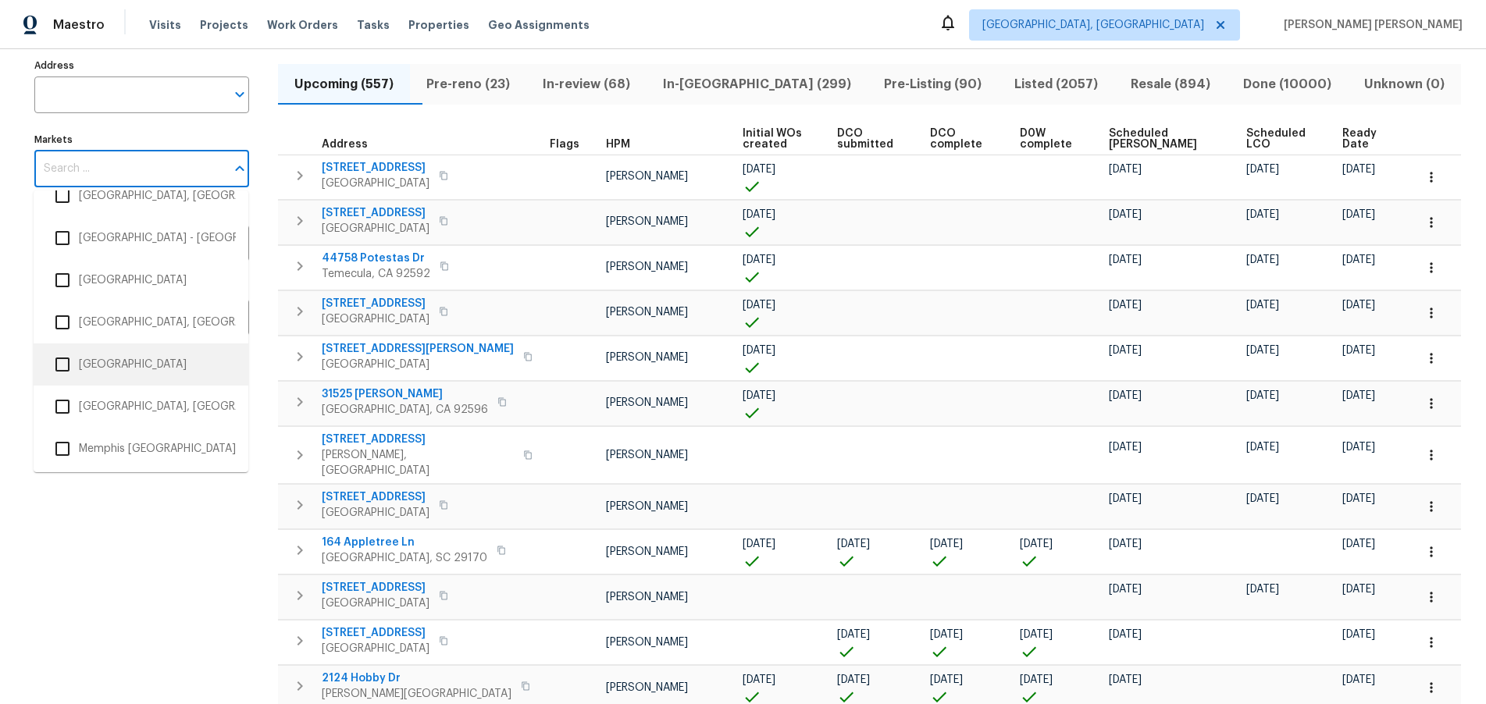
click at [64, 359] on input "checkbox" at bounding box center [62, 364] width 33 height 33
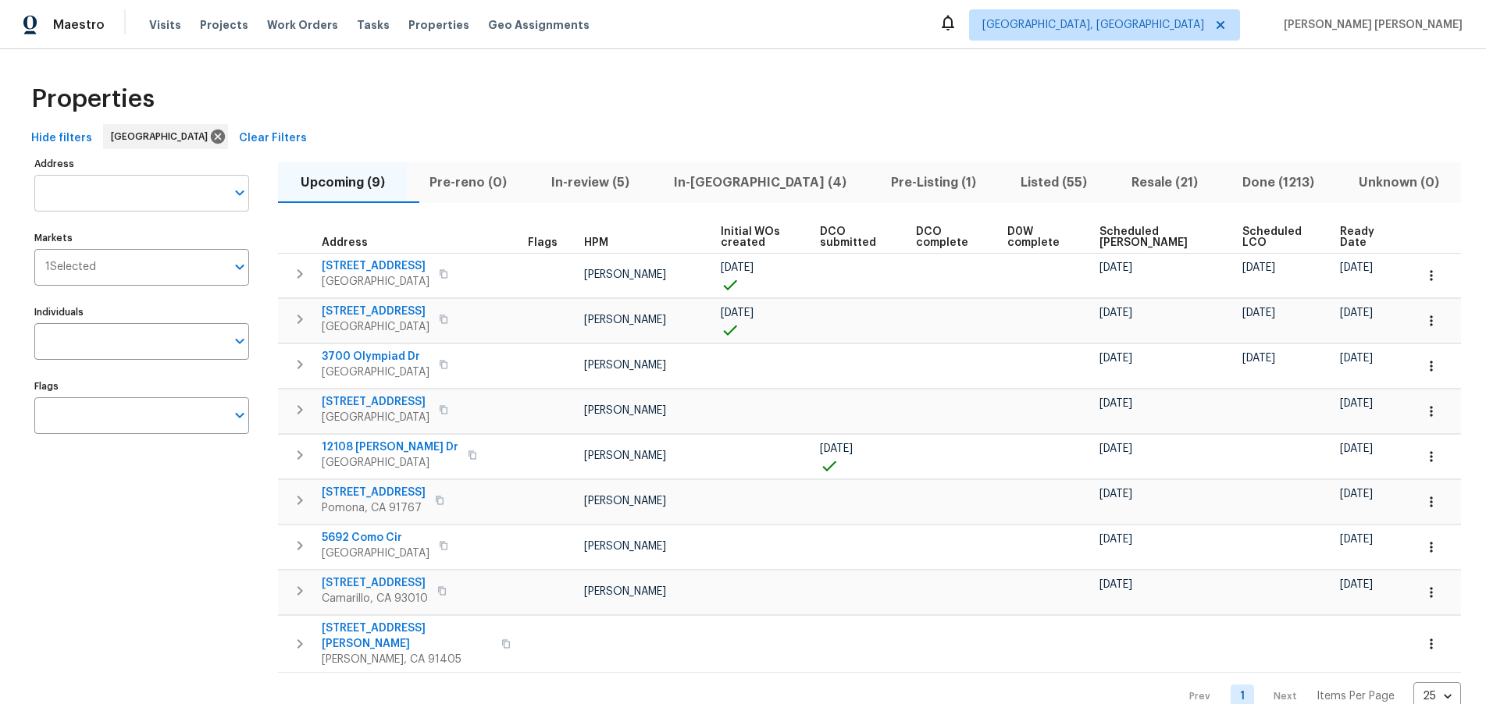
click at [151, 201] on input "Address" at bounding box center [129, 193] width 191 height 37
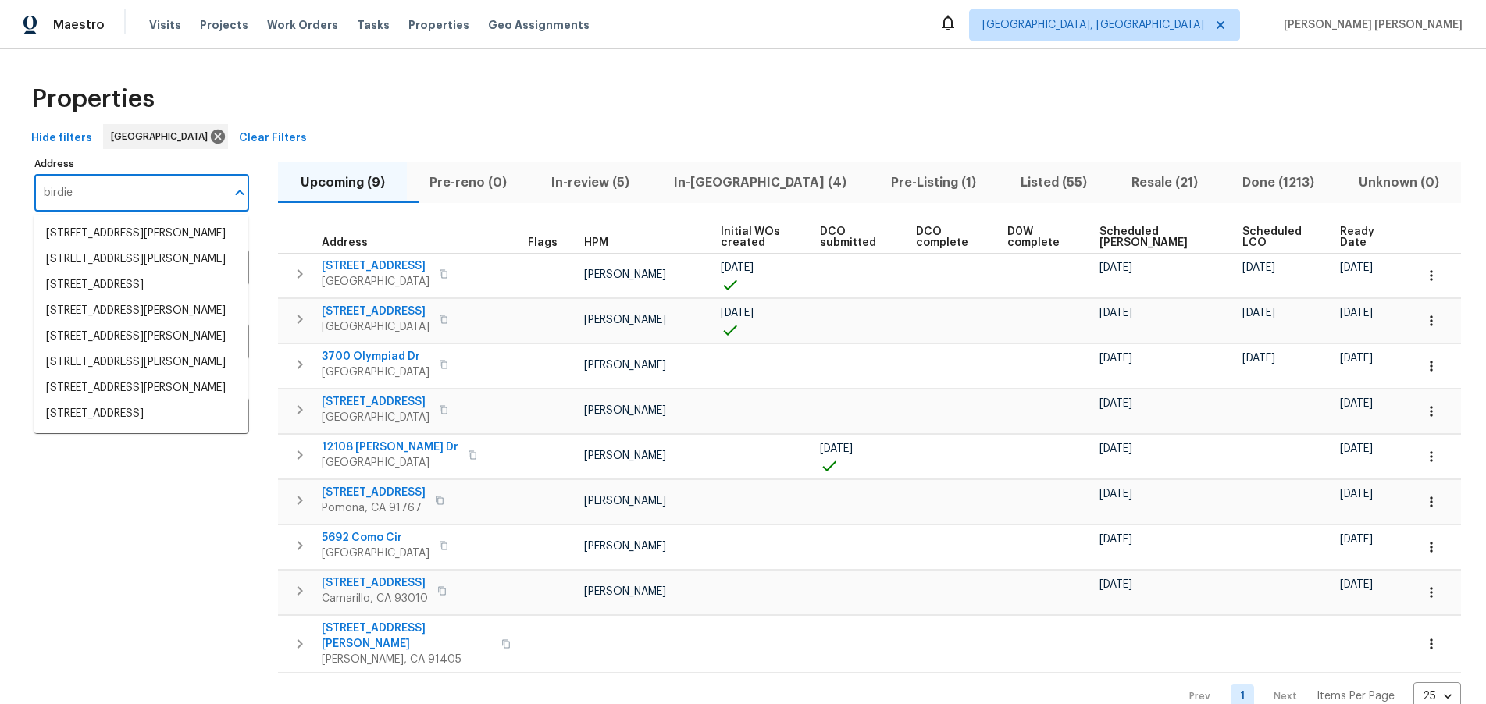
drag, startPoint x: 35, startPoint y: 187, endPoint x: -11, endPoint y: 183, distance: 46.2
click at [0, 183] on html "Maestro Visits Projects Work Orders Tasks Properties Geo Assignments Albuquerqu…" at bounding box center [743, 352] width 1486 height 704
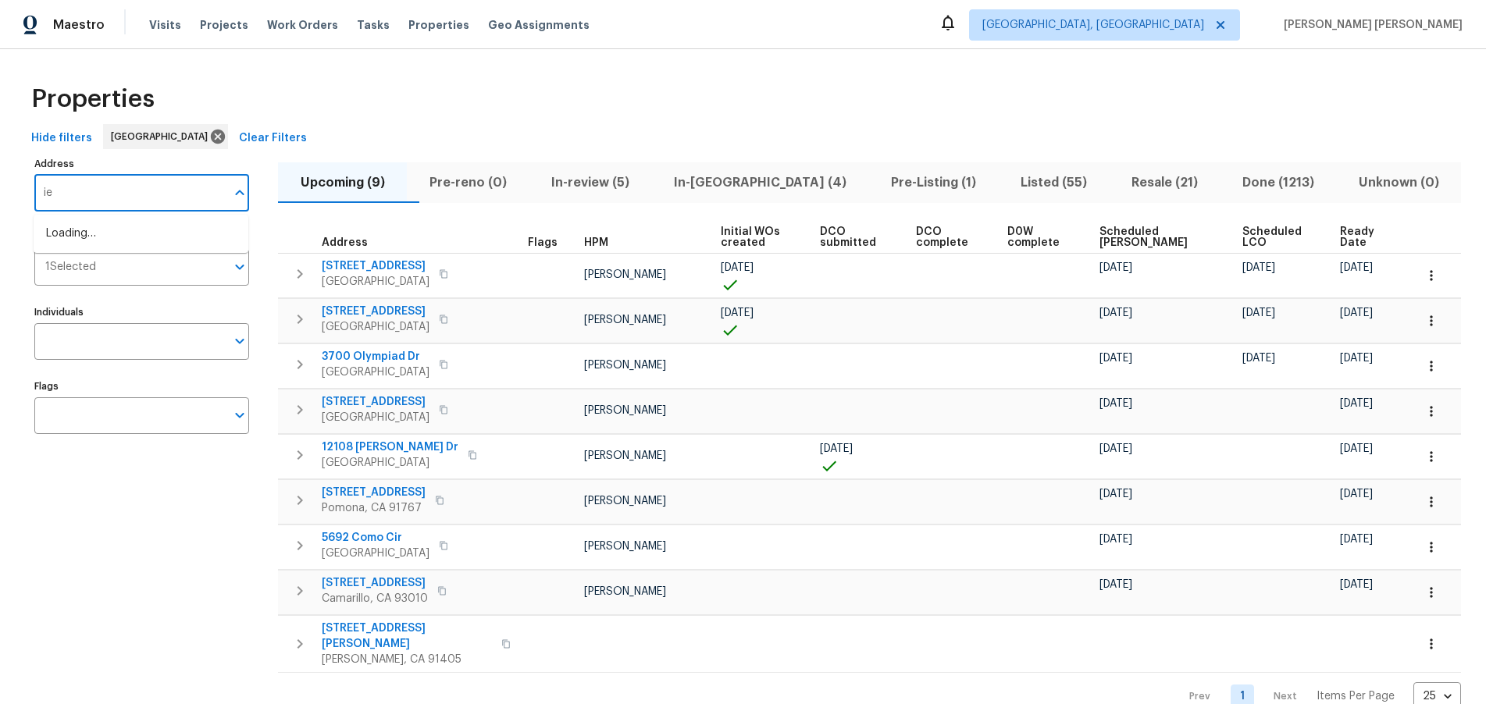
type input "e"
type input "5996"
click at [127, 235] on li "5996 Birdie Dr La Verne CA 91750" at bounding box center [141, 234] width 215 height 26
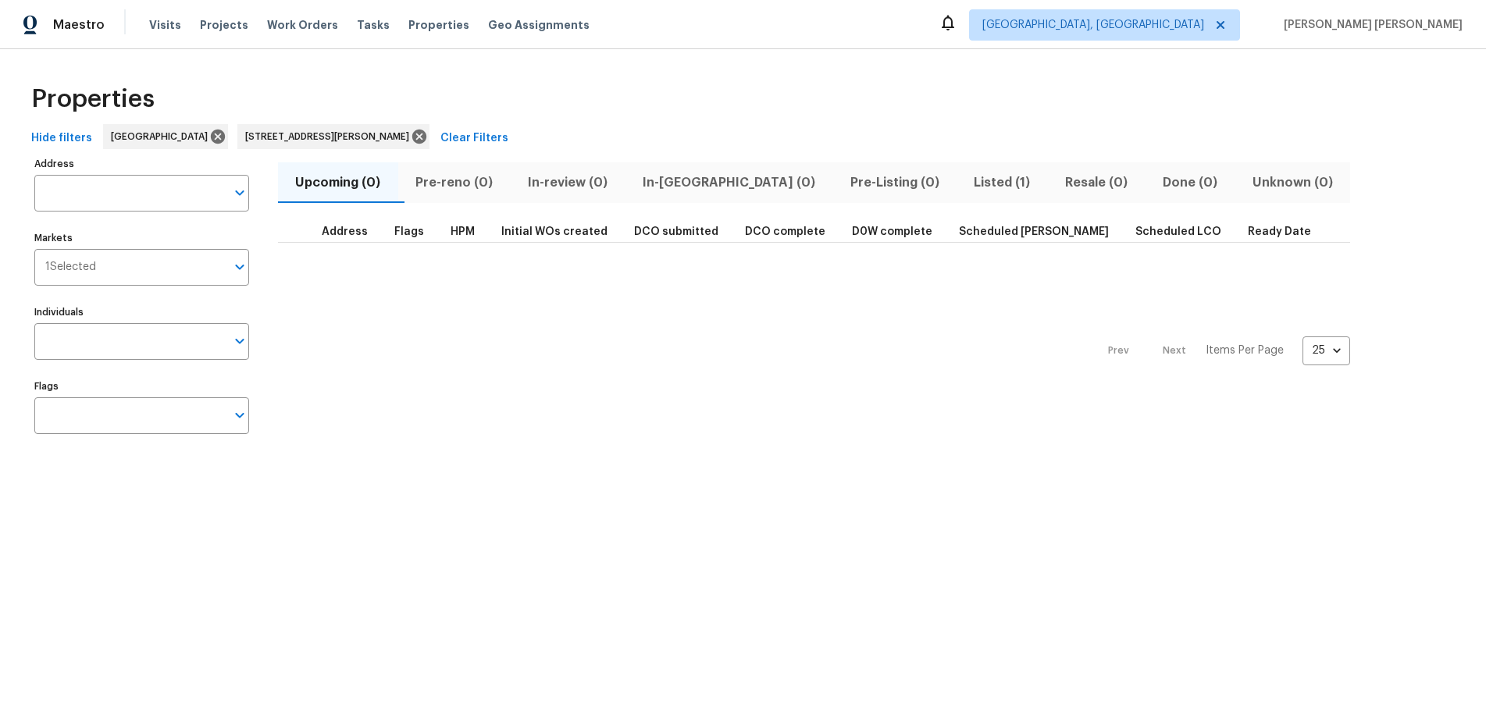
type input "5996 Birdie Dr La Verne CA 91750"
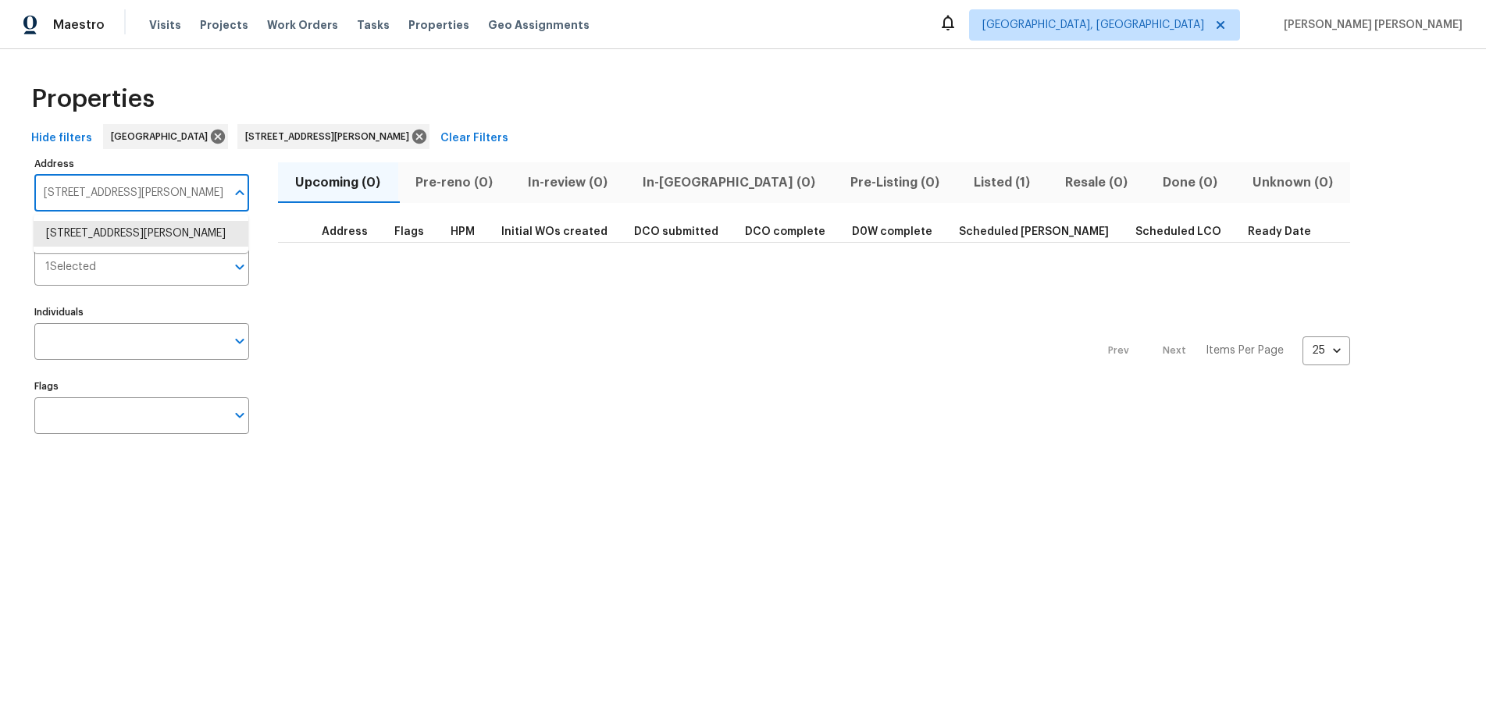
click at [149, 193] on input "5996 Birdie Dr La Verne CA 91750" at bounding box center [129, 193] width 191 height 37
click at [111, 235] on li "5996 Birdie Dr La Verne CA 91750" at bounding box center [141, 234] width 215 height 26
click at [966, 184] on span "Listed (1)" at bounding box center [1002, 183] width 73 height 22
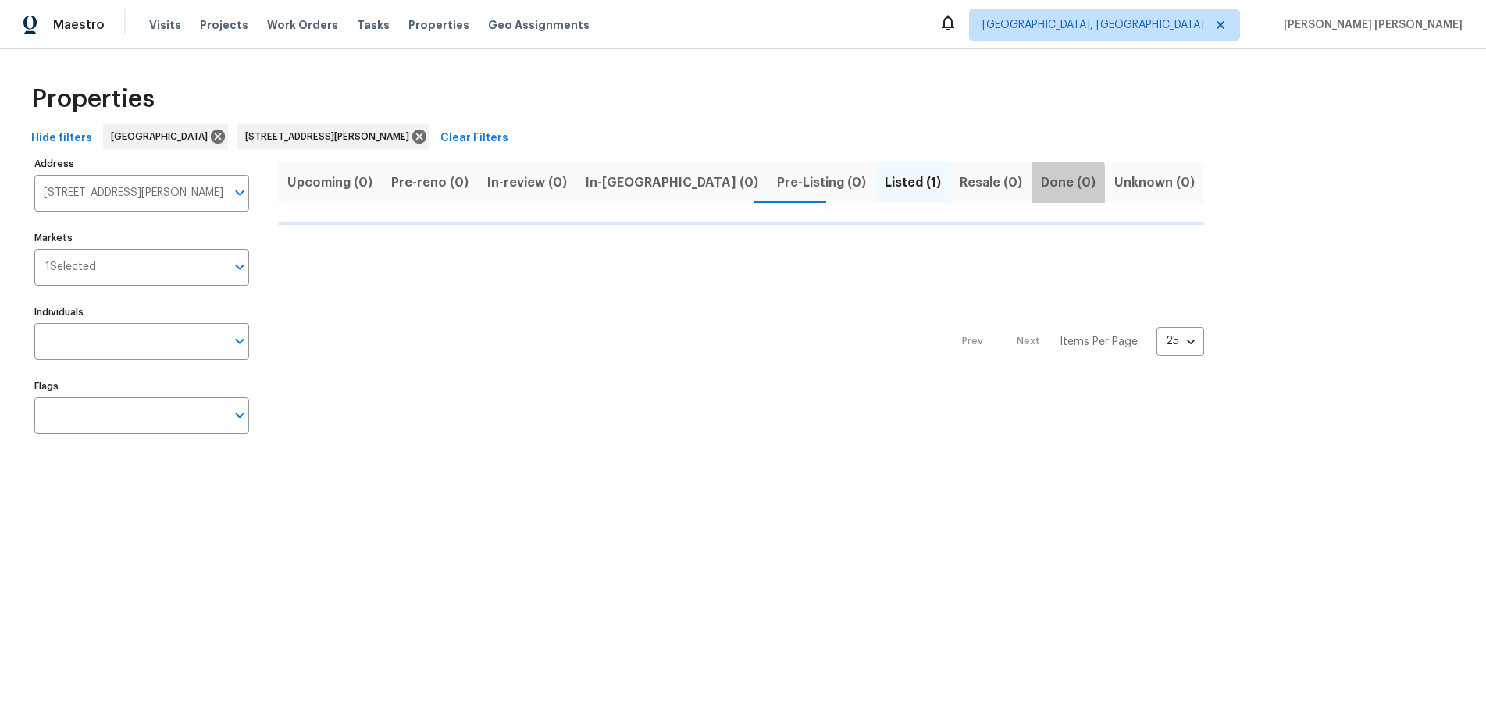
click at [1031, 184] on button "Done (0)" at bounding box center [1067, 182] width 73 height 41
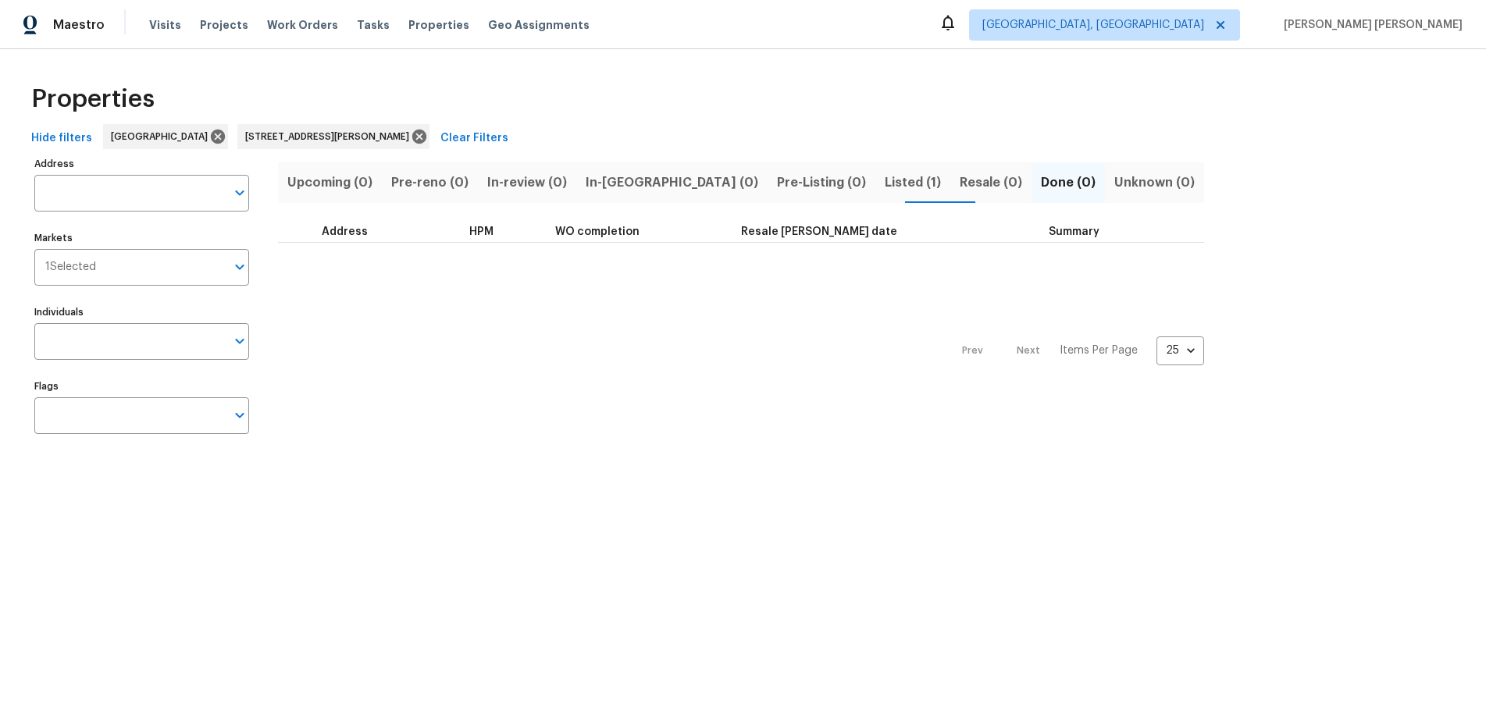
type input "5996 Birdie Dr La Verne CA 91750"
click at [885, 179] on span "Listed (1)" at bounding box center [913, 183] width 56 height 22
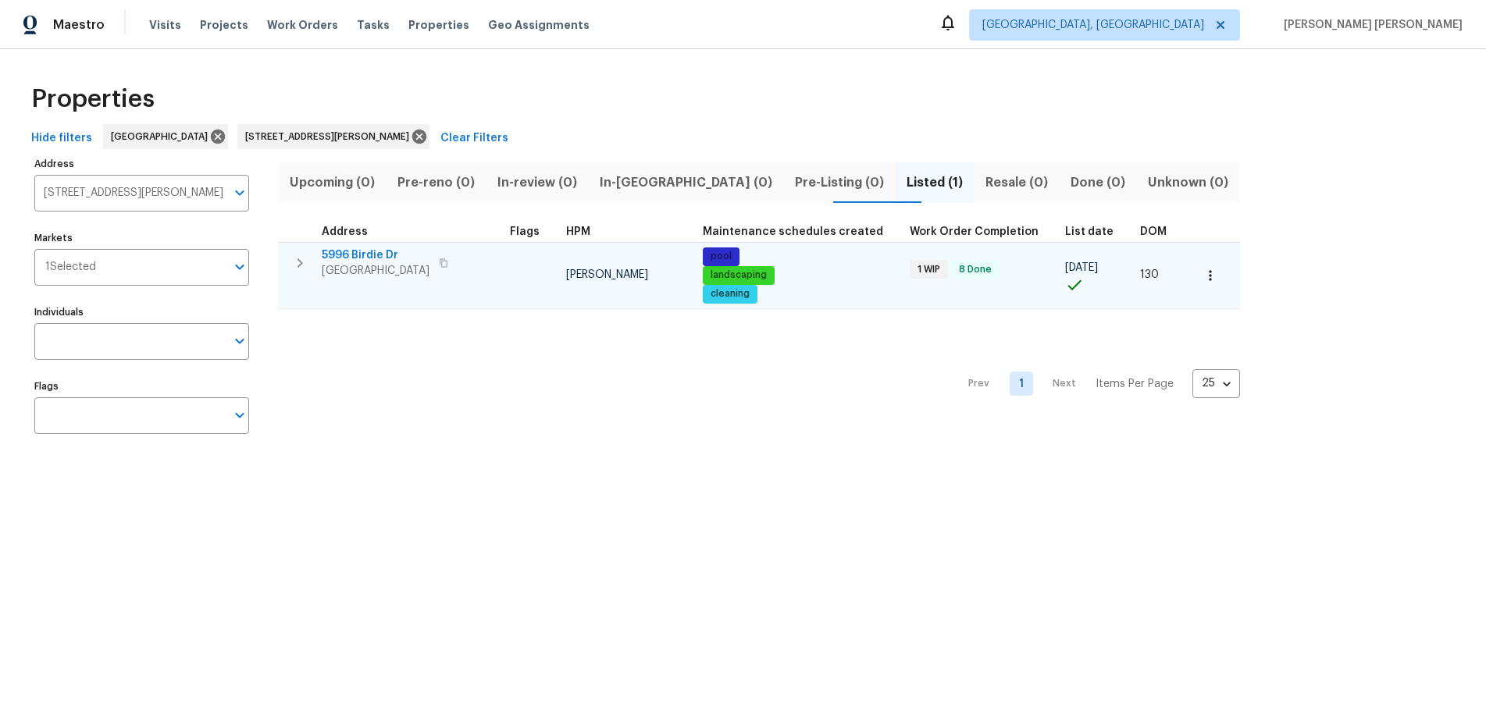
click at [337, 257] on span "5996 Birdie Dr" at bounding box center [376, 256] width 108 height 16
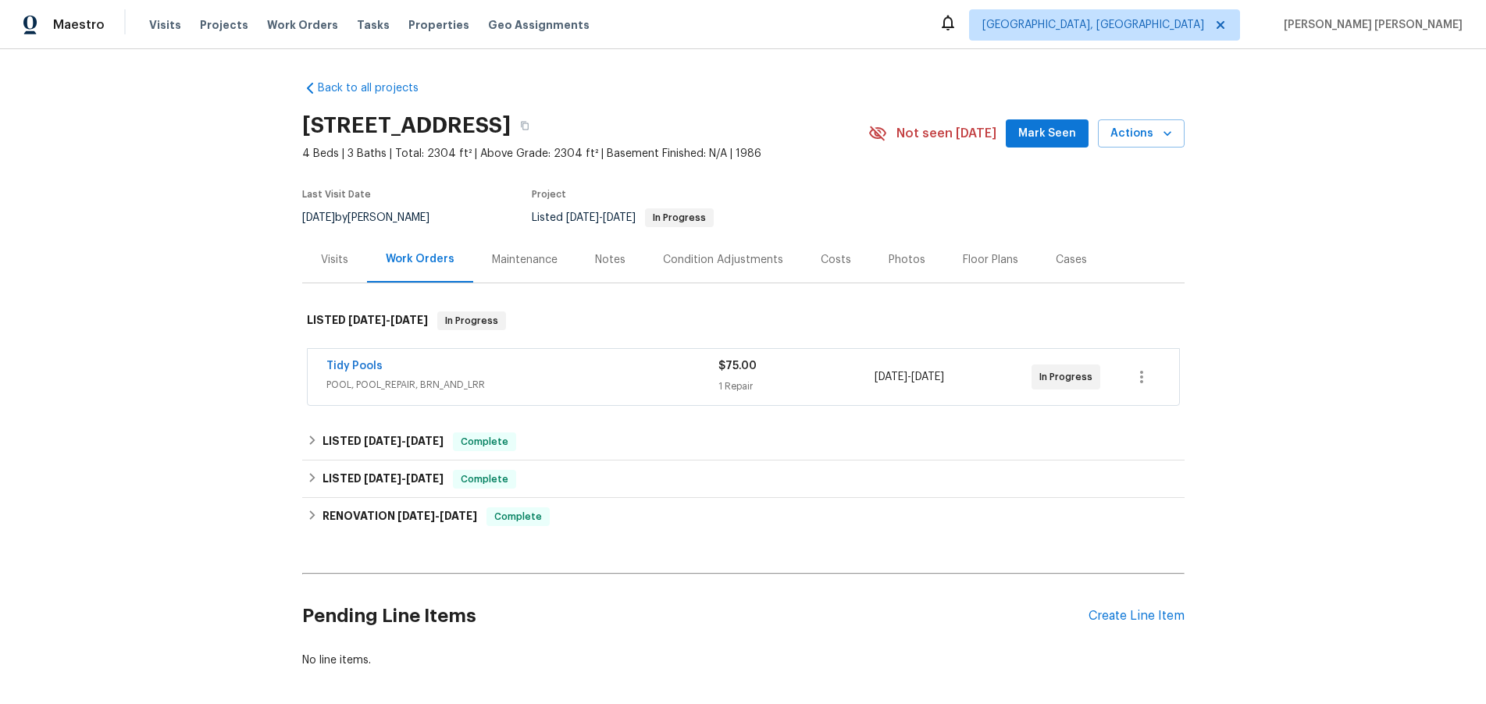
click at [635, 383] on span "POOL, POOL_REPAIR, BRN_AND_LRR" at bounding box center [522, 385] width 392 height 16
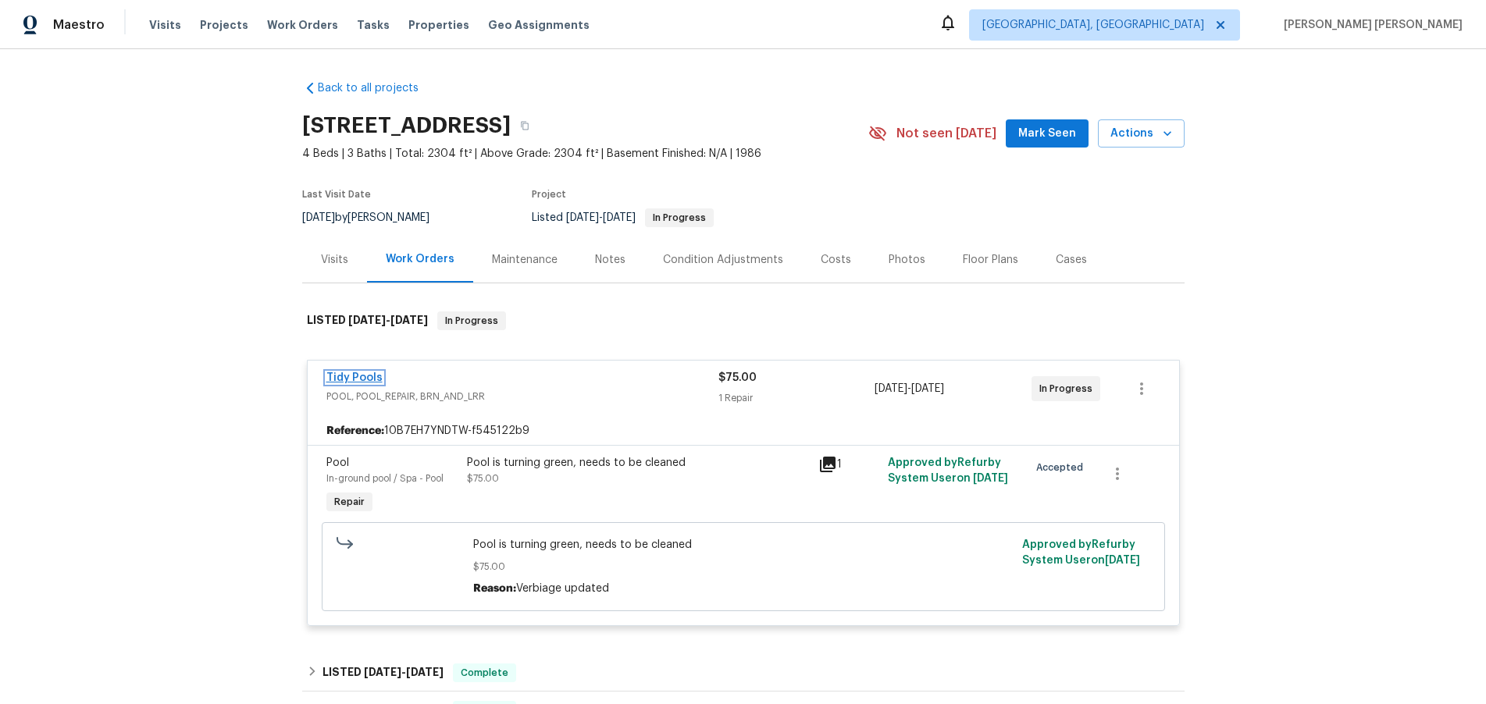
click at [354, 372] on link "Tidy Pools" at bounding box center [354, 377] width 56 height 11
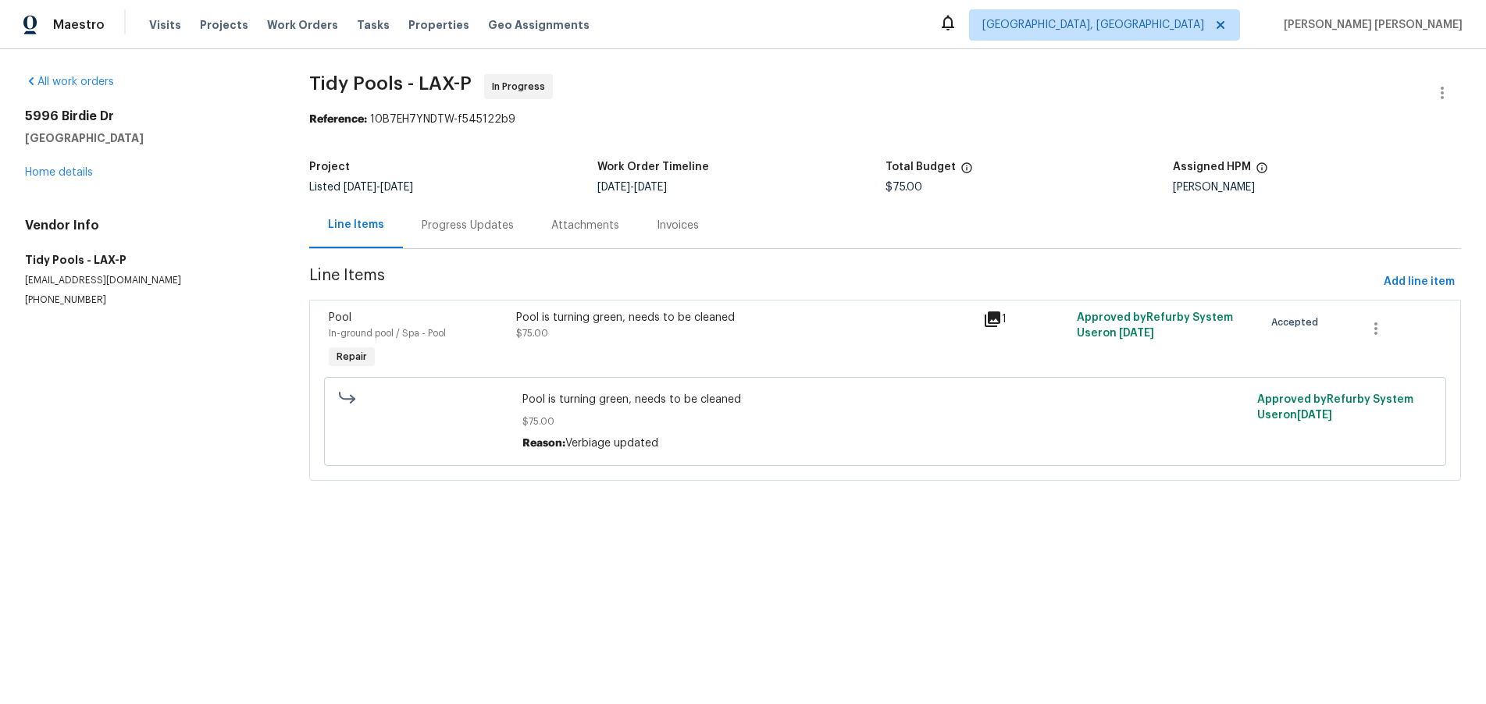
click at [990, 321] on icon at bounding box center [993, 320] width 16 height 16
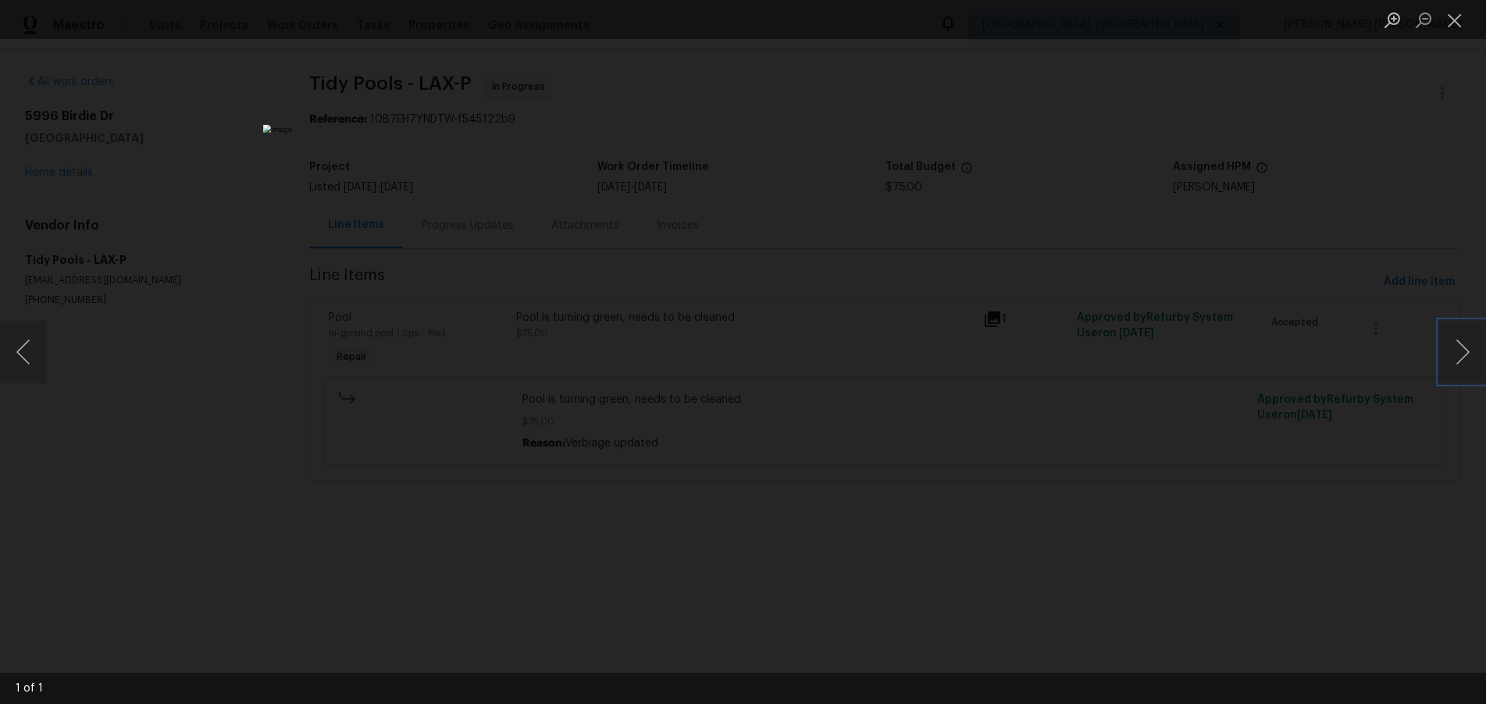
drag, startPoint x: 1456, startPoint y: 351, endPoint x: 1102, endPoint y: 305, distance: 357.6
click at [1433, 333] on div "1 of 1" at bounding box center [743, 352] width 1486 height 704
click at [1455, 25] on button "Close lightbox" at bounding box center [1454, 19] width 31 height 27
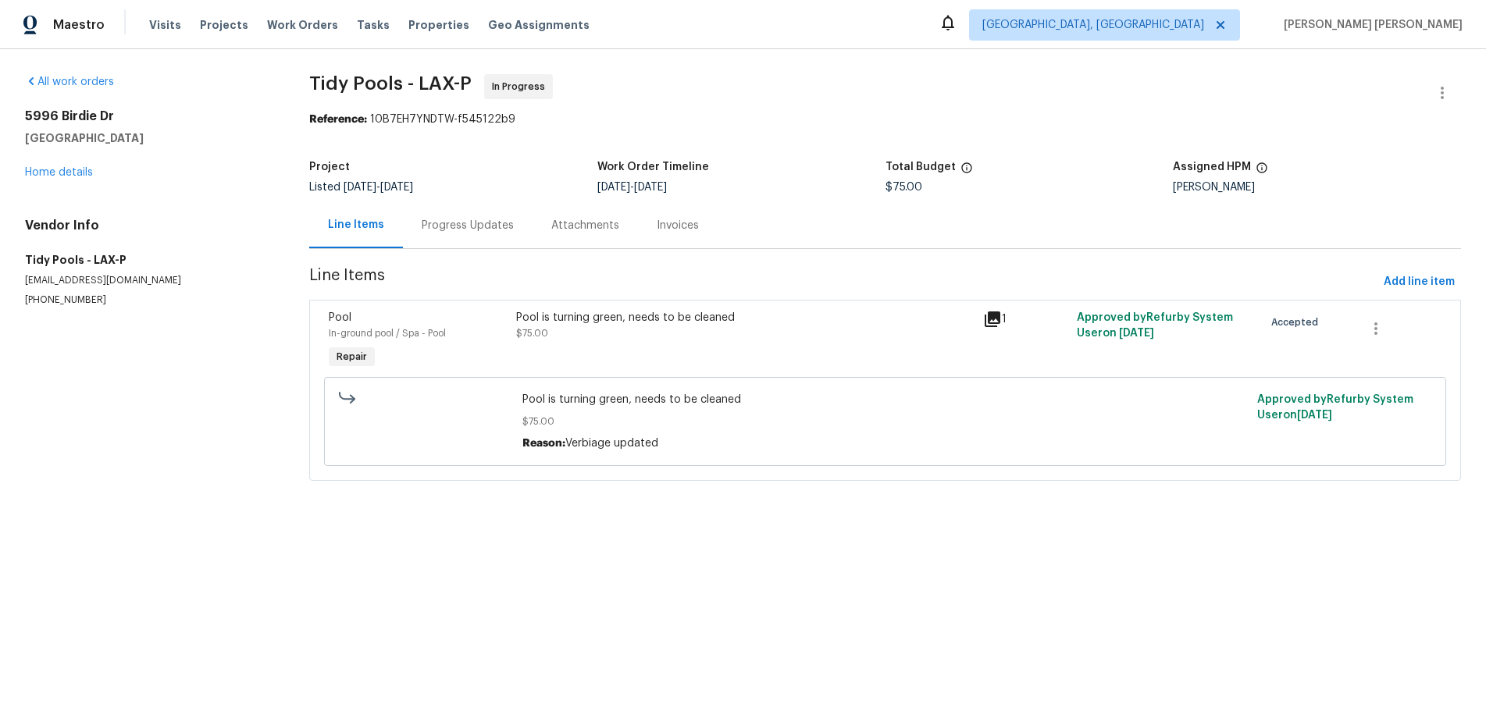
click at [690, 335] on div "Pool is turning green, needs to be cleaned $75.00" at bounding box center [745, 325] width 458 height 31
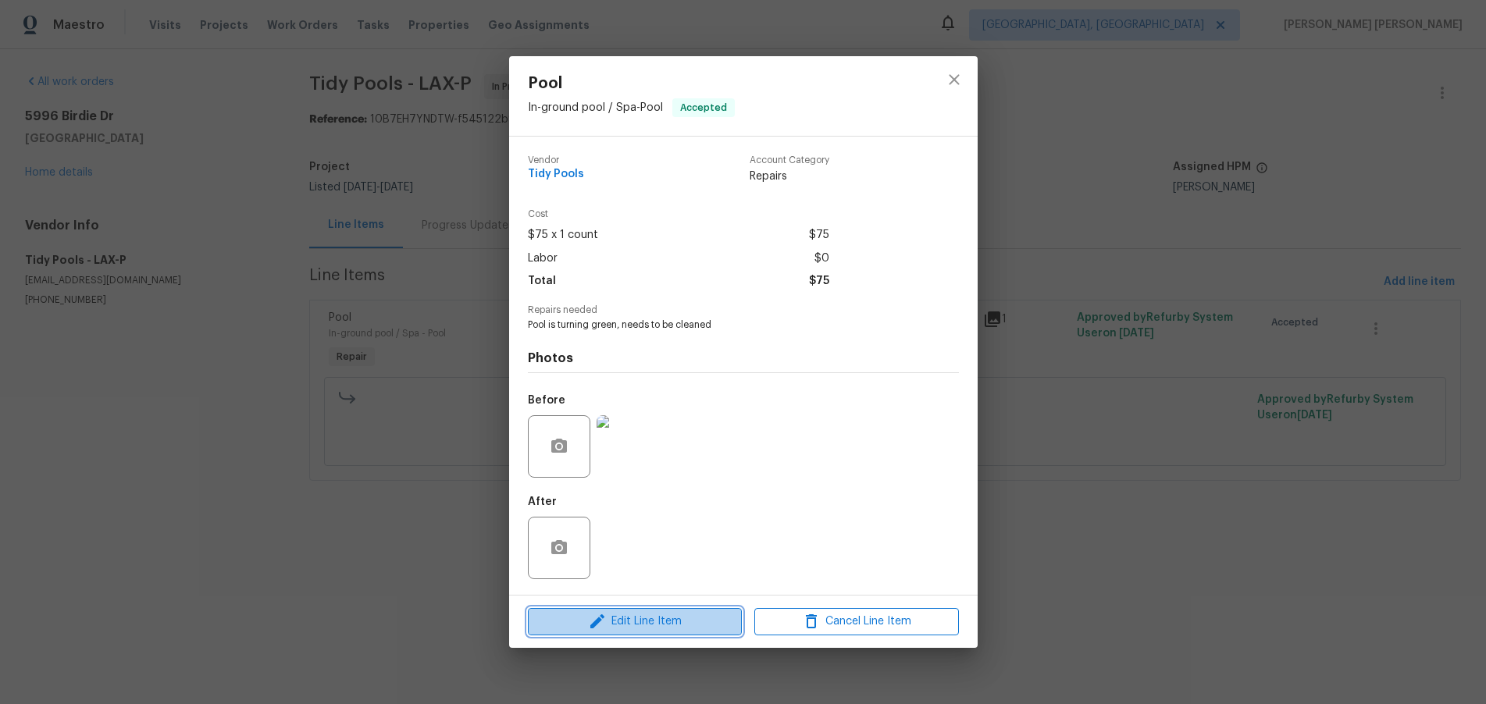
click at [676, 615] on span "Edit Line Item" at bounding box center [635, 622] width 205 height 20
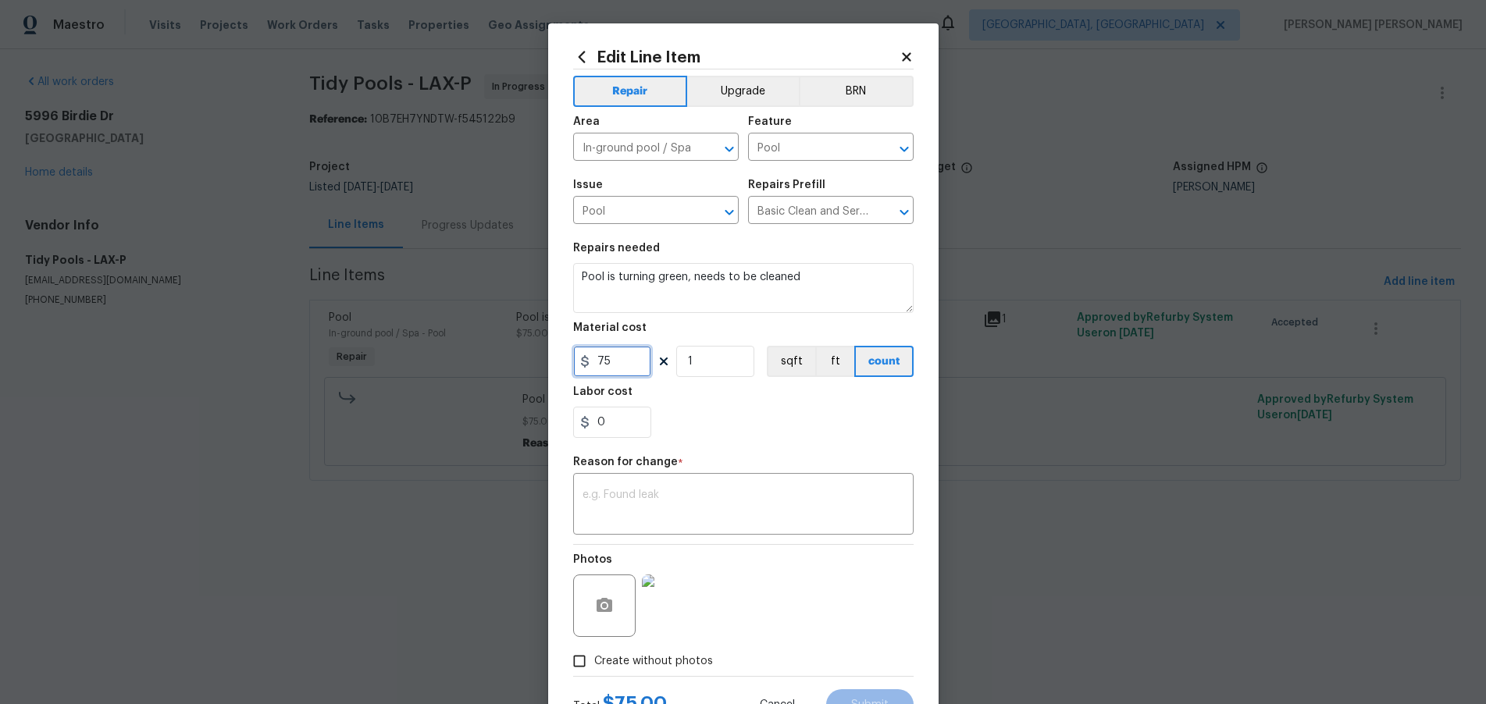
click at [623, 360] on input "75" at bounding box center [612, 361] width 78 height 31
drag, startPoint x: 622, startPoint y: 360, endPoint x: 586, endPoint y: 360, distance: 36.7
click at [586, 360] on div "75" at bounding box center [612, 361] width 78 height 31
type input "300"
drag, startPoint x: 668, startPoint y: 500, endPoint x: 682, endPoint y: 498, distance: 14.2
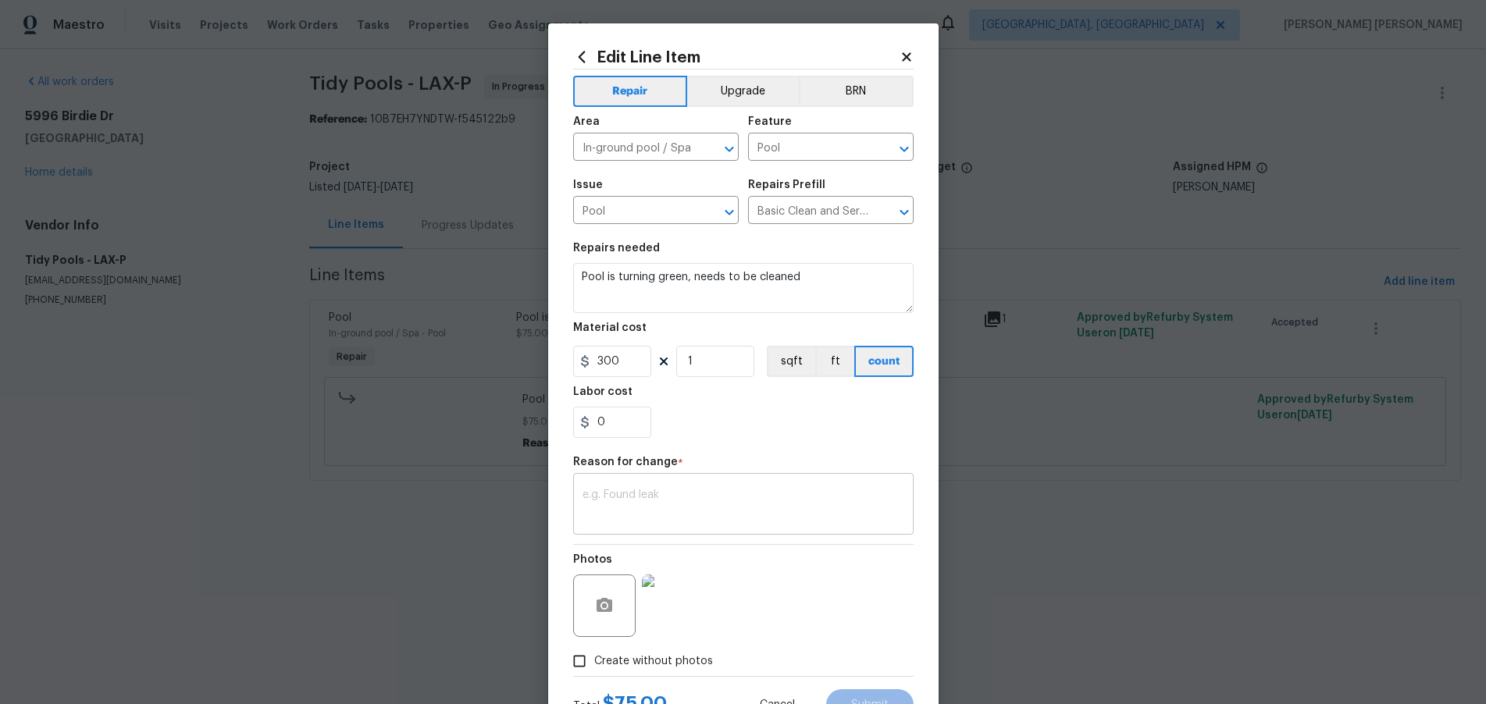
click at [679, 499] on textarea at bounding box center [743, 506] width 322 height 33
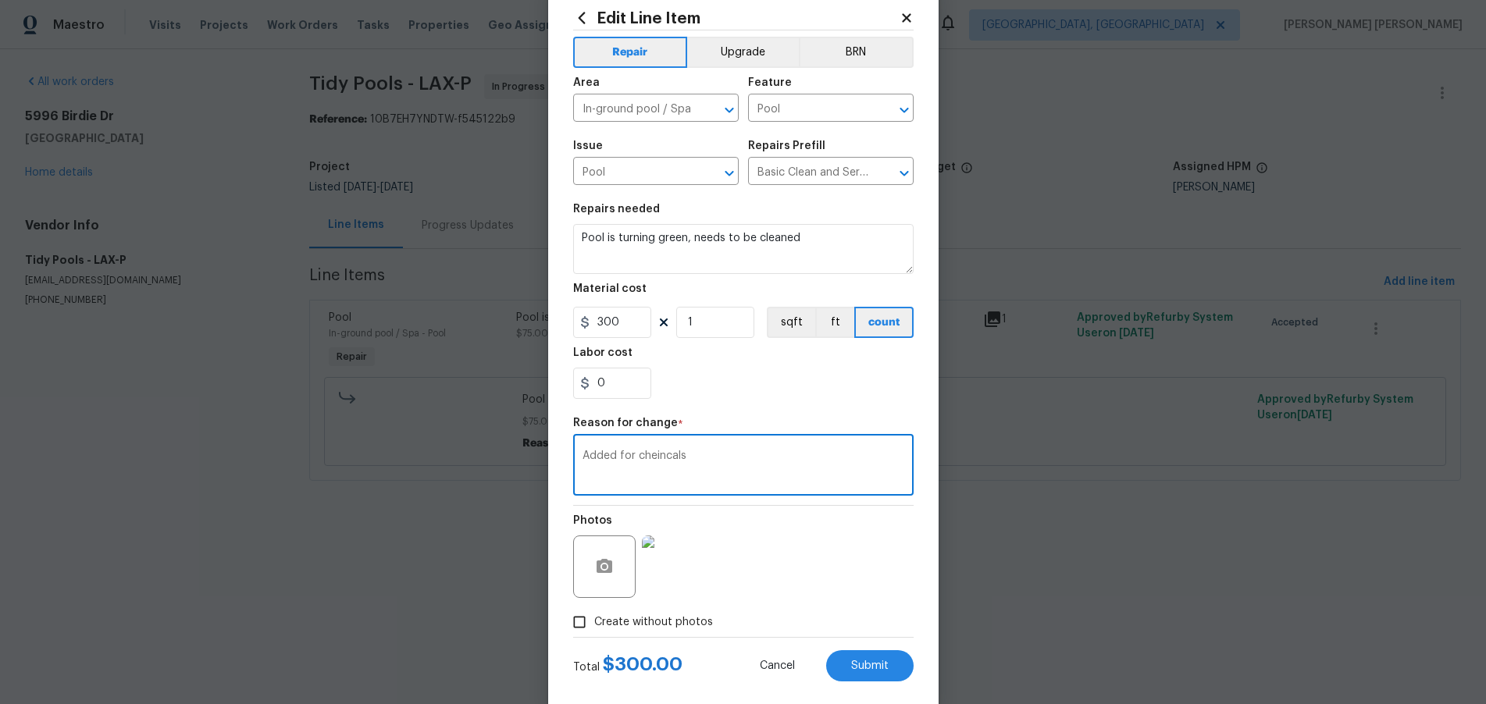
scroll to position [55, 0]
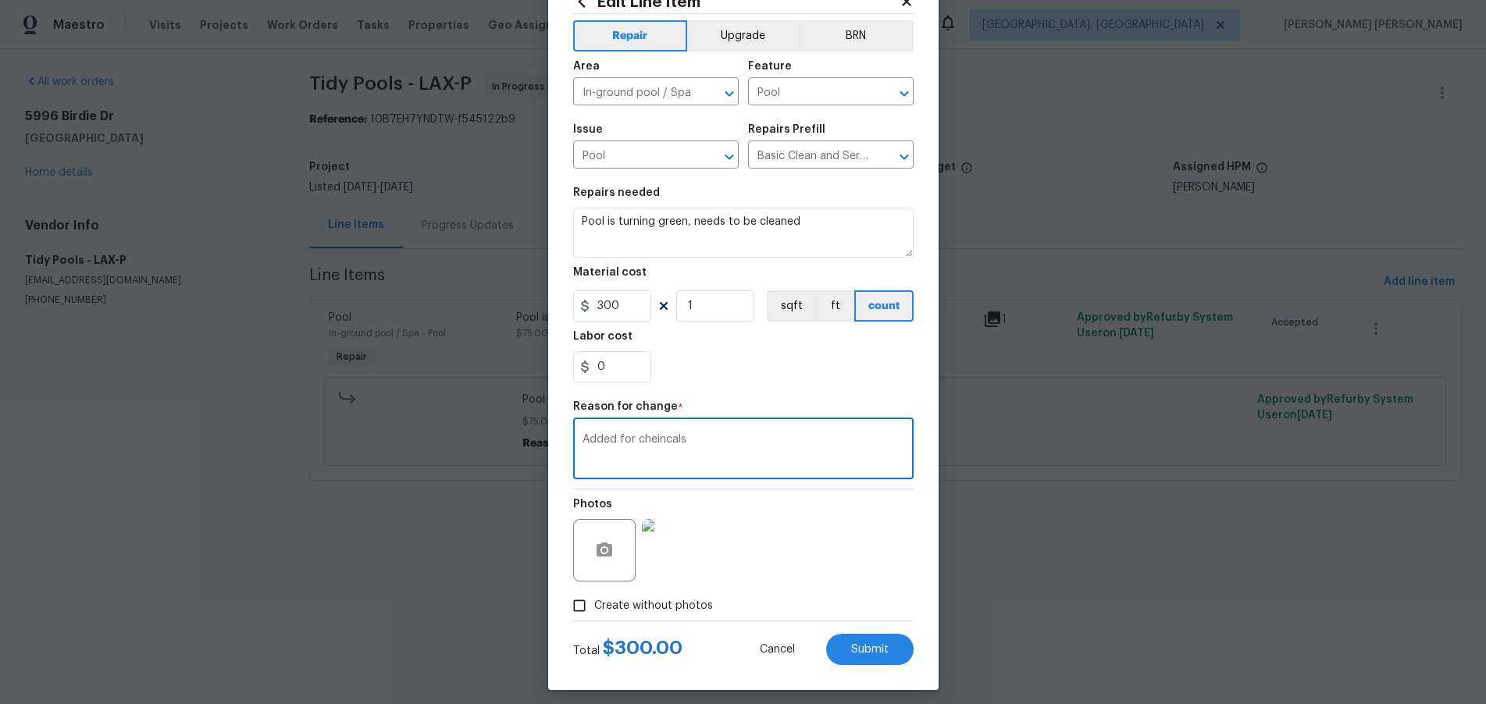
click at [662, 439] on textarea "Added for cheincals" at bounding box center [743, 450] width 322 height 33
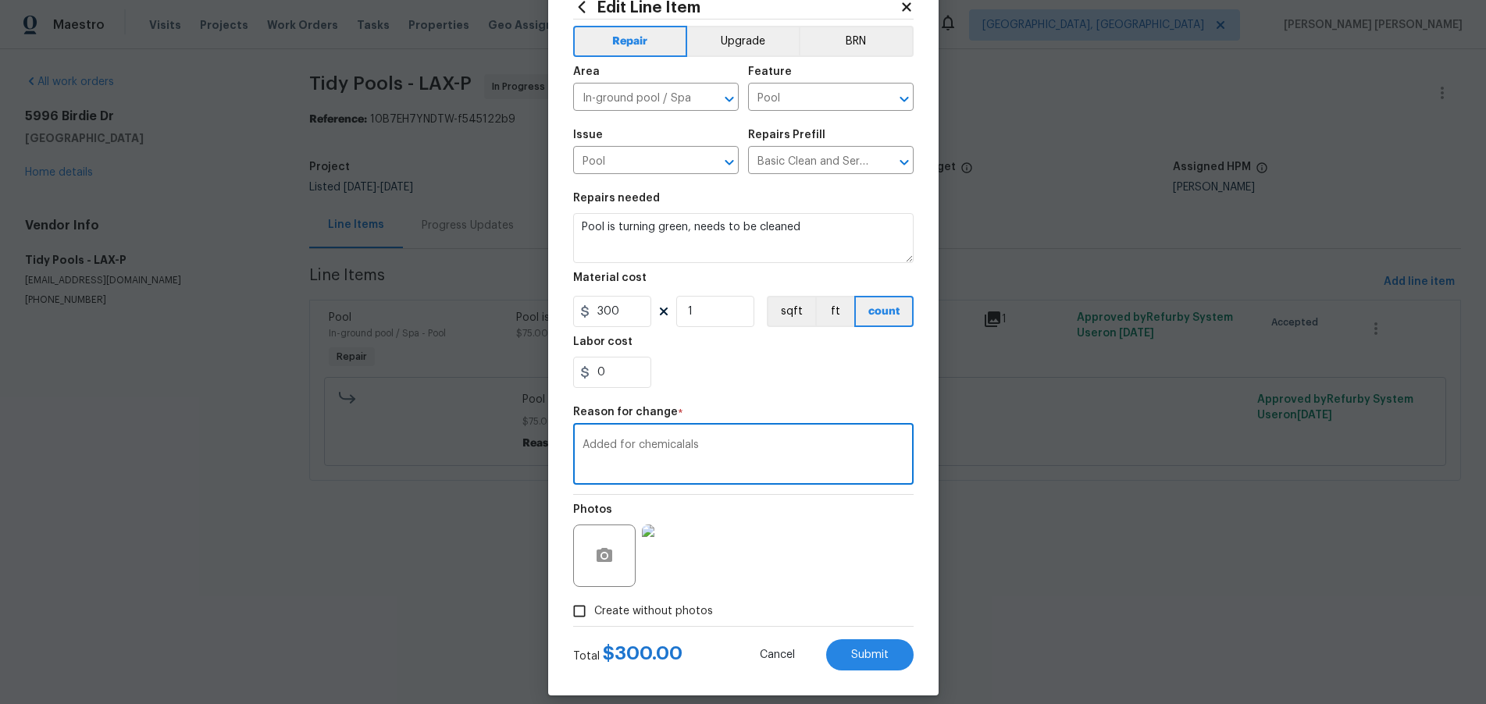
click at [711, 442] on textarea "Added for chemicalals" at bounding box center [743, 456] width 322 height 33
type textarea "Added for chemicals"
click at [867, 650] on span "Submit" at bounding box center [869, 655] width 37 height 12
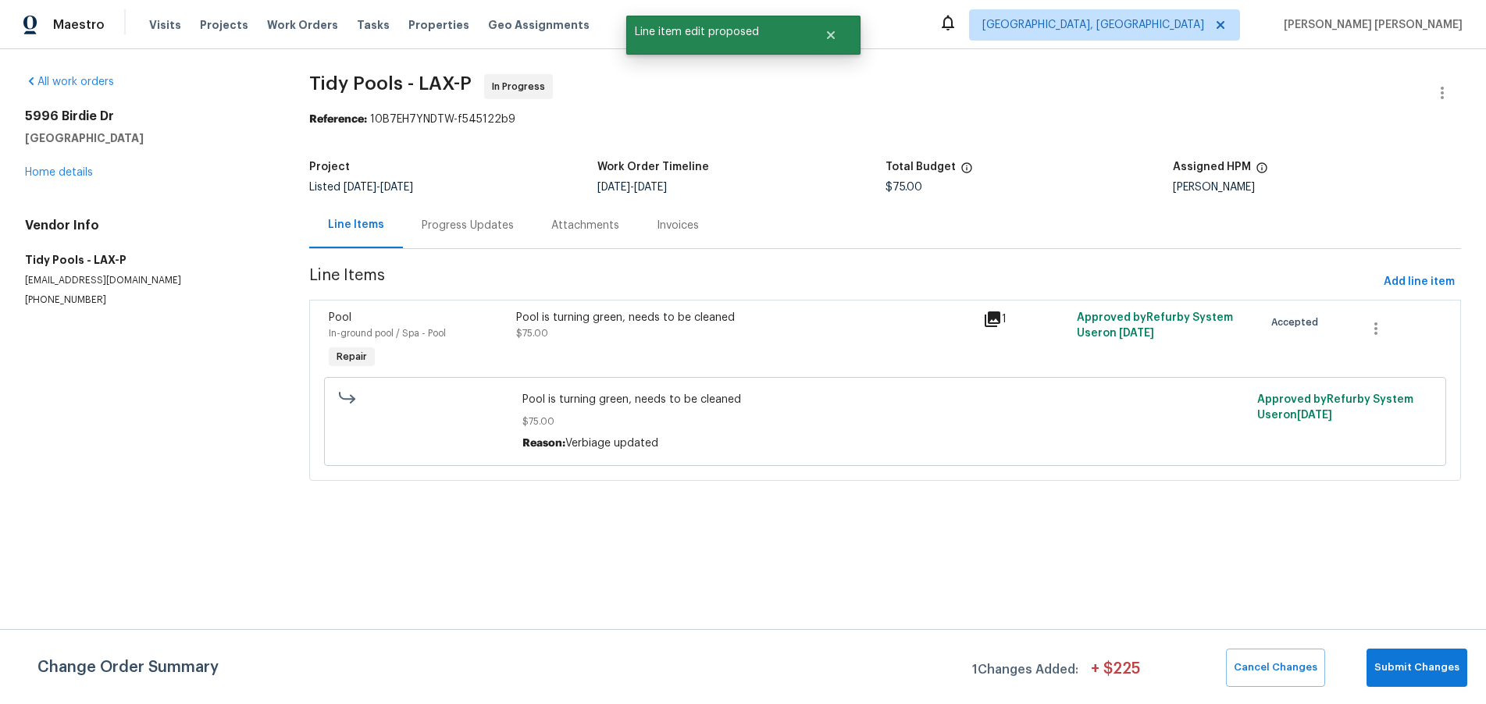
scroll to position [0, 0]
click at [1417, 668] on span "Submit Changes" at bounding box center [1416, 668] width 85 height 18
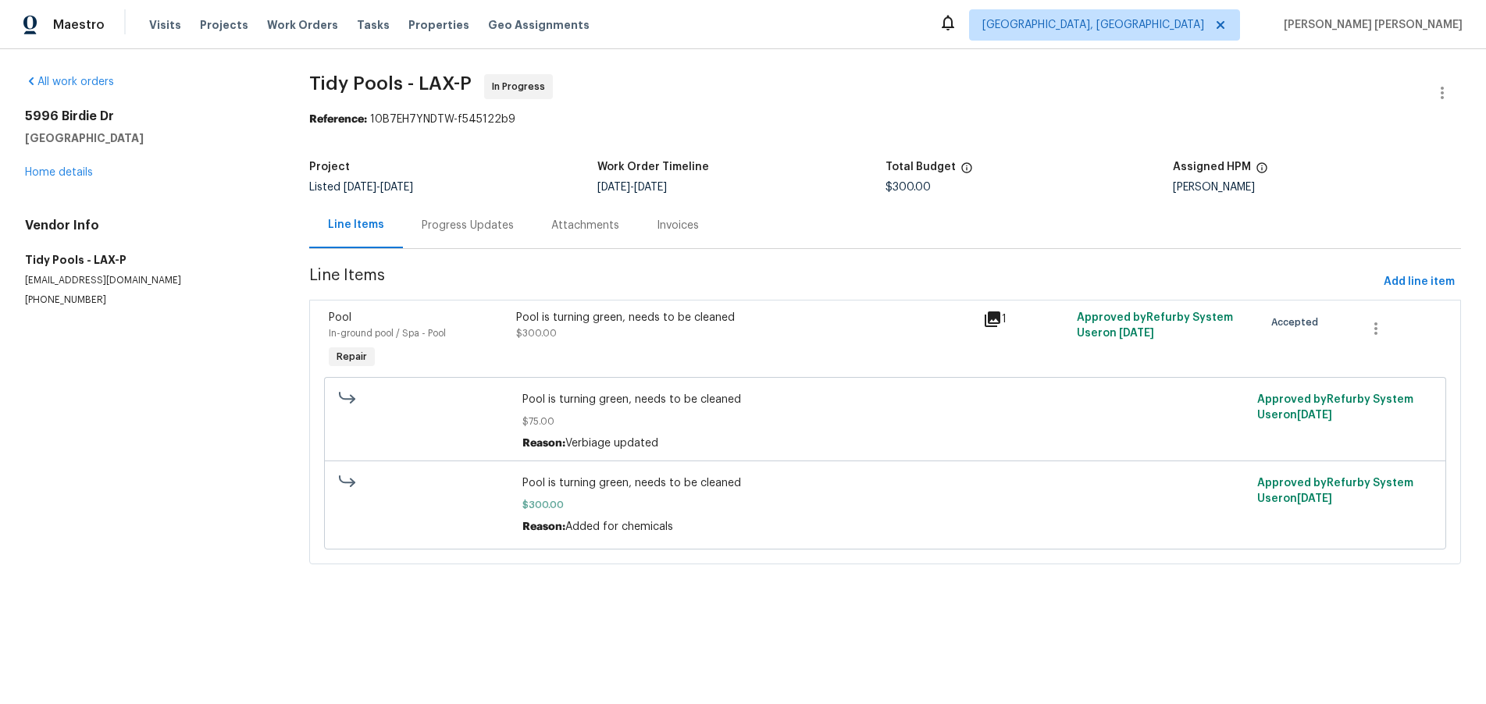
click at [75, 180] on div "5996 Birdie Dr La Verne, CA 91750 Home details" at bounding box center [148, 145] width 247 height 72
click at [72, 172] on link "Home details" at bounding box center [59, 172] width 68 height 11
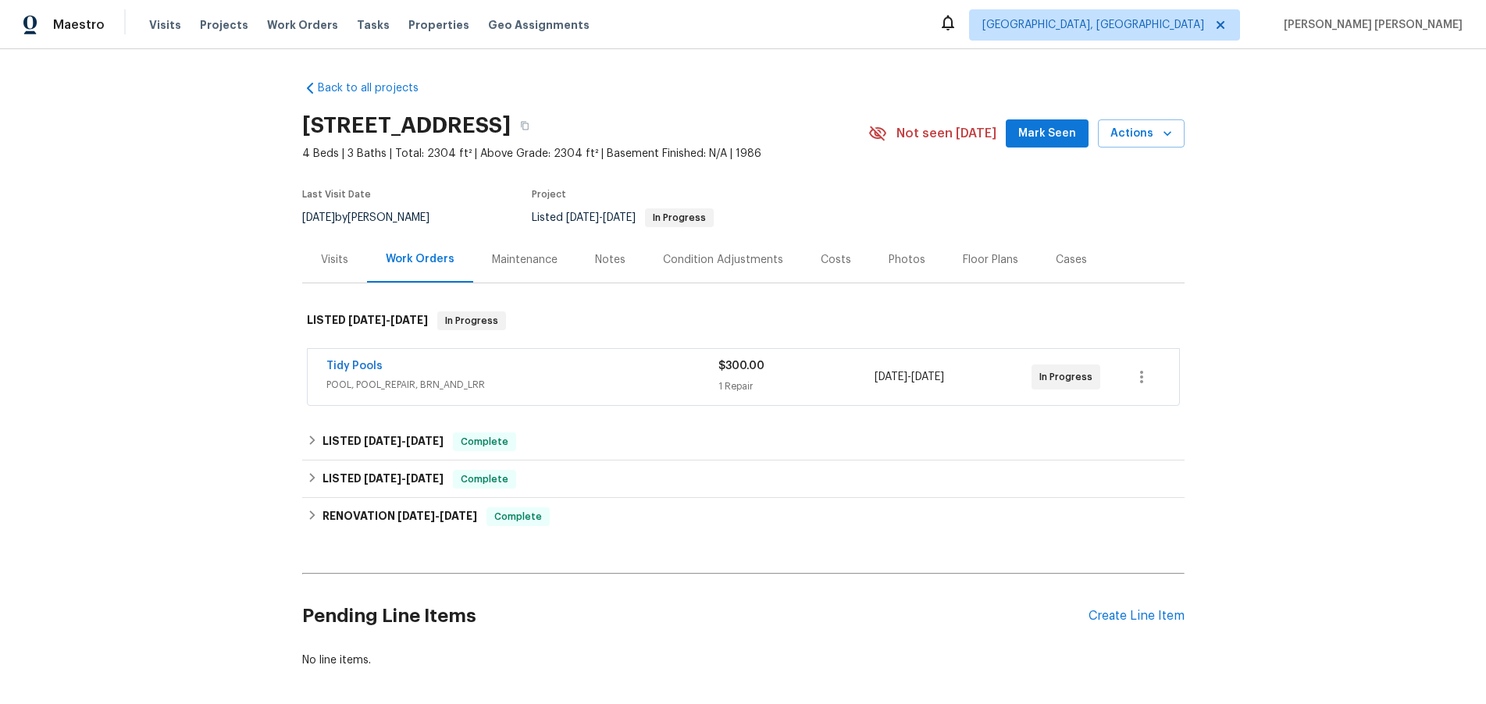
click at [617, 366] on div "Tidy Pools" at bounding box center [522, 367] width 392 height 19
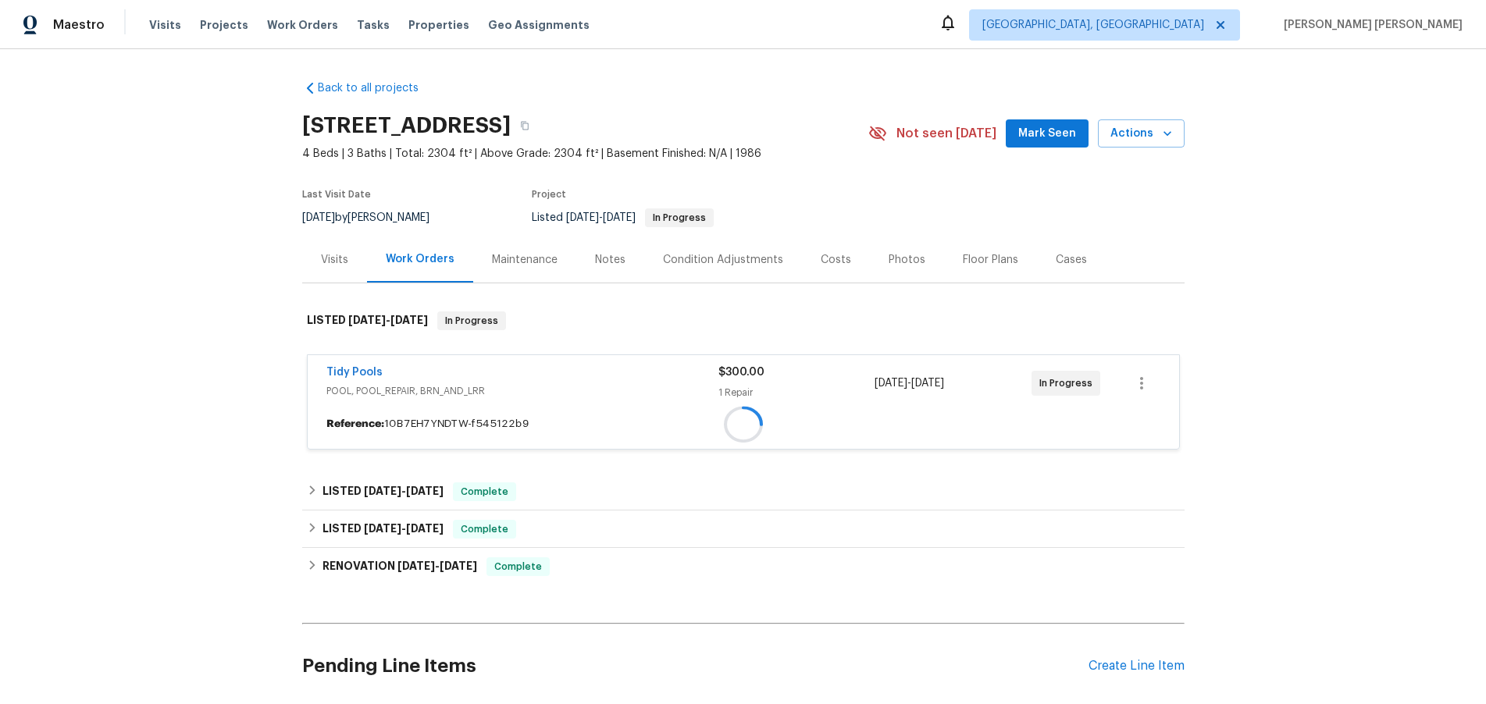
click at [617, 366] on div "Tidy Pools" at bounding box center [522, 374] width 392 height 19
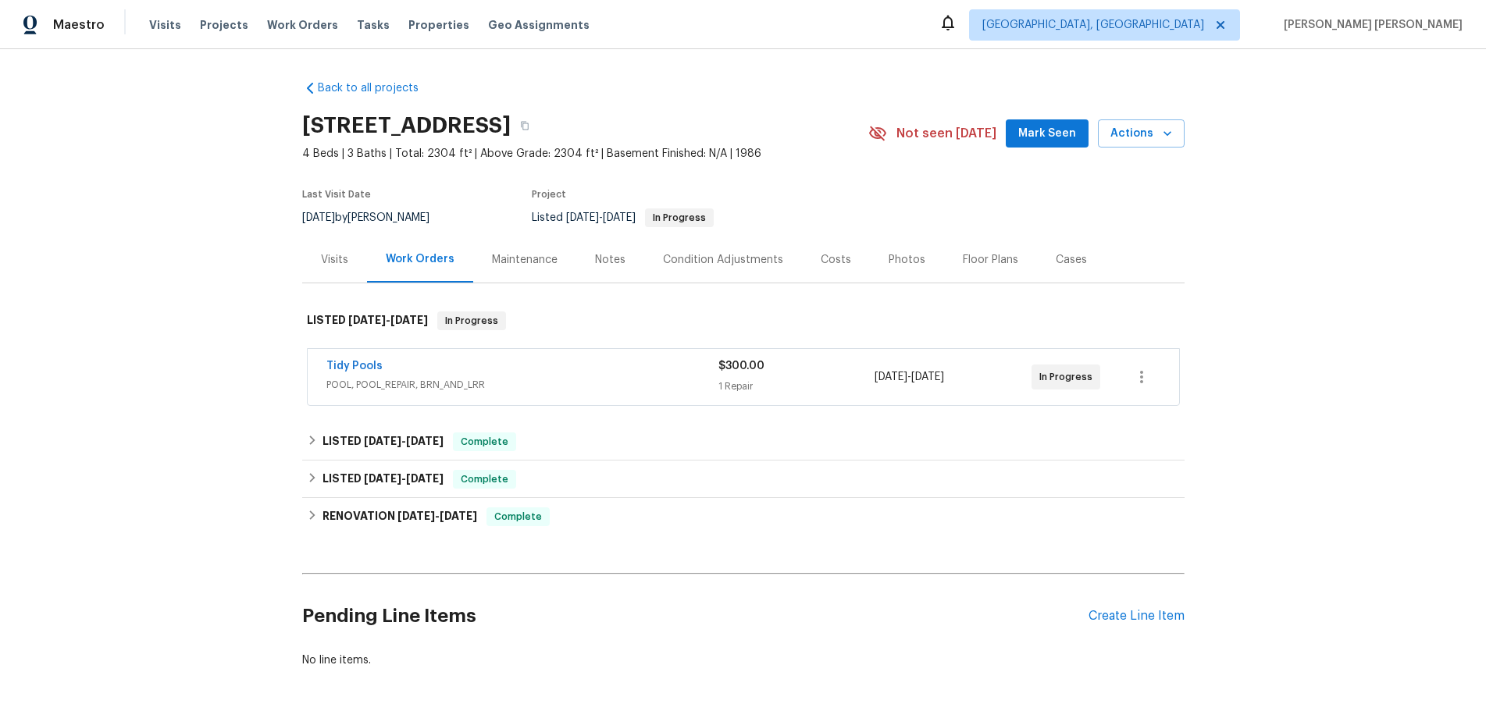
click at [524, 365] on div "Tidy Pools" at bounding box center [522, 367] width 392 height 19
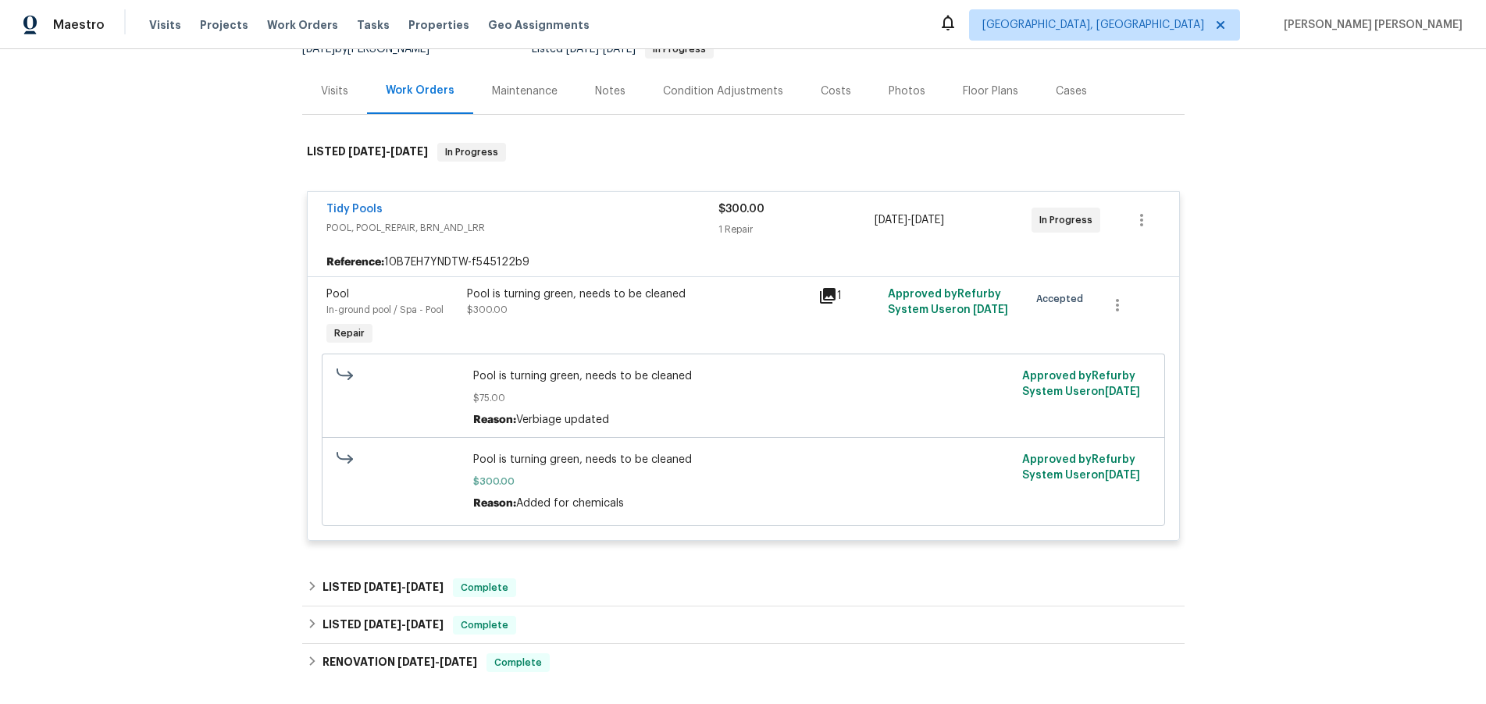
scroll to position [171, 0]
click at [364, 201] on link "Tidy Pools" at bounding box center [354, 206] width 56 height 11
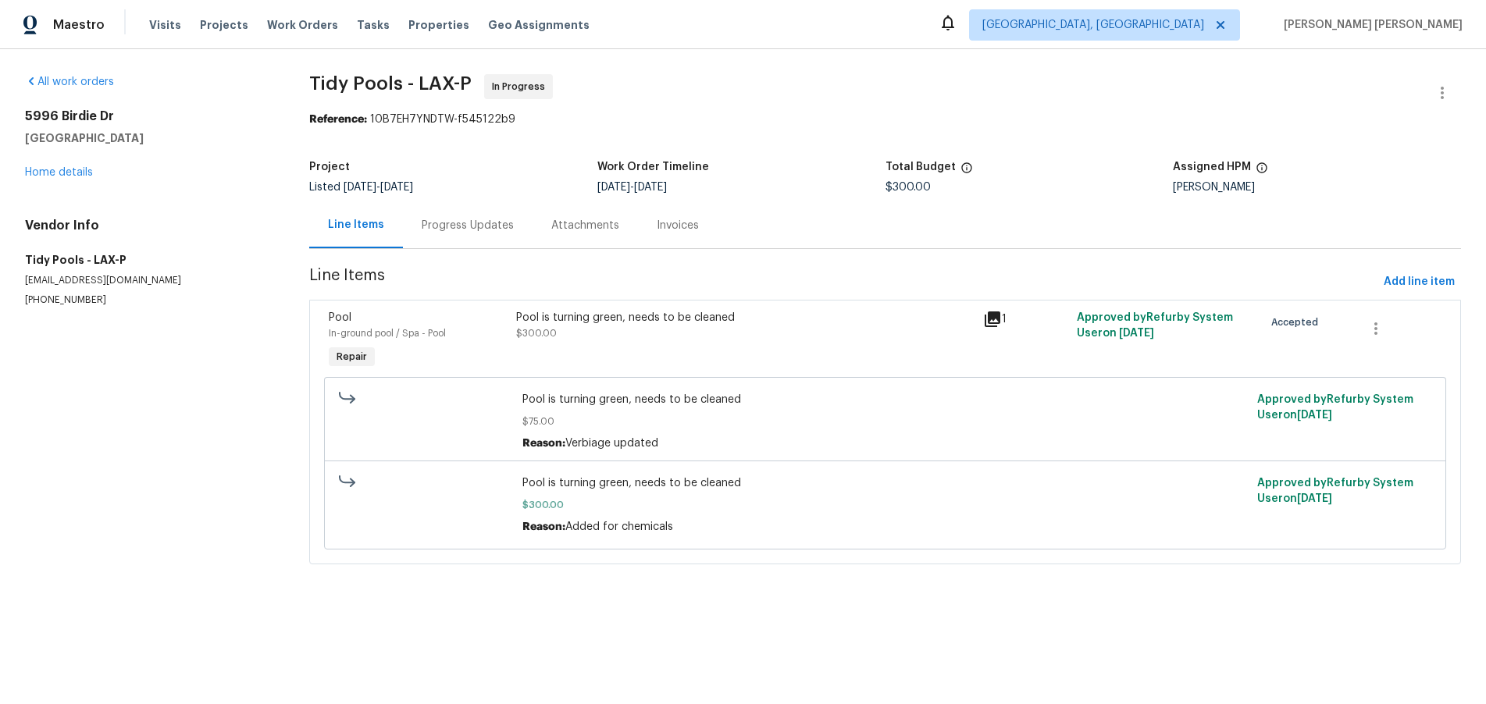
click at [470, 226] on div "Progress Updates" at bounding box center [468, 226] width 92 height 16
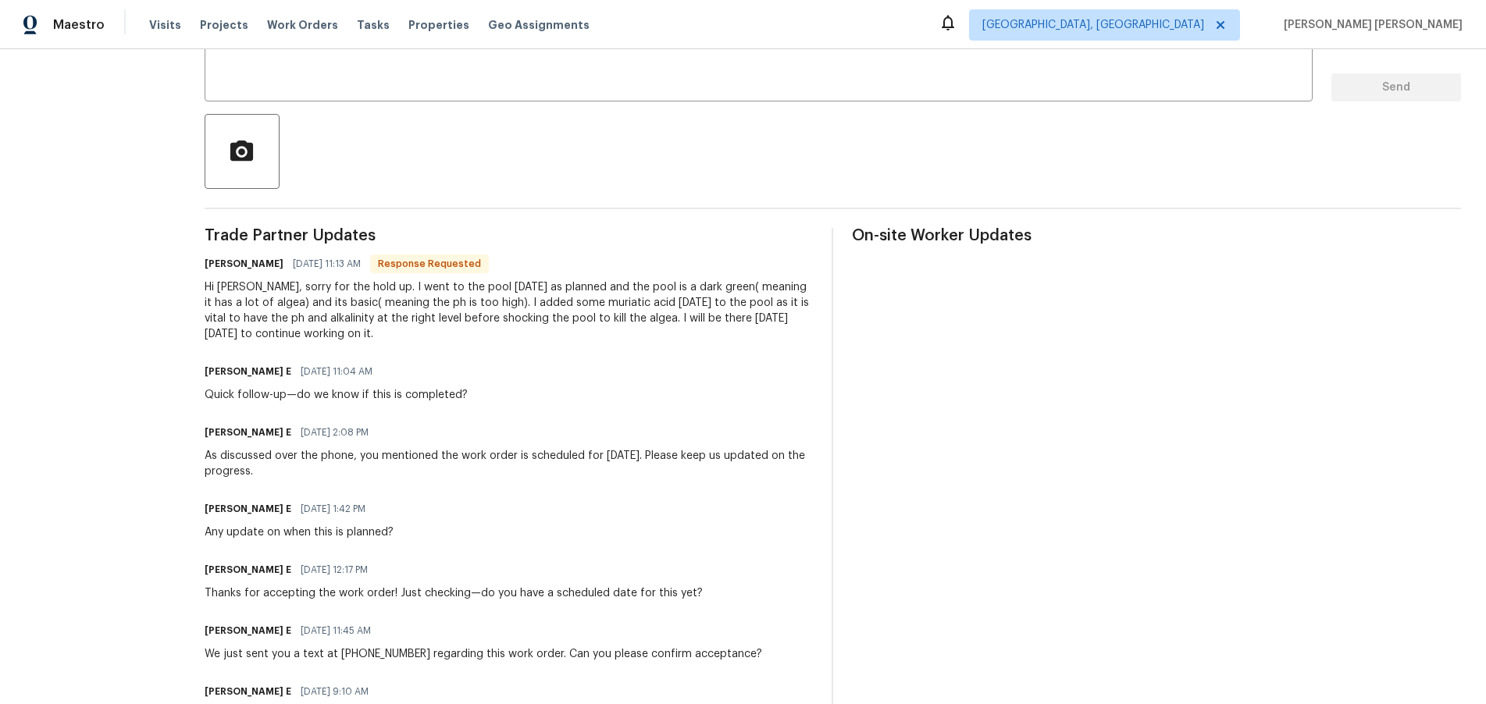
scroll to position [379, 0]
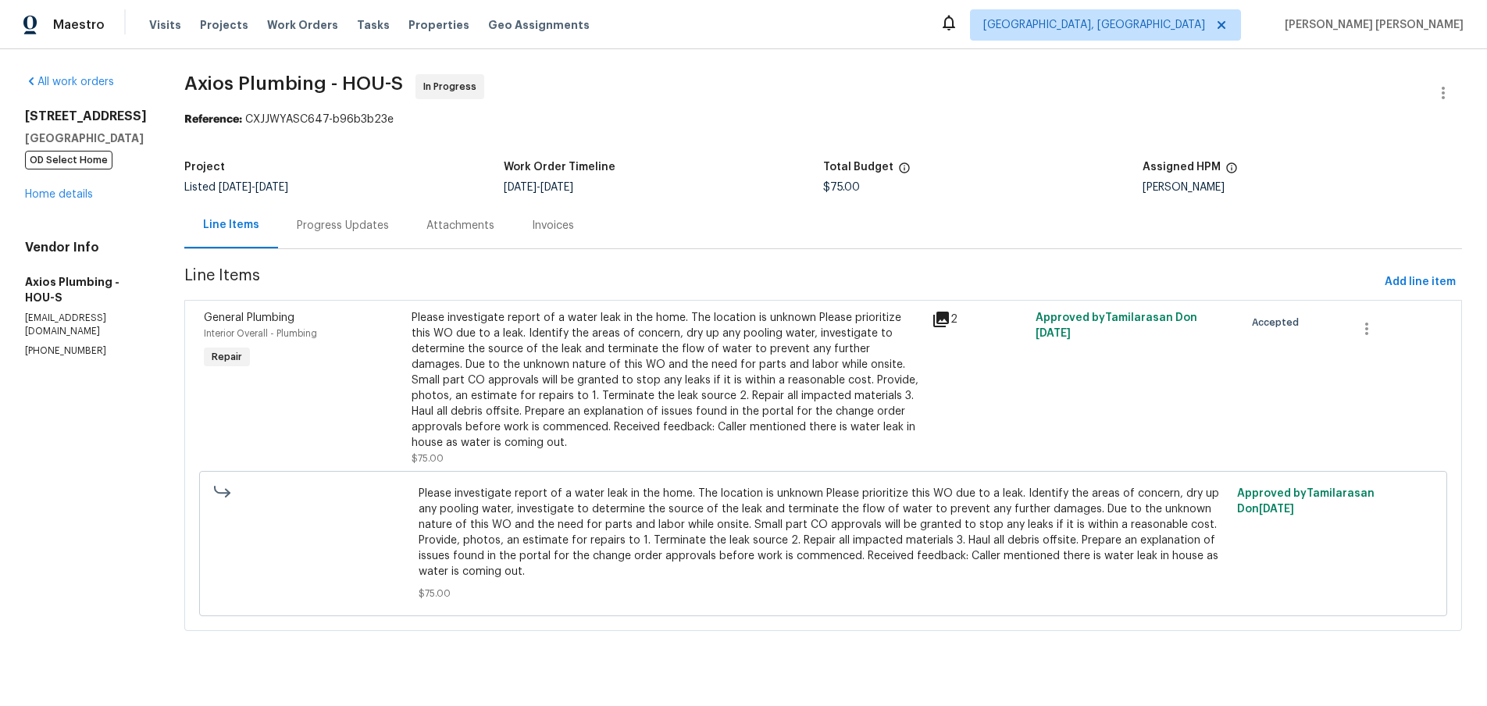
click at [935, 317] on icon at bounding box center [941, 320] width 16 height 16
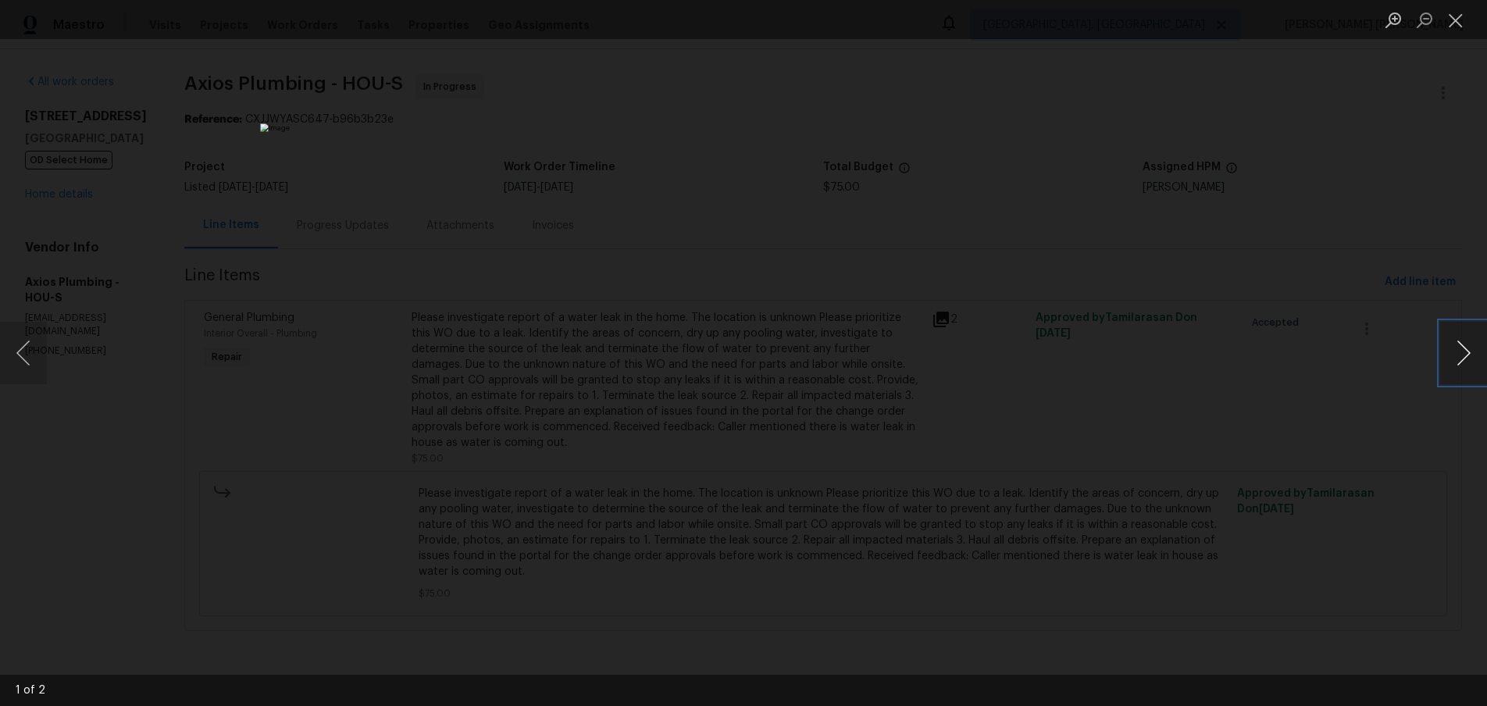
click at [1460, 358] on button "Next image" at bounding box center [1463, 353] width 47 height 62
click at [1293, 546] on div "Lightbox" at bounding box center [743, 353] width 1487 height 706
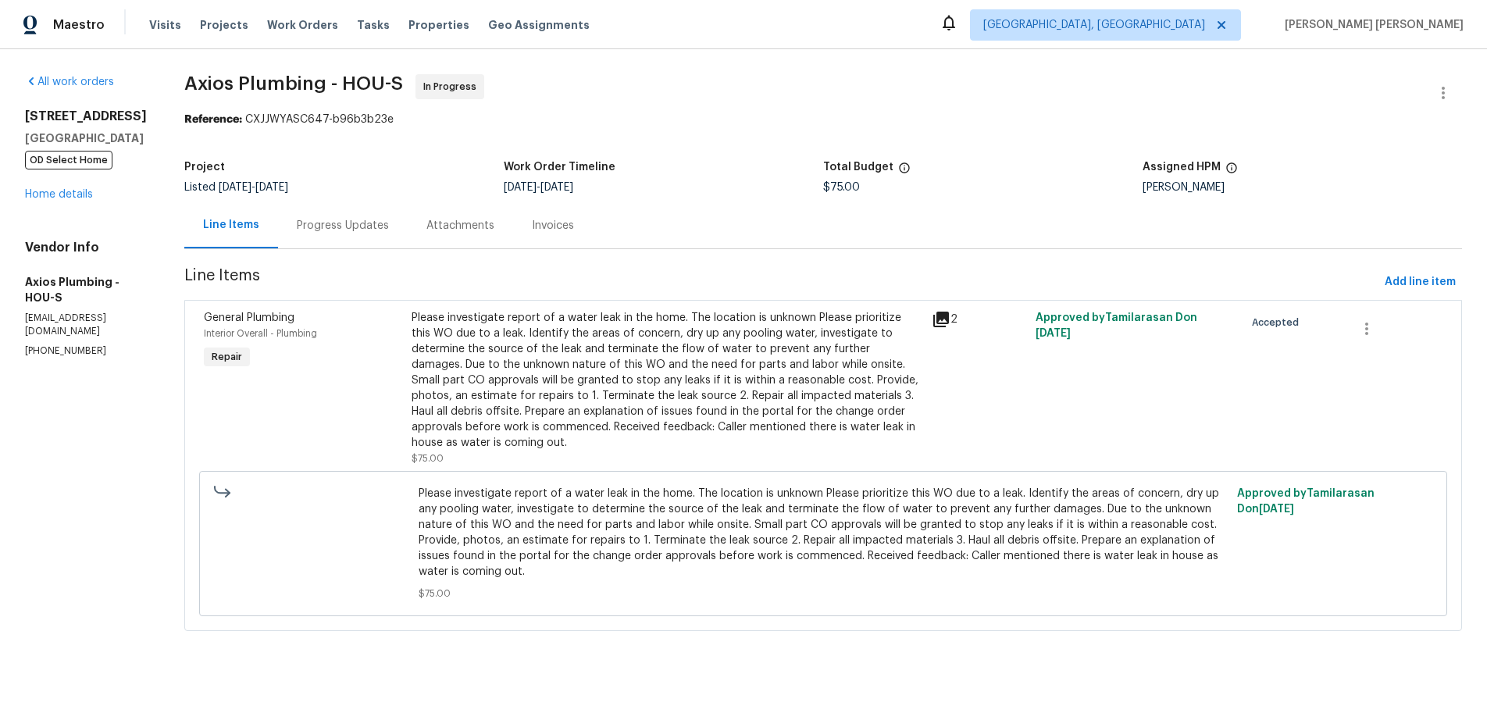
drag, startPoint x: 1293, startPoint y: 544, endPoint x: 1291, endPoint y: 523, distance: 21.1
click at [1290, 540] on div "Lightbox" at bounding box center [743, 353] width 1487 height 706
click at [318, 218] on div "Progress Updates" at bounding box center [343, 226] width 92 height 16
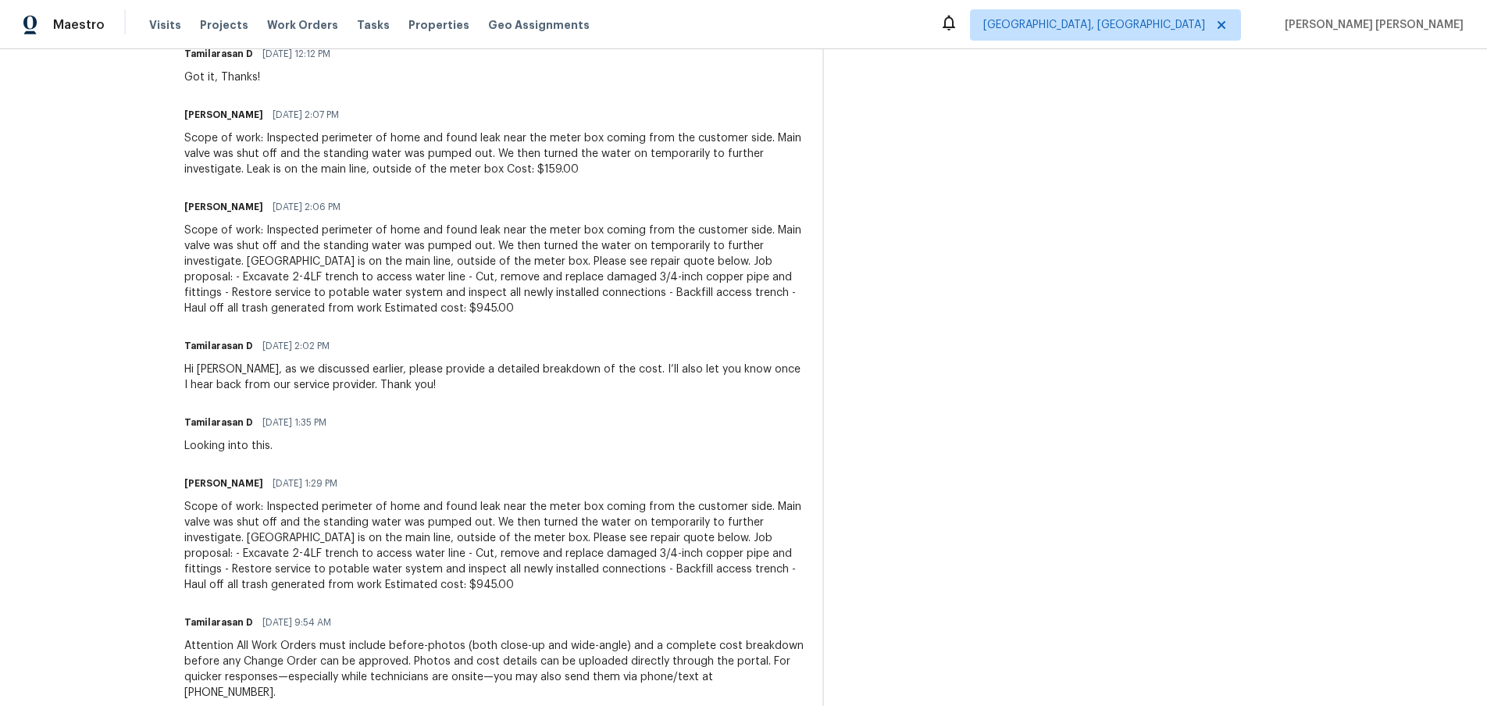
scroll to position [518, 0]
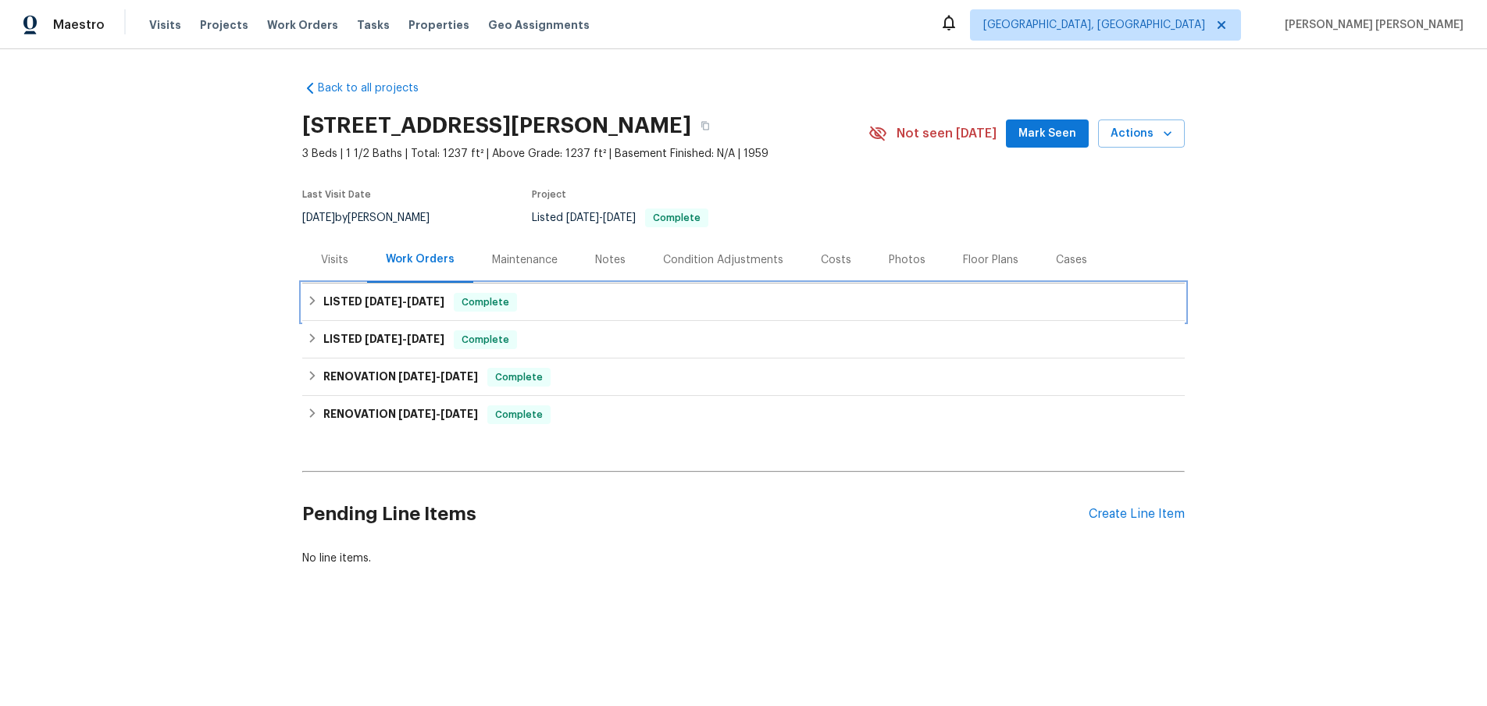
click at [310, 306] on div "LISTED [DATE] - [DATE] Complete" at bounding box center [743, 302] width 873 height 19
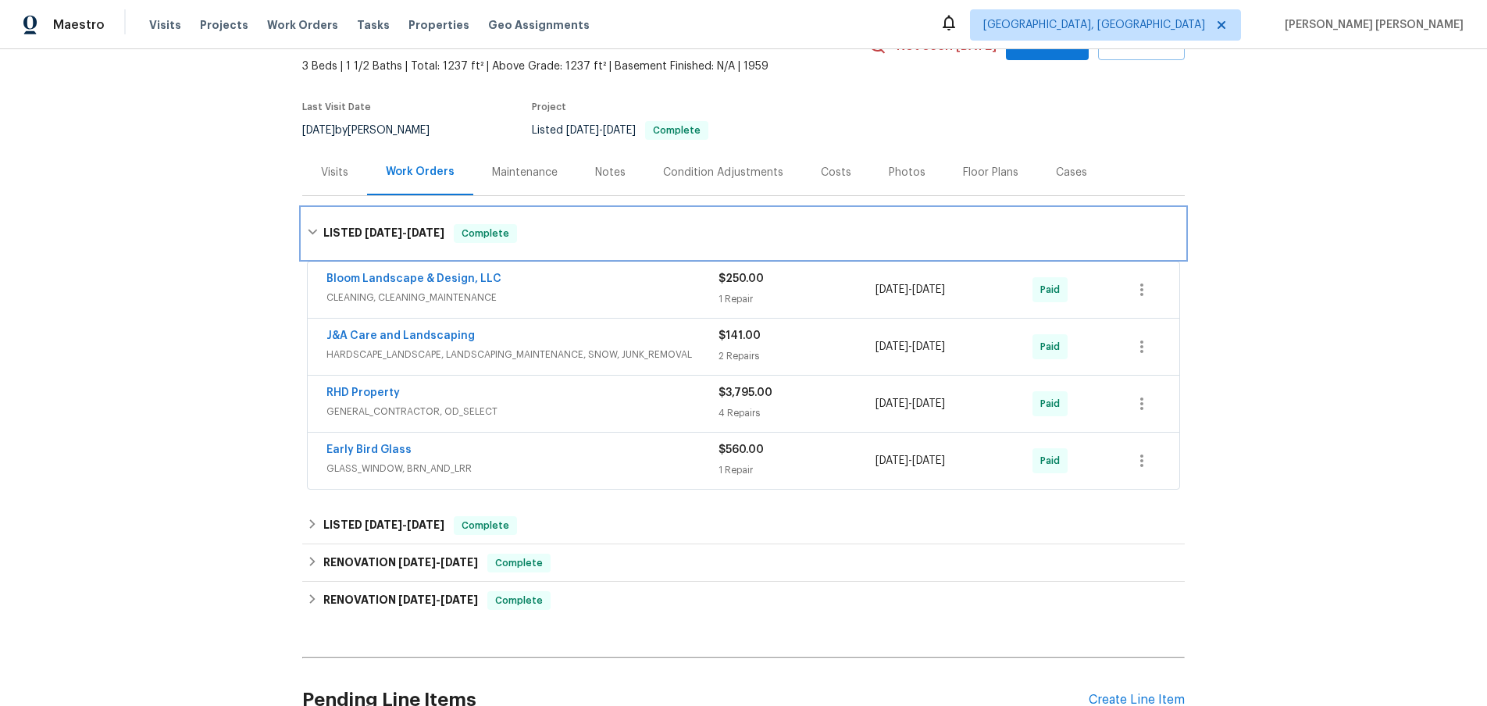
scroll to position [115, 0]
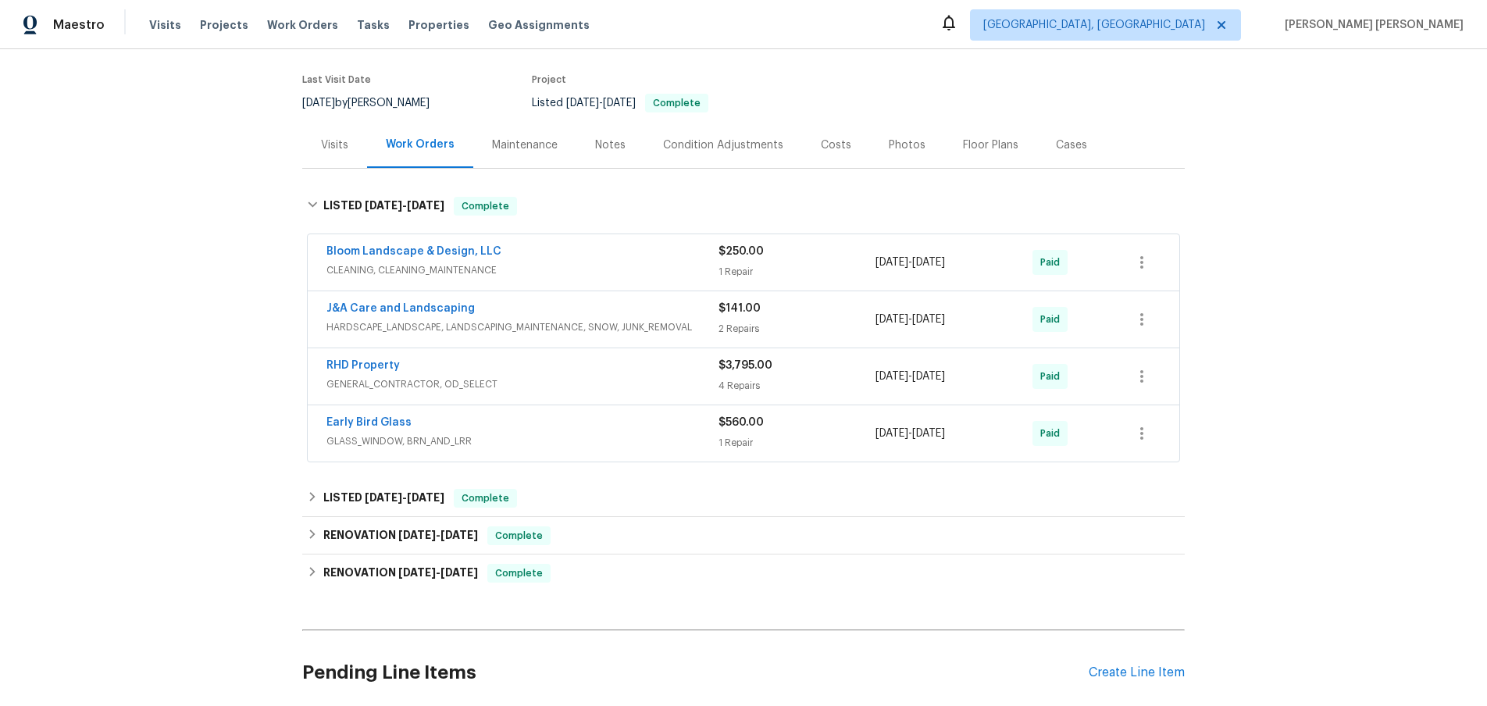
click at [628, 374] on div "RHD Property" at bounding box center [522, 367] width 392 height 19
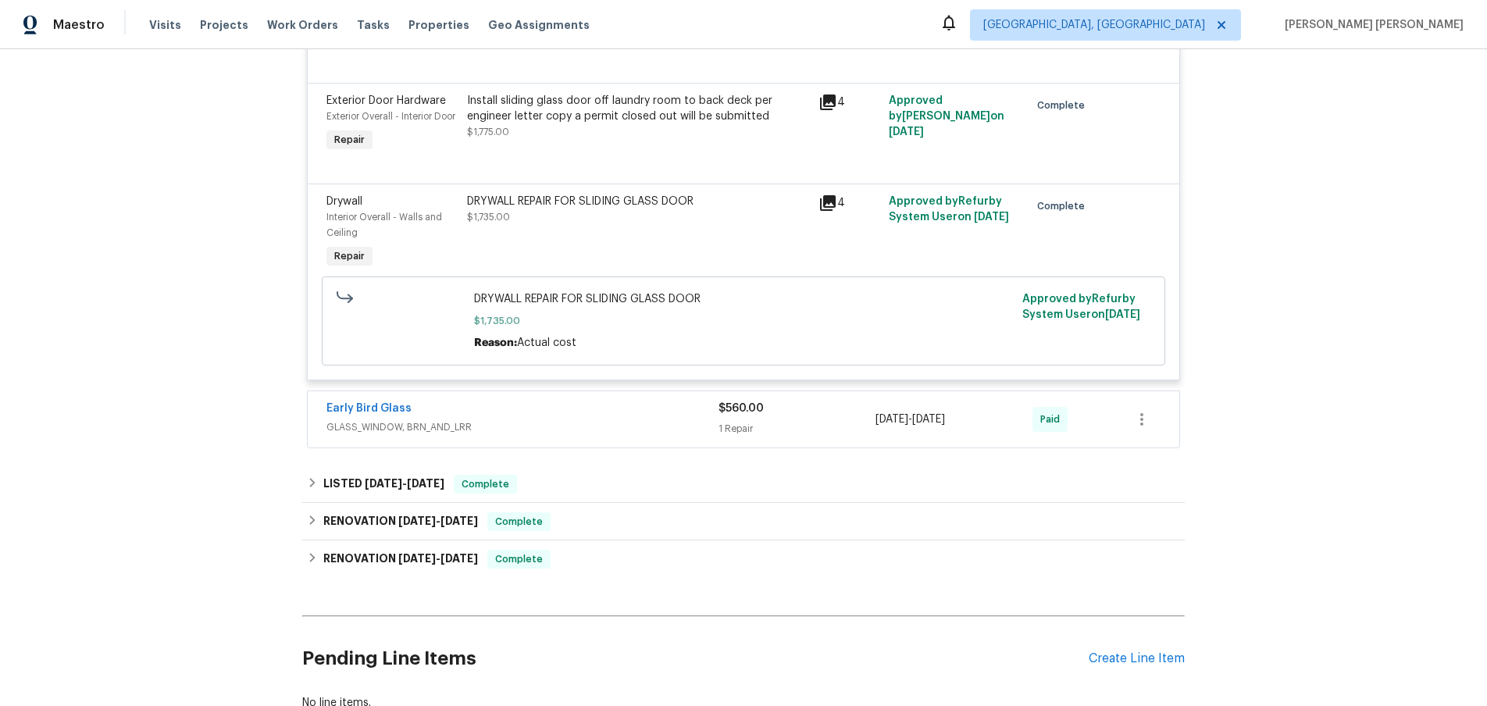
scroll to position [682, 0]
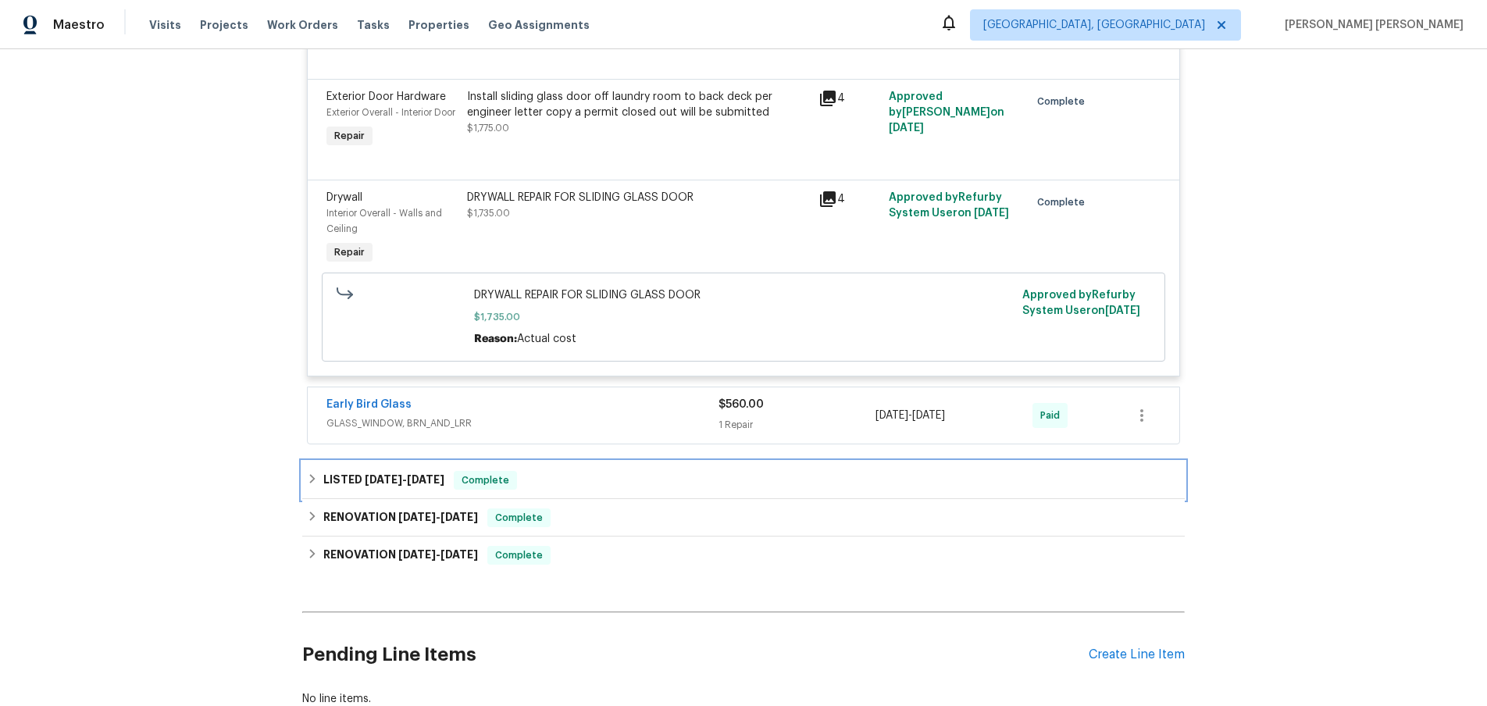
click at [404, 490] on h6 "LISTED [DATE] - [DATE]" at bounding box center [383, 480] width 121 height 19
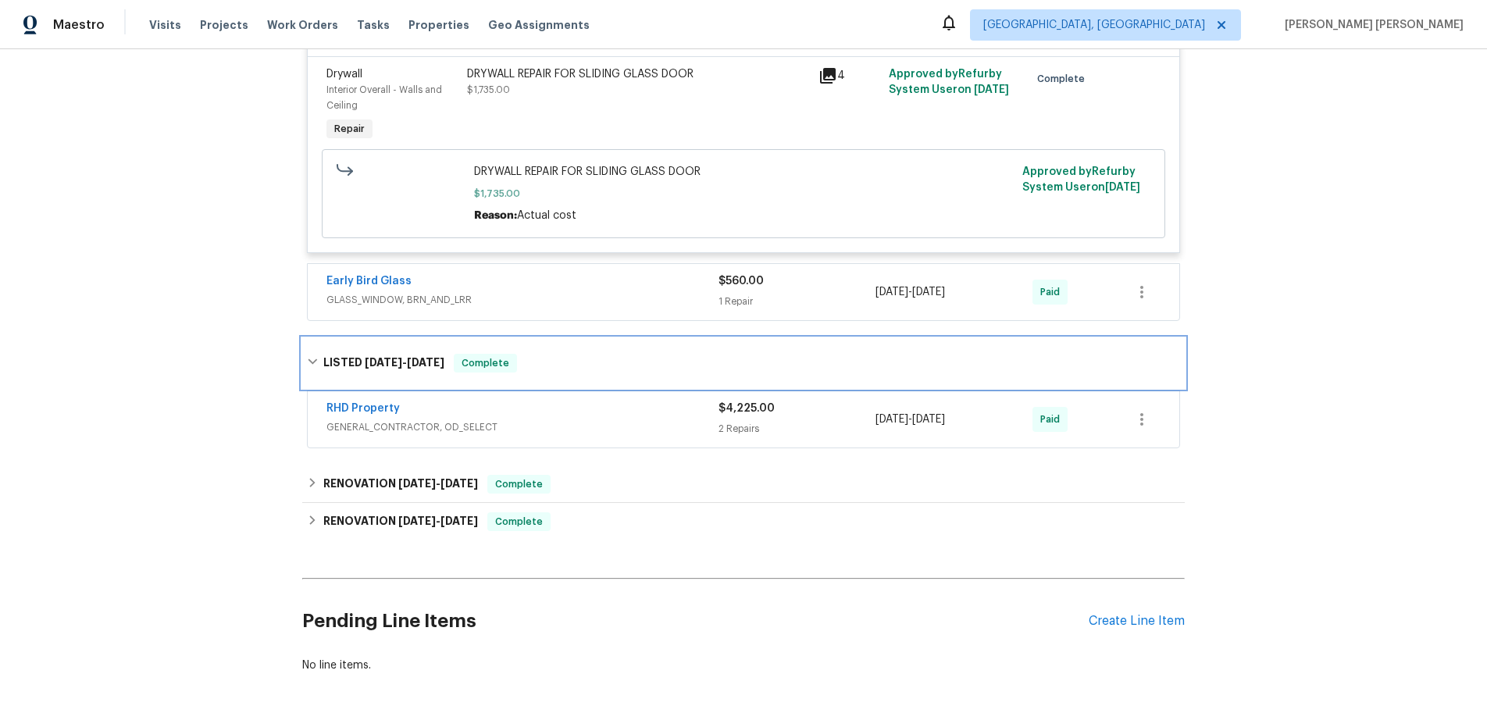
scroll to position [808, 0]
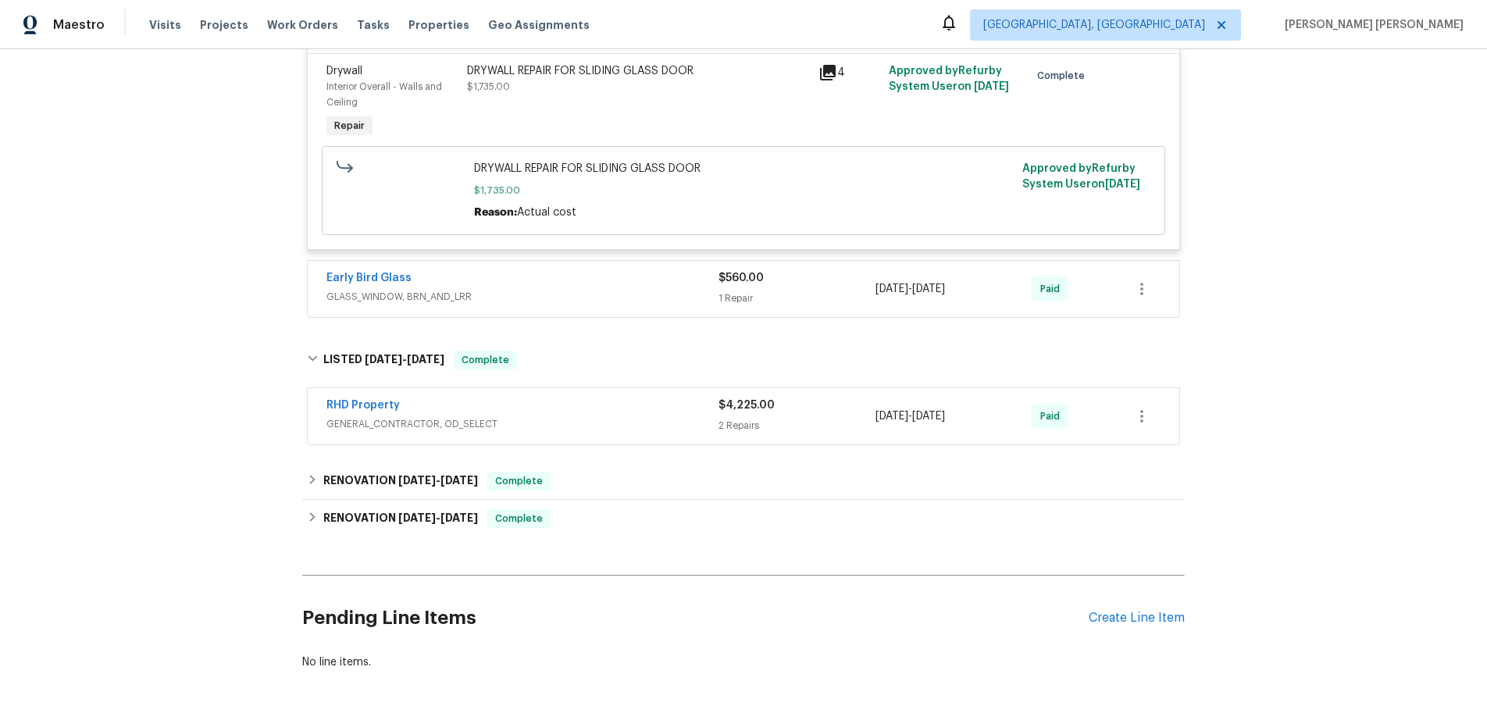
click at [528, 432] on span "GENERAL_CONTRACTOR, OD_SELECT" at bounding box center [522, 424] width 392 height 16
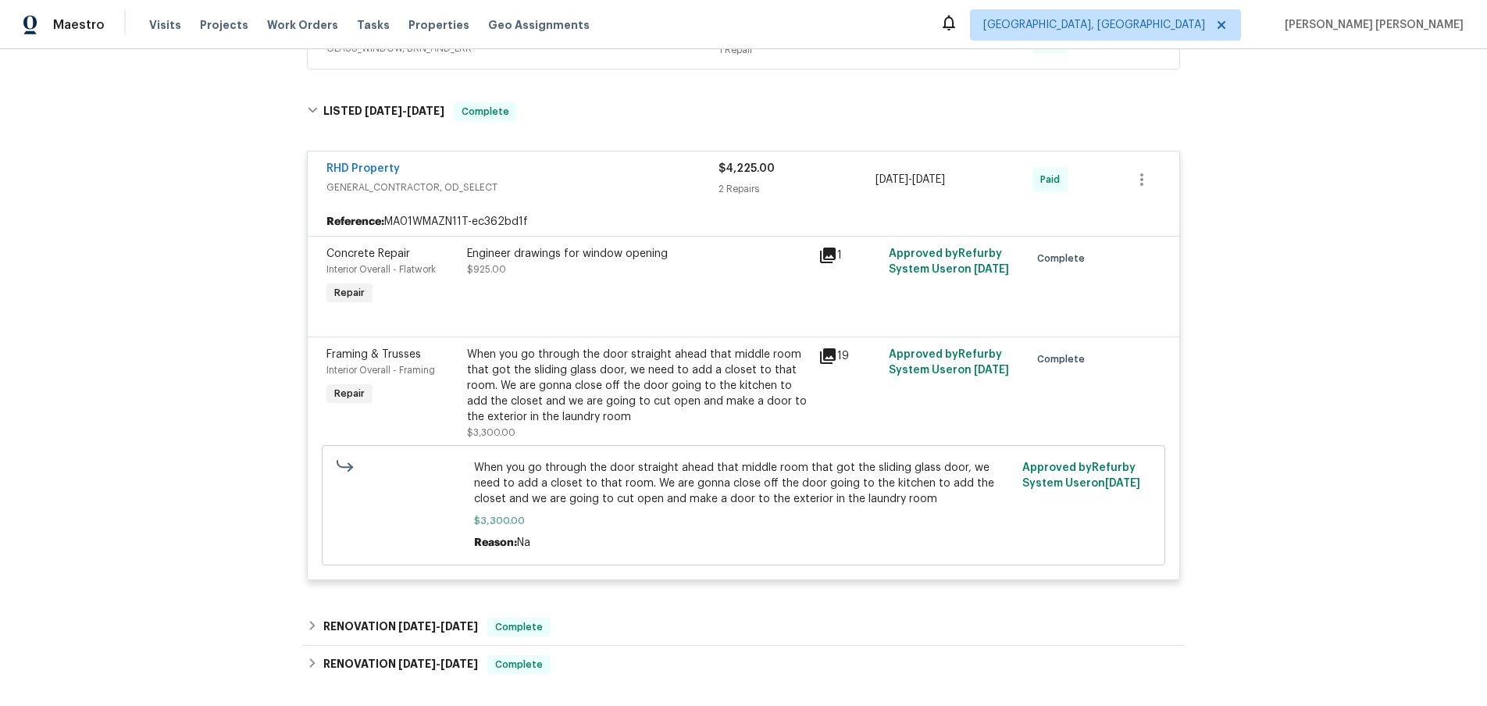
scroll to position [1071, 0]
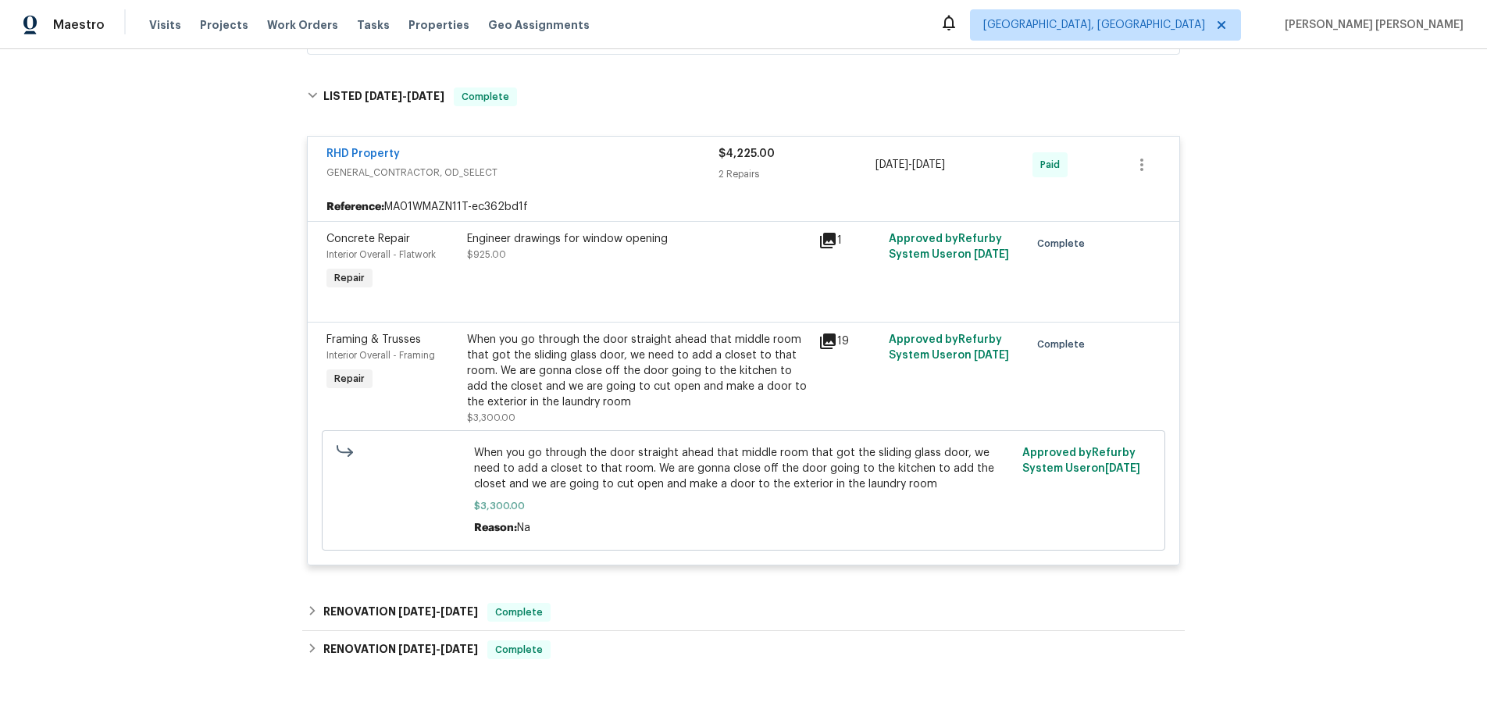
click at [829, 349] on icon at bounding box center [828, 341] width 16 height 16
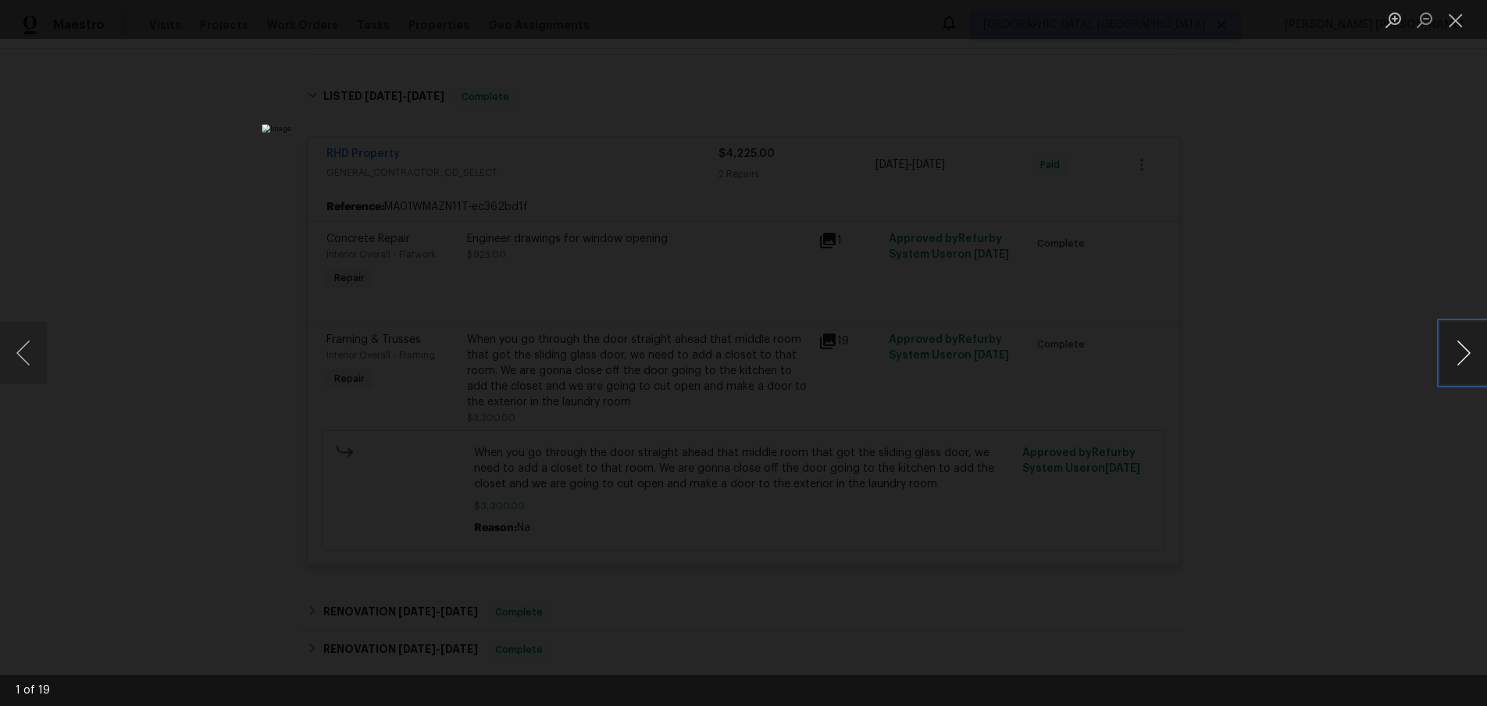
click at [1473, 365] on button "Next image" at bounding box center [1463, 353] width 47 height 62
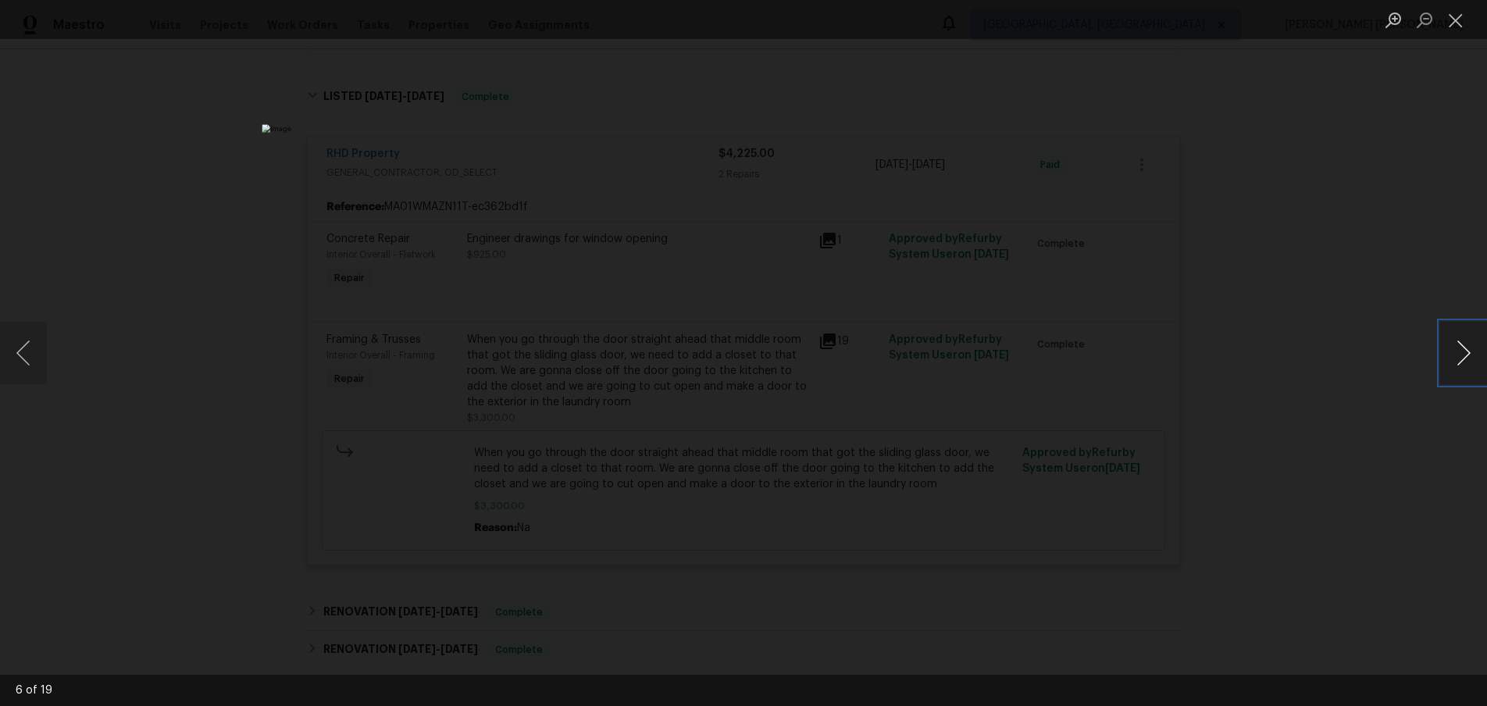
click at [1473, 365] on button "Next image" at bounding box center [1463, 353] width 47 height 62
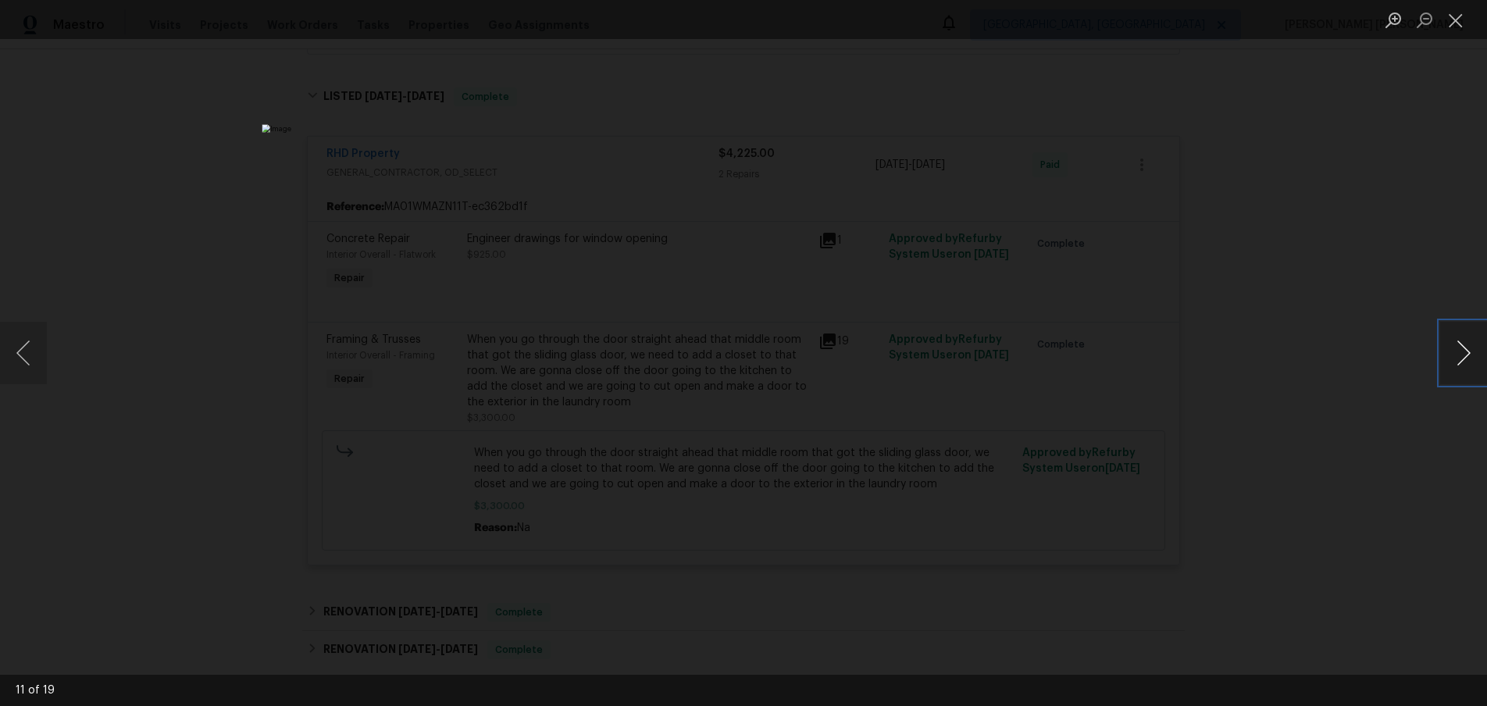
click at [1473, 365] on button "Next image" at bounding box center [1463, 353] width 47 height 62
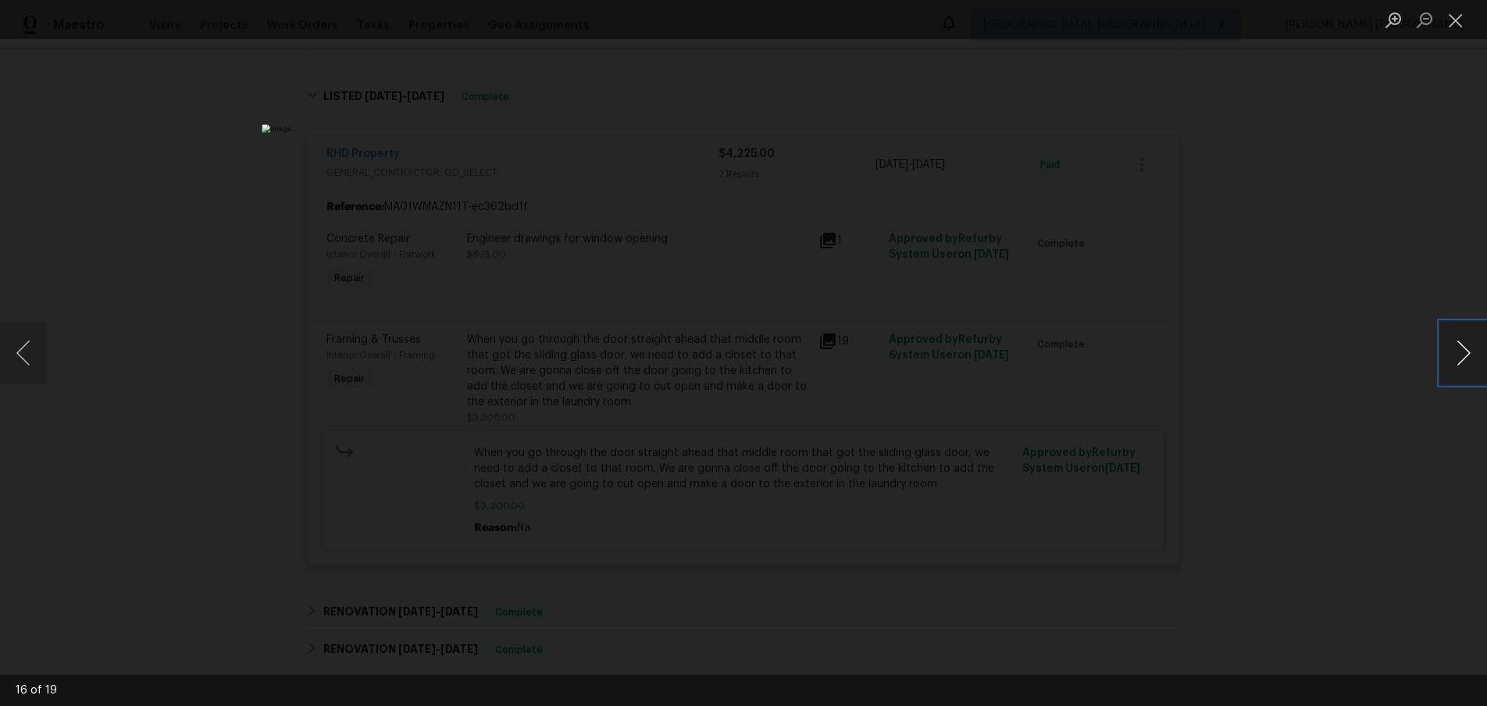
click at [1473, 365] on button "Next image" at bounding box center [1463, 353] width 47 height 62
click at [1370, 490] on div "Lightbox" at bounding box center [743, 353] width 1487 height 706
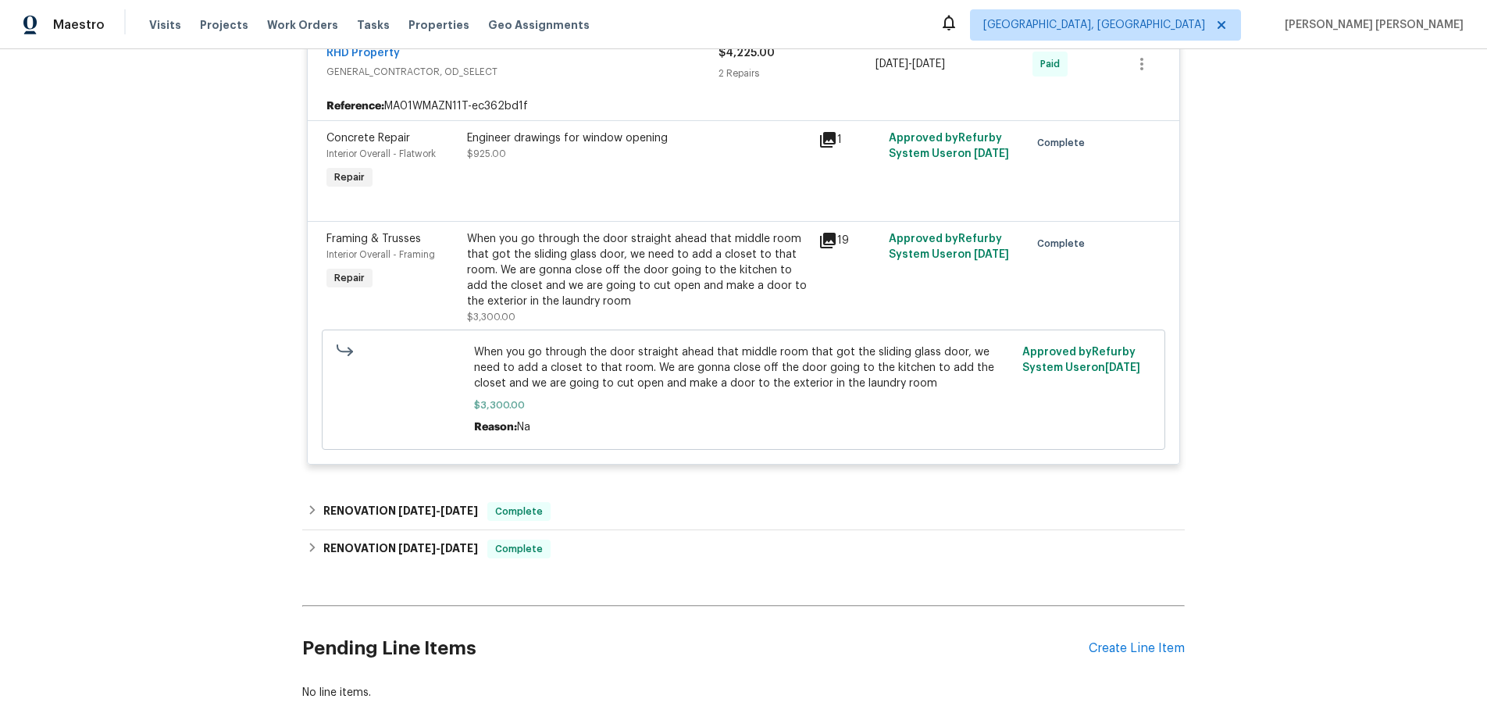
scroll to position [1184, 0]
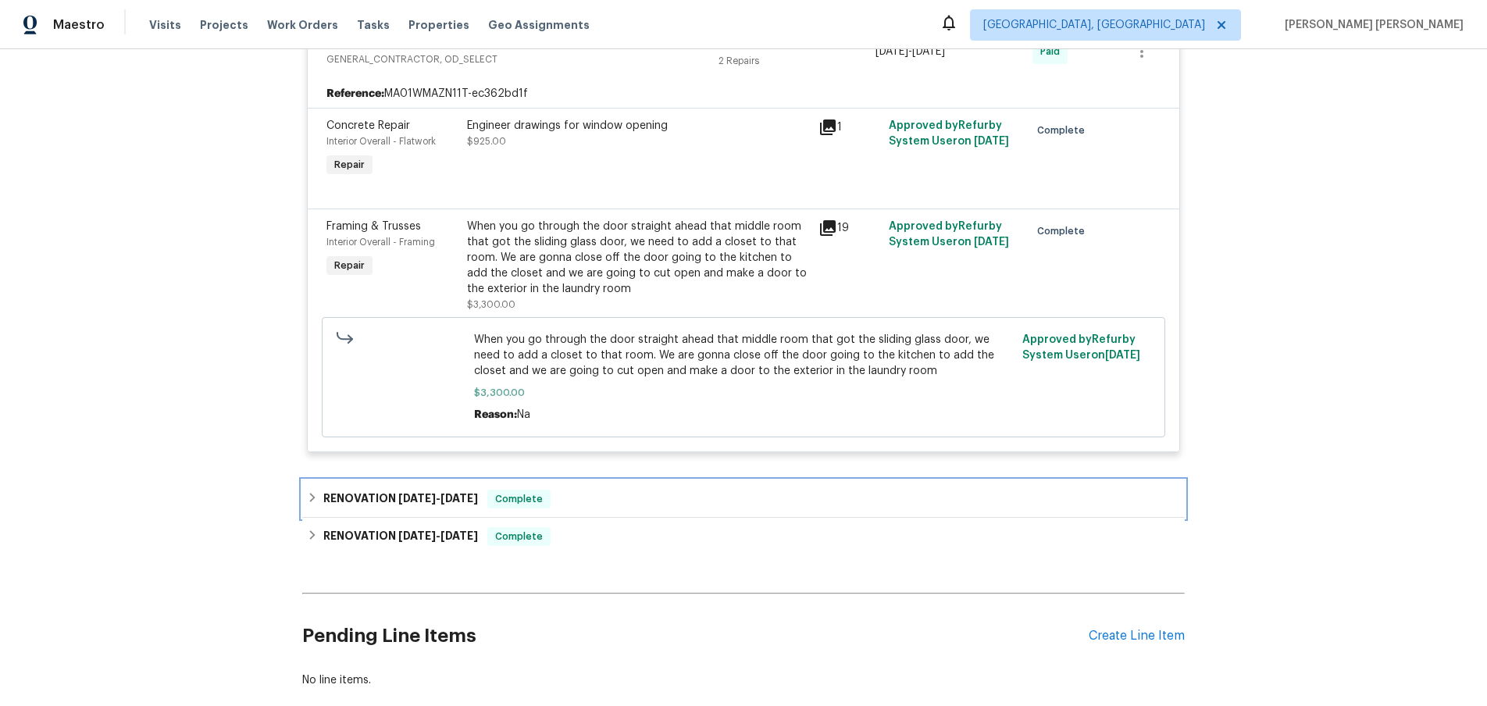
click at [376, 508] on h6 "RENOVATION 4/9/25 - 4/11/25" at bounding box center [400, 499] width 155 height 19
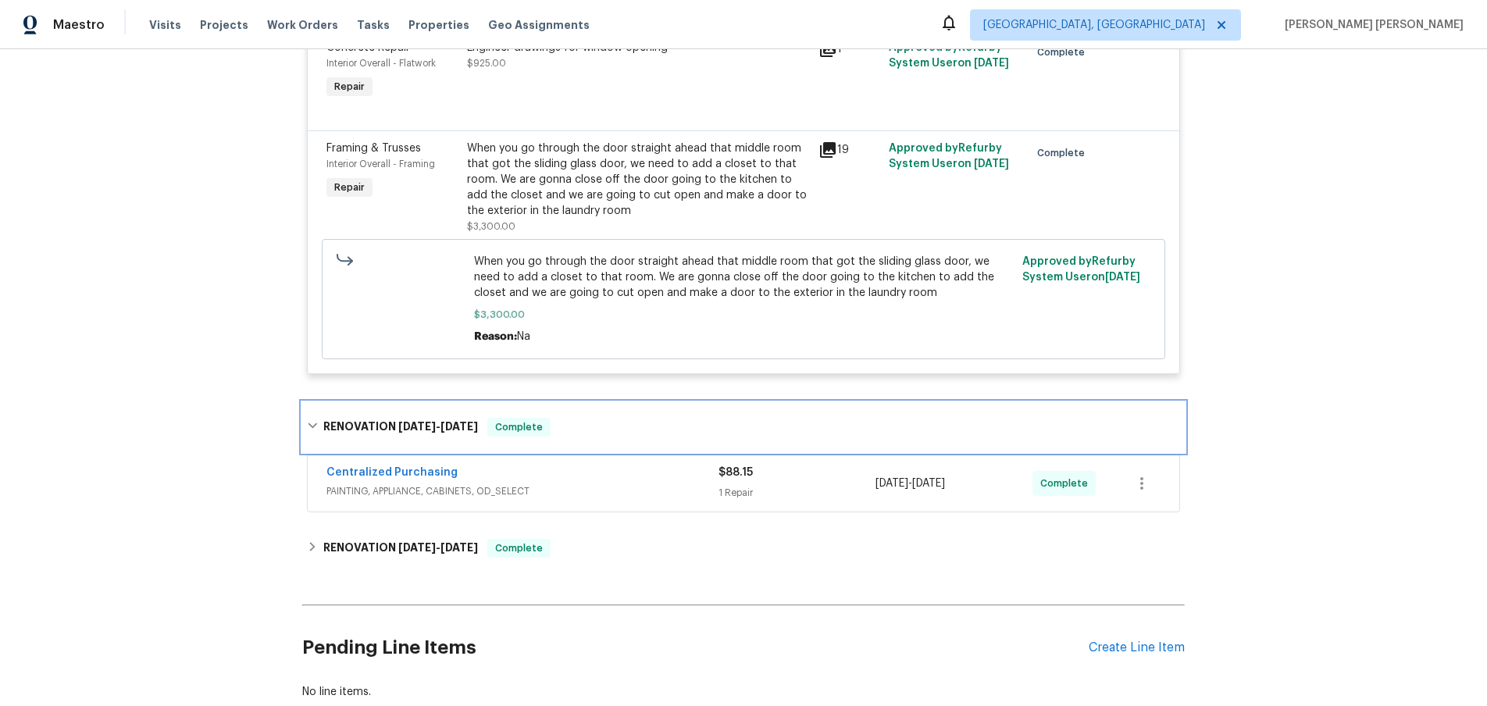
scroll to position [1268, 0]
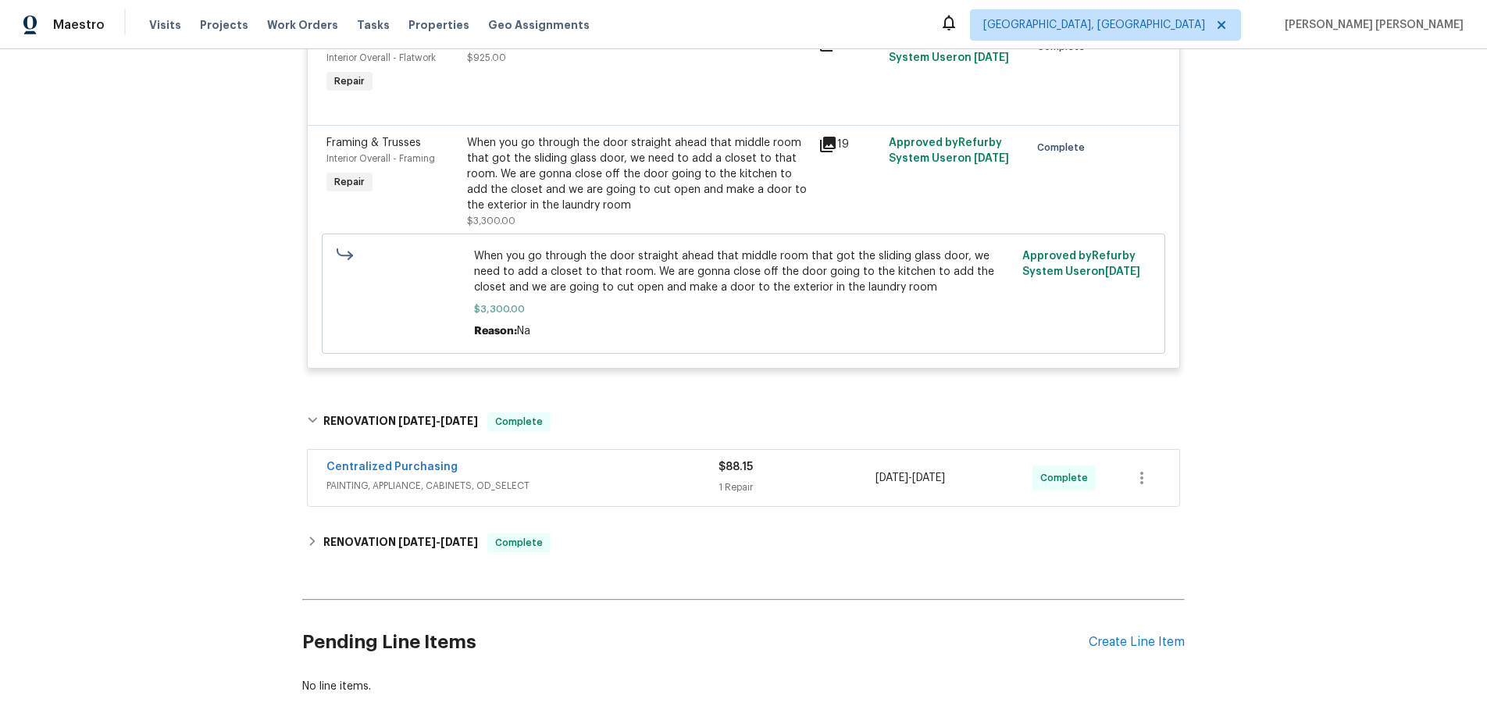
drag, startPoint x: 386, startPoint y: 554, endPoint x: 395, endPoint y: 550, distance: 9.1
click at [386, 552] on h6 "RENOVATION 3/3/25 - 4/7/25" at bounding box center [400, 542] width 155 height 19
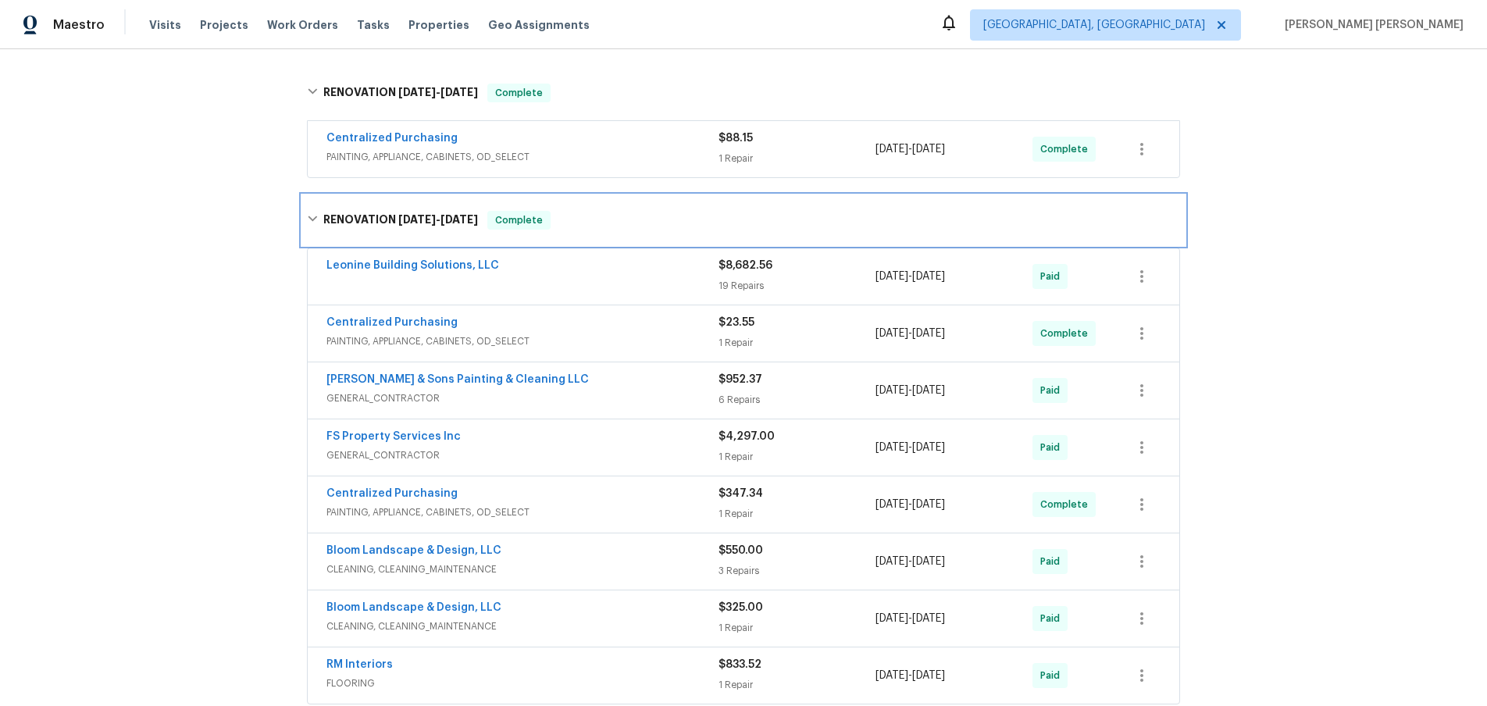
scroll to position [1599, 0]
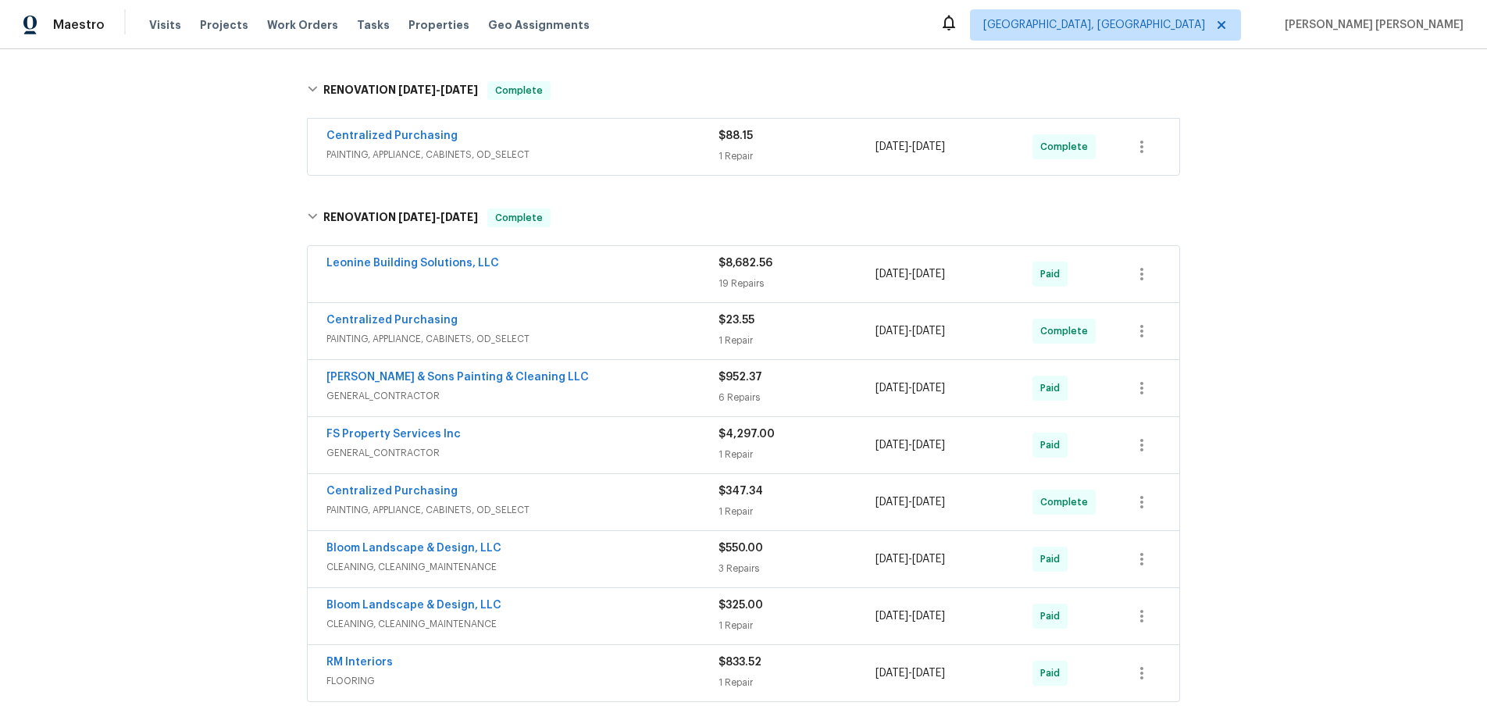
click at [809, 462] on div "1 Repair" at bounding box center [796, 455] width 157 height 16
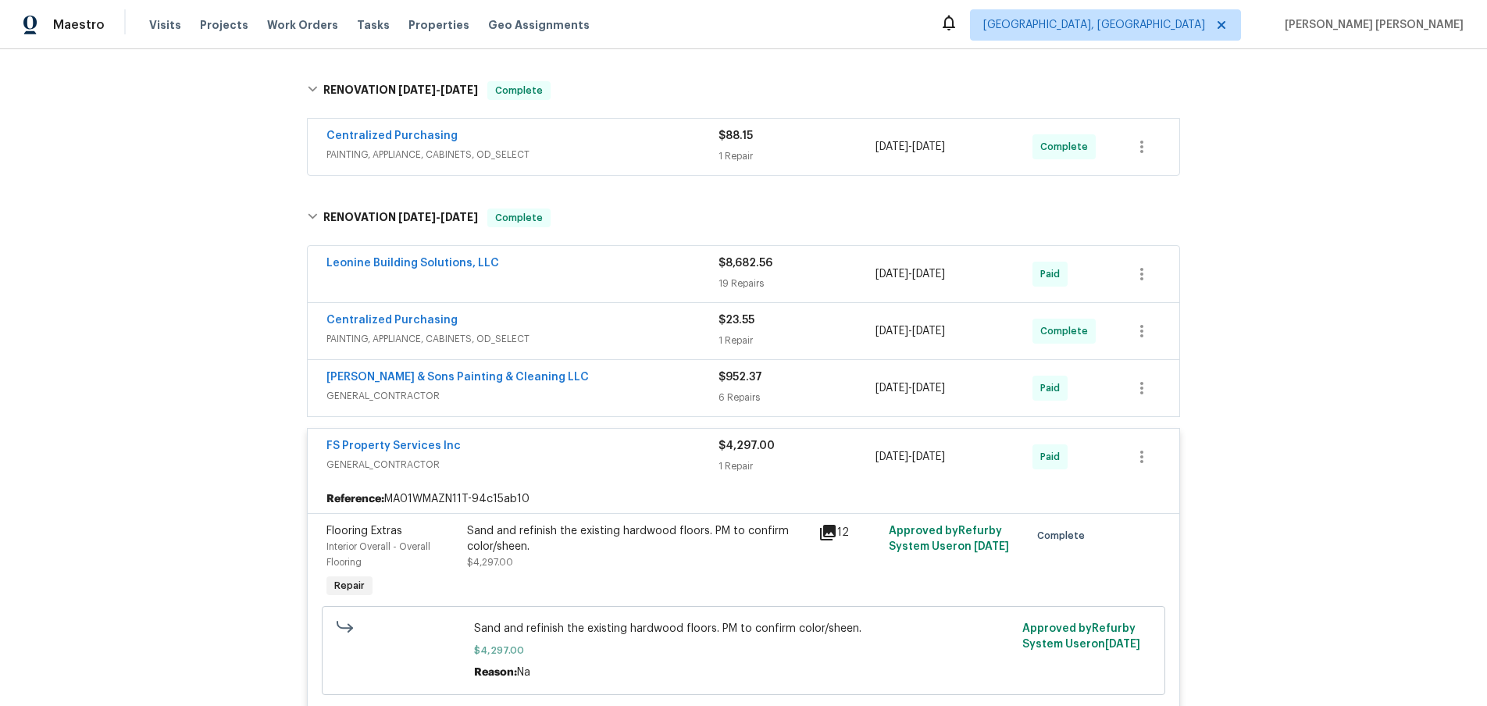
click at [809, 474] on div "1 Repair" at bounding box center [796, 466] width 157 height 16
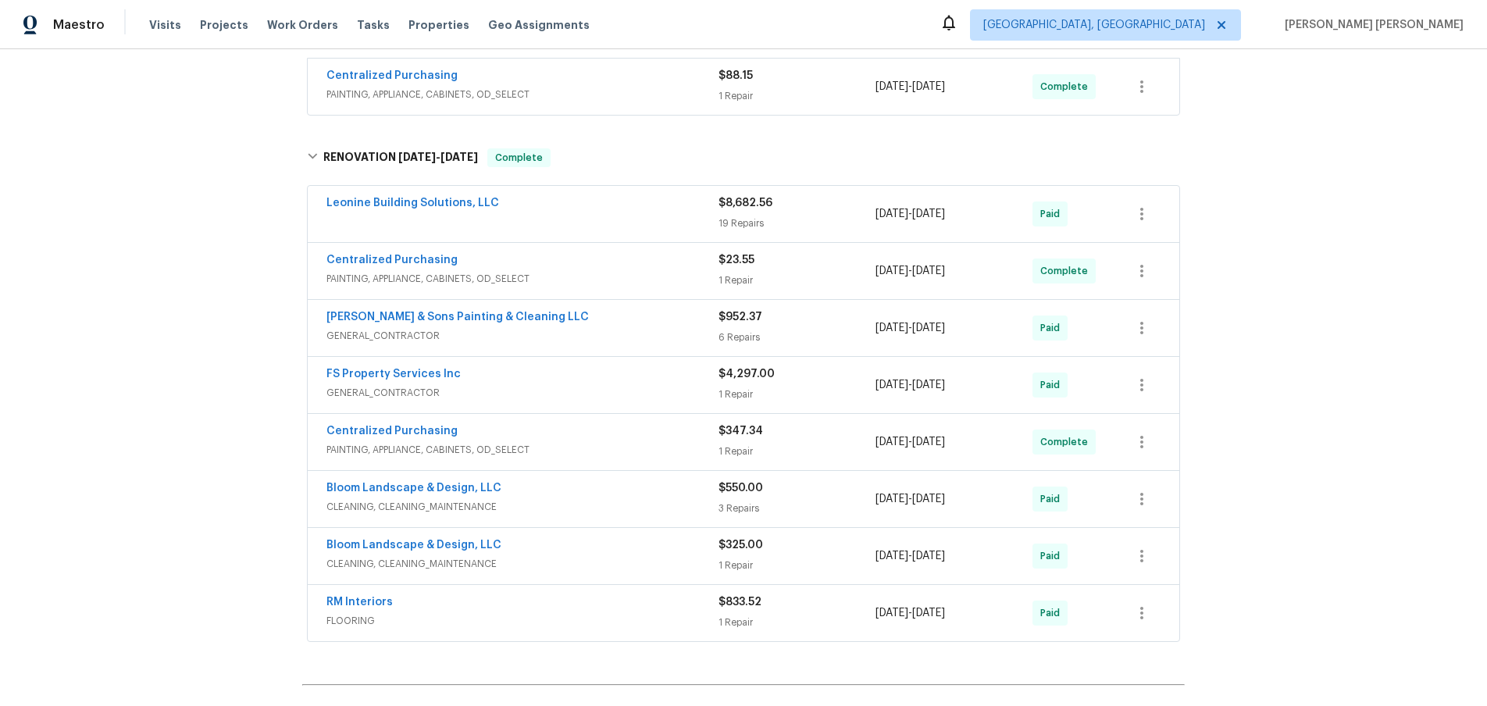
scroll to position [1703, 0]
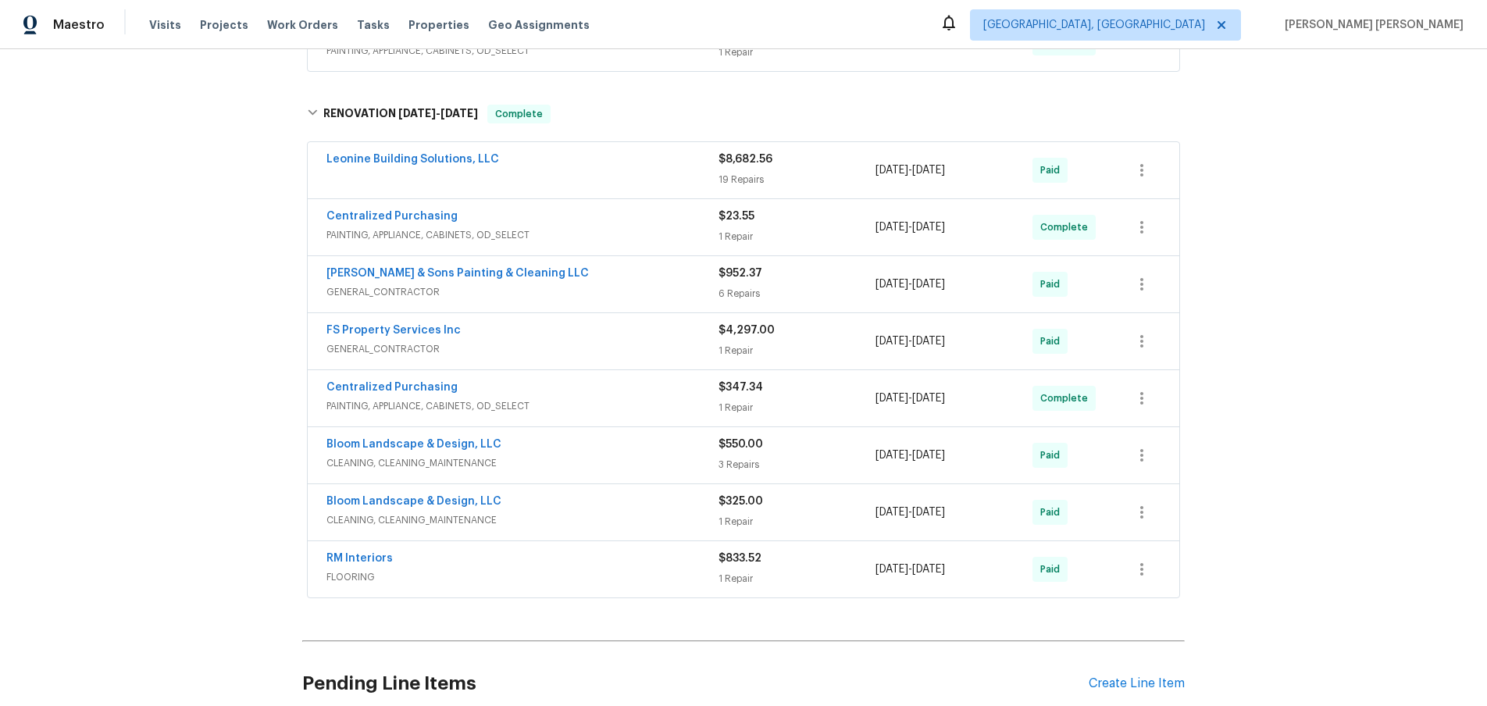
click at [668, 360] on div "FS Property Services Inc GENERAL_CONTRACTOR" at bounding box center [522, 340] width 392 height 37
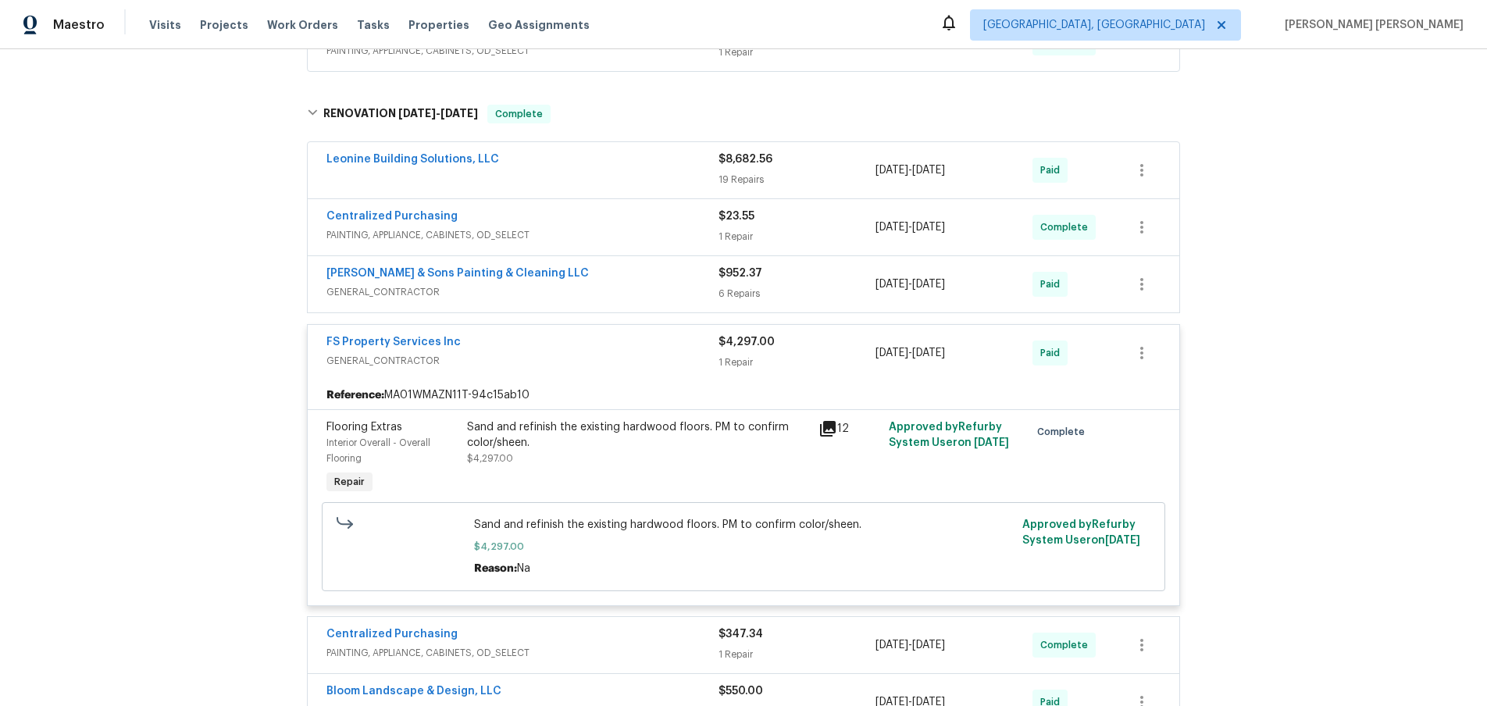
click at [668, 369] on span "GENERAL_CONTRACTOR" at bounding box center [522, 361] width 392 height 16
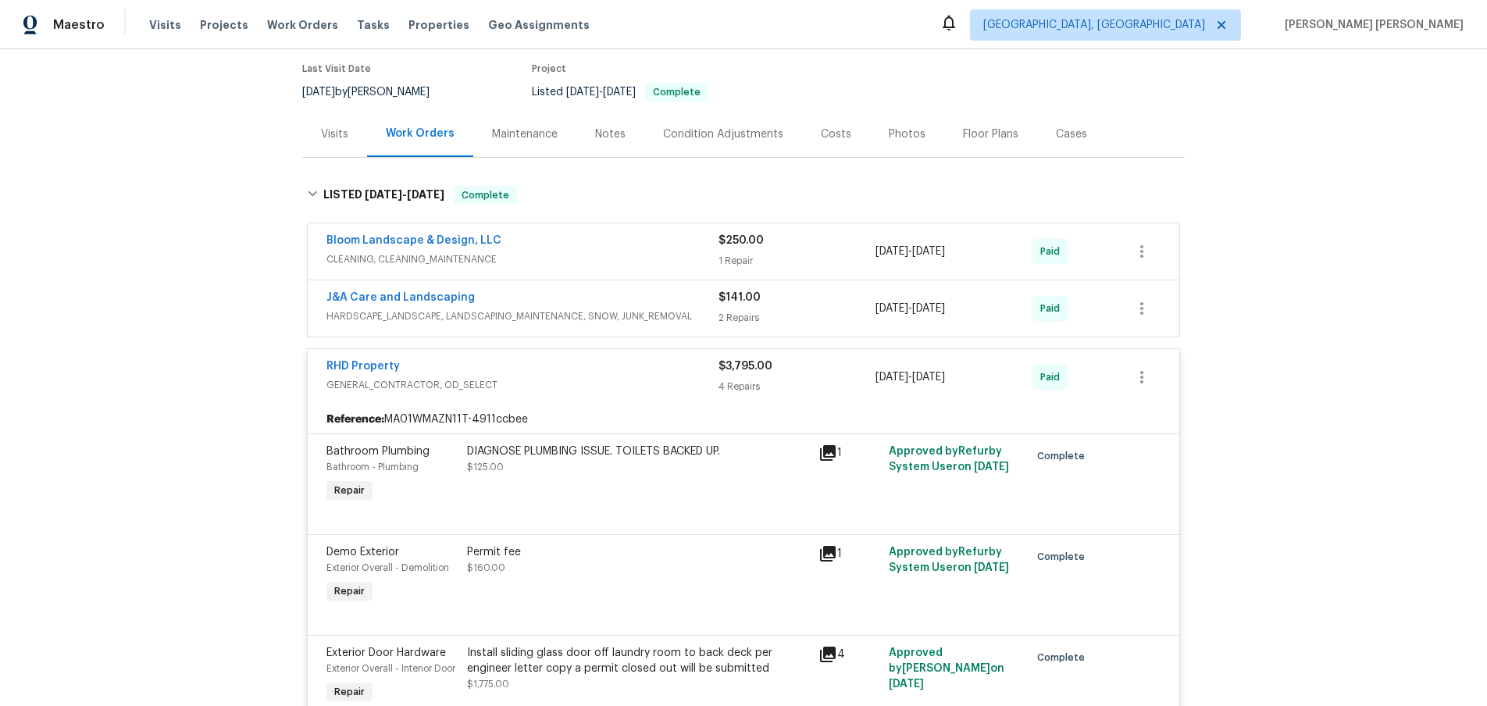
scroll to position [126, 0]
click at [608, 366] on div "RHD Property" at bounding box center [522, 367] width 392 height 19
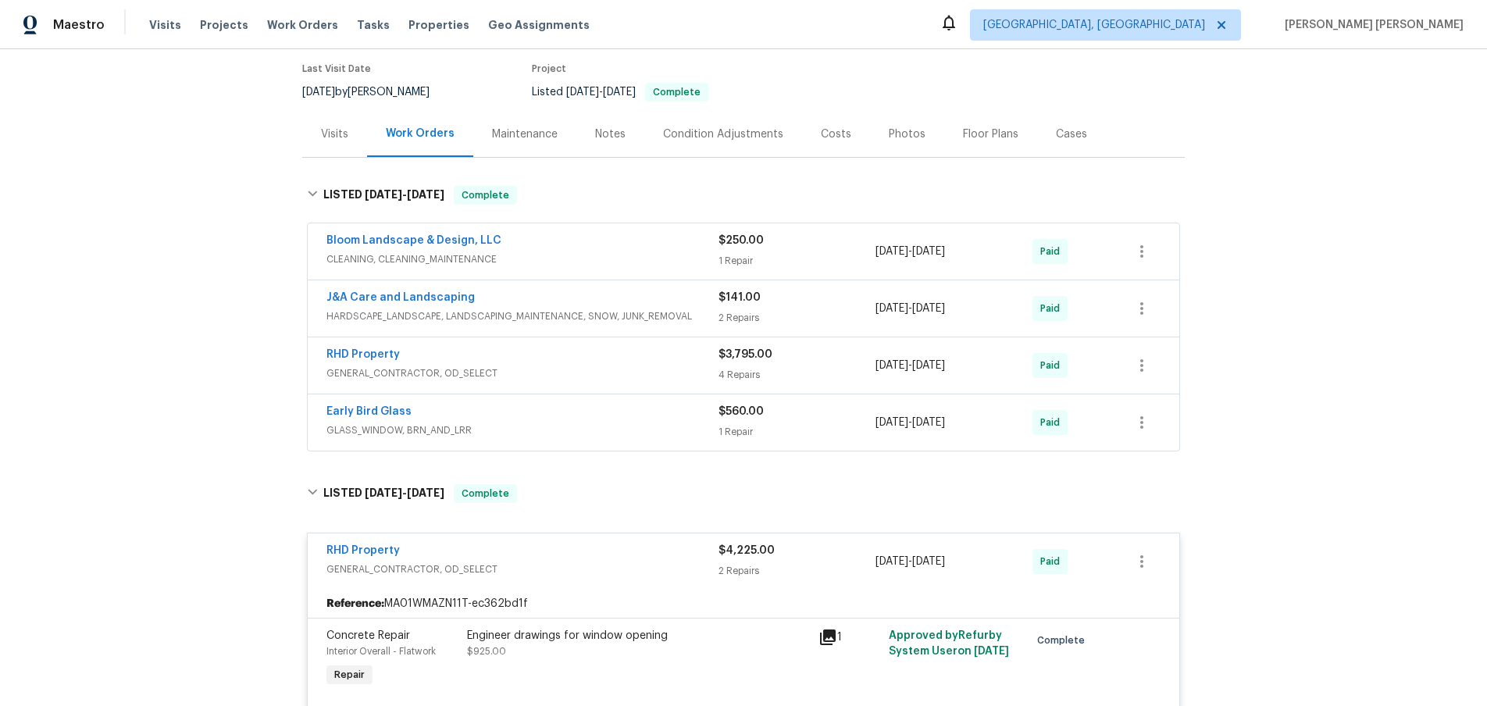
drag, startPoint x: 842, startPoint y: 135, endPoint x: 964, endPoint y: 226, distance: 151.2
click at [843, 137] on div "Costs" at bounding box center [836, 134] width 68 height 46
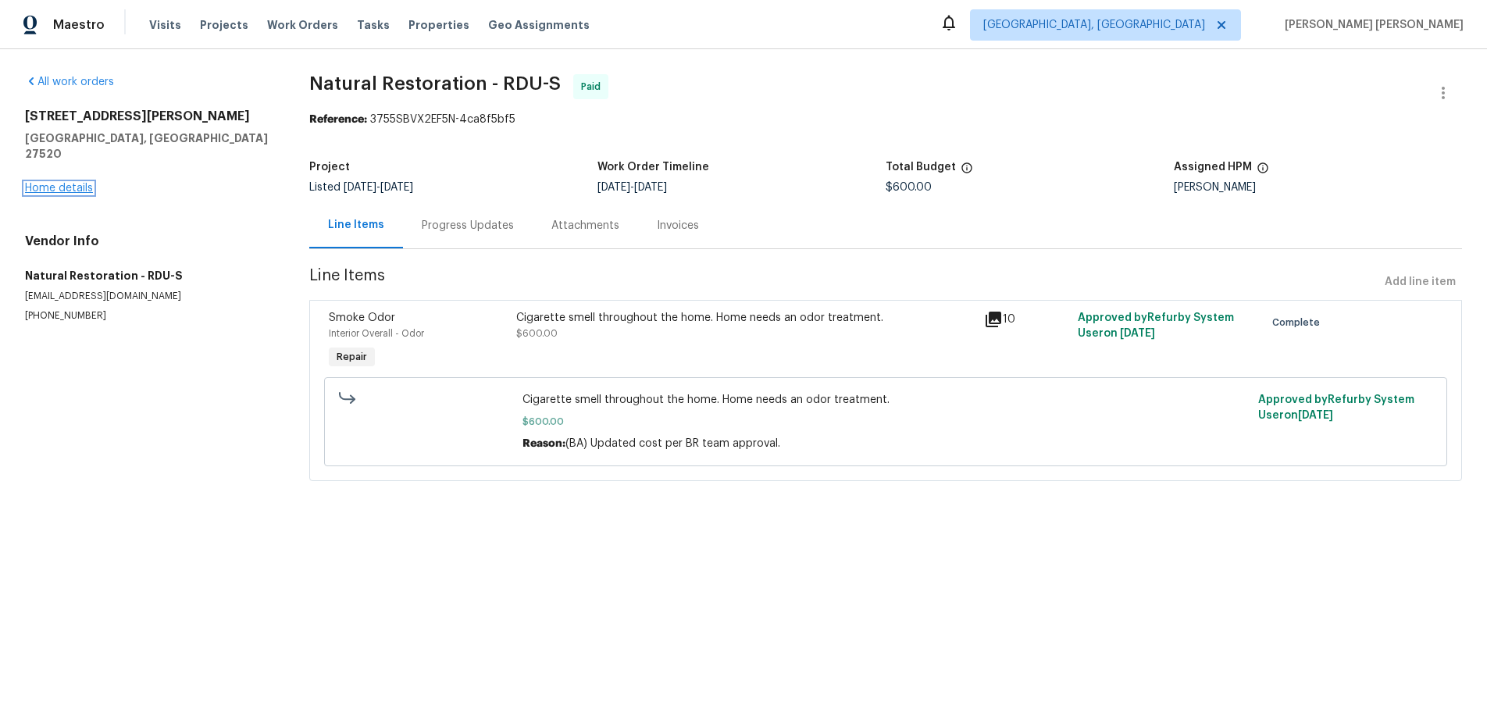
click at [54, 183] on link "Home details" at bounding box center [59, 188] width 68 height 11
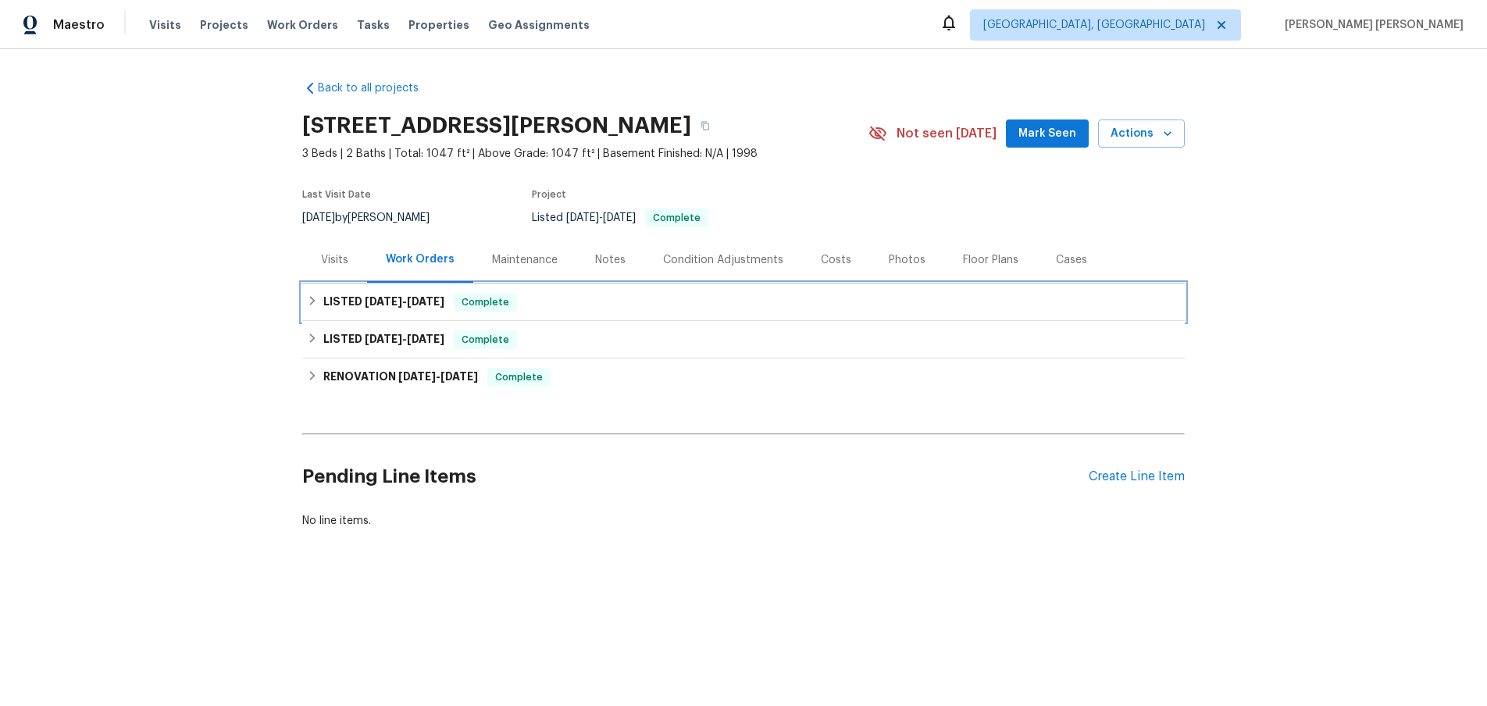
click at [401, 290] on div "LISTED [DATE] - [DATE] Complete" at bounding box center [743, 301] width 882 height 37
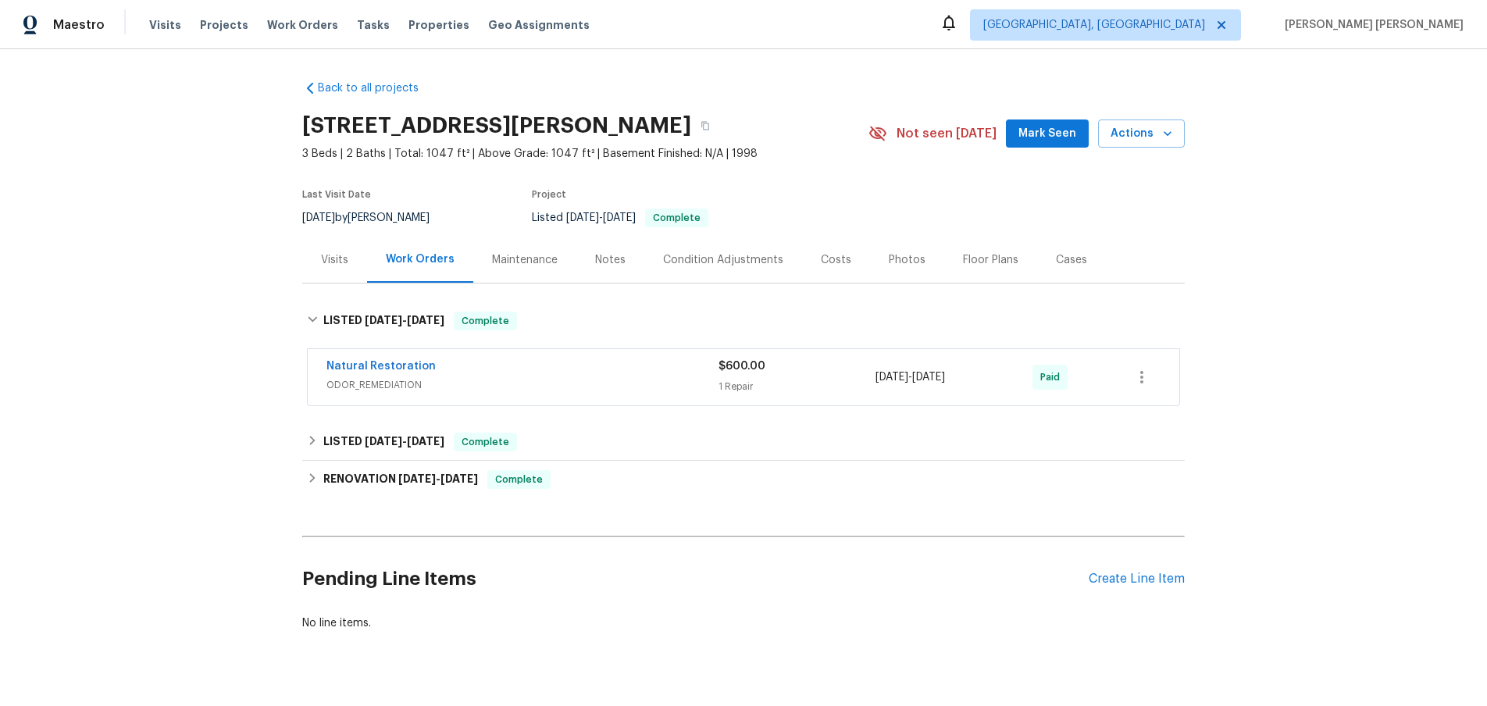
click at [333, 263] on div "Visits" at bounding box center [334, 260] width 27 height 16
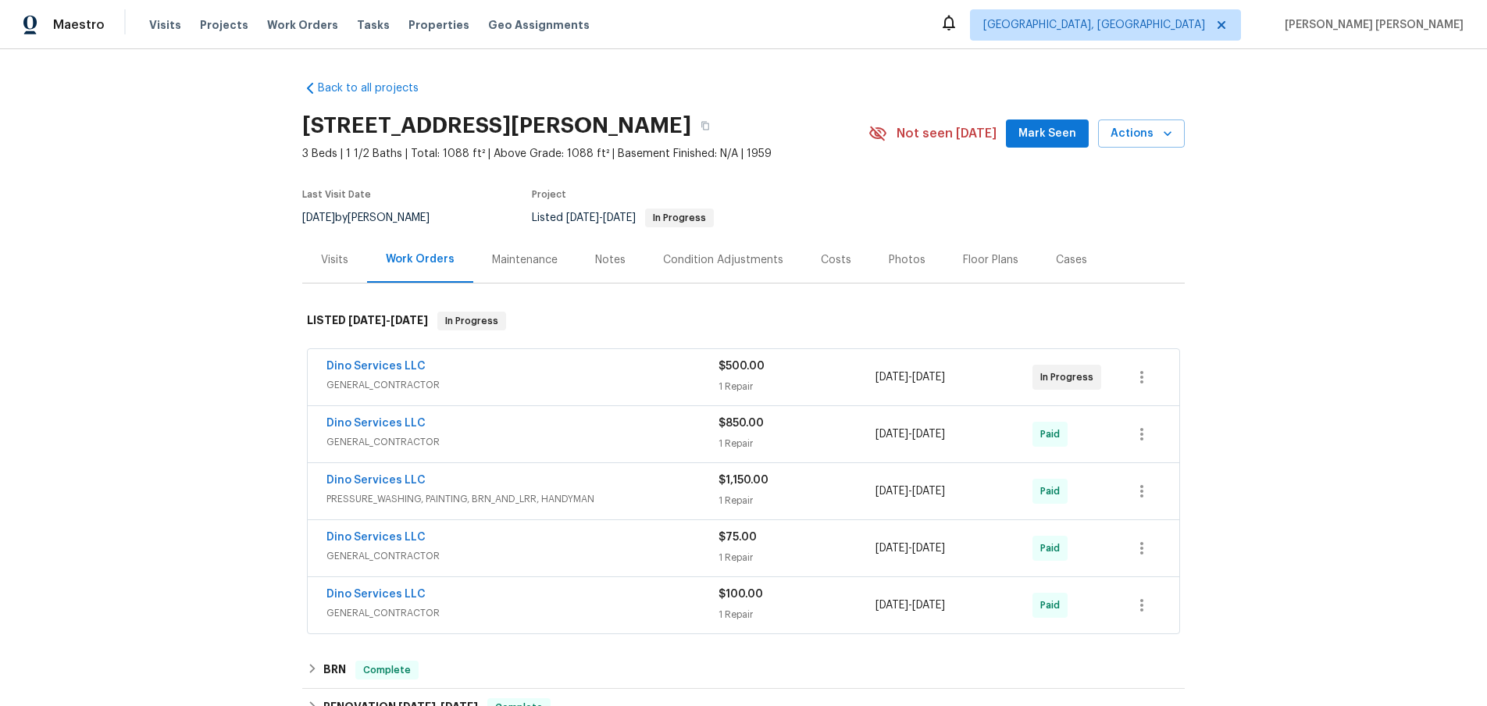
click at [563, 378] on span "GENERAL_CONTRACTOR" at bounding box center [522, 385] width 392 height 16
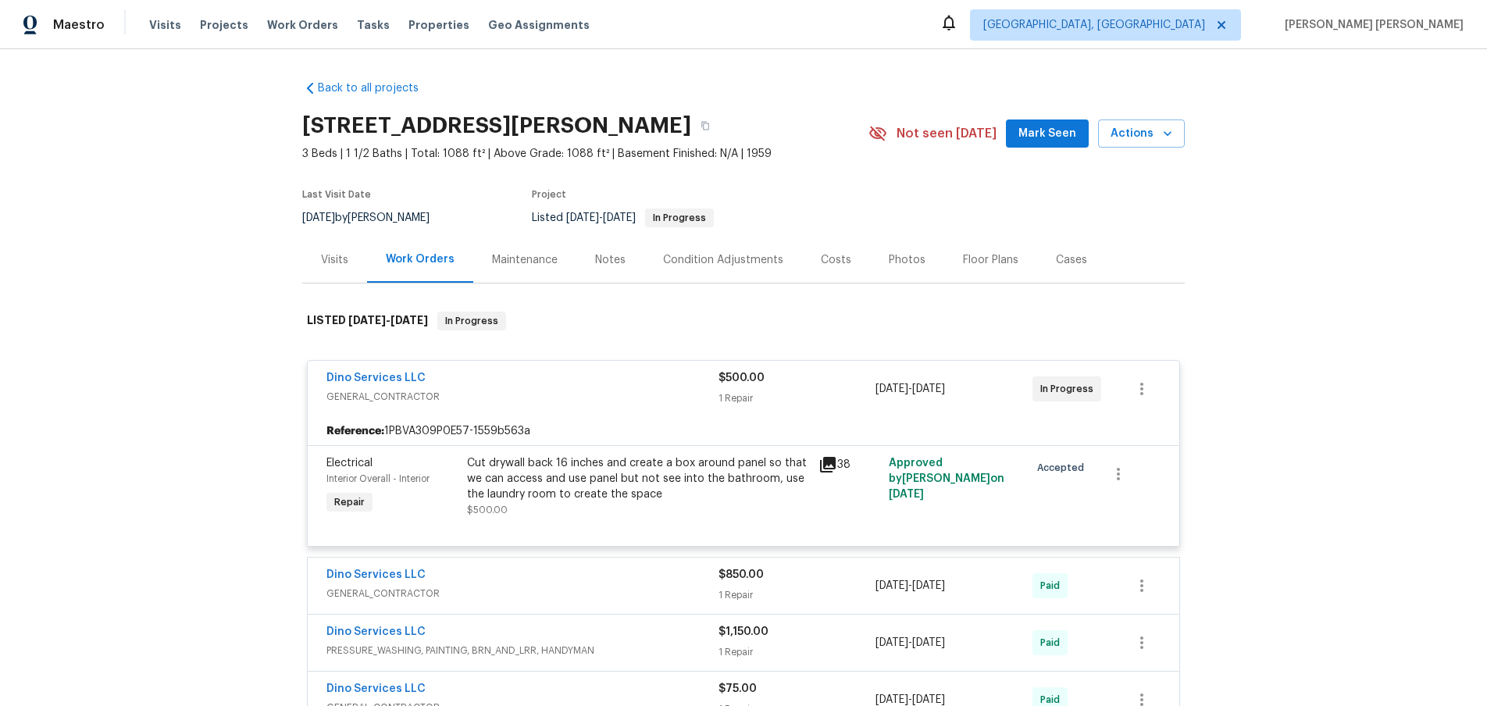
click at [827, 465] on icon at bounding box center [827, 464] width 19 height 19
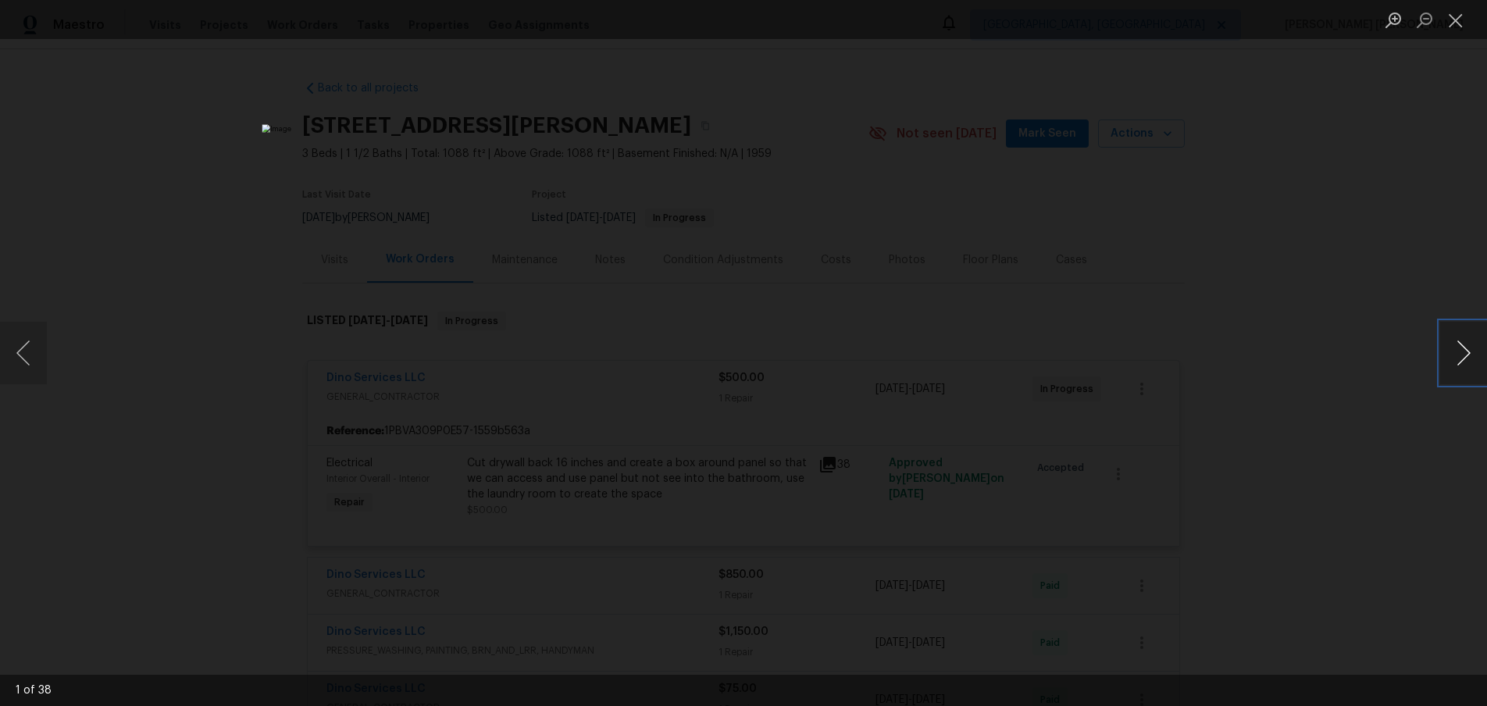
click at [1460, 360] on button "Next image" at bounding box center [1463, 353] width 47 height 62
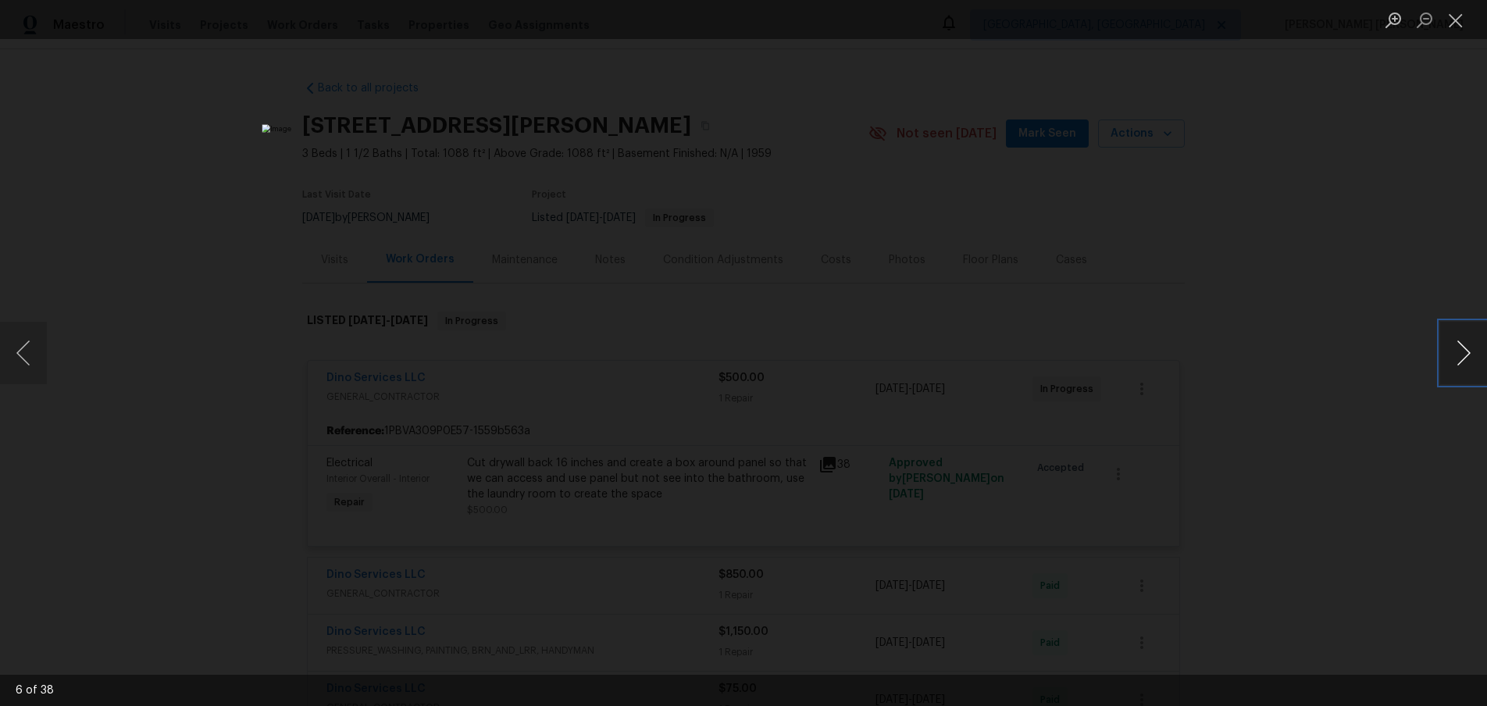
click at [1460, 360] on button "Next image" at bounding box center [1463, 353] width 47 height 62
click at [1267, 383] on div "Lightbox" at bounding box center [743, 353] width 1487 height 706
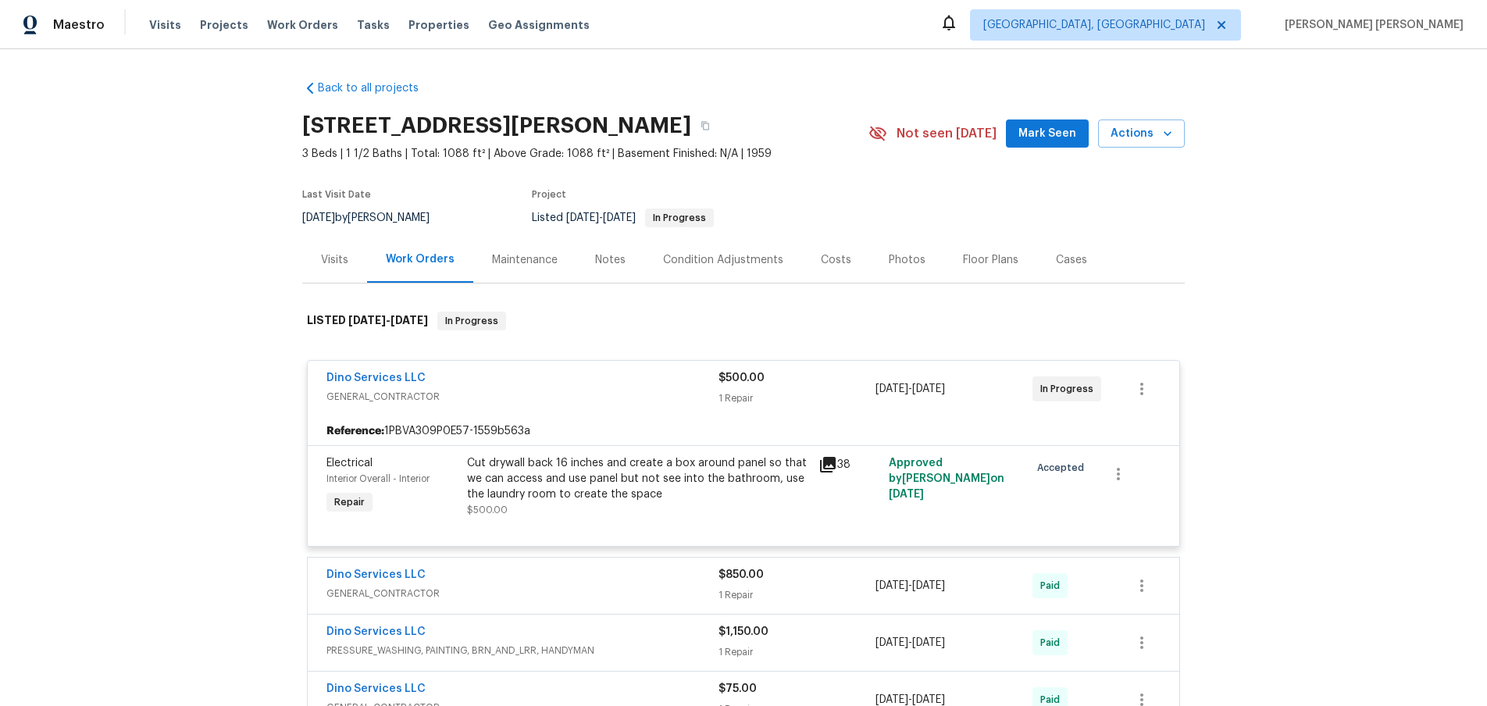
click at [1267, 383] on div "Lightbox" at bounding box center [743, 353] width 1487 height 706
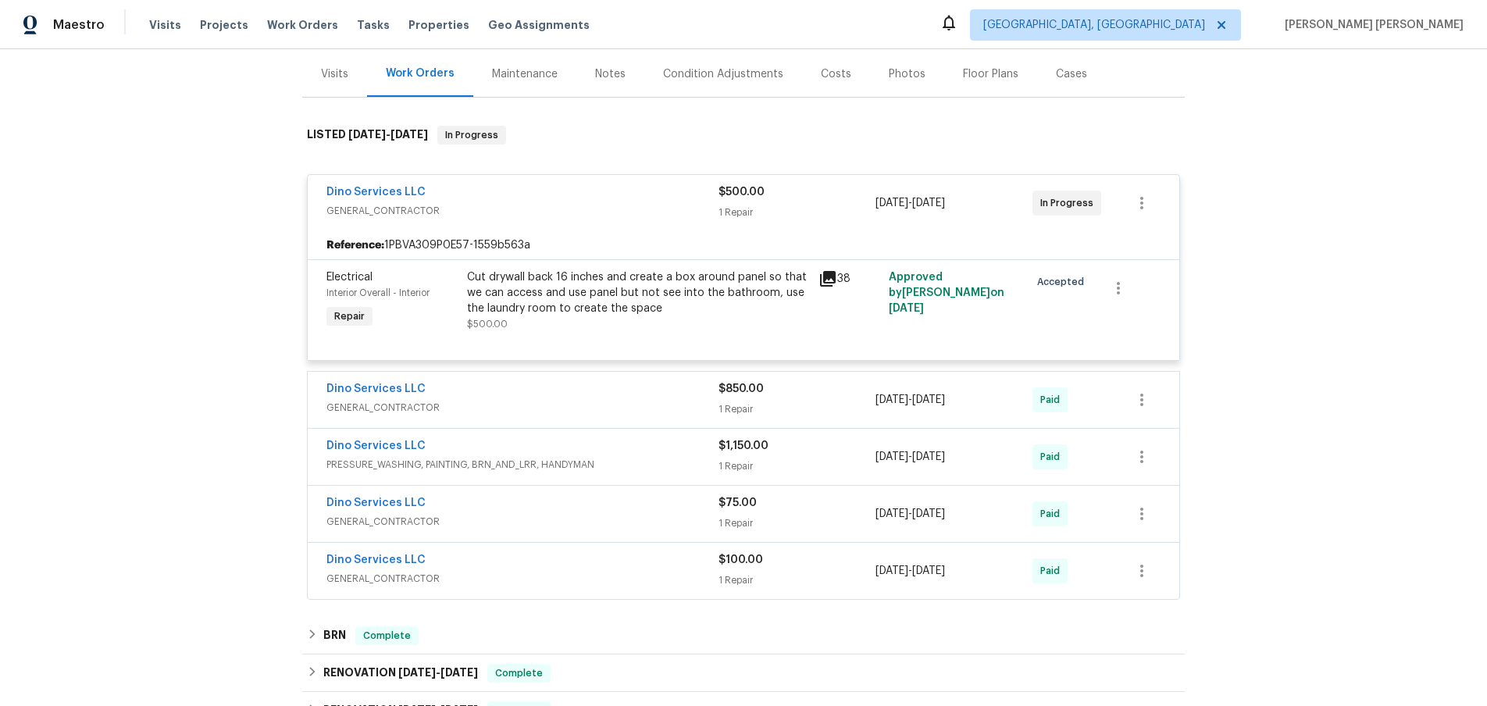
scroll to position [257, 0]
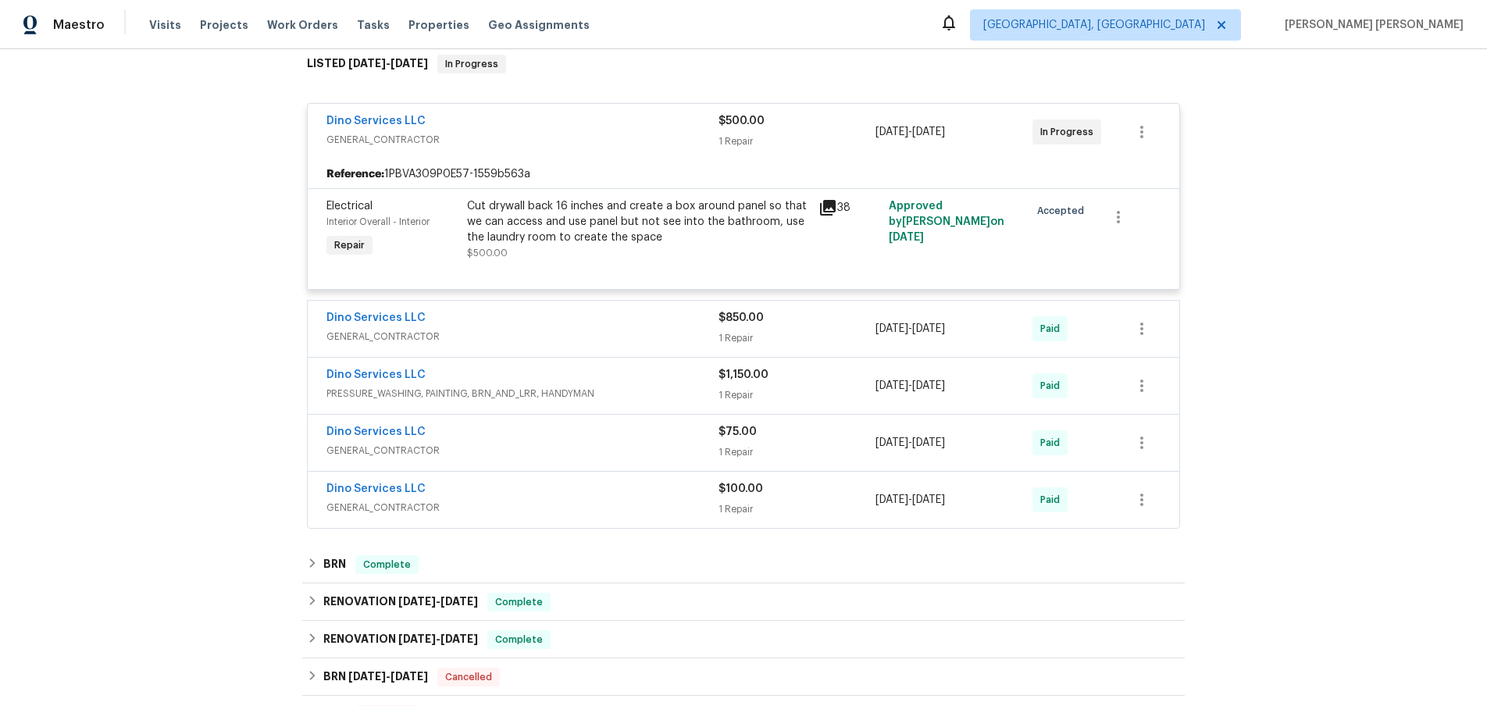
click at [651, 381] on div "Dino Services LLC" at bounding box center [522, 376] width 392 height 19
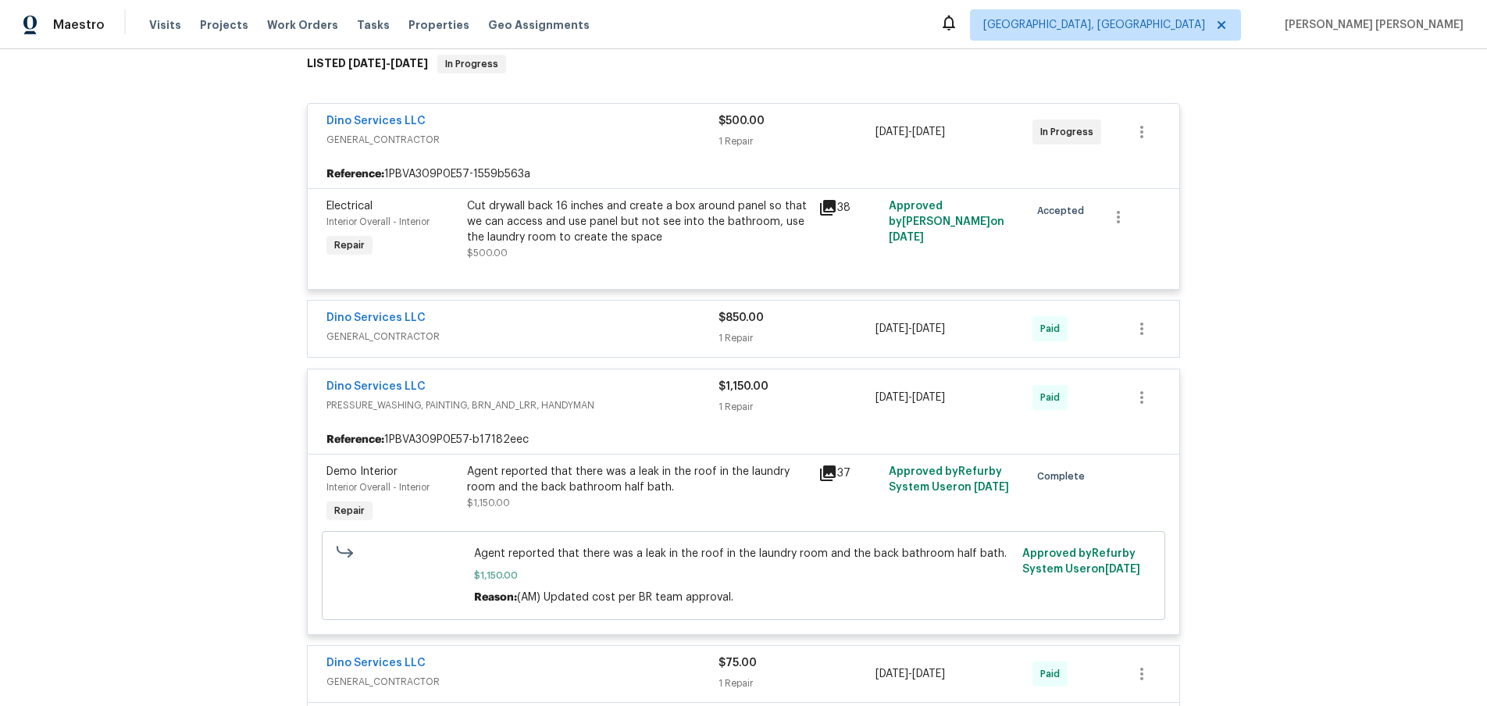
click at [636, 314] on div "Dino Services LLC" at bounding box center [522, 319] width 392 height 19
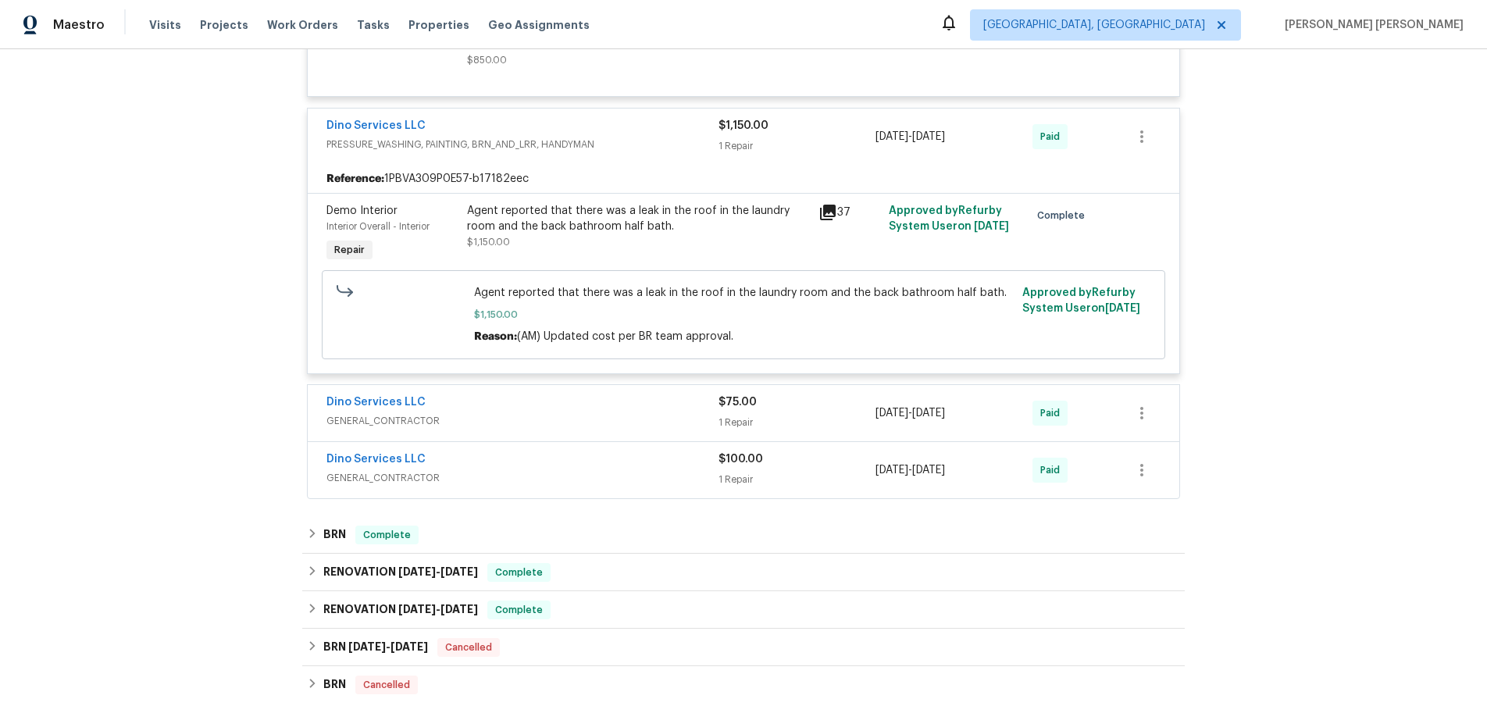
scroll to position [722, 0]
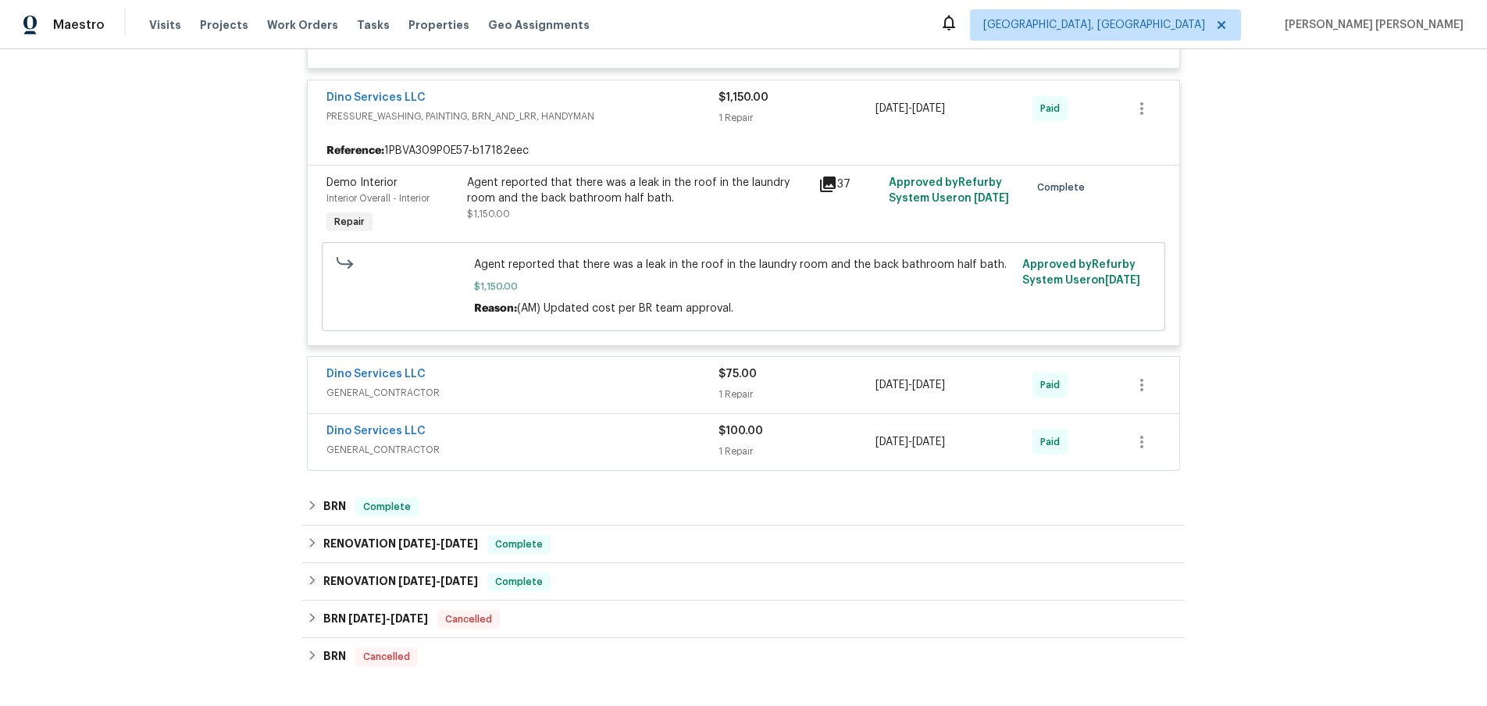
click at [643, 382] on div "Dino Services LLC" at bounding box center [522, 375] width 392 height 19
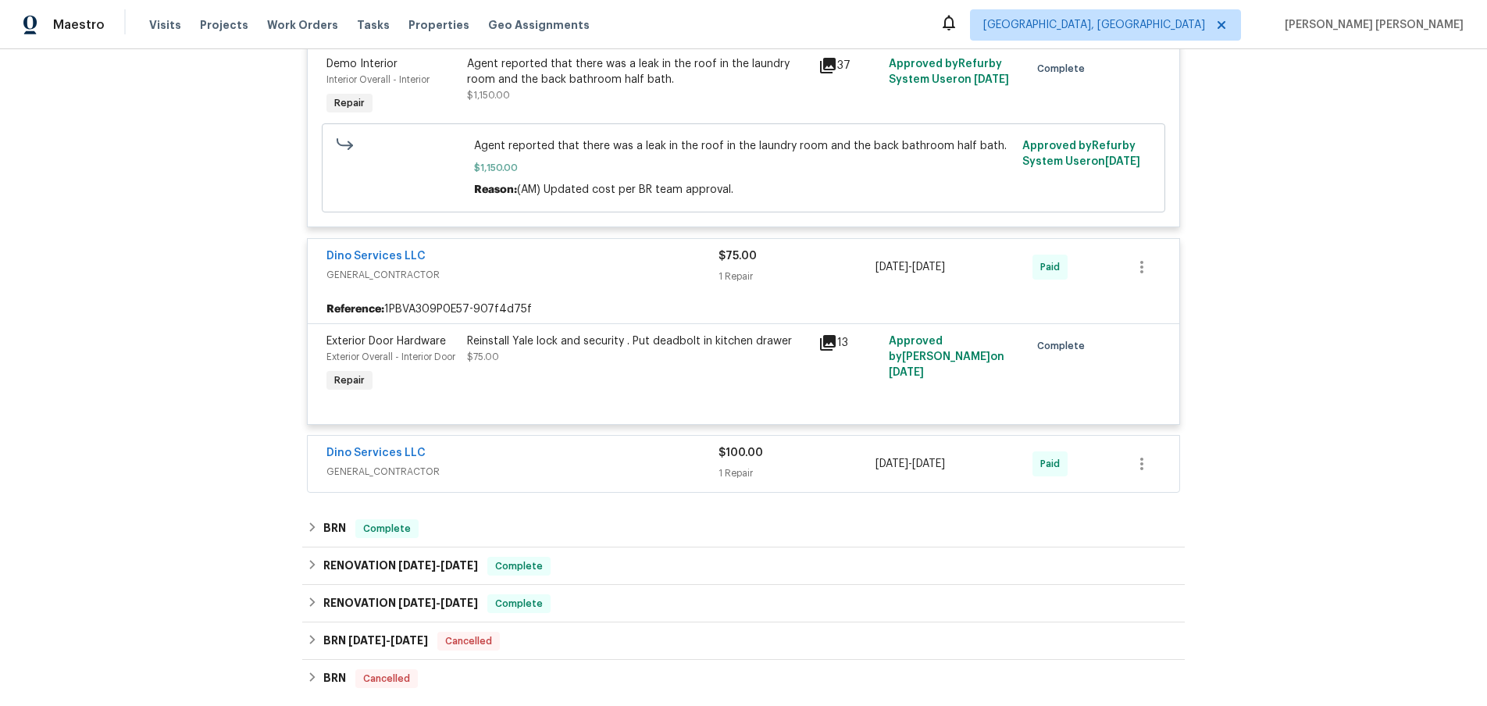
scroll to position [847, 0]
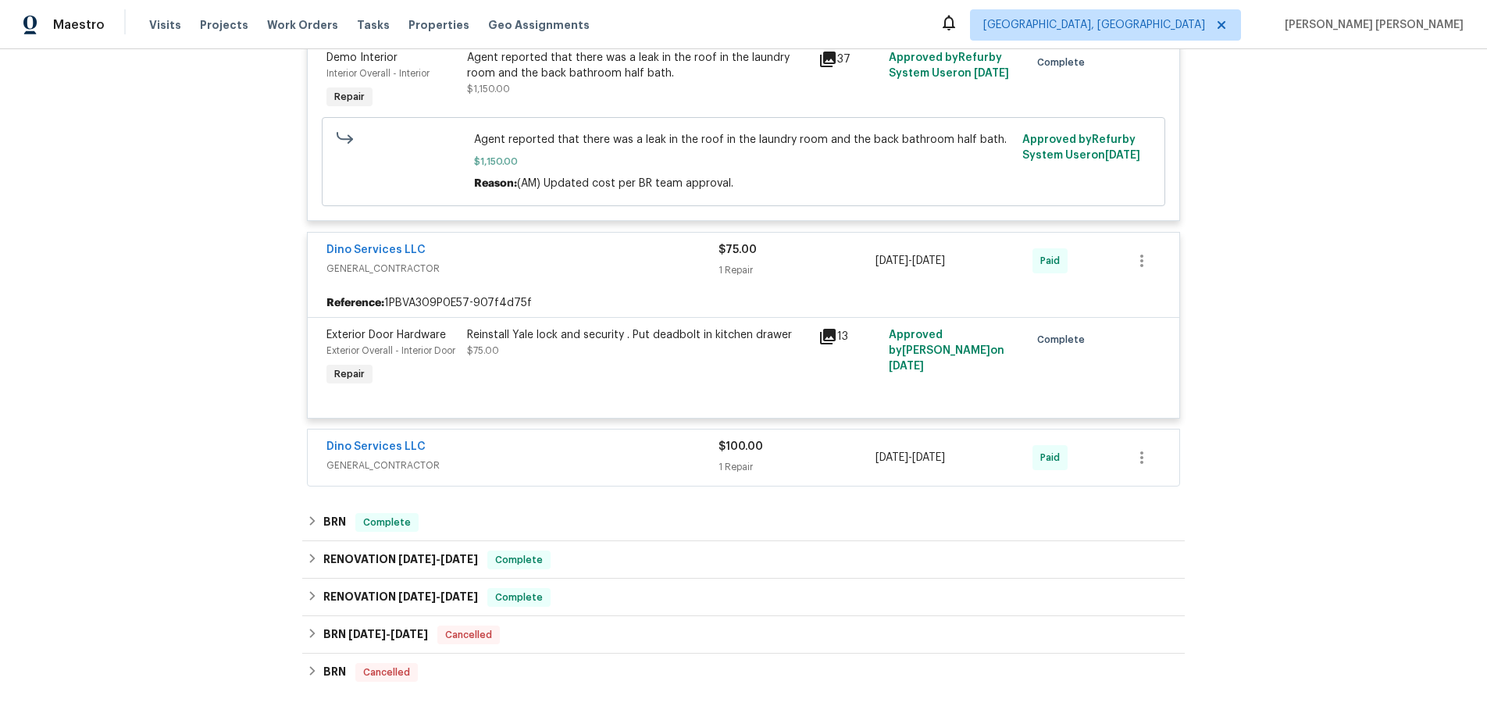
click at [643, 458] on div "Dino Services LLC" at bounding box center [522, 448] width 392 height 19
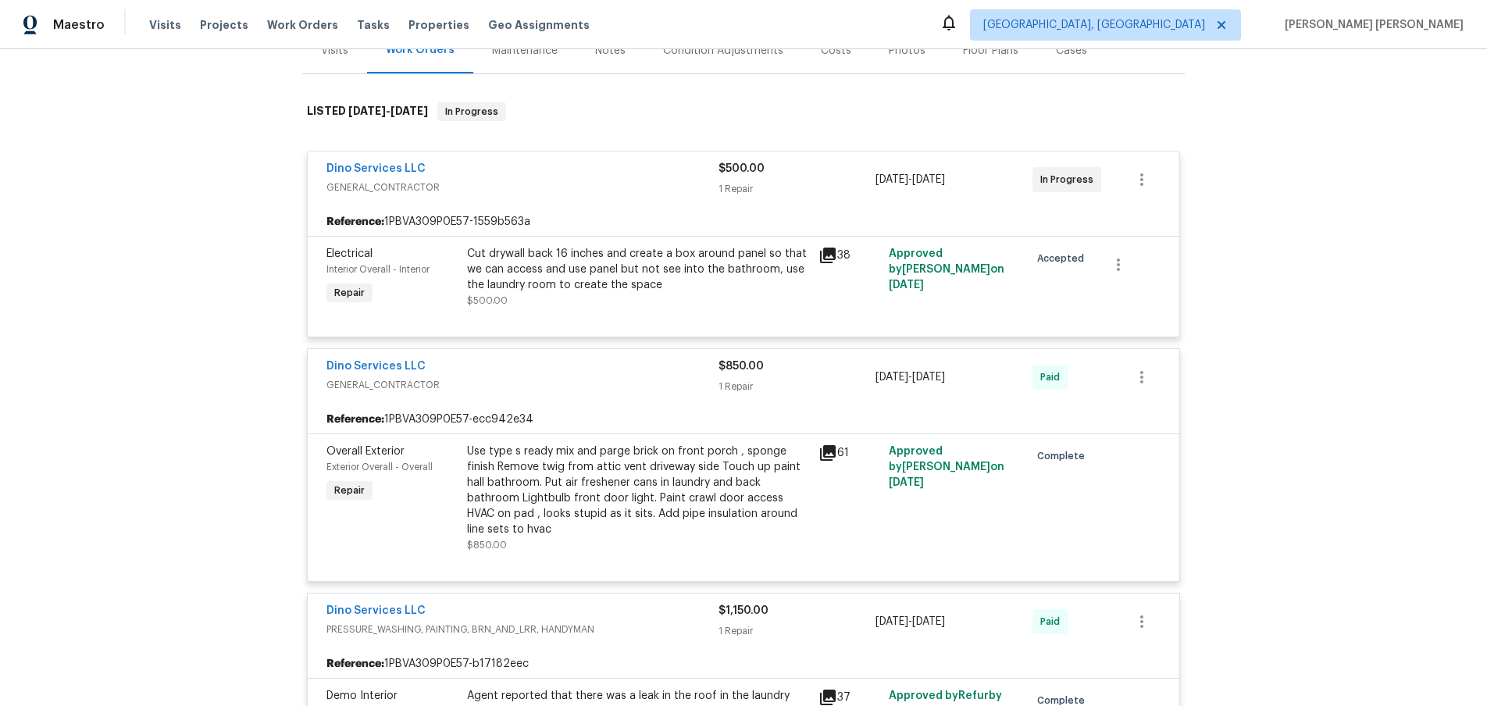
scroll to position [205, 0]
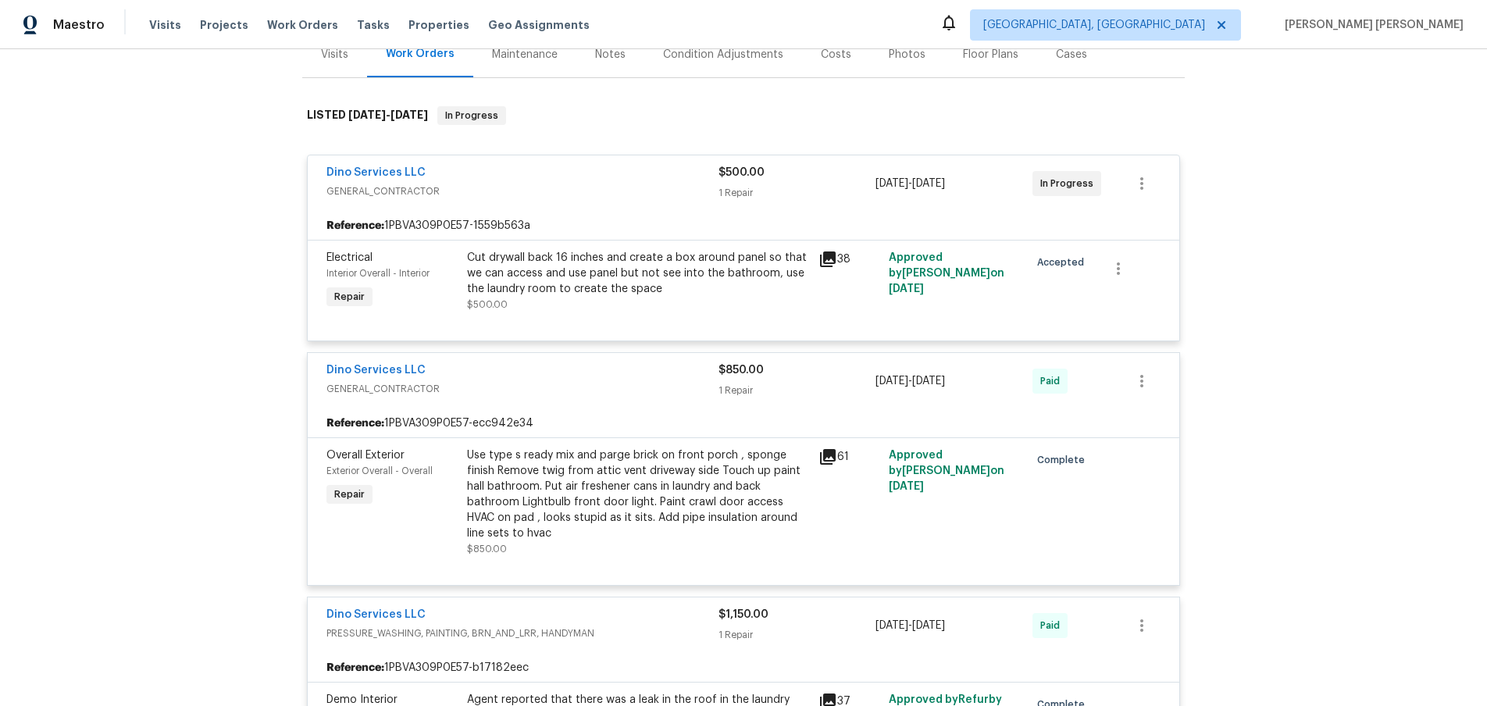
click at [829, 261] on icon at bounding box center [827, 259] width 19 height 19
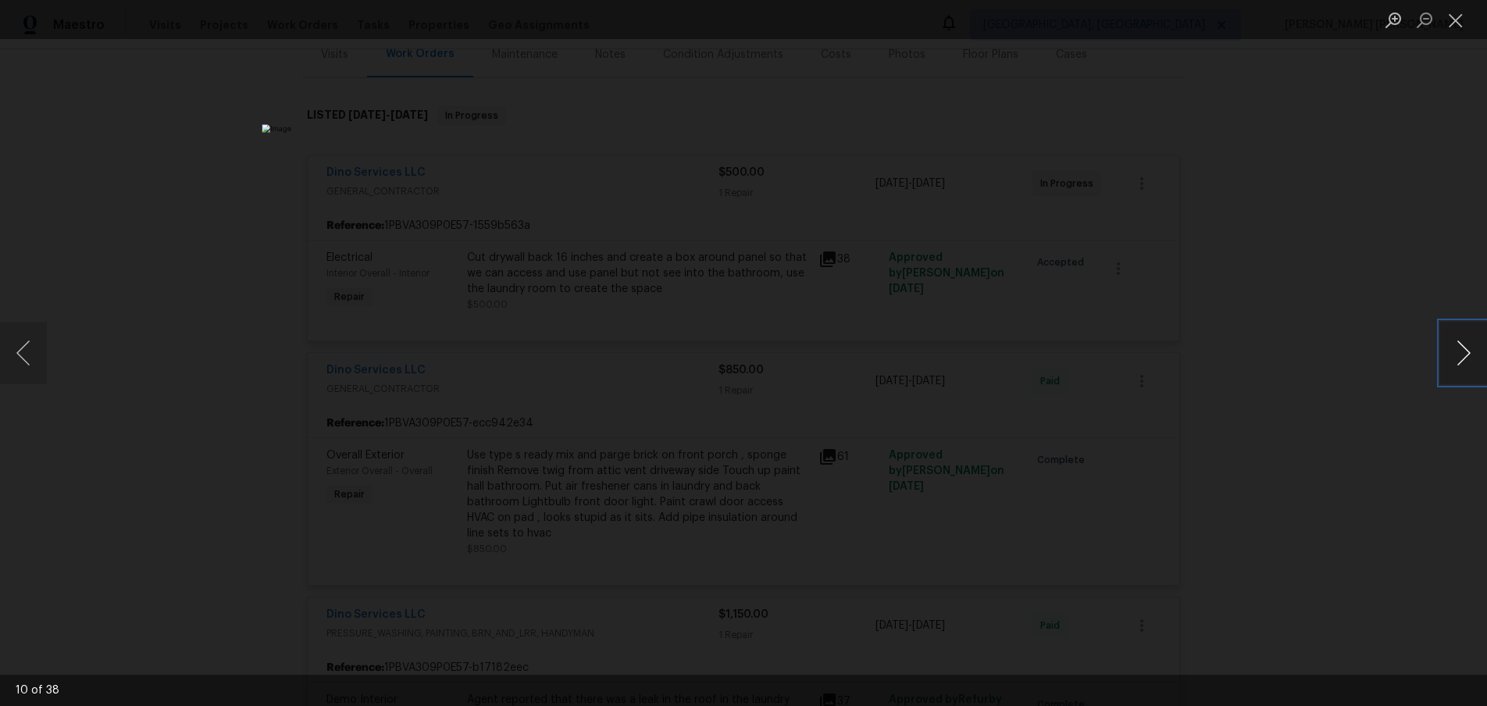
click at [1460, 369] on button "Next image" at bounding box center [1463, 353] width 47 height 62
click at [1318, 442] on div "Lightbox" at bounding box center [743, 353] width 1487 height 706
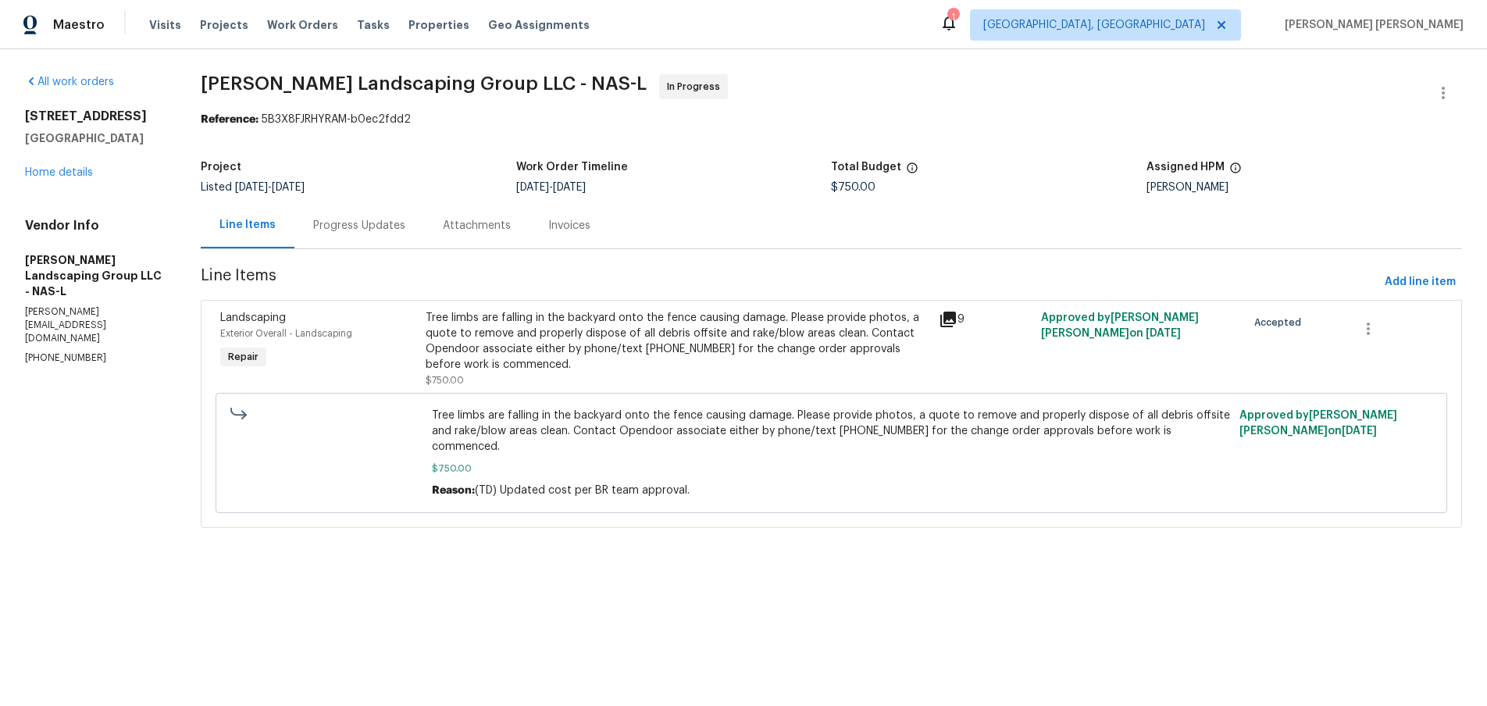
click at [957, 322] on icon at bounding box center [948, 319] width 19 height 19
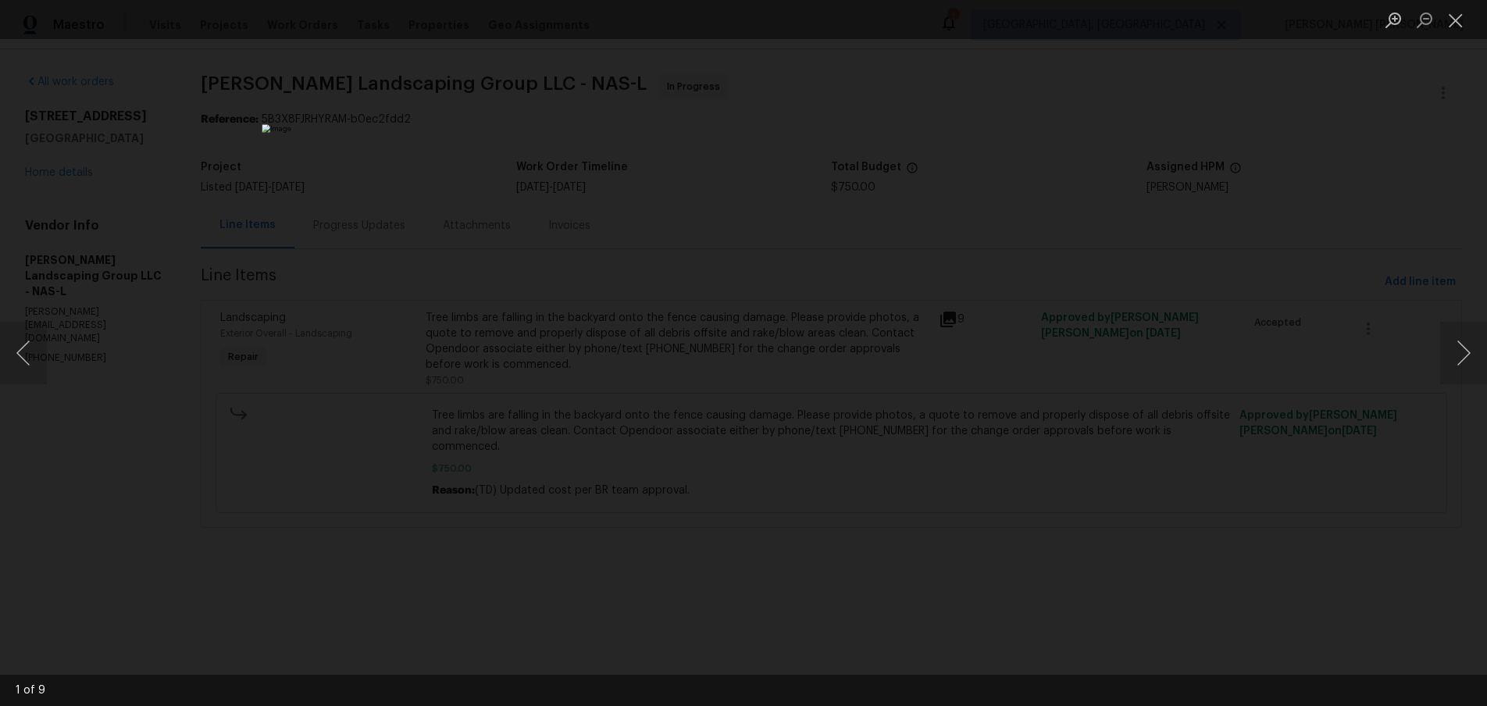
click at [1220, 539] on div "Lightbox" at bounding box center [743, 353] width 1487 height 706
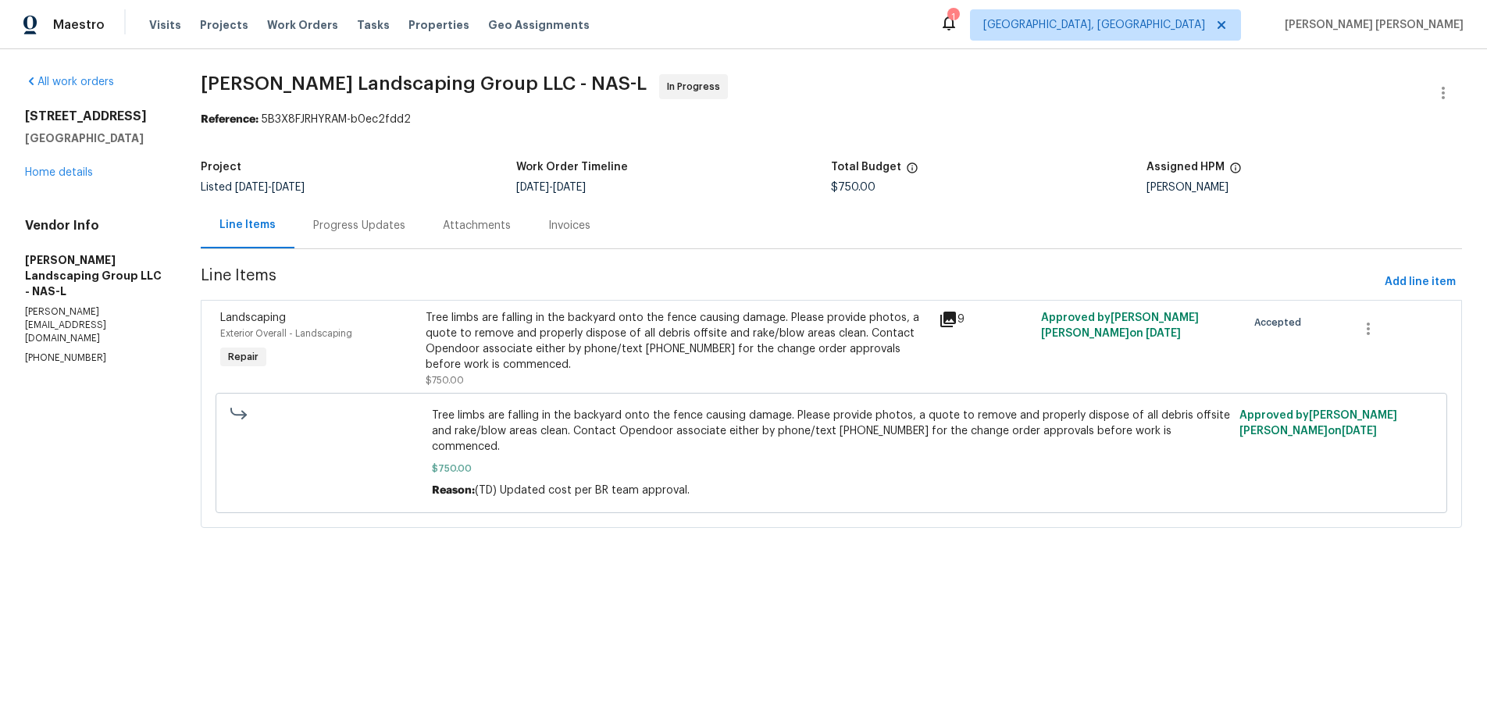
click at [1220, 539] on div "Lightbox" at bounding box center [743, 353] width 1487 height 706
click at [397, 227] on div "Progress Updates" at bounding box center [359, 226] width 92 height 16
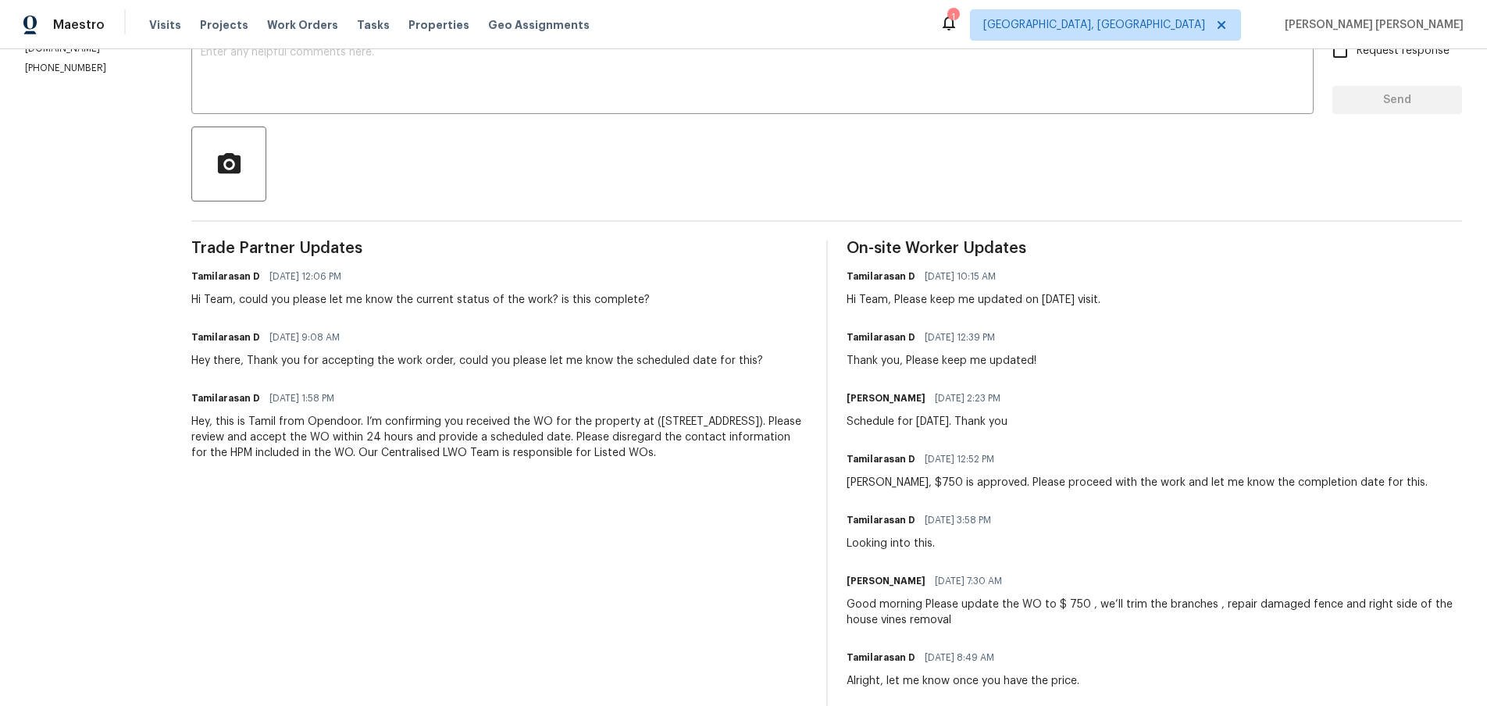
scroll to position [378, 0]
